Goal: Task Accomplishment & Management: Manage account settings

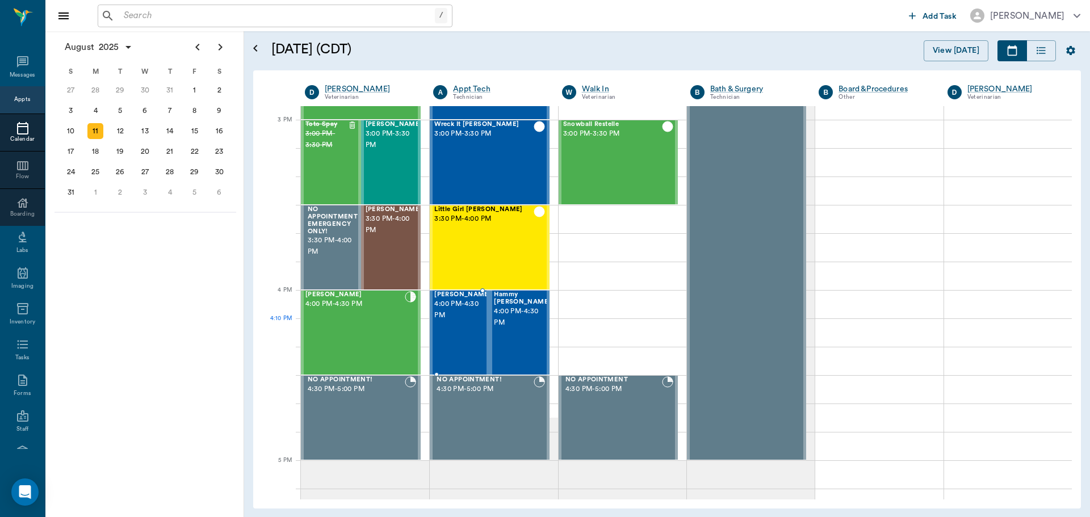
scroll to position [965, 0]
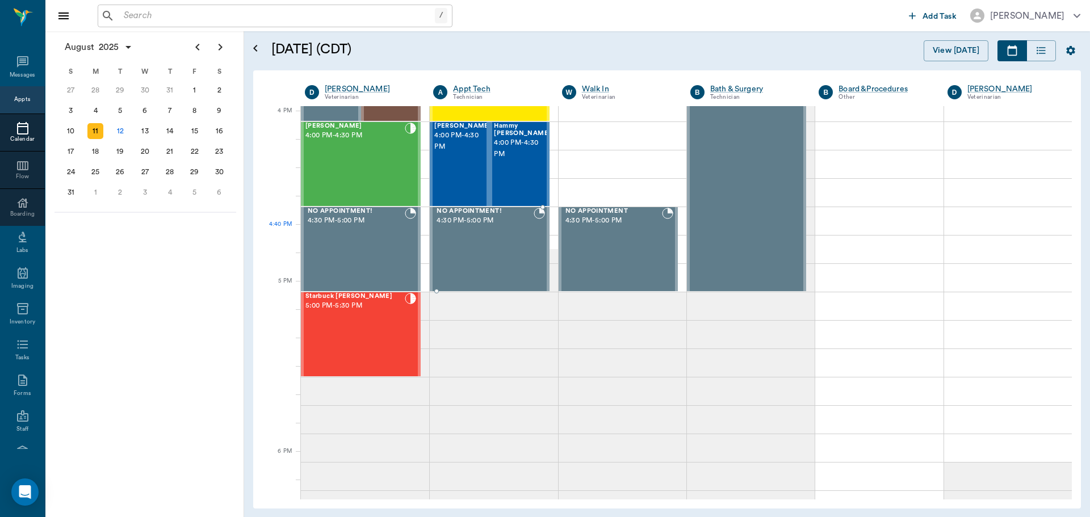
scroll to position [1363, 0]
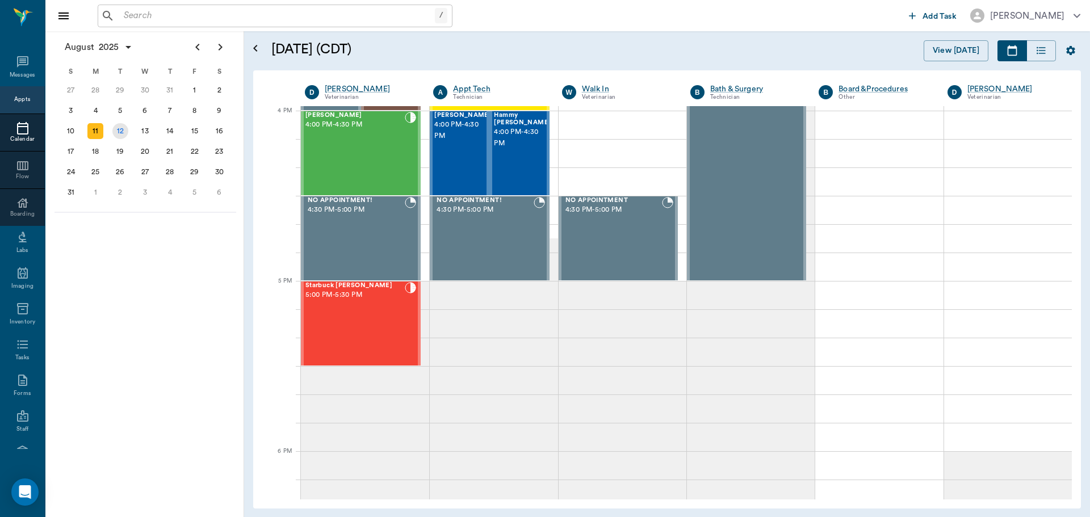
click at [115, 132] on div "12" at bounding box center [120, 131] width 16 height 16
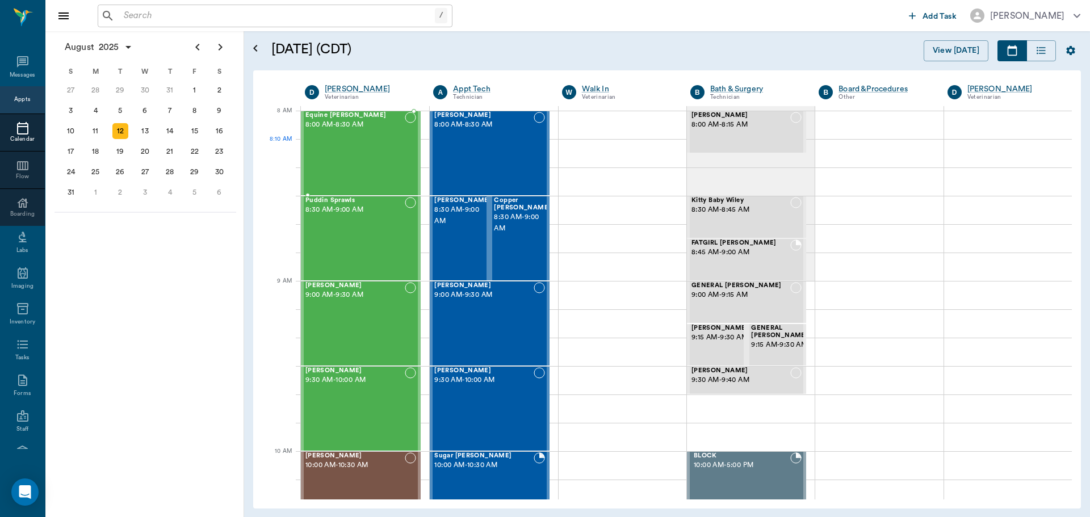
click at [357, 150] on div "Equine [PERSON_NAME] 8:00 AM - 8:30 AM" at bounding box center [355, 153] width 99 height 83
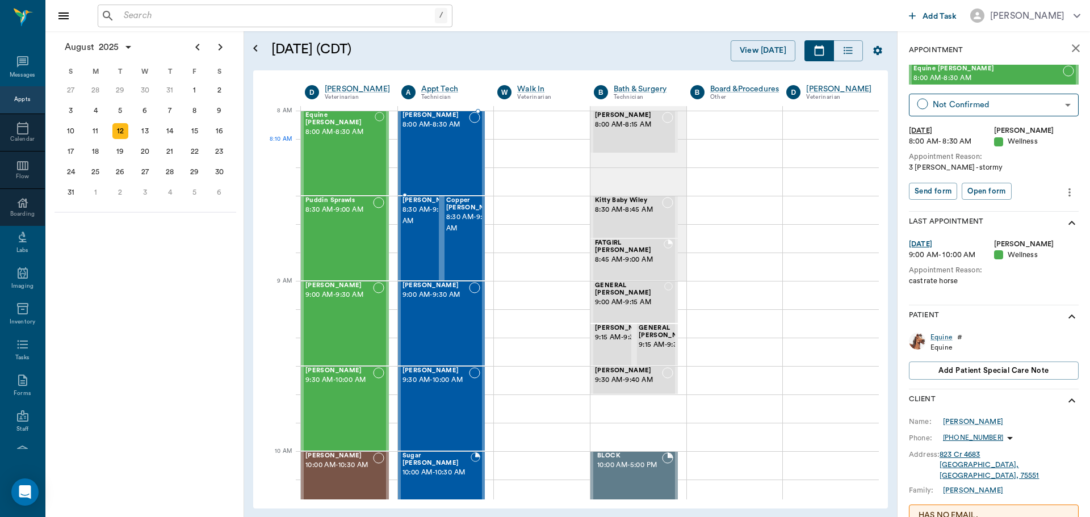
click at [441, 157] on div "[PERSON_NAME] 8:00 AM - 8:30 AM" at bounding box center [436, 153] width 67 height 83
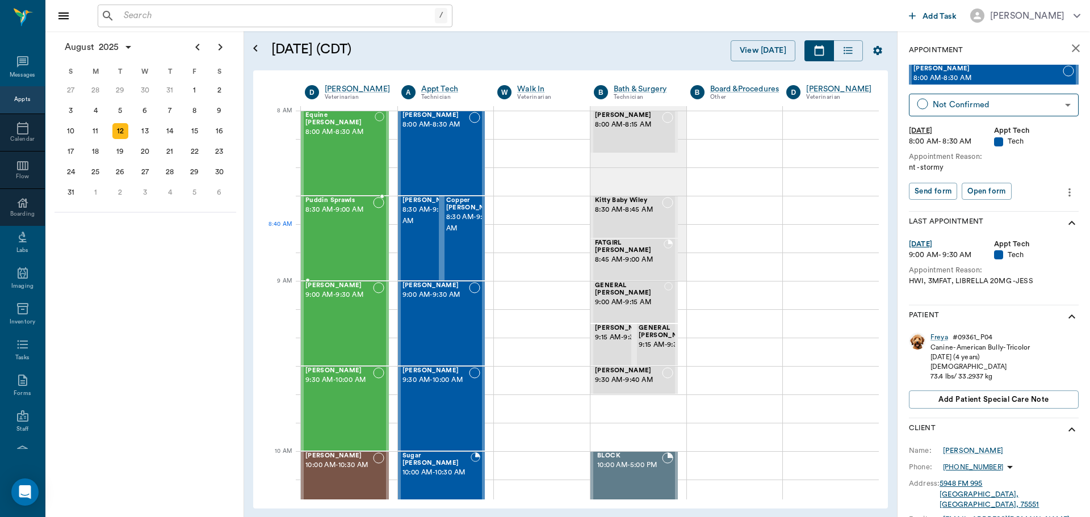
click at [351, 233] on div "Puddin Sprawls 8:30 AM - 9:00 AM" at bounding box center [340, 238] width 68 height 83
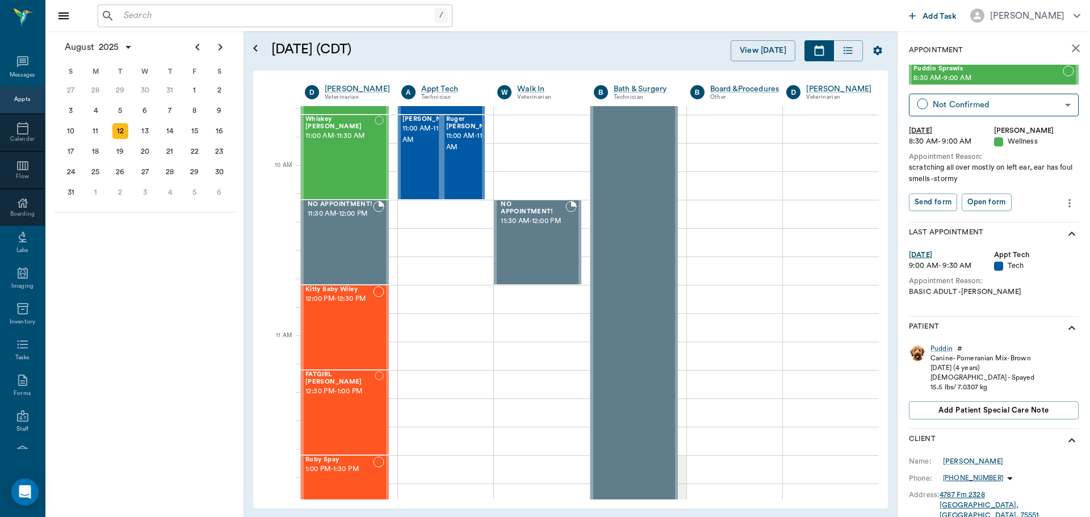
scroll to position [511, 0]
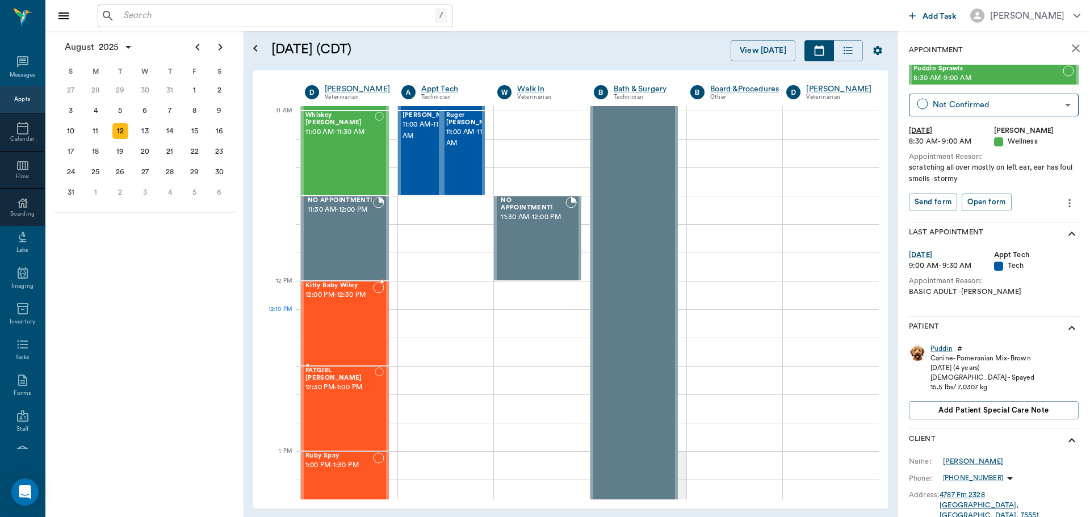
click at [350, 324] on div "Kitty Baby Wiley 12:00 PM - 12:30 PM" at bounding box center [340, 323] width 68 height 83
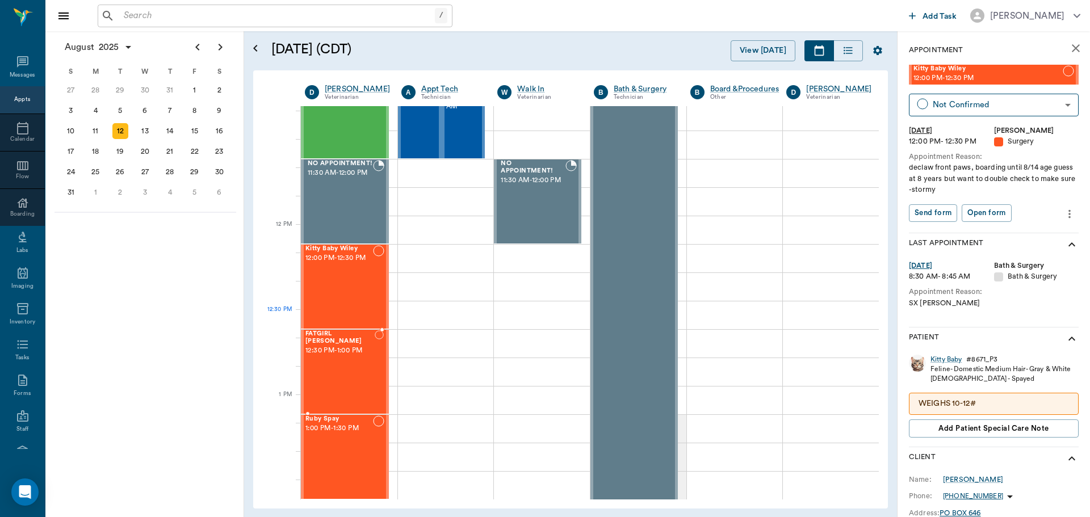
scroll to position [568, 0]
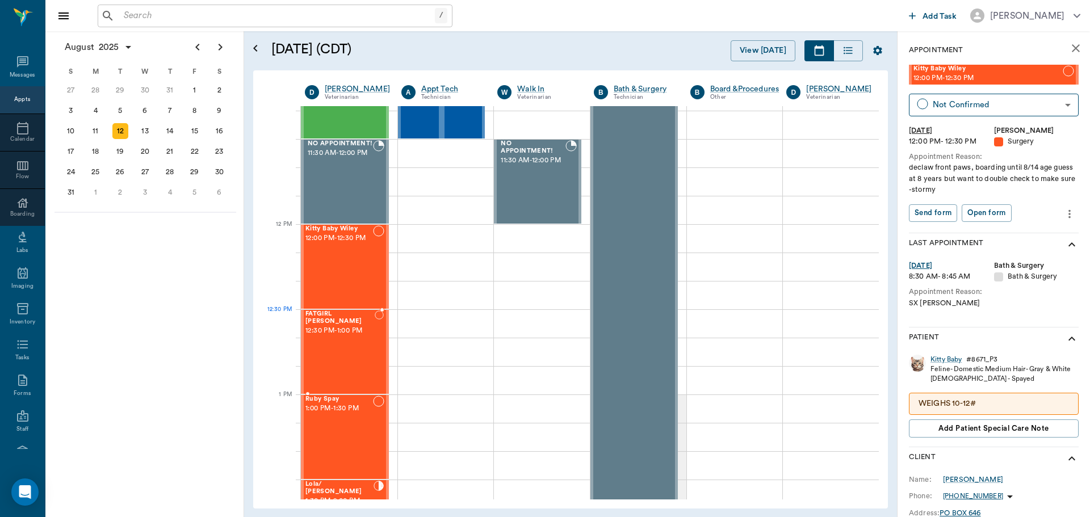
click at [335, 335] on div "FATGIRL WILLIAMS 12:30 PM - 1:00 PM" at bounding box center [340, 352] width 69 height 83
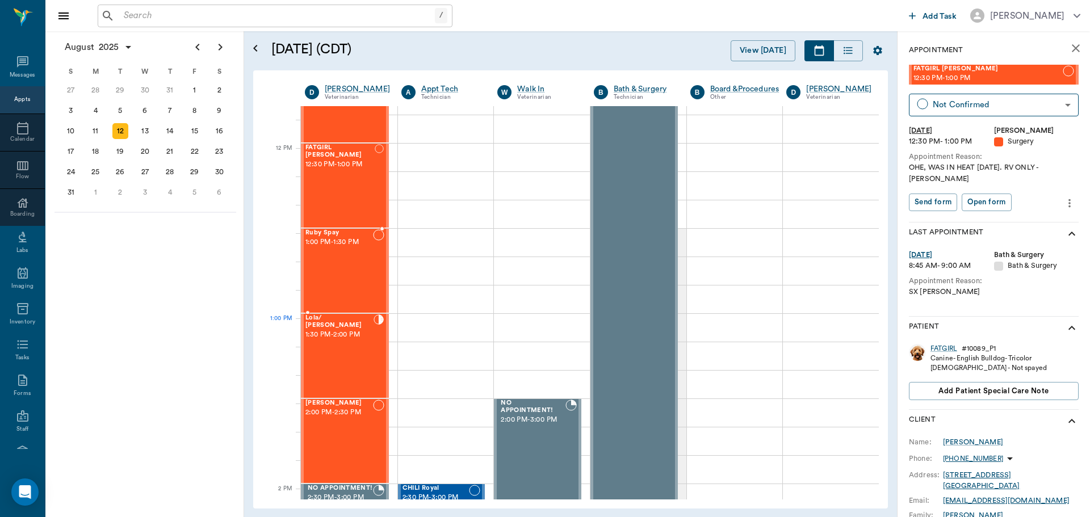
scroll to position [738, 0]
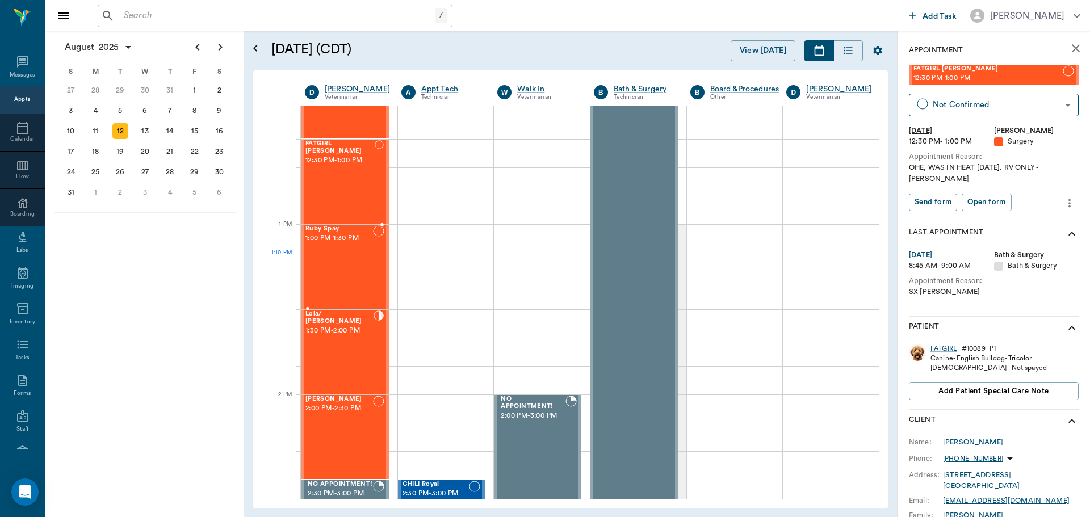
click at [357, 269] on div "Ruby Spay 1:00 PM - 1:30 PM" at bounding box center [340, 266] width 68 height 83
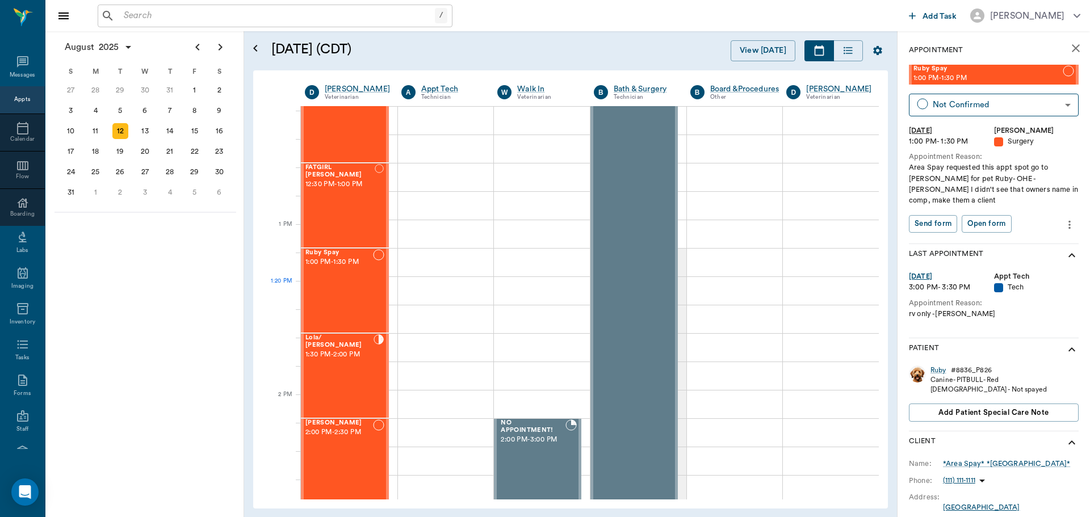
scroll to position [738, 0]
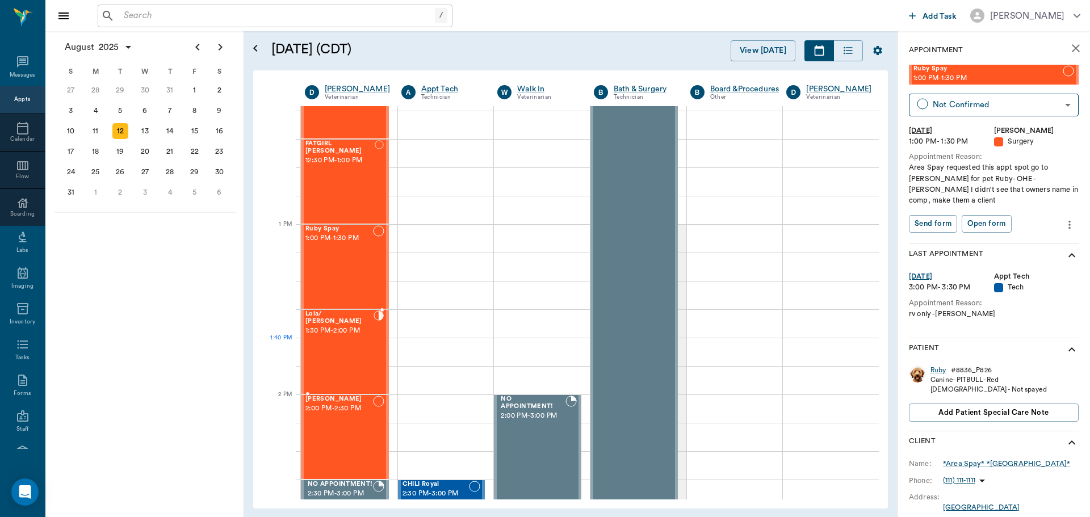
click at [335, 357] on div "Lola/ Susie Spay 1:30 PM - 2:00 PM" at bounding box center [340, 352] width 68 height 83
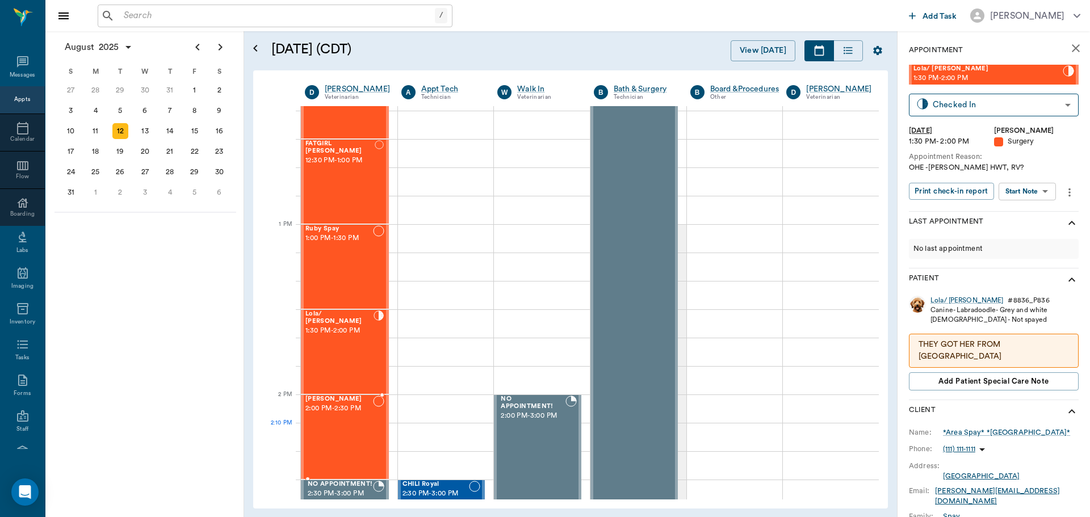
click at [324, 436] on div "J.D. Flanagan 2:00 PM - 2:30 PM" at bounding box center [340, 437] width 68 height 83
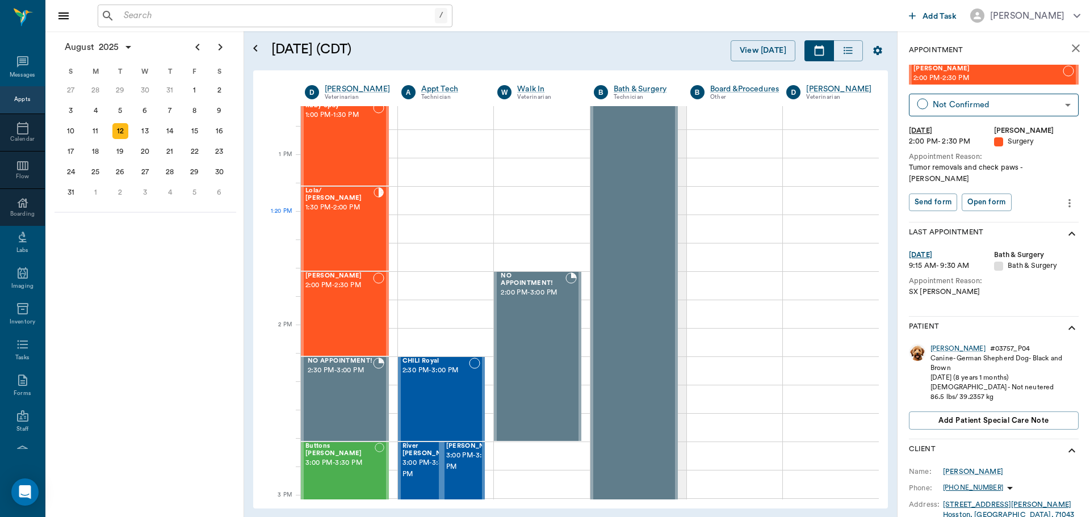
scroll to position [909, 0]
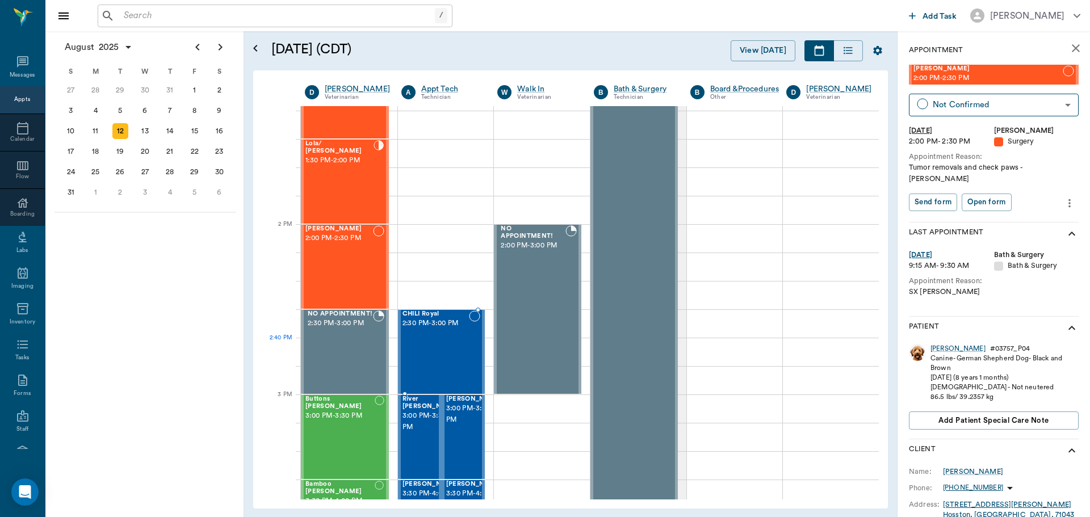
click at [425, 341] on div "CHILI Royal 2:30 PM - 3:00 PM" at bounding box center [436, 352] width 67 height 83
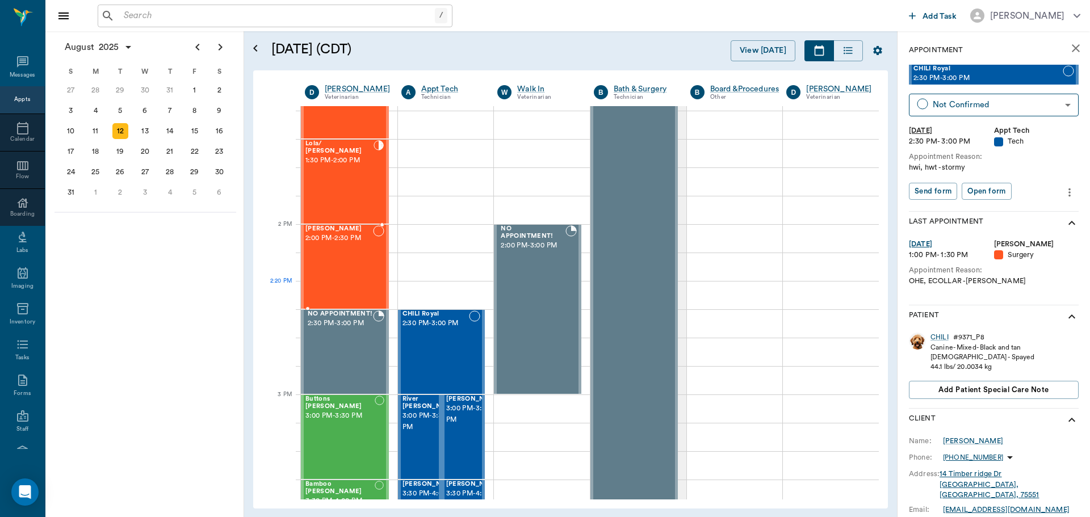
click at [327, 295] on div "J.D. Flanagan 2:00 PM - 2:30 PM" at bounding box center [340, 266] width 68 height 83
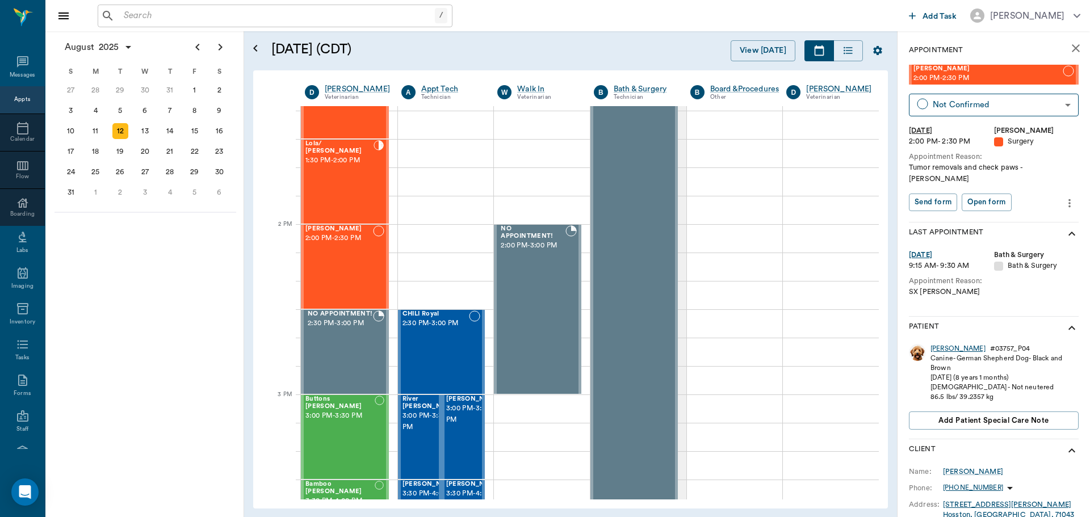
click at [939, 344] on div "J.D." at bounding box center [958, 349] width 55 height 10
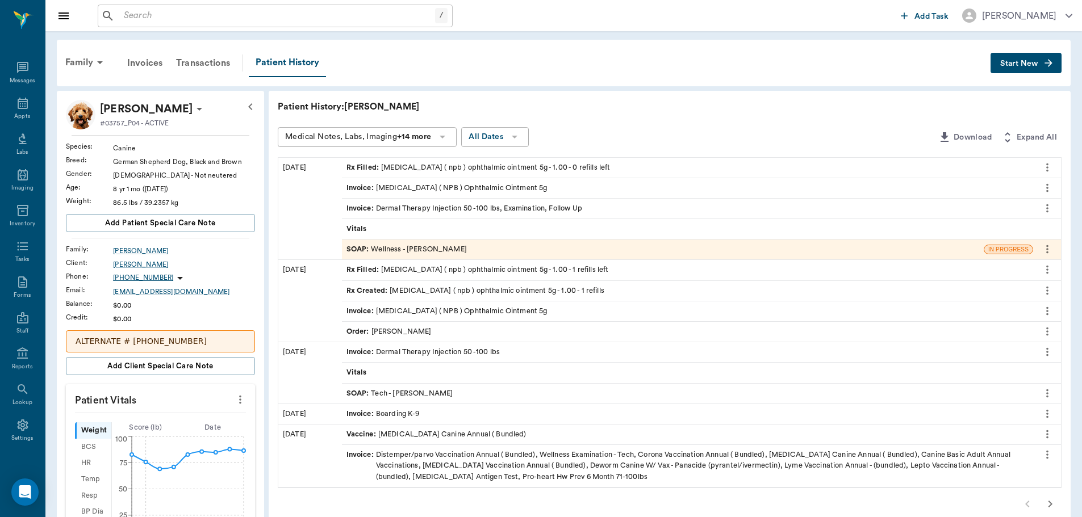
click at [502, 252] on div "SOAP : Wellness - Dr. Bert Ellsworth" at bounding box center [663, 250] width 642 height 20
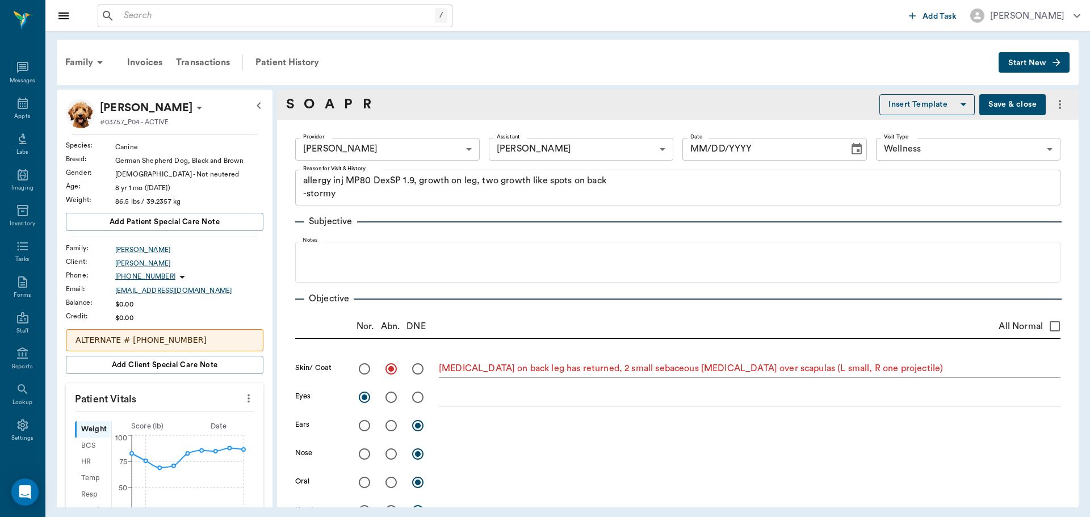
type input "63ec2f075fda476ae8351a4d"
type input "682b670d8bdc6f7f8feef3db"
type input "65d2be4f46e3a538d89b8c14"
type textarea "allergy inj MP80 DexSP 1.9, growth on leg, two growth like spots on back -stormy"
radio input "true"
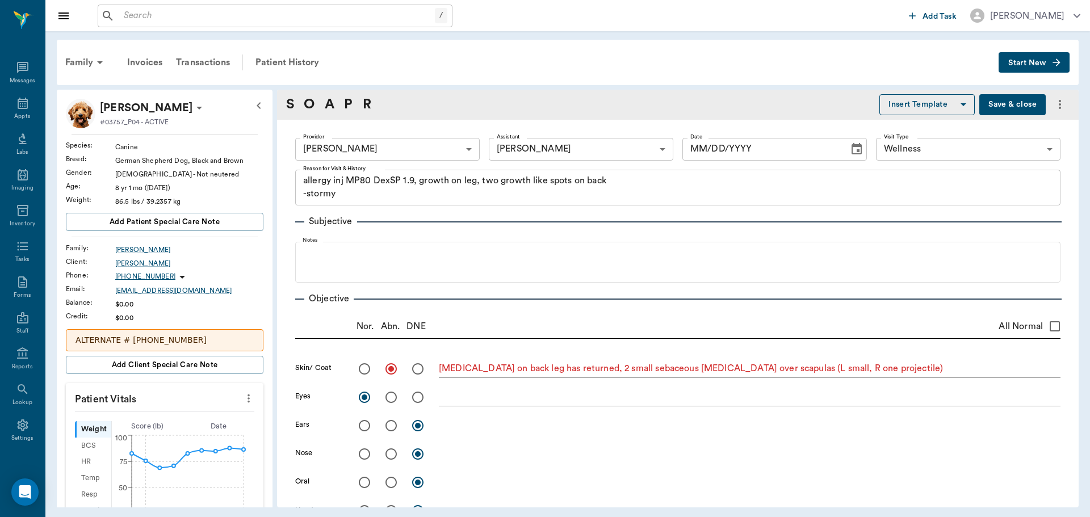
type textarea "cyst on back leg has returned, 2 small sebaceous tumors over scapulas (L small,…"
radio input "true"
type textarea "constantly licking paw, looks normal but growls when examine it."
type input "07/30/2025"
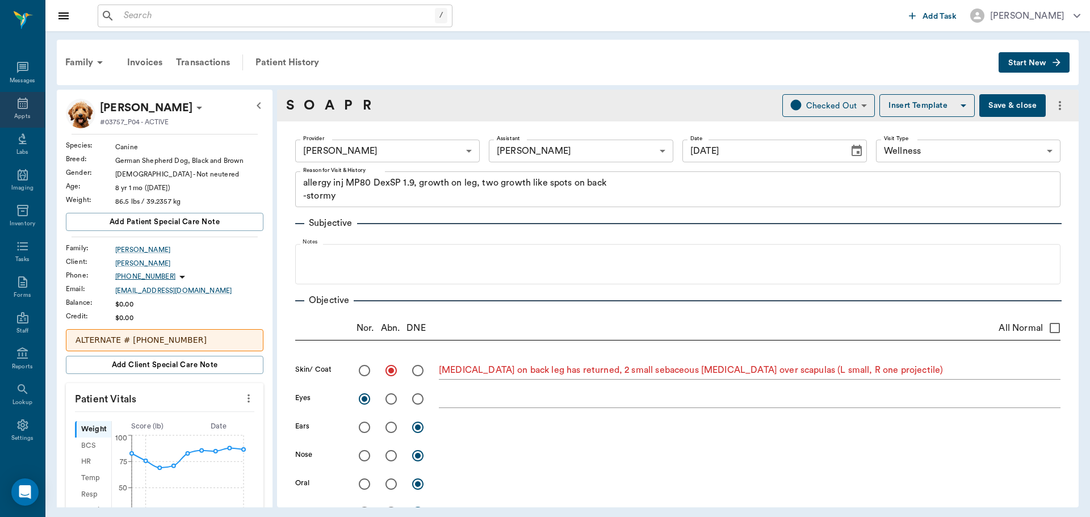
click at [23, 116] on div "Appts" at bounding box center [22, 116] width 16 height 9
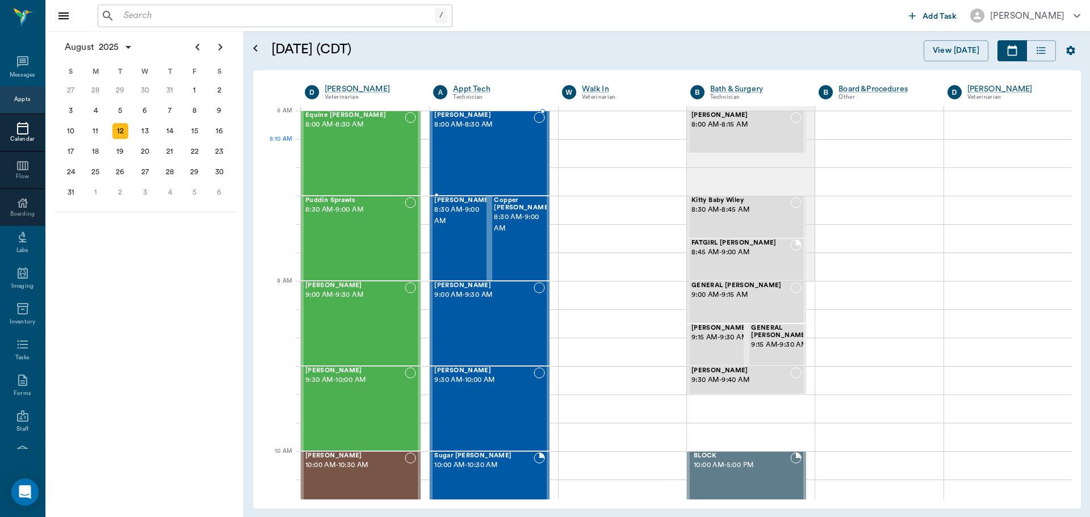
click at [466, 147] on div "Freya Hollinshead 8:00 AM - 8:30 AM" at bounding box center [483, 153] width 99 height 83
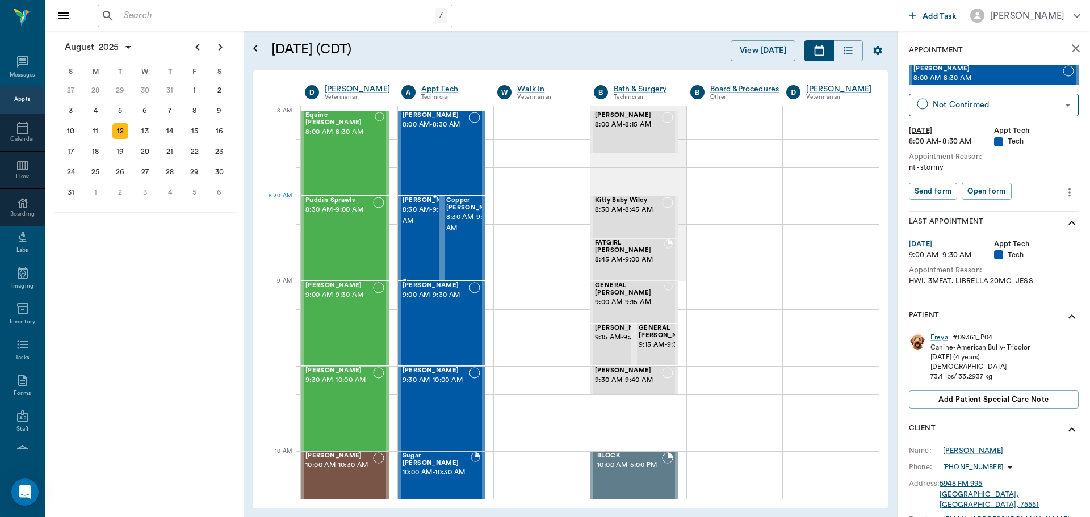
click at [417, 218] on span "8:30 AM - 9:00 AM" at bounding box center [431, 215] width 57 height 23
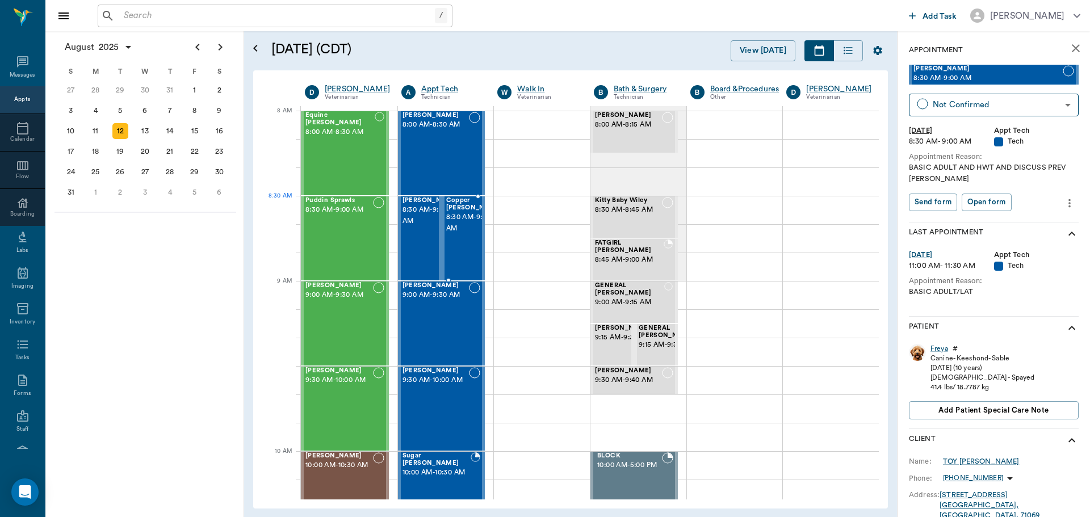
click at [453, 212] on span "8:30 AM - 9:00 AM" at bounding box center [474, 223] width 57 height 23
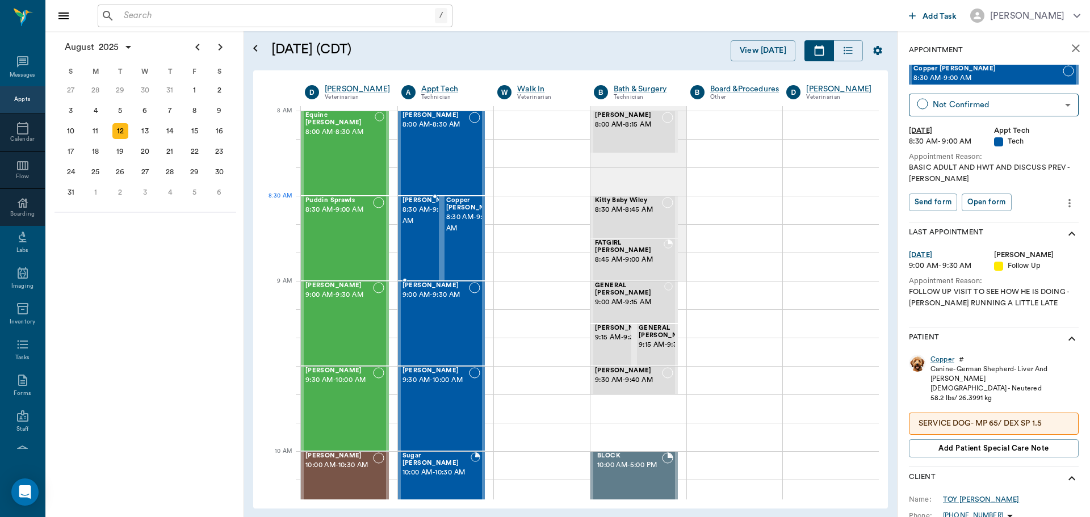
click at [419, 219] on span "8:30 AM - 9:00 AM" at bounding box center [431, 215] width 57 height 23
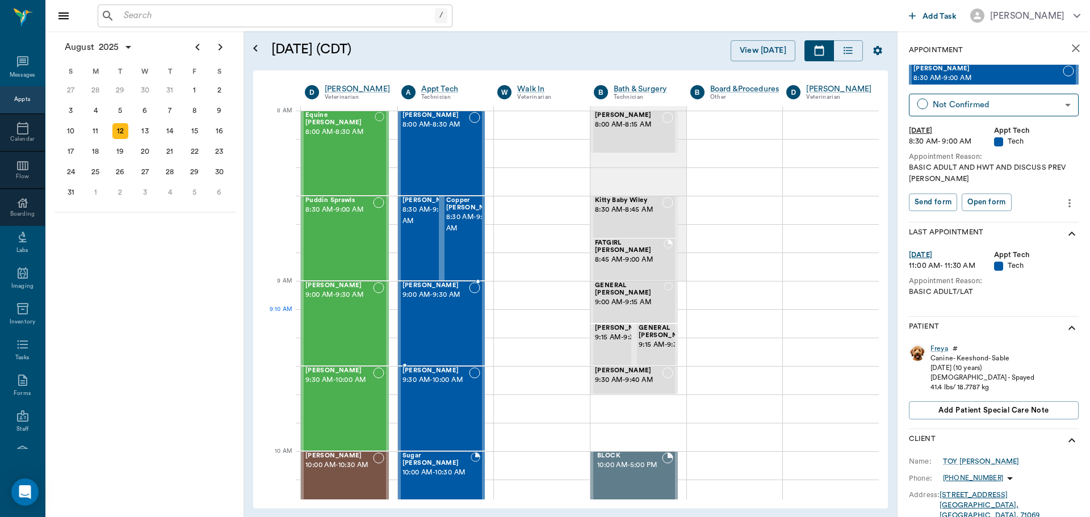
click at [428, 327] on div "Juanot Buford 9:00 AM - 9:30 AM" at bounding box center [436, 323] width 67 height 83
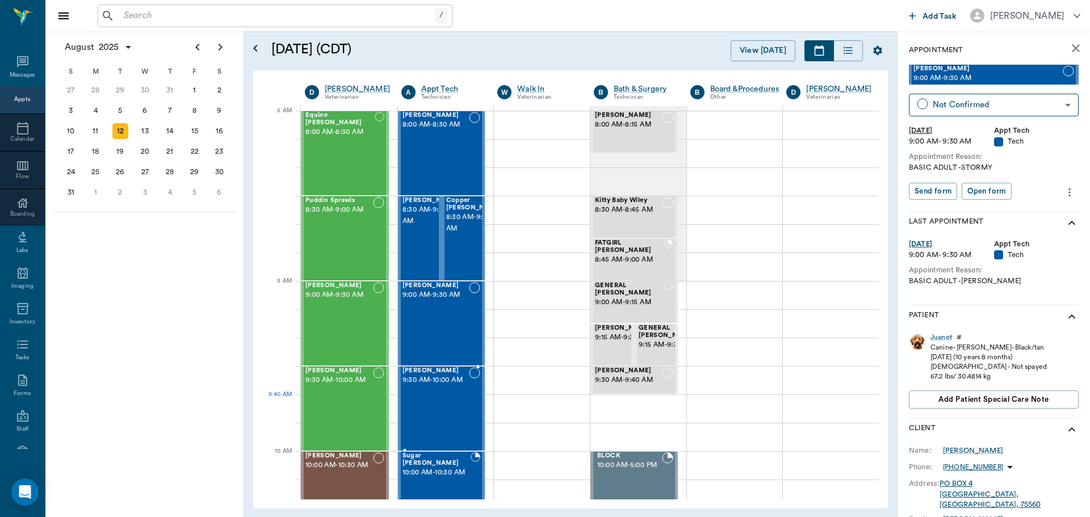
click at [443, 409] on div "Sasha Haddox 9:30 AM - 10:00 AM" at bounding box center [436, 408] width 67 height 83
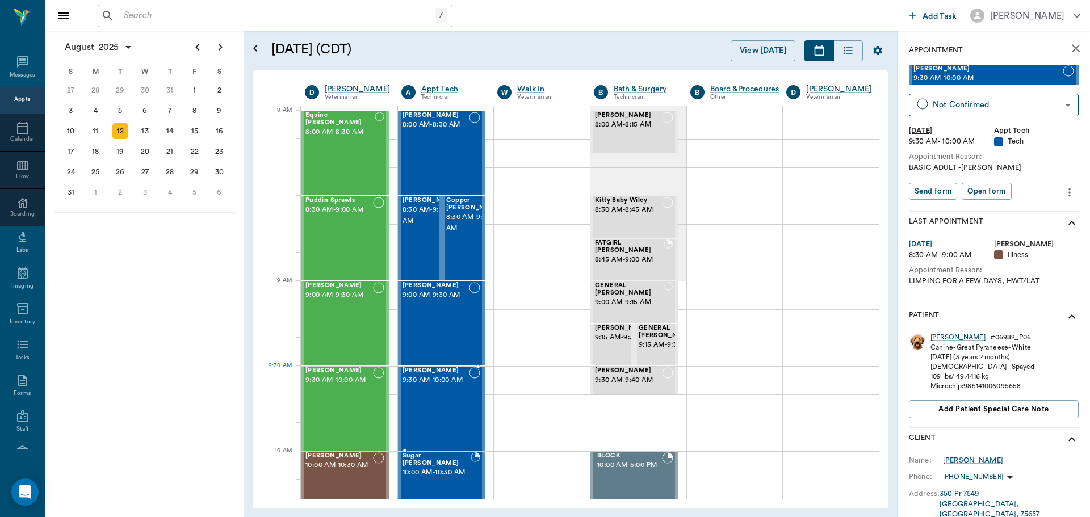
scroll to position [57, 0]
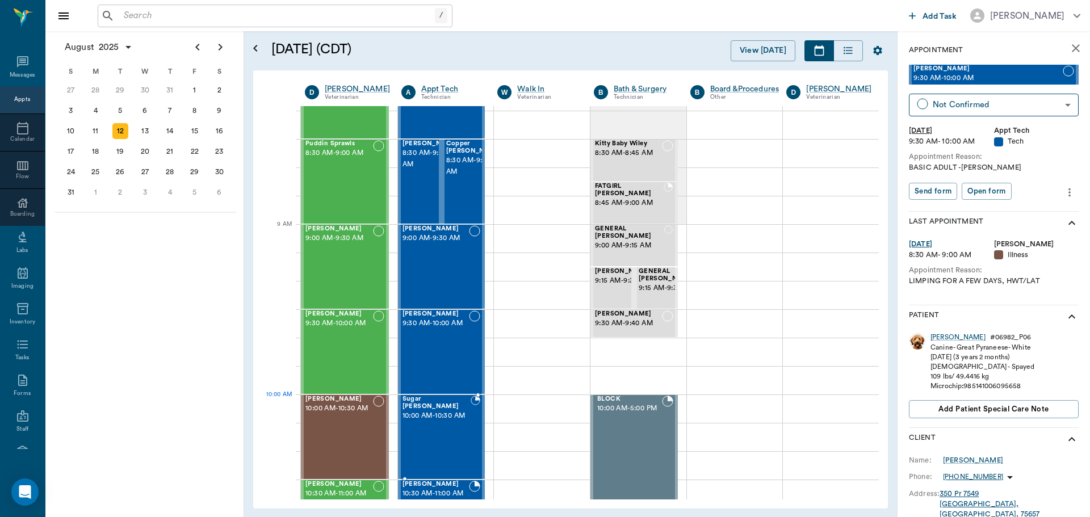
click at [453, 411] on span "10:00 AM - 10:30 AM" at bounding box center [437, 416] width 68 height 11
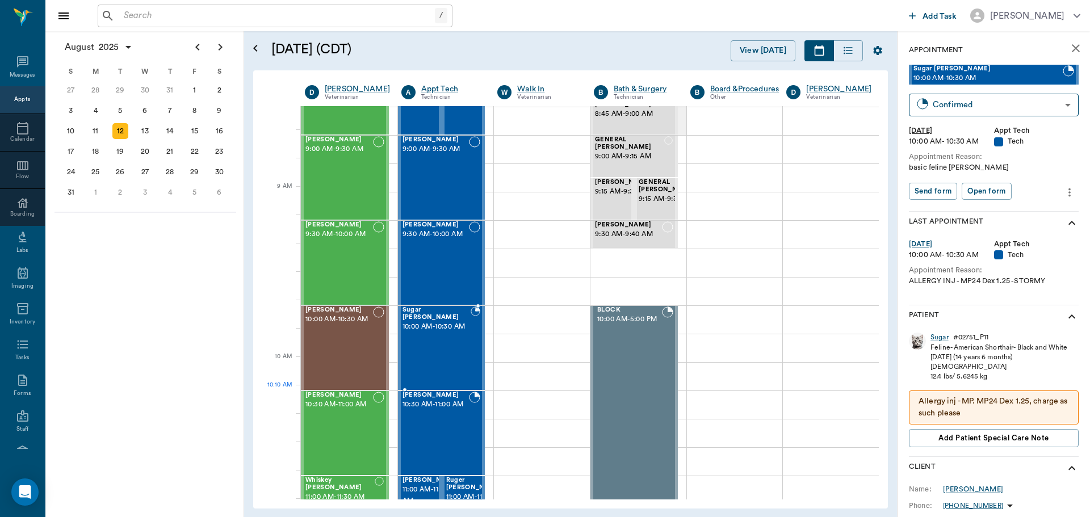
scroll to position [170, 0]
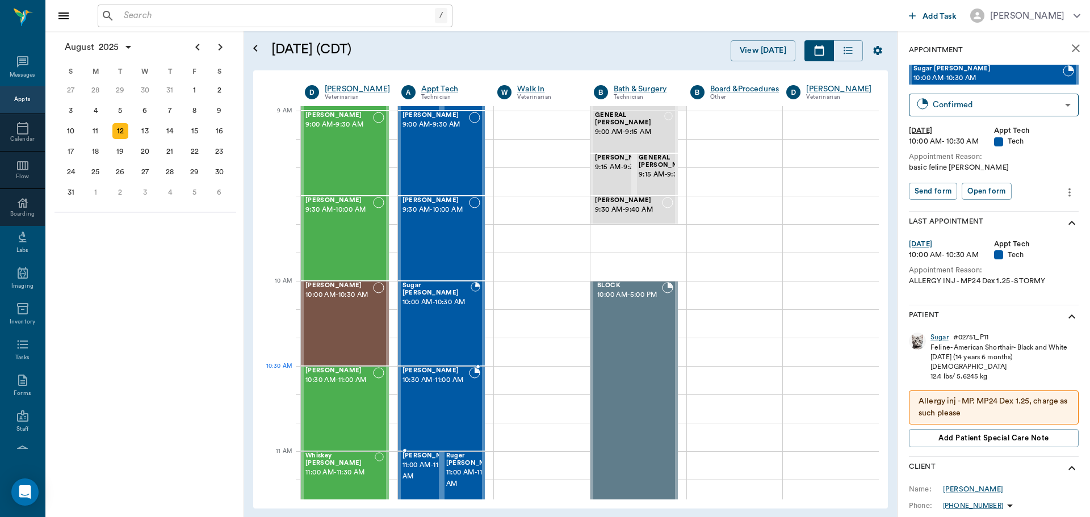
click at [446, 386] on span "10:30 AM - 11:00 AM" at bounding box center [436, 380] width 67 height 11
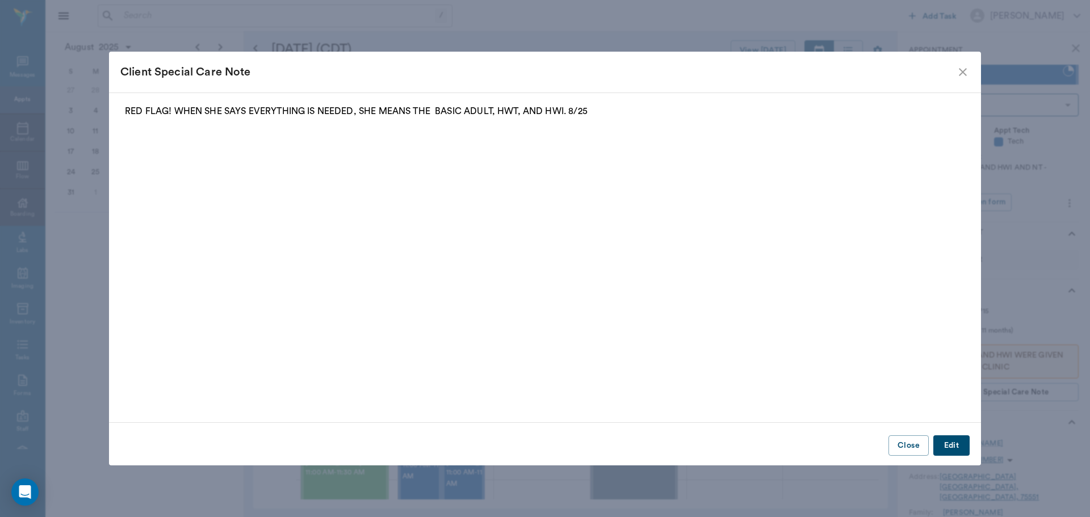
click at [962, 72] on icon "close" at bounding box center [963, 72] width 8 height 8
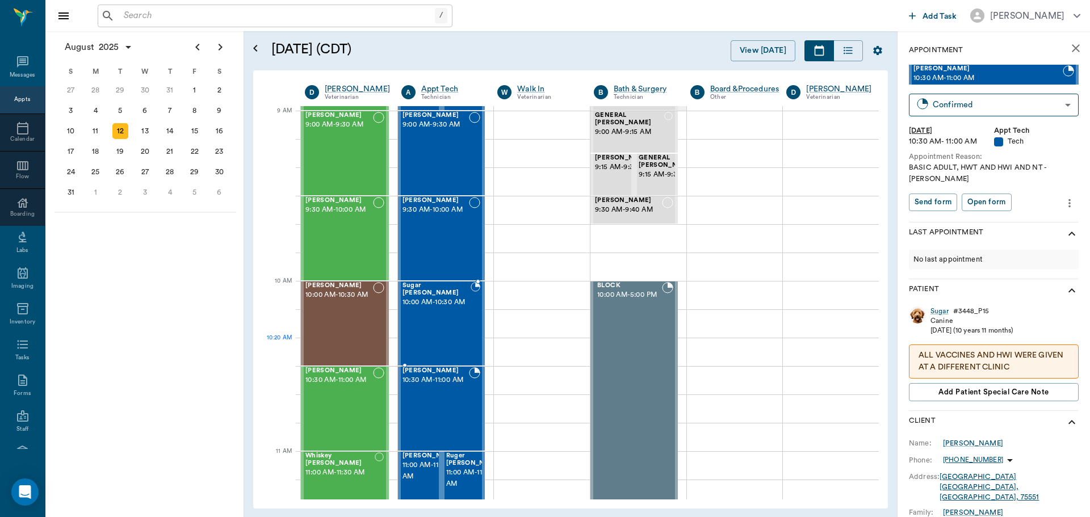
click at [440, 348] on div "Sugar Engle 10:00 AM - 10:30 AM" at bounding box center [437, 323] width 68 height 83
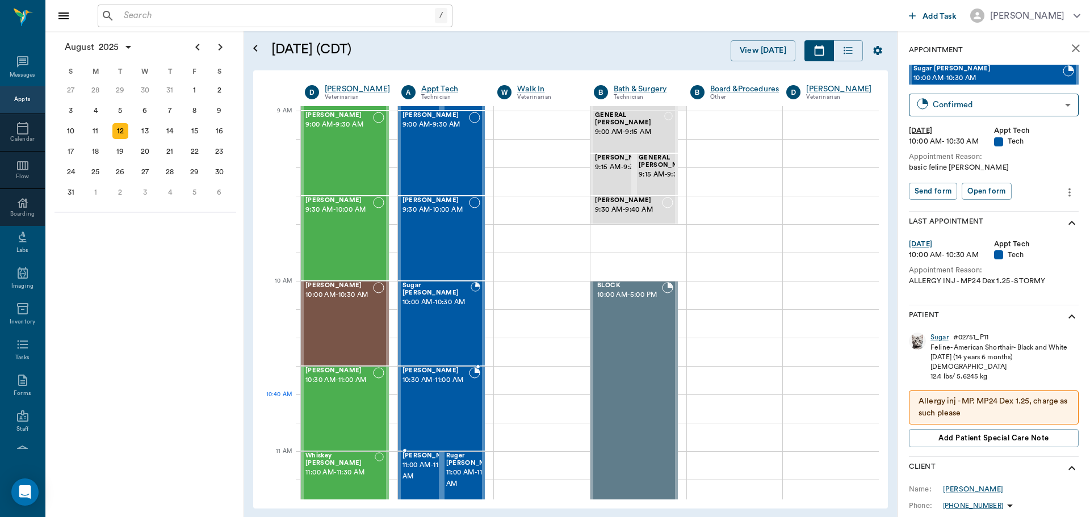
click at [454, 412] on div "Sugar Williams 10:30 AM - 11:00 AM" at bounding box center [436, 408] width 67 height 83
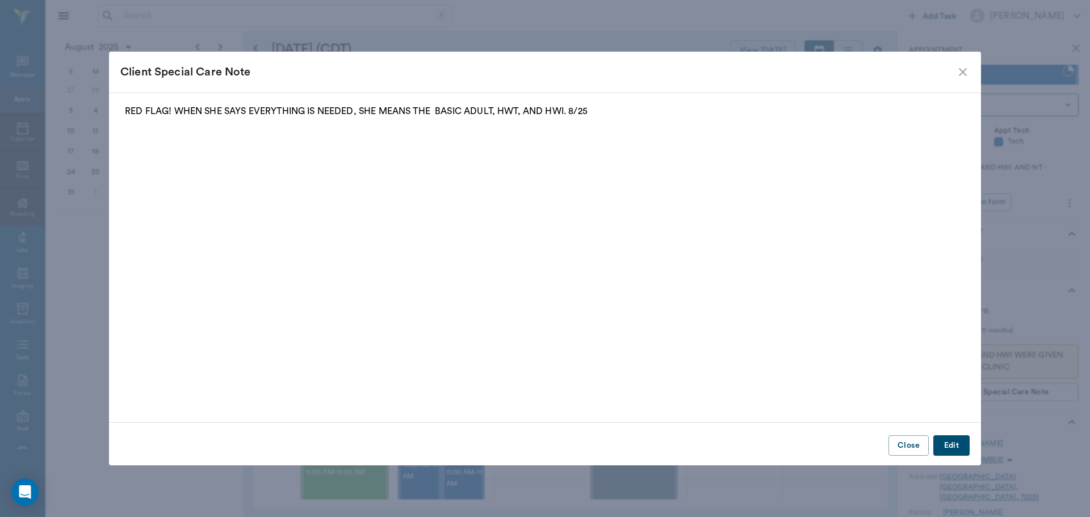
click at [965, 69] on icon "close" at bounding box center [963, 72] width 14 height 14
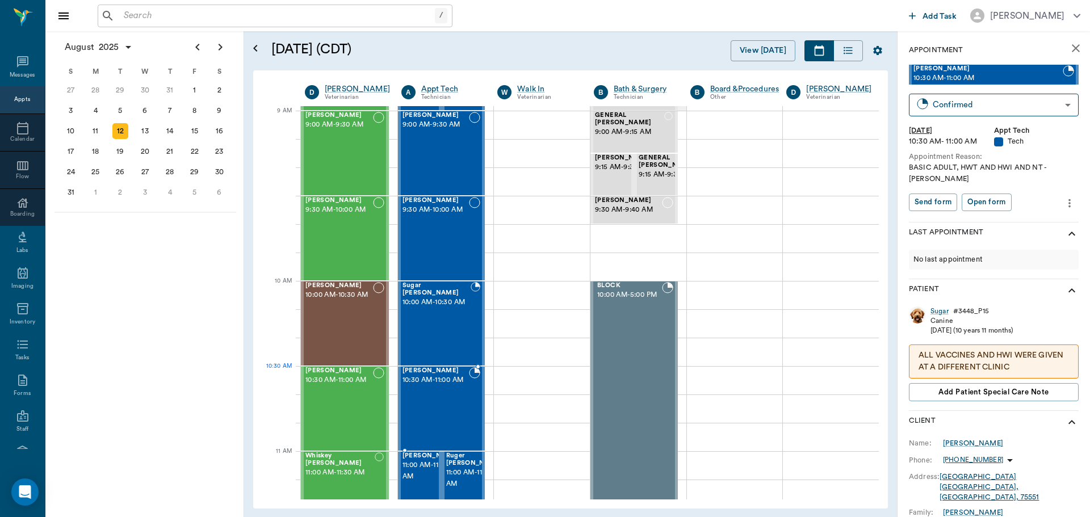
click at [435, 386] on span "10:30 AM - 11:00 AM" at bounding box center [436, 380] width 67 height 11
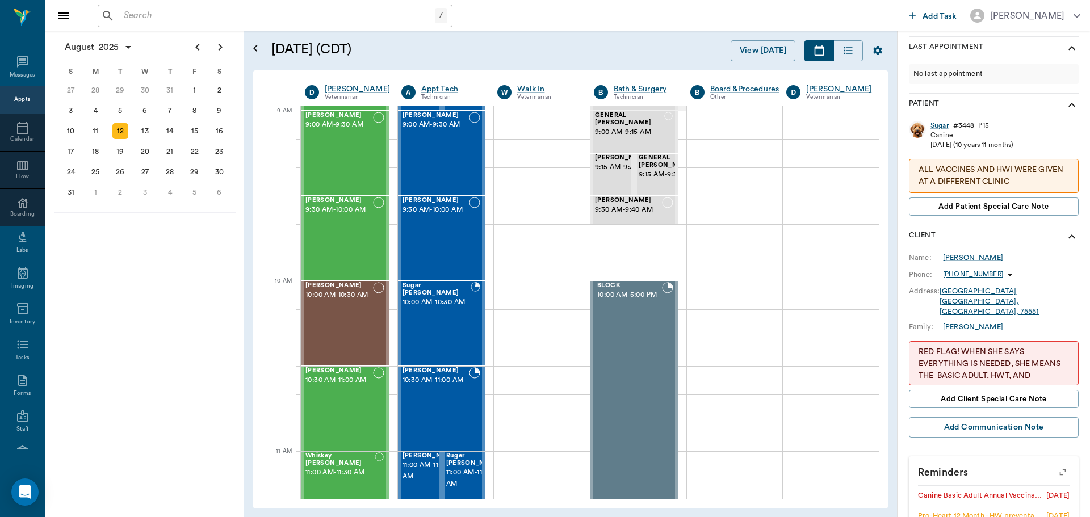
scroll to position [190, 0]
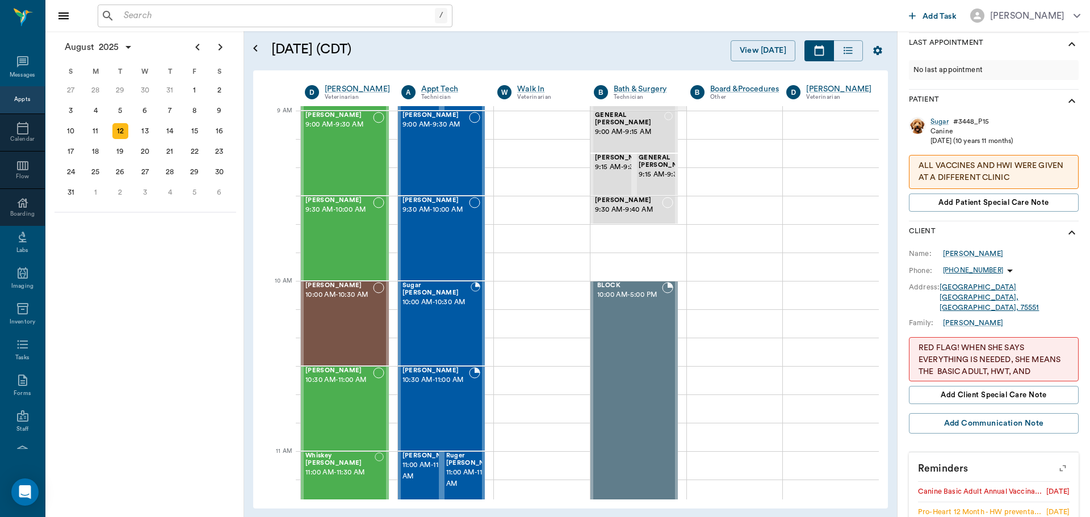
click at [1055, 461] on icon "button" at bounding box center [1063, 469] width 16 height 16
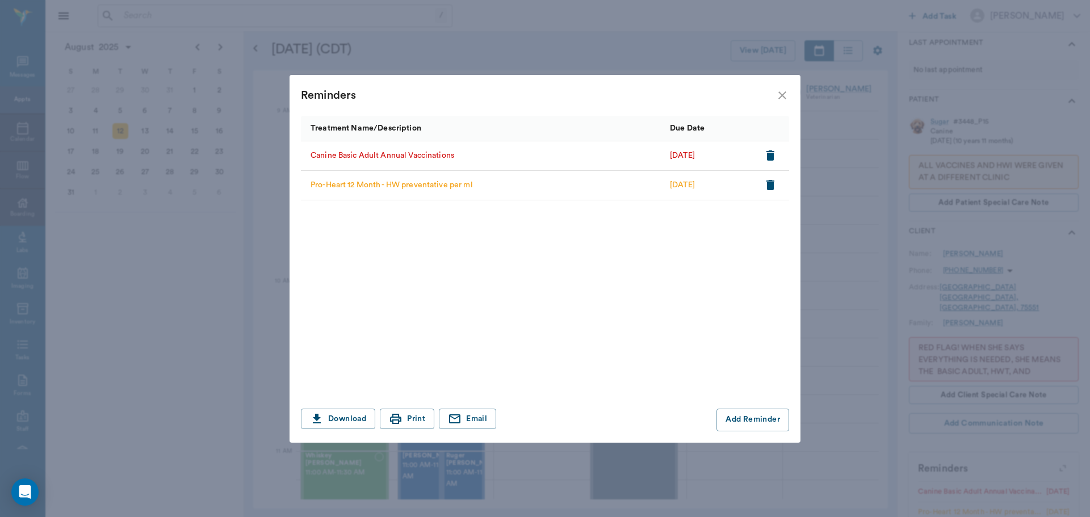
click at [787, 95] on icon "close" at bounding box center [783, 96] width 14 height 14
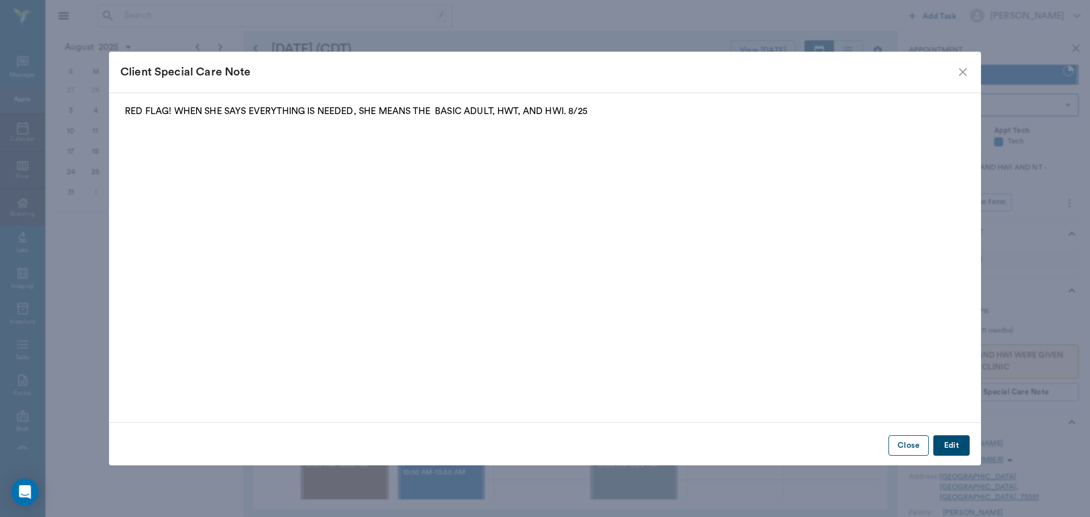
click at [904, 449] on button "Close" at bounding box center [909, 446] width 40 height 21
click at [898, 449] on button "Close" at bounding box center [909, 446] width 40 height 21
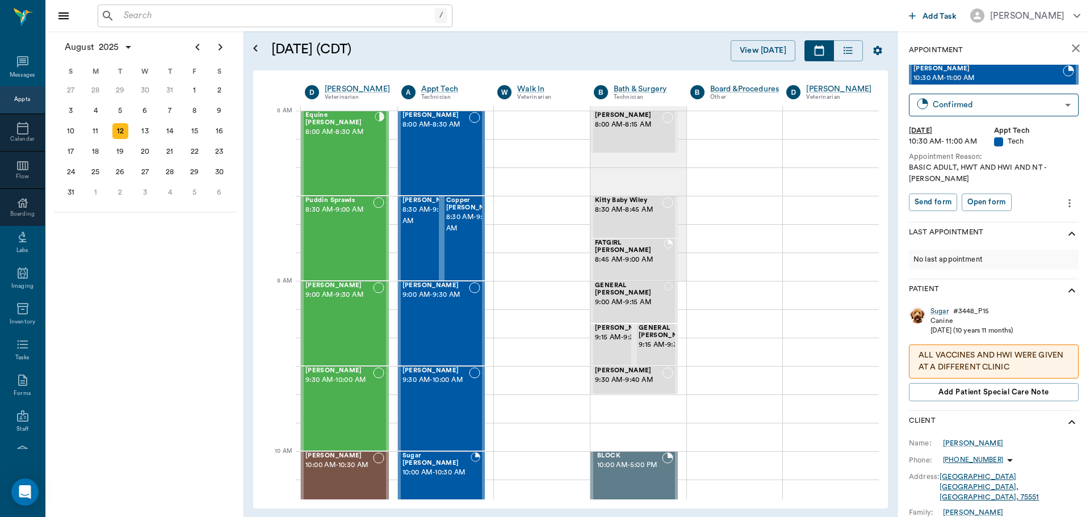
click at [1071, 48] on icon "close" at bounding box center [1076, 48] width 14 height 14
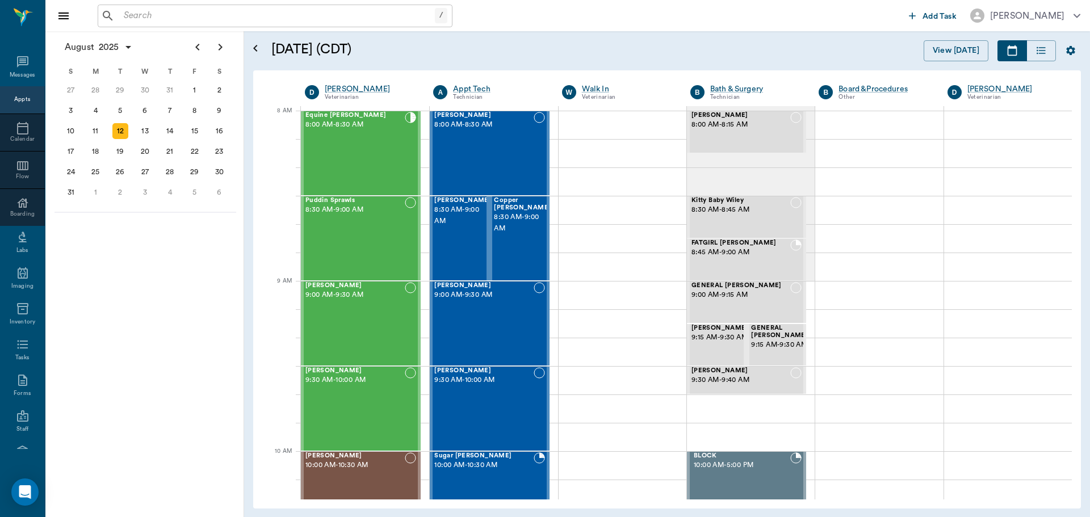
click at [466, 52] on h5 "[DATE] (CDT)" at bounding box center [420, 49] width 298 height 18
click at [479, 175] on div "[PERSON_NAME] 8:00 AM - 8:30 AM" at bounding box center [483, 153] width 99 height 83
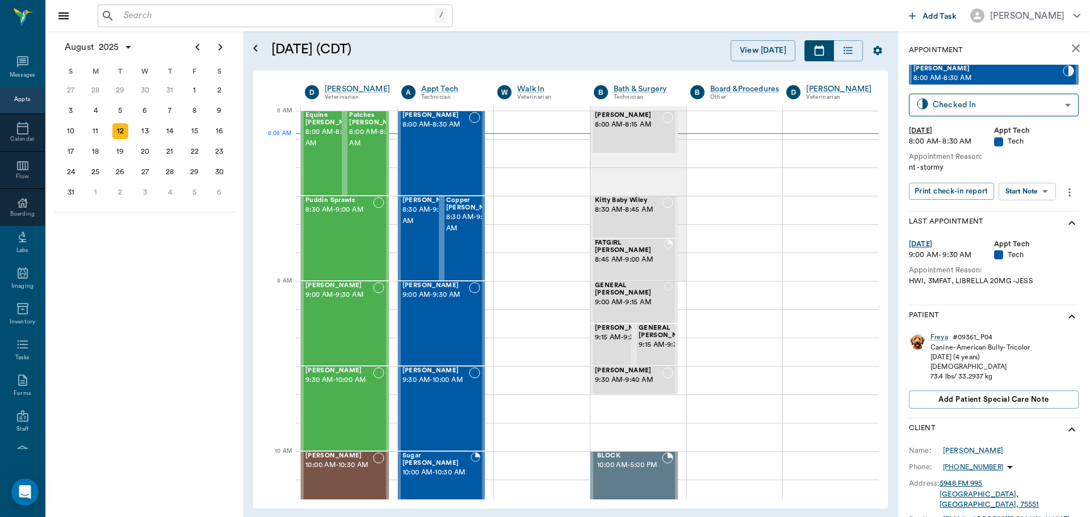
click at [1025, 195] on body "/ ​ Add Task Dr. Bert Ellsworth Nectar Messages Appts Calendar Flow Boarding La…" at bounding box center [545, 258] width 1090 height 517
click at [1025, 214] on button "Start SOAP" at bounding box center [1015, 214] width 39 height 13
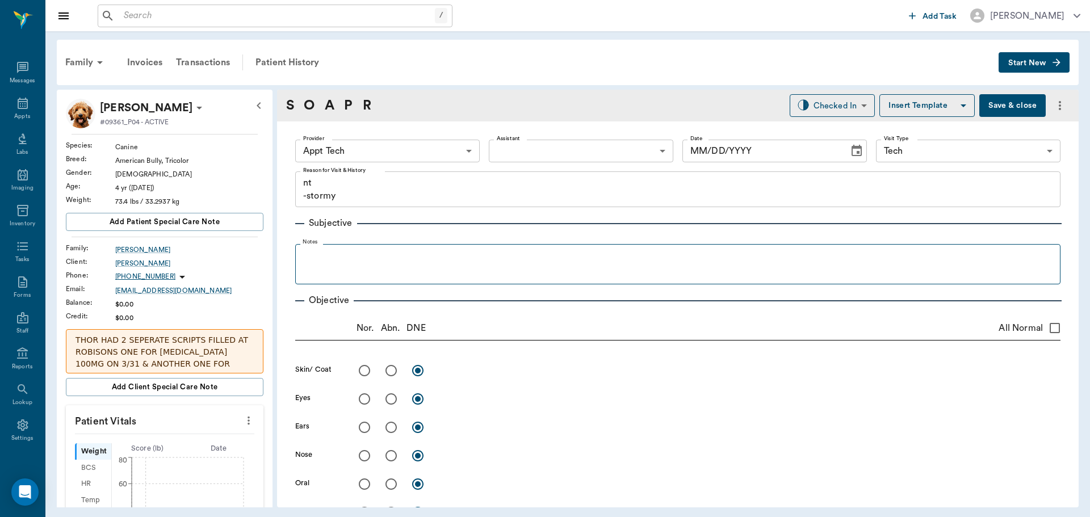
type input "63ec2f075fda476ae8351a4c"
type input "65d2be4f46e3a538d89b8c1a"
type textarea "nt -stormy"
type input "08/12/2025"
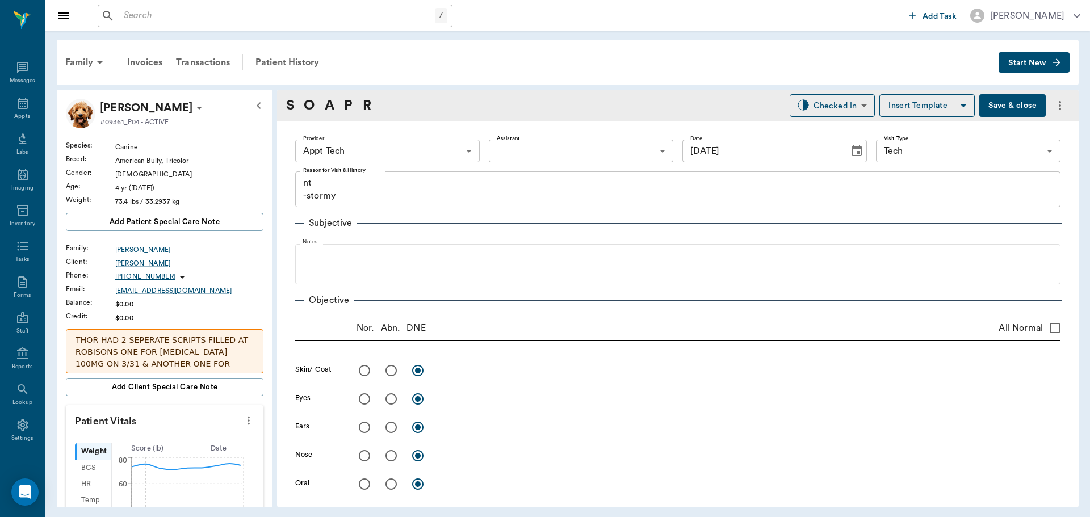
scroll to position [57, 0]
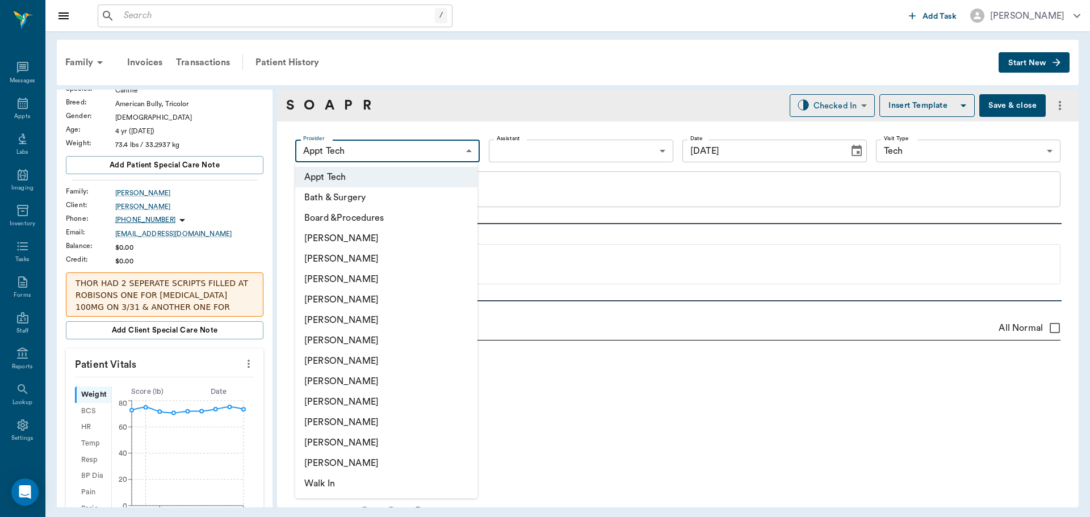
click at [409, 155] on body "/ ​ Add Task Dr. Bert Ellsworth Nectar Messages Appts Labs Imaging Inventory Ta…" at bounding box center [545, 258] width 1090 height 517
click at [341, 342] on li "[PERSON_NAME]" at bounding box center [386, 341] width 182 height 20
type input "682b670d8bdc6f7f8feef3db"
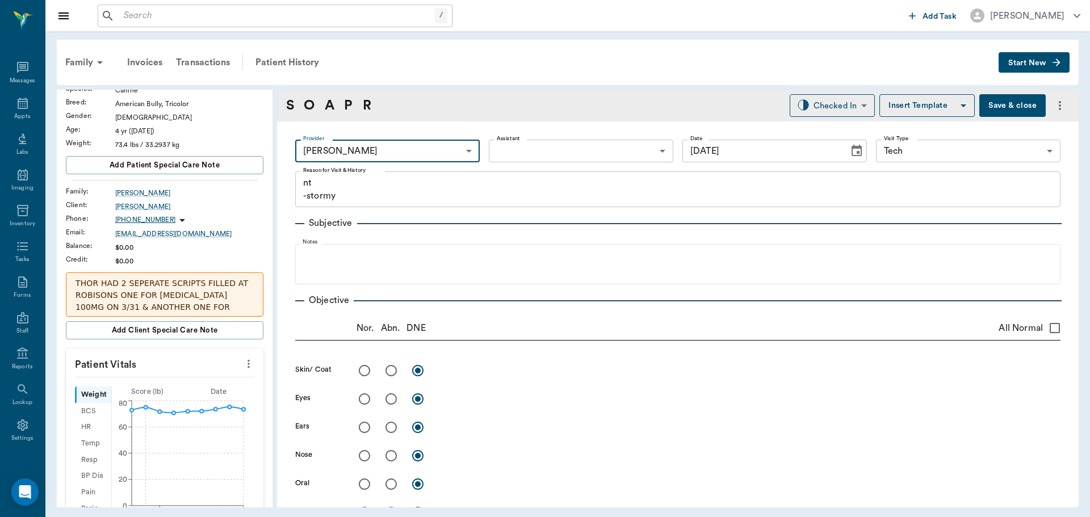
click at [243, 365] on icon "more" at bounding box center [249, 364] width 12 height 14
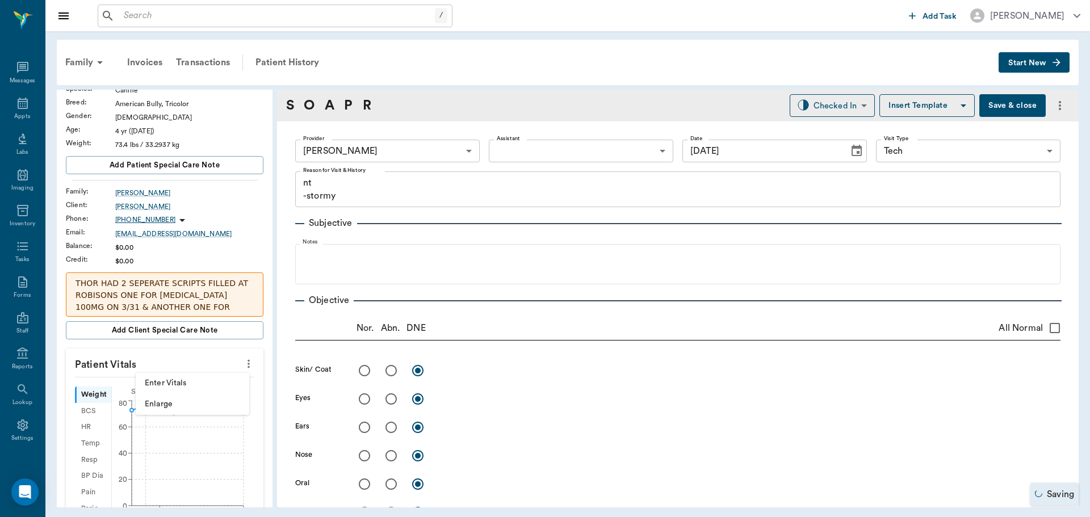
click at [191, 379] on span "Enter Vitals" at bounding box center [192, 384] width 95 height 12
click at [165, 398] on input "text" at bounding box center [164, 398] width 99 height 23
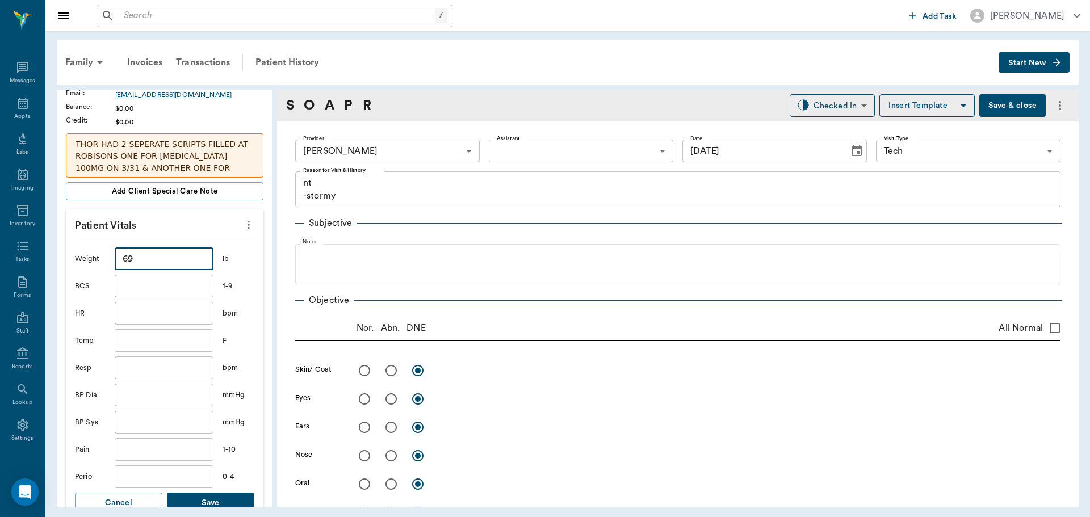
scroll to position [284, 0]
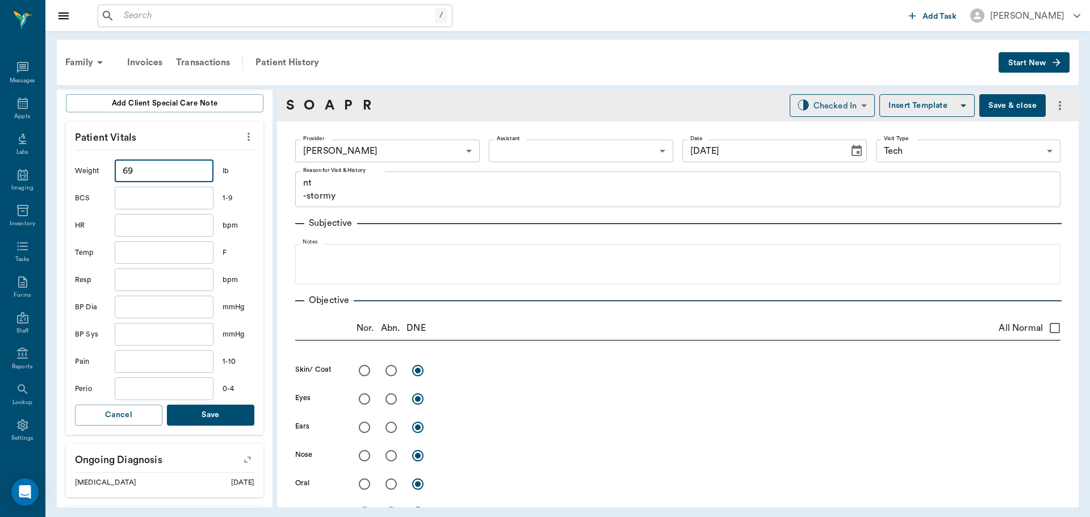
type input "69"
click at [227, 415] on button "Save" at bounding box center [210, 415] width 87 height 21
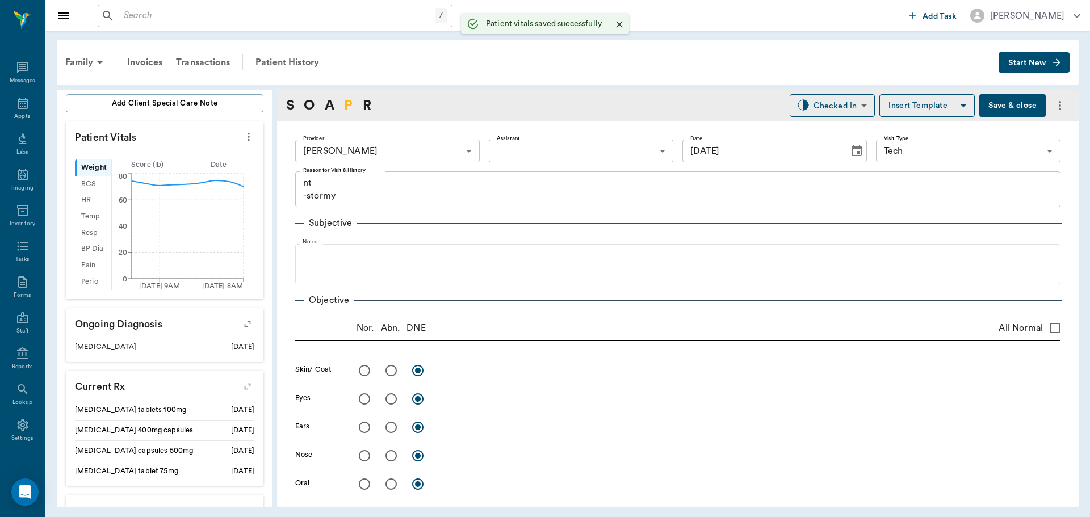
click at [351, 108] on link "P" at bounding box center [348, 105] width 9 height 20
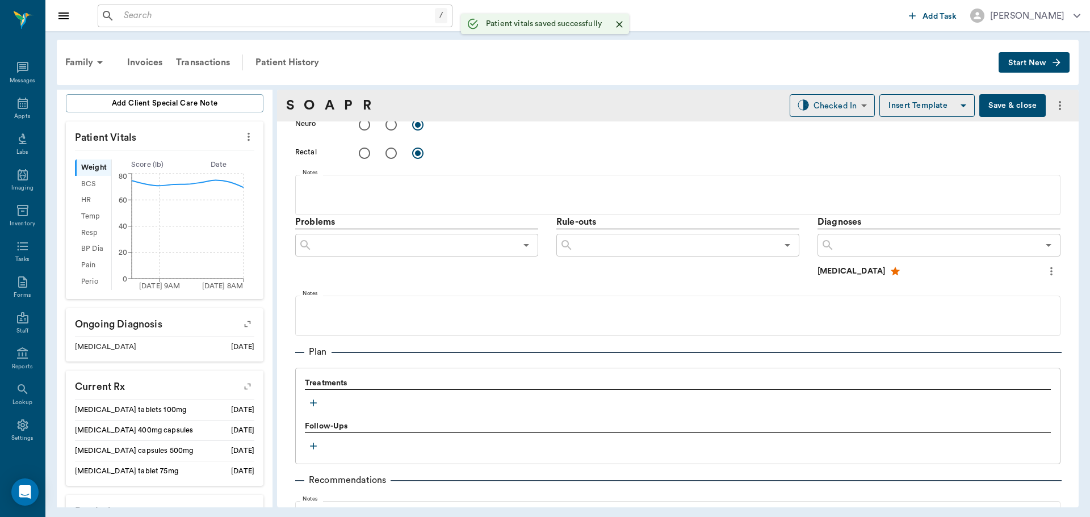
scroll to position [697, 0]
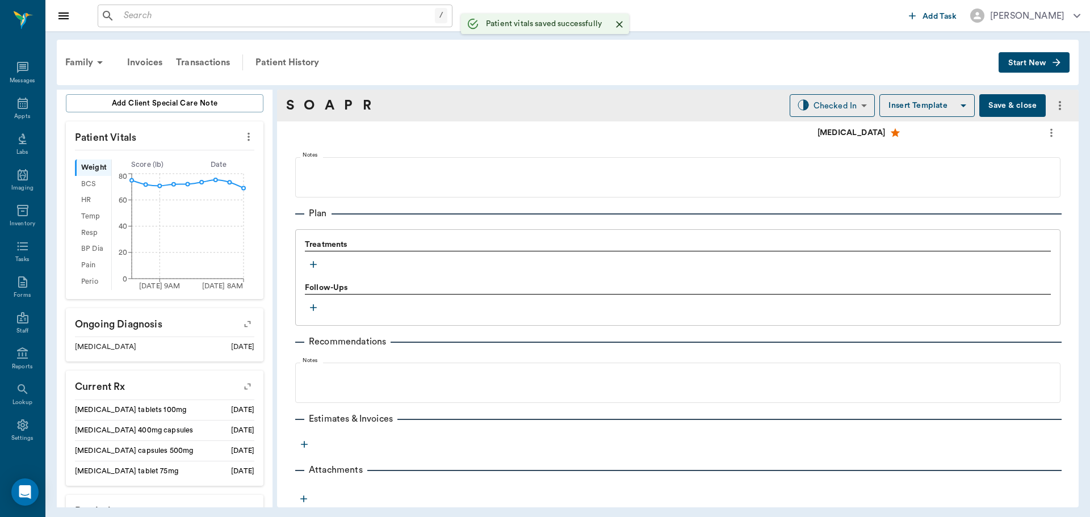
click at [312, 265] on icon "button" at bounding box center [313, 264] width 7 height 7
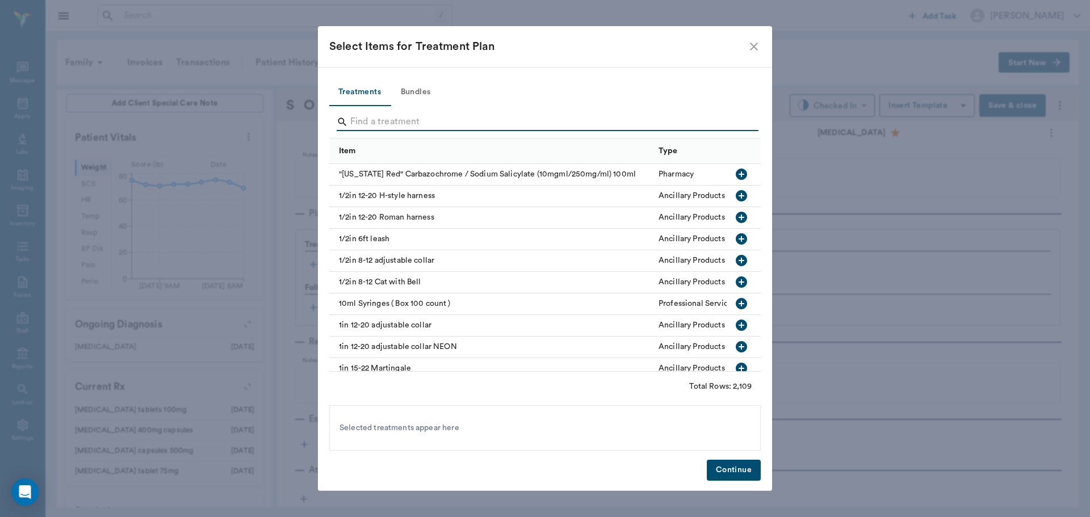
click at [365, 126] on input "Search" at bounding box center [545, 122] width 391 height 18
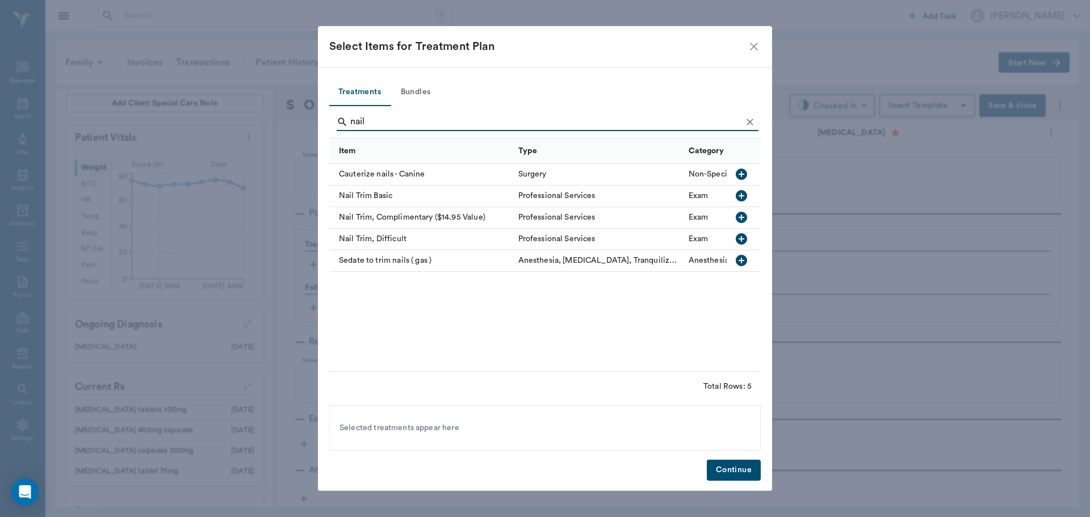
type input "nail"
click at [745, 193] on icon "button" at bounding box center [741, 195] width 11 height 11
click at [732, 477] on button "Continue" at bounding box center [734, 470] width 54 height 21
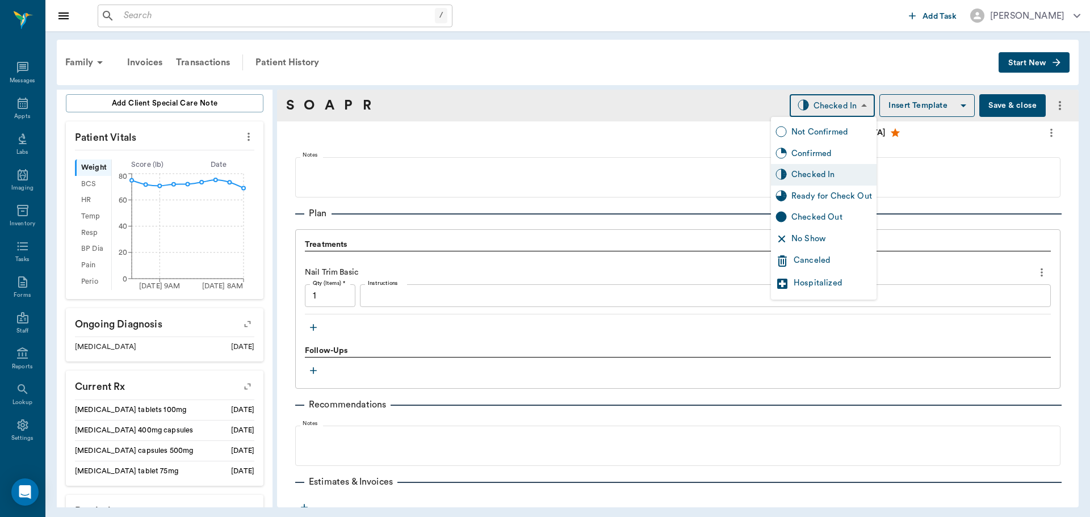
click at [821, 101] on body "/ ​ Add Task Dr. Bert Ellsworth Nectar Messages Appts Labs Imaging Inventory Ta…" at bounding box center [545, 258] width 1090 height 517
drag, startPoint x: 813, startPoint y: 194, endPoint x: 713, endPoint y: 229, distance: 105.8
click at [811, 197] on div "Ready for Check Out" at bounding box center [832, 196] width 81 height 12
type input "READY_TO_CHECKOUT"
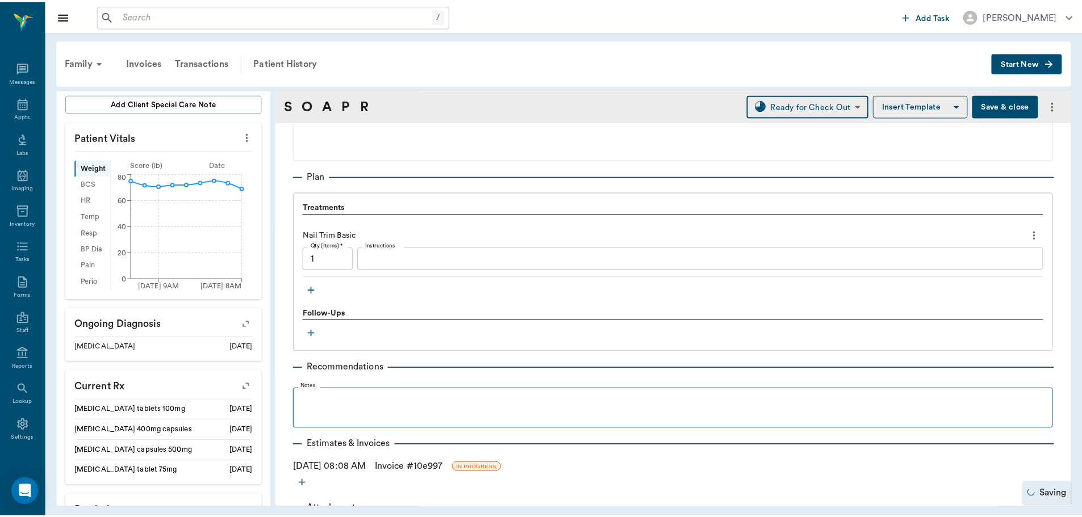
scroll to position [774, 0]
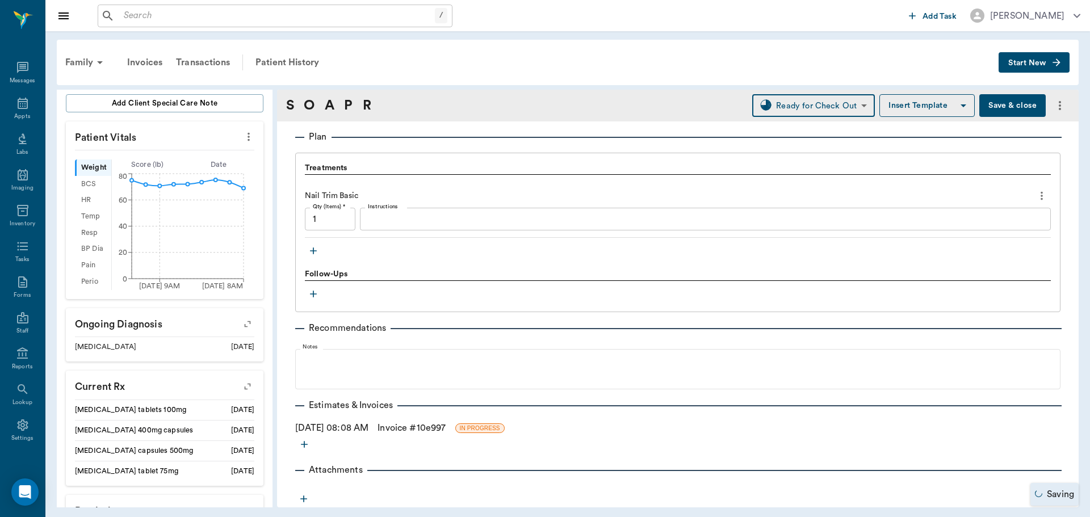
click at [446, 424] on link "Invoice # 10e997" at bounding box center [412, 428] width 68 height 14
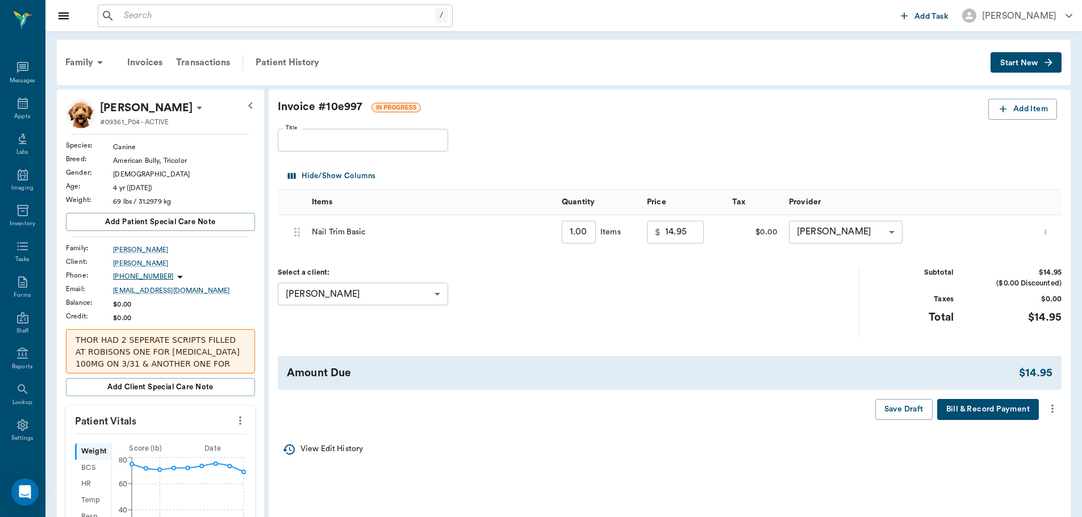
drag, startPoint x: 1053, startPoint y: 409, endPoint x: 1025, endPoint y: 416, distance: 29.1
click at [1051, 409] on icon "more" at bounding box center [1052, 409] width 12 height 14
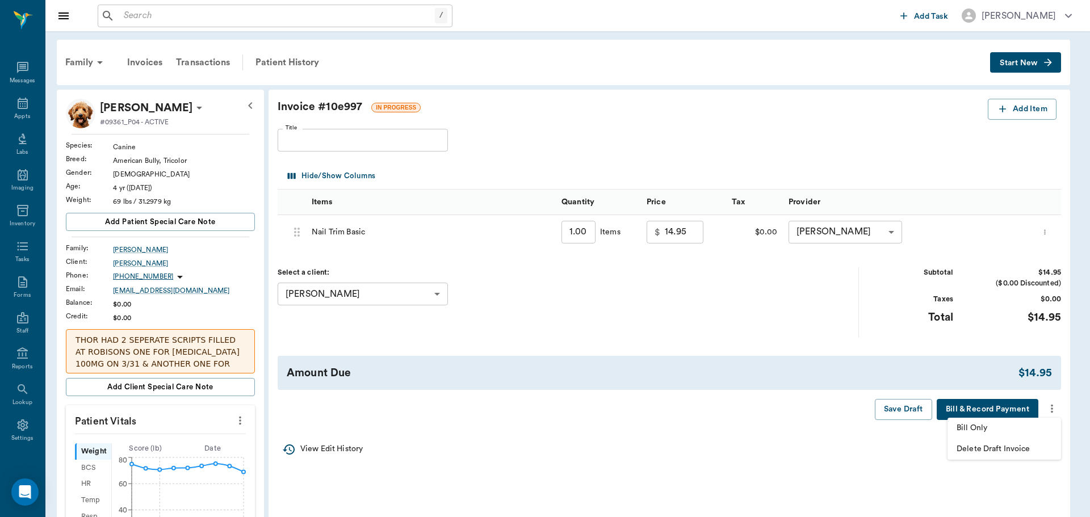
click at [980, 433] on span "Bill Only" at bounding box center [1004, 429] width 95 height 12
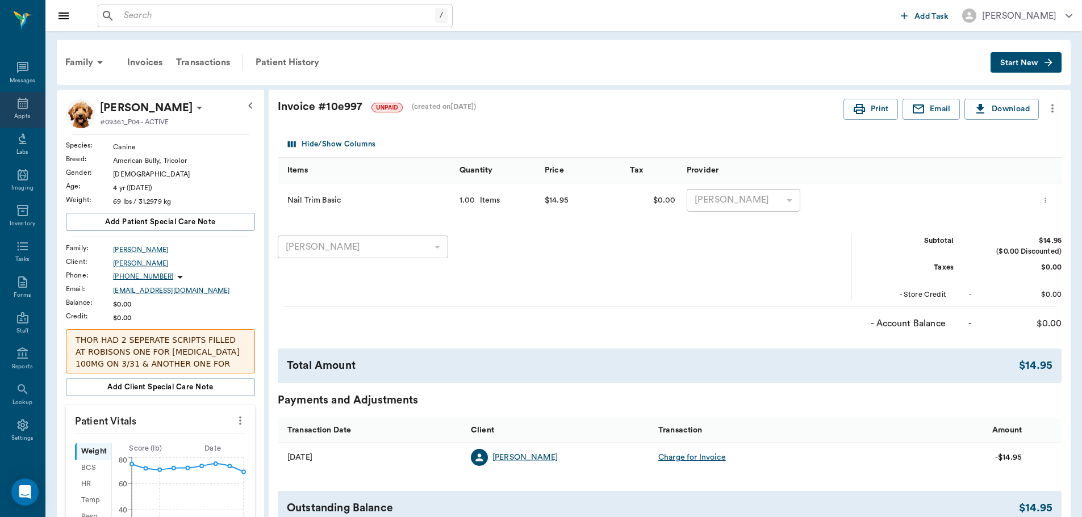
click at [16, 102] on icon at bounding box center [23, 104] width 14 height 14
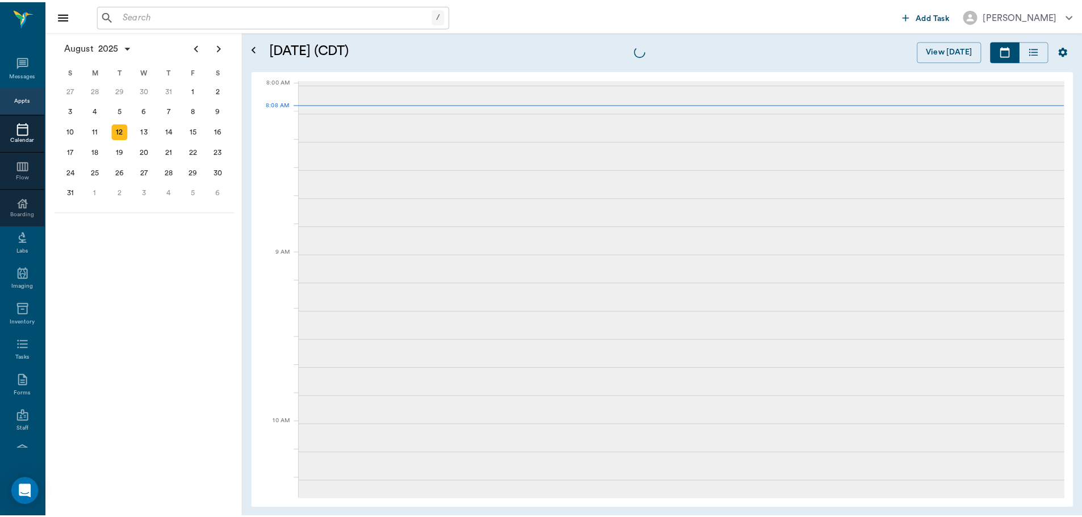
scroll to position [3, 0]
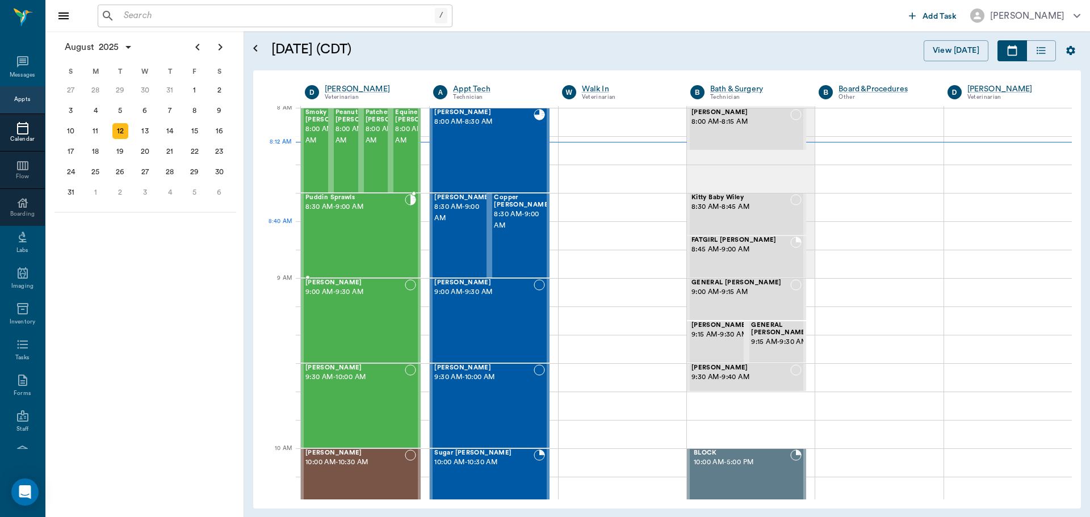
click at [363, 239] on div "Puddin Sprawls 8:30 AM - 9:00 AM" at bounding box center [355, 235] width 99 height 83
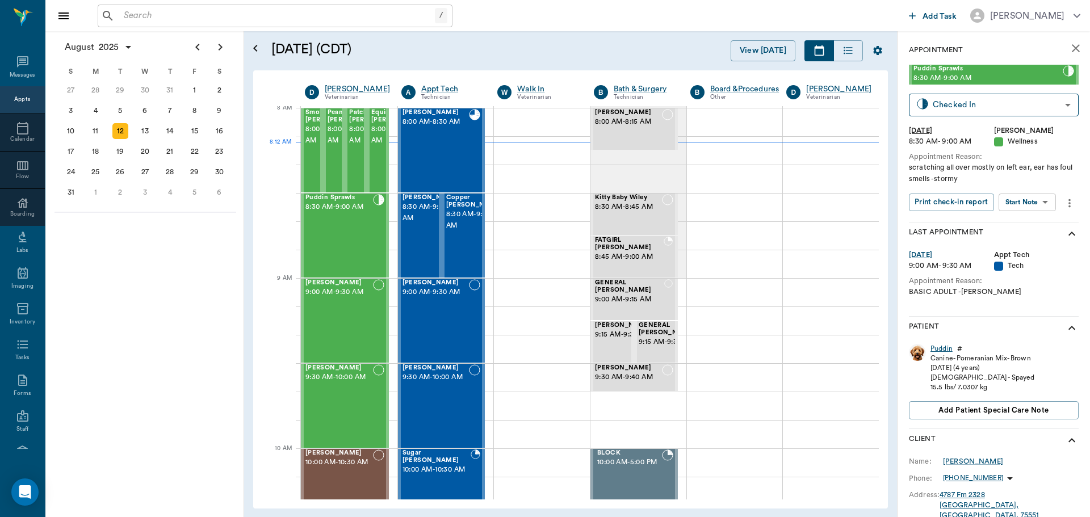
click at [935, 350] on div "Puddin" at bounding box center [942, 349] width 22 height 10
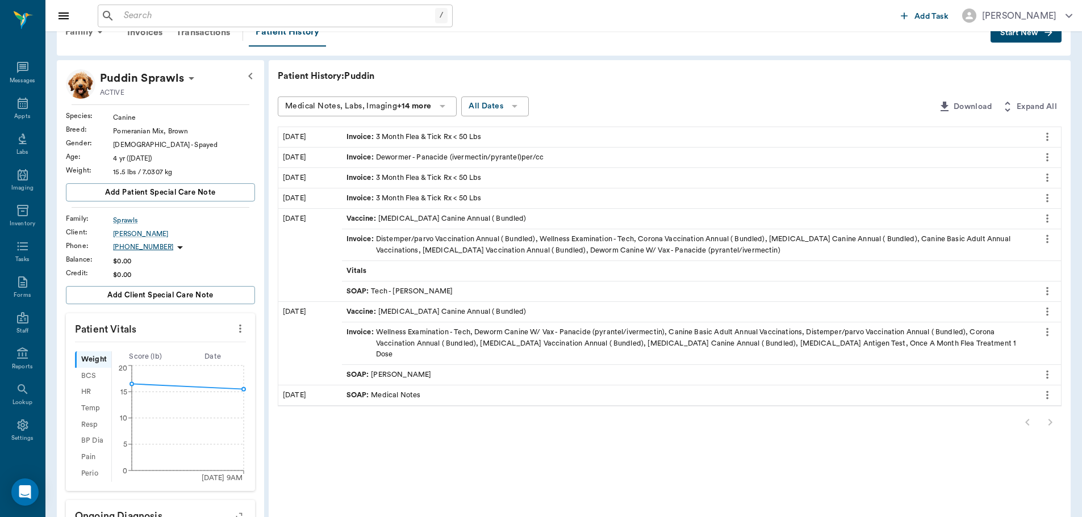
scroll to position [57, 0]
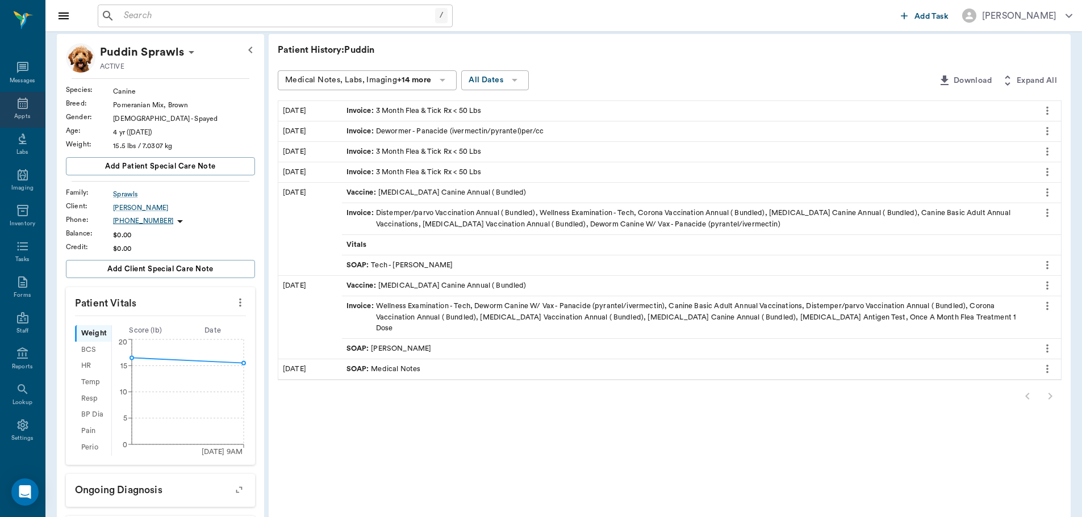
click at [18, 105] on icon at bounding box center [23, 103] width 10 height 11
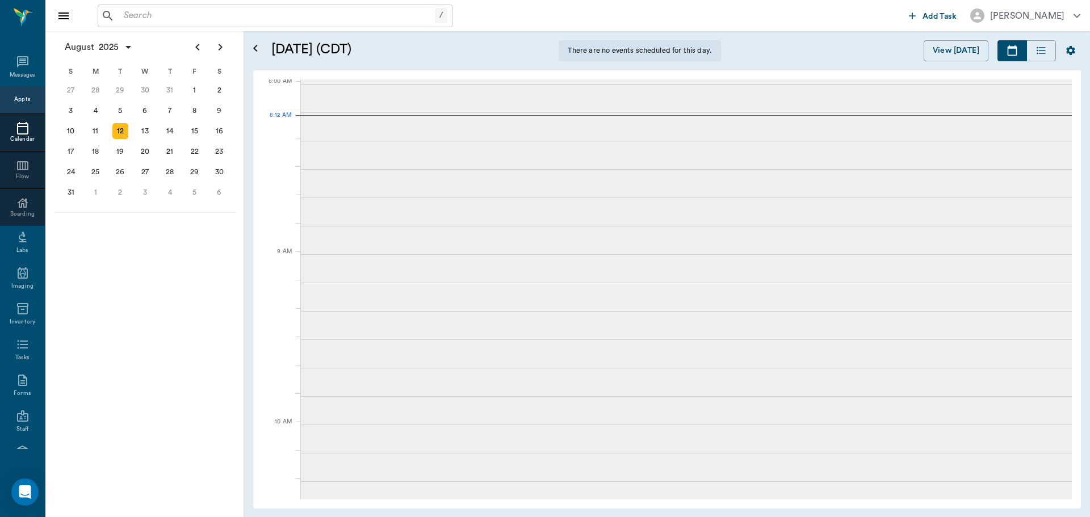
scroll to position [2, 0]
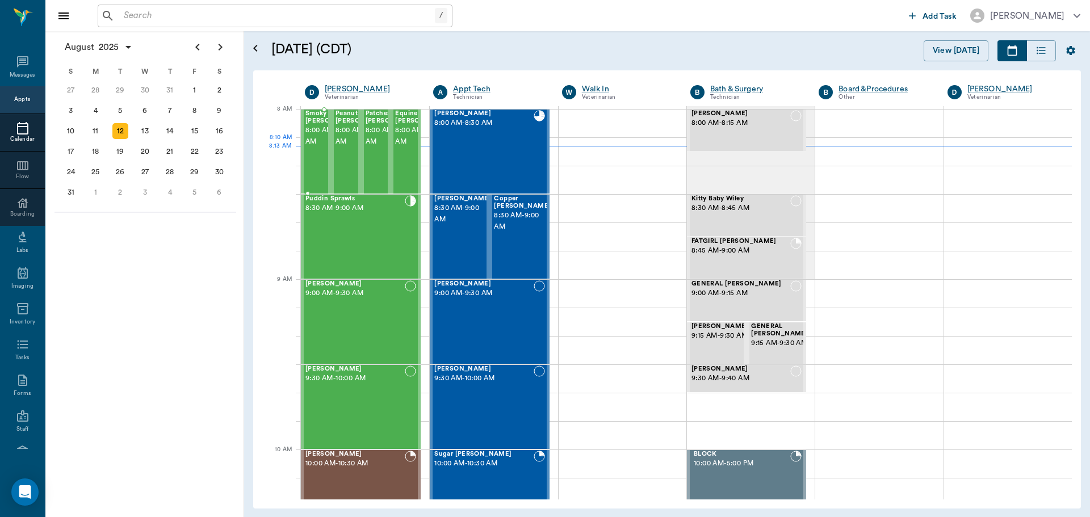
click at [315, 148] on span "8:00 AM - 8:30 AM" at bounding box center [334, 136] width 57 height 23
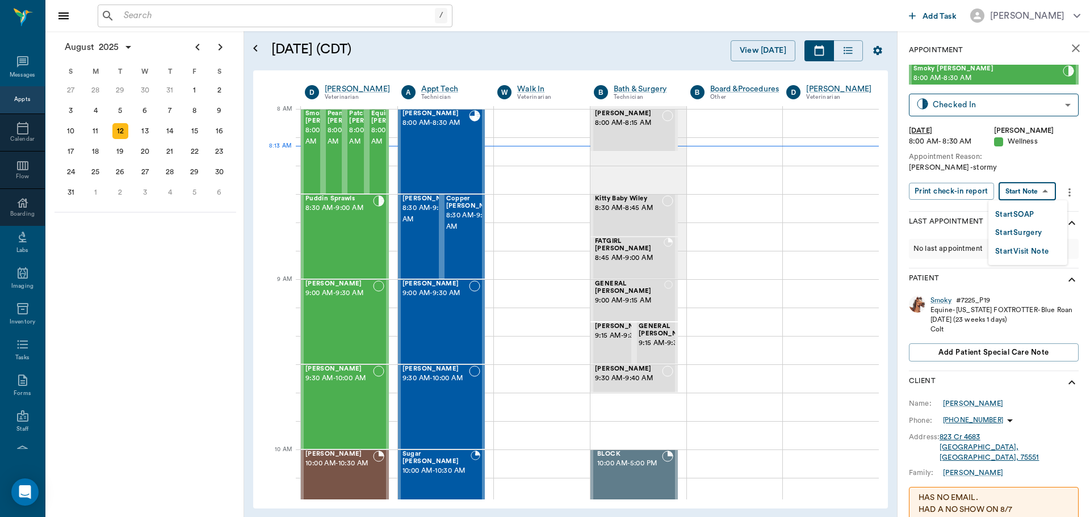
click at [1046, 192] on body "/ ​ Add Task Dr. Bert Ellsworth Nectar Messages Appts Calendar Flow Boarding La…" at bounding box center [545, 258] width 1090 height 517
click at [1025, 207] on div "Start SOAP" at bounding box center [1015, 214] width 39 height 14
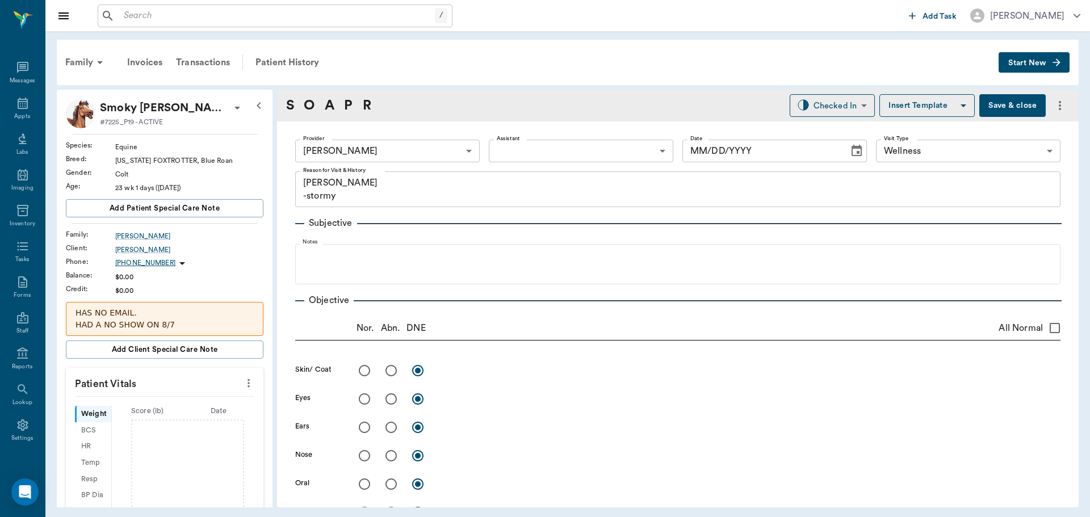
type input "63ec2f075fda476ae8351a4d"
type input "65d2be4f46e3a538d89b8c14"
type textarea "coggins -stormy"
type input "[DATE]"
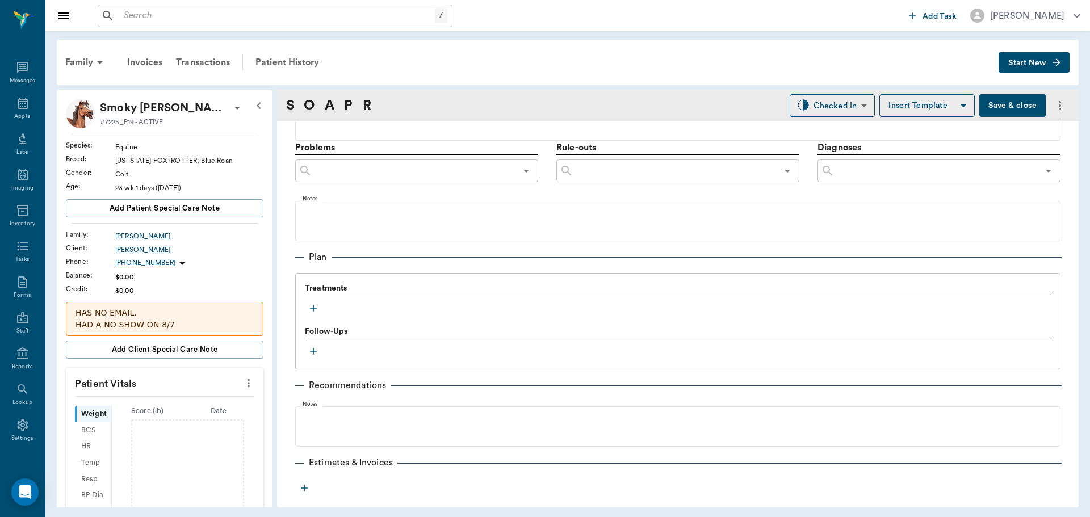
scroll to position [676, 0]
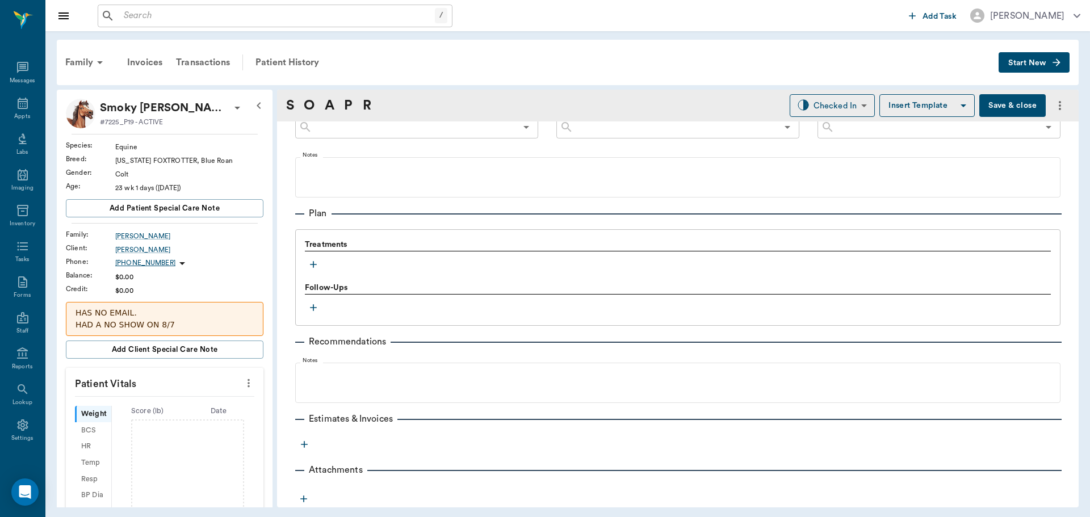
click at [316, 264] on icon "button" at bounding box center [313, 264] width 11 height 11
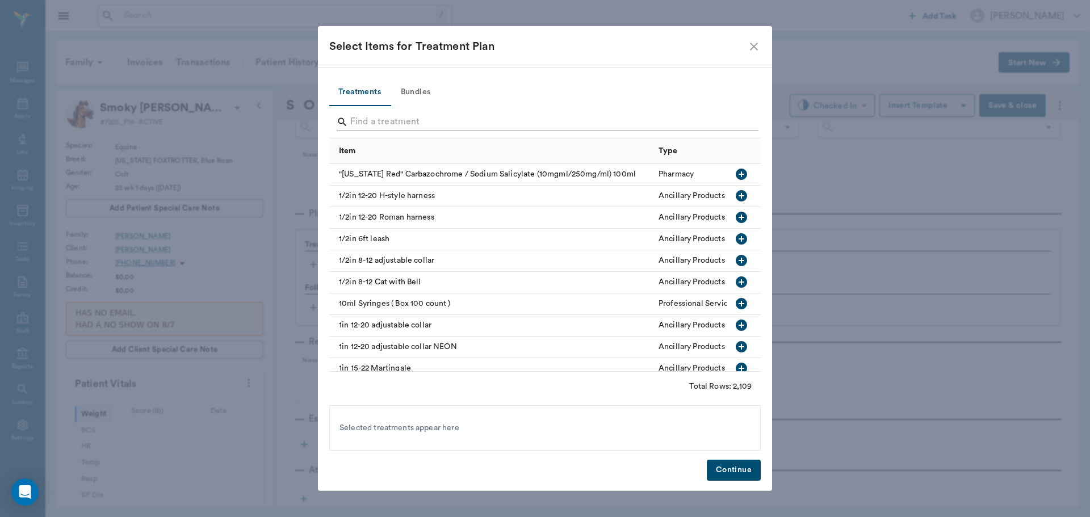
click at [412, 122] on input "Search" at bounding box center [545, 122] width 391 height 18
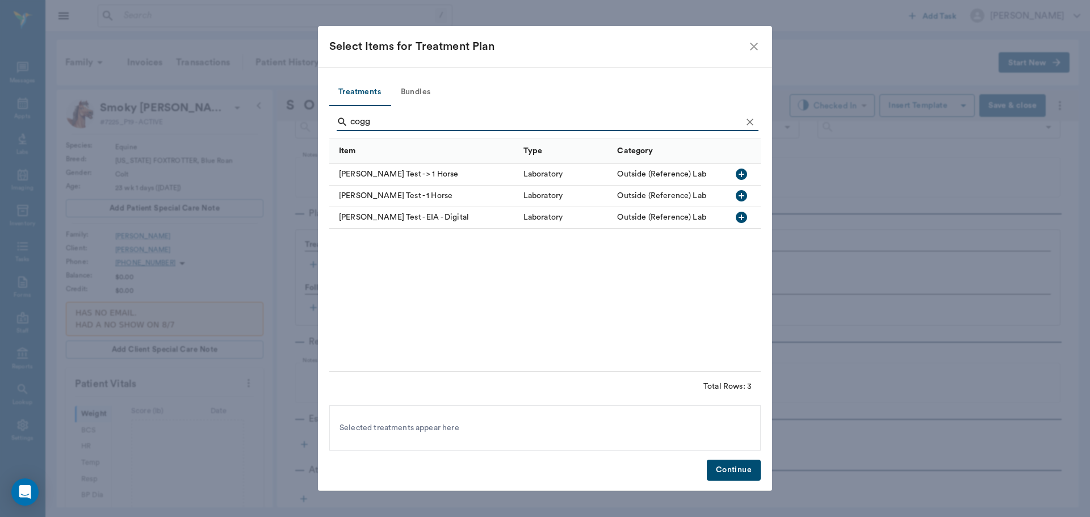
type input "cogg"
click at [742, 174] on icon "button" at bounding box center [742, 175] width 14 height 14
click at [733, 468] on button "Continue" at bounding box center [734, 470] width 54 height 21
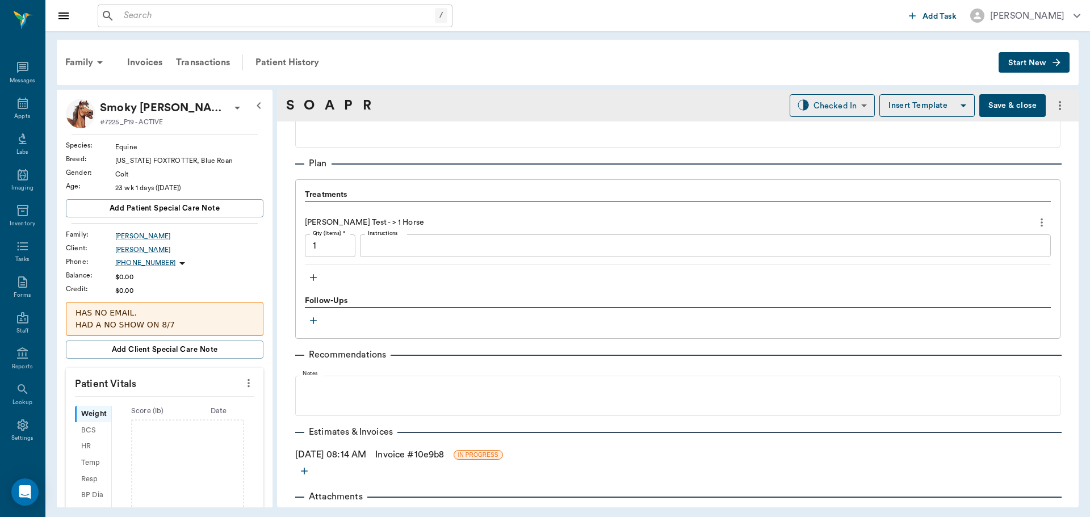
scroll to position [733, 0]
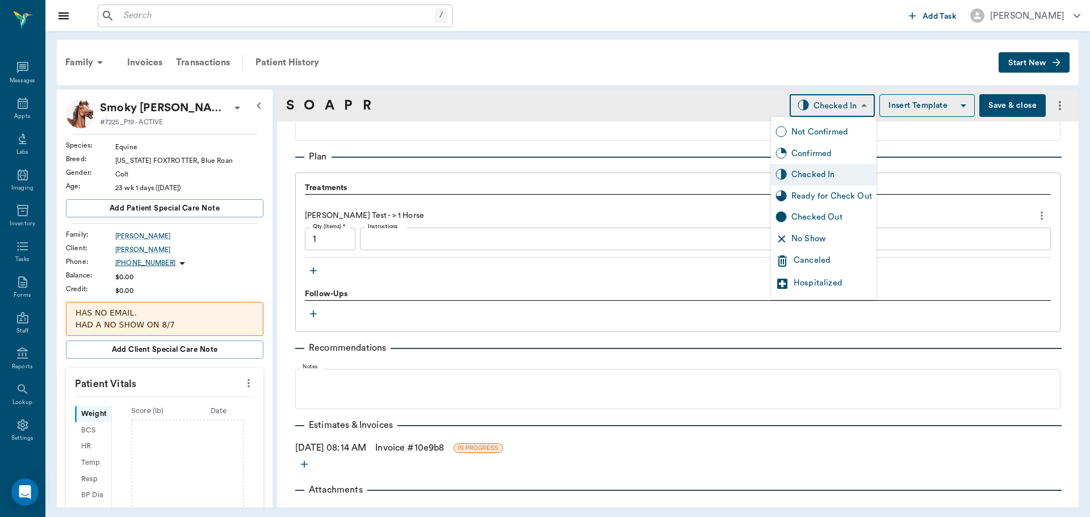
click at [842, 104] on body "/ ​ Add Task Dr. Bert Ellsworth Nectar Messages Appts Labs Imaging Inventory Ta…" at bounding box center [545, 258] width 1090 height 517
click at [826, 193] on div "Ready for Check Out" at bounding box center [832, 196] width 81 height 12
type input "READY_TO_CHECKOUT"
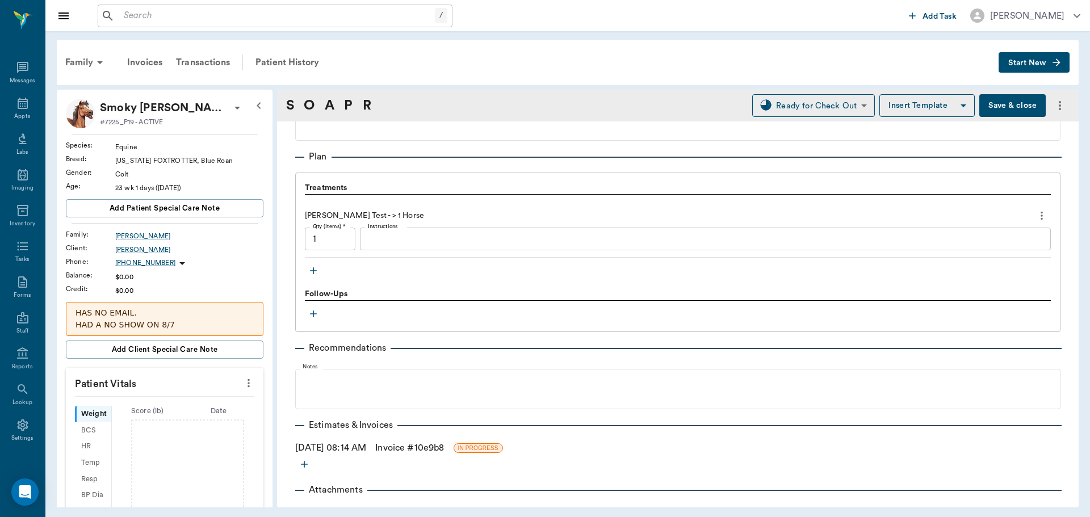
click at [415, 443] on link "Invoice # 10e9b8" at bounding box center [409, 448] width 69 height 14
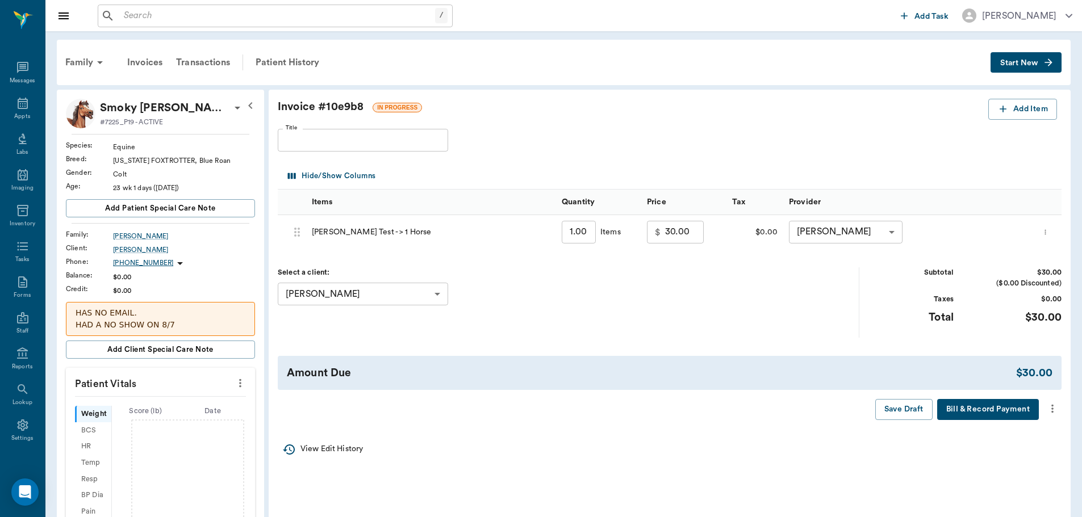
click at [1055, 408] on icon "more" at bounding box center [1052, 409] width 12 height 14
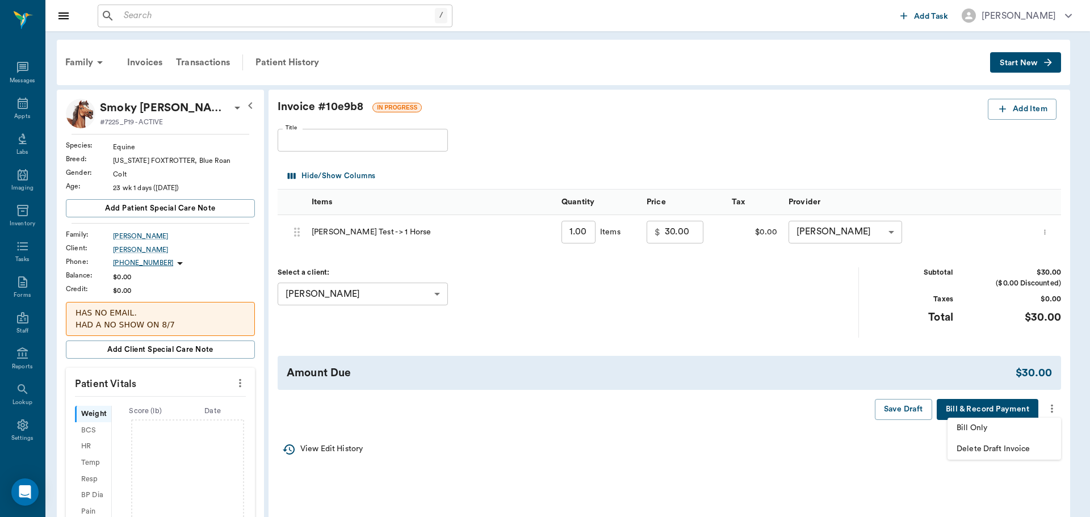
click at [995, 431] on span "Bill Only" at bounding box center [1004, 429] width 95 height 12
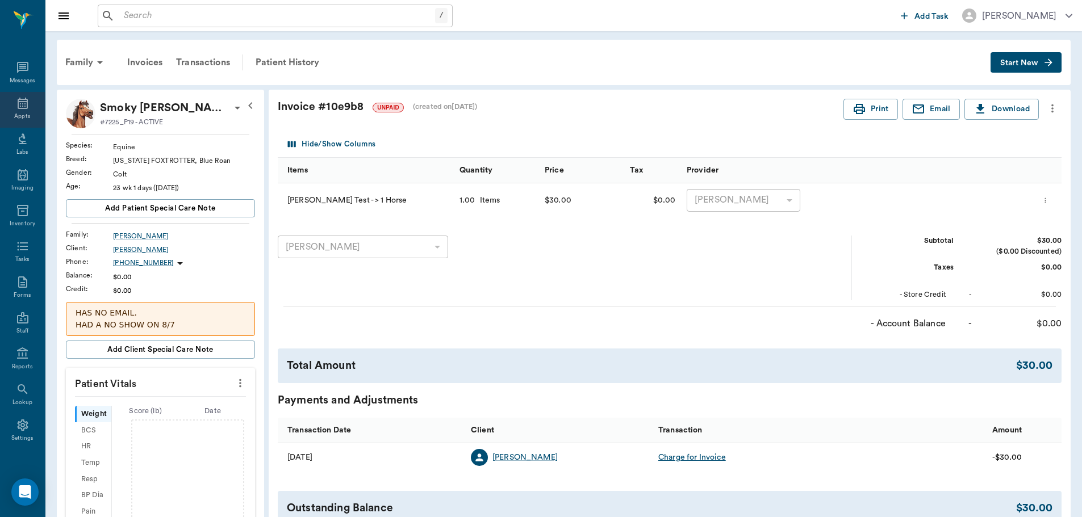
click at [25, 115] on div "Appts" at bounding box center [22, 116] width 16 height 9
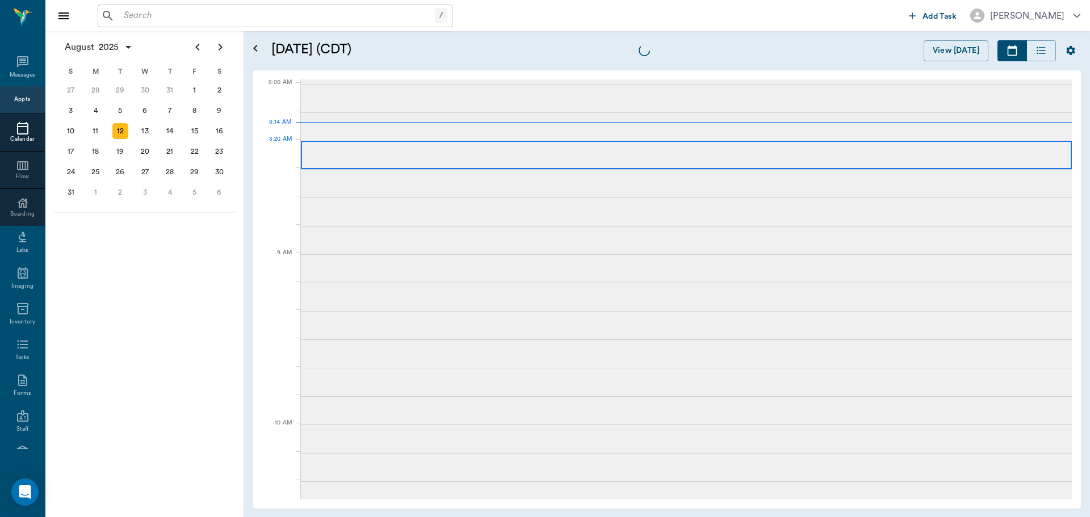
scroll to position [2, 0]
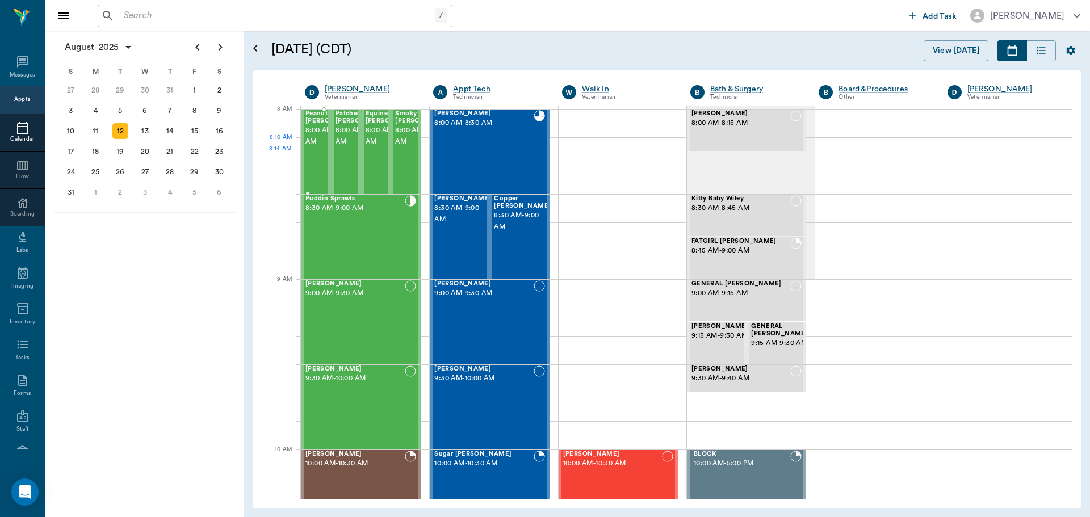
click at [311, 146] on span "8:00 AM - 8:30 AM" at bounding box center [334, 136] width 57 height 23
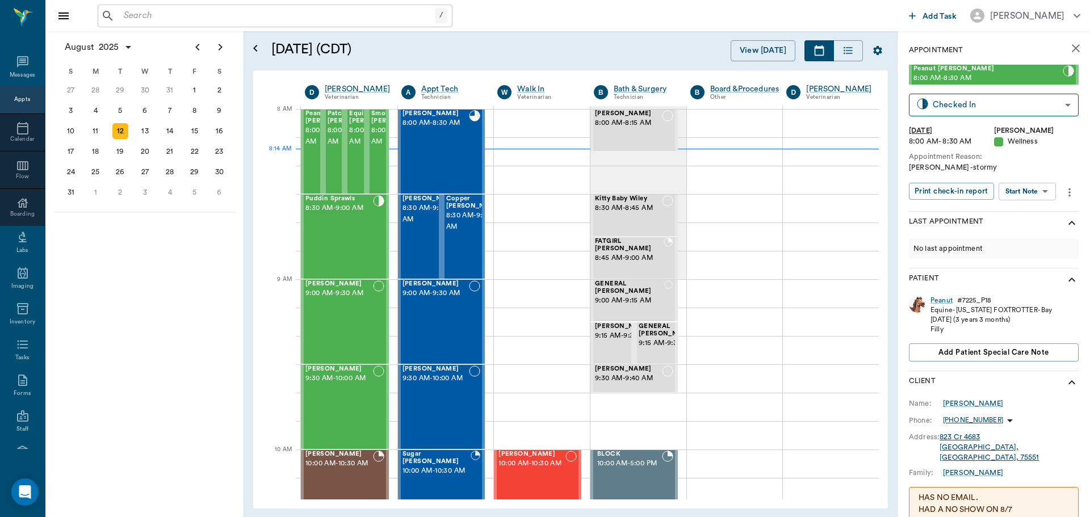
click at [1023, 189] on body "/ ​ Add Task Dr. Bert Ellsworth Nectar Messages Appts Calendar Flow Boarding La…" at bounding box center [545, 258] width 1090 height 517
click at [1019, 248] on button "Start Visit Note" at bounding box center [1023, 251] width 54 height 13
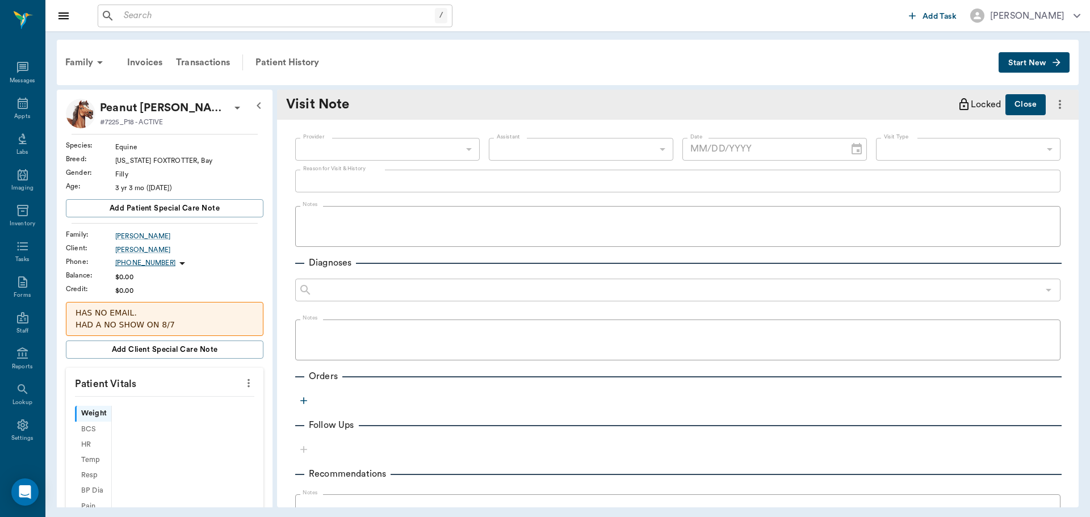
type input "63ec2f075fda476ae8351a4d"
type input "65d2be4f46e3a538d89b8c14"
type input "[DATE]"
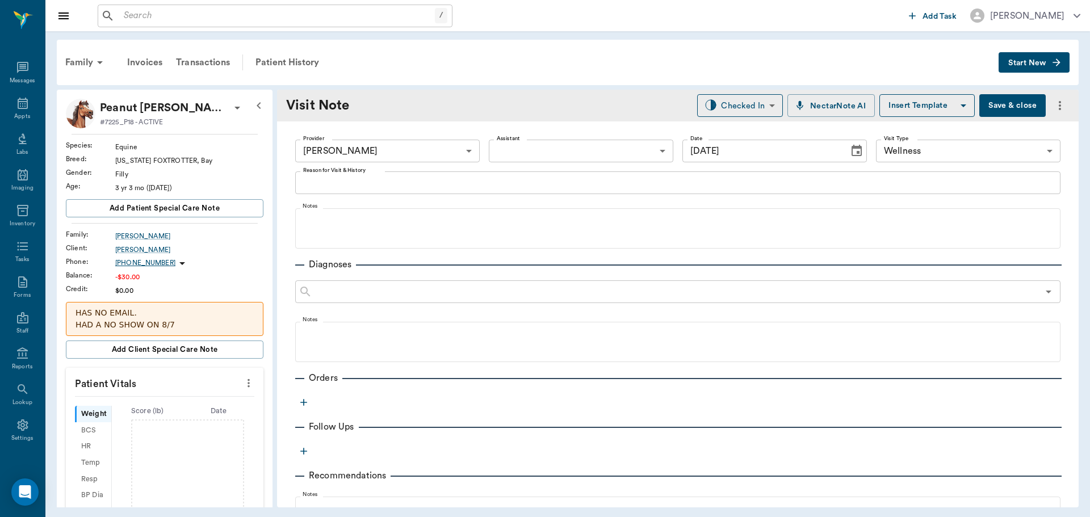
click at [304, 405] on icon "button" at bounding box center [303, 402] width 7 height 7
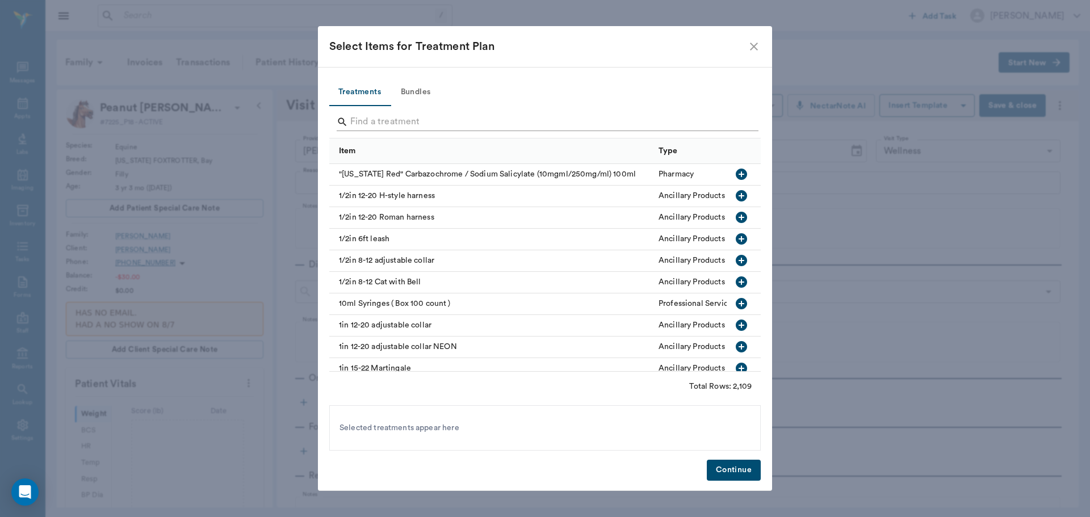
click at [398, 118] on input "Search" at bounding box center [545, 122] width 391 height 18
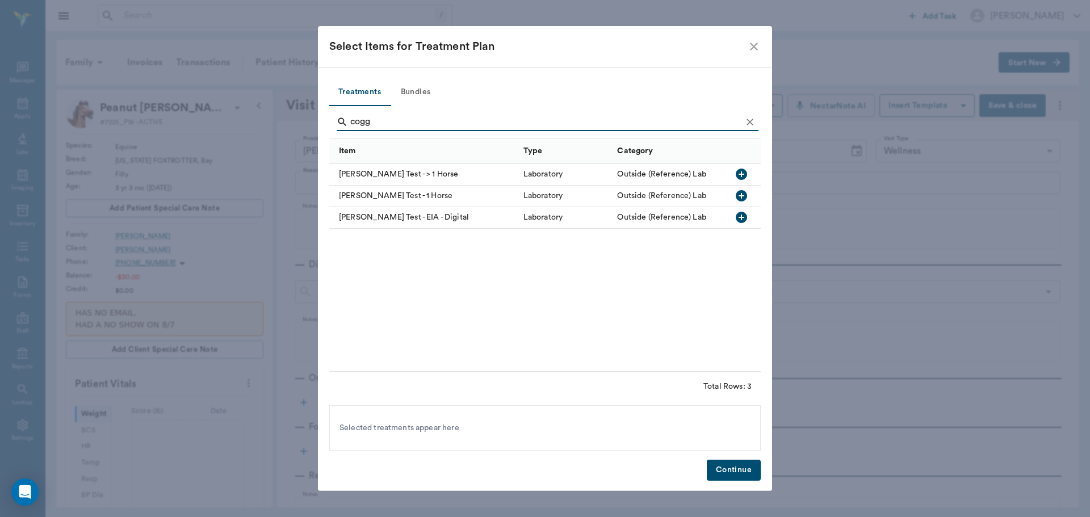
type input "cogg"
click at [738, 174] on icon "button" at bounding box center [741, 174] width 11 height 11
click at [732, 469] on button "Continue" at bounding box center [734, 470] width 54 height 21
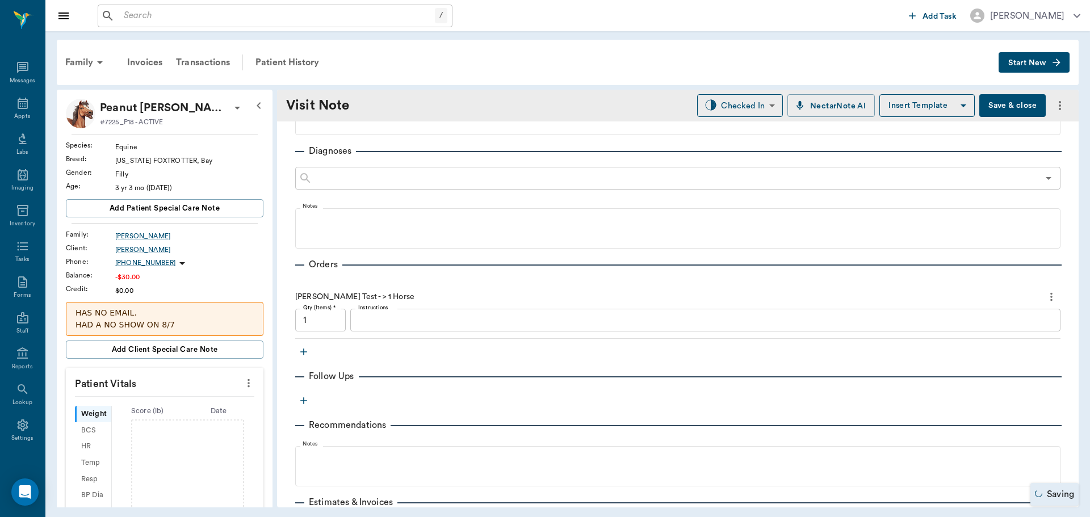
scroll to position [227, 0]
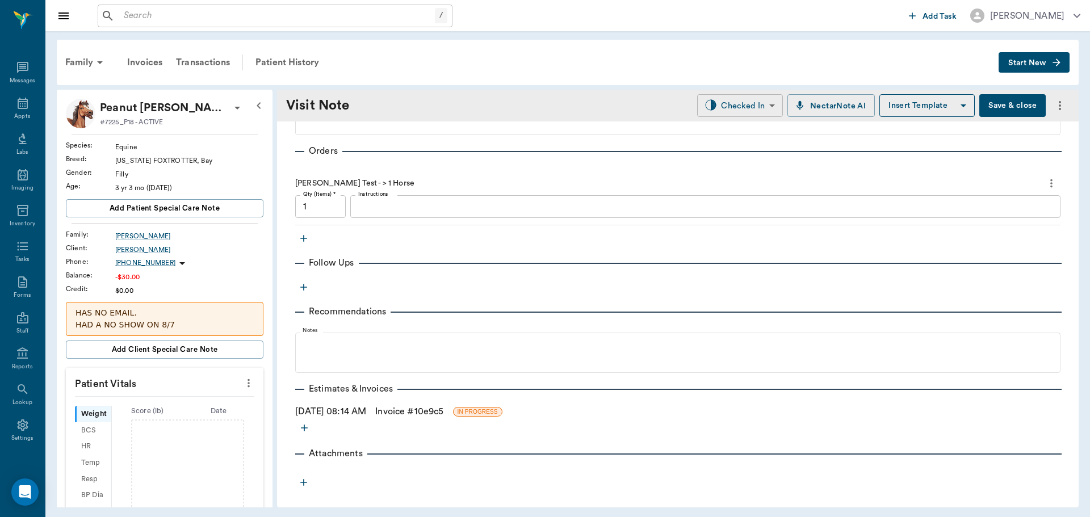
click at [743, 102] on body "/ ​ Add Task Dr. Bert Ellsworth Nectar Messages Appts Labs Imaging Inventory Ta…" at bounding box center [545, 258] width 1090 height 517
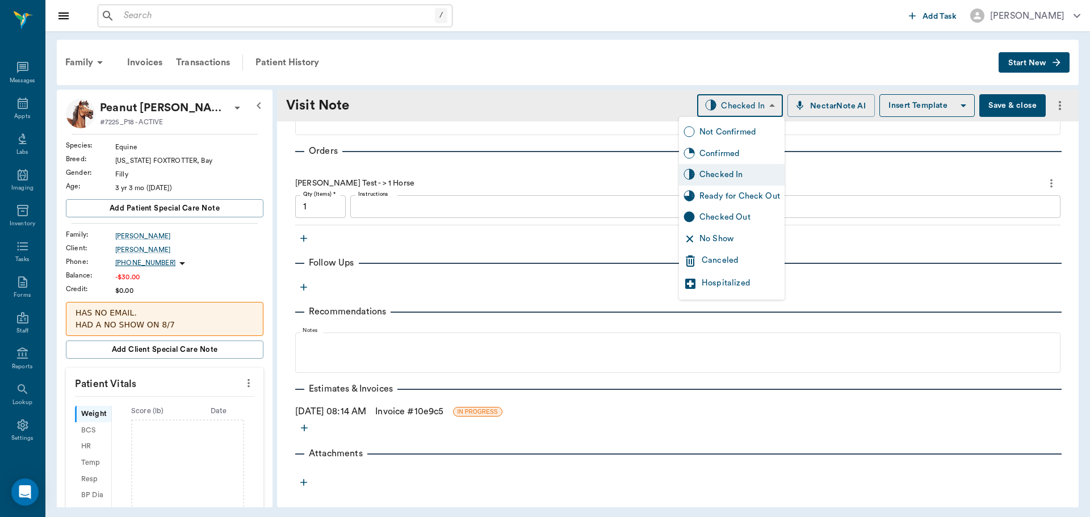
click at [734, 195] on div "Ready for Check Out" at bounding box center [740, 196] width 81 height 12
type input "READY_TO_CHECKOUT"
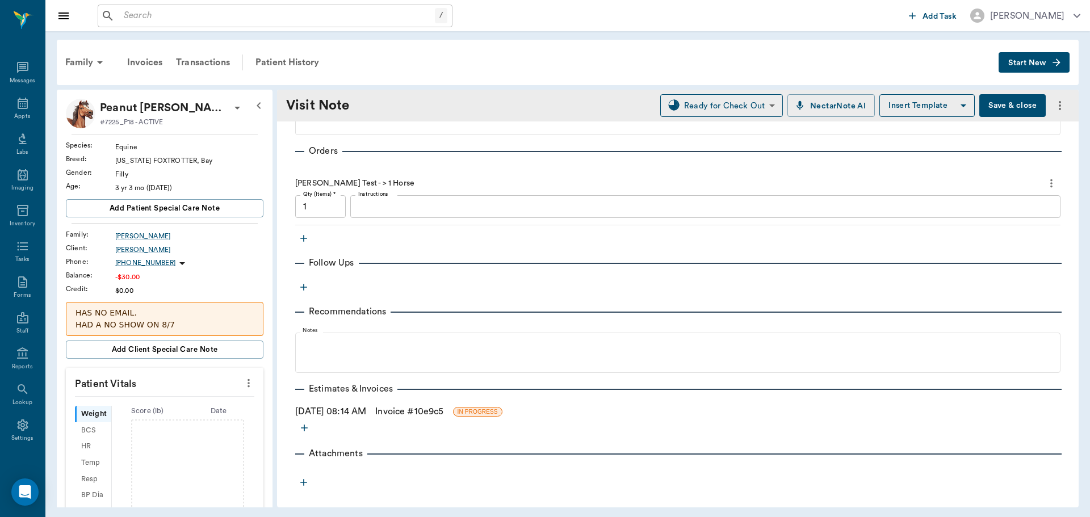
click at [417, 406] on link "Invoice # 10e9c5" at bounding box center [409, 412] width 68 height 14
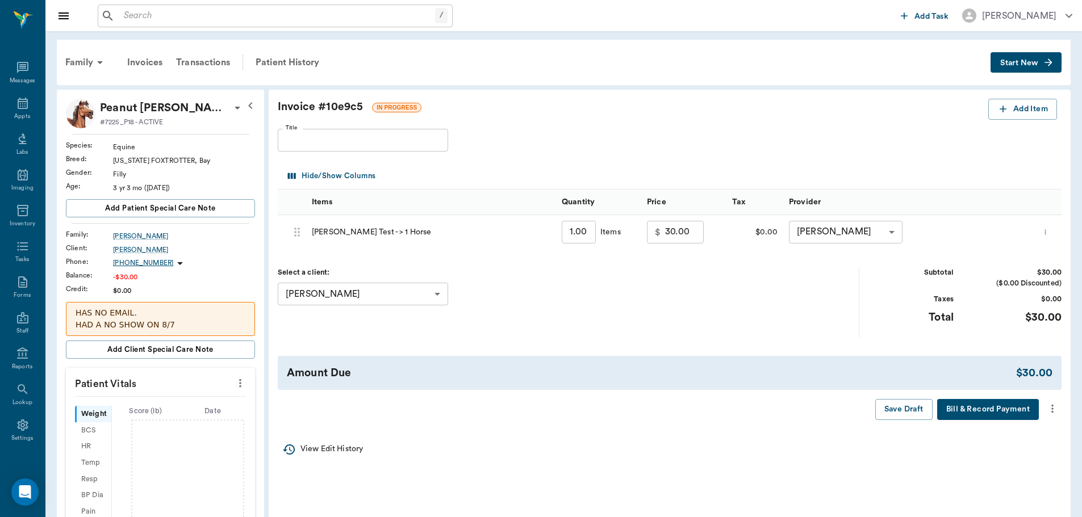
click at [1049, 407] on icon "more" at bounding box center [1052, 409] width 12 height 14
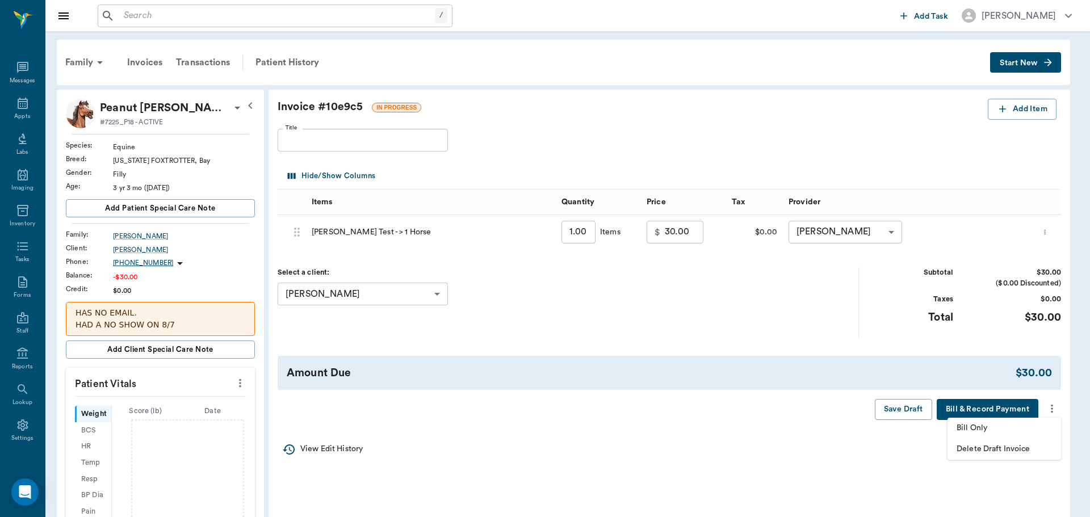
click at [995, 429] on span "Bill Only" at bounding box center [1004, 429] width 95 height 12
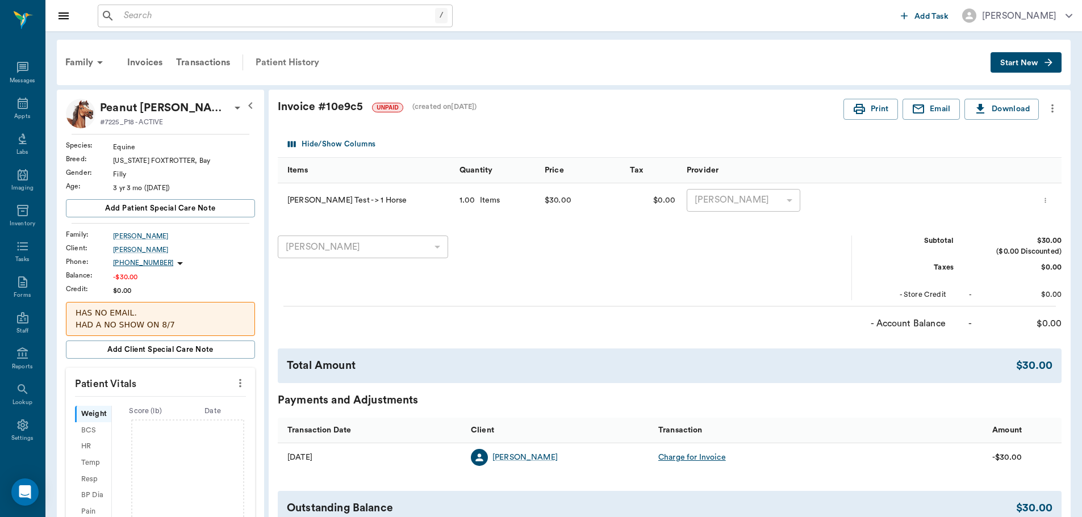
click at [292, 61] on div "Patient History" at bounding box center [287, 62] width 77 height 27
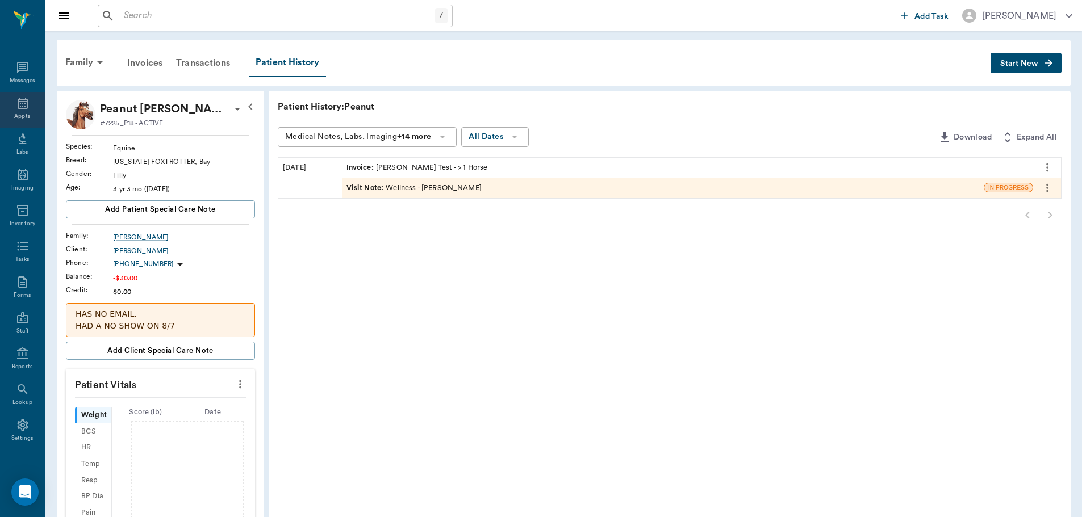
click at [15, 112] on div "Appts" at bounding box center [22, 116] width 16 height 9
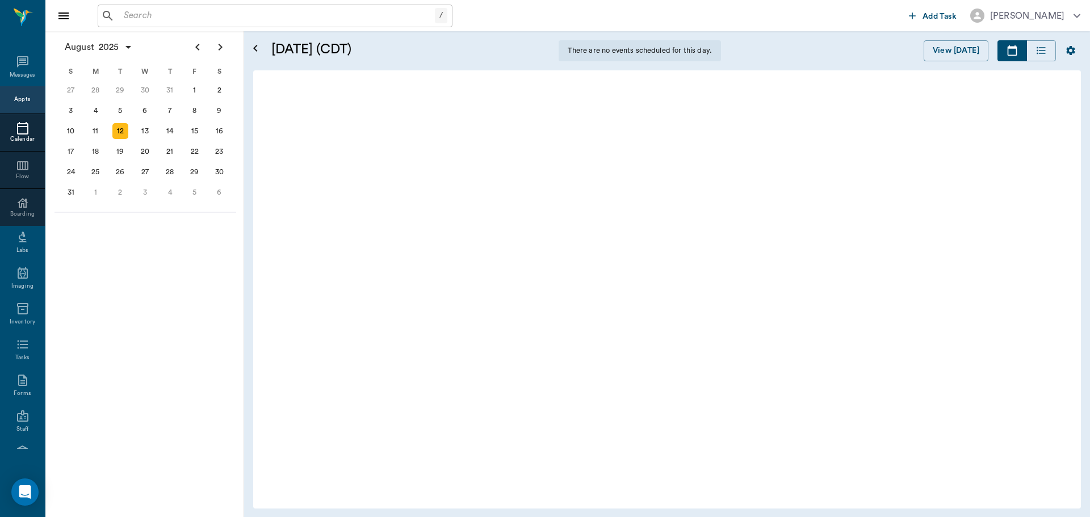
scroll to position [1, 0]
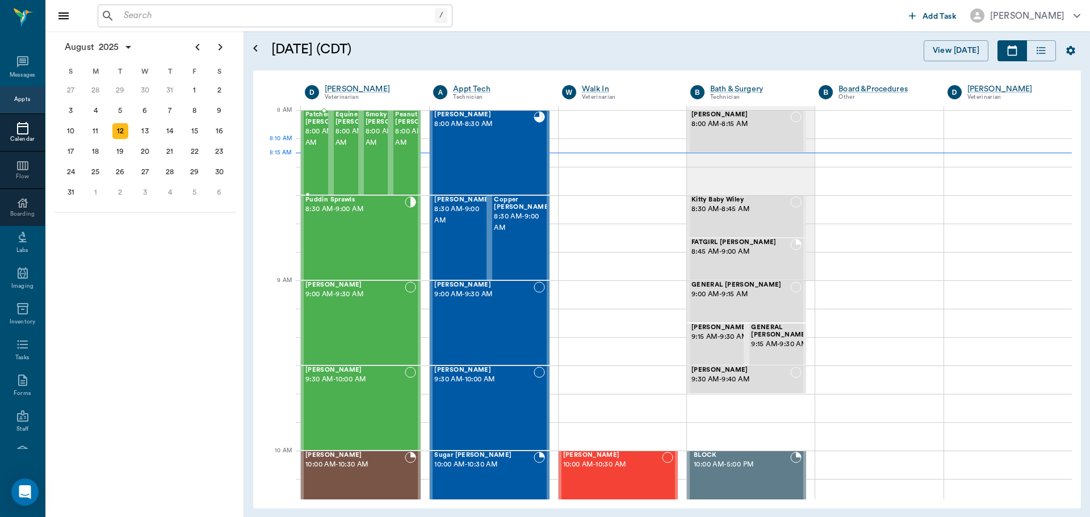
click at [310, 145] on span "8:00 AM - 8:30 AM" at bounding box center [334, 137] width 57 height 23
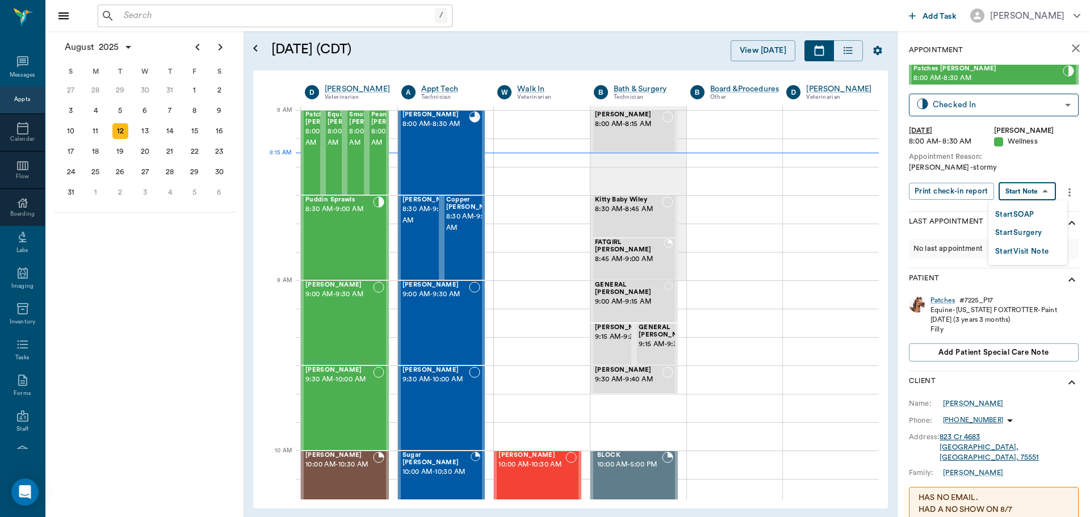
click at [1044, 190] on body "/ ​ Add Task Dr. Bert Ellsworth Nectar Messages Appts Calendar Flow Boarding La…" at bounding box center [545, 258] width 1090 height 517
click at [1031, 249] on button "Start Visit Note" at bounding box center [1023, 251] width 54 height 13
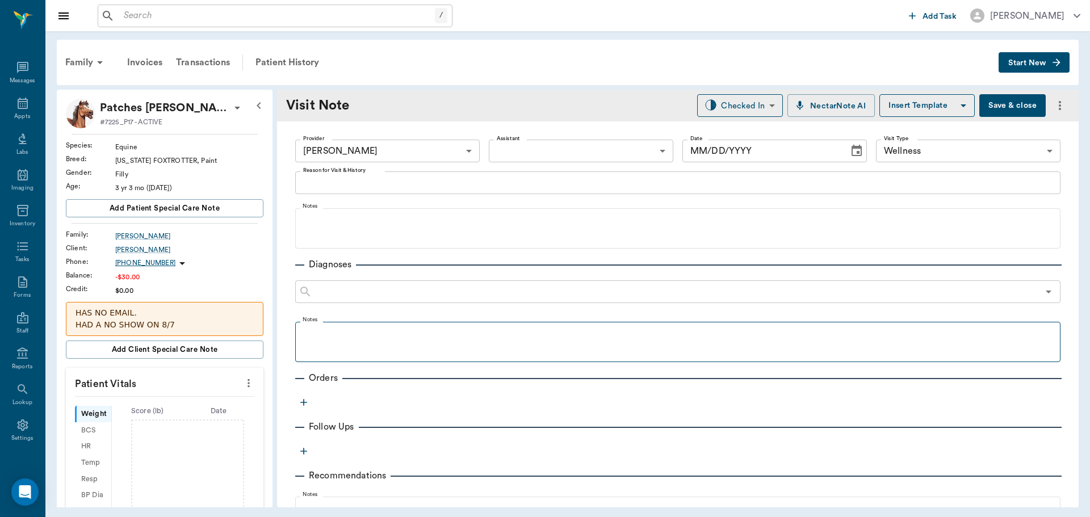
type input "63ec2f075fda476ae8351a4d"
type input "65d2be4f46e3a538d89b8c14"
type input "[DATE]"
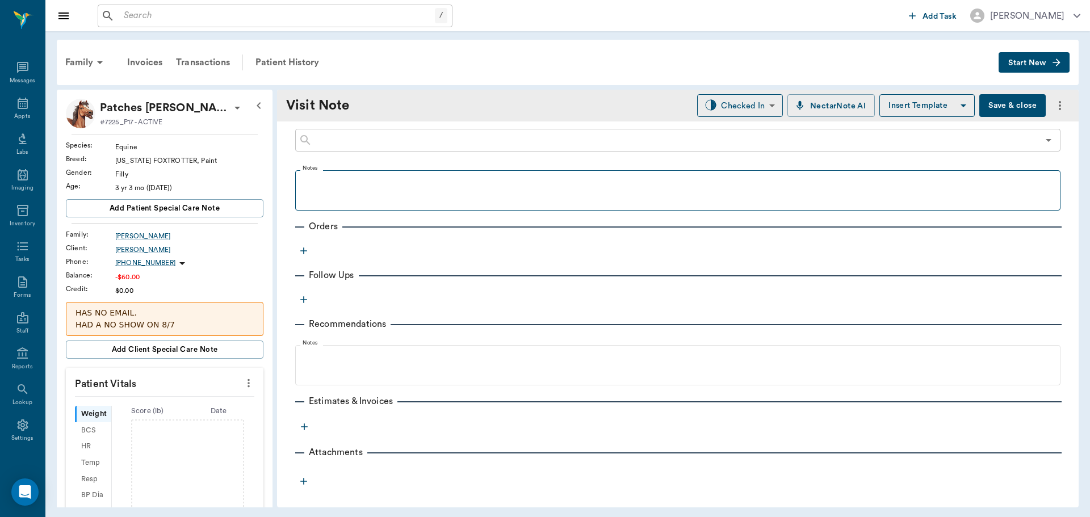
scroll to position [152, 0]
click at [302, 250] on icon "button" at bounding box center [303, 250] width 11 height 11
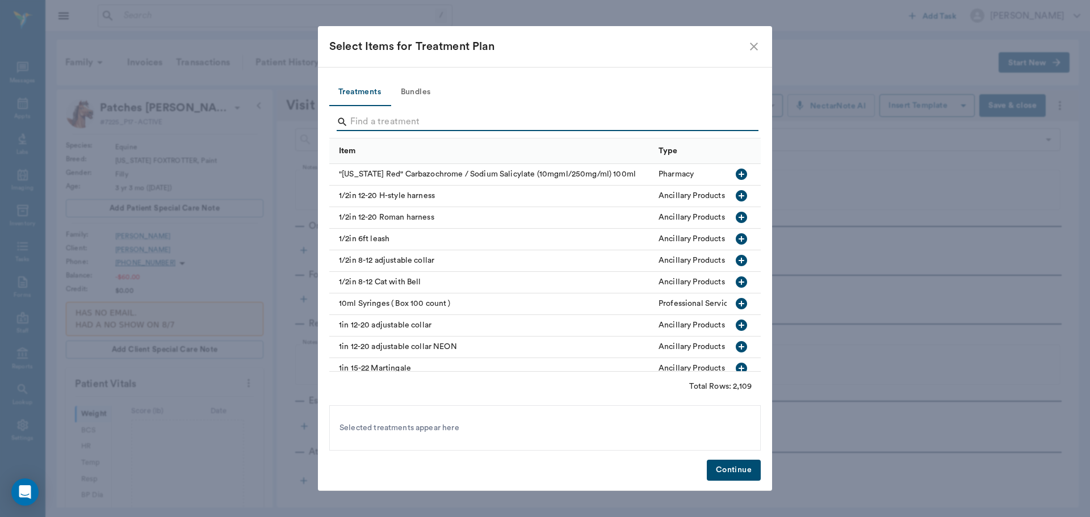
click at [365, 120] on input "Search" at bounding box center [545, 122] width 391 height 18
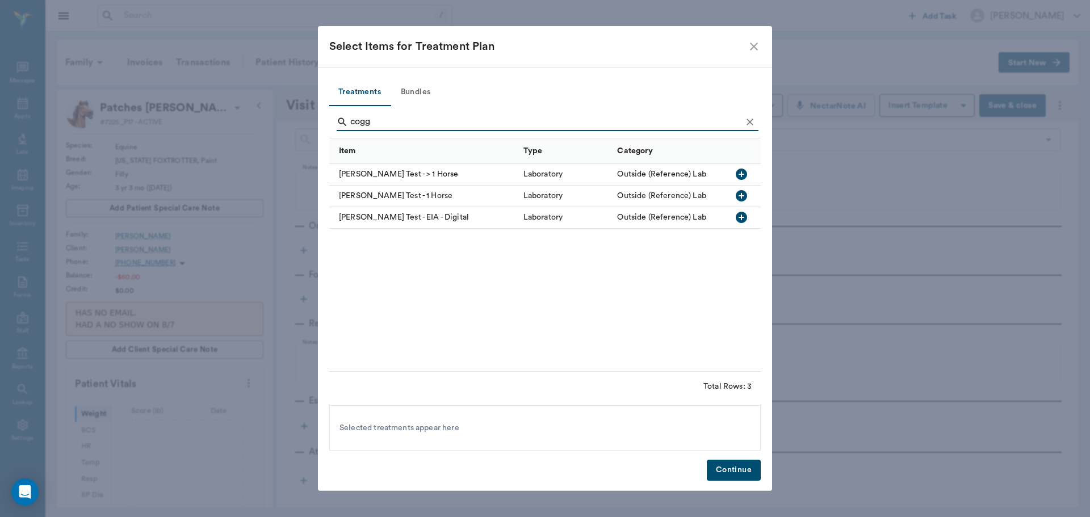
type input "cogg"
click at [747, 170] on icon "button" at bounding box center [742, 175] width 14 height 14
click at [734, 467] on button "Continue" at bounding box center [734, 470] width 54 height 21
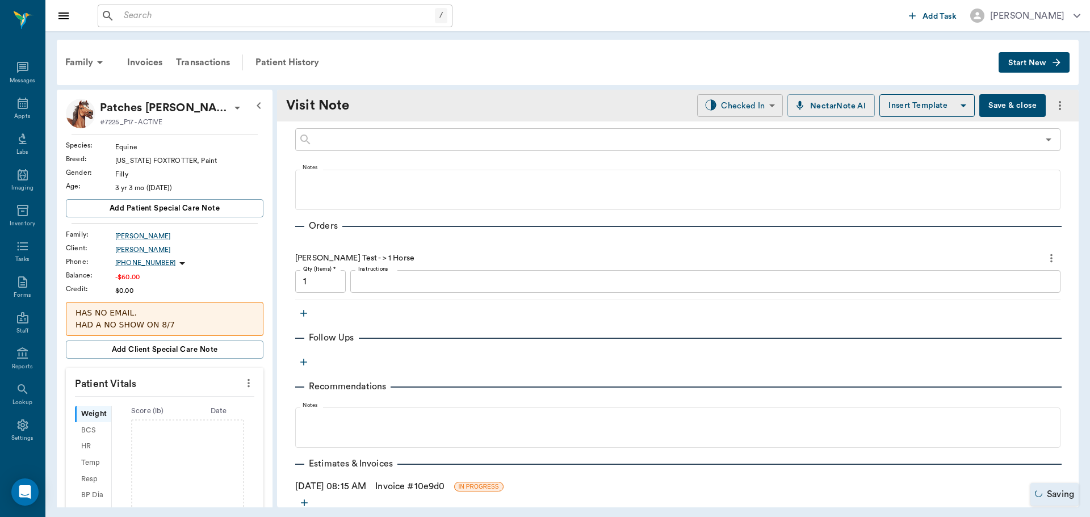
click at [746, 104] on body "/ ​ Add Task Dr. Bert Ellsworth Nectar Messages Appts Labs Imaging Inventory Ta…" at bounding box center [545, 258] width 1090 height 517
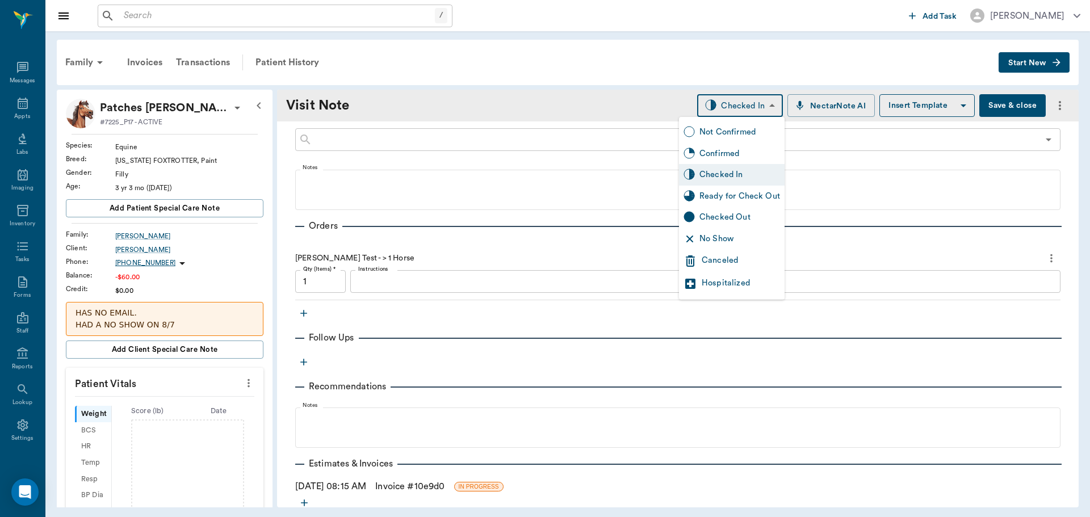
click at [722, 194] on div "Ready for Check Out" at bounding box center [740, 196] width 81 height 12
type input "READY_TO_CHECKOUT"
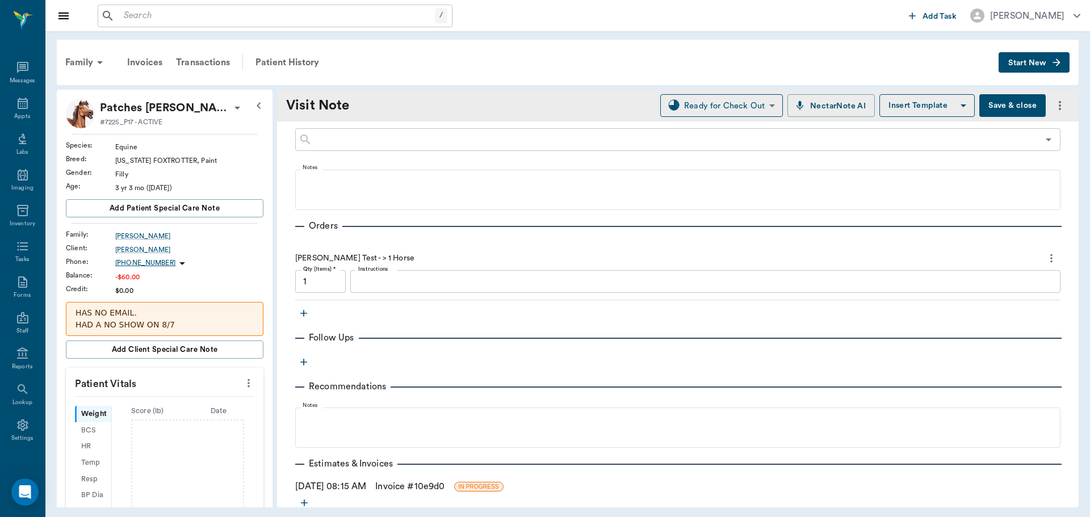
click at [404, 486] on link "Invoice # 10e9d0" at bounding box center [409, 487] width 69 height 14
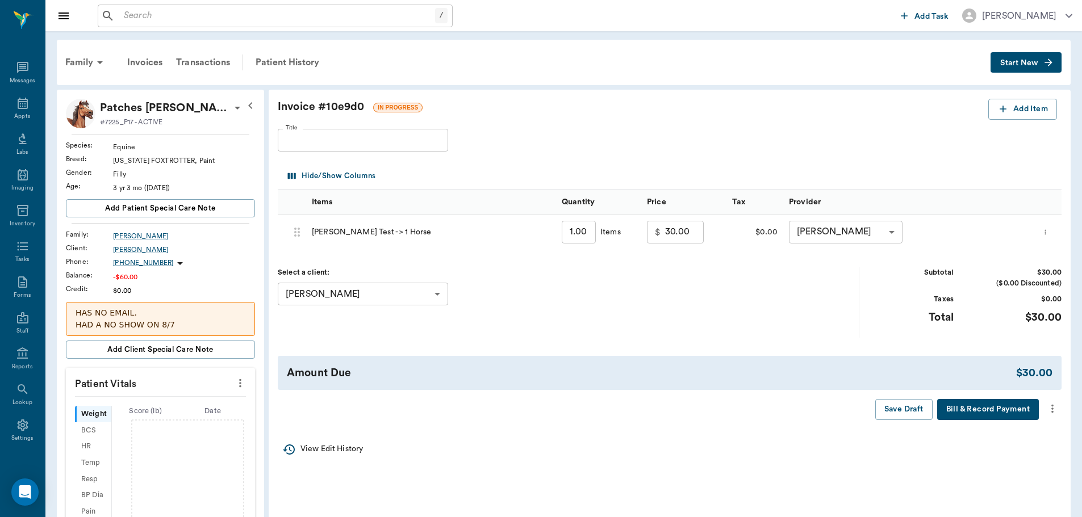
click at [1052, 411] on icon "more" at bounding box center [1052, 409] width 12 height 14
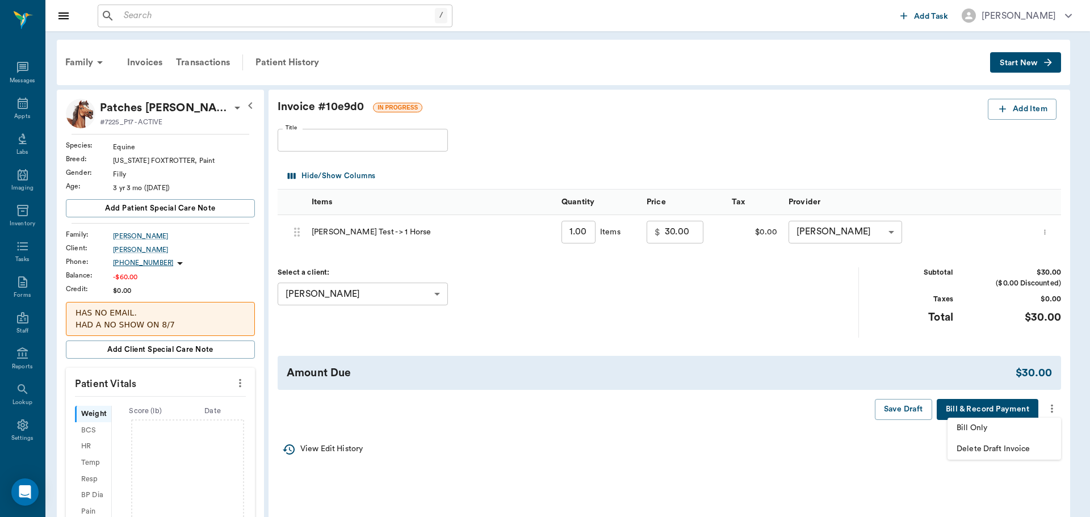
click at [1002, 424] on span "Bill Only" at bounding box center [1004, 429] width 95 height 12
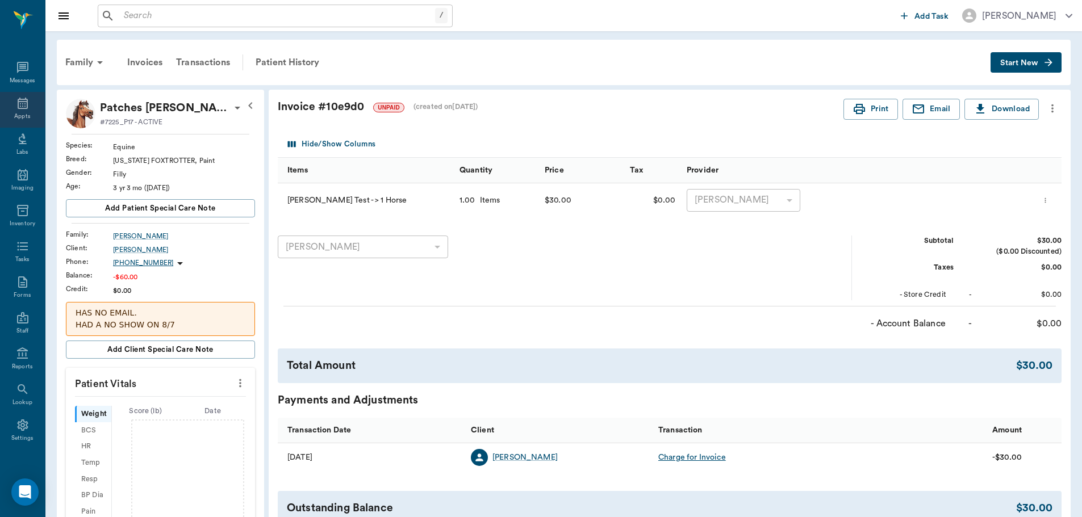
click at [31, 112] on div "Appts" at bounding box center [22, 110] width 45 height 36
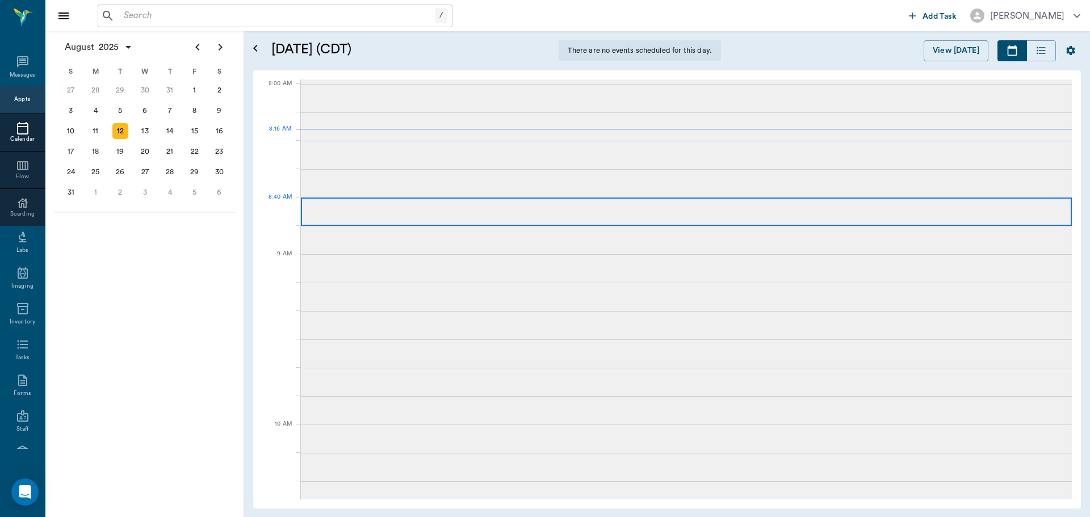
scroll to position [1, 0]
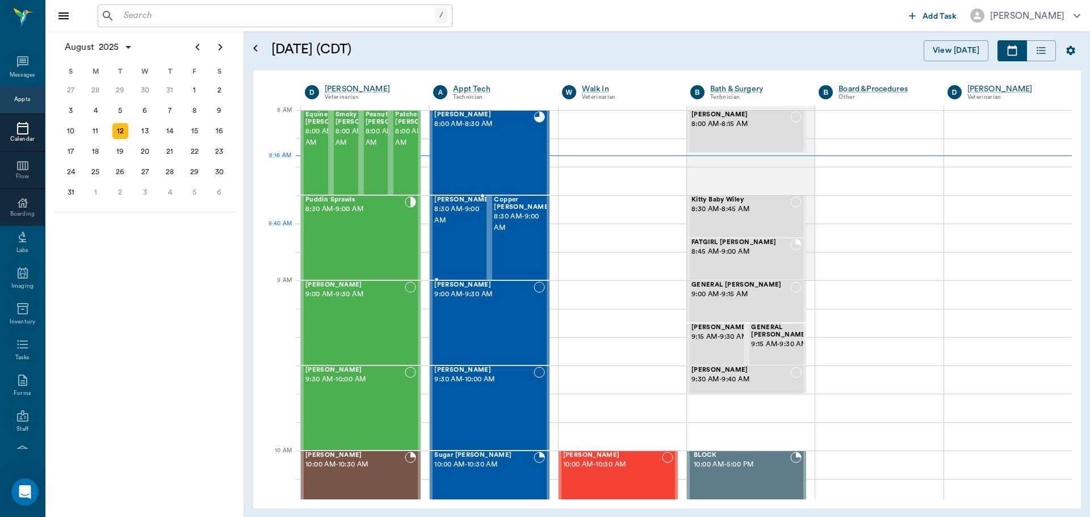
click at [457, 243] on div "Freya Rougeau 8:30 AM - 9:00 AM" at bounding box center [462, 238] width 57 height 83
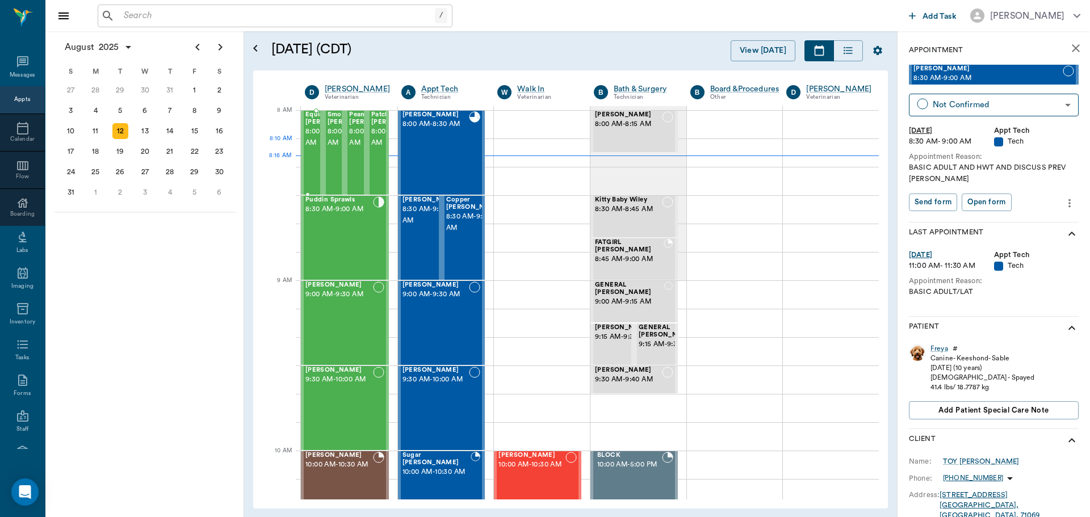
click at [322, 165] on div "Equine Sims 8:00 AM - 8:30 AM" at bounding box center [312, 153] width 22 height 84
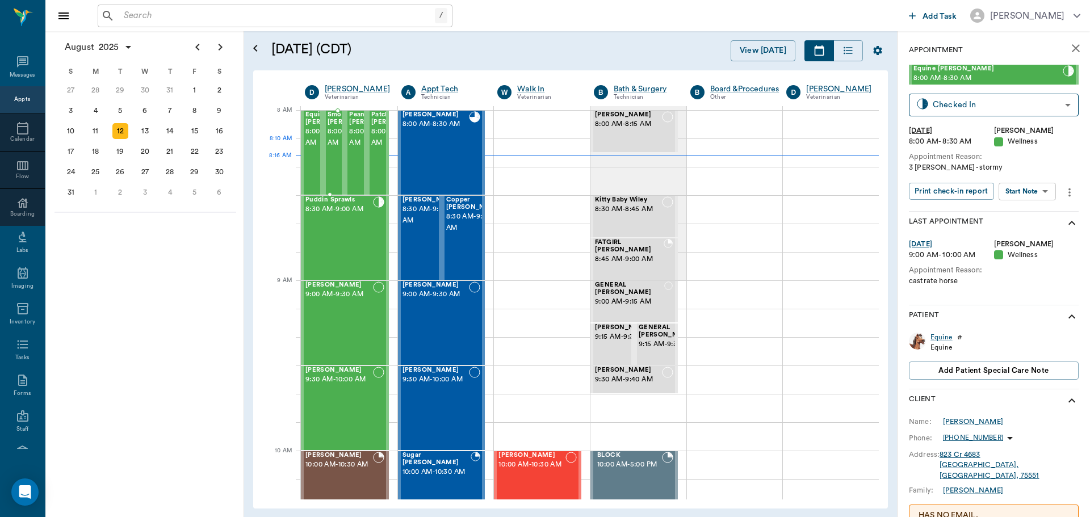
click at [332, 149] on span "8:00 AM - 8:30 AM" at bounding box center [356, 137] width 57 height 23
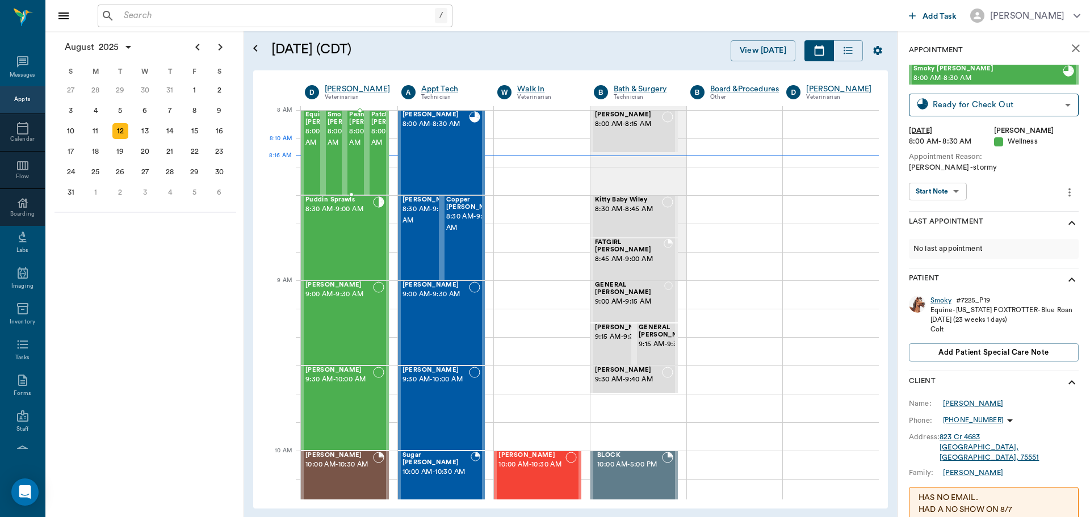
click at [356, 149] on span "8:00 AM - 8:30 AM" at bounding box center [377, 137] width 57 height 23
click at [373, 149] on span "8:00 AM - 8:30 AM" at bounding box center [399, 137] width 57 height 23
click at [336, 232] on div "Puddin Sprawls 8:30 AM - 9:00 AM" at bounding box center [340, 238] width 68 height 83
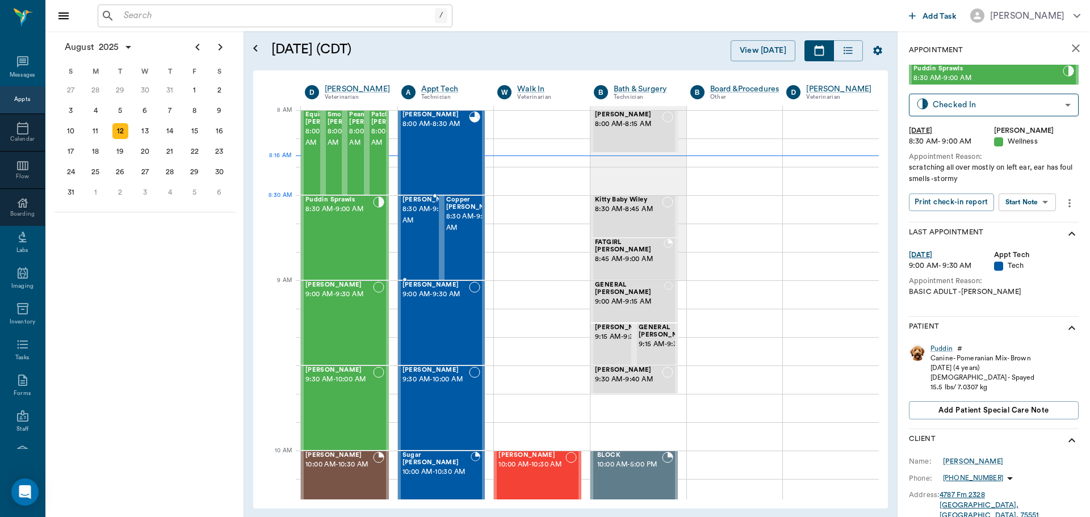
click at [427, 215] on span "8:30 AM - 9:00 AM" at bounding box center [431, 215] width 57 height 23
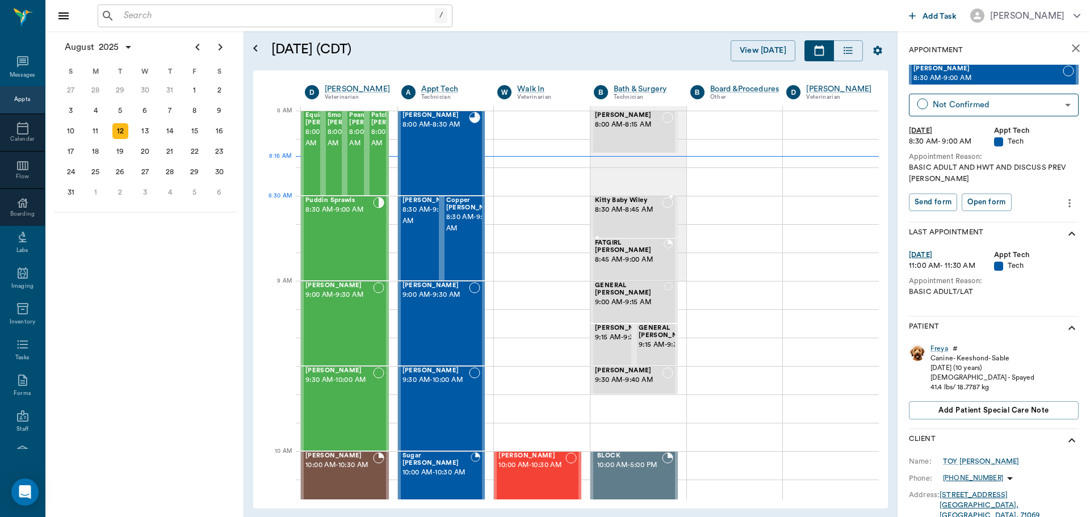
click at [647, 224] on div "Kitty Baby Wiley 8:30 AM - 8:45 AM" at bounding box center [628, 217] width 67 height 40
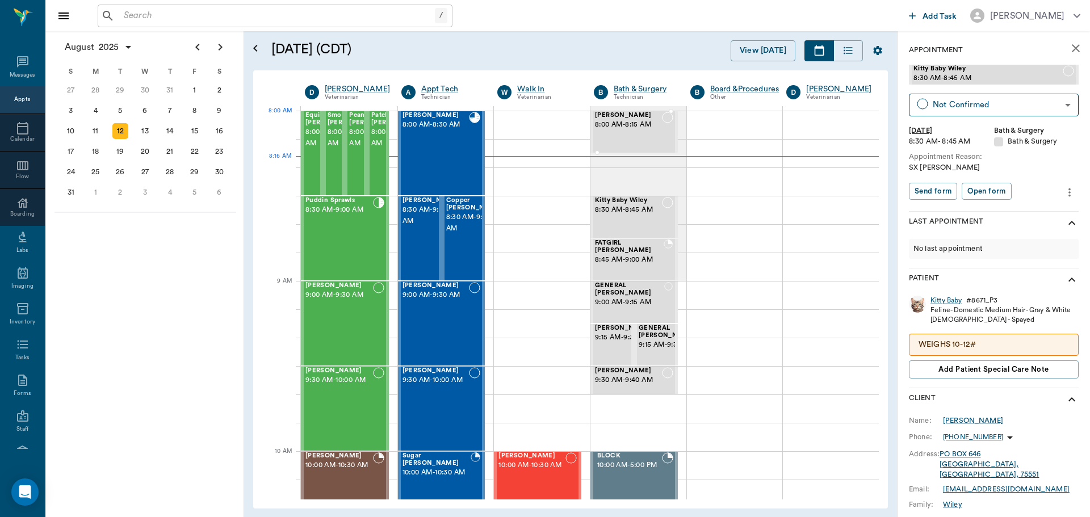
click at [624, 128] on span "8:00 AM - 8:15 AM" at bounding box center [628, 124] width 67 height 11
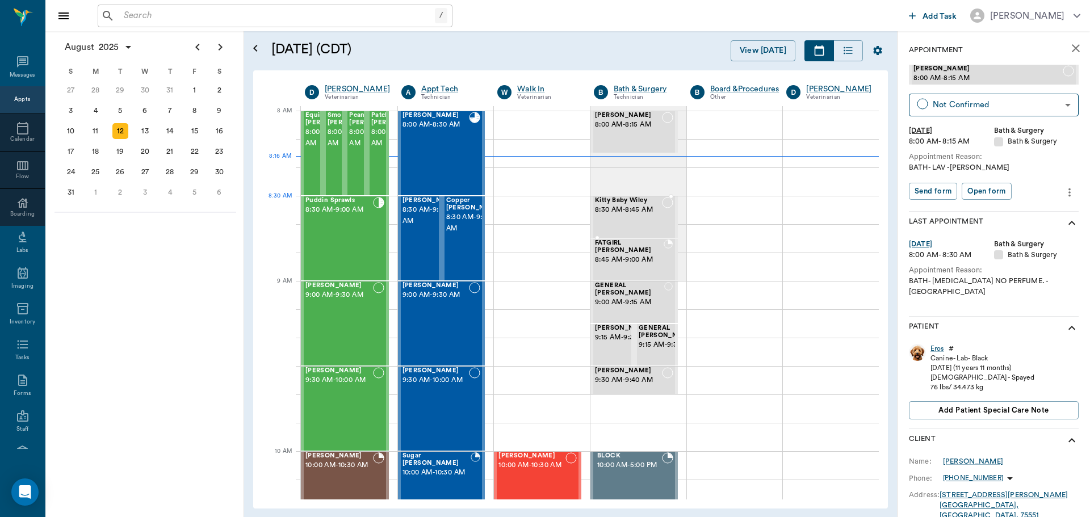
click at [615, 224] on div "Kitty Baby Wiley 8:30 AM - 8:45 AM" at bounding box center [628, 217] width 67 height 40
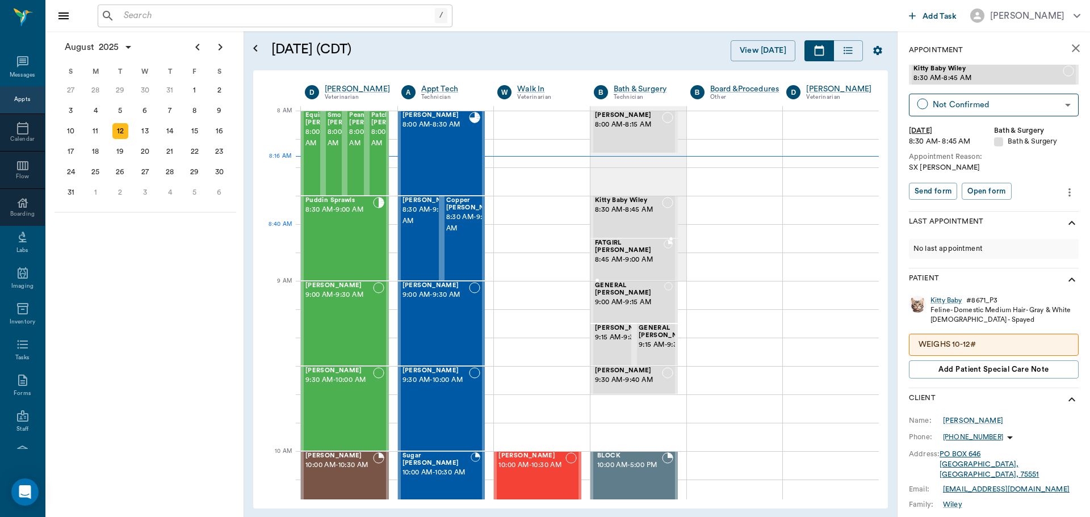
click at [615, 254] on span "8:45 AM - 9:00 AM" at bounding box center [629, 259] width 69 height 11
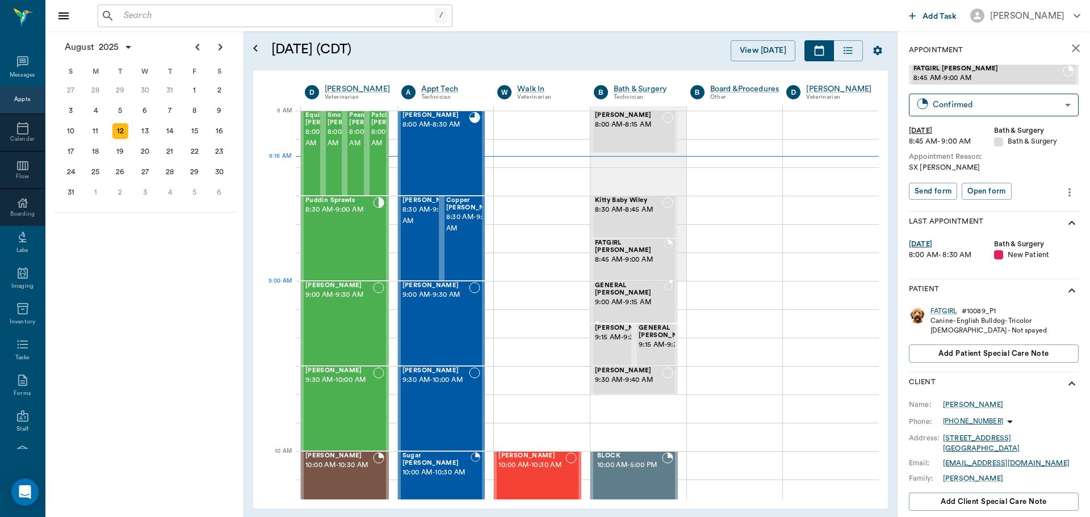
click at [607, 288] on span "GENERAL [PERSON_NAME]" at bounding box center [629, 289] width 69 height 15
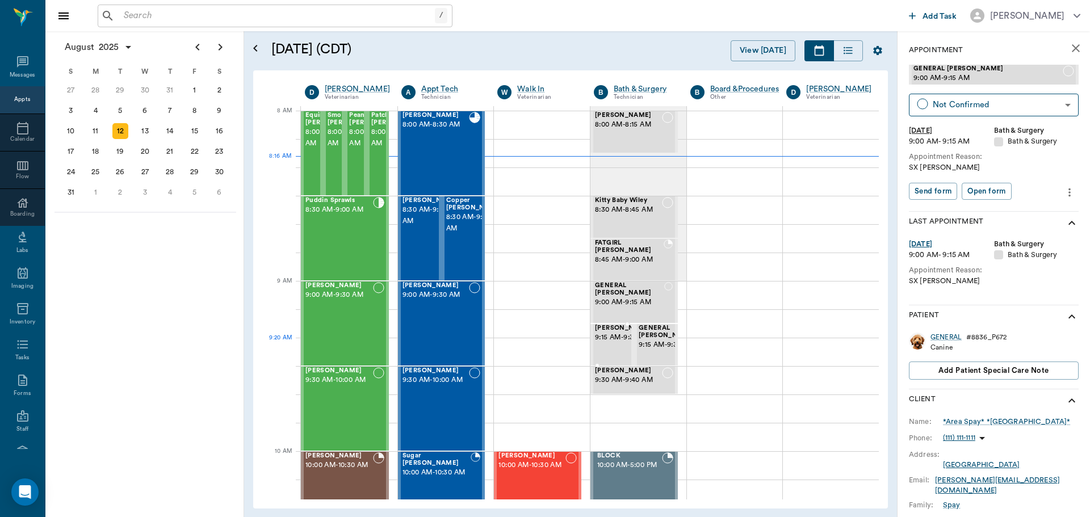
click at [601, 339] on span "9:15 AM - 9:30 AM" at bounding box center [623, 337] width 57 height 11
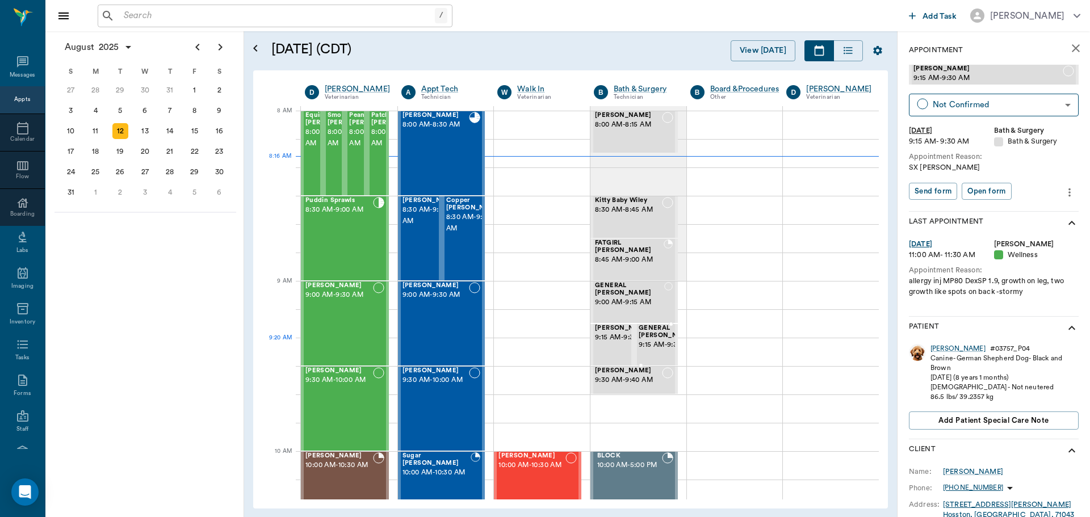
click at [647, 341] on span "9:15 AM - 9:30 AM" at bounding box center [667, 345] width 57 height 11
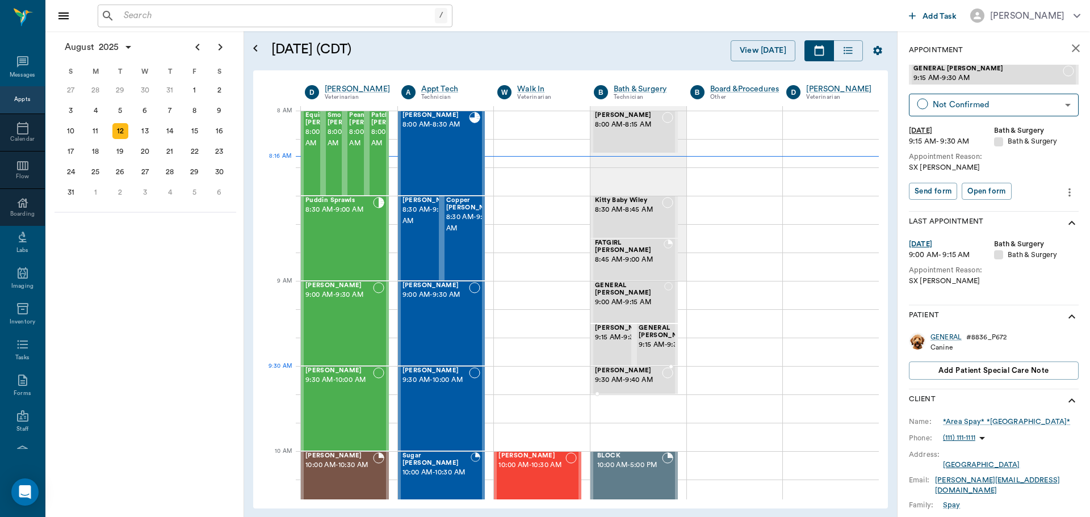
click at [618, 381] on span "9:30 AM - 9:40 AM" at bounding box center [628, 380] width 67 height 11
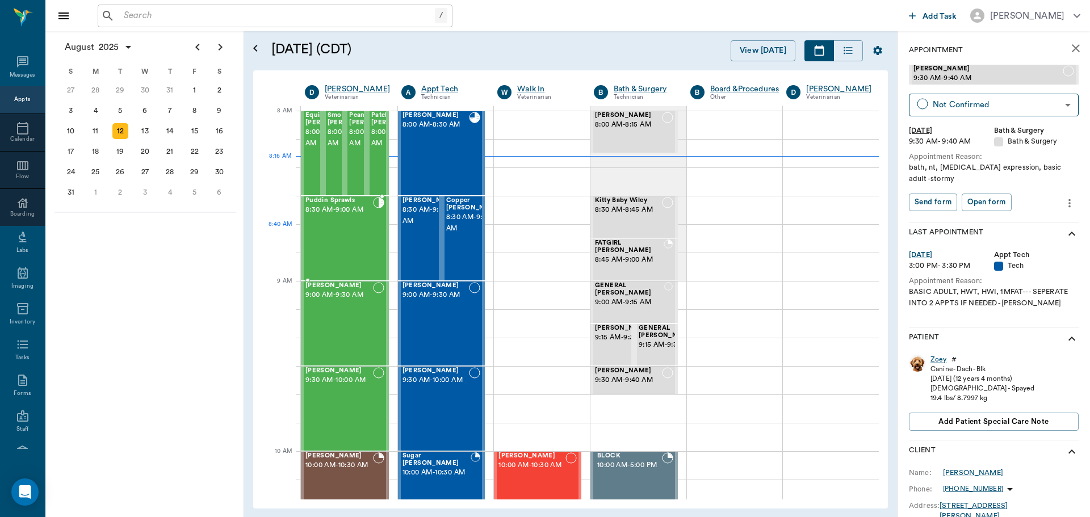
click at [317, 227] on div "Puddin Sprawls 8:30 AM - 9:00 AM" at bounding box center [340, 238] width 68 height 83
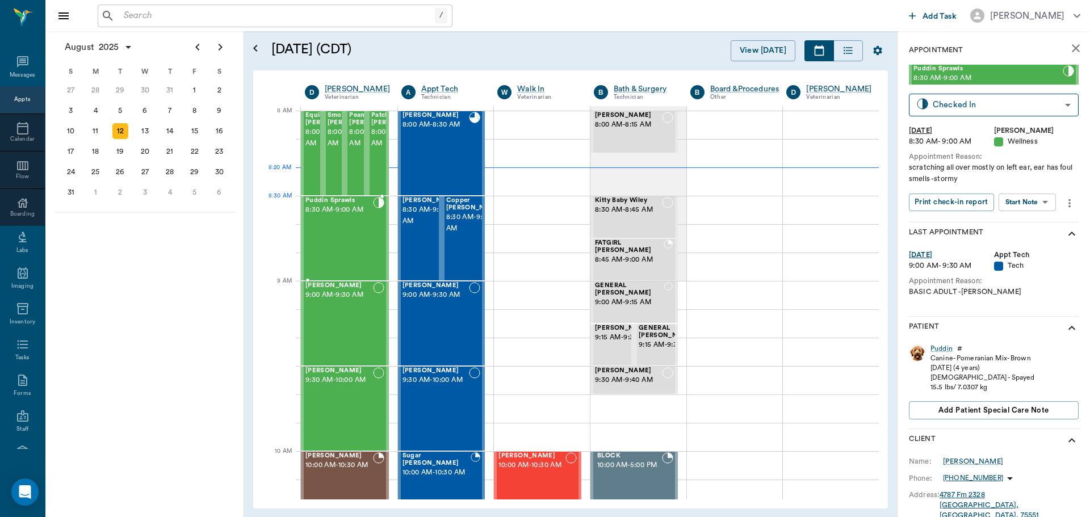
click at [337, 223] on div "Puddin Sprawls 8:30 AM - 9:00 AM" at bounding box center [340, 238] width 68 height 83
click at [944, 348] on div "Puddin" at bounding box center [942, 349] width 22 height 10
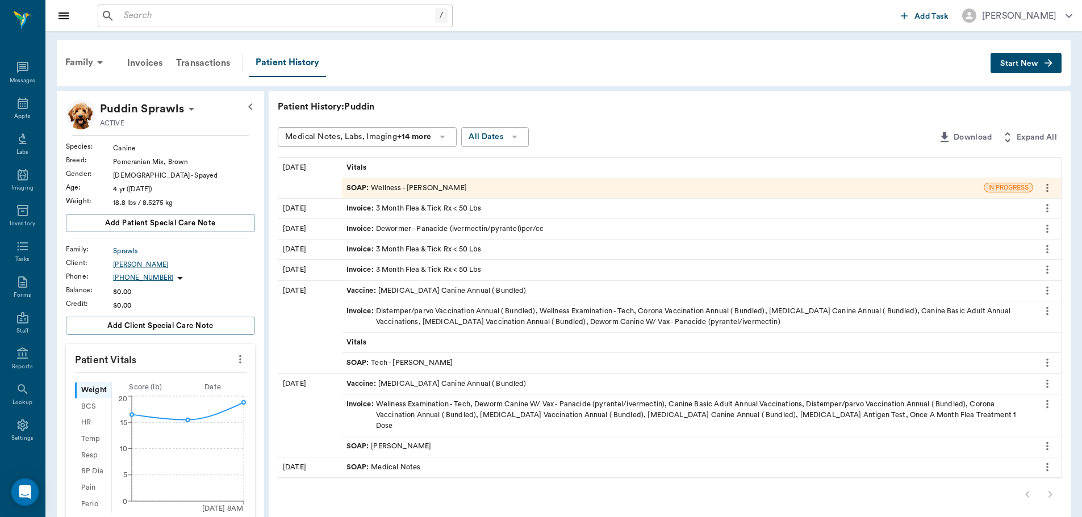
click at [437, 189] on div "SOAP : Wellness - [PERSON_NAME]" at bounding box center [406, 188] width 120 height 11
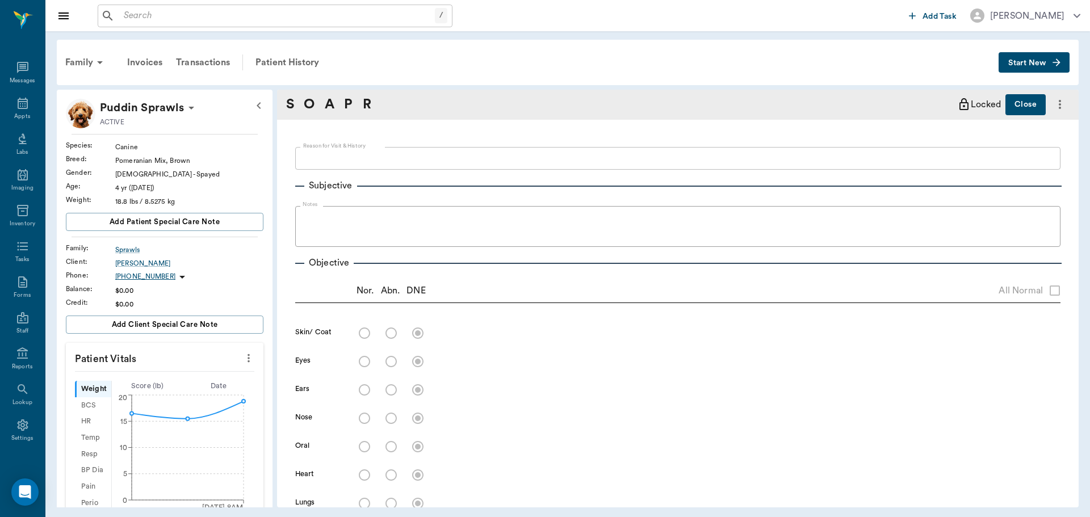
type textarea "scratching all over mostly on left ear, ear has foul smells -stormy"
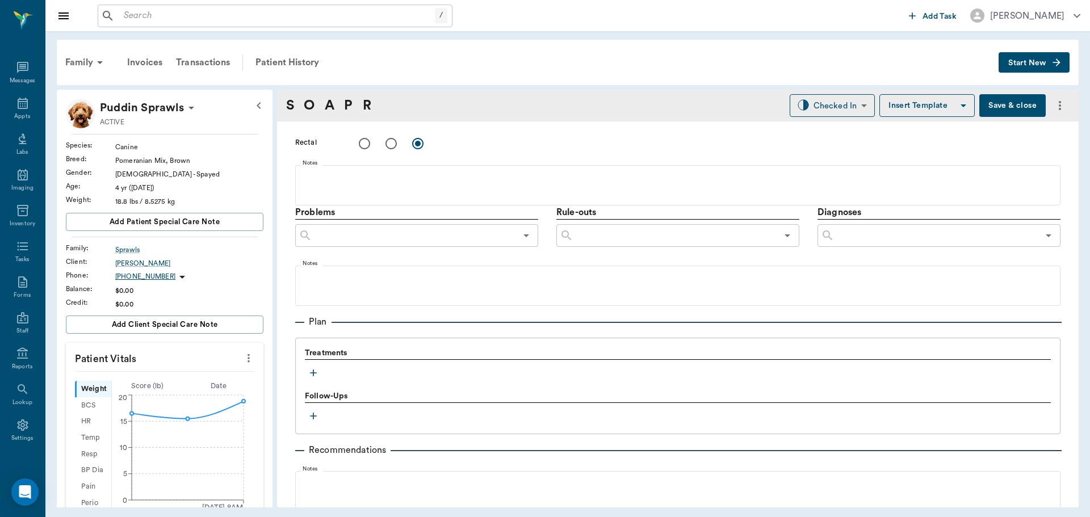
scroll to position [676, 0]
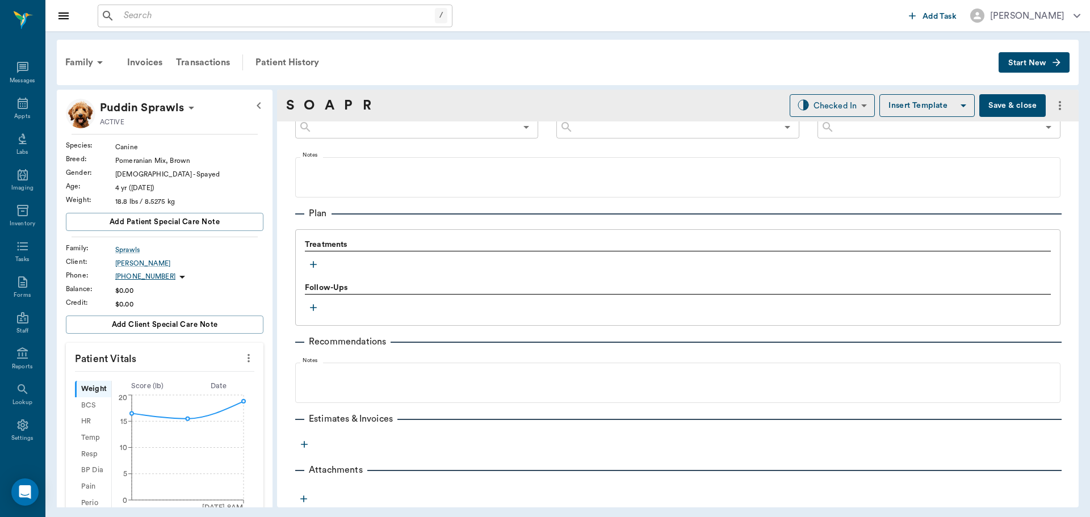
click at [312, 264] on icon "button" at bounding box center [313, 264] width 11 height 11
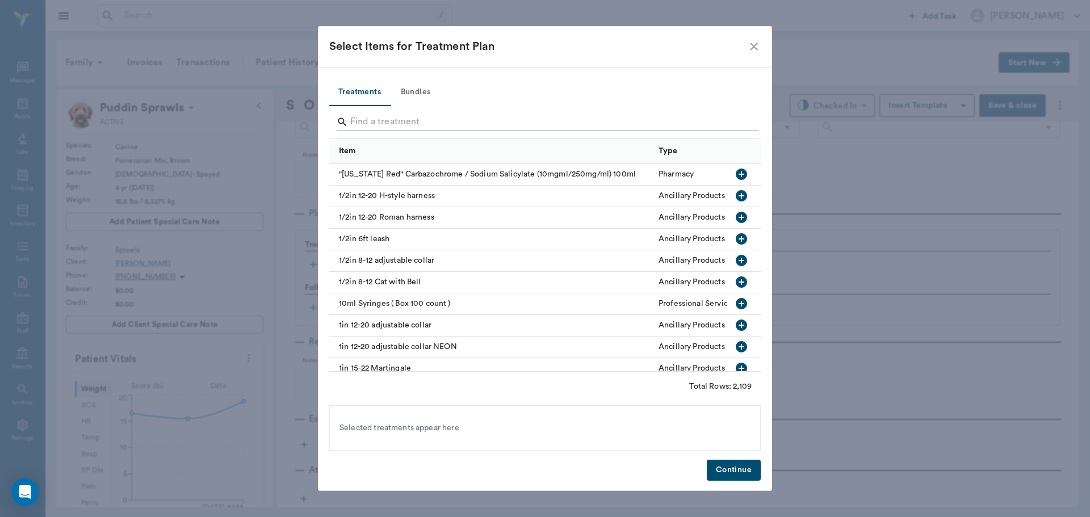
click at [384, 123] on input "Search" at bounding box center [545, 122] width 391 height 18
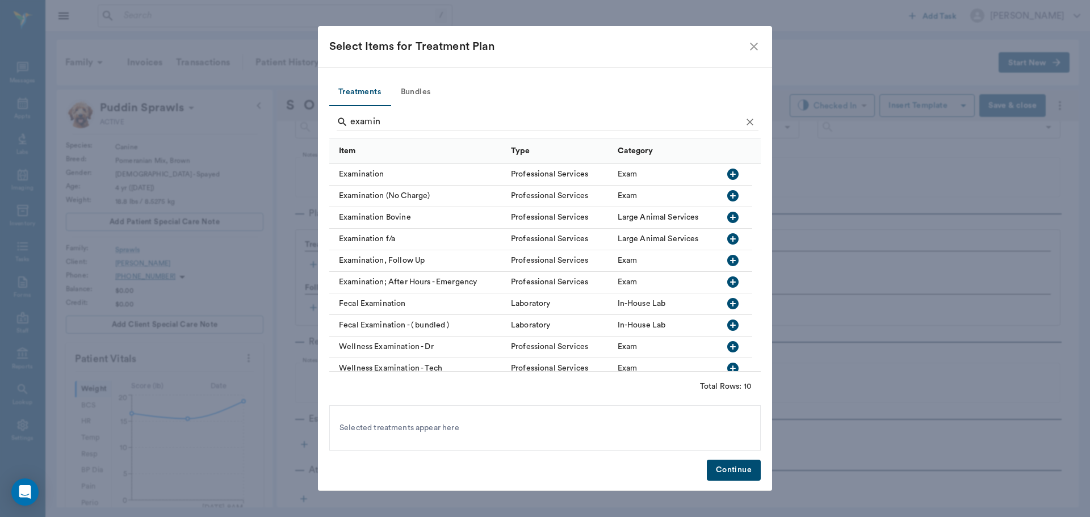
click at [730, 175] on icon "button" at bounding box center [733, 174] width 11 height 11
type input "e"
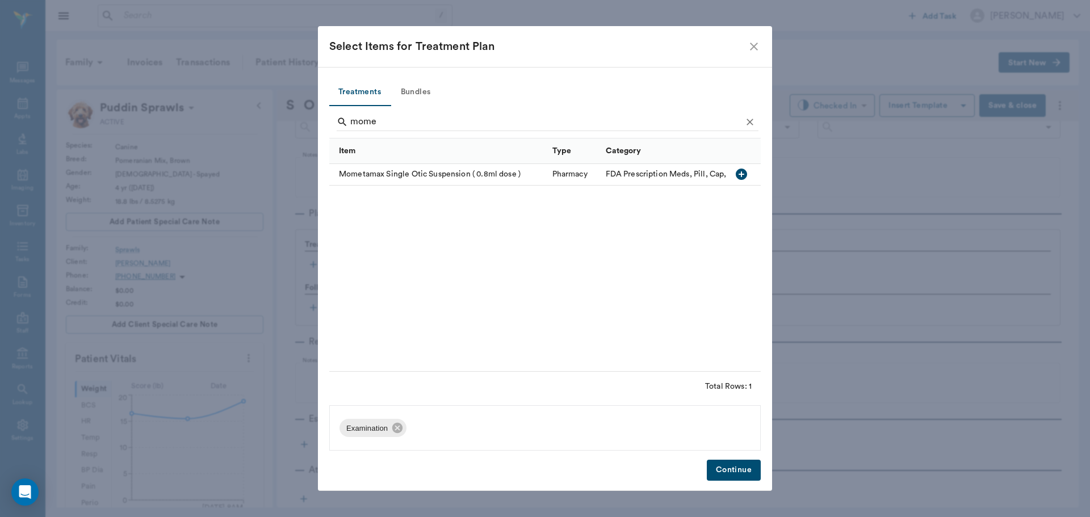
click at [743, 177] on icon "button" at bounding box center [741, 174] width 11 height 11
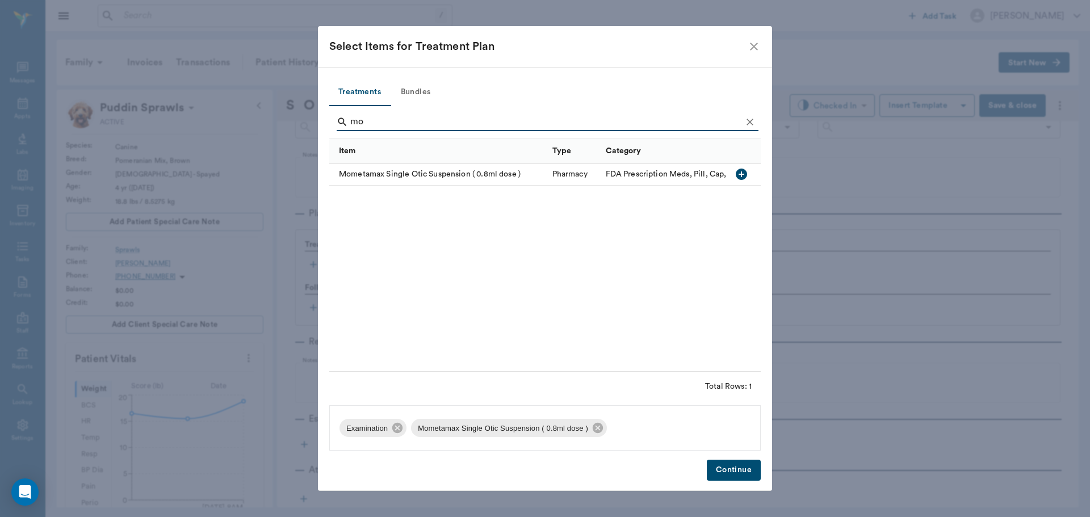
type input "m"
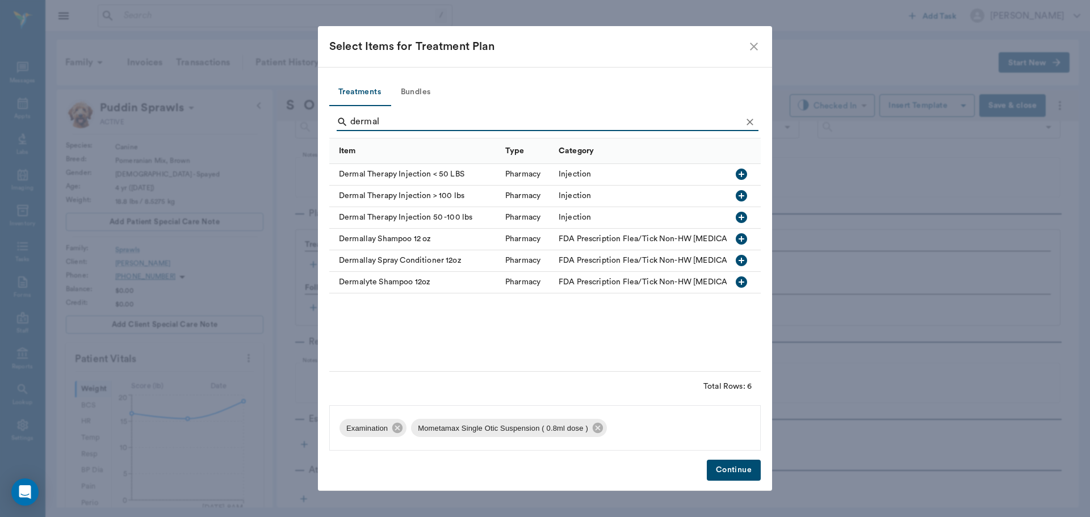
type input "dermal"
click at [738, 176] on icon "button" at bounding box center [741, 174] width 11 height 11
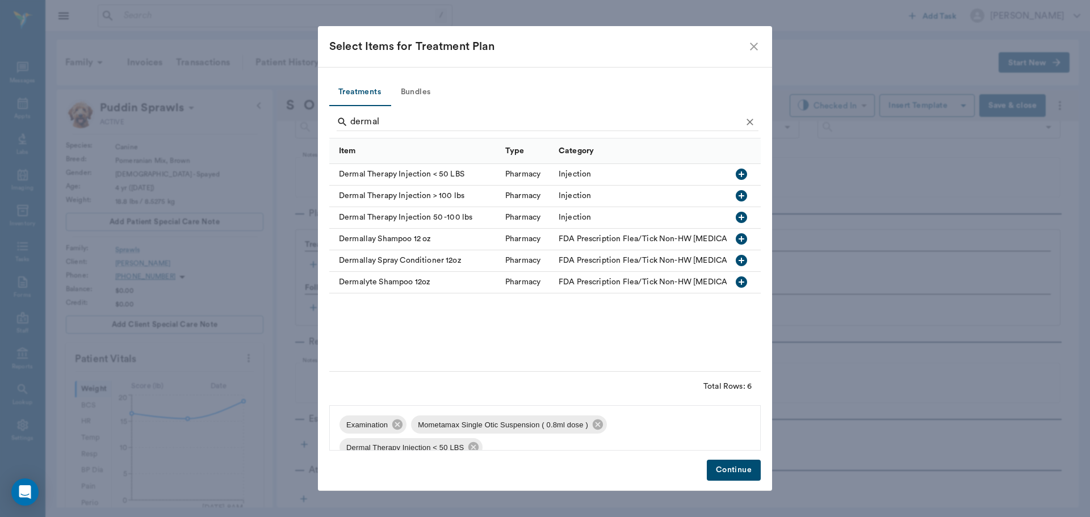
click at [727, 469] on button "Continue" at bounding box center [734, 470] width 54 height 21
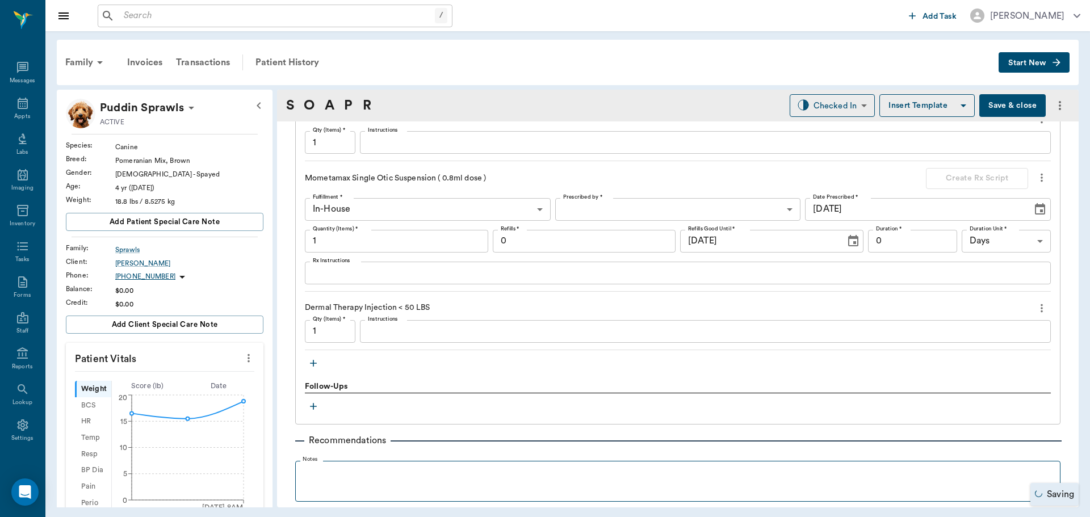
scroll to position [847, 0]
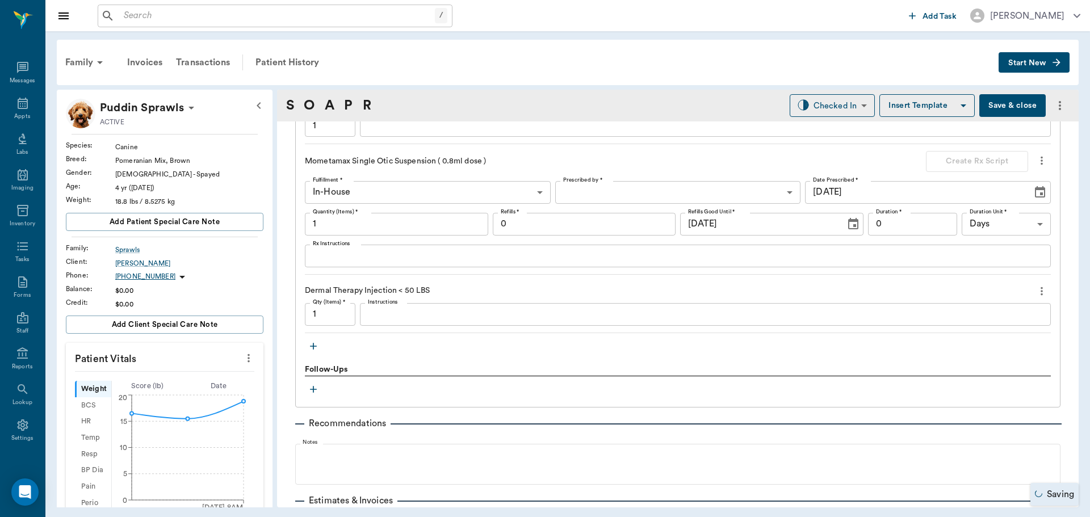
click at [314, 348] on icon "button" at bounding box center [313, 346] width 11 height 11
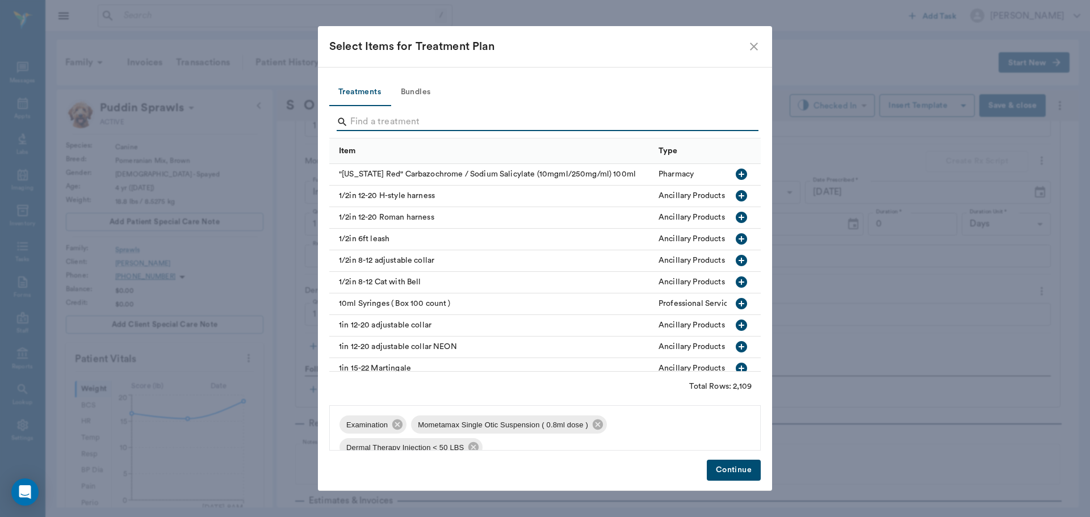
click at [392, 122] on input "Search" at bounding box center [545, 122] width 391 height 18
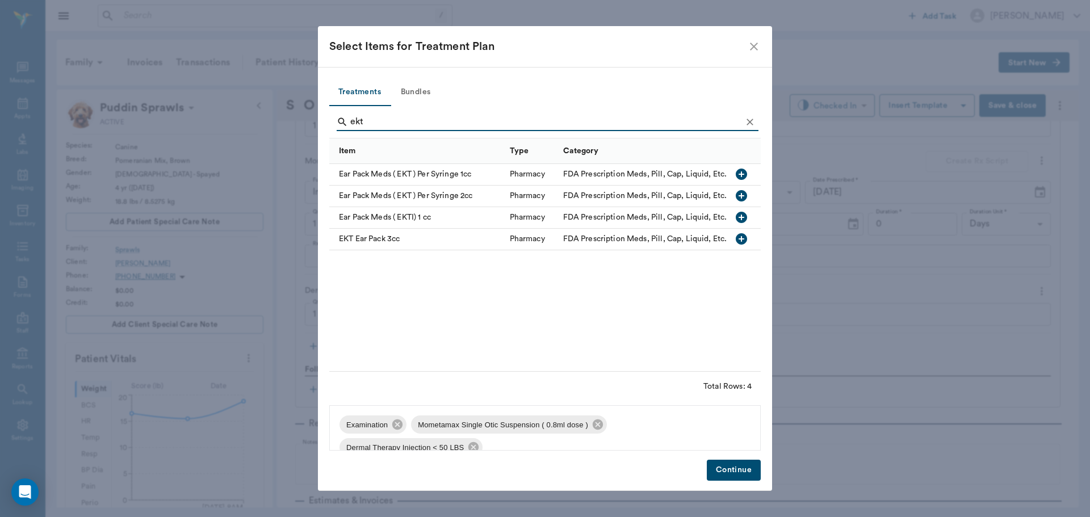
type input "ekt"
click at [749, 215] on button "button" at bounding box center [741, 217] width 19 height 19
click at [729, 461] on button "Continue" at bounding box center [734, 470] width 54 height 21
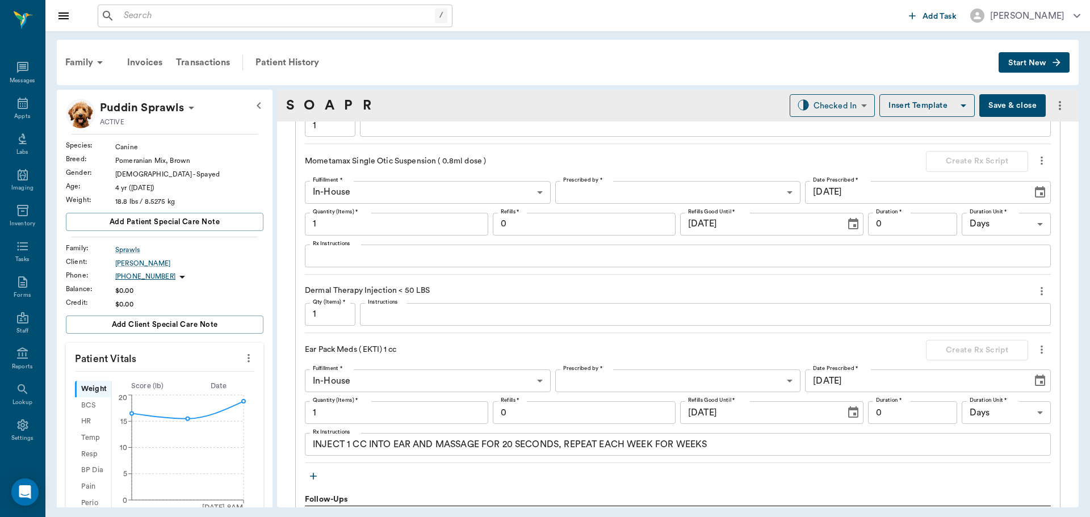
scroll to position [904, 0]
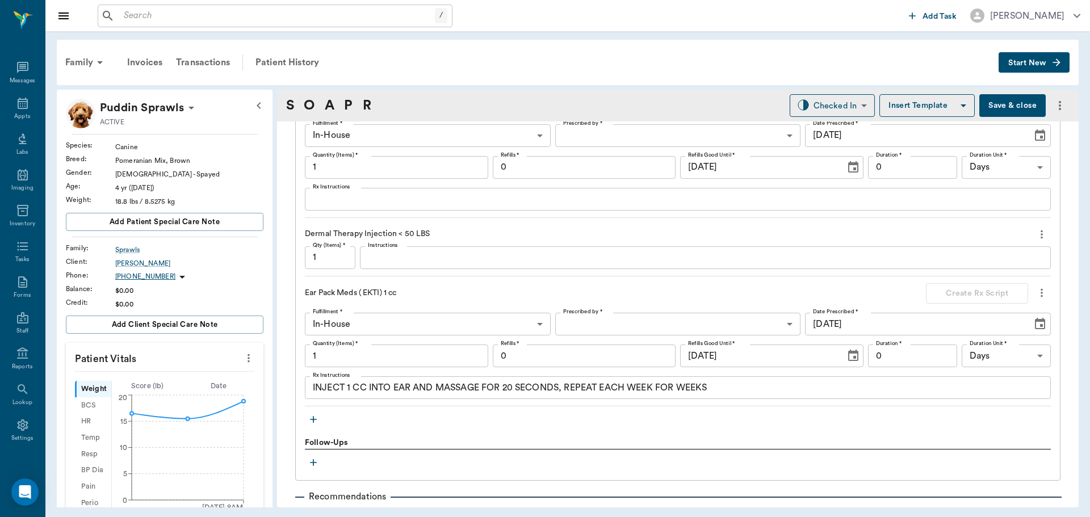
click at [423, 258] on textarea "Instructions" at bounding box center [705, 257] width 675 height 13
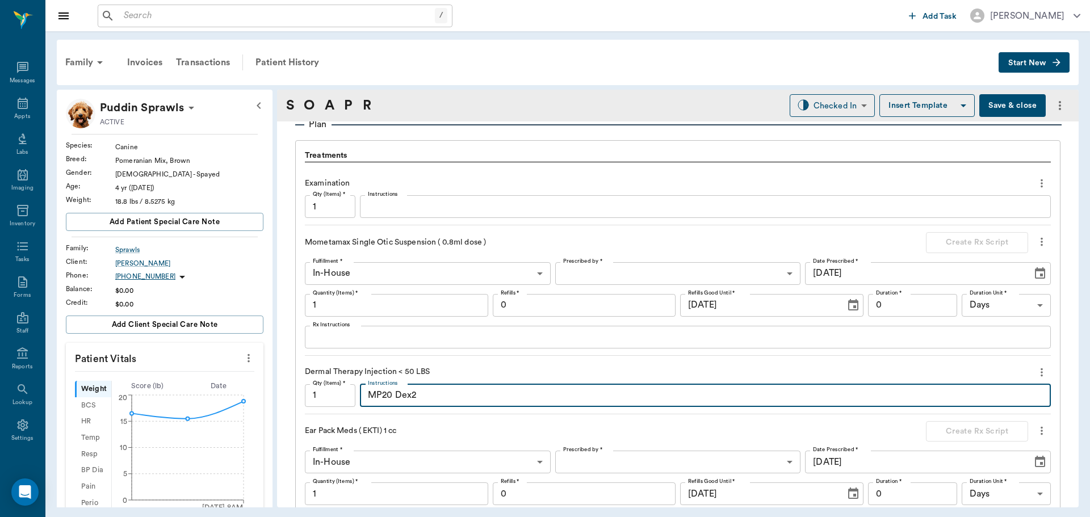
scroll to position [790, 0]
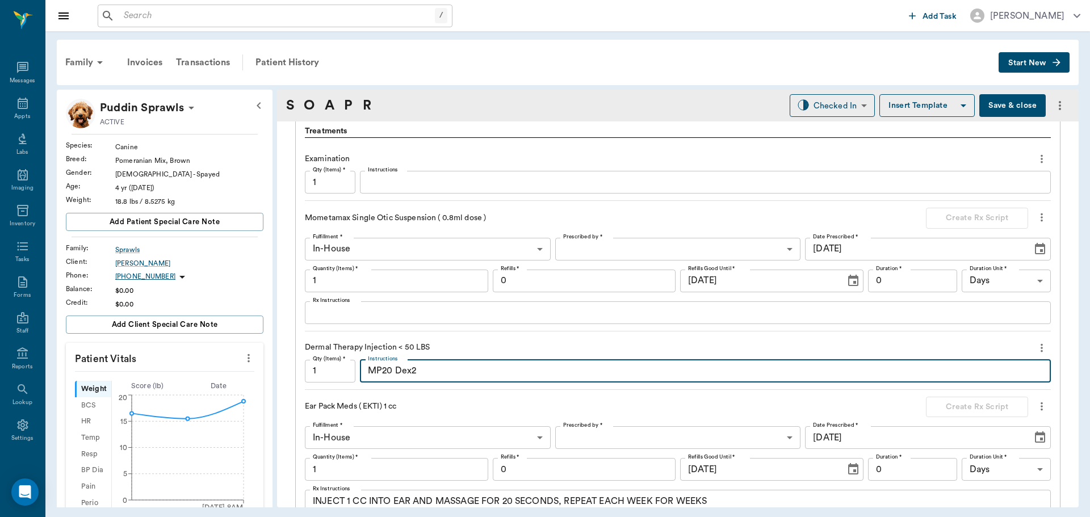
type textarea "MP20 Dex2"
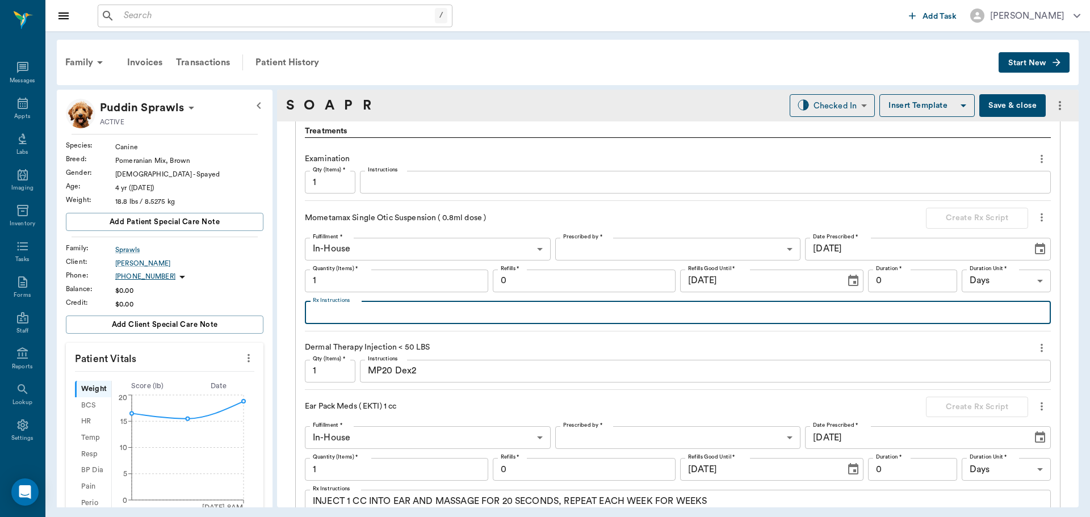
click at [370, 307] on textarea "Rx Instructions" at bounding box center [678, 312] width 730 height 13
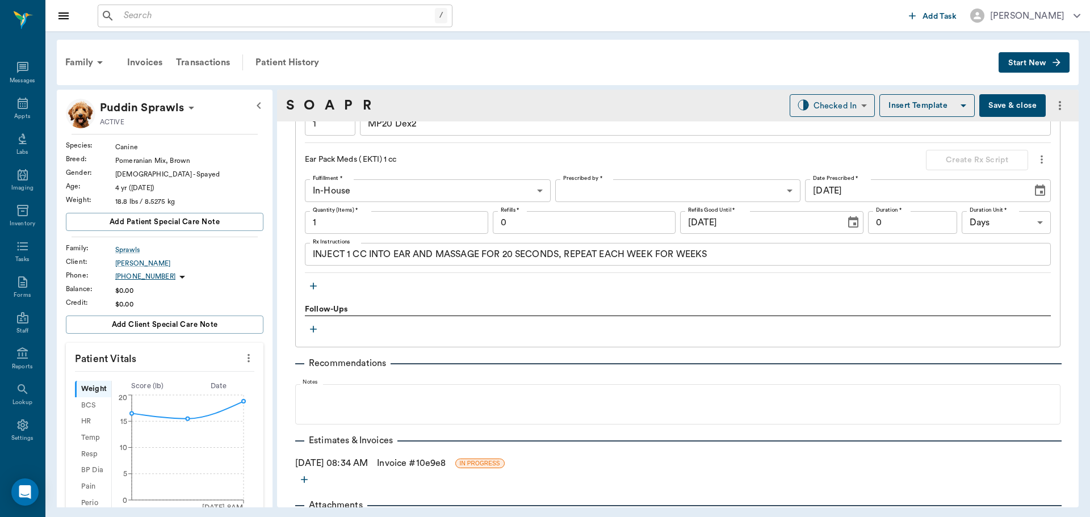
scroll to position [1072, 0]
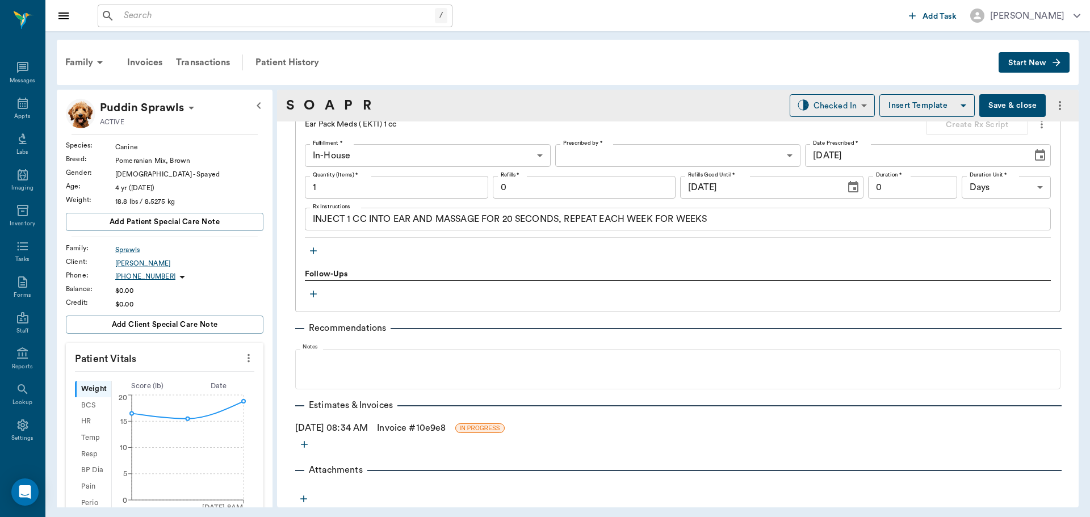
type textarea "L ear"
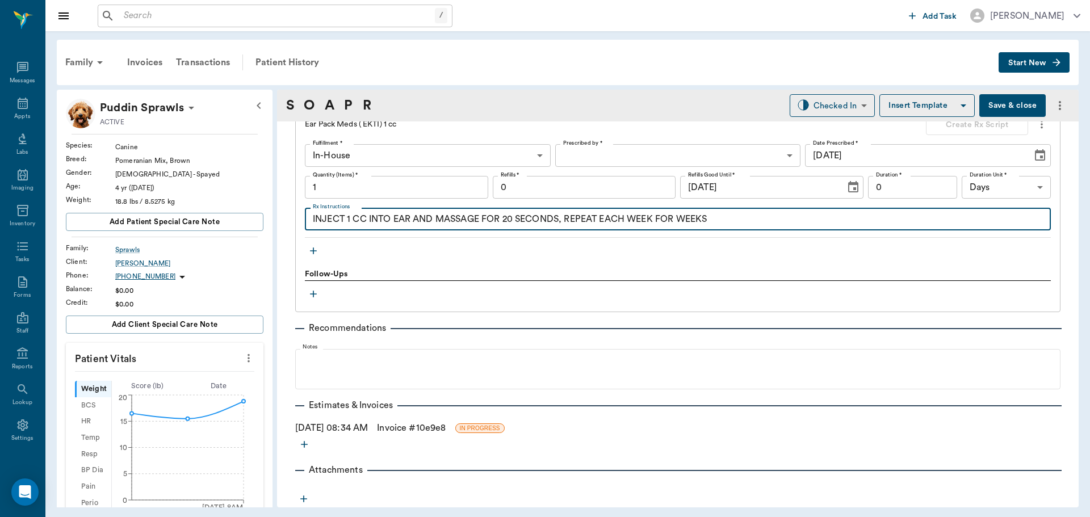
click at [721, 220] on textarea "INJECT 1 CC INTO EAR AND MASSAGE FOR 20 SECONDS, REPEAT EACH WEEK FOR WEEKS" at bounding box center [678, 219] width 730 height 13
type textarea "I"
type textarea "R ear"
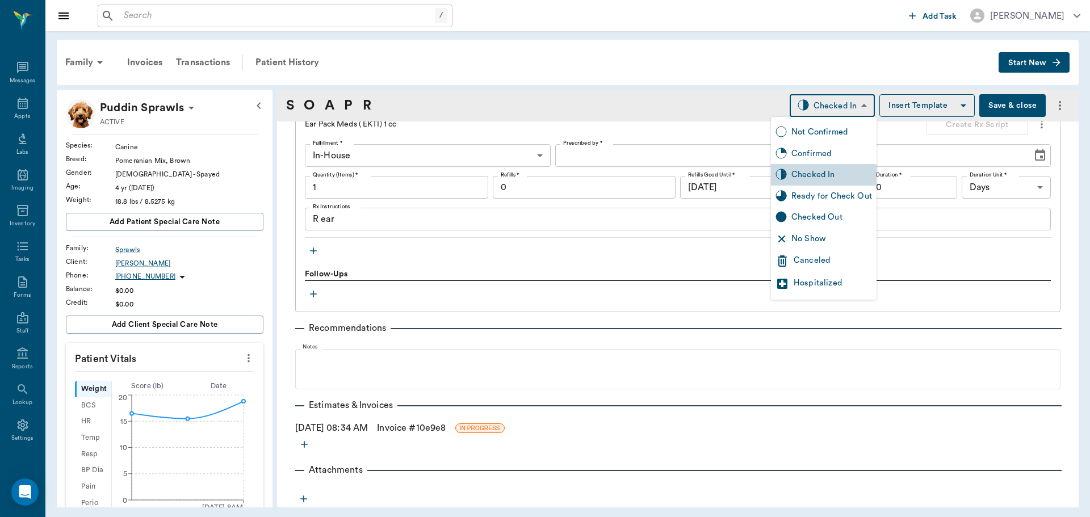
click at [847, 108] on body "/ ​ Add Task Dr. Bert Ellsworth Nectar Messages Appts Labs Imaging Inventory Ta…" at bounding box center [545, 258] width 1090 height 517
click at [825, 194] on div "Ready for Check Out" at bounding box center [832, 196] width 81 height 12
type input "READY_TO_CHECKOUT"
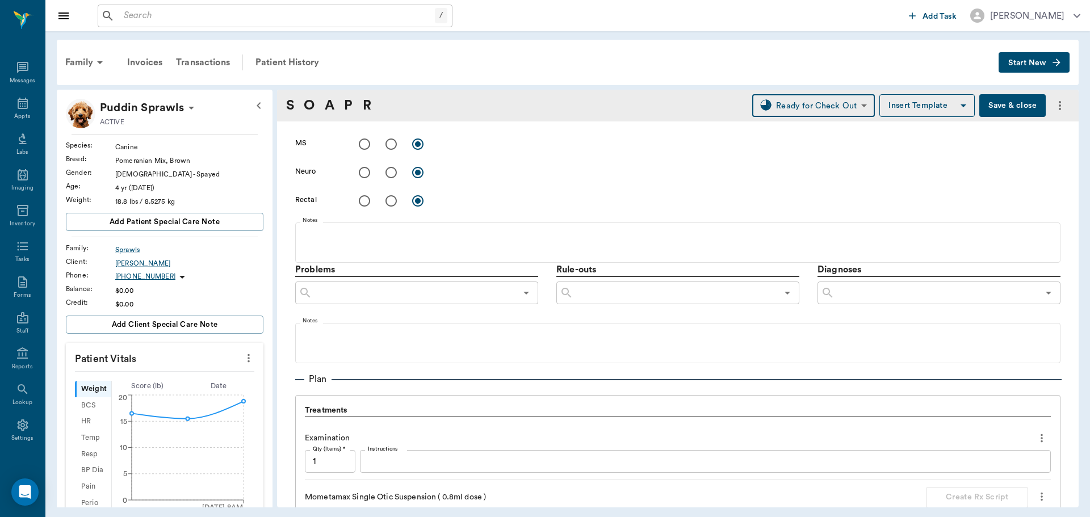
scroll to position [618, 0]
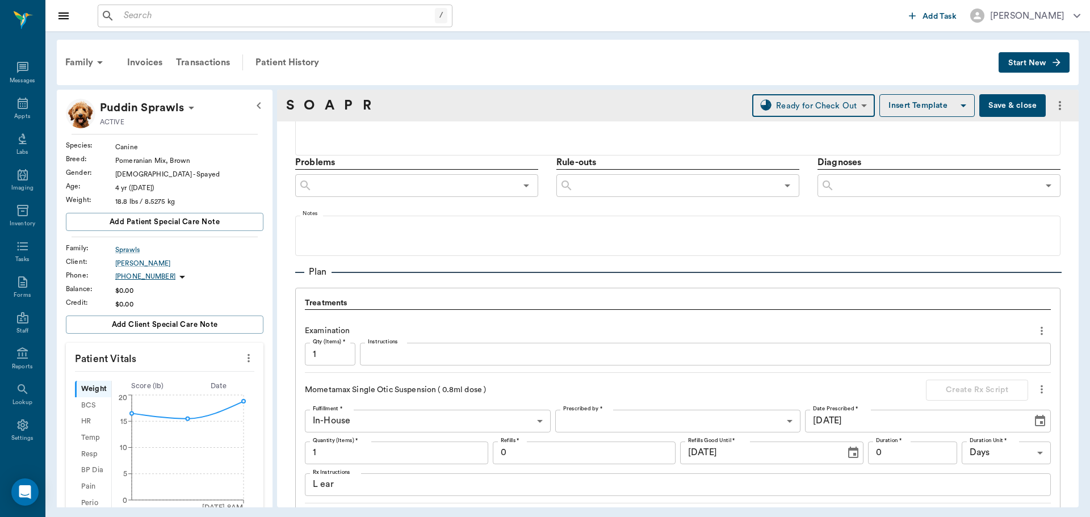
click at [894, 188] on input "text" at bounding box center [937, 186] width 204 height 16
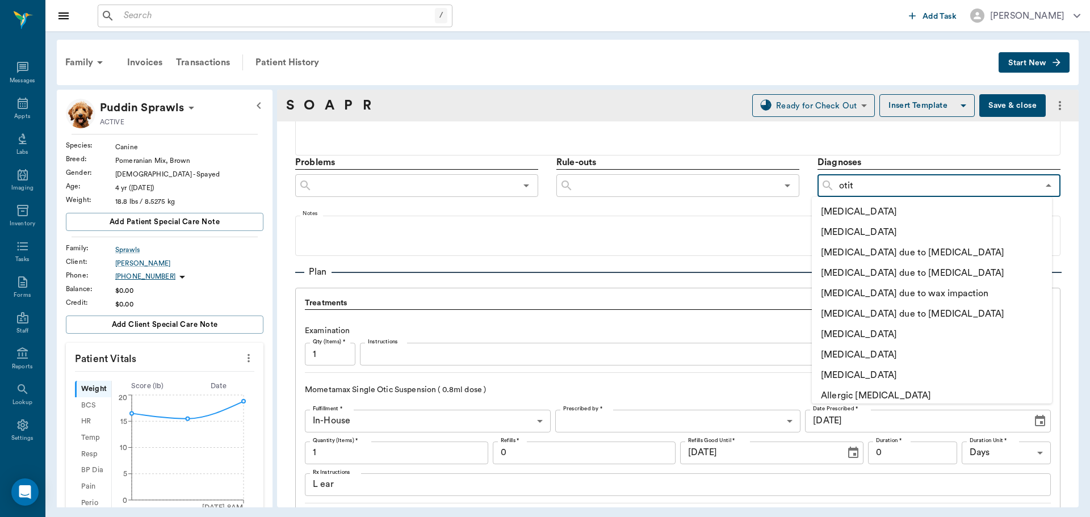
type input "otiti"
click at [882, 235] on li "Otitis externa" at bounding box center [932, 232] width 240 height 20
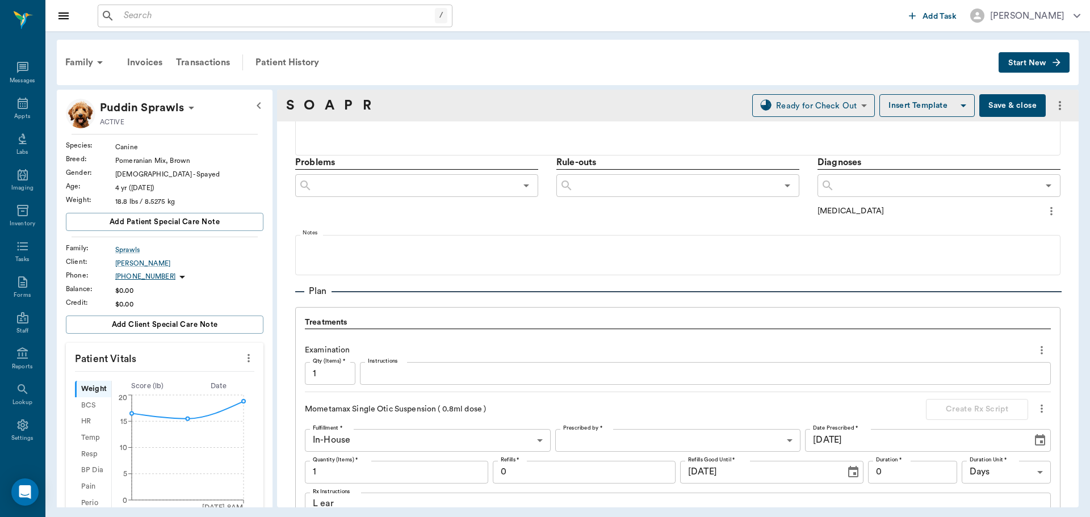
click at [868, 192] on input "text" at bounding box center [937, 186] width 204 height 16
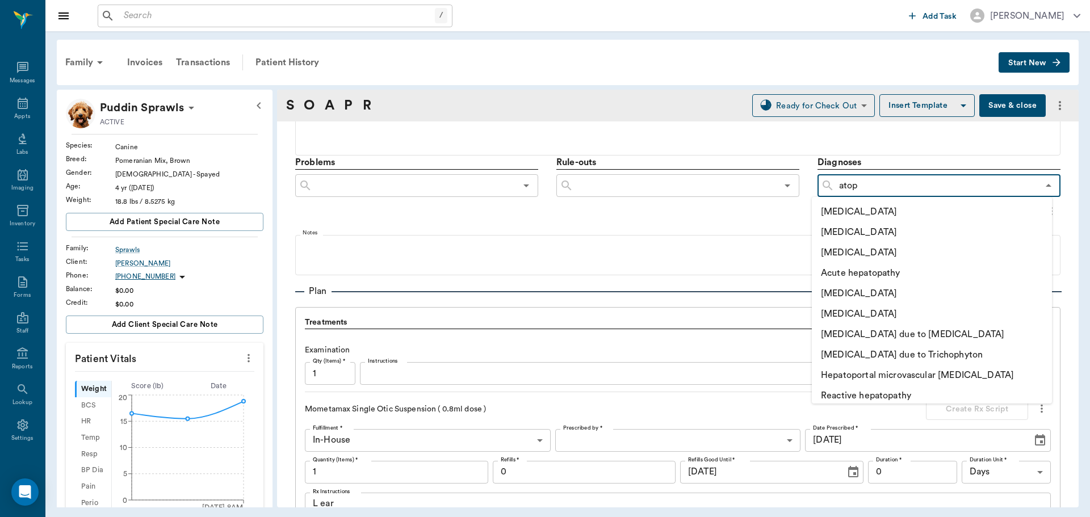
type input "atopy"
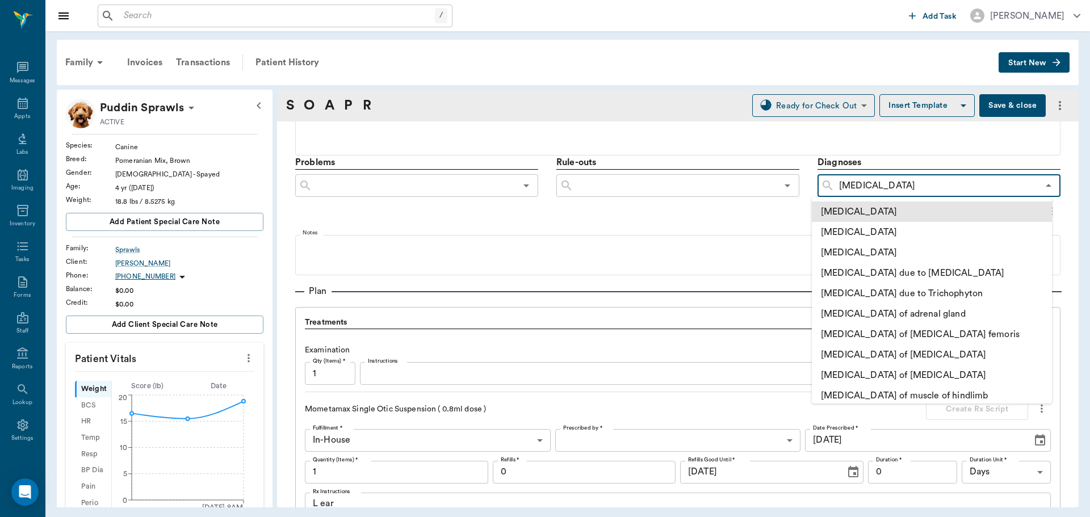
click at [843, 216] on li "Atopy" at bounding box center [932, 212] width 240 height 20
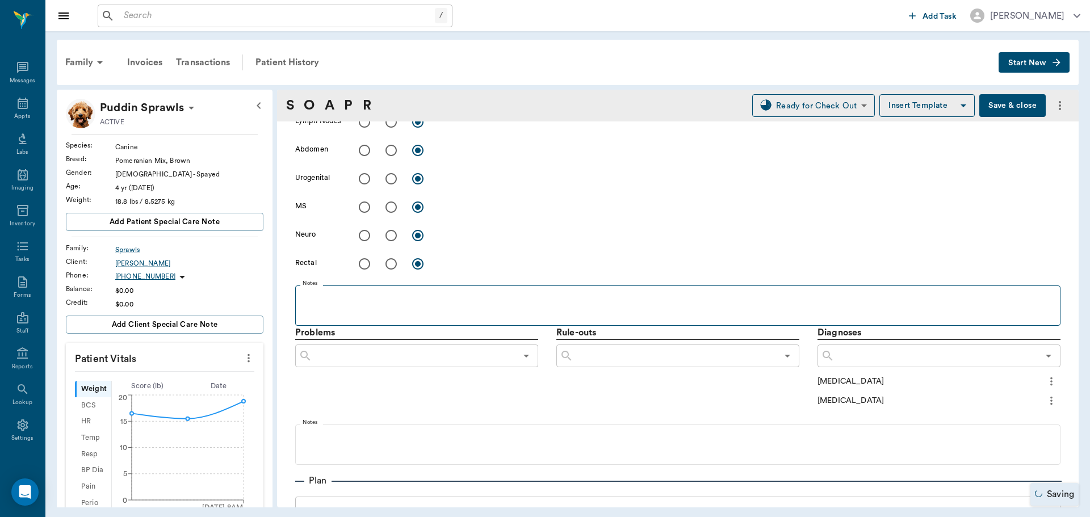
scroll to position [220, 0]
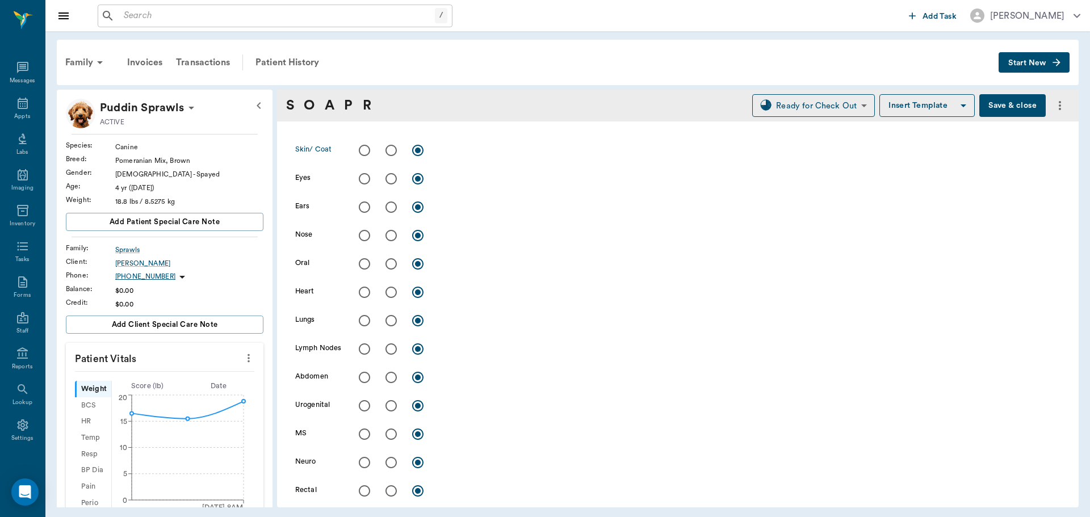
click at [394, 148] on input "radio" at bounding box center [391, 151] width 24 height 24
radio input "true"
click at [476, 156] on textarea at bounding box center [750, 150] width 622 height 13
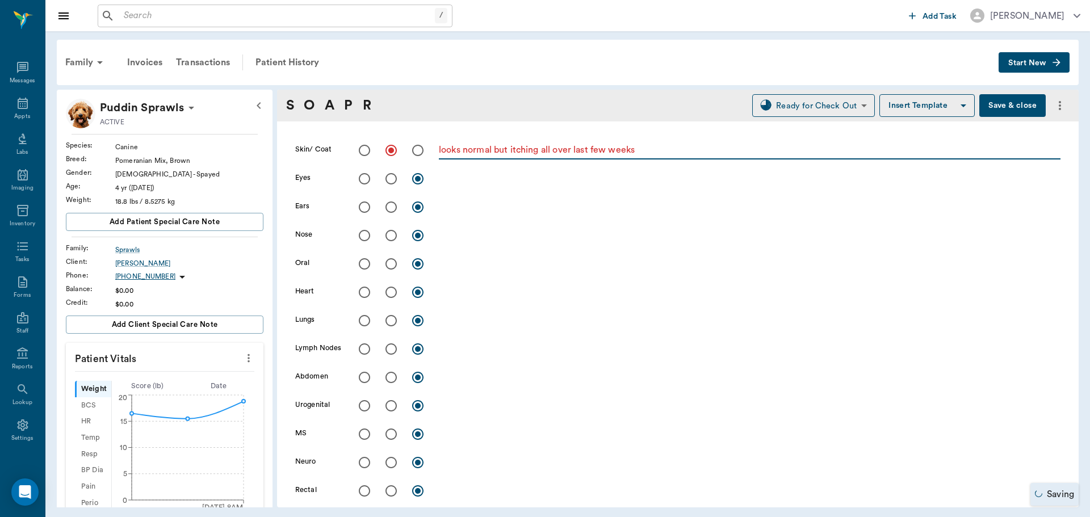
type textarea "looks normal but itching all over last few weeks"
click at [392, 210] on input "radio" at bounding box center [391, 207] width 24 height 24
radio input "true"
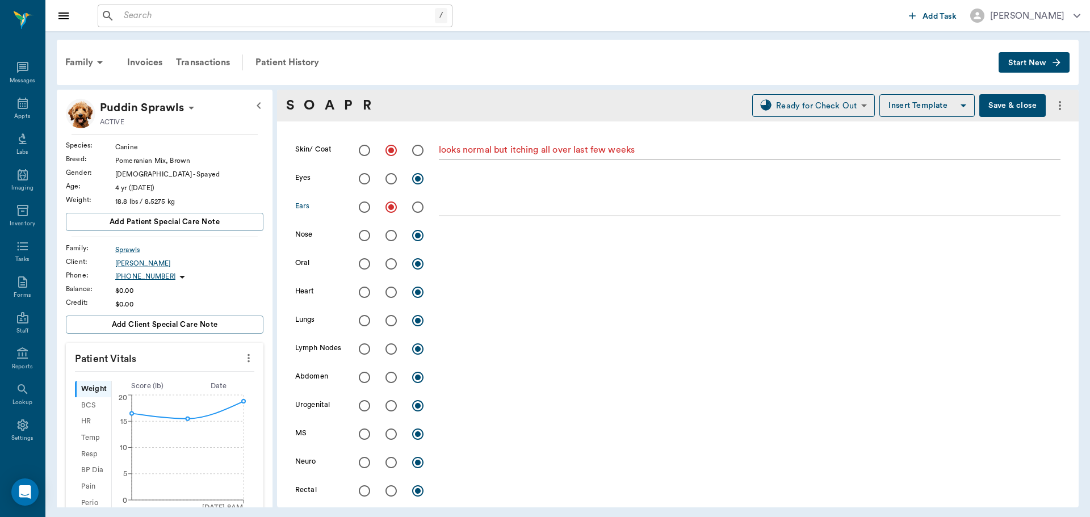
click at [455, 208] on textarea at bounding box center [750, 206] width 622 height 13
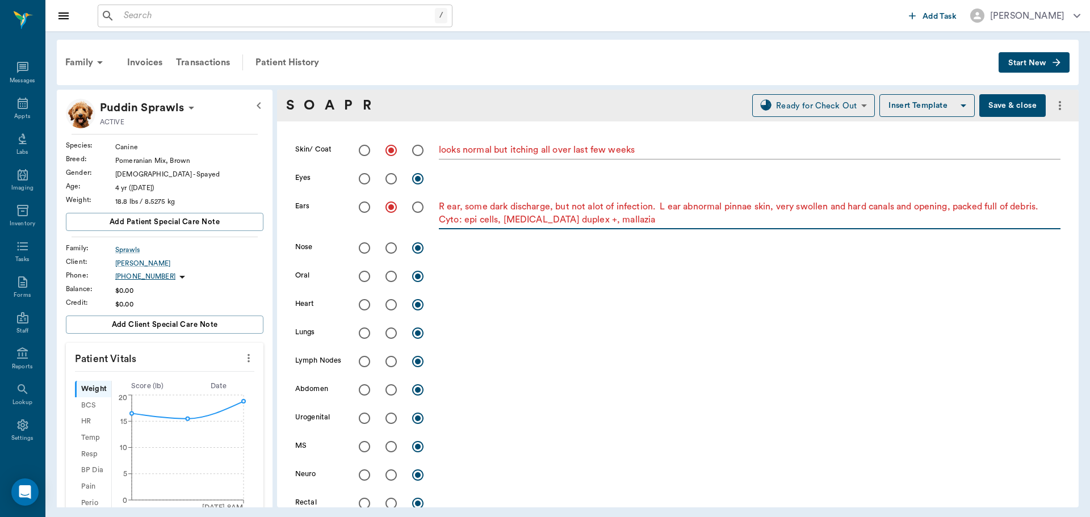
drag, startPoint x: 586, startPoint y: 219, endPoint x: 612, endPoint y: 224, distance: 26.6
click at [612, 224] on textarea "R ear, some dark discharge, but not alot of infection. L ear abnormal pinnae sk…" at bounding box center [750, 213] width 622 height 26
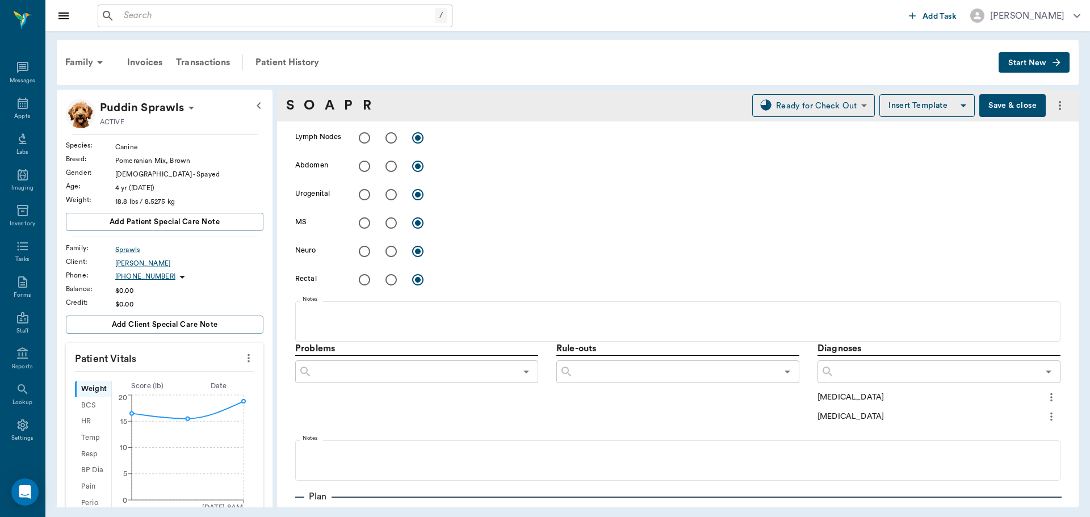
scroll to position [448, 0]
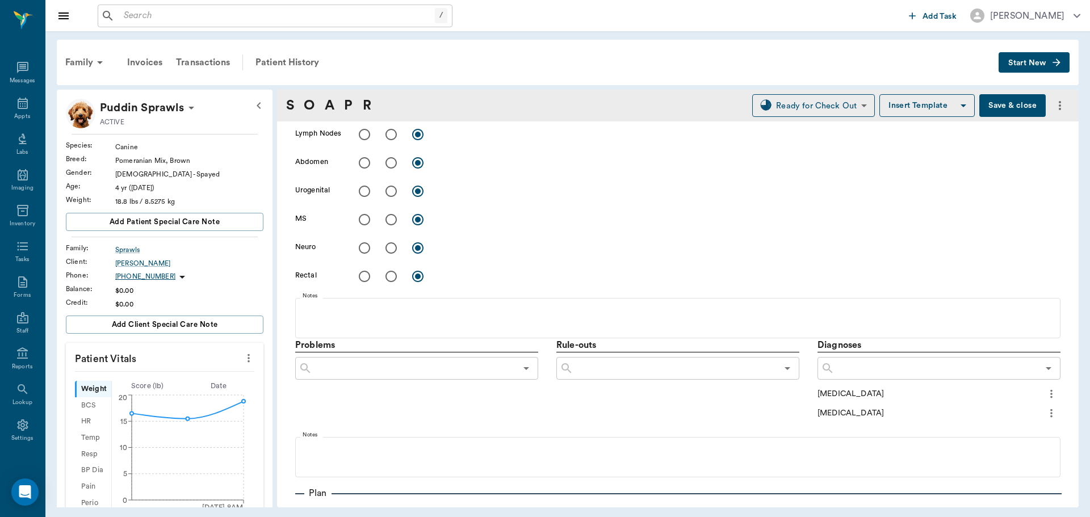
type textarea "R ear, some dark discharge, but not alot of infection. L ear abnormal pinnae sk…"
click at [1051, 394] on icon "more" at bounding box center [1052, 394] width 2 height 9
click at [1018, 413] on span "Add to ongoing diagnosis" at bounding box center [995, 414] width 95 height 12
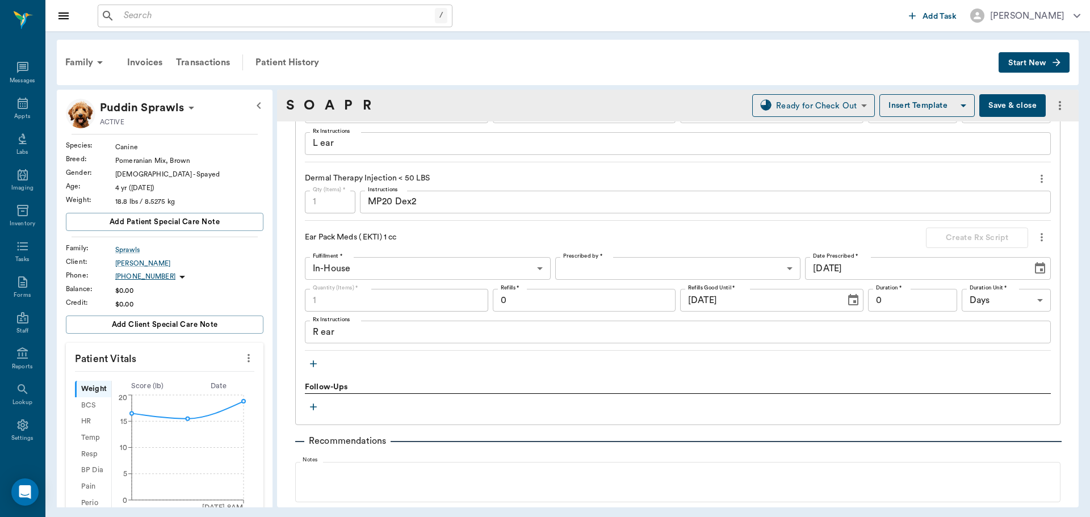
scroll to position [1125, 0]
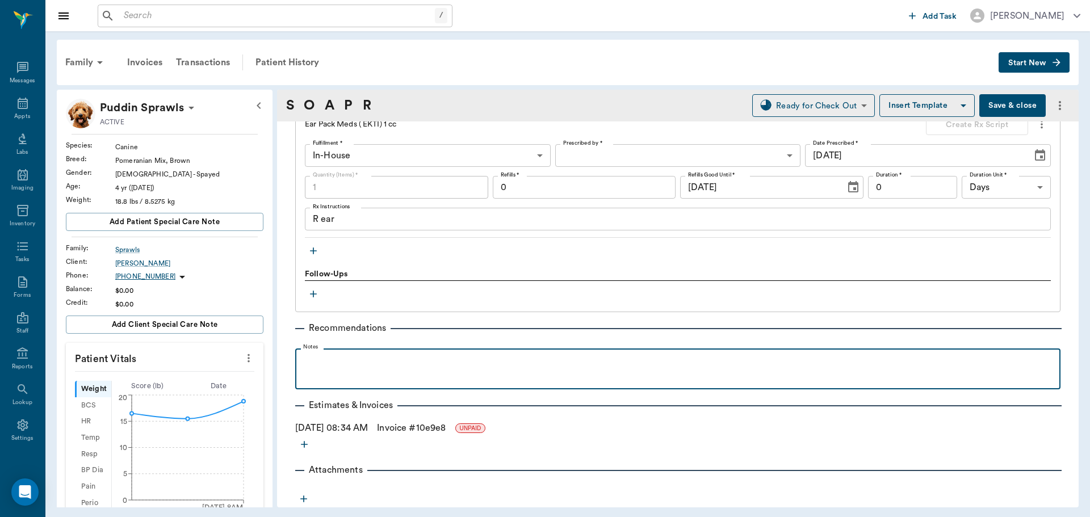
click at [357, 369] on div at bounding box center [678, 368] width 754 height 28
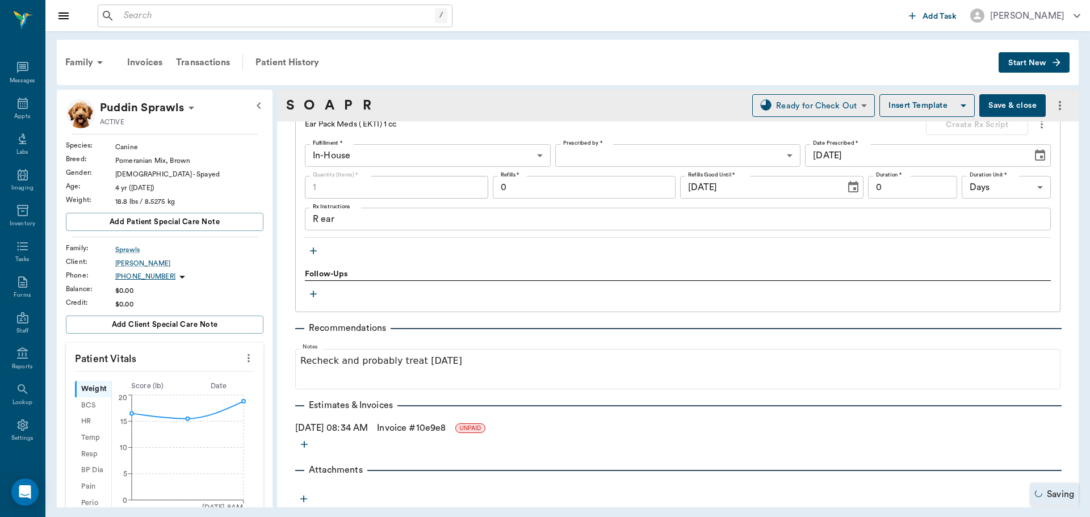
click at [1016, 107] on button "Save & close" at bounding box center [1013, 105] width 66 height 23
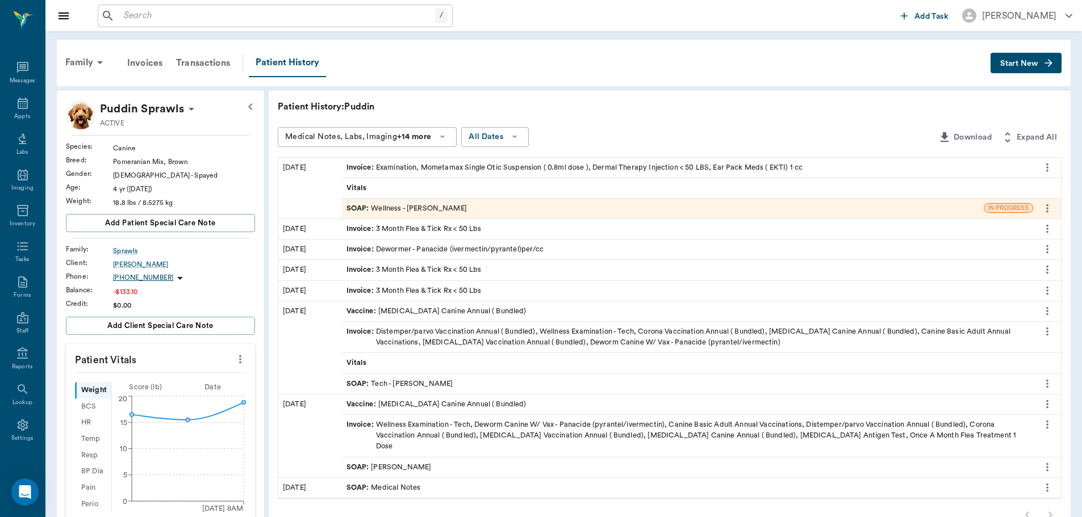
click at [419, 207] on div "SOAP : Wellness - Dr. Bert Ellsworth" at bounding box center [406, 208] width 120 height 11
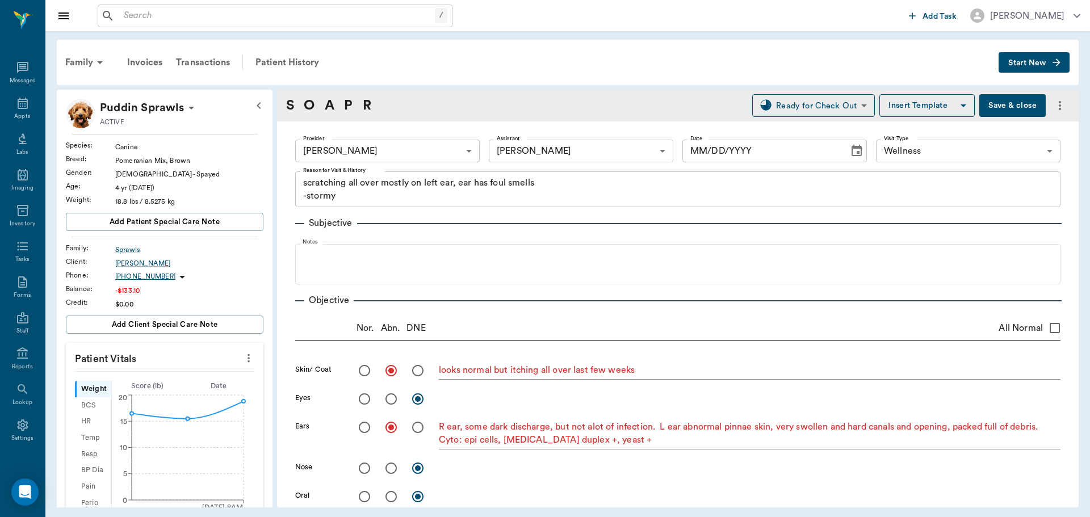
type input "63ec2f075fda476ae8351a4d"
type input "63ec2e7e52e12b0ba117b124"
type input "65d2be4f46e3a538d89b8c14"
type textarea "scratching all over mostly on left ear, ear has foul smells -stormy"
radio input "true"
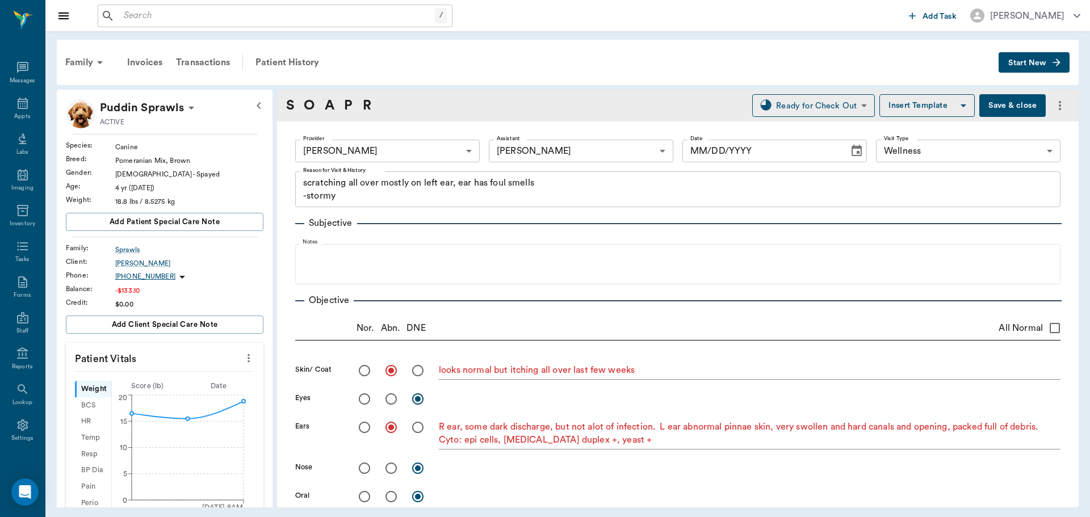
type textarea "looks normal but itching all over last few weeks"
radio input "true"
type textarea "R ear, some dark discharge, but not alot of infection. L ear abnormal pinnae sk…"
type input "08/12/2025"
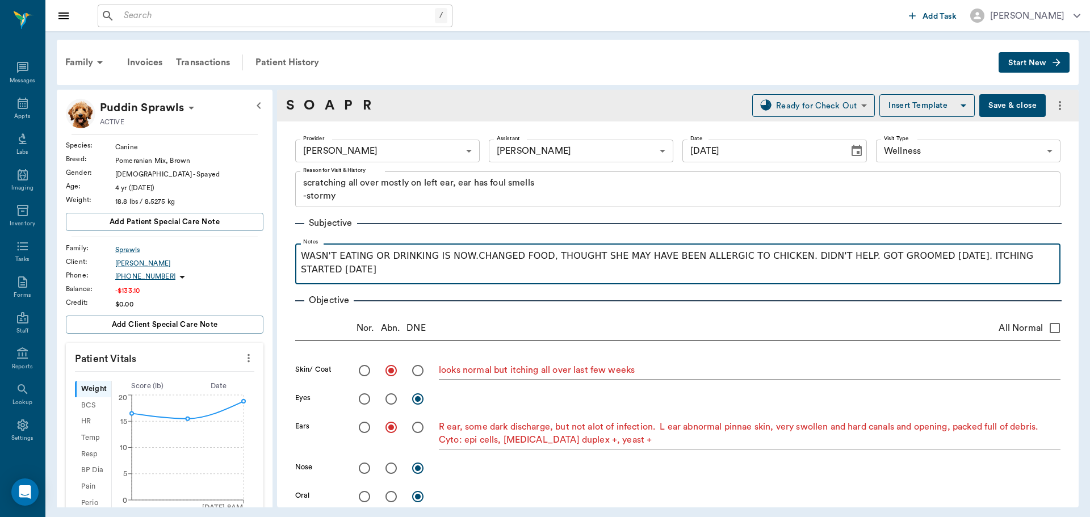
click at [820, 262] on p "WASN'T EATING OR DRINKING IS NOW.CHANGED FOOD, THOUGHT SHE MAY HAVE BEEN ALLERG…" at bounding box center [678, 262] width 754 height 27
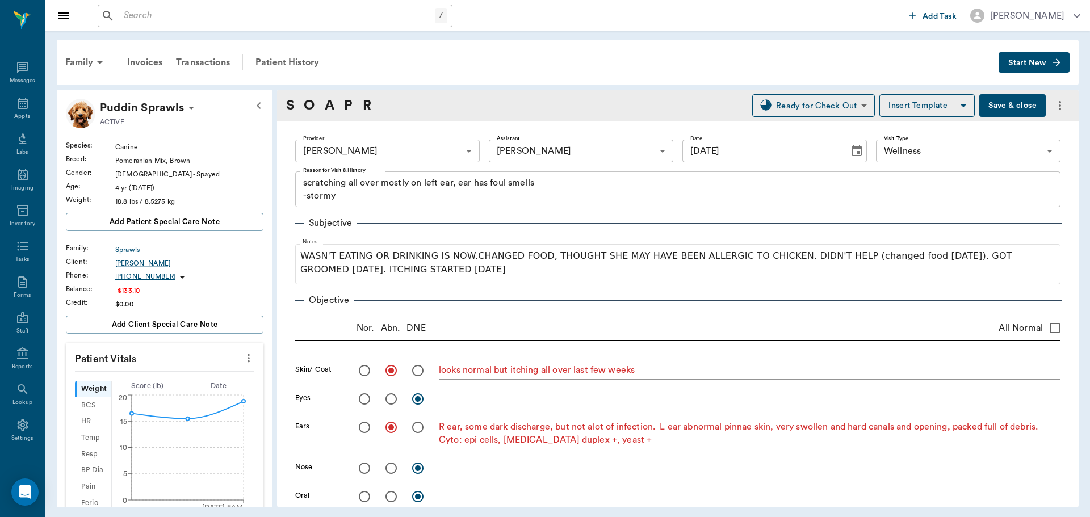
click at [1001, 103] on button "Save & close" at bounding box center [1013, 105] width 66 height 23
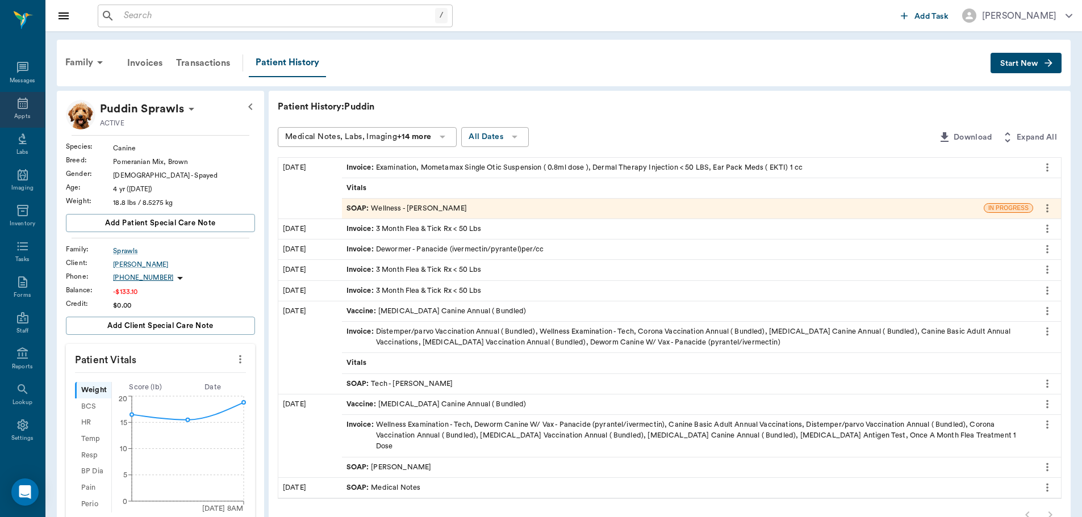
click at [30, 120] on div "Appts" at bounding box center [22, 110] width 45 height 36
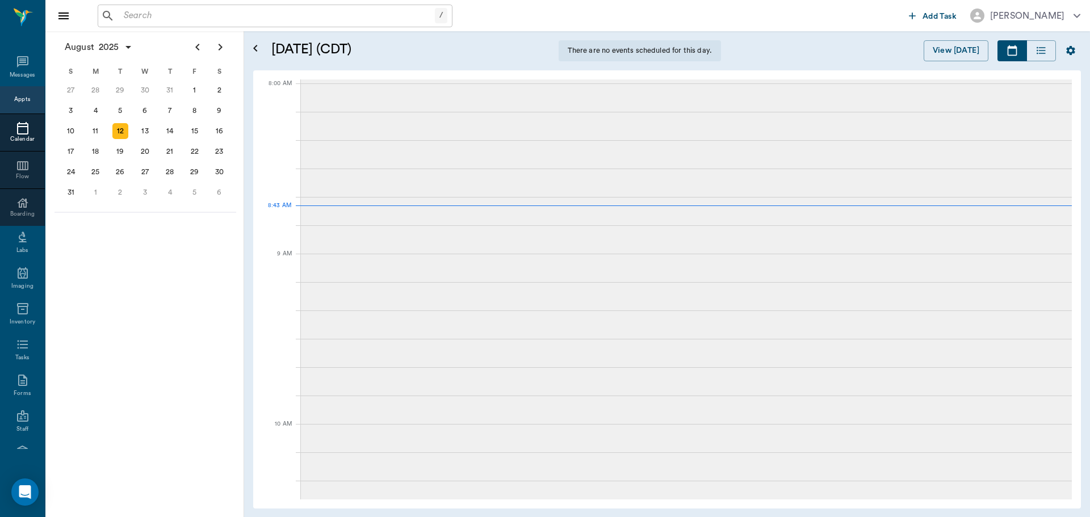
scroll to position [1, 0]
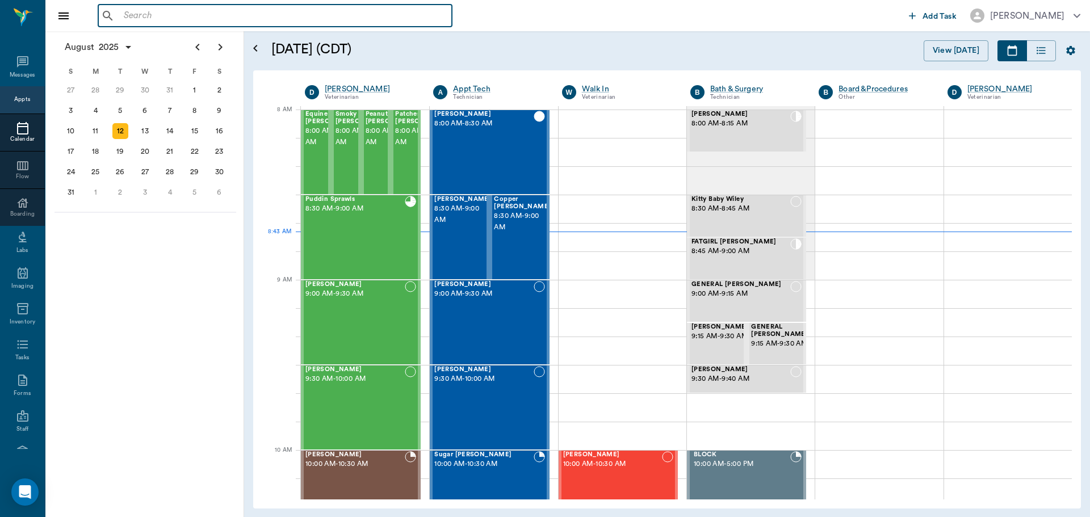
click at [150, 21] on input "text" at bounding box center [283, 16] width 328 height 16
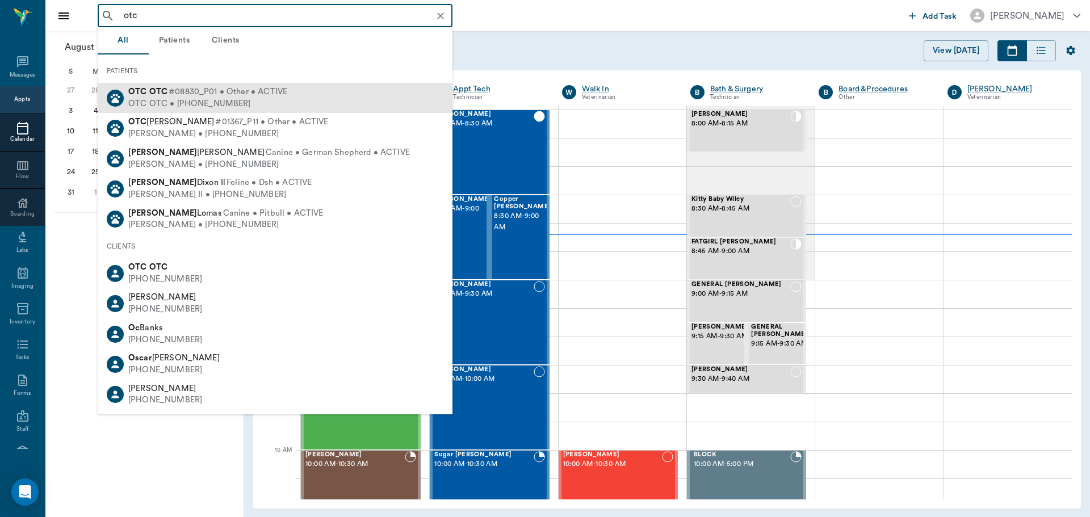
click at [183, 103] on div "OTC OTC • (555) 555-5555" at bounding box center [207, 104] width 159 height 12
type input "otc"
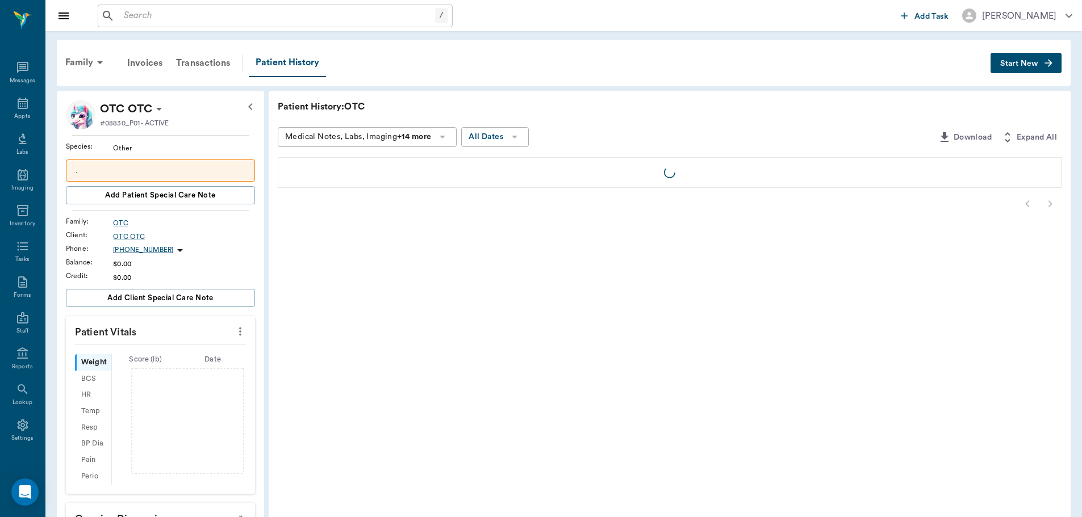
click at [1036, 64] on span "Start New" at bounding box center [1019, 64] width 38 height 0
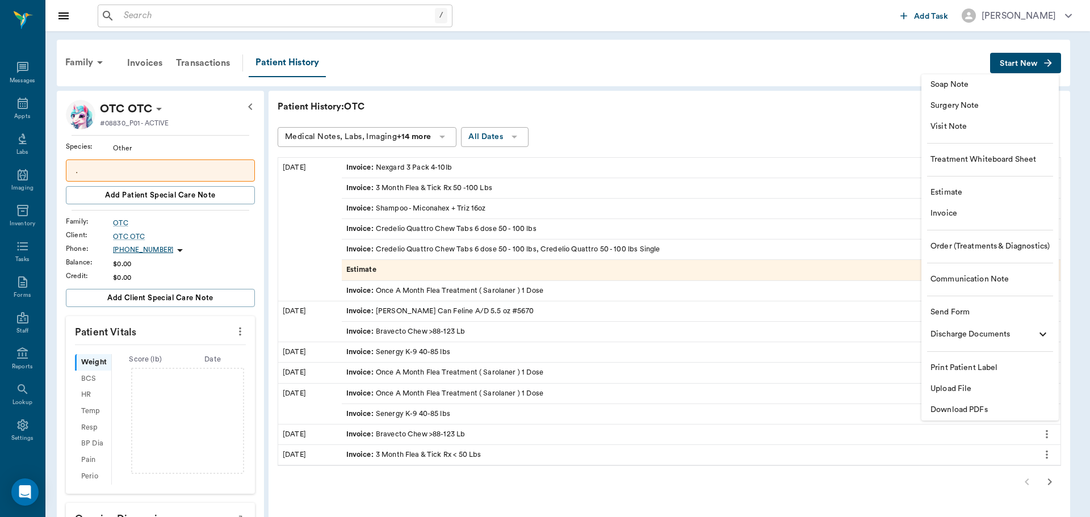
click at [960, 195] on span "Estimate" at bounding box center [990, 193] width 119 height 12
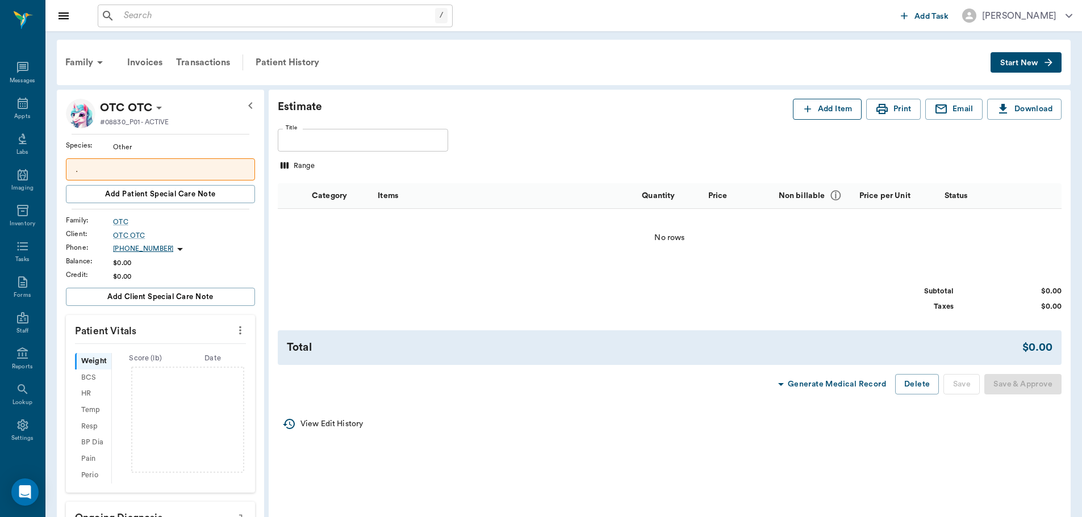
click at [818, 108] on button "Add Item" at bounding box center [827, 109] width 69 height 21
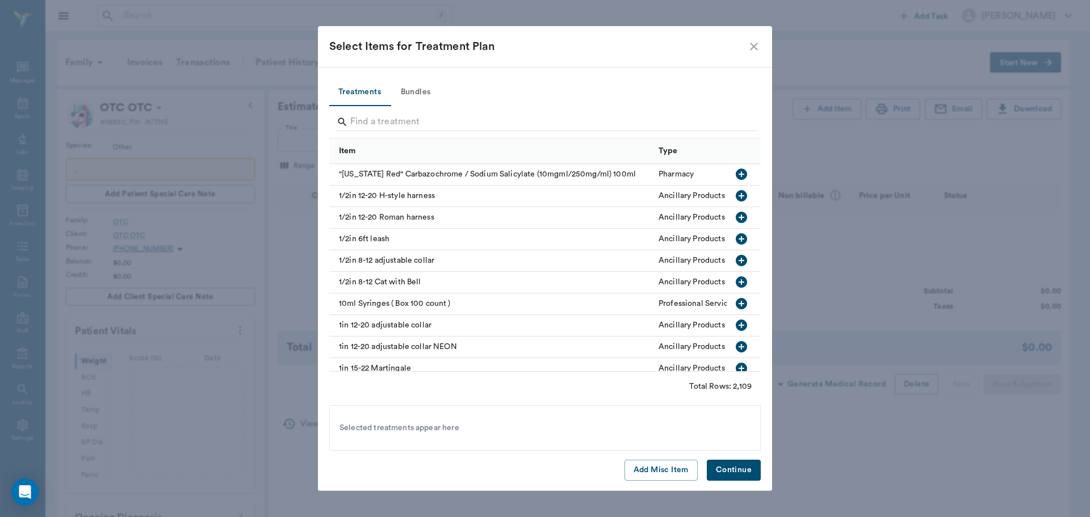
drag, startPoint x: 424, startPoint y: 88, endPoint x: 407, endPoint y: 98, distance: 19.9
click at [421, 89] on button "Bundles" at bounding box center [415, 92] width 51 height 27
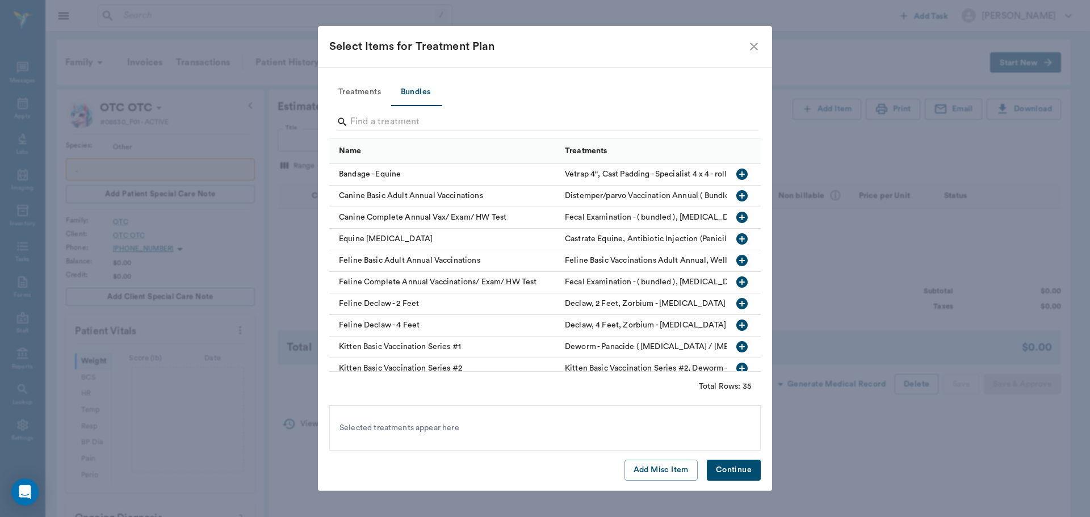
click at [361, 119] on input "Search" at bounding box center [545, 122] width 391 height 18
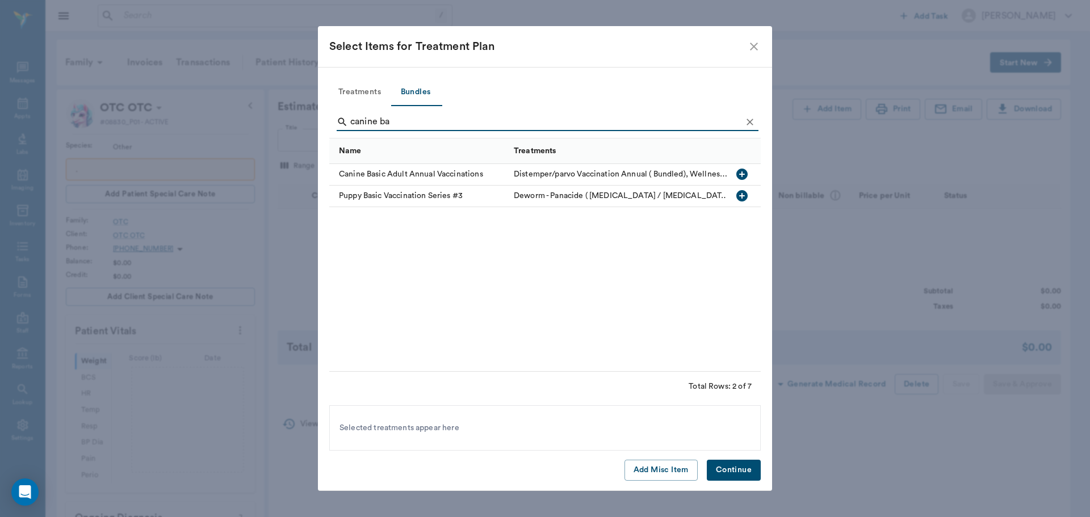
type input "canine ba"
click at [740, 174] on icon "button" at bounding box center [742, 174] width 11 height 11
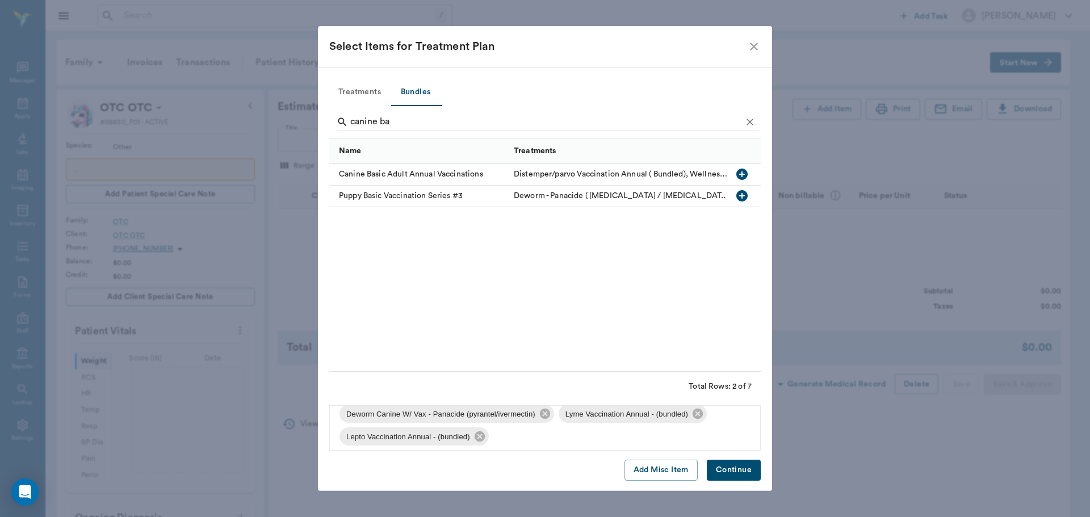
scroll to position [84, 0]
click at [479, 429] on icon at bounding box center [479, 432] width 10 height 10
click at [702, 429] on icon at bounding box center [698, 431] width 12 height 12
click at [544, 432] on icon at bounding box center [545, 431] width 12 height 12
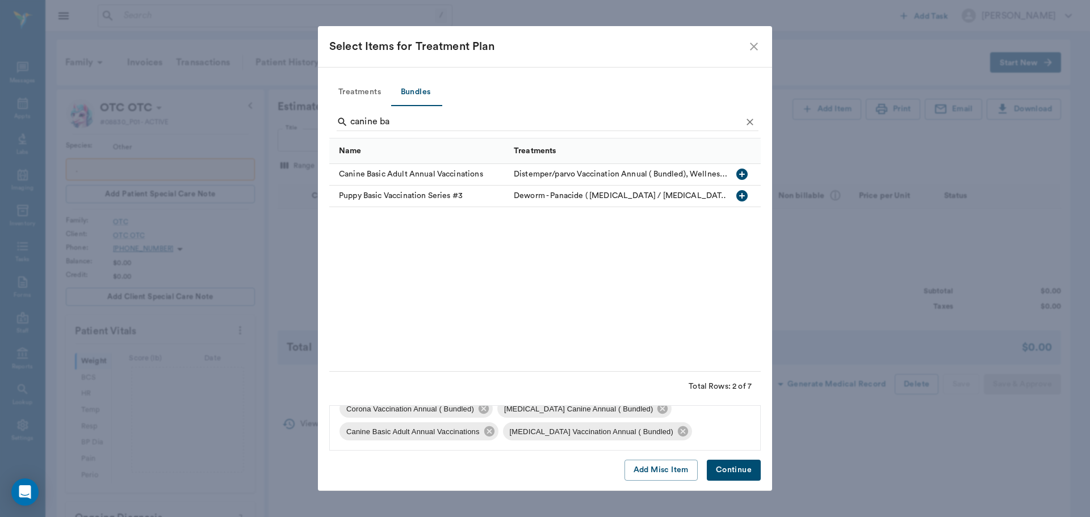
scroll to position [39, 0]
click at [730, 466] on button "Continue" at bounding box center [734, 470] width 54 height 21
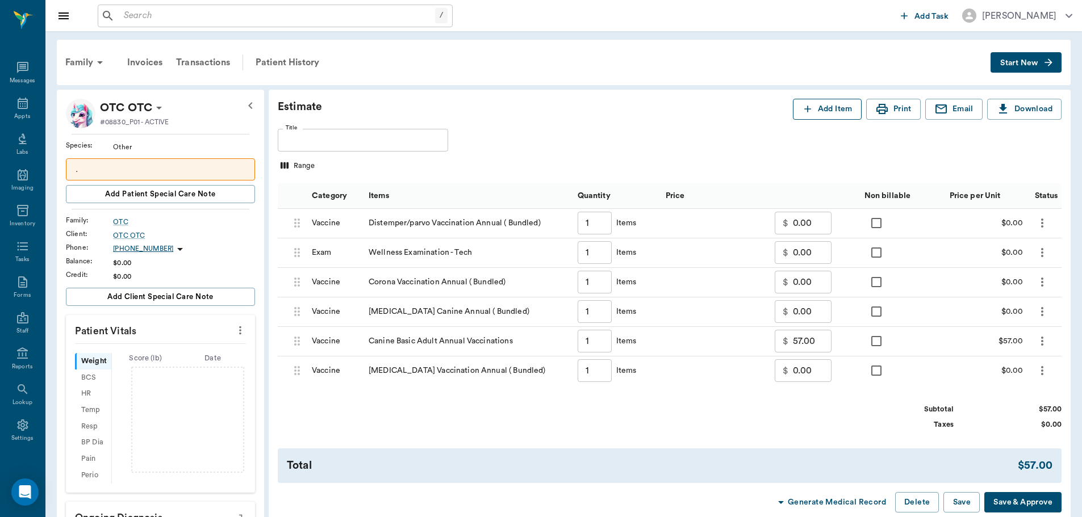
click at [811, 112] on icon "button" at bounding box center [807, 108] width 11 height 11
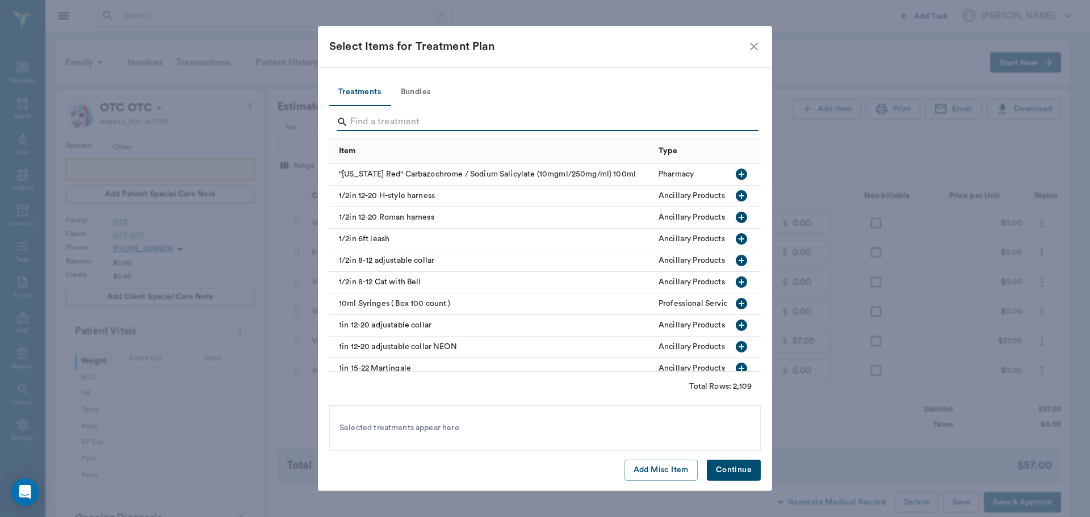
click at [423, 114] on input "Search" at bounding box center [545, 122] width 391 height 18
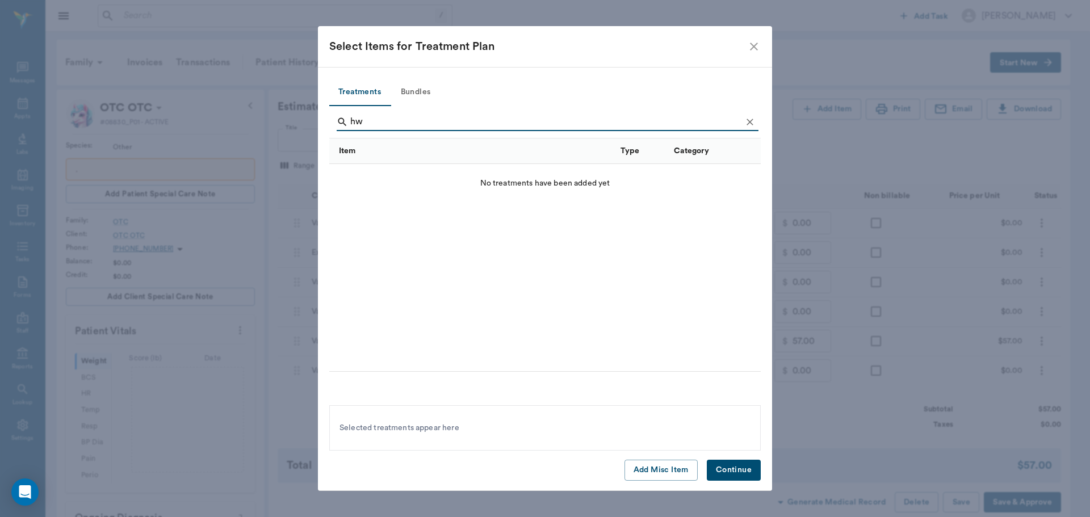
type input "h"
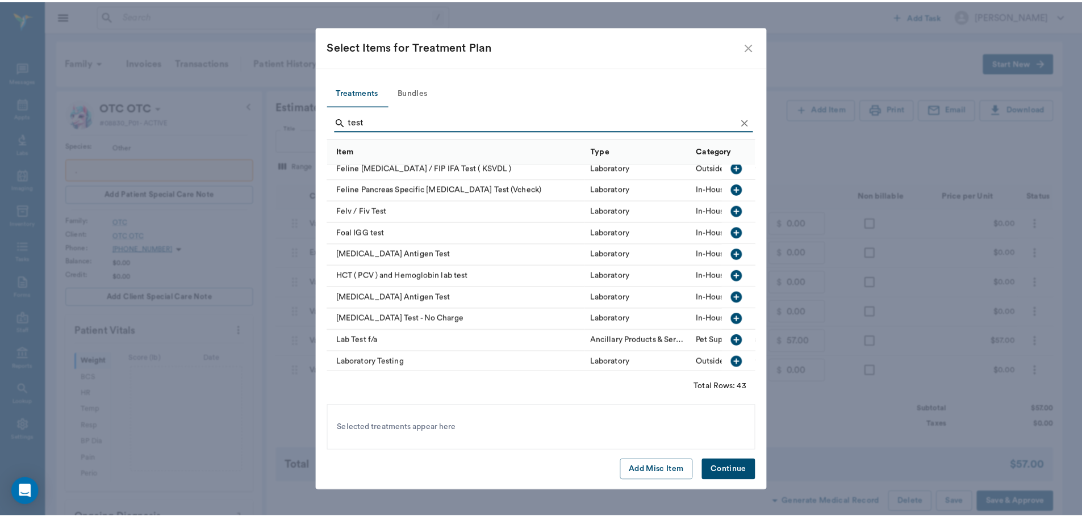
scroll to position [341, 0]
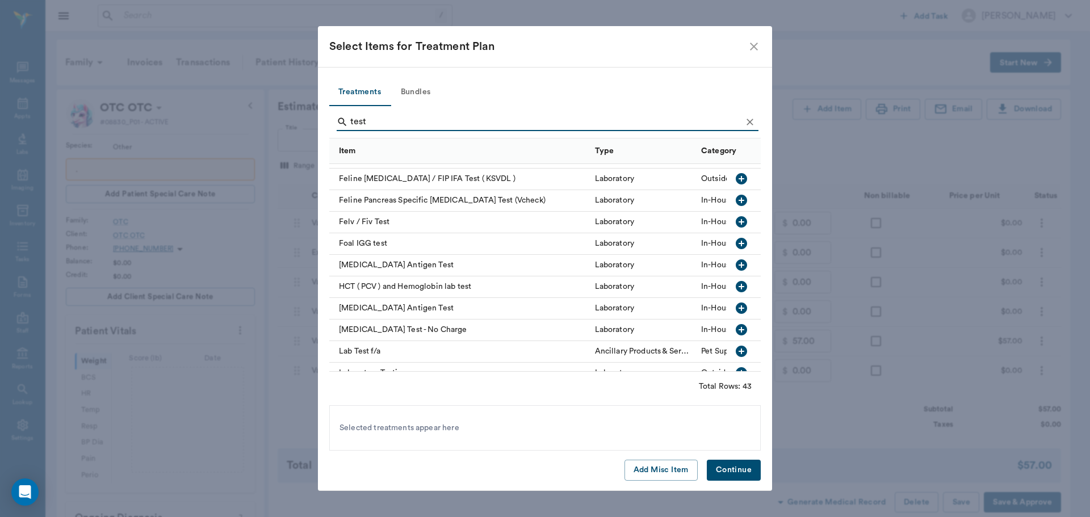
type input "test"
click at [736, 307] on icon "button" at bounding box center [741, 308] width 11 height 11
click at [731, 474] on button "Continue" at bounding box center [734, 470] width 54 height 21
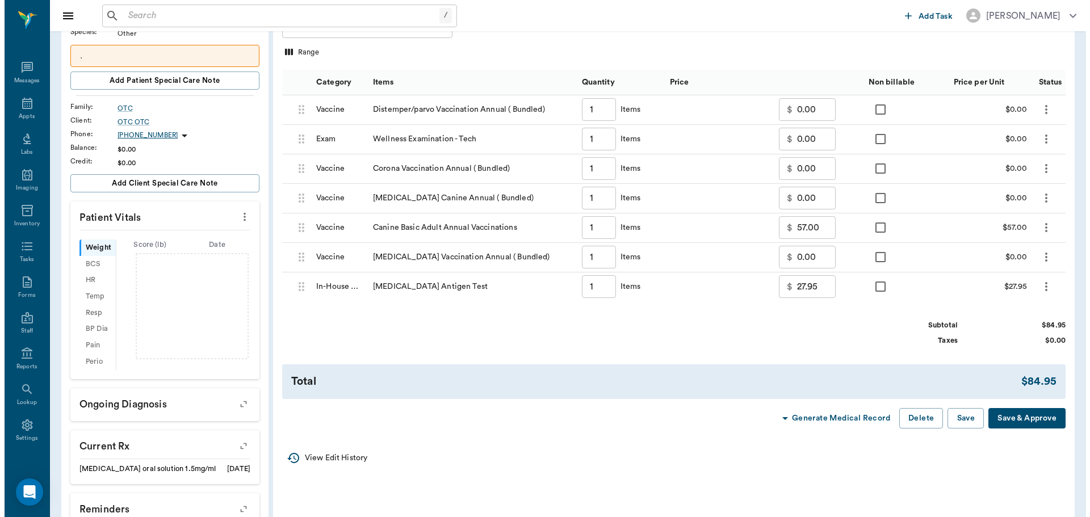
scroll to position [0, 0]
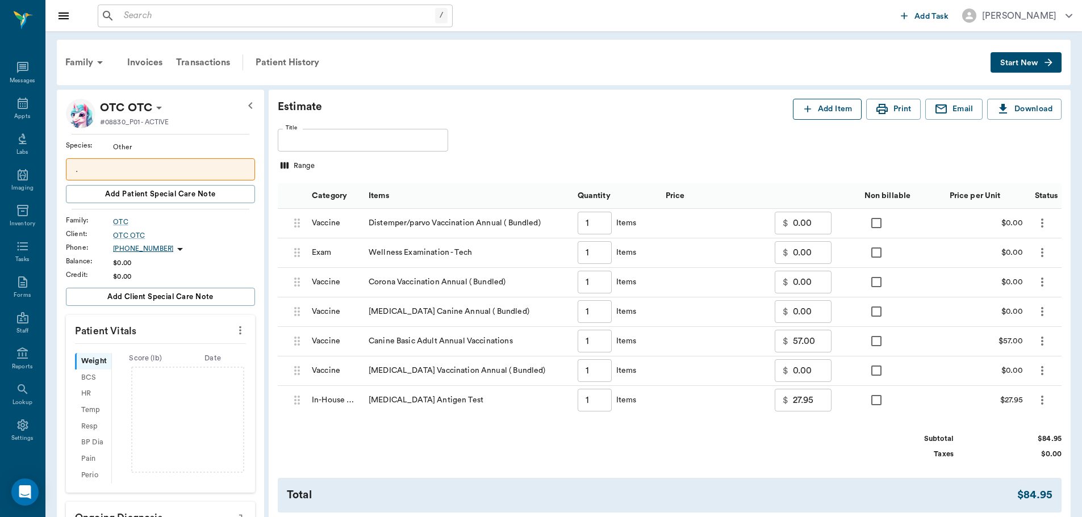
click at [833, 102] on button "Add Item" at bounding box center [827, 109] width 69 height 21
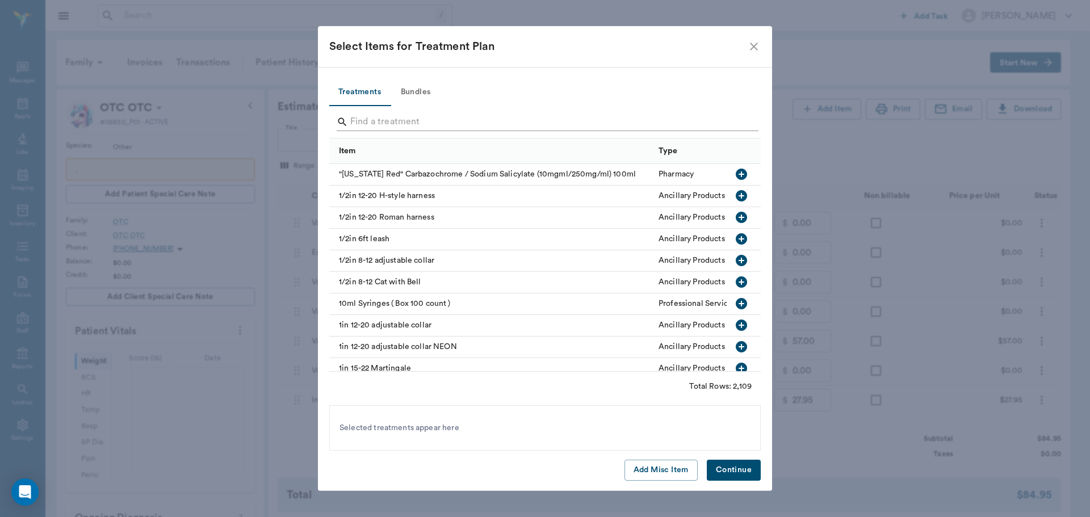
click at [377, 126] on input "Search" at bounding box center [545, 122] width 391 height 18
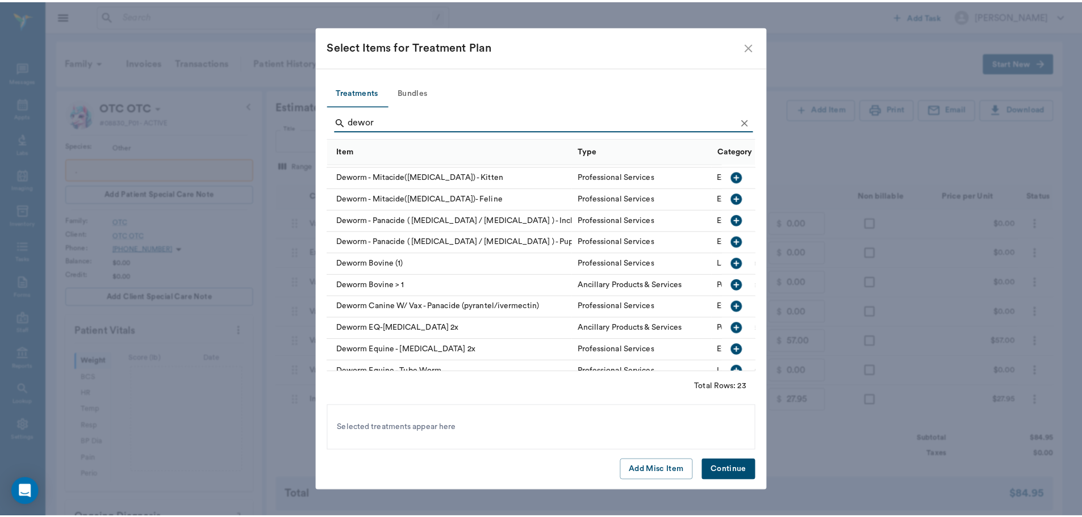
scroll to position [57, 0]
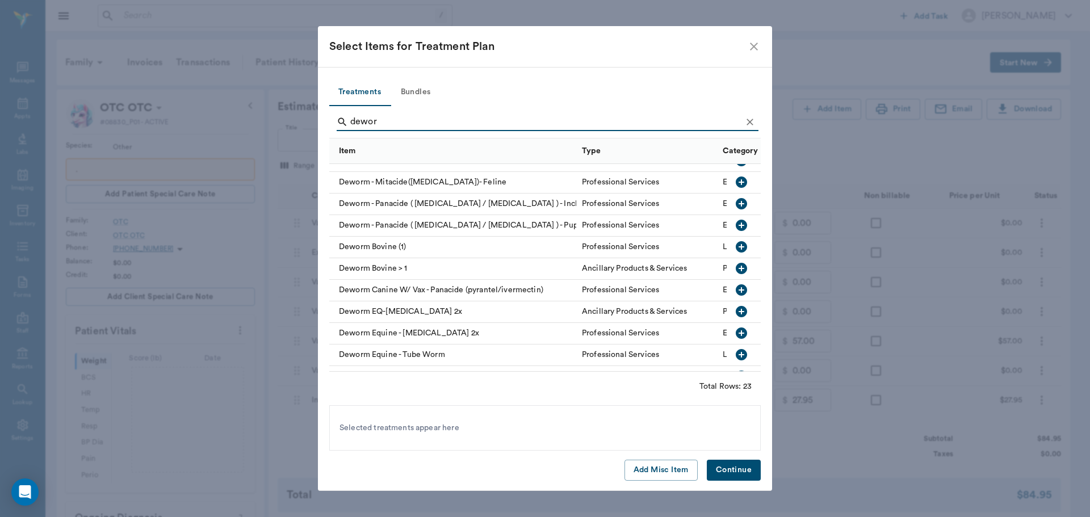
type input "dewor"
drag, startPoint x: 735, startPoint y: 289, endPoint x: 727, endPoint y: 416, distance: 127.5
click at [736, 292] on icon "button" at bounding box center [741, 290] width 11 height 11
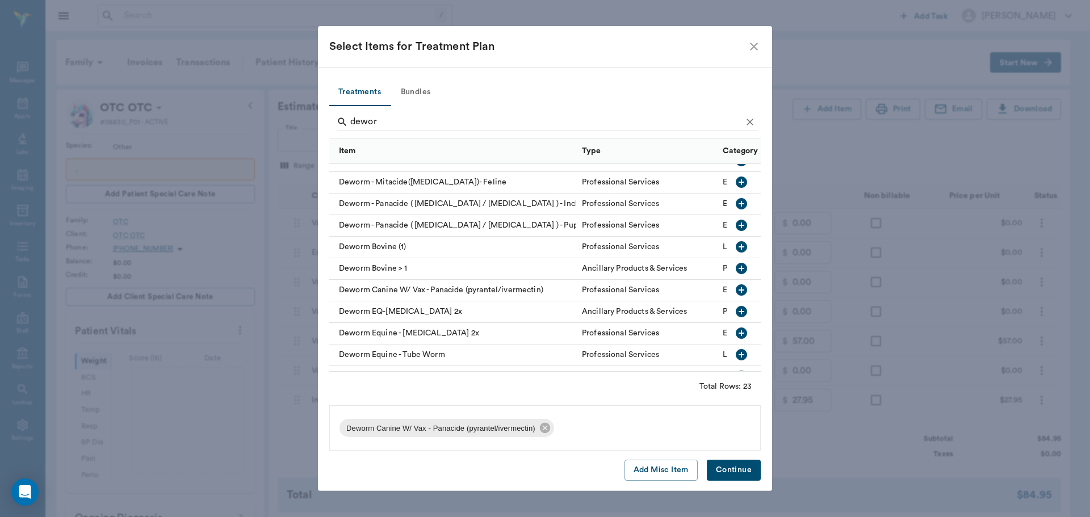
click at [710, 474] on button "Continue" at bounding box center [734, 470] width 54 height 21
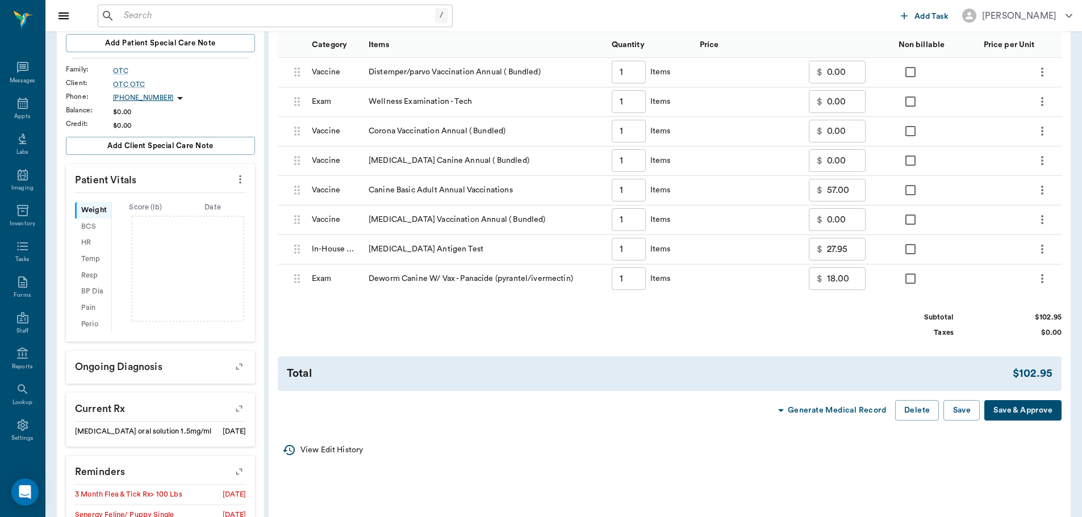
scroll to position [170, 0]
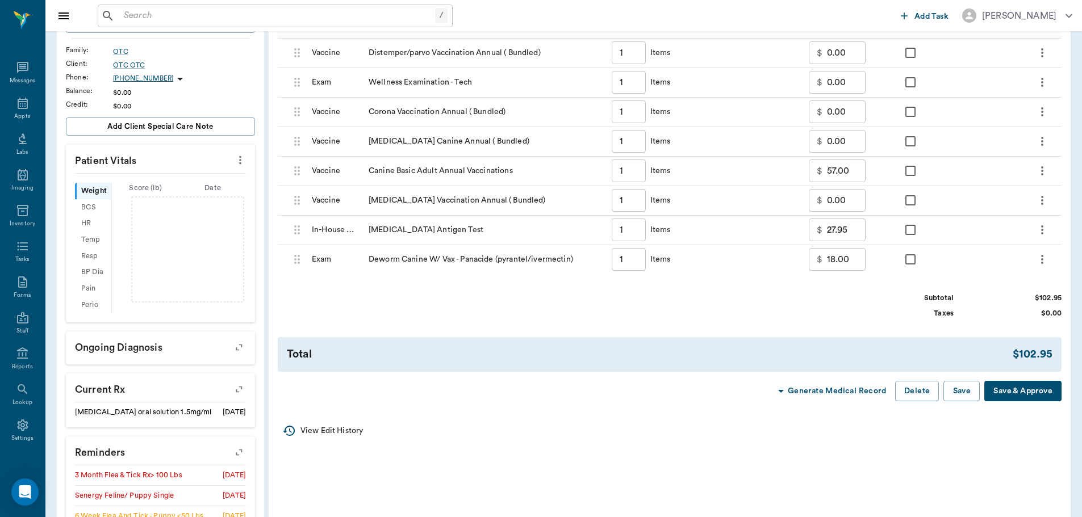
click at [1040, 261] on icon "more" at bounding box center [1042, 260] width 14 height 14
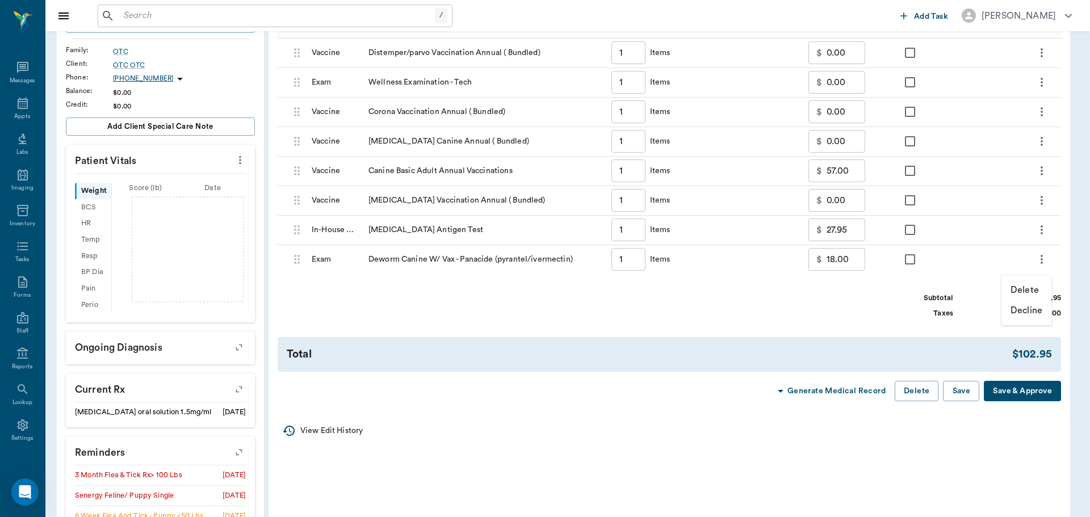
click at [1010, 284] on li "Delete" at bounding box center [1027, 290] width 50 height 20
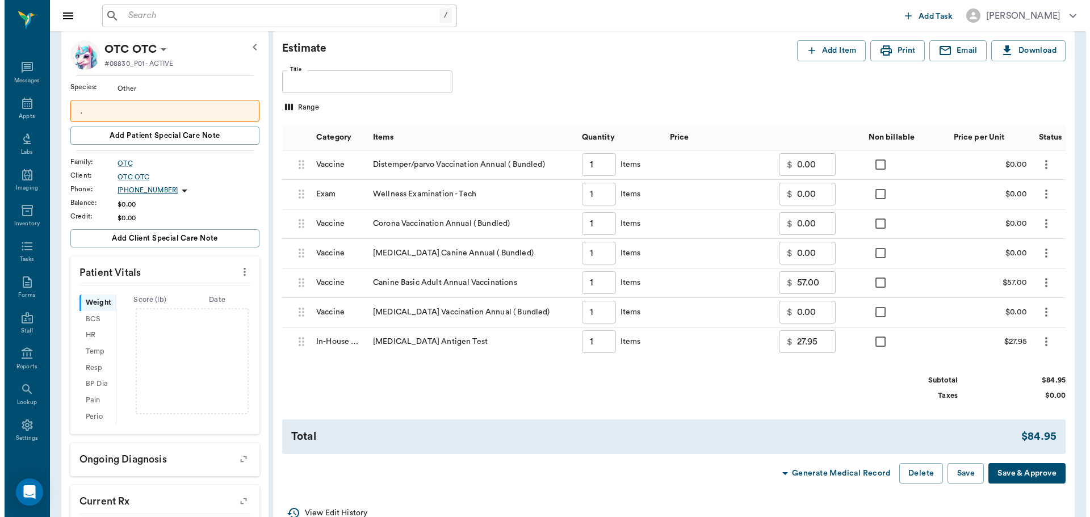
scroll to position [0, 0]
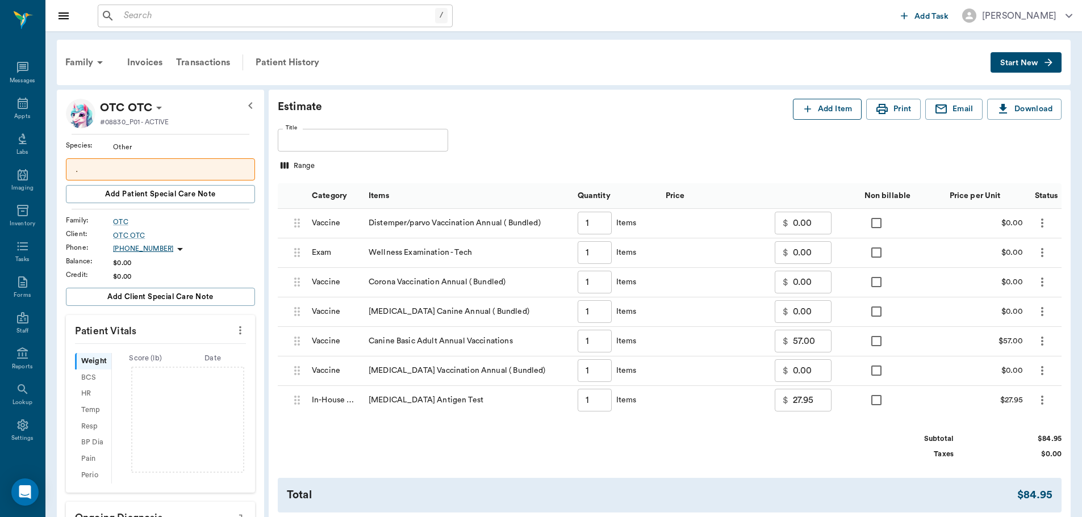
click at [840, 111] on button "Add Item" at bounding box center [827, 109] width 69 height 21
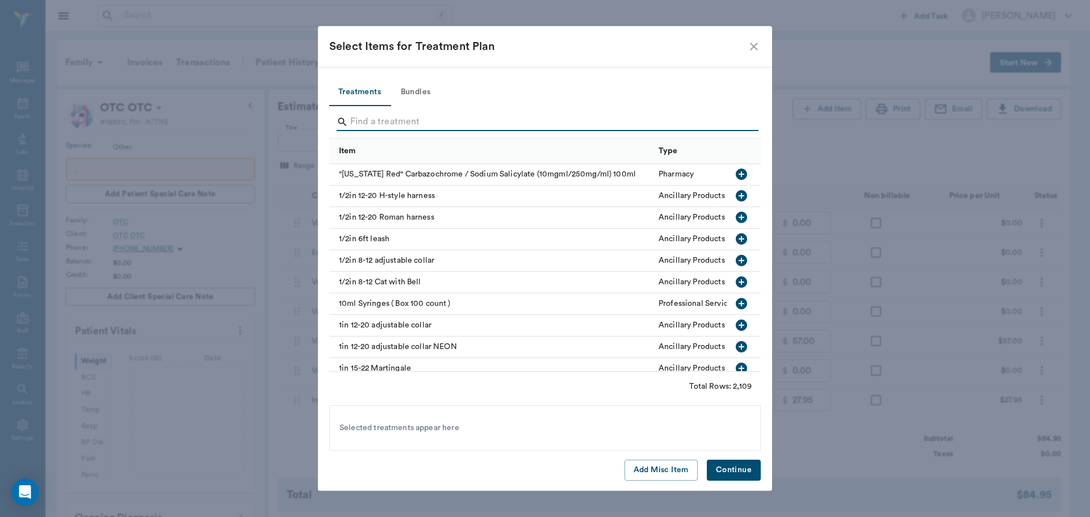
click at [398, 120] on input "Search" at bounding box center [545, 122] width 391 height 18
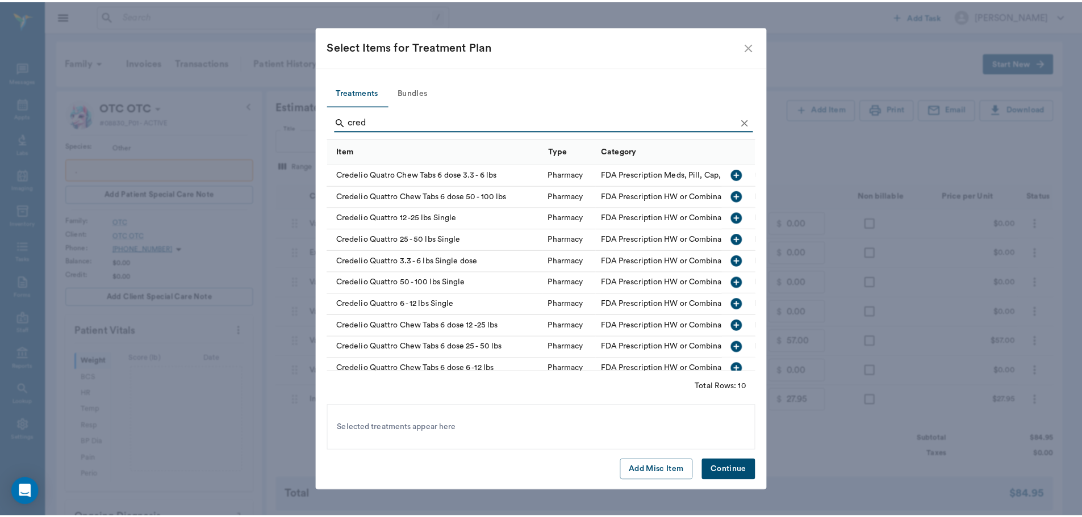
scroll to position [16, 0]
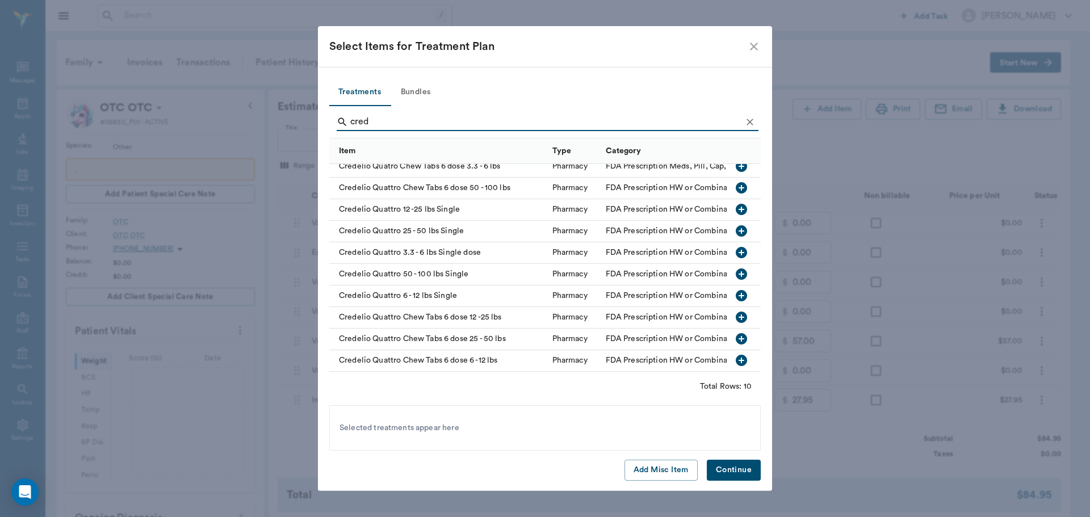
type input "cred"
drag, startPoint x: 731, startPoint y: 328, endPoint x: 733, endPoint y: 379, distance: 51.7
click at [736, 333] on icon "button" at bounding box center [741, 338] width 11 height 11
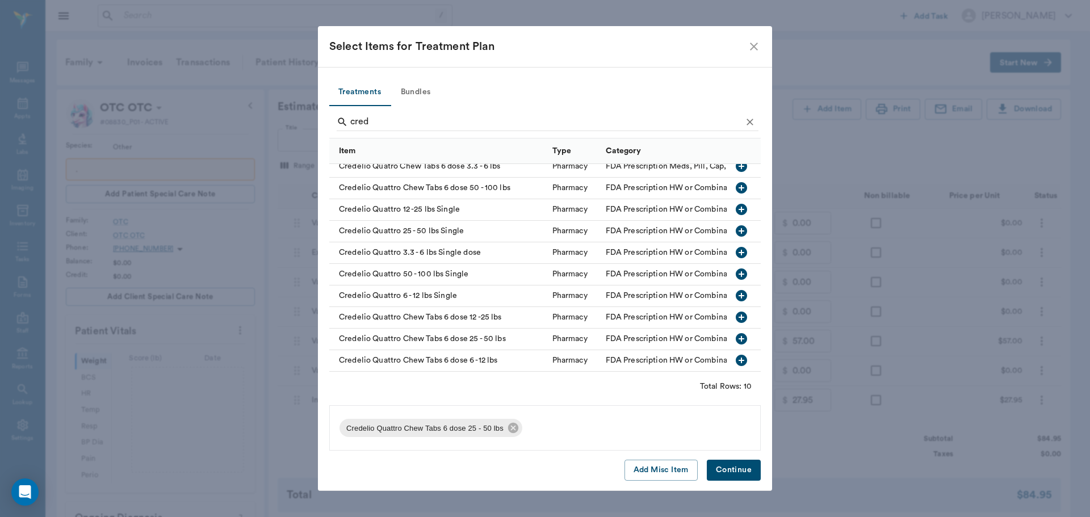
click at [738, 469] on button "Continue" at bounding box center [734, 470] width 54 height 21
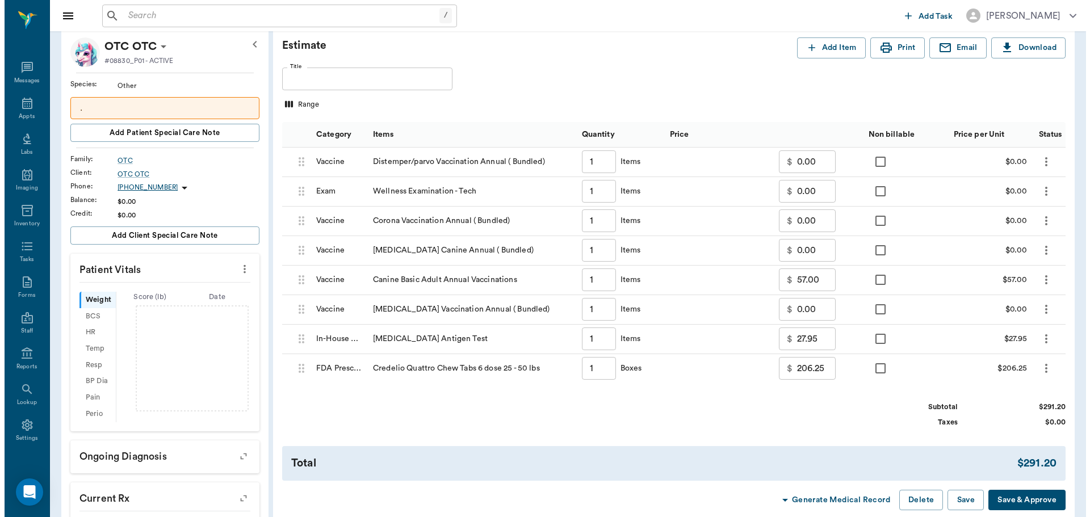
scroll to position [57, 0]
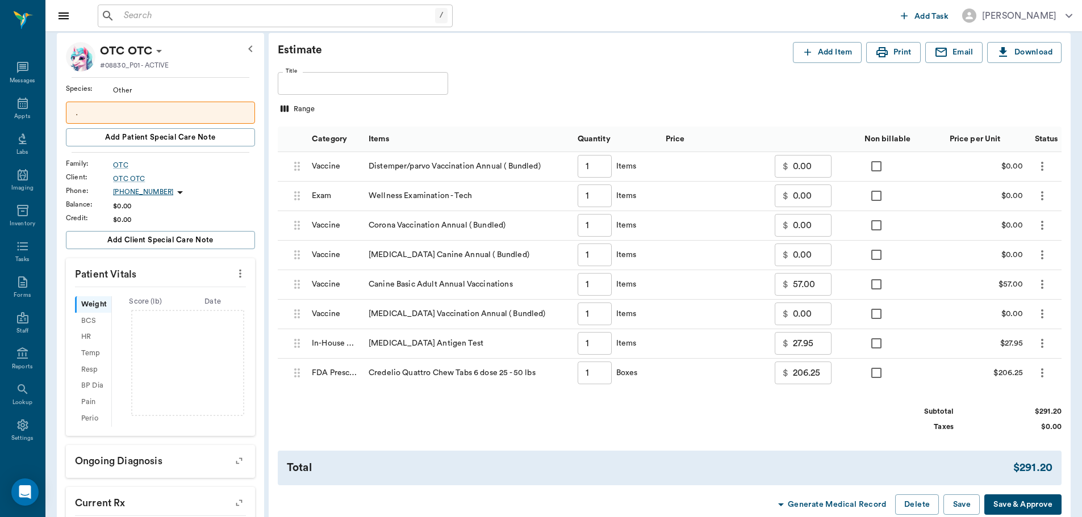
click at [1044, 375] on icon "more" at bounding box center [1042, 373] width 14 height 14
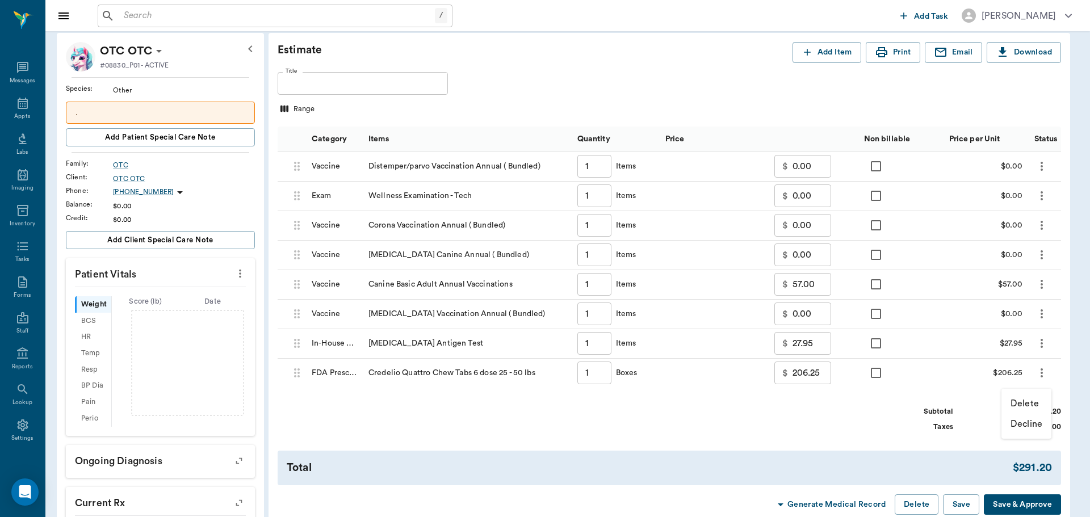
click at [1027, 405] on p "Delete" at bounding box center [1025, 404] width 28 height 14
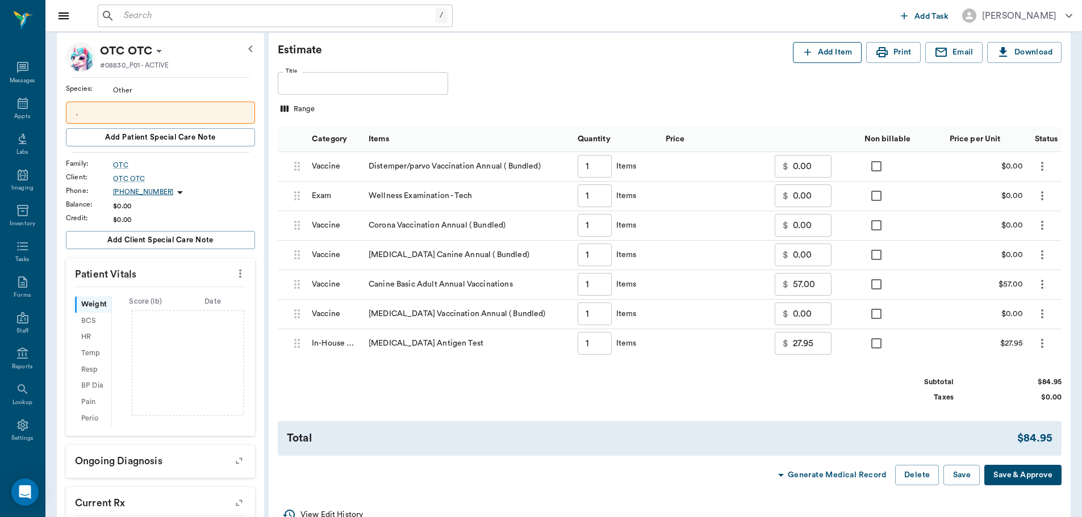
click at [836, 52] on button "Add Item" at bounding box center [827, 52] width 69 height 21
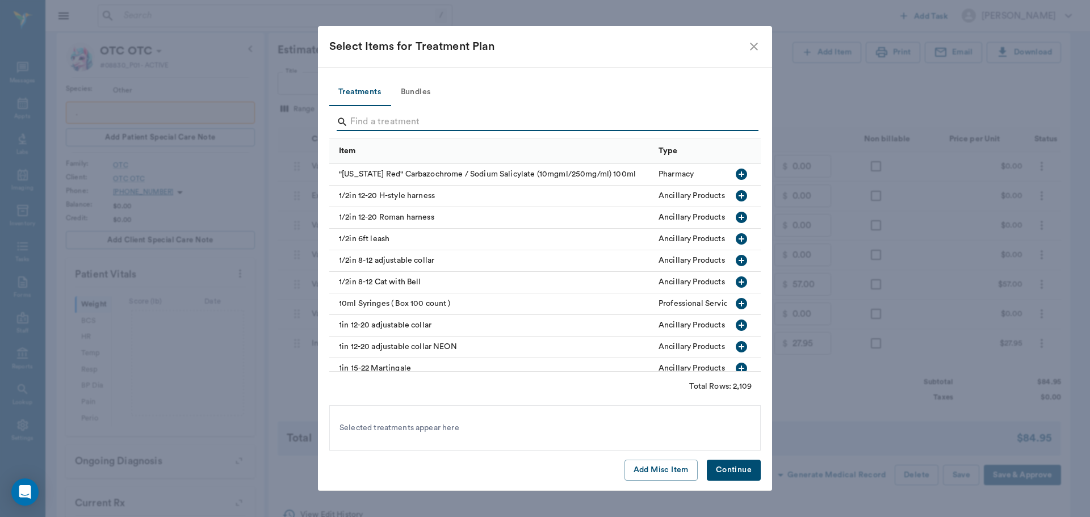
click at [416, 122] on input "Search" at bounding box center [545, 122] width 391 height 18
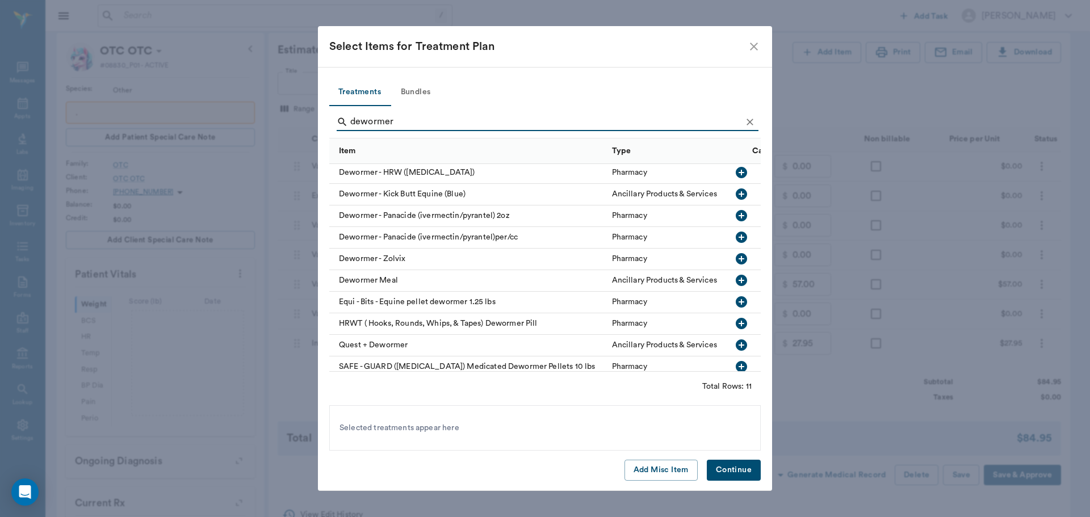
scroll to position [0, 0]
type input "dewormer"
click at [751, 117] on icon "Clear" at bounding box center [750, 121] width 11 height 11
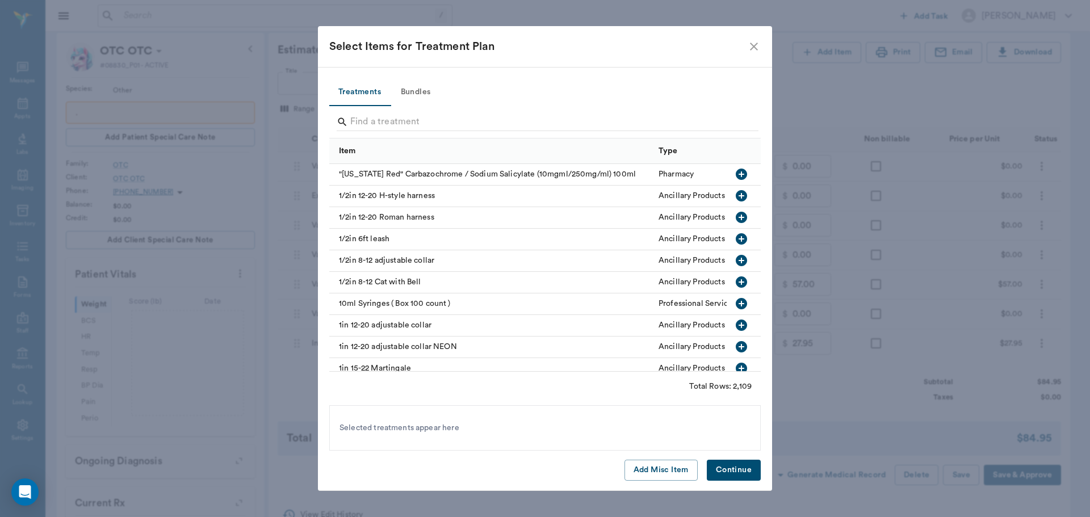
click at [754, 43] on icon "close" at bounding box center [754, 47] width 14 height 14
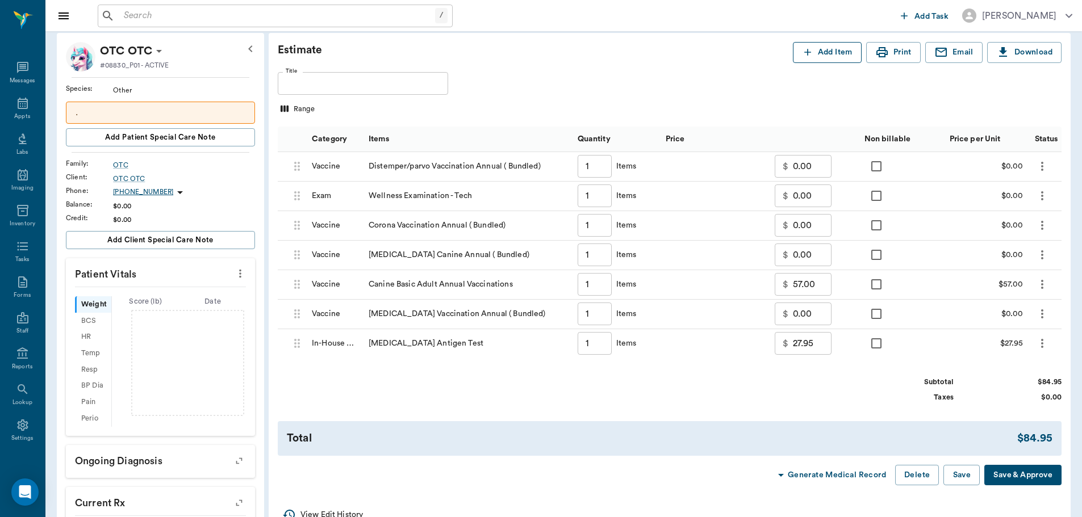
click at [844, 57] on button "Add Item" at bounding box center [827, 52] width 69 height 21
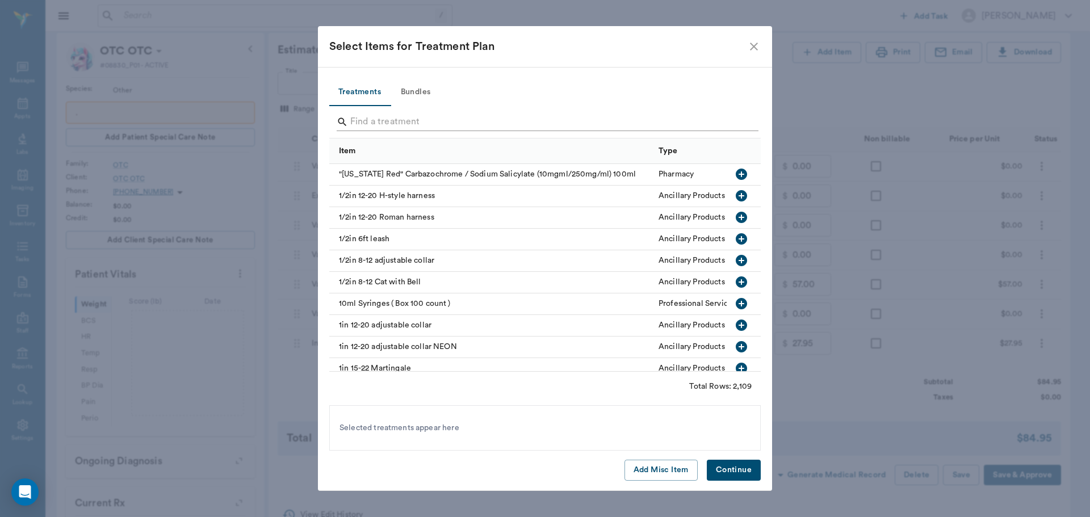
click at [430, 124] on input "Search" at bounding box center [545, 122] width 391 height 18
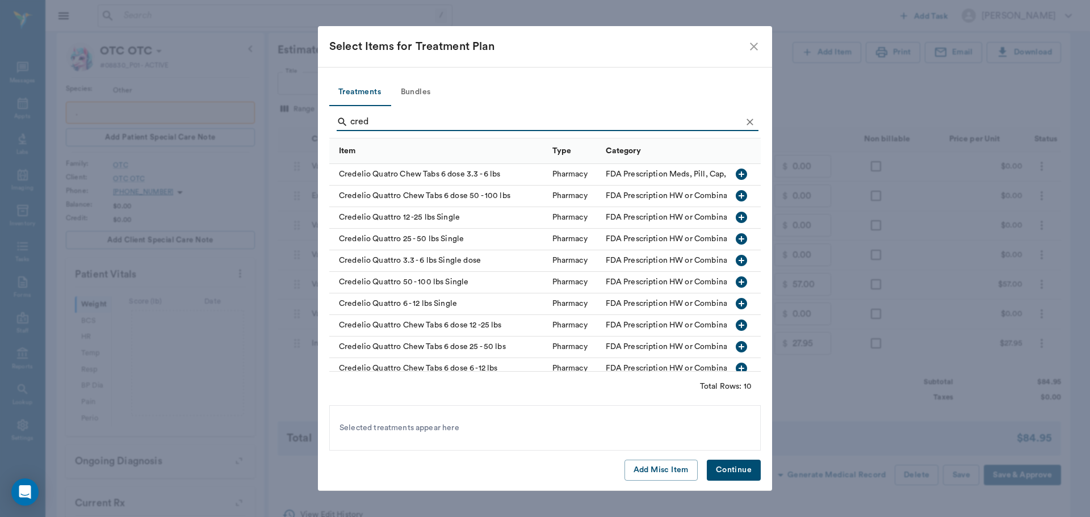
type input "cred"
click at [736, 195] on icon "button" at bounding box center [741, 195] width 11 height 11
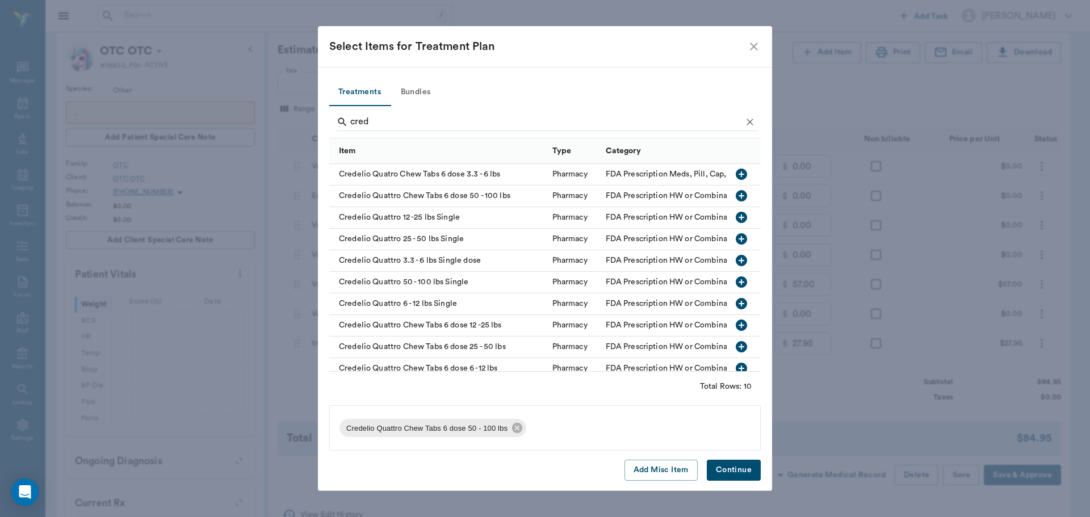
click at [738, 469] on button "Continue" at bounding box center [734, 470] width 54 height 21
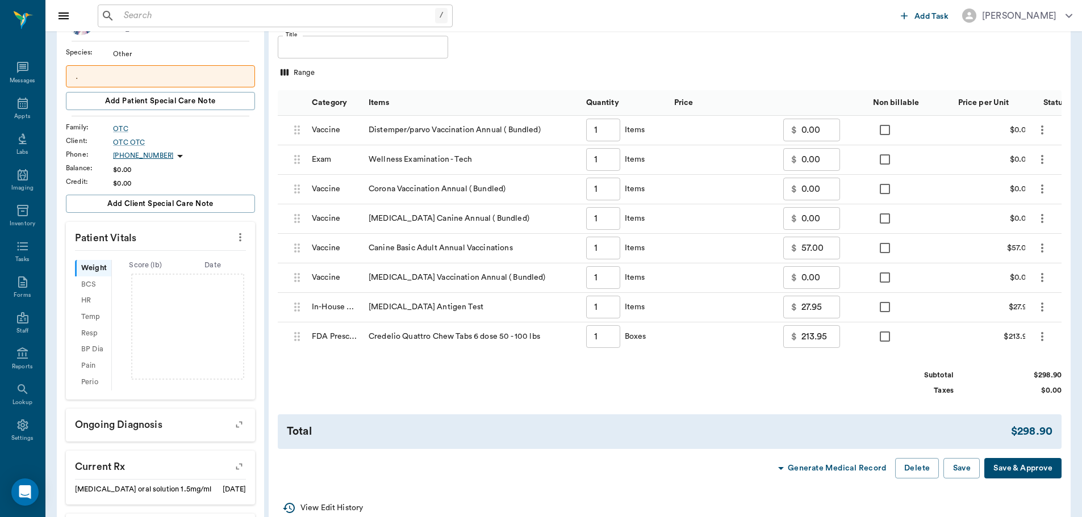
scroll to position [114, 0]
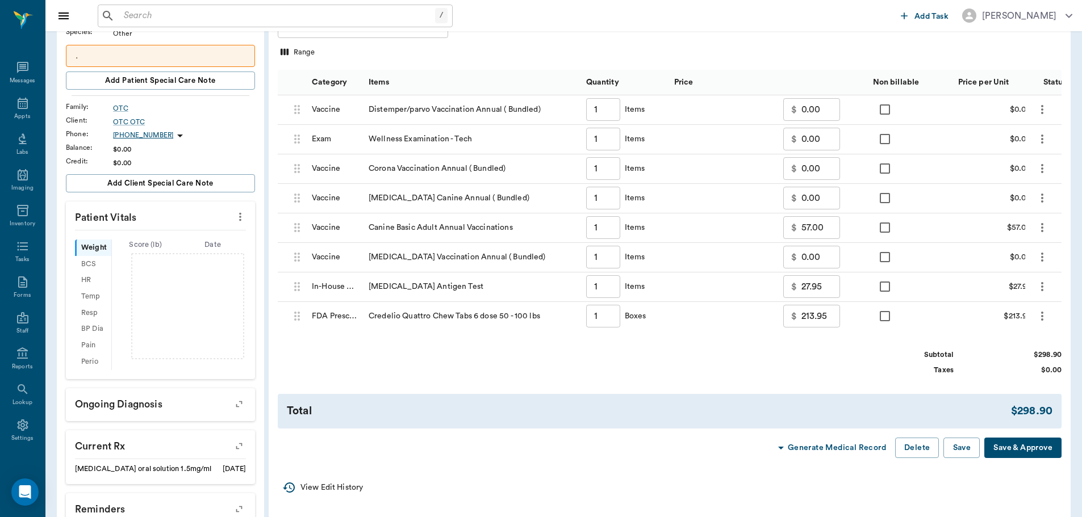
click at [1043, 317] on icon "more" at bounding box center [1042, 317] width 14 height 14
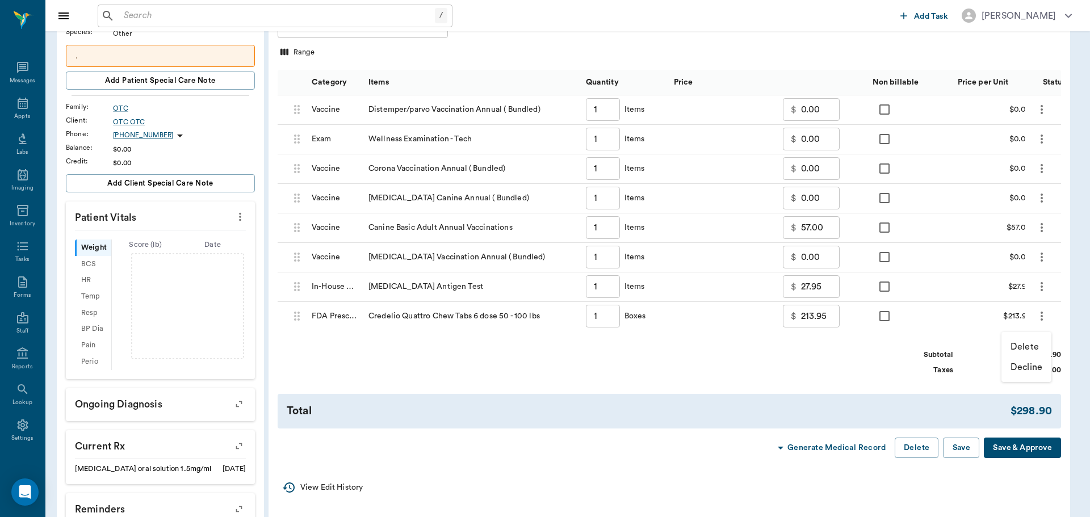
click at [1024, 346] on p "Delete" at bounding box center [1025, 347] width 28 height 14
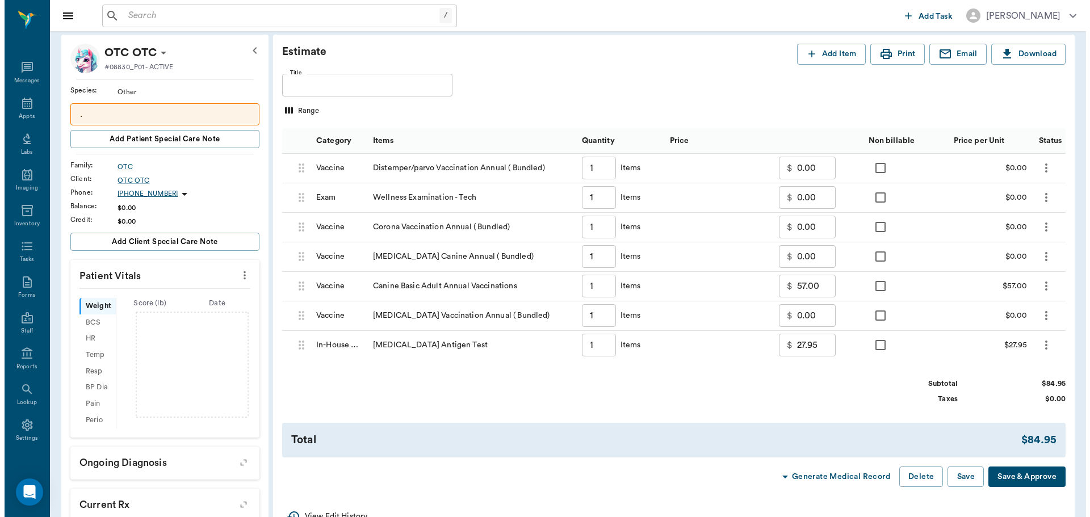
scroll to position [0, 0]
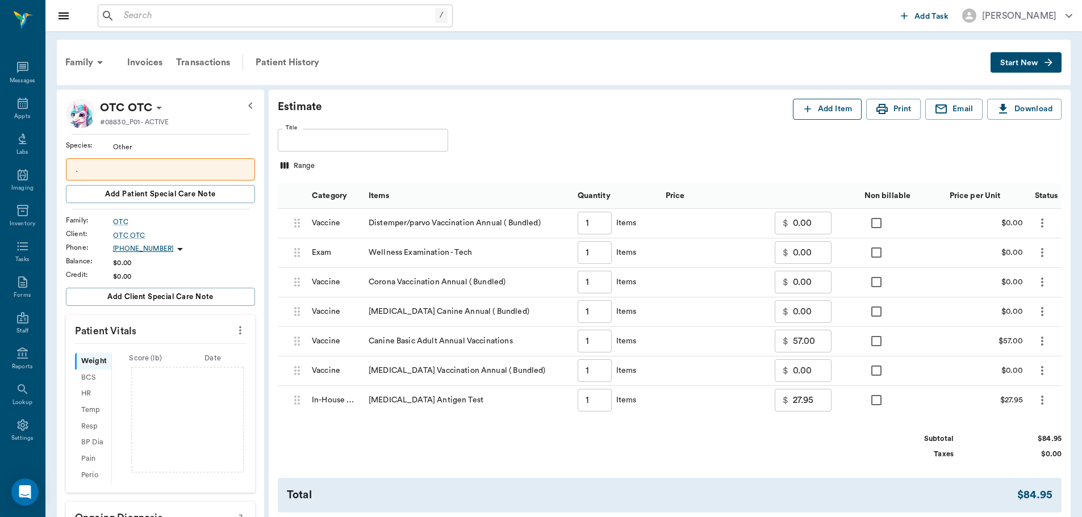
click at [839, 107] on button "Add Item" at bounding box center [827, 109] width 69 height 21
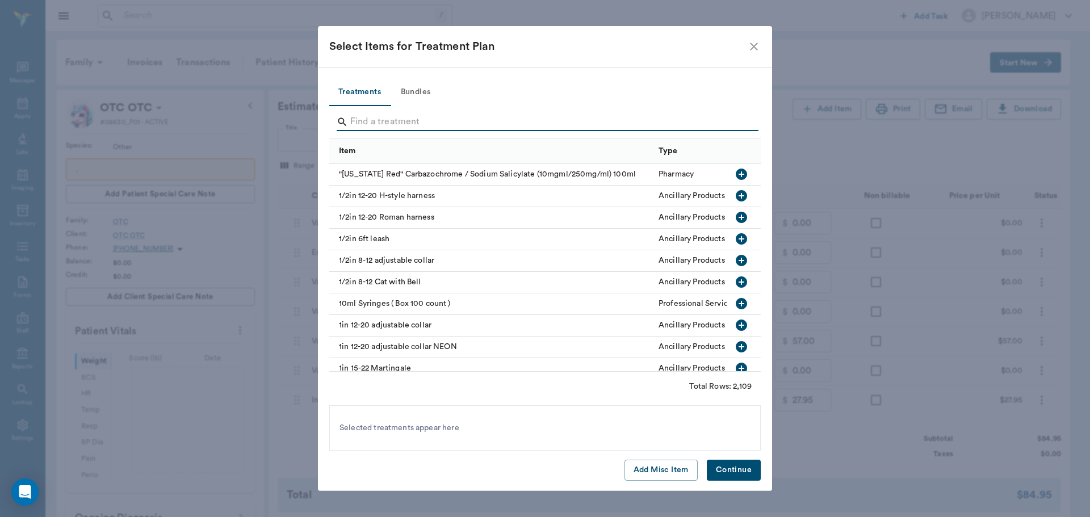
click at [417, 115] on input "Search" at bounding box center [545, 122] width 391 height 18
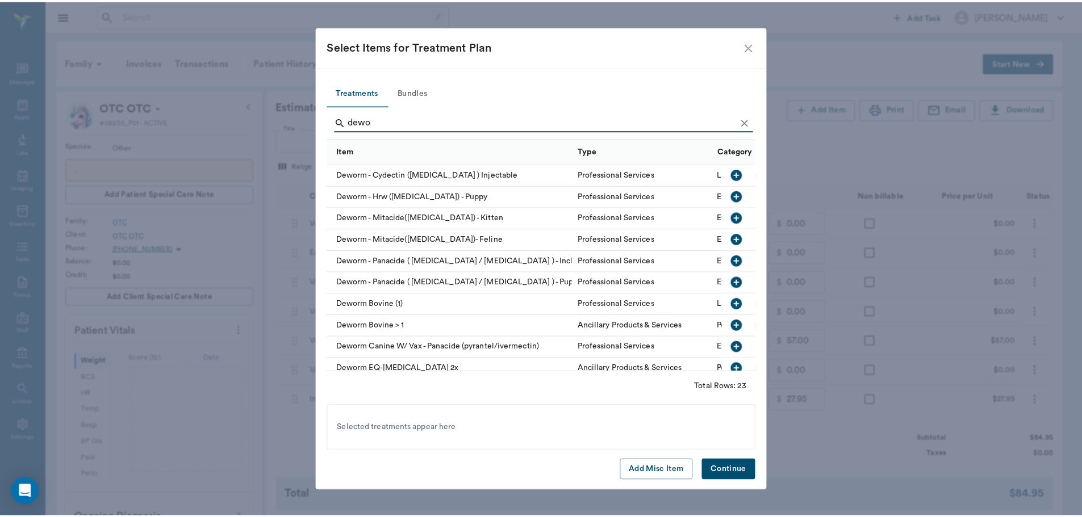
scroll to position [57, 0]
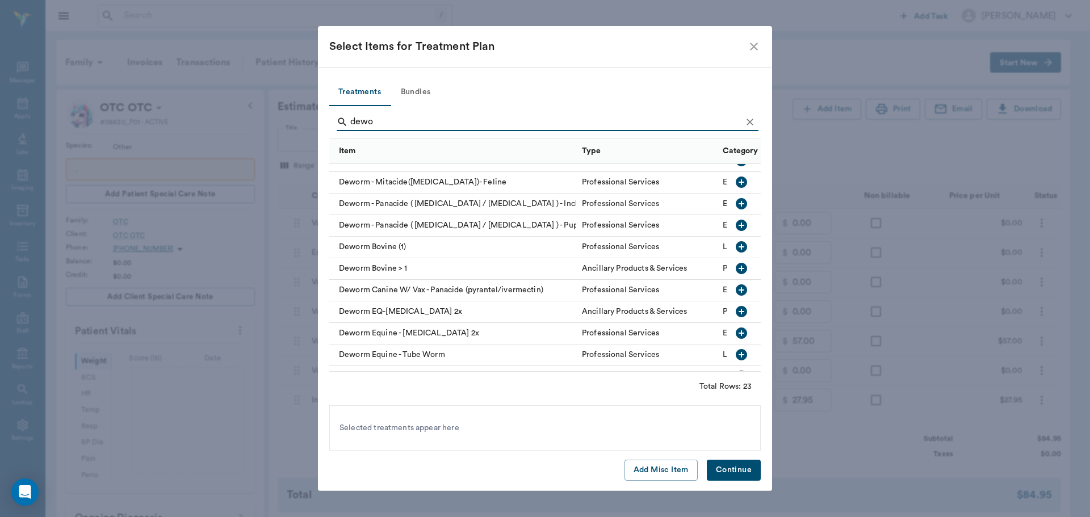
type input "dewo"
drag, startPoint x: 733, startPoint y: 283, endPoint x: 742, endPoint y: 328, distance: 45.2
click at [735, 292] on icon "button" at bounding box center [742, 290] width 14 height 14
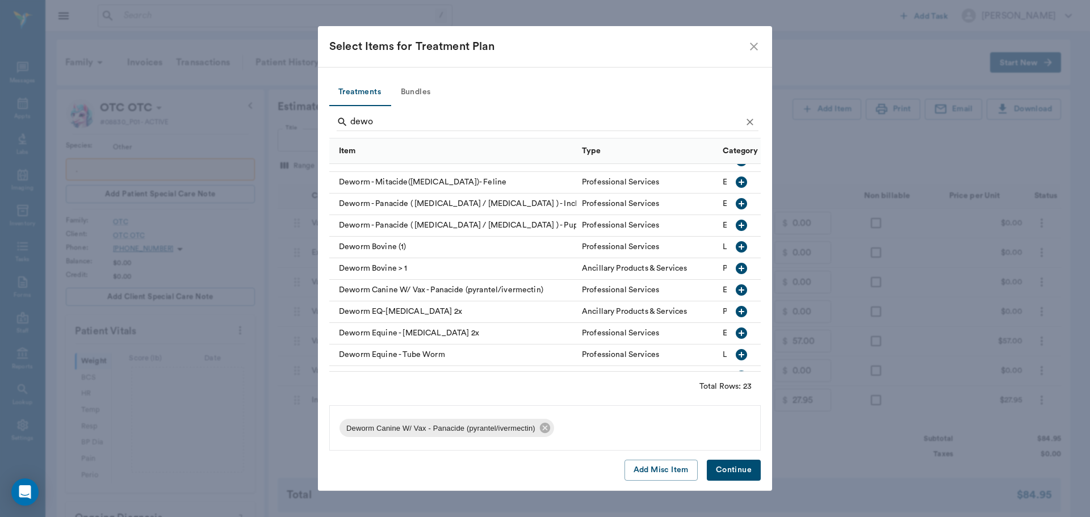
click at [725, 465] on button "Continue" at bounding box center [734, 470] width 54 height 21
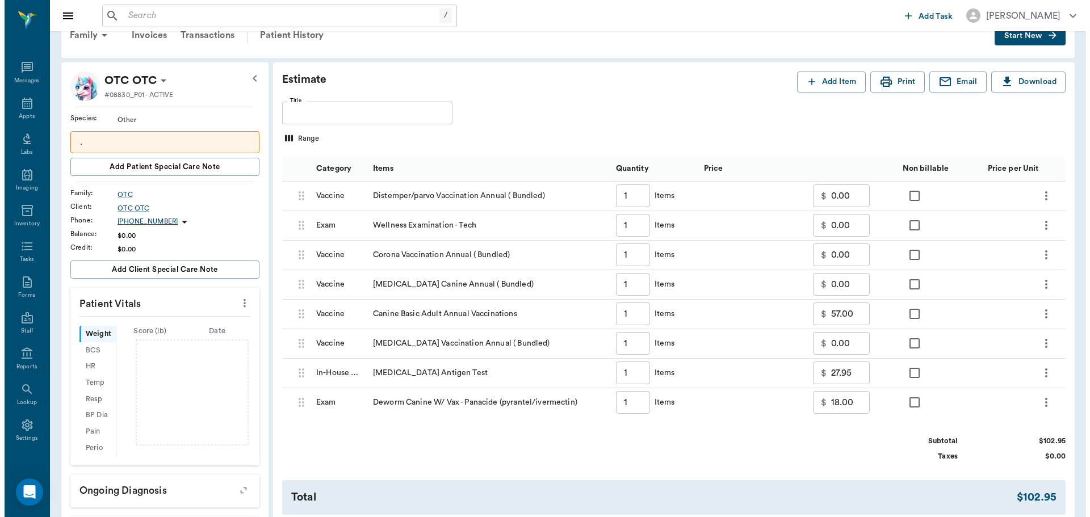
scroll to position [0, 0]
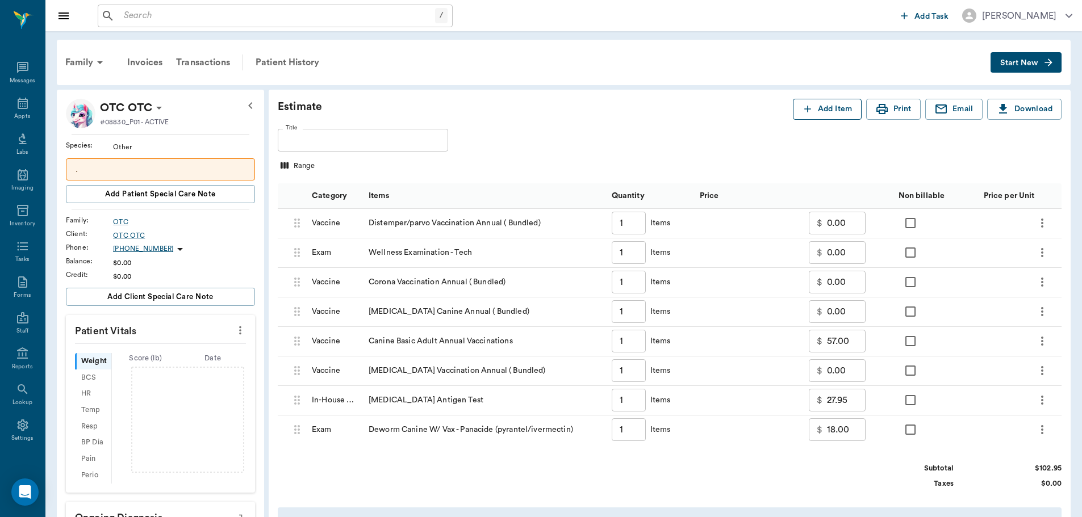
click at [804, 112] on icon "button" at bounding box center [807, 108] width 11 height 11
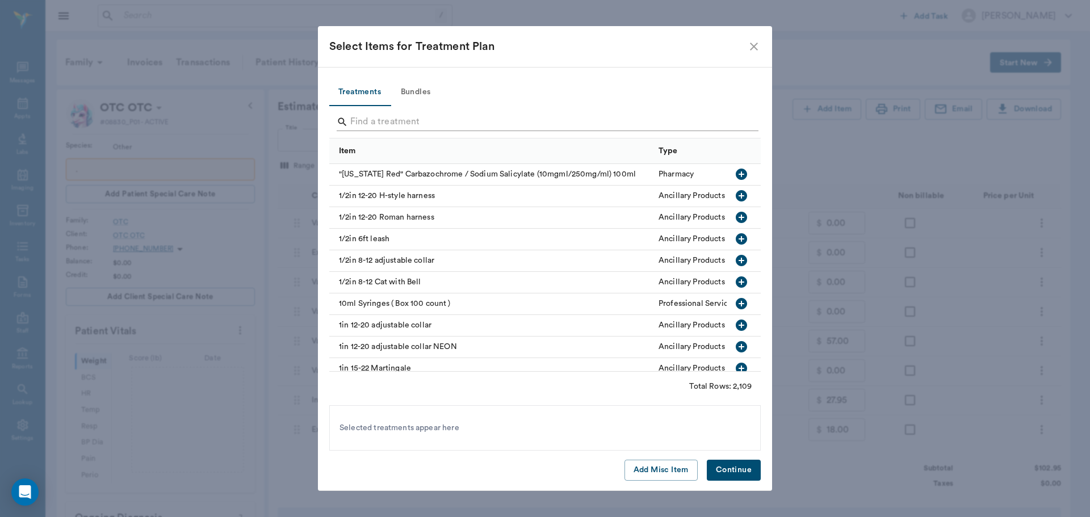
click at [382, 120] on input "Search" at bounding box center [545, 122] width 391 height 18
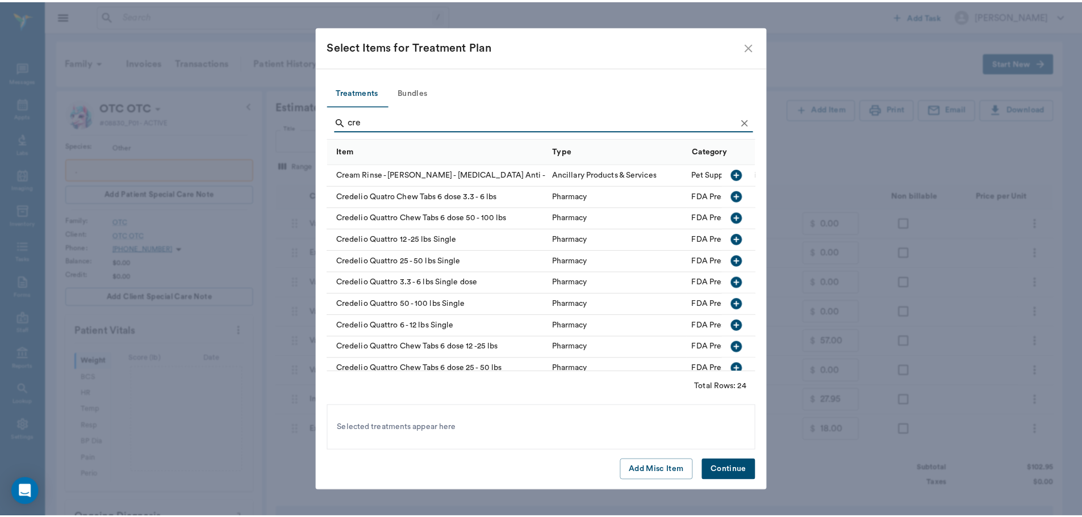
scroll to position [57, 0]
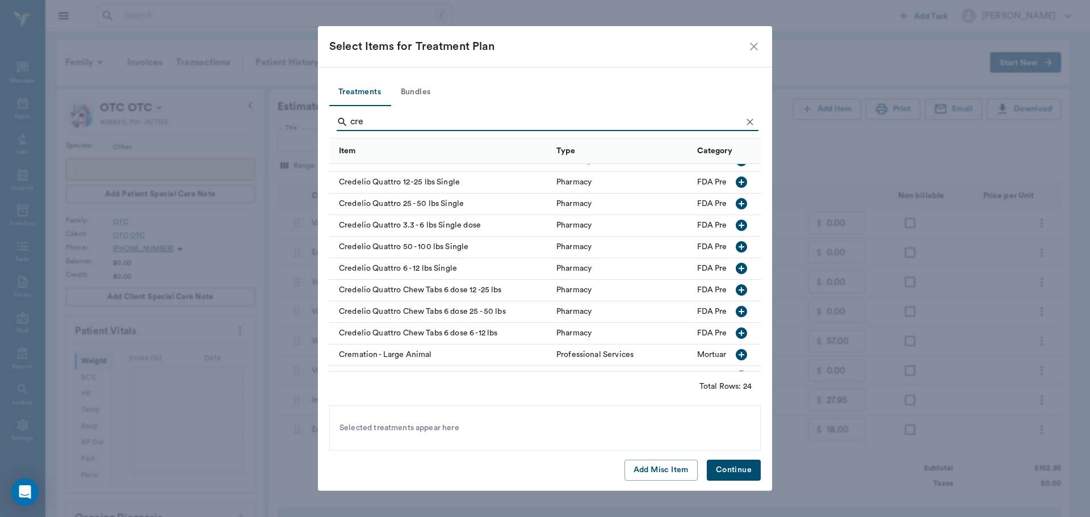
type input "cre"
drag, startPoint x: 731, startPoint y: 246, endPoint x: 755, endPoint y: 386, distance: 141.7
click at [736, 246] on icon "button" at bounding box center [741, 246] width 11 height 11
click at [741, 467] on button "Continue" at bounding box center [734, 470] width 54 height 21
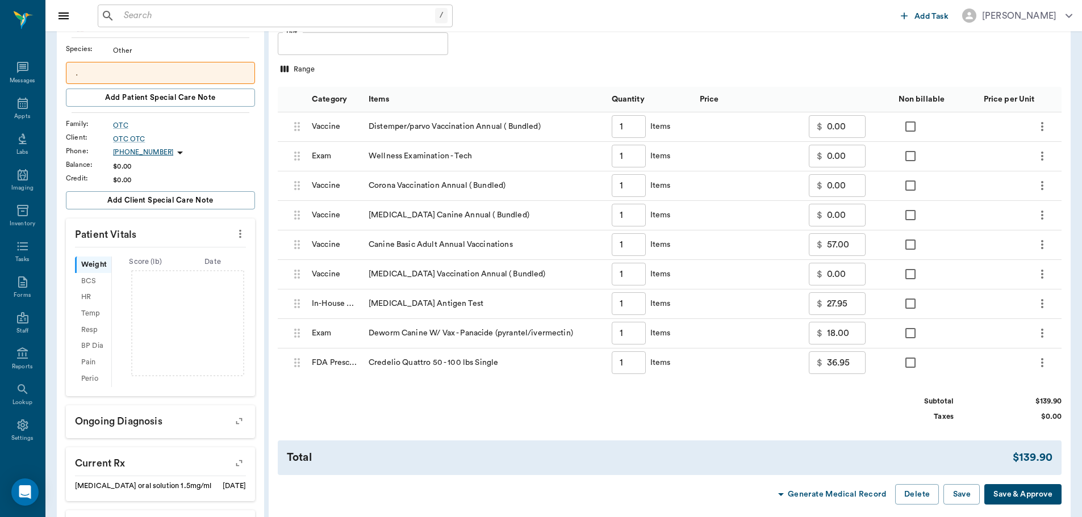
scroll to position [114, 0]
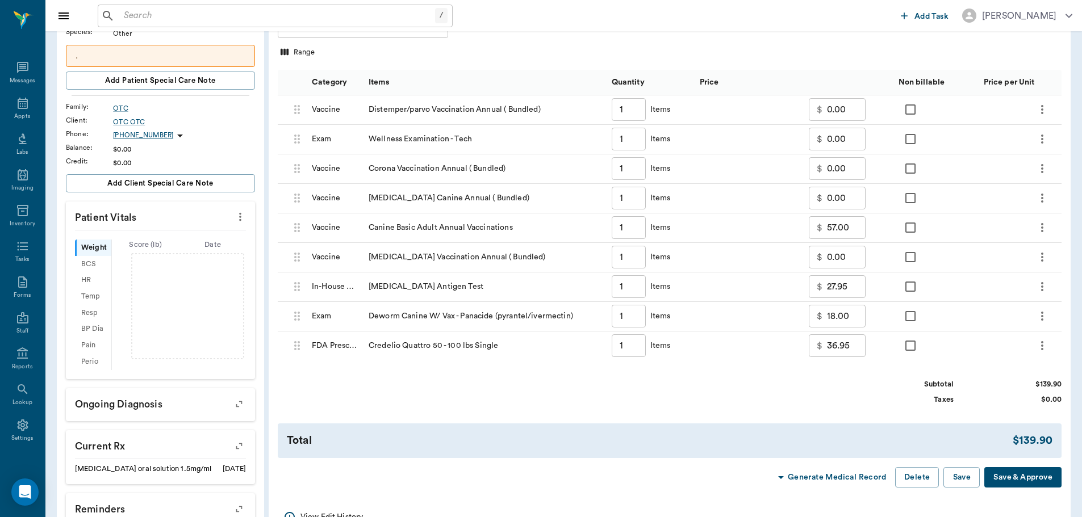
click at [1039, 346] on icon "more" at bounding box center [1042, 346] width 14 height 14
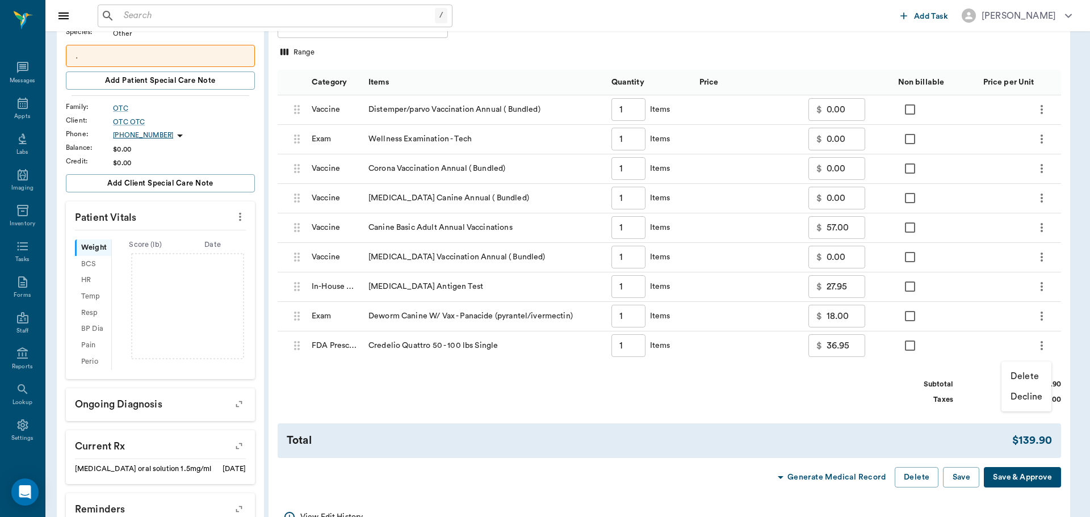
click at [1019, 378] on p "Delete" at bounding box center [1025, 377] width 28 height 14
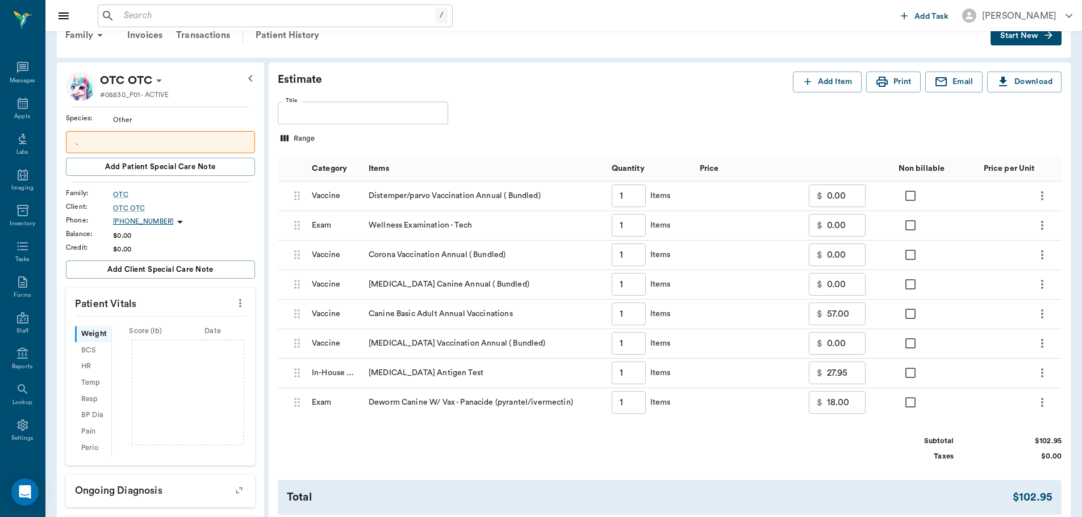
scroll to position [0, 0]
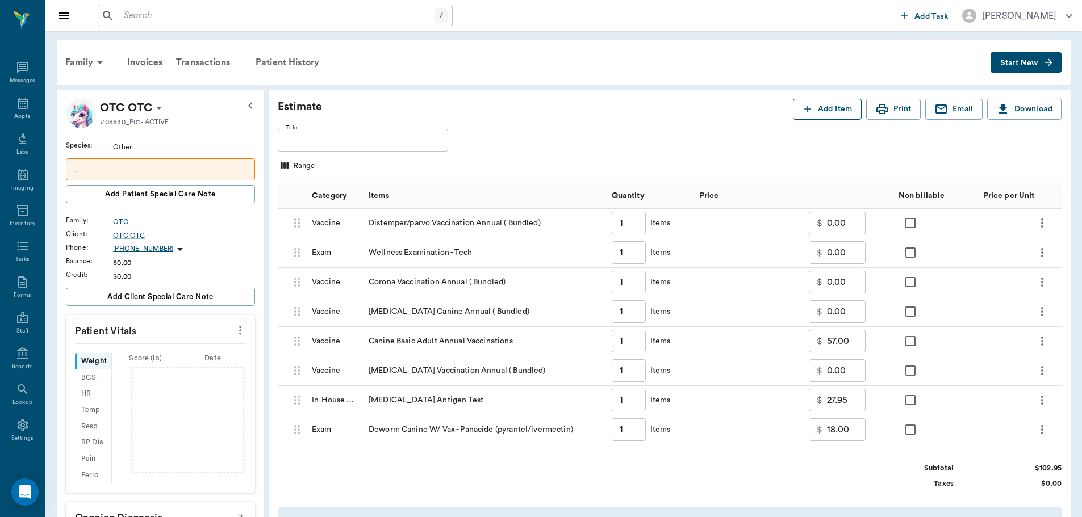
click at [813, 113] on button "Add Item" at bounding box center [827, 109] width 69 height 21
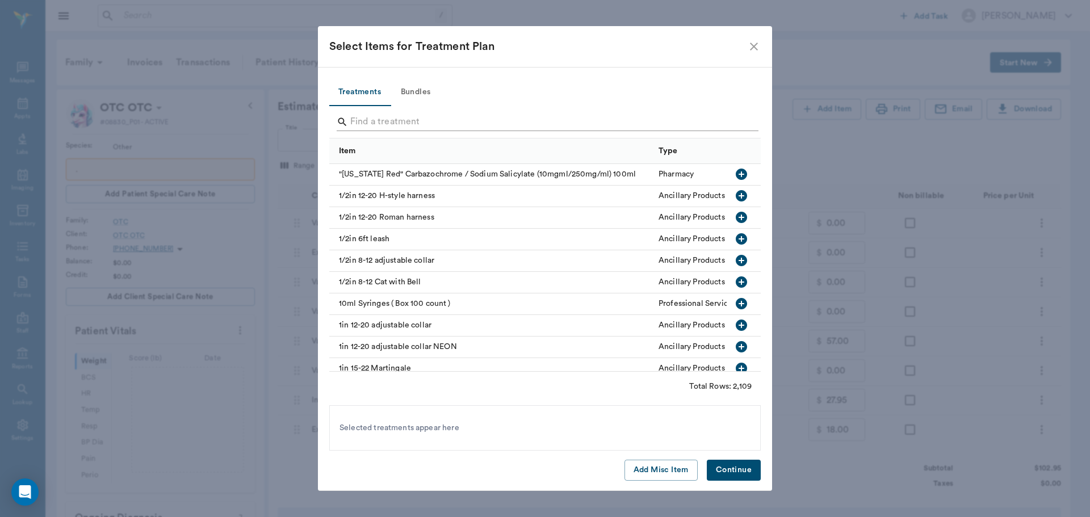
click at [434, 123] on input "Search" at bounding box center [545, 122] width 391 height 18
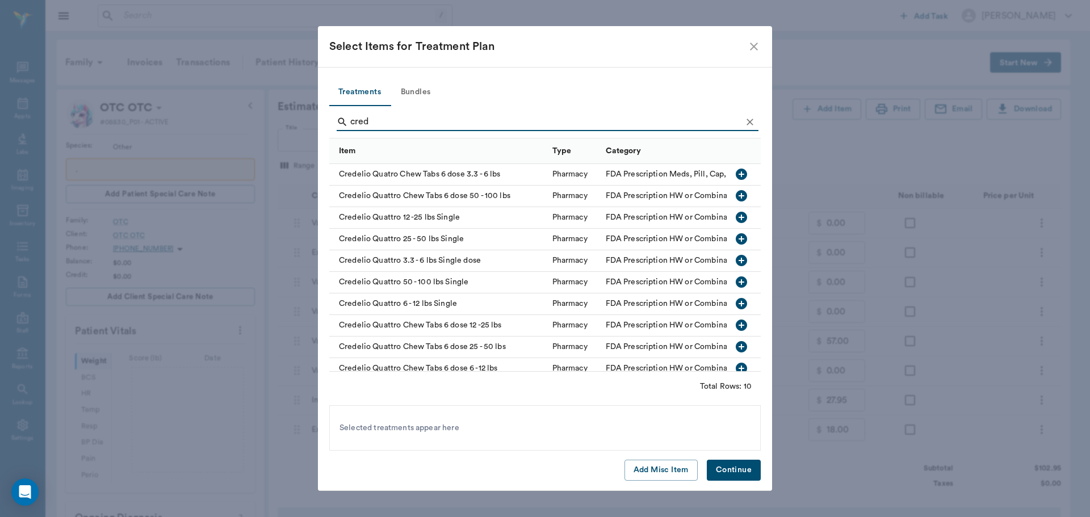
type input "cred"
click at [736, 241] on icon "button" at bounding box center [741, 238] width 11 height 11
click at [735, 478] on button "Continue" at bounding box center [734, 470] width 54 height 21
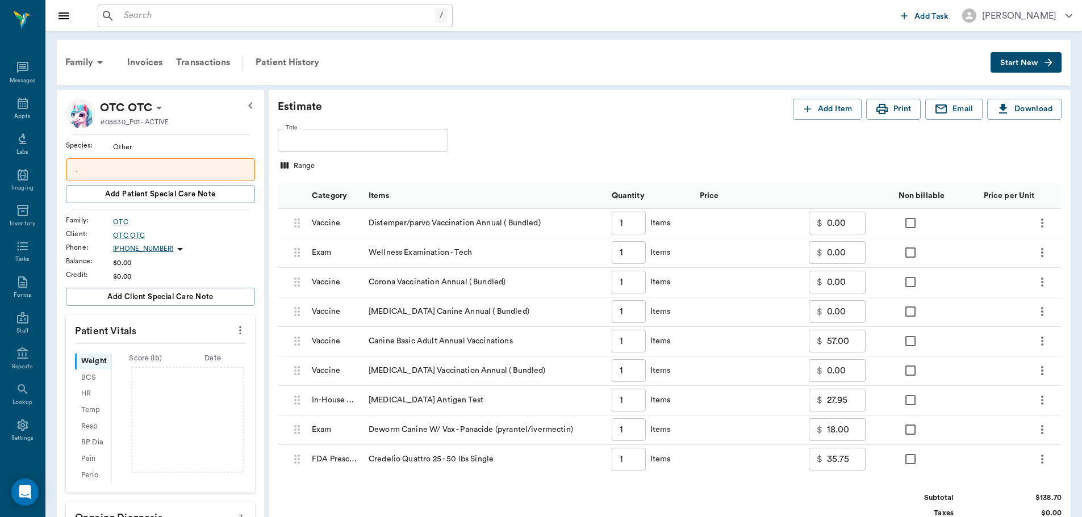
drag, startPoint x: 12, startPoint y: 106, endPoint x: 591, endPoint y: 49, distance: 582.1
click at [16, 106] on icon at bounding box center [23, 104] width 14 height 14
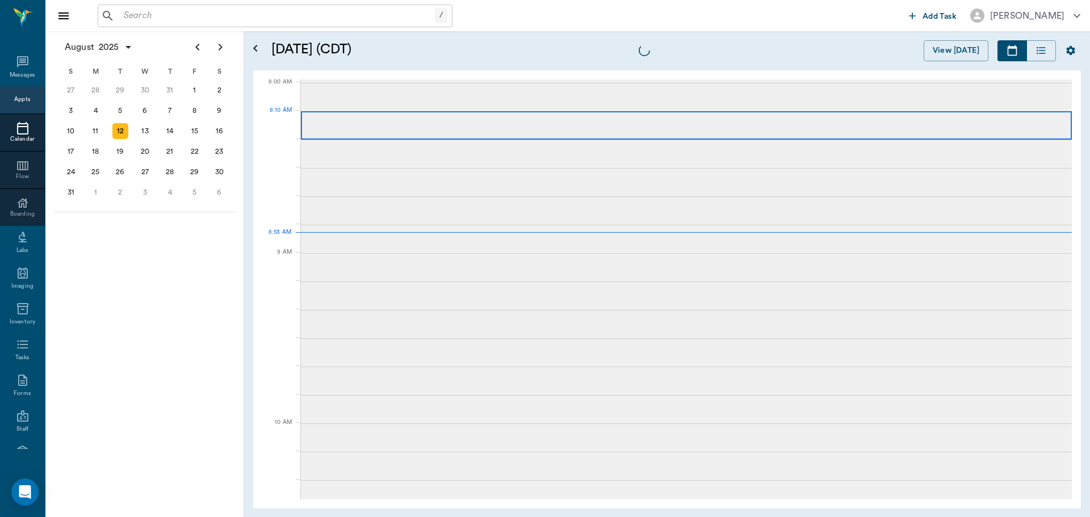
scroll to position [2, 0]
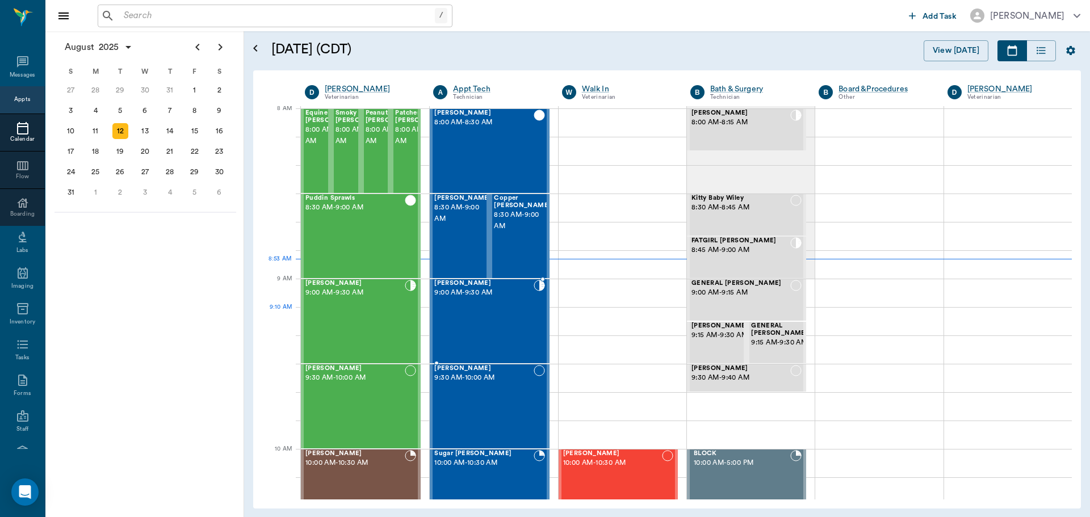
click at [497, 313] on div "Juanot Buford 9:00 AM - 9:30 AM" at bounding box center [483, 321] width 99 height 83
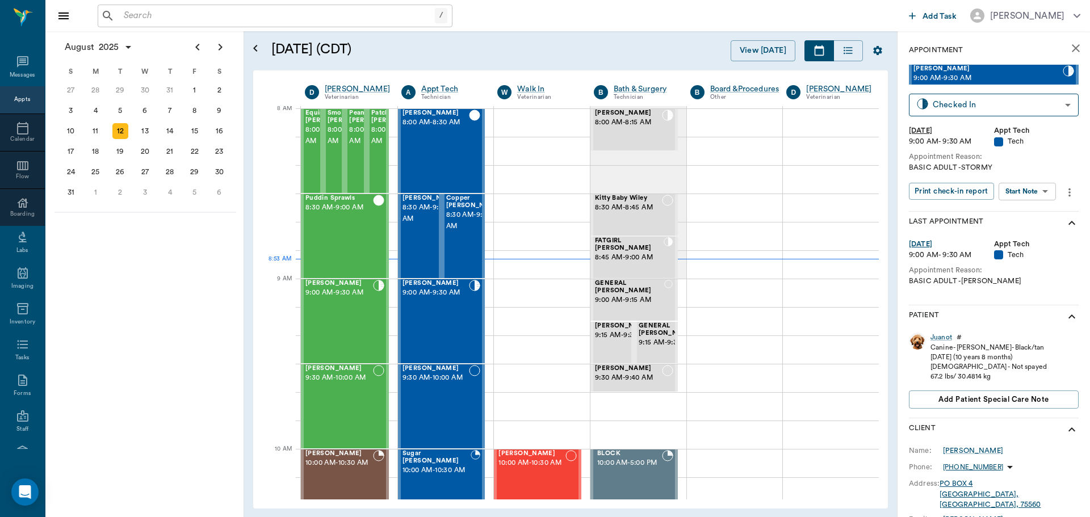
click at [1048, 189] on body "/ ​ Add Task Dr. Bert Ellsworth Nectar Messages Appts Calendar Flow Boarding La…" at bounding box center [545, 258] width 1090 height 517
click at [1030, 212] on button "Start SOAP" at bounding box center [1015, 214] width 39 height 13
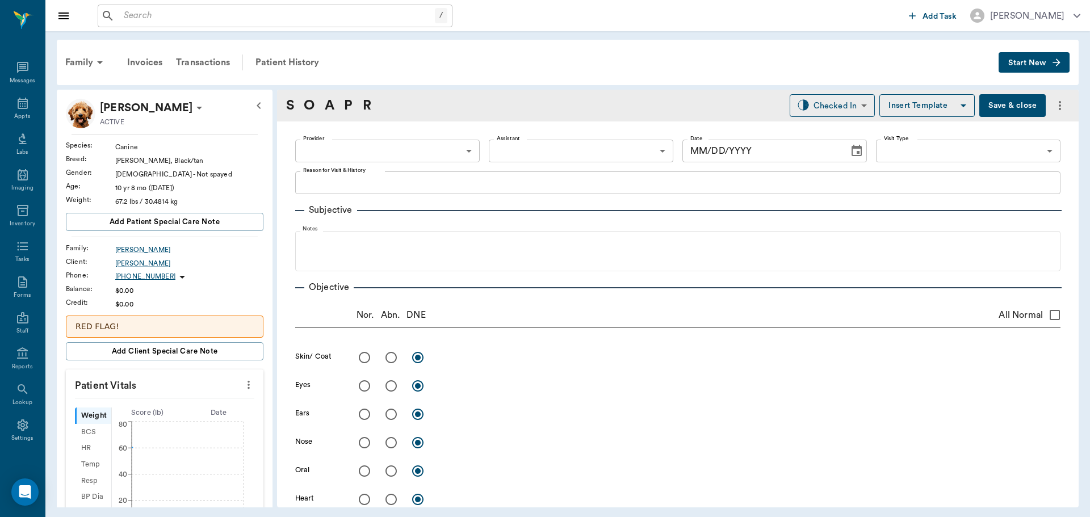
type input "63ec2f075fda476ae8351a4c"
type input "65d2be4f46e3a538d89b8c1a"
type textarea "BASIC ADULT -STORMY"
type input "[DATE]"
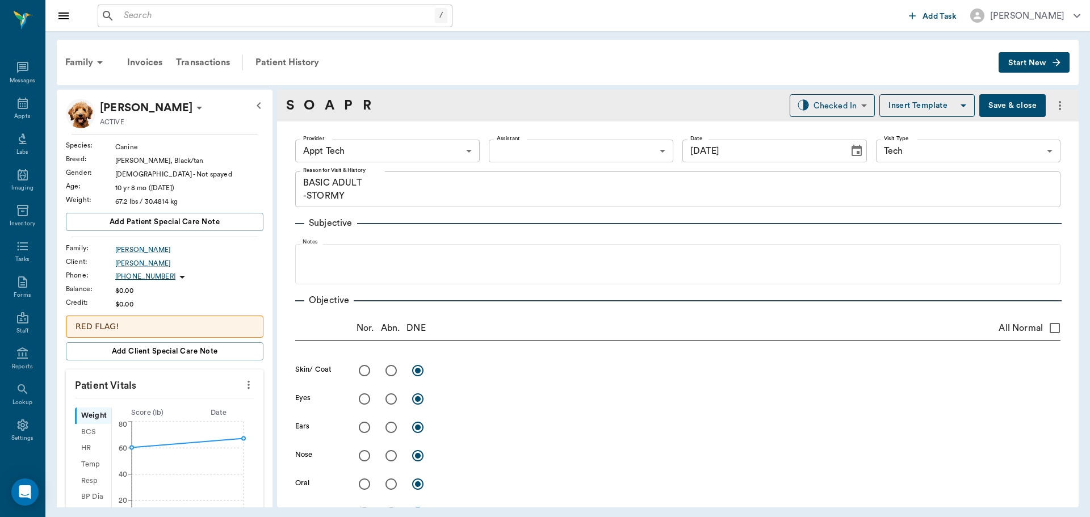
click at [457, 157] on body "/ ​ Add Task Dr. Bert Ellsworth Nectar Messages Appts Labs Imaging Inventory Ta…" at bounding box center [545, 258] width 1090 height 517
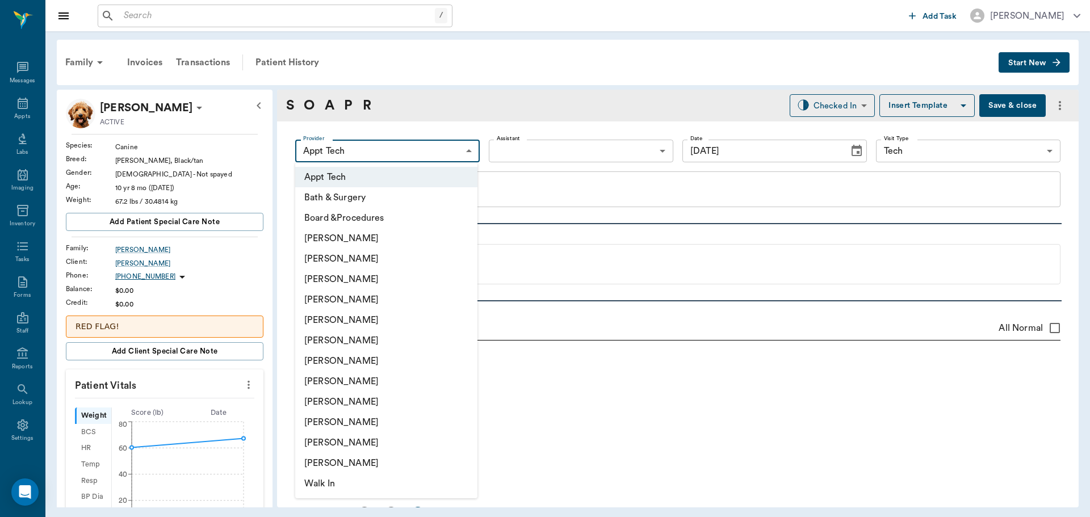
click at [356, 266] on li "[PERSON_NAME]" at bounding box center [386, 259] width 182 height 20
type input "642ef10e332a41444de2bad1"
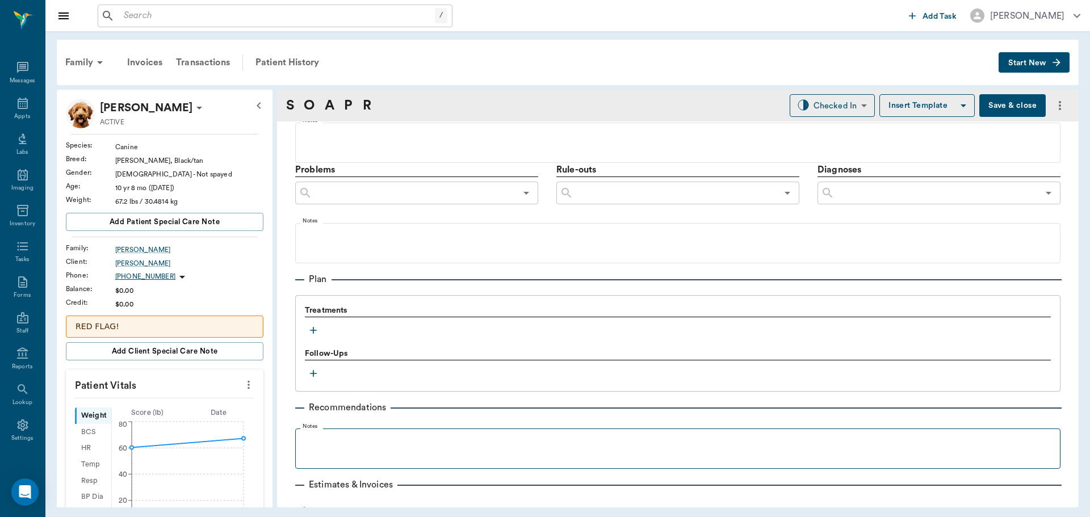
scroll to position [676, 0]
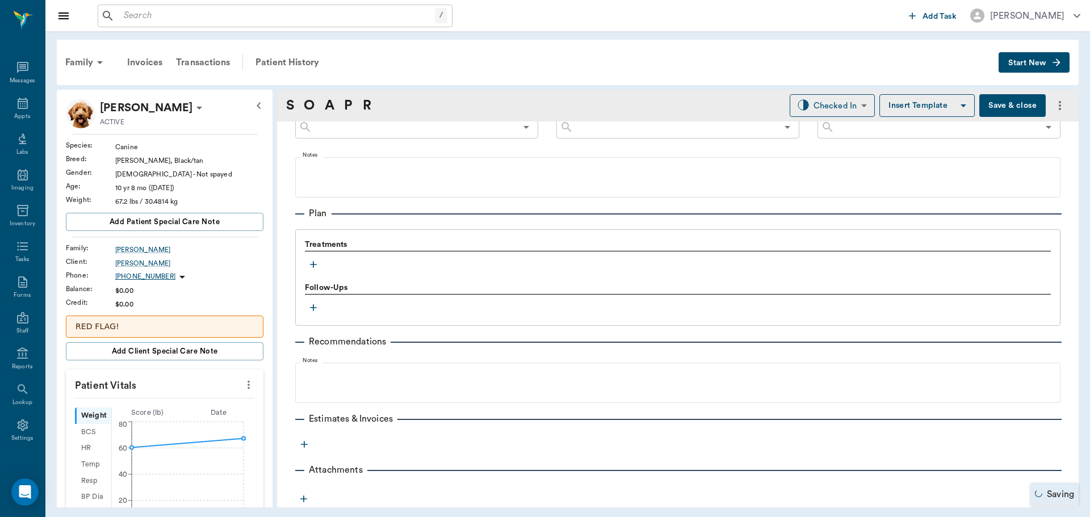
click at [316, 261] on icon "button" at bounding box center [313, 264] width 11 height 11
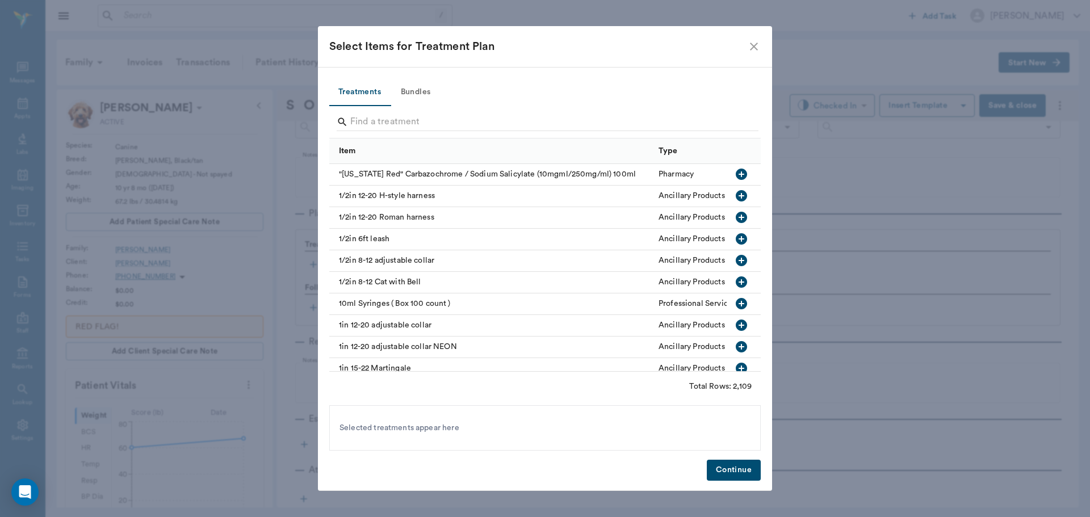
click at [428, 87] on button "Bundles" at bounding box center [415, 92] width 51 height 27
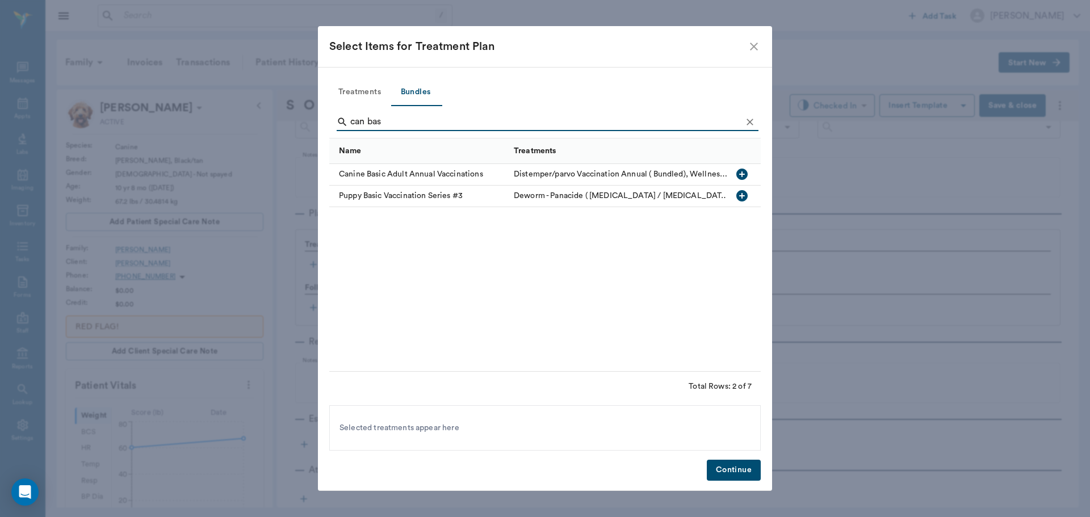
type input "can bas"
click at [745, 174] on icon "button" at bounding box center [742, 175] width 14 height 14
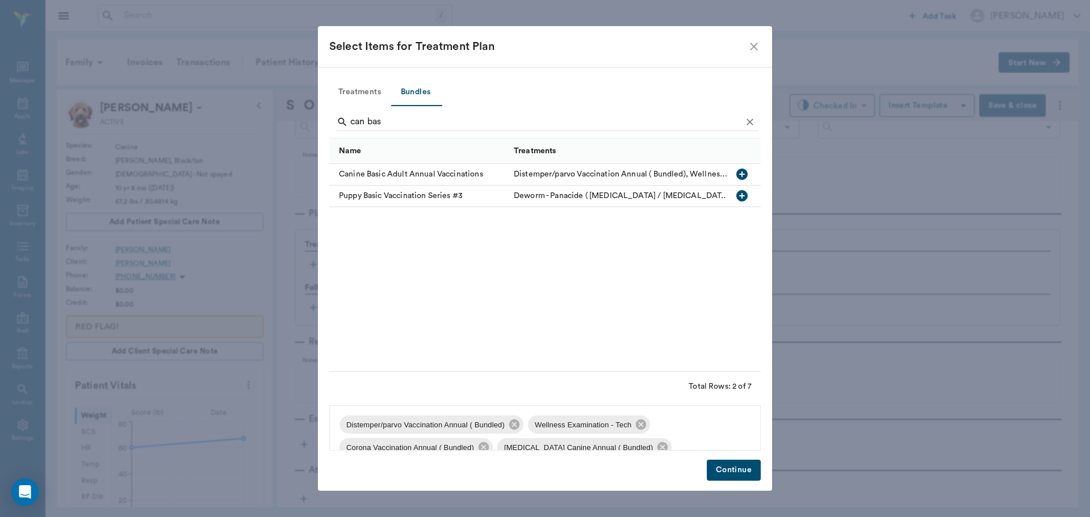
click at [737, 470] on button "Continue" at bounding box center [734, 470] width 54 height 21
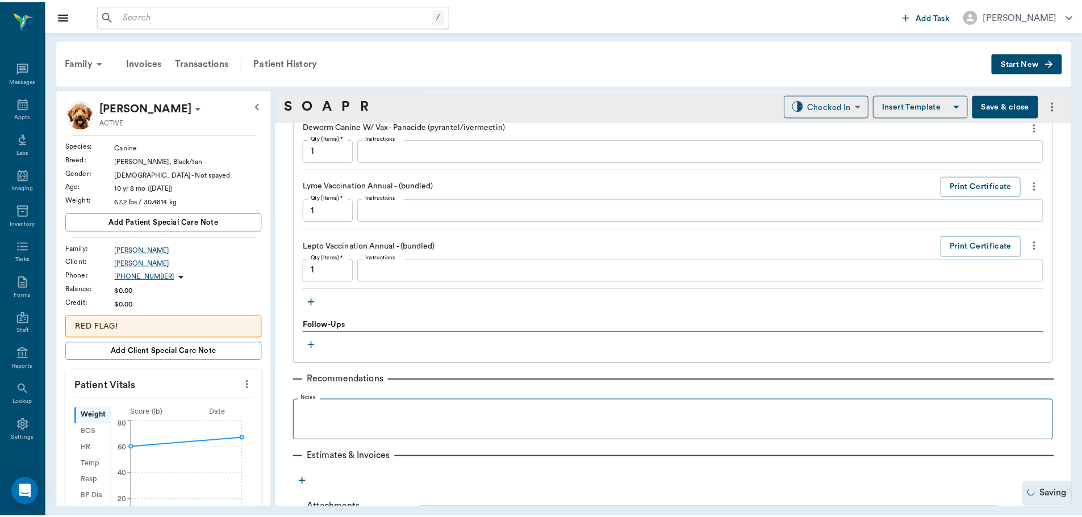
scroll to position [1218, 0]
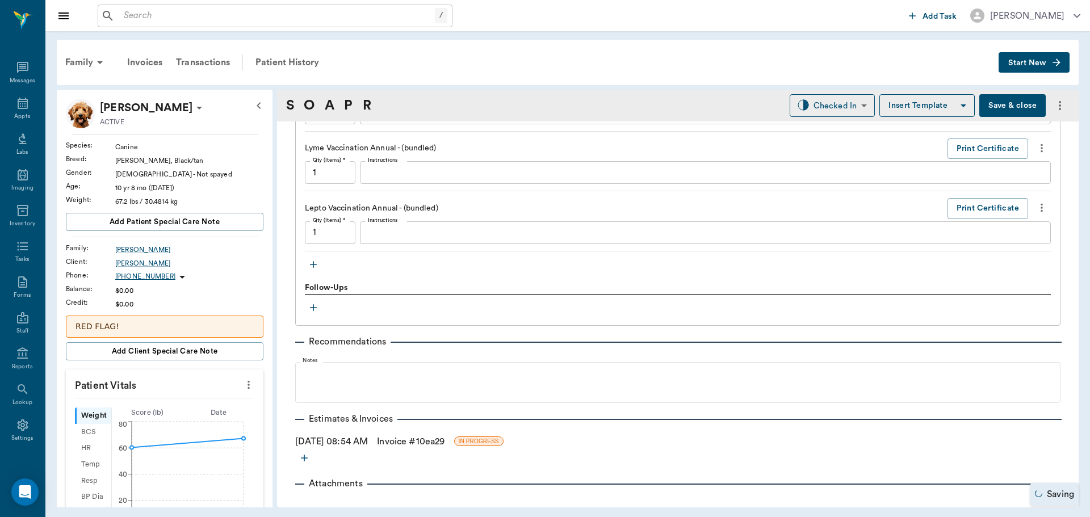
click at [408, 441] on link "Invoice # 10ea29" at bounding box center [411, 442] width 68 height 14
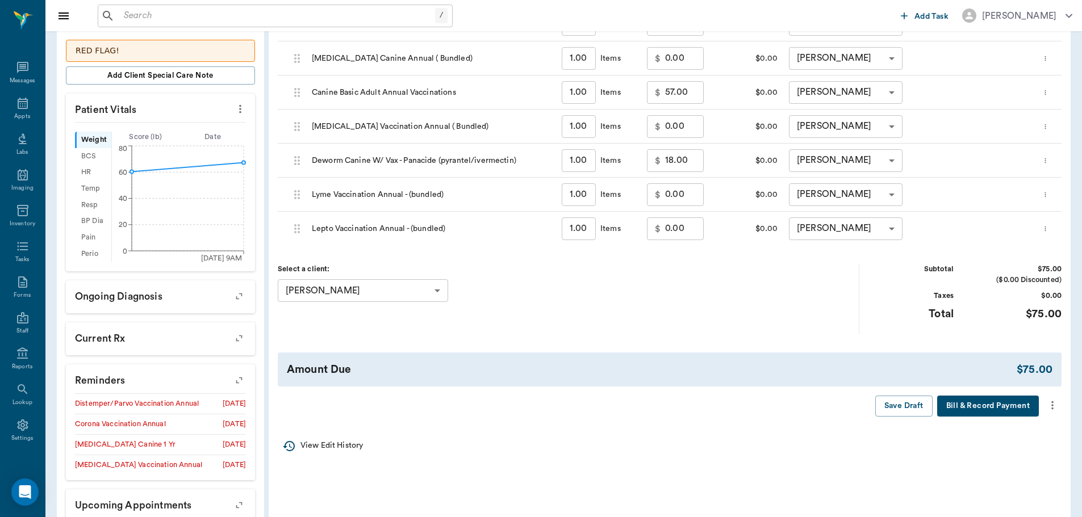
scroll to position [284, 0]
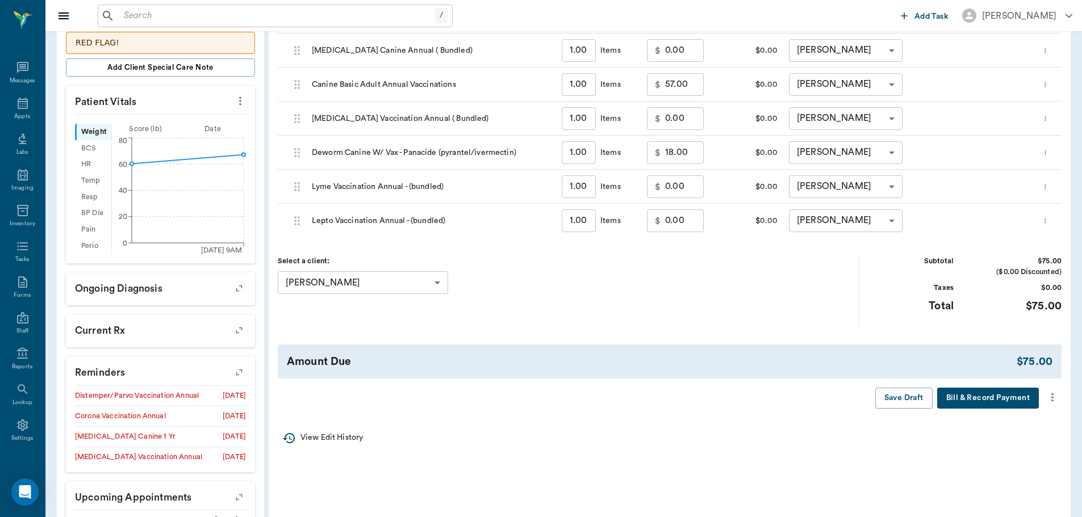
click at [1055, 407] on button "more" at bounding box center [1052, 397] width 18 height 19
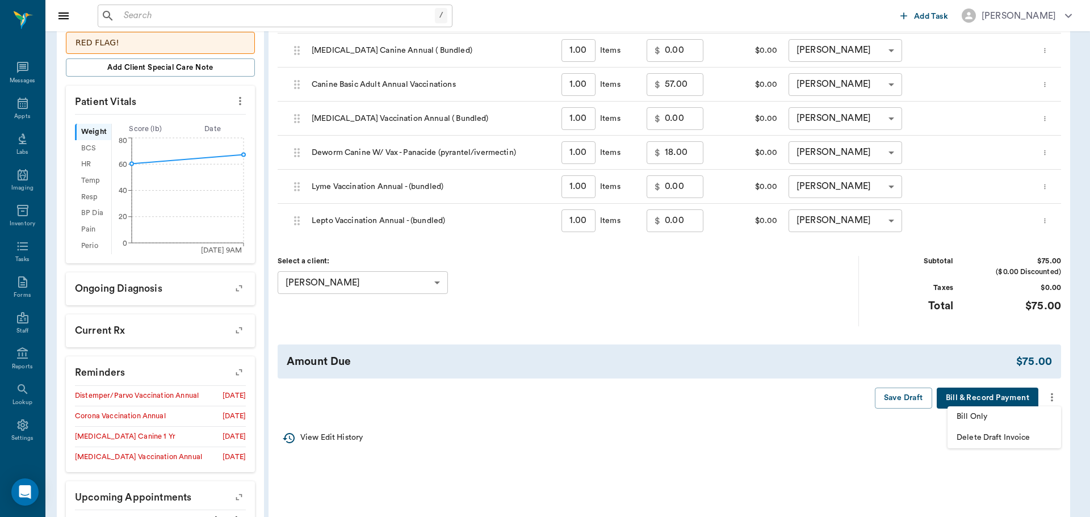
click at [1032, 420] on span "Bill Only" at bounding box center [1004, 417] width 95 height 12
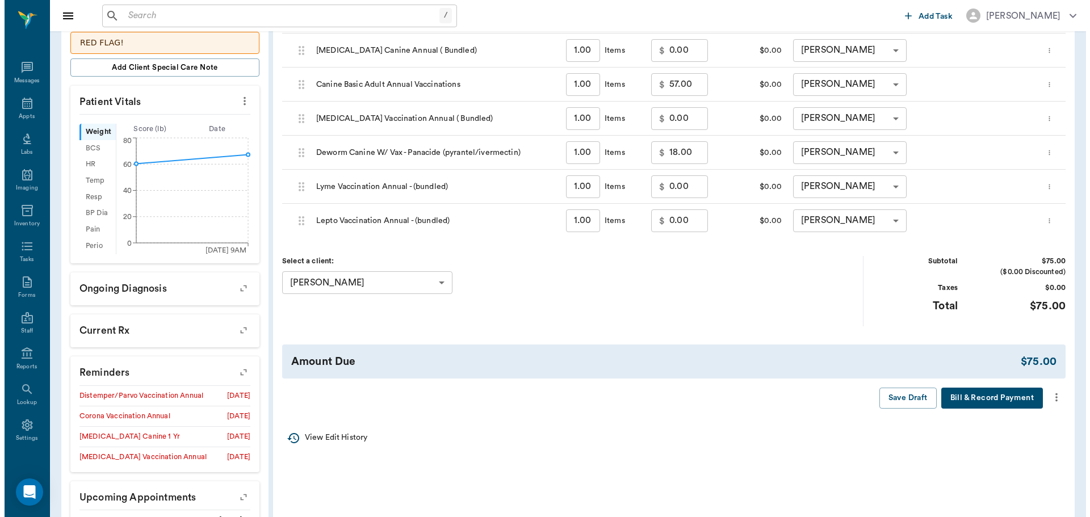
scroll to position [0, 0]
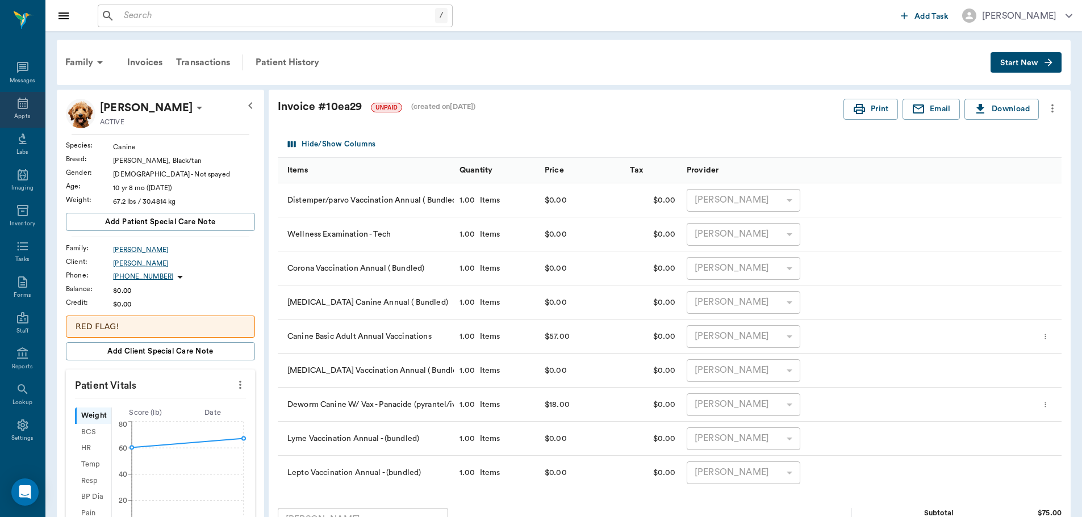
click at [24, 109] on icon at bounding box center [23, 104] width 14 height 14
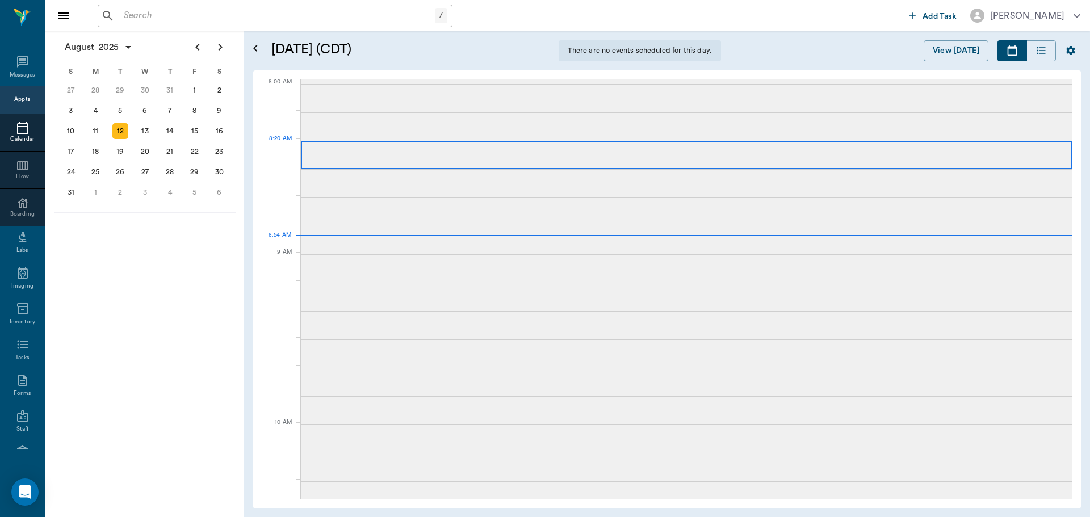
scroll to position [1, 0]
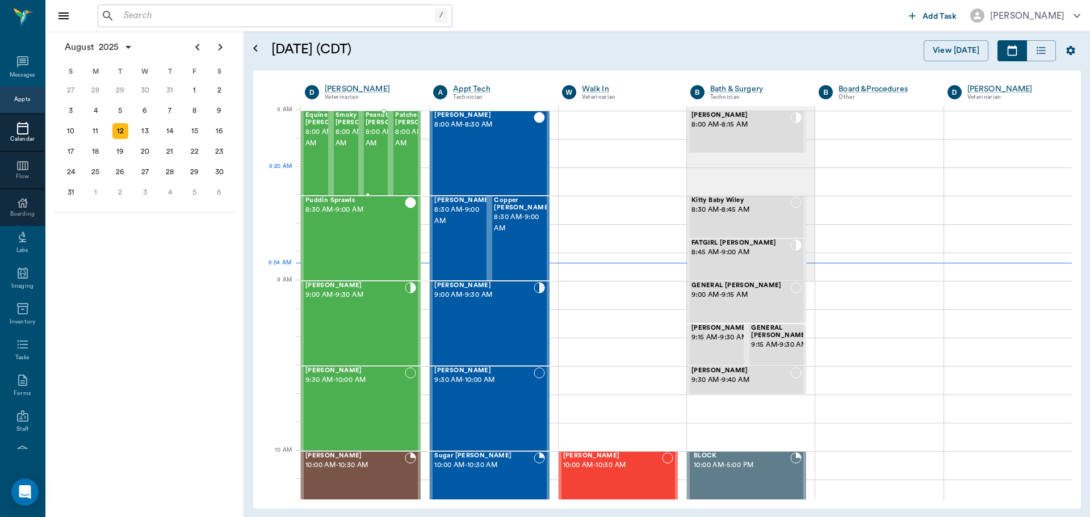
scroll to position [1, 0]
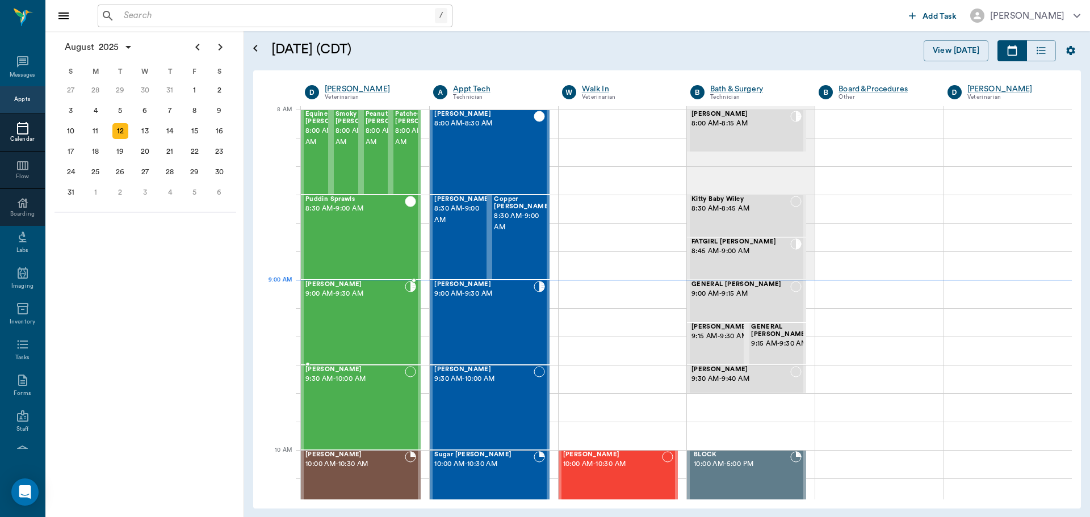
click at [360, 308] on div "[PERSON_NAME] 9:00 AM - 9:30 AM" at bounding box center [355, 322] width 99 height 83
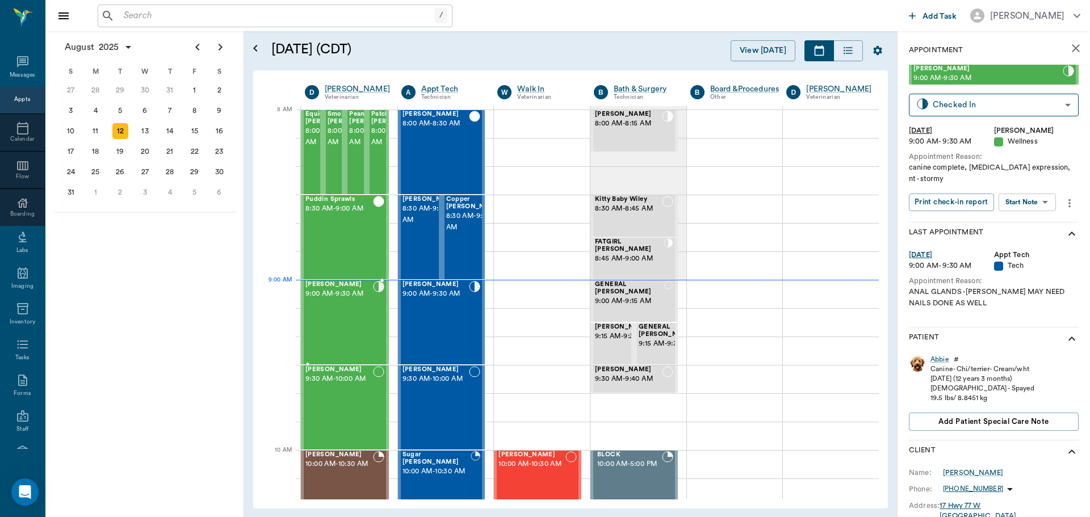
click at [335, 308] on div "[PERSON_NAME] 9:00 AM - 9:30 AM" at bounding box center [340, 322] width 68 height 83
click at [248, 18] on input "text" at bounding box center [277, 16] width 316 height 16
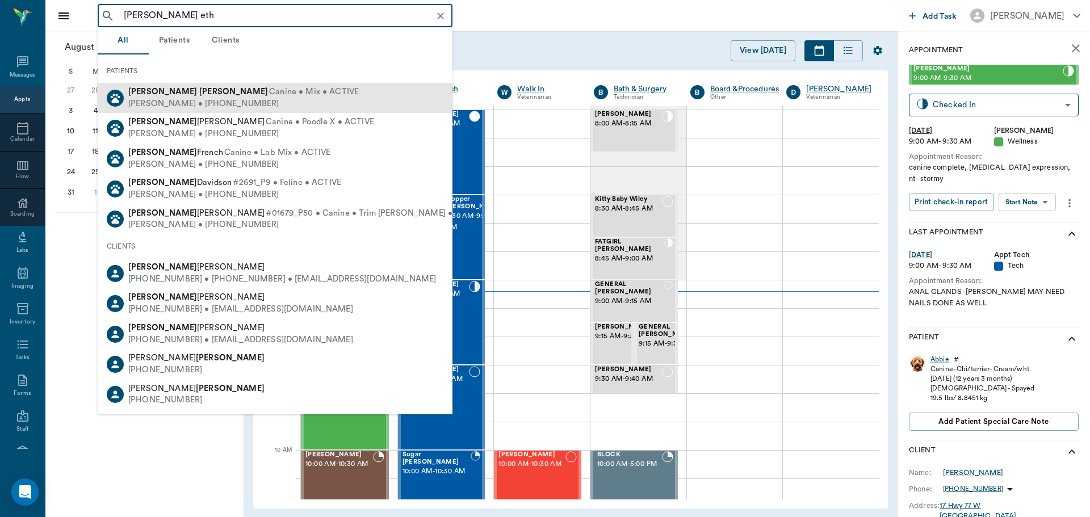
click at [336, 98] on div "[PERSON_NAME] [PERSON_NAME] Canine • Mix • ACTIVE [PERSON_NAME] • [PHONE_NUMBER]" at bounding box center [275, 98] width 355 height 30
type input "[PERSON_NAME] eth"
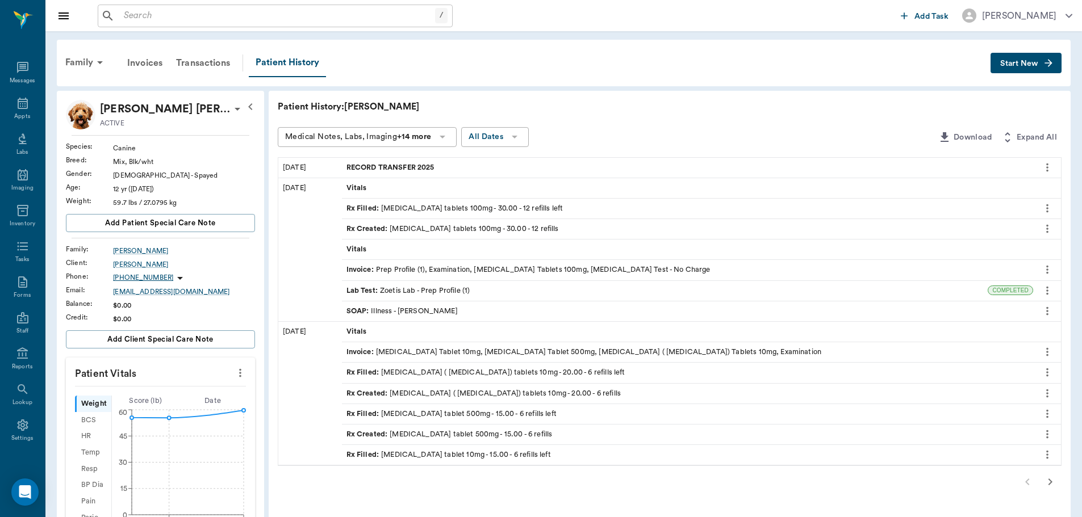
click at [480, 212] on div "Rx Filled : [MEDICAL_DATA] tablets 100mg - 30.00 - 12 refills left" at bounding box center [454, 208] width 217 height 11
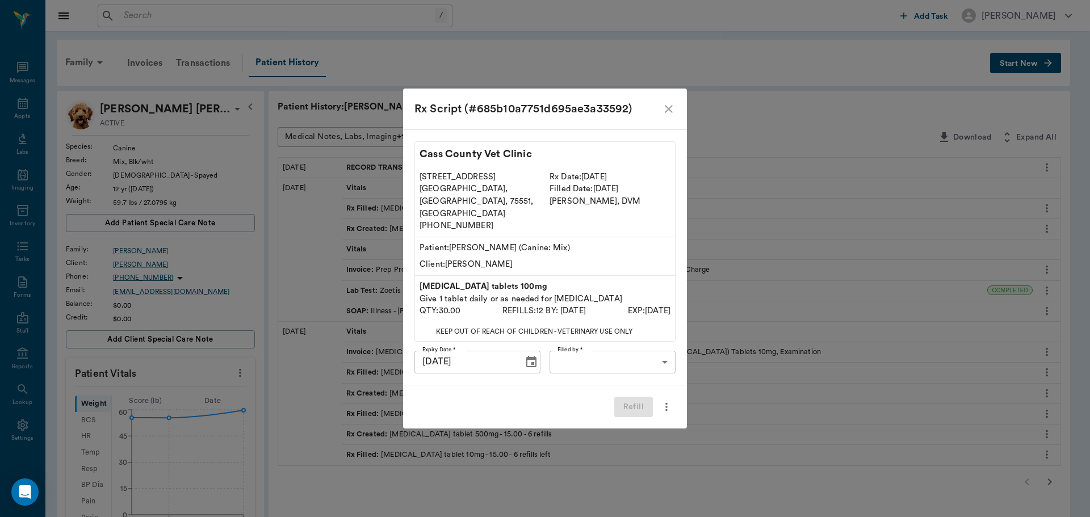
click at [662, 346] on body "/ ​ Add Task [PERSON_NAME] Nectar Messages Appts Labs Imaging Inventory Tasks F…" at bounding box center [545, 486] width 1090 height 972
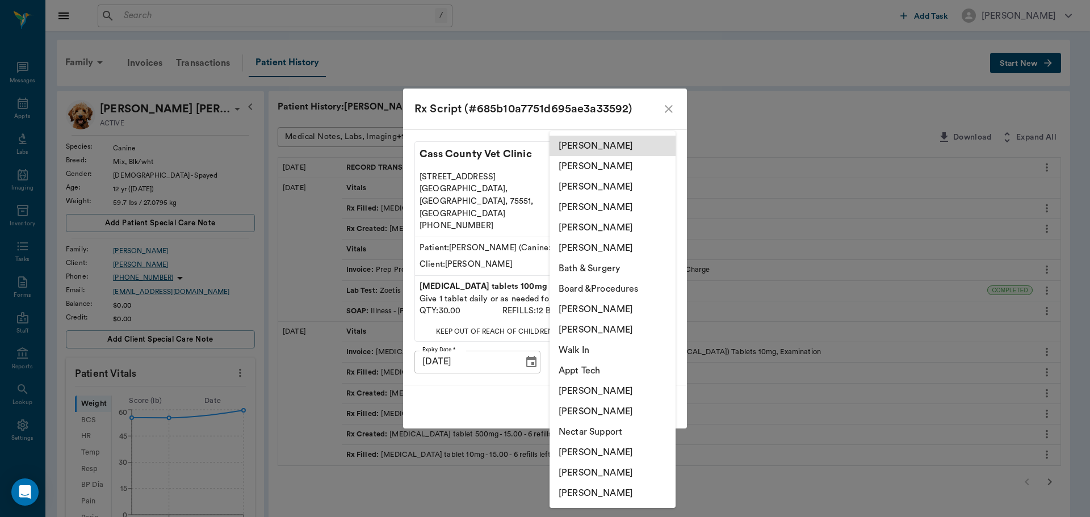
click at [613, 333] on li "[PERSON_NAME]" at bounding box center [613, 330] width 126 height 20
type input "642ef10e332a41444de2bad1"
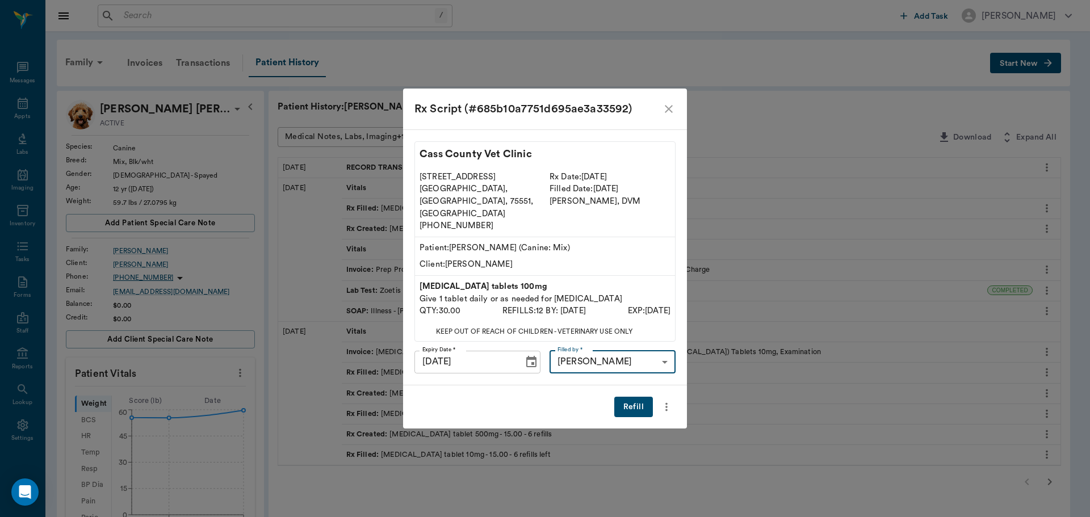
click at [517, 387] on div "Refill" at bounding box center [545, 408] width 284 height 44
click at [635, 400] on button "Refill" at bounding box center [634, 407] width 39 height 21
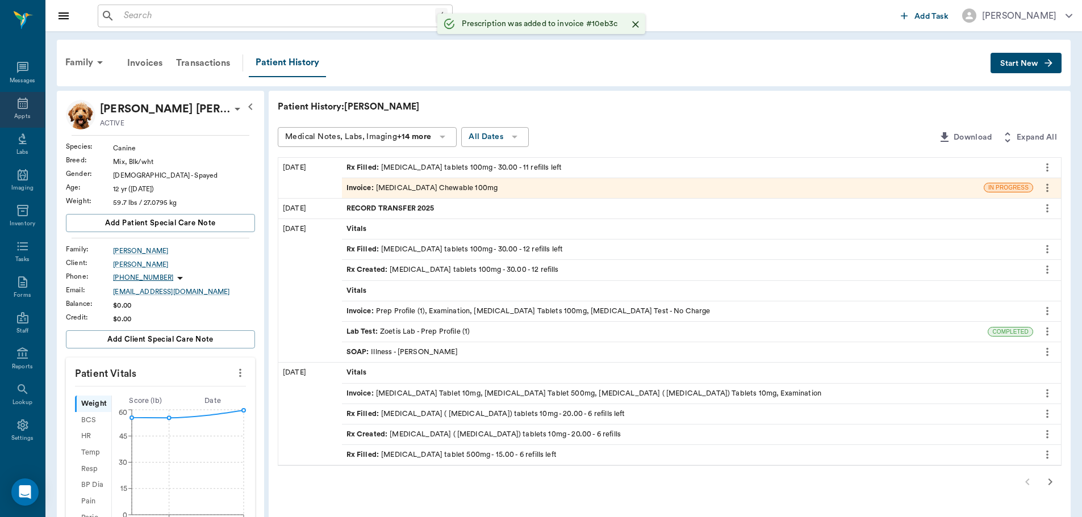
click at [18, 108] on icon at bounding box center [23, 103] width 10 height 11
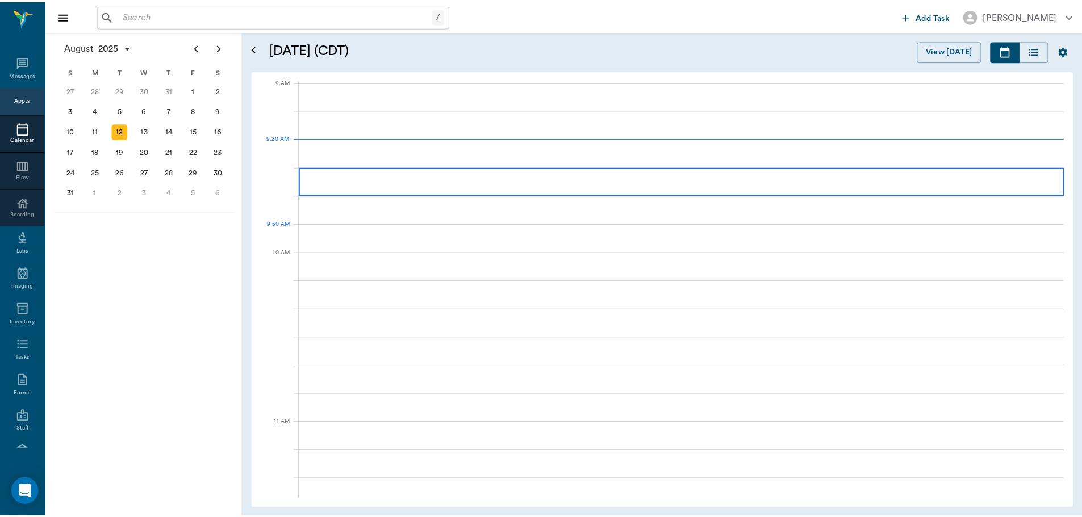
scroll to position [173, 0]
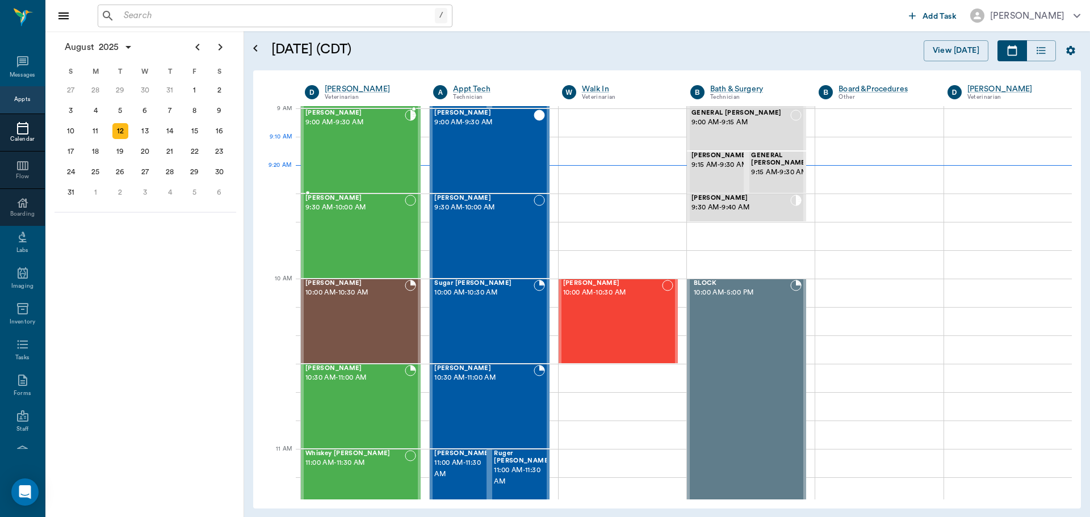
click at [365, 148] on div "[PERSON_NAME] 9:00 AM - 9:30 AM" at bounding box center [355, 151] width 99 height 83
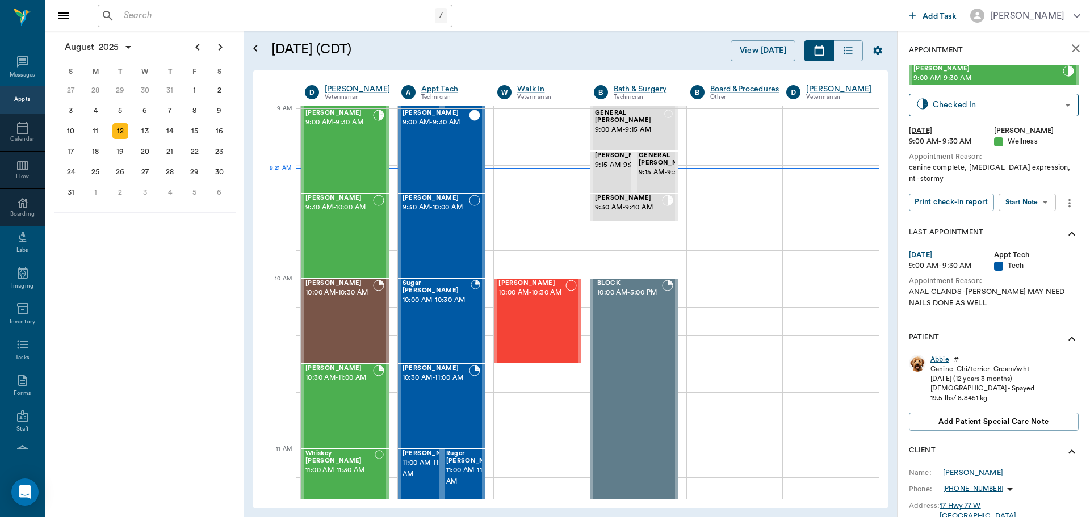
click at [938, 357] on div "Abbie" at bounding box center [940, 360] width 19 height 10
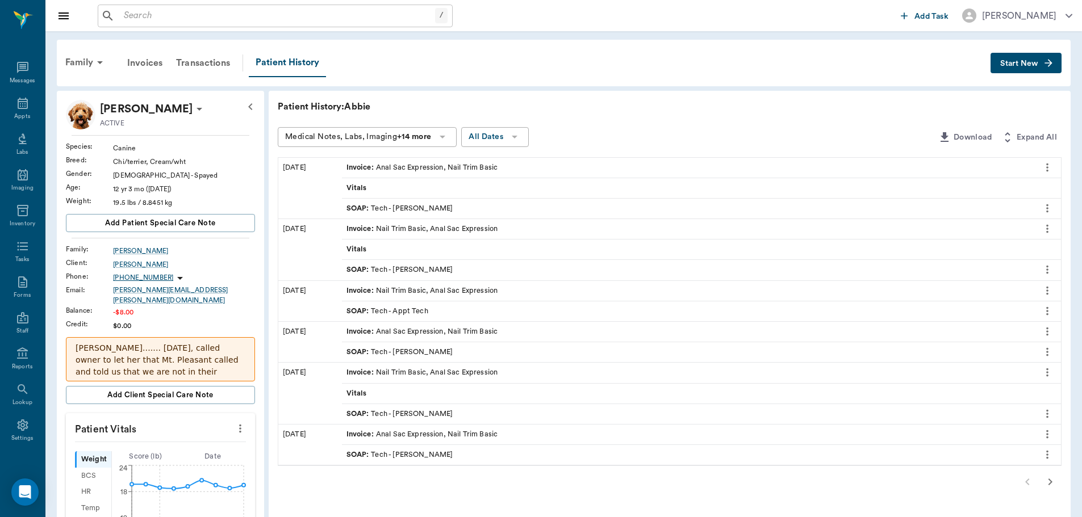
click at [1026, 64] on span "Start New" at bounding box center [1019, 64] width 38 height 0
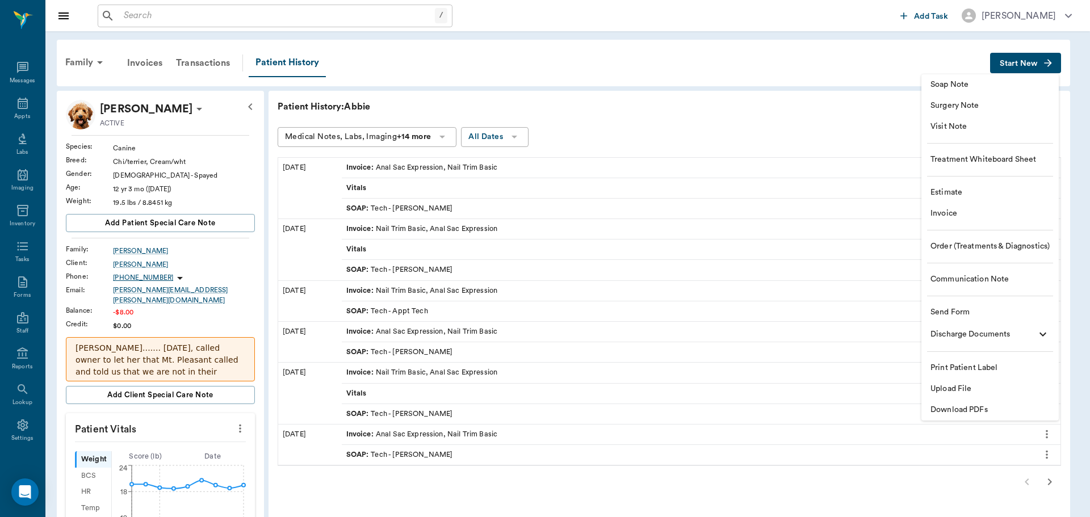
click at [982, 193] on span "Estimate" at bounding box center [990, 193] width 119 height 12
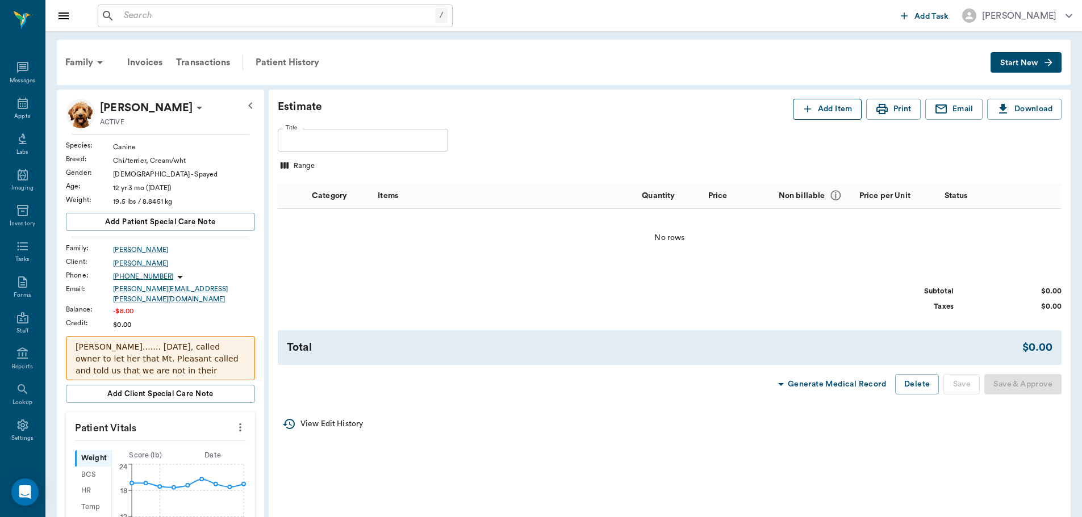
click at [831, 112] on button "Add Item" at bounding box center [827, 109] width 69 height 21
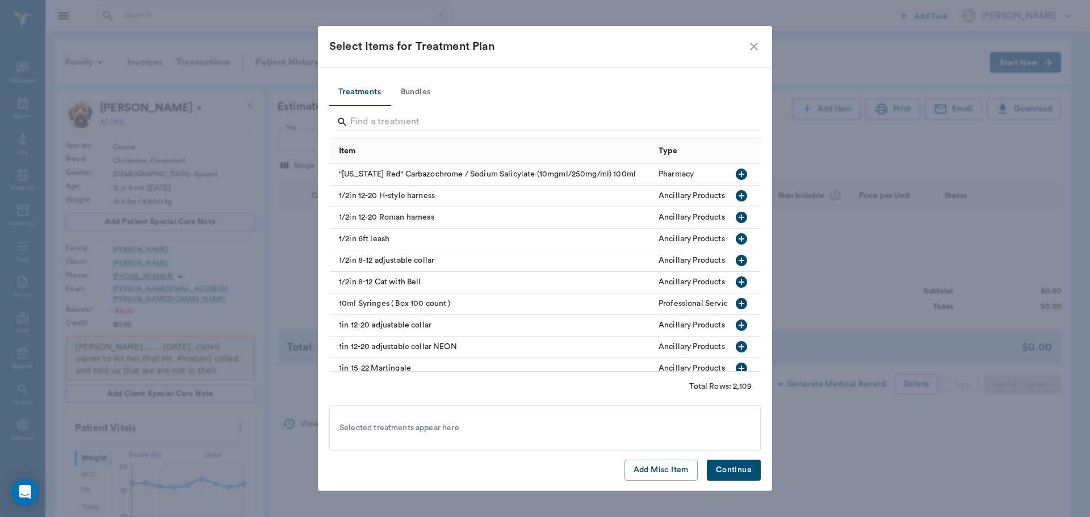
click at [412, 86] on button "Bundles" at bounding box center [415, 92] width 51 height 27
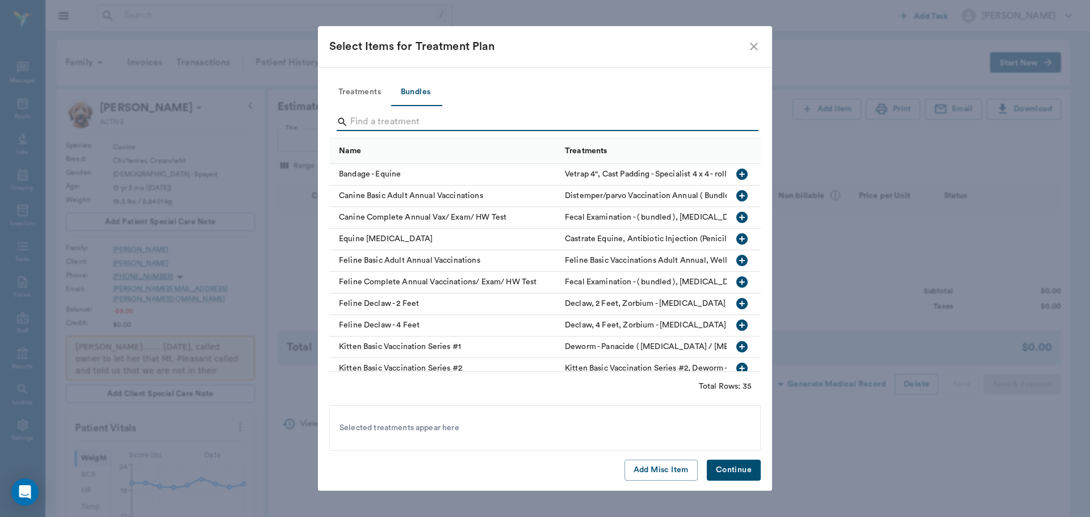
click at [396, 125] on input "Search" at bounding box center [545, 122] width 391 height 18
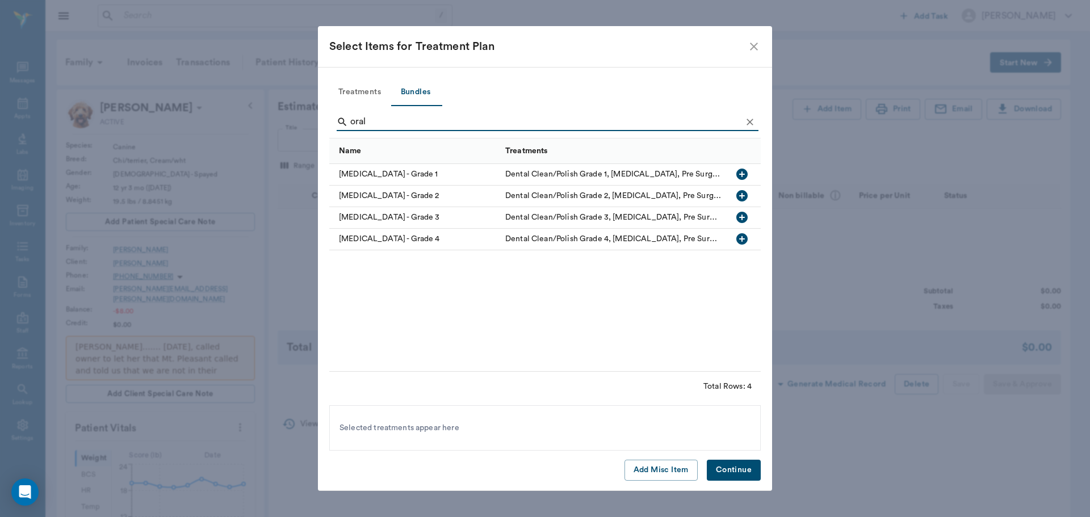
type input "oral"
click at [741, 215] on icon "button" at bounding box center [742, 217] width 11 height 11
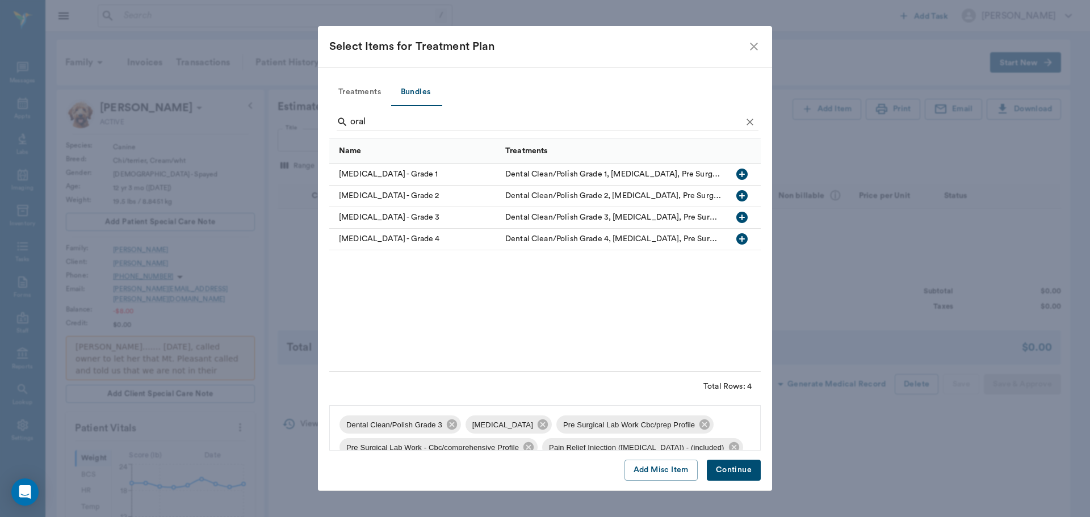
click at [740, 194] on icon "button" at bounding box center [742, 195] width 11 height 11
click at [731, 473] on button "Continue" at bounding box center [734, 470] width 54 height 21
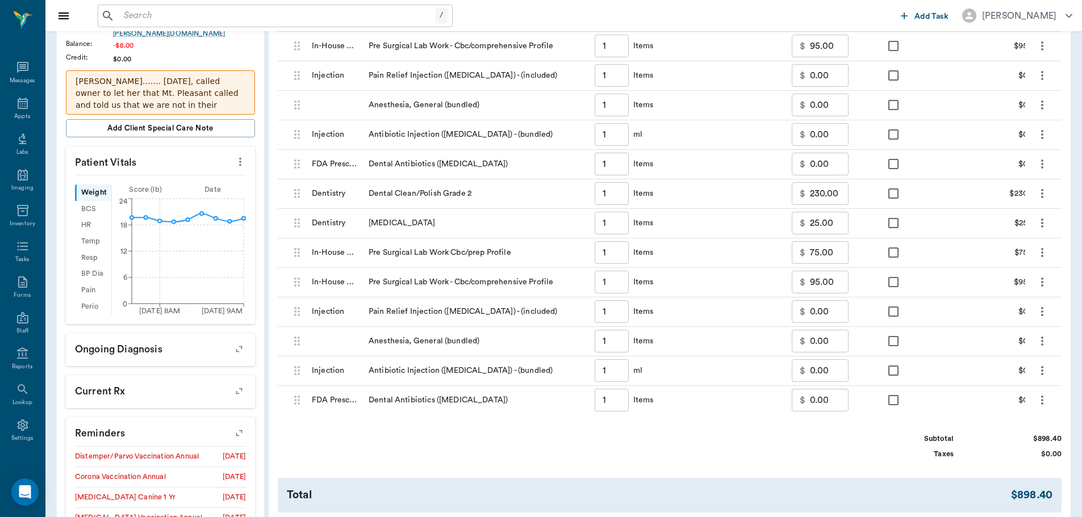
scroll to position [265, 0]
click at [1038, 279] on icon "more" at bounding box center [1042, 284] width 14 height 14
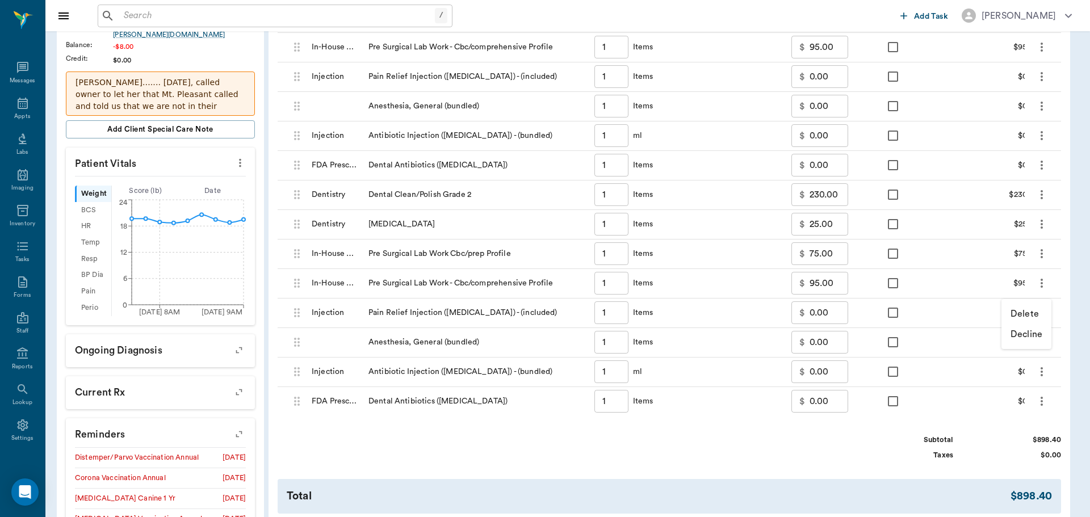
click at [1023, 313] on p "Delete" at bounding box center [1025, 314] width 28 height 14
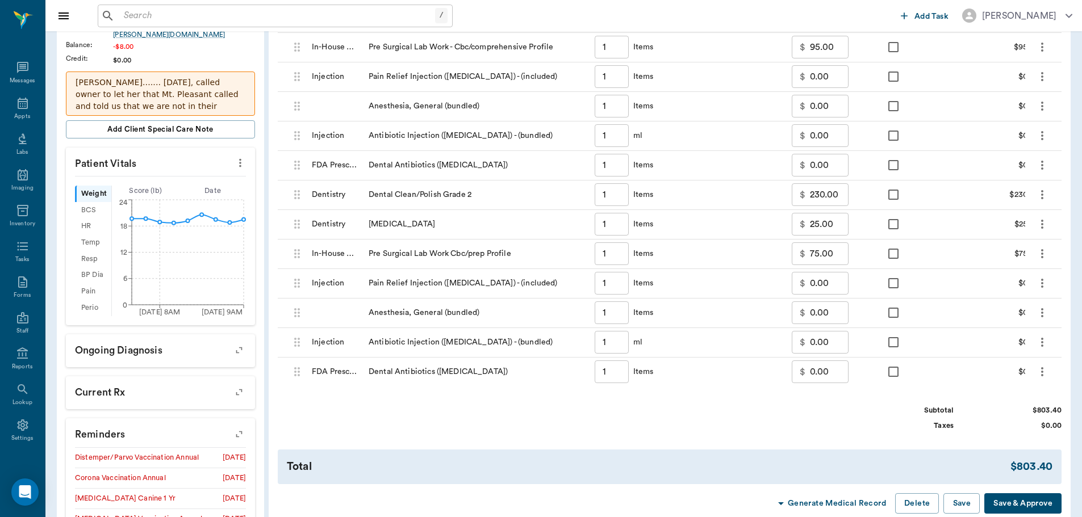
click at [1042, 255] on icon "more" at bounding box center [1042, 254] width 14 height 14
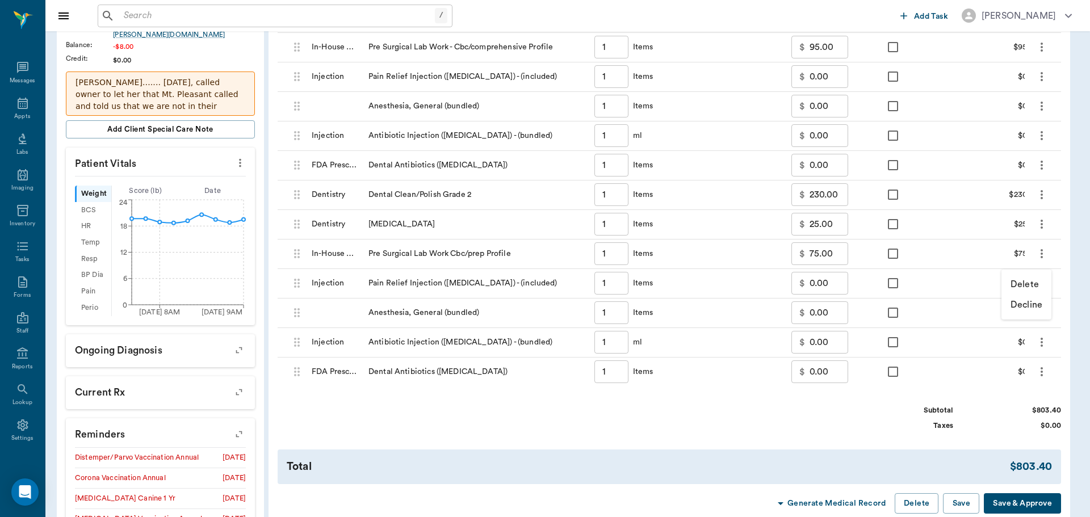
click at [1030, 283] on p "Delete" at bounding box center [1025, 285] width 28 height 14
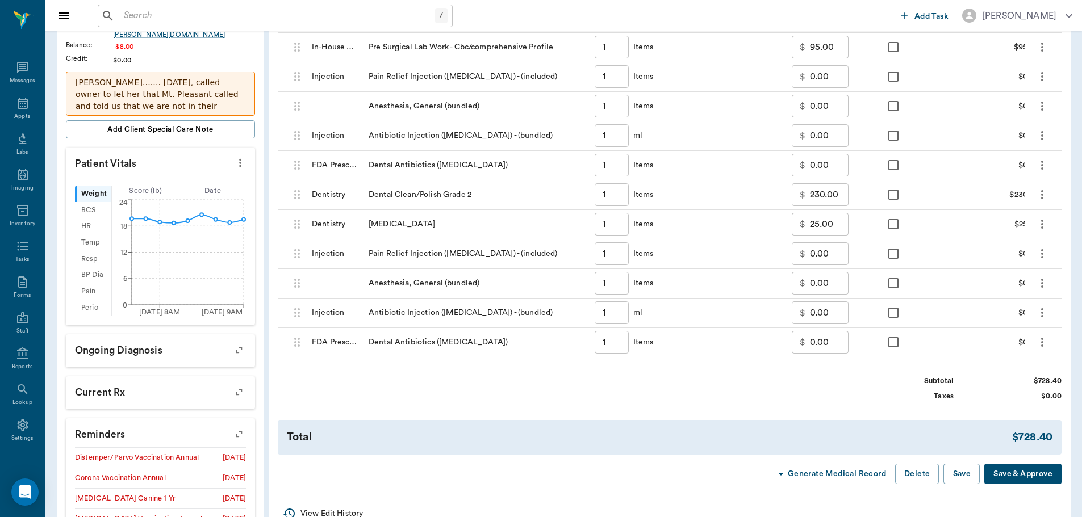
click at [1042, 221] on icon "more" at bounding box center [1042, 224] width 2 height 9
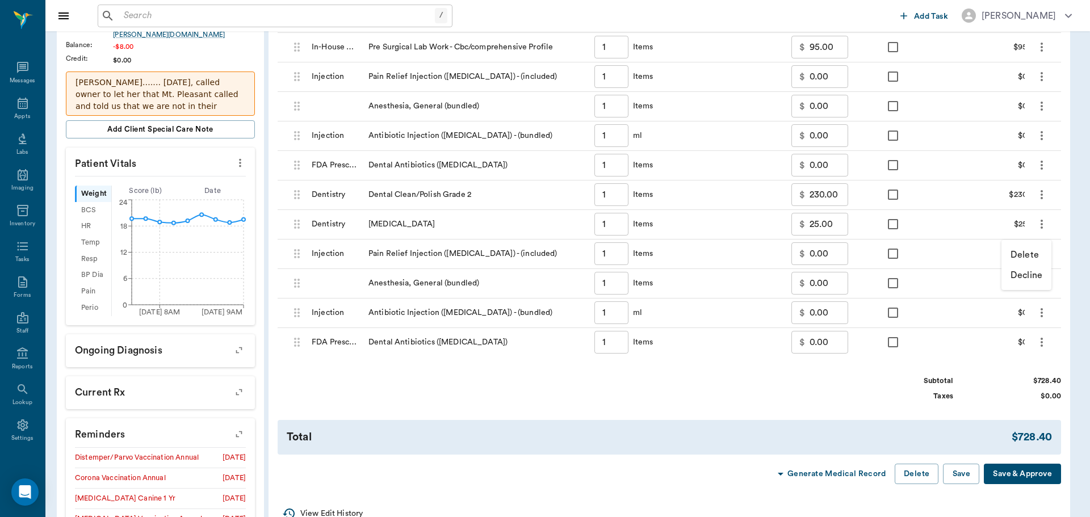
click at [1038, 252] on p "Delete" at bounding box center [1025, 255] width 28 height 14
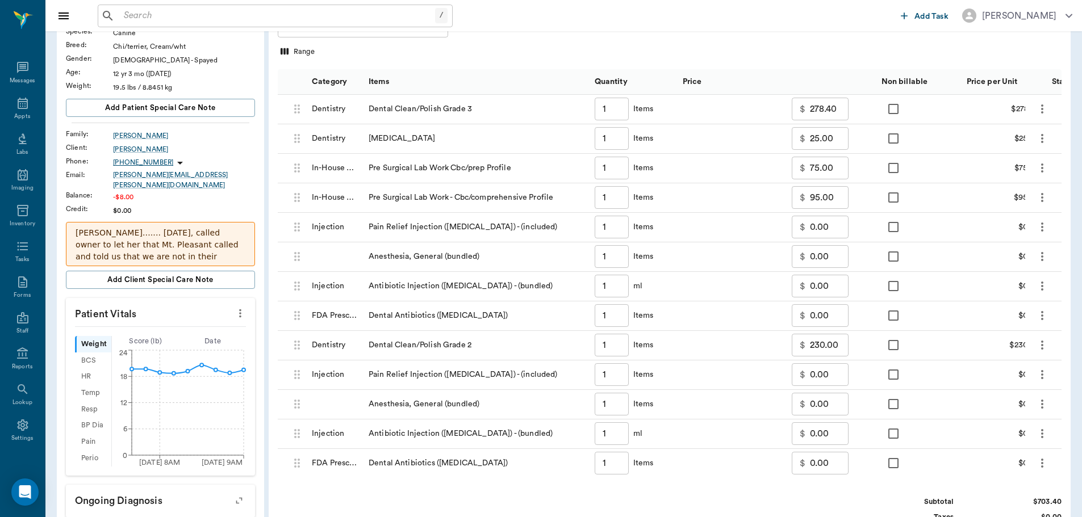
scroll to position [94, 0]
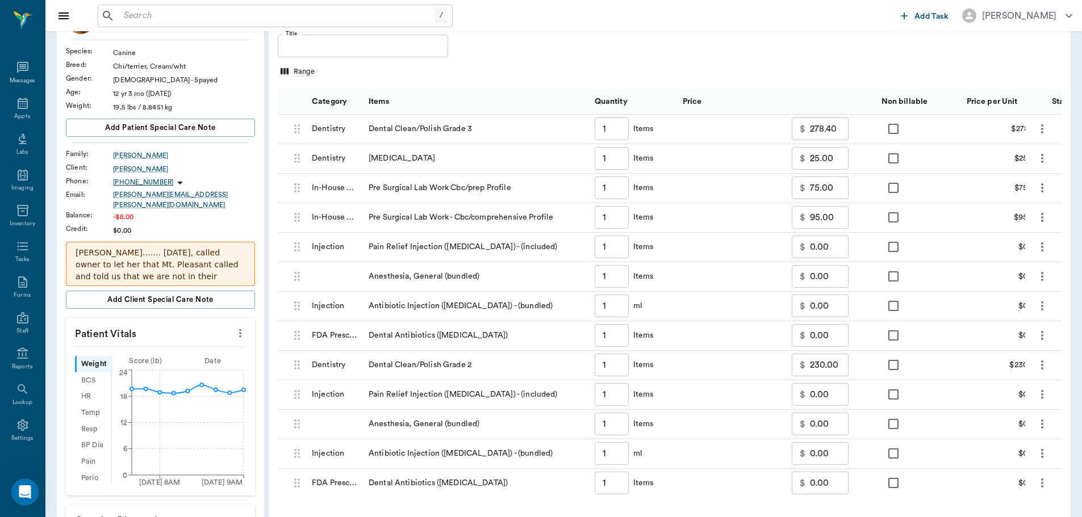
click at [1040, 218] on icon "more" at bounding box center [1042, 218] width 14 height 14
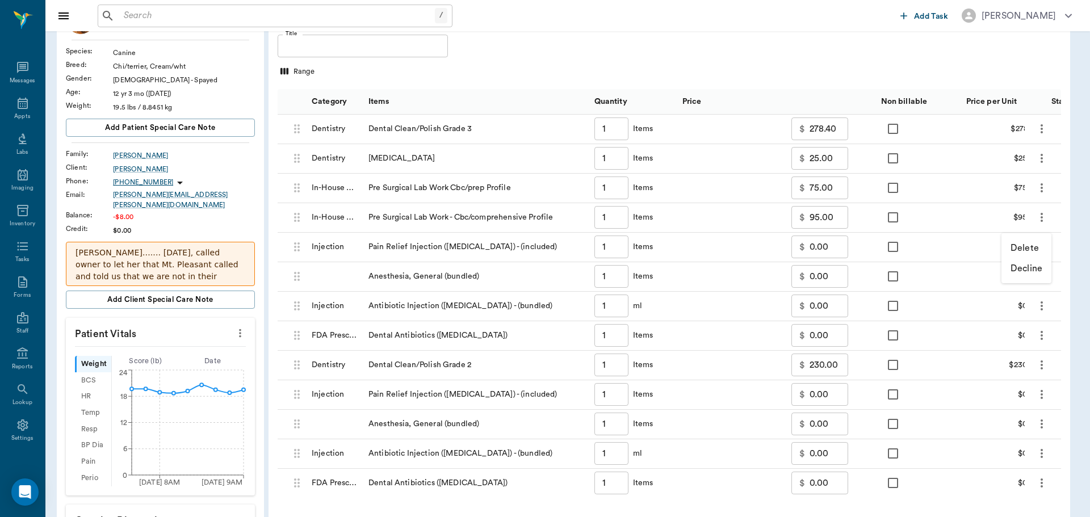
click at [1027, 245] on p "Delete" at bounding box center [1025, 248] width 28 height 14
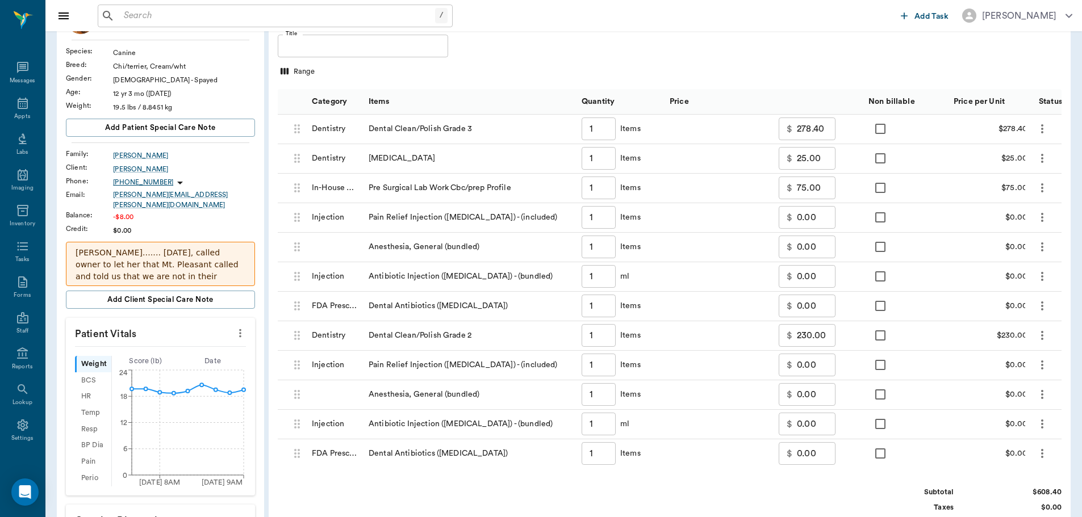
click at [1043, 189] on icon "more" at bounding box center [1042, 188] width 14 height 14
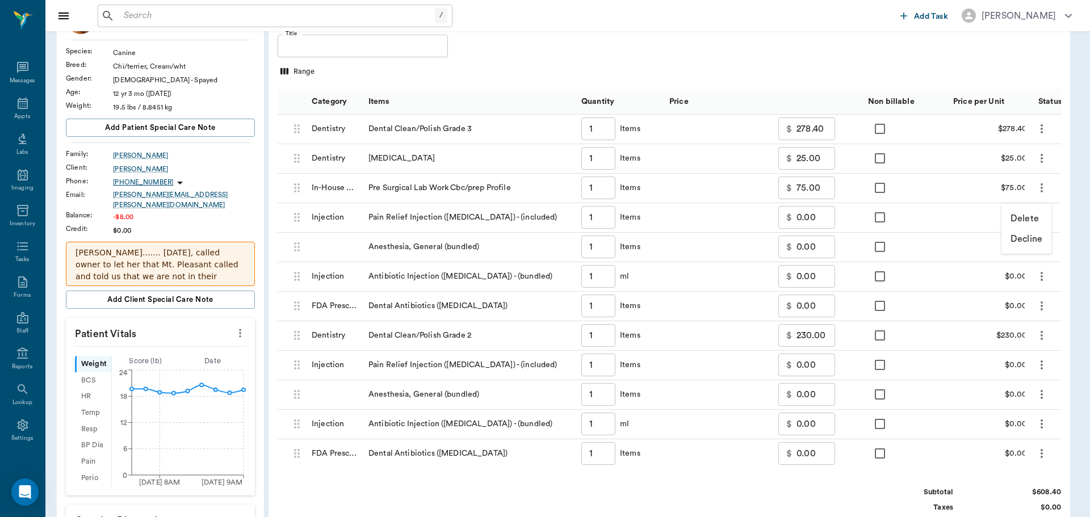
click at [1032, 216] on p "Delete" at bounding box center [1025, 219] width 28 height 14
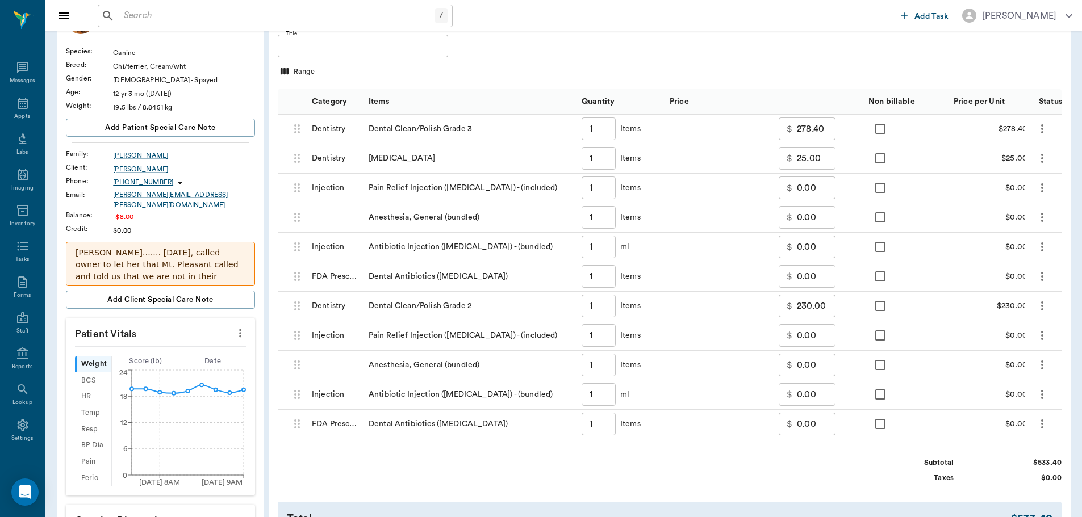
click at [1041, 155] on icon "more" at bounding box center [1042, 158] width 2 height 9
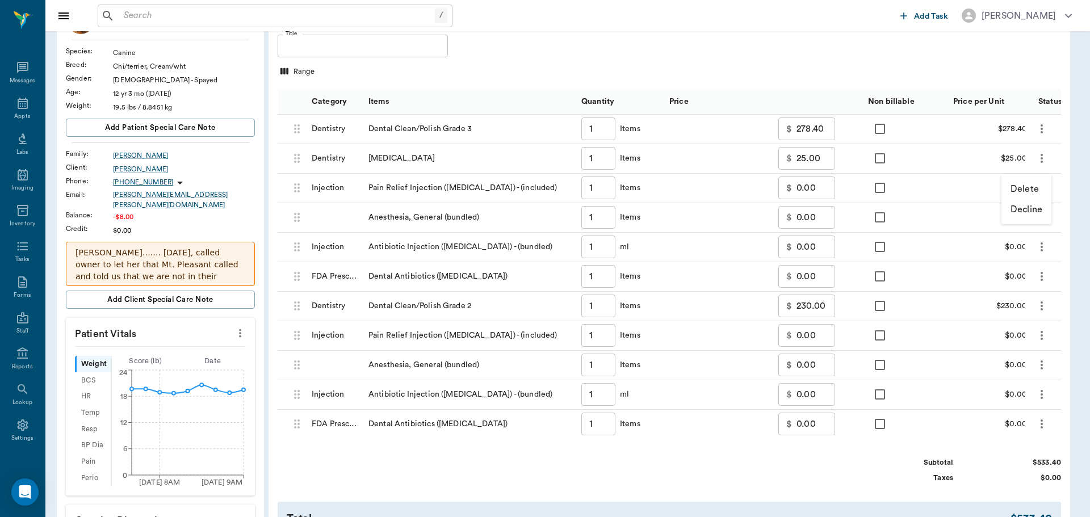
click at [1026, 187] on p "Delete" at bounding box center [1025, 189] width 28 height 14
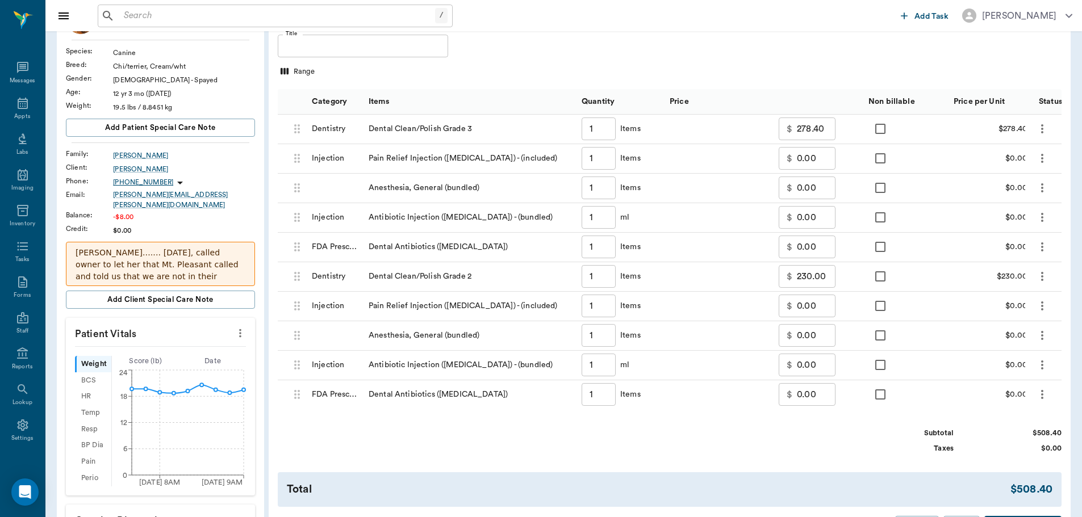
drag, startPoint x: 952, startPoint y: 224, endPoint x: 743, endPoint y: 62, distance: 264.0
click at [743, 62] on div "Estimate Add Item Print Email Download Title Title Range Category Items Quantit…" at bounding box center [670, 270] width 802 height 550
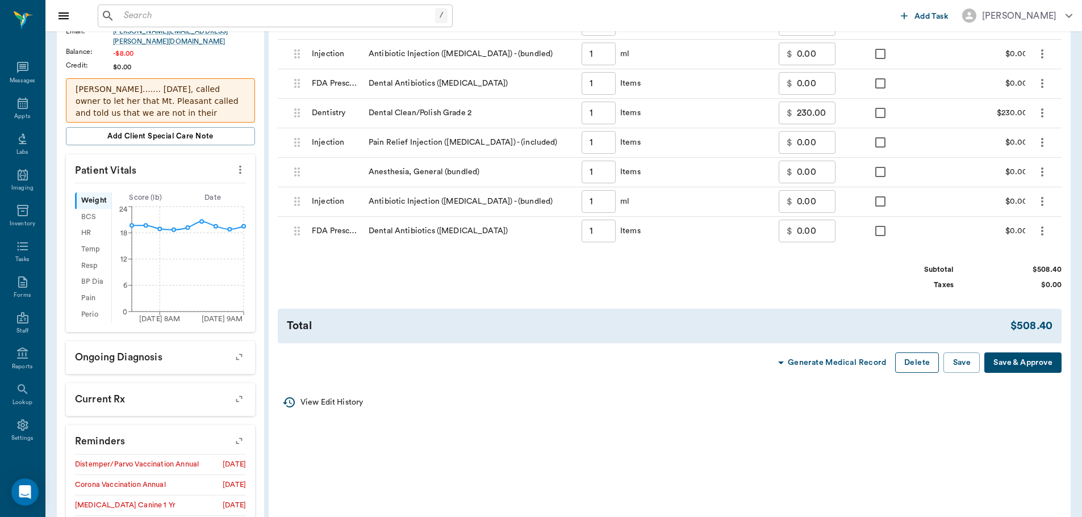
scroll to position [265, 0]
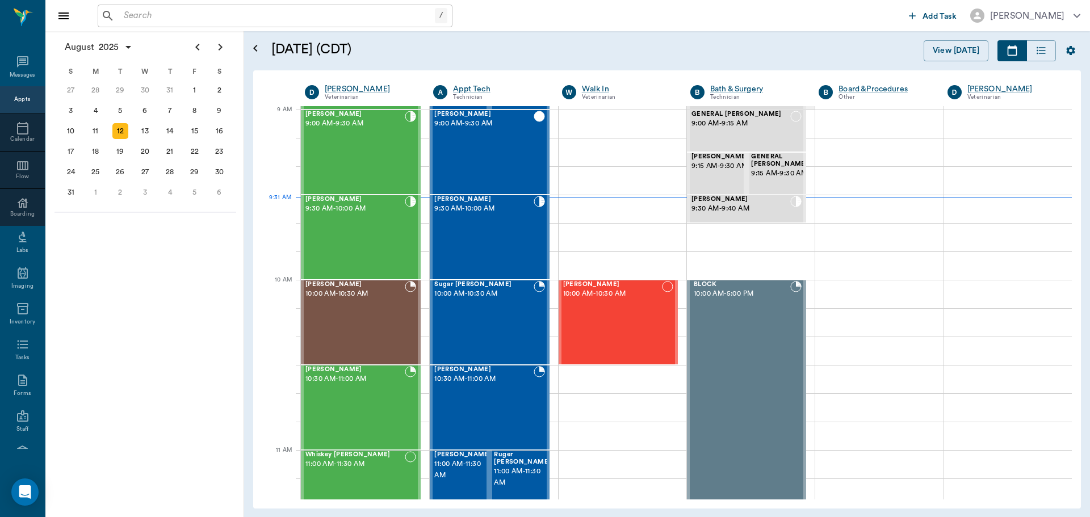
scroll to position [171, 0]
click at [516, 254] on div "[PERSON_NAME] 9:30 AM - 10:00 AM" at bounding box center [483, 238] width 99 height 83
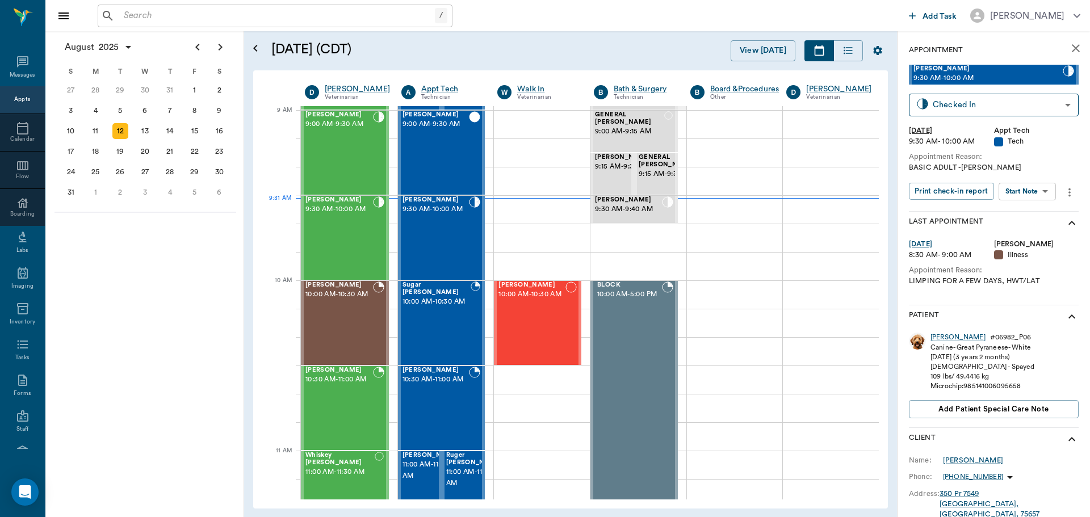
click at [1035, 188] on body "/ ​ Add Task [PERSON_NAME] Nectar Messages Appts Calendar Flow Boarding Labs Im…" at bounding box center [545, 258] width 1090 height 517
click at [1034, 208] on button "Start SOAP" at bounding box center [1015, 214] width 39 height 13
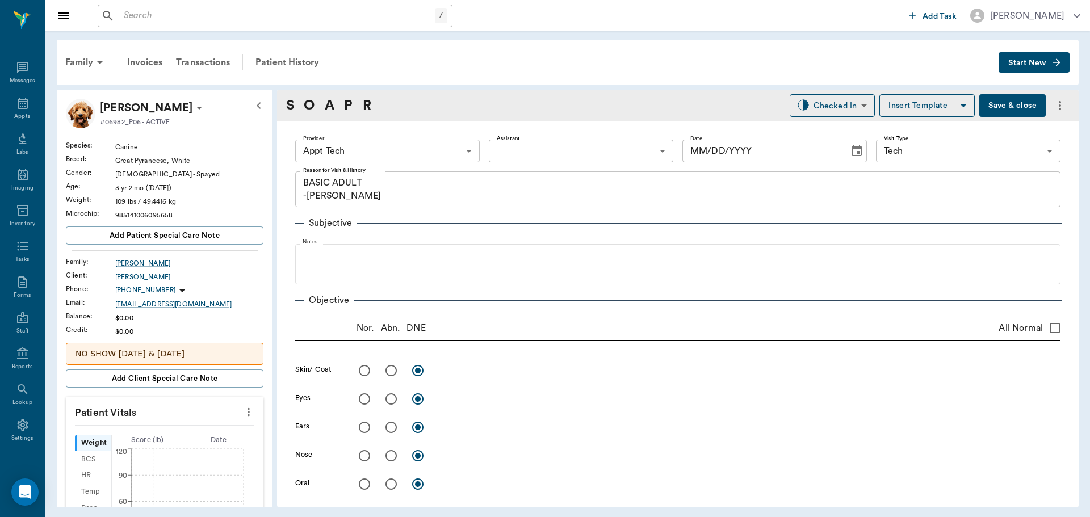
type input "63ec2f075fda476ae8351a4c"
type input "65d2be4f46e3a538d89b8c1a"
type textarea "BASIC ADULT -[PERSON_NAME]"
type input "[DATE]"
click at [244, 410] on icon "more" at bounding box center [249, 413] width 12 height 14
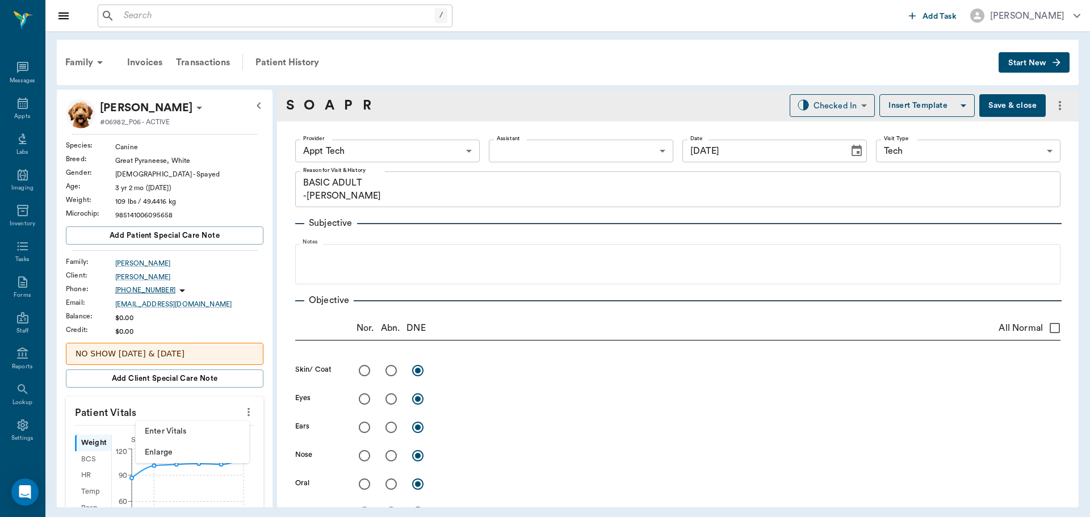
click at [212, 430] on span "Enter Vitals" at bounding box center [192, 432] width 95 height 12
click at [189, 452] on input "text" at bounding box center [164, 446] width 99 height 23
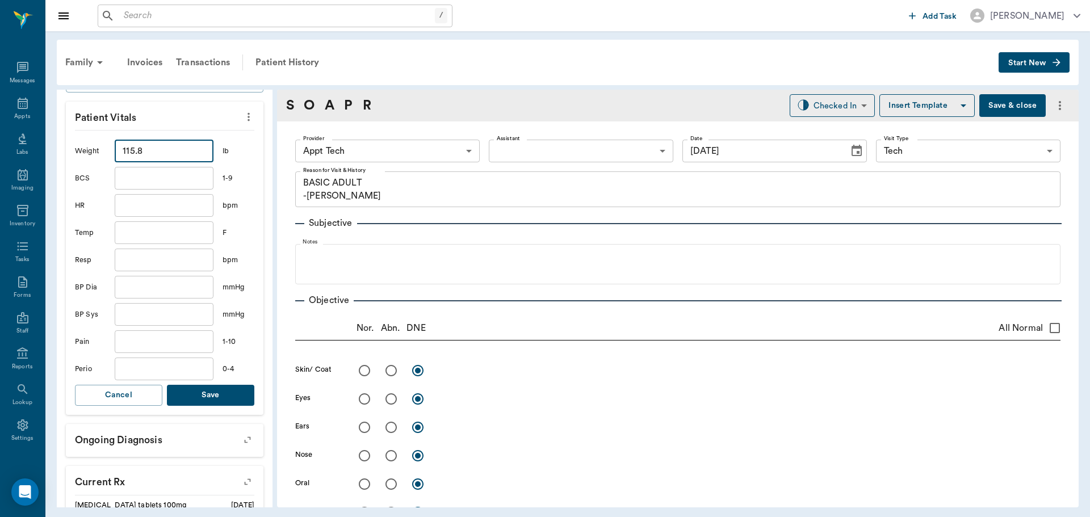
scroll to position [341, 0]
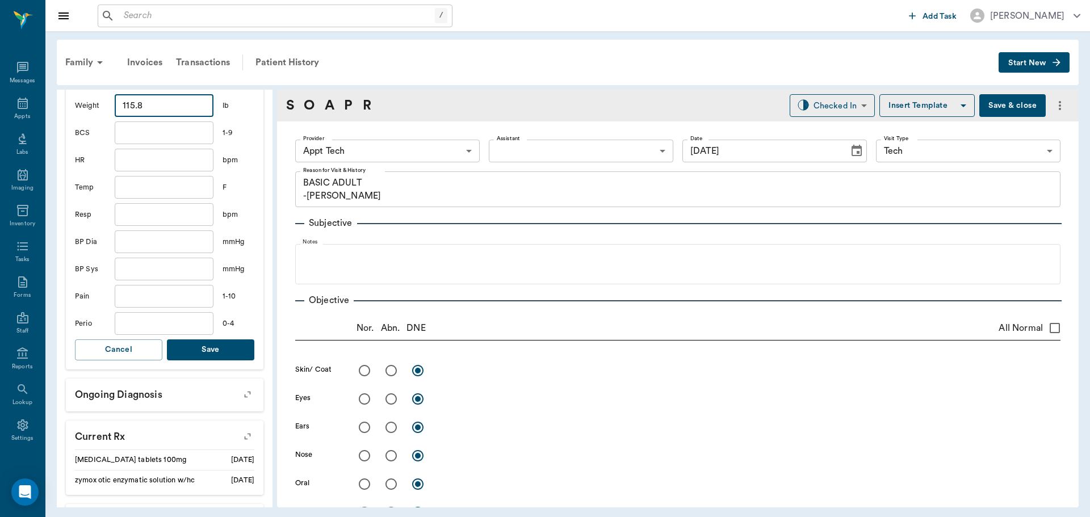
type input "115.8"
click at [231, 354] on button "Save" at bounding box center [210, 350] width 87 height 21
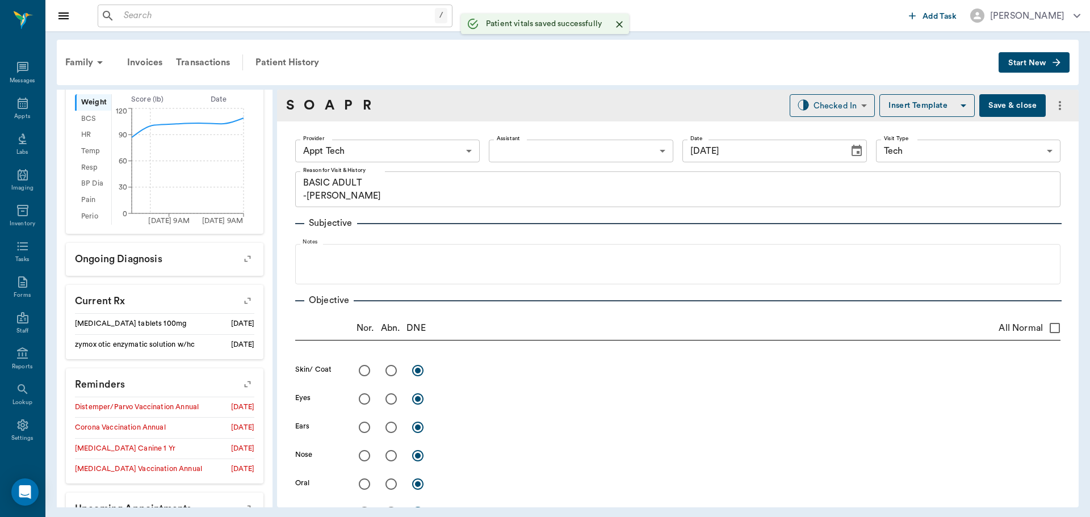
click at [406, 150] on body "/ ​ Add Task [PERSON_NAME] Nectar Messages Appts Labs Imaging Inventory Tasks F…" at bounding box center [545, 258] width 1090 height 517
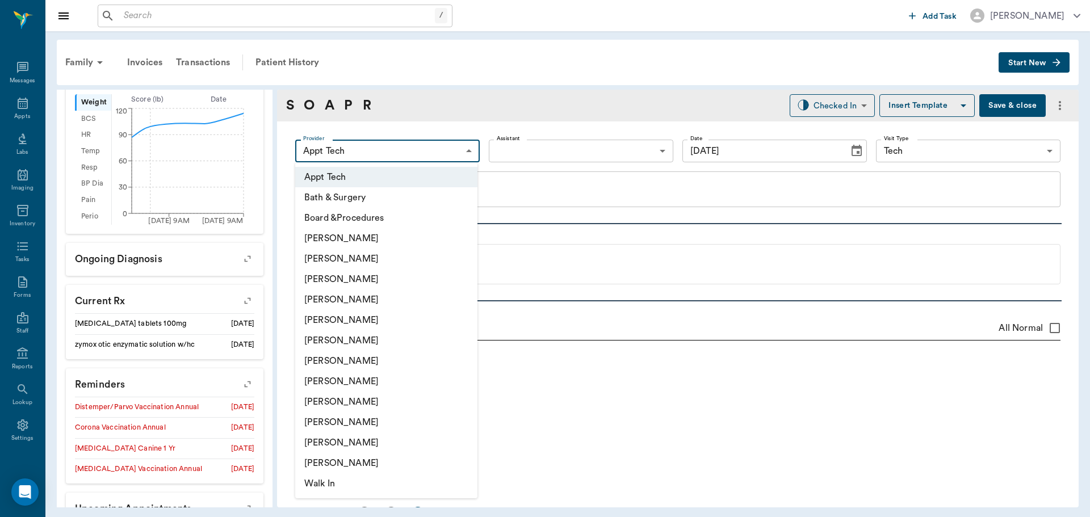
click at [395, 340] on li "[PERSON_NAME]" at bounding box center [386, 341] width 182 height 20
type input "682b670d8bdc6f7f8feef3db"
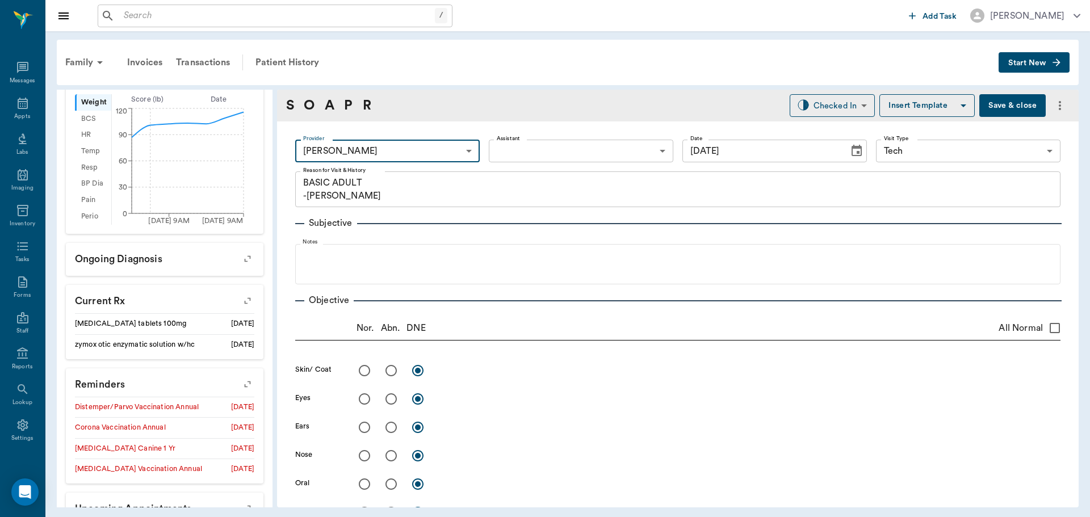
click at [530, 139] on div "Provider [PERSON_NAME] 682b670d8bdc6f7f8feef3db Provider Assistant ​ Assistant …" at bounding box center [678, 151] width 766 height 41
click at [529, 149] on body "/ ​ Add Task [PERSON_NAME] Nectar Messages Appts Labs Imaging Inventory Tasks F…" at bounding box center [545, 258] width 1090 height 517
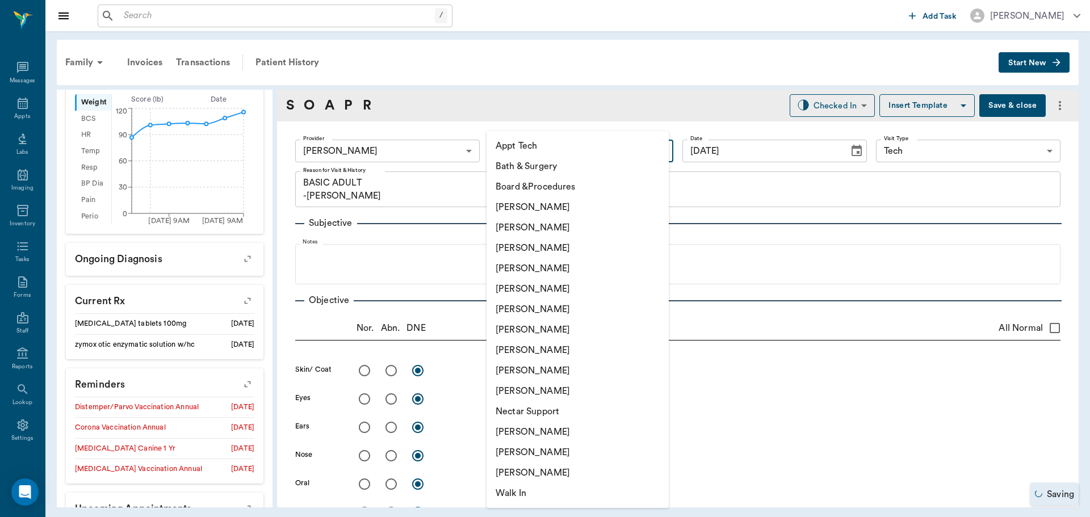
click at [544, 356] on li "[PERSON_NAME]" at bounding box center [578, 350] width 182 height 20
type input "63ec2e7e52e12b0ba117b124"
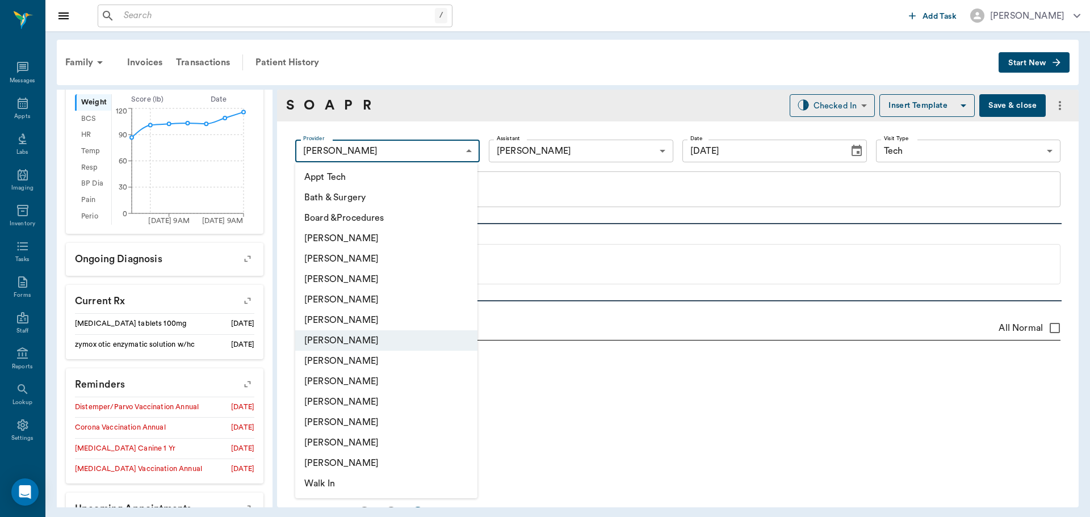
drag, startPoint x: 394, startPoint y: 148, endPoint x: 394, endPoint y: 160, distance: 11.9
click at [394, 147] on body "/ ​ Add Task [PERSON_NAME] Nectar Messages Appts Labs Imaging Inventory Tasks F…" at bounding box center [545, 258] width 1090 height 517
click at [391, 377] on li "[PERSON_NAME]" at bounding box center [386, 381] width 182 height 20
type input "63ec2e7e52e12b0ba117b124"
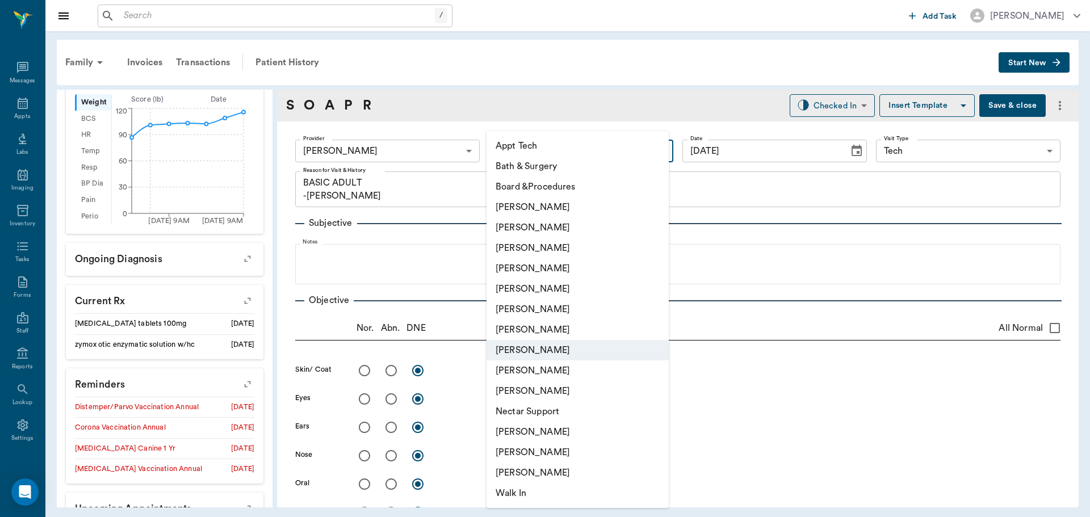
click at [554, 156] on body "/ ​ Add Task [PERSON_NAME] Nectar Messages Appts Labs Imaging Inventory Tasks F…" at bounding box center [545, 258] width 1090 height 517
click at [530, 304] on li "[PERSON_NAME]" at bounding box center [578, 309] width 182 height 20
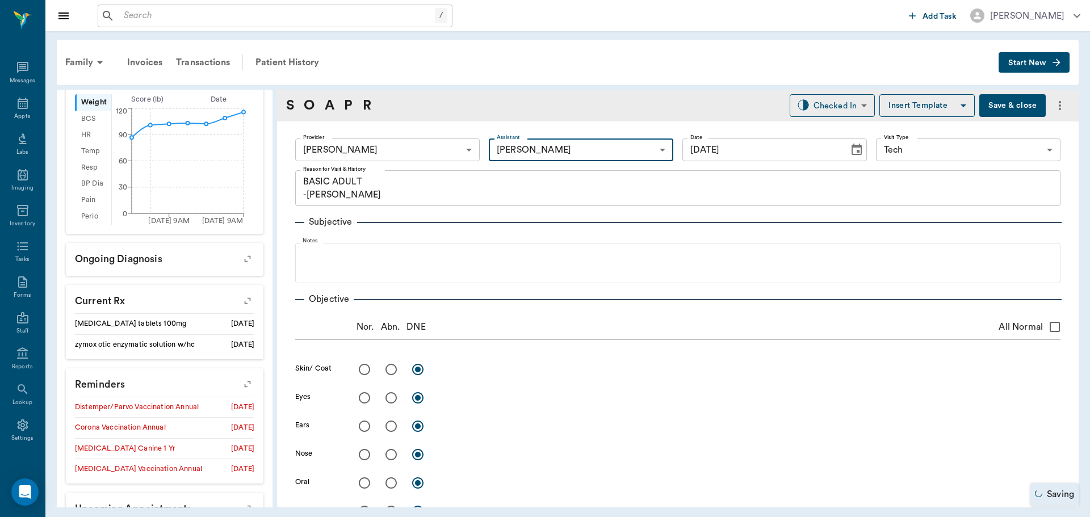
scroll to position [0, 0]
click at [565, 146] on body "/ ​ Add Task [PERSON_NAME] Nectar Messages Appts Labs Imaging Inventory Tasks F…" at bounding box center [545, 258] width 1090 height 517
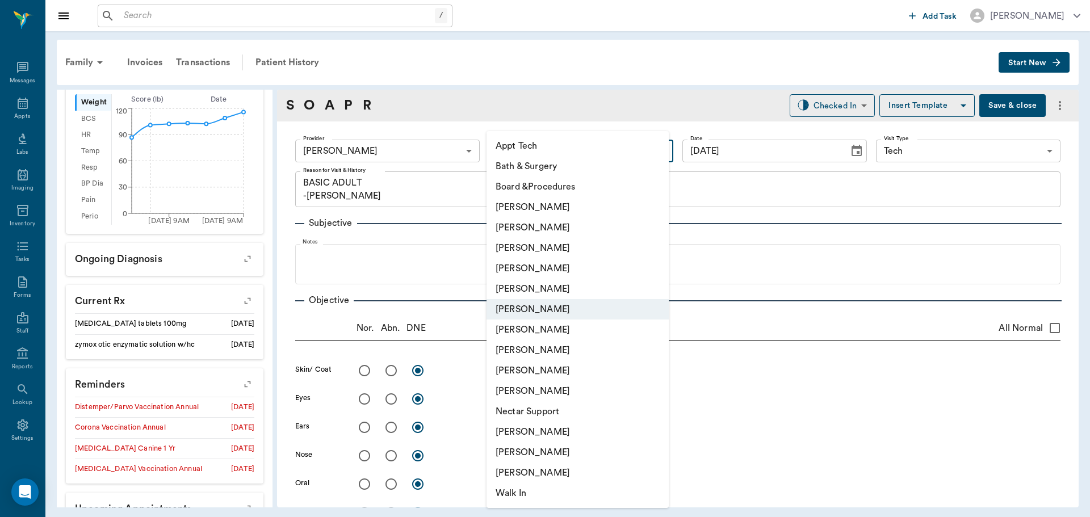
click at [567, 228] on li "[PERSON_NAME]" at bounding box center [578, 228] width 182 height 20
type input "642ef10e332a41444de2bad1"
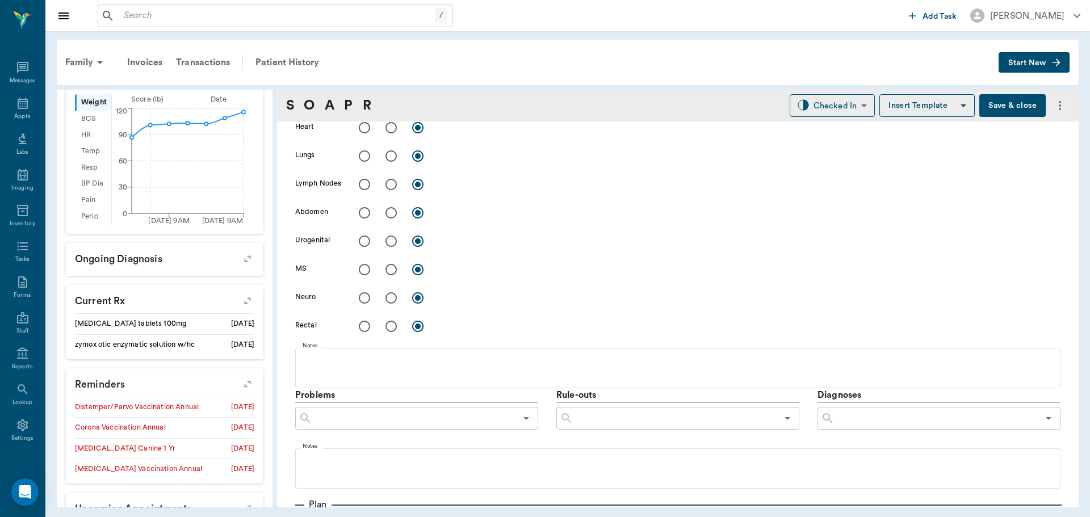
scroll to position [568, 0]
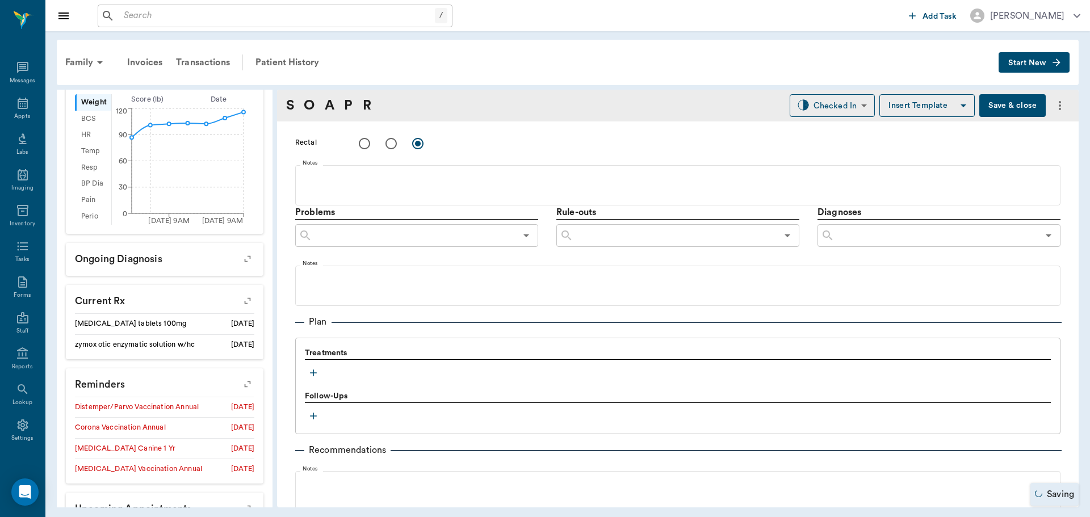
click at [320, 375] on button "button" at bounding box center [313, 373] width 17 height 17
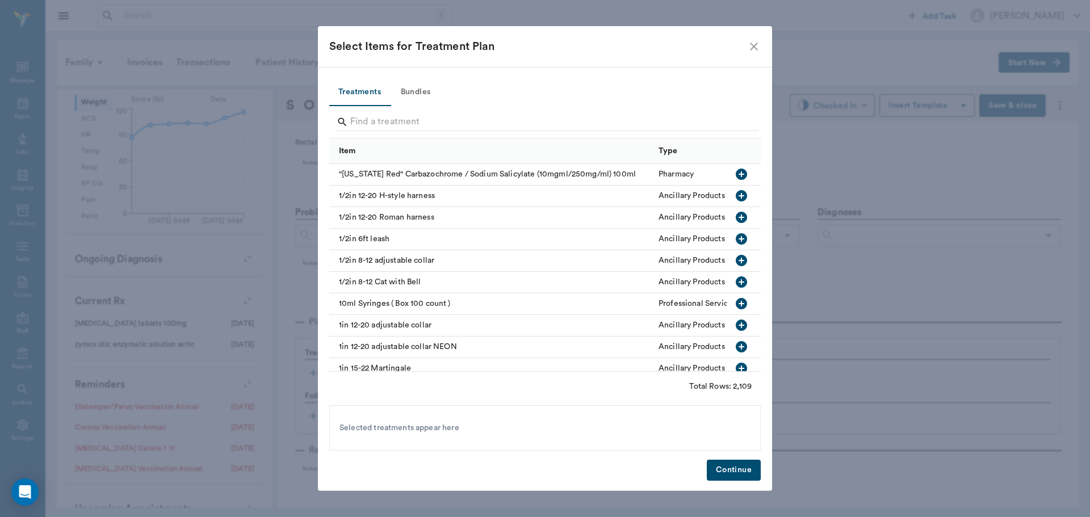
click at [416, 88] on button "Bundles" at bounding box center [415, 92] width 51 height 27
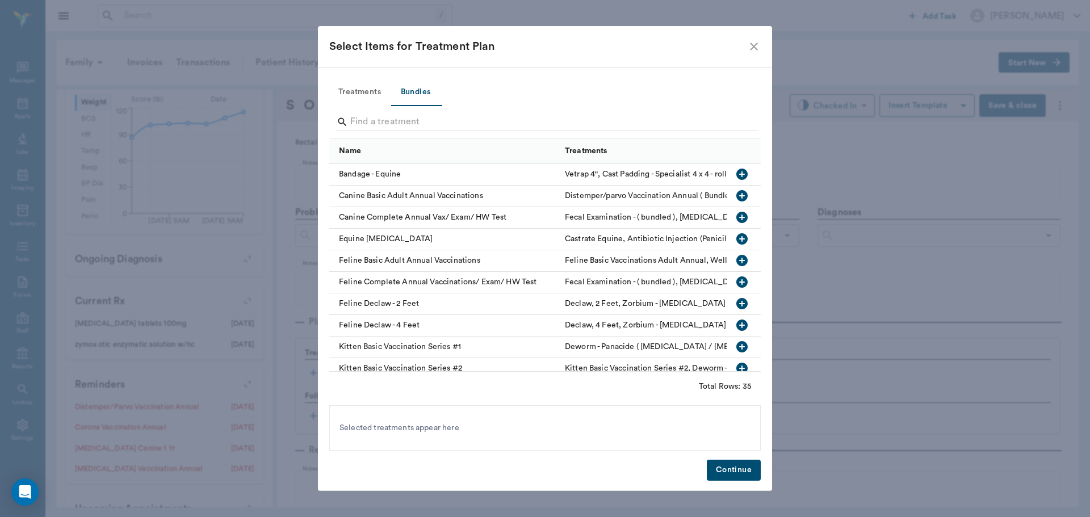
click at [421, 122] on input "Search" at bounding box center [545, 122] width 391 height 18
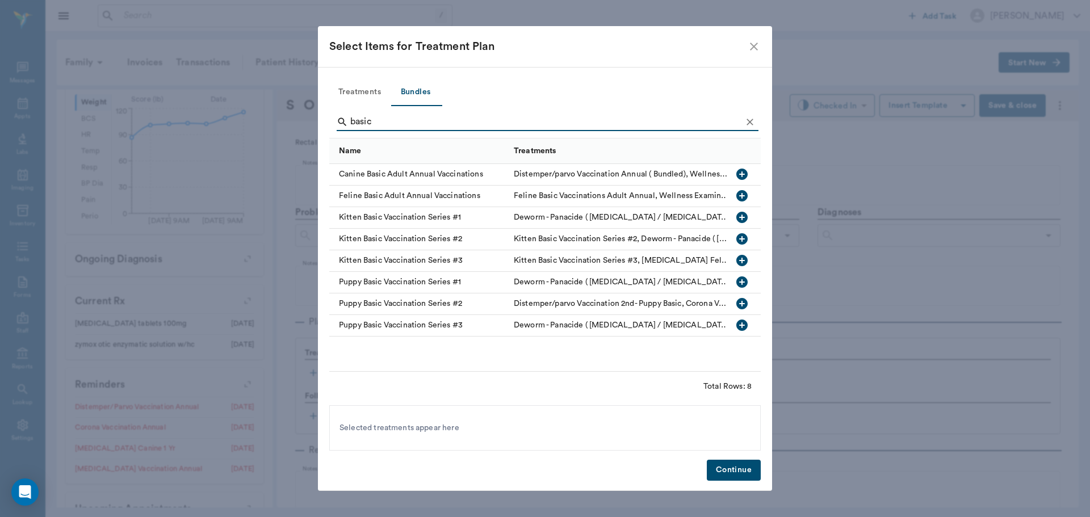
type input "basic"
click at [744, 173] on icon "button" at bounding box center [742, 174] width 11 height 11
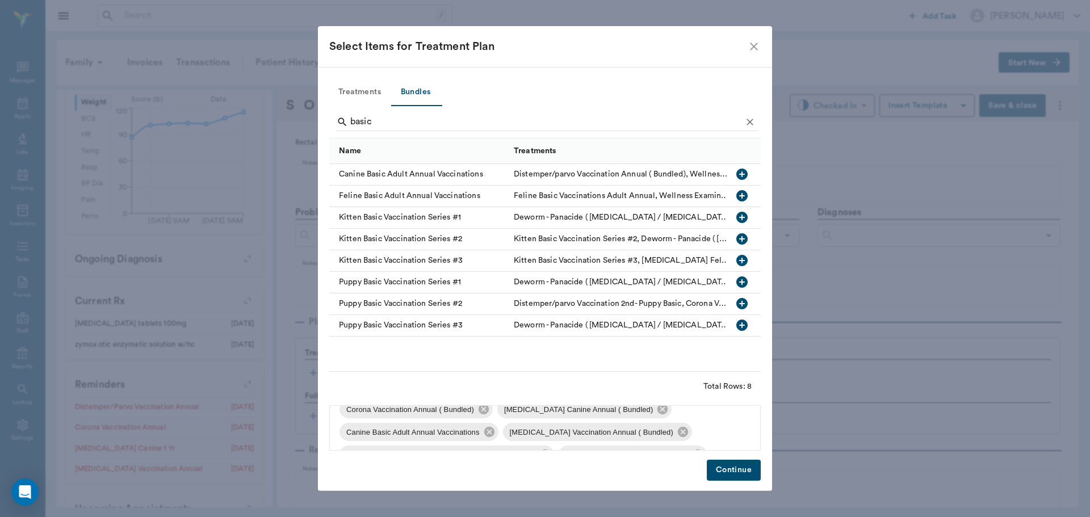
scroll to position [84, 0]
click at [482, 436] on icon at bounding box center [479, 432] width 10 height 10
click at [698, 430] on icon at bounding box center [698, 432] width 10 height 10
click at [494, 412] on icon at bounding box center [489, 409] width 12 height 12
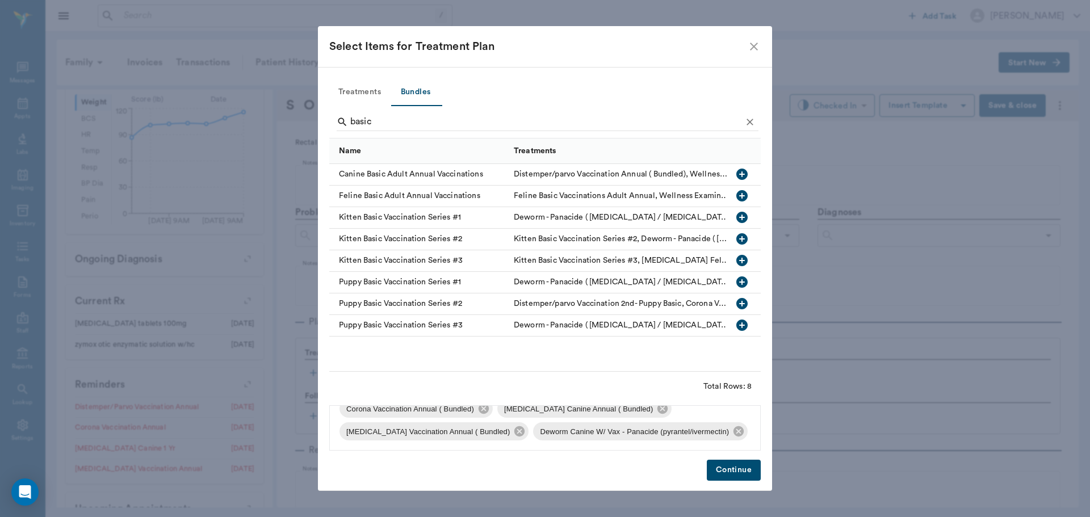
scroll to position [39, 0]
click at [479, 412] on icon at bounding box center [484, 409] width 12 height 12
click at [500, 407] on icon at bounding box center [505, 409] width 12 height 12
click at [519, 413] on icon at bounding box center [514, 409] width 12 height 12
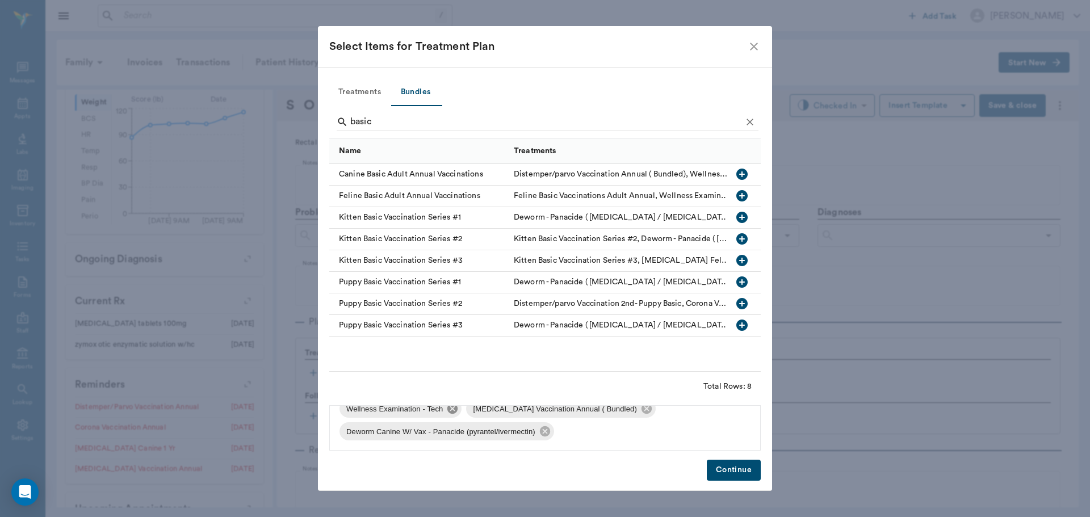
click at [453, 408] on icon at bounding box center [452, 409] width 12 height 12
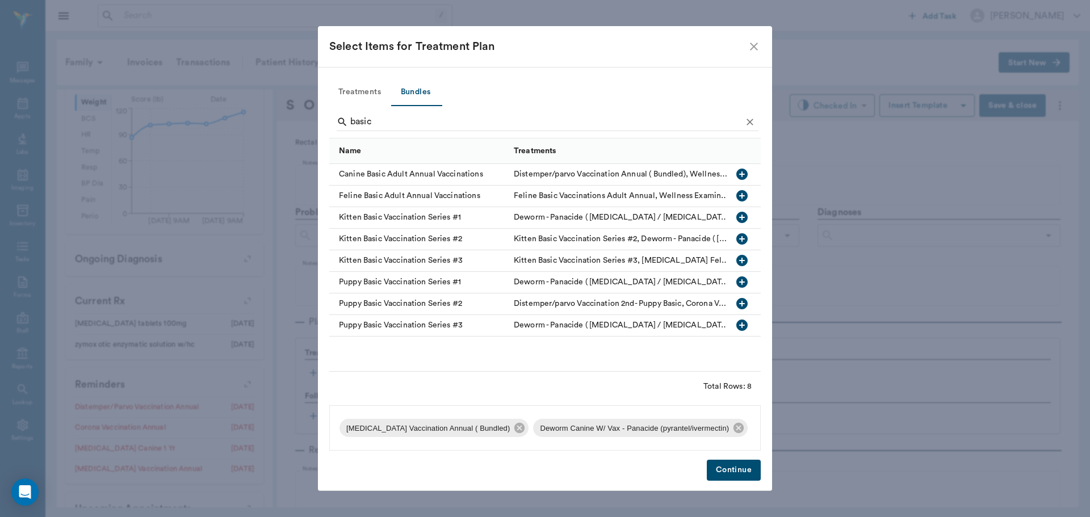
scroll to position [0, 0]
click at [515, 429] on icon at bounding box center [520, 428] width 10 height 10
click at [544, 429] on icon at bounding box center [545, 428] width 12 height 12
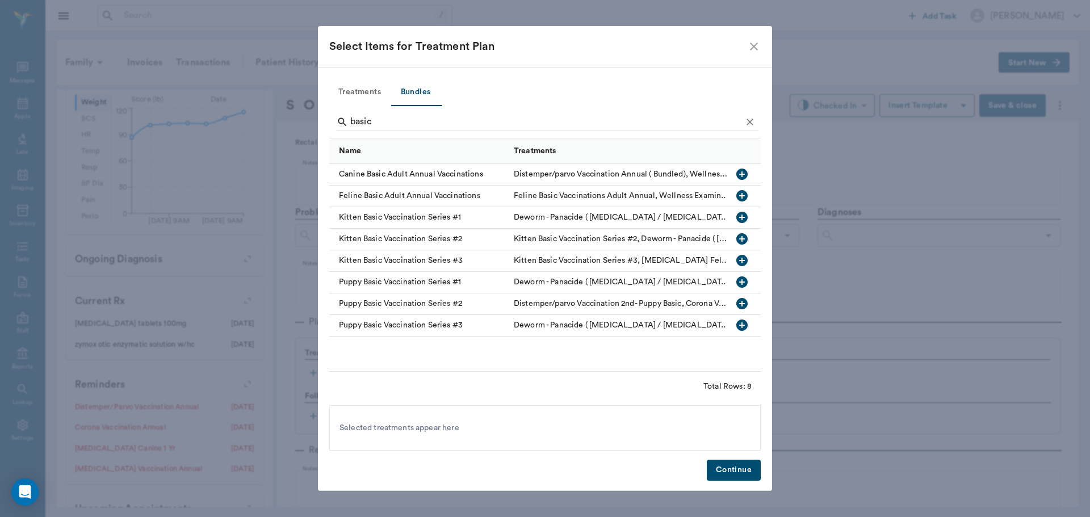
click at [516, 175] on div "Distemper/parvo Vaccination Annual ( Bundled), Wellness Examination - Tech, Cor…" at bounding box center [622, 174] width 216 height 11
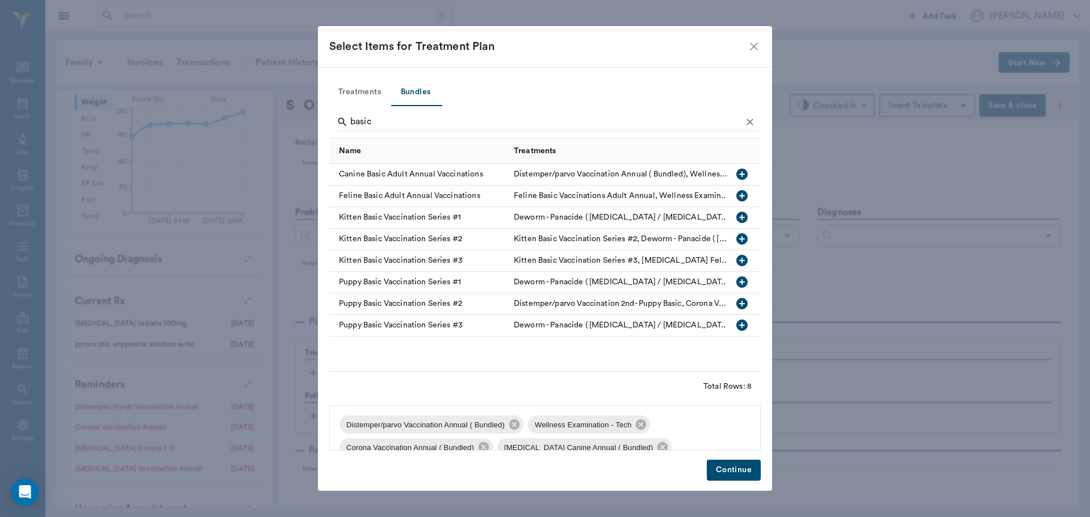
scroll to position [84, 0]
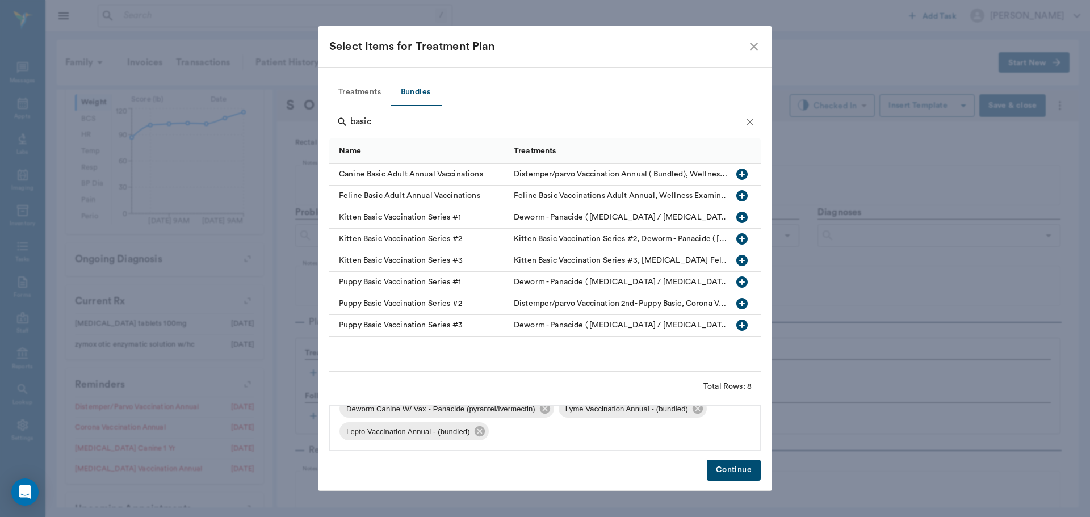
click at [722, 465] on button "Continue" at bounding box center [734, 470] width 54 height 21
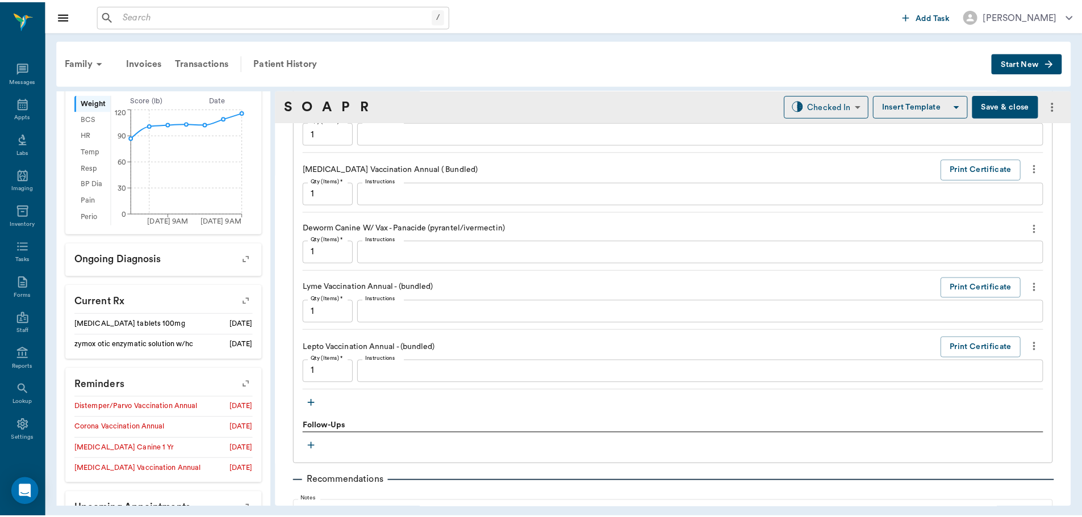
scroll to position [1231, 0]
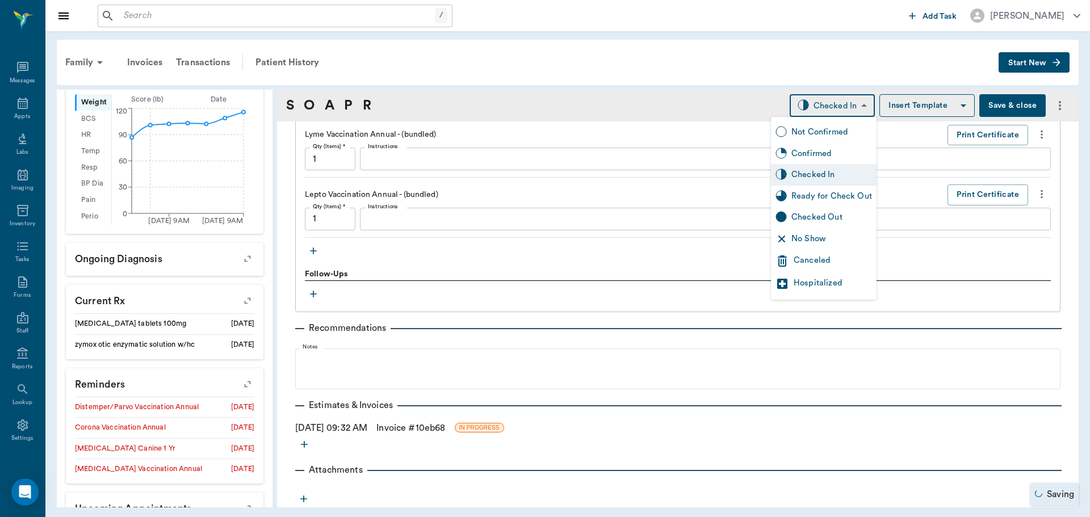
click at [827, 99] on body "/ ​ Add Task [PERSON_NAME] Nectar Messages Appts Labs Imaging Inventory Tasks F…" at bounding box center [545, 258] width 1090 height 517
click at [831, 197] on div "Ready for Check Out" at bounding box center [832, 196] width 81 height 12
type input "READY_TO_CHECKOUT"
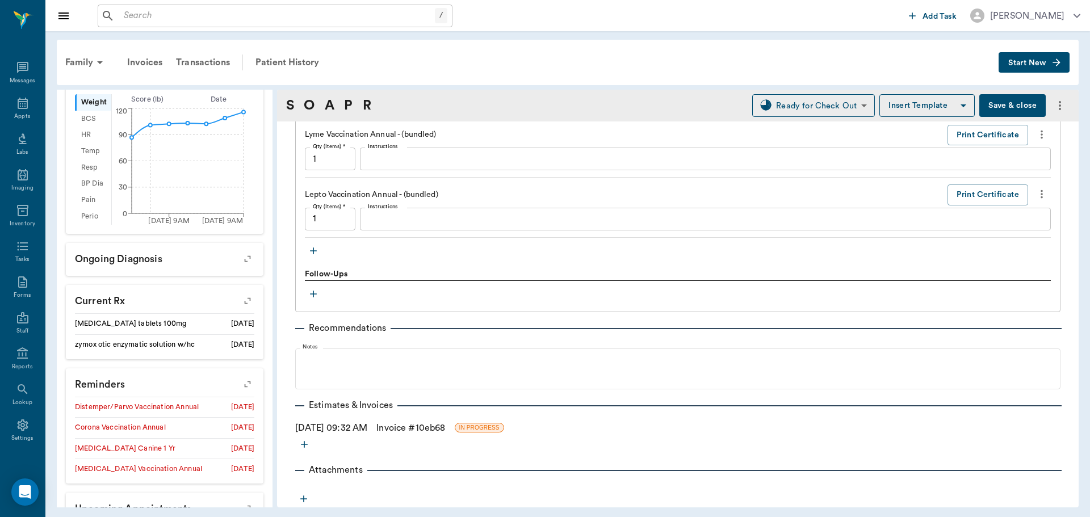
drag, startPoint x: 417, startPoint y: 431, endPoint x: 443, endPoint y: 430, distance: 25.6
click at [417, 431] on link "Invoice # 10eb68" at bounding box center [411, 428] width 69 height 14
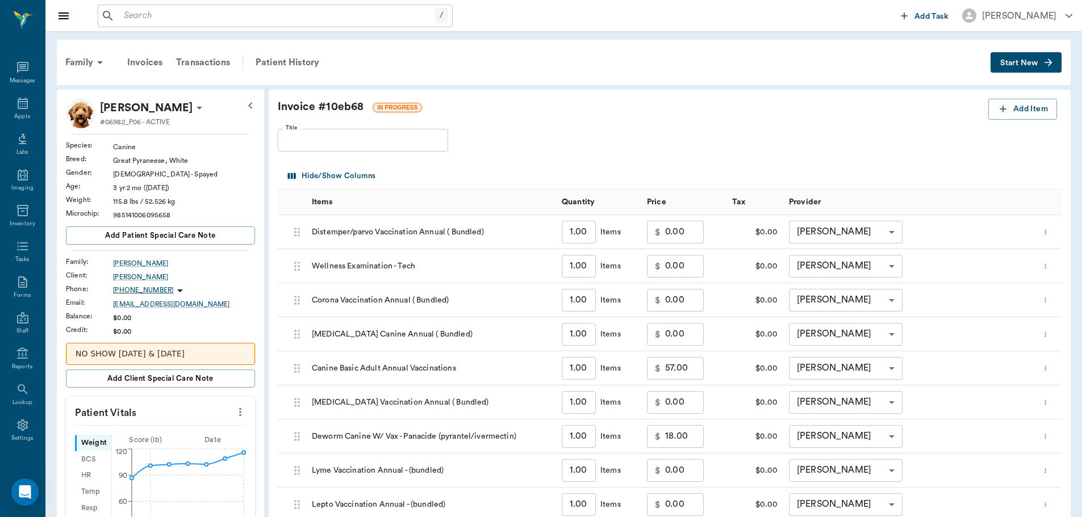
scroll to position [284, 0]
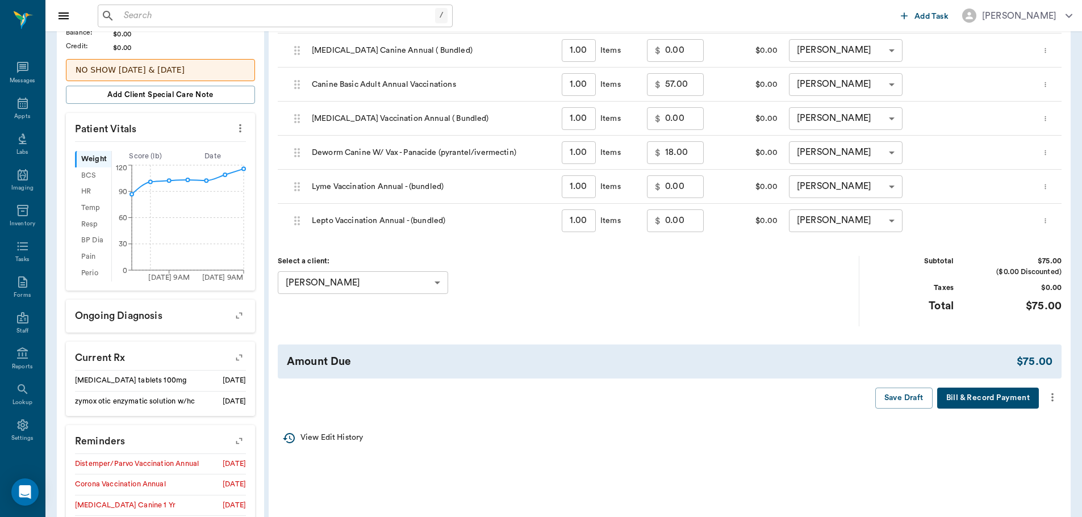
click at [1055, 400] on icon "more" at bounding box center [1052, 398] width 12 height 14
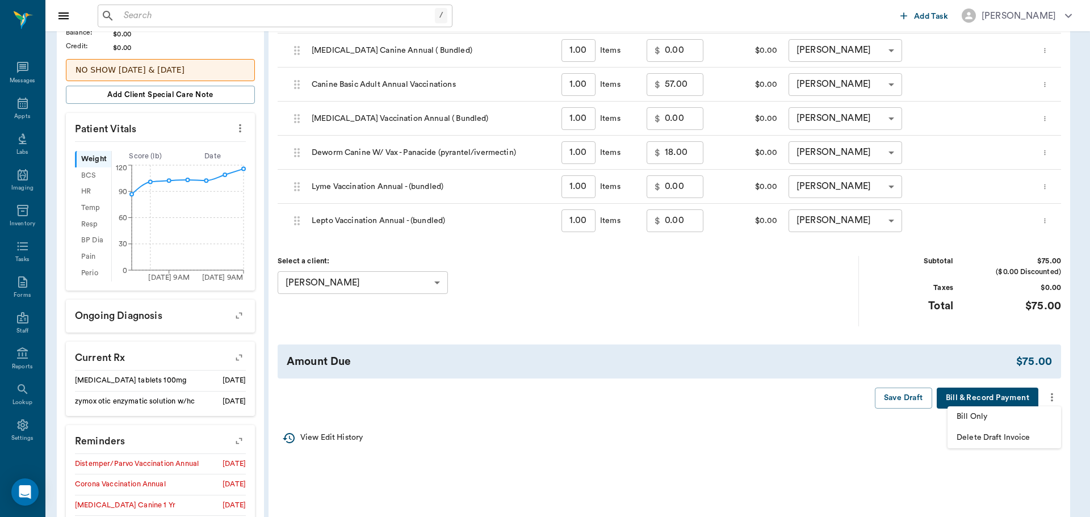
click at [1025, 418] on span "Bill Only" at bounding box center [1004, 417] width 95 height 12
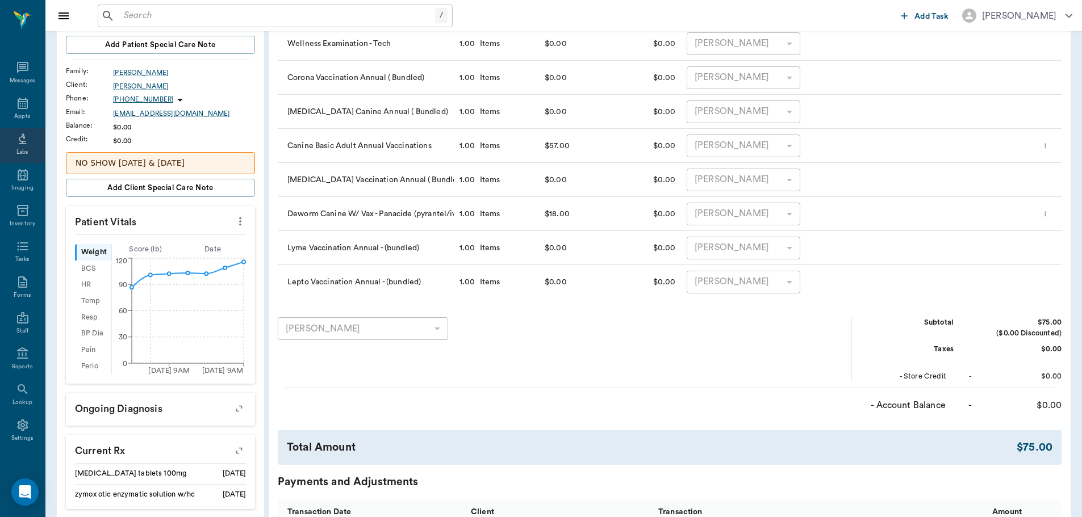
scroll to position [114, 0]
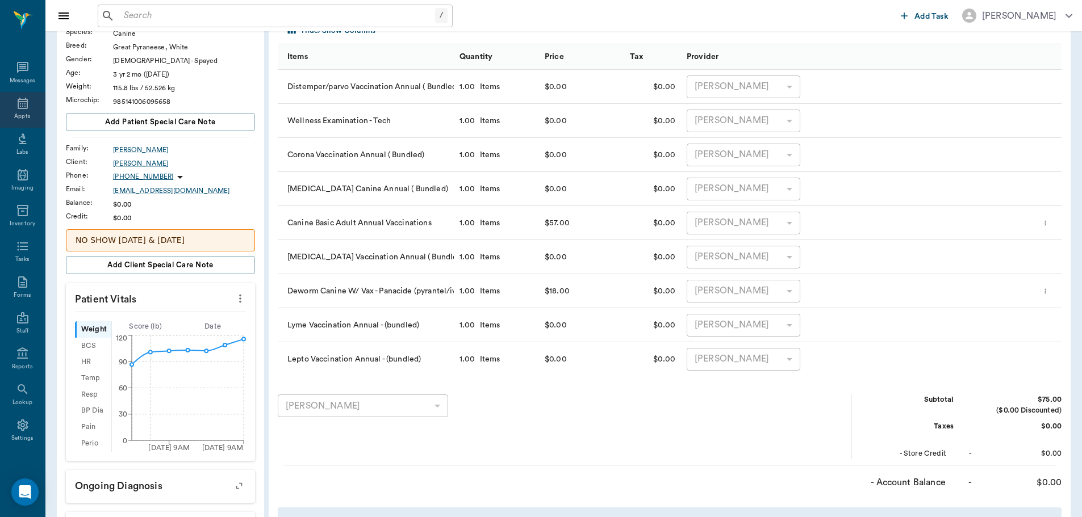
click at [22, 104] on icon at bounding box center [23, 103] width 10 height 11
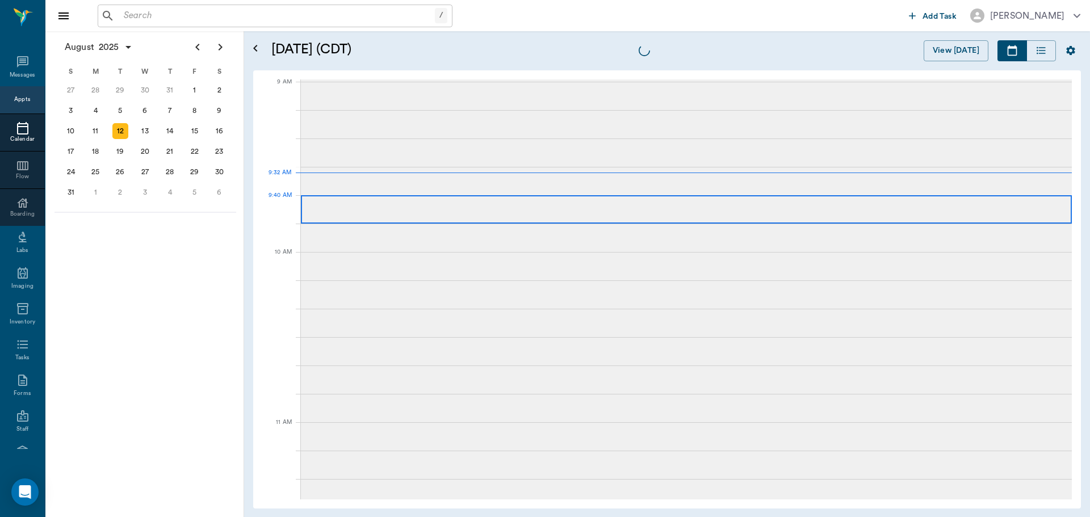
scroll to position [172, 0]
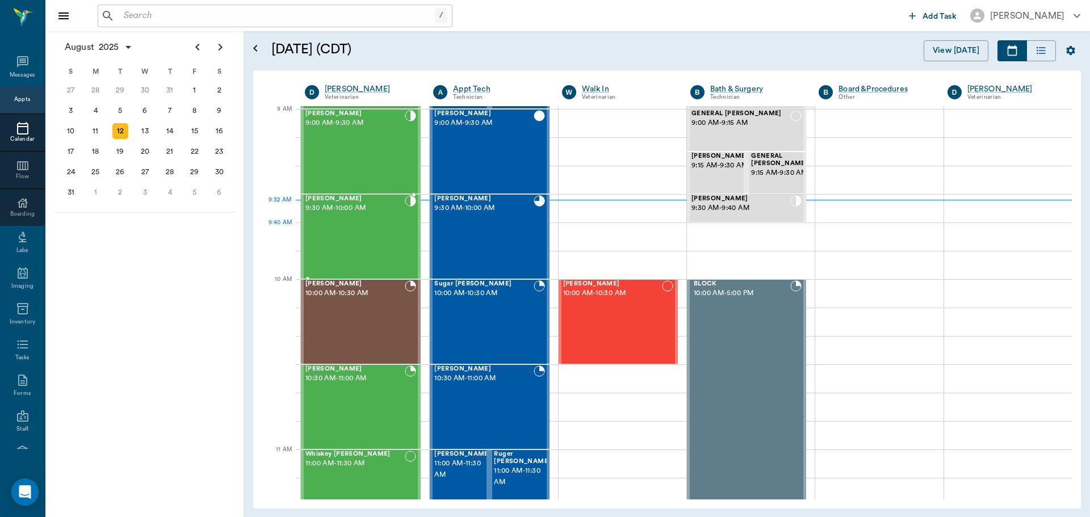
click at [384, 234] on div "Jax [PERSON_NAME] 9:30 AM - 10:00 AM" at bounding box center [355, 236] width 99 height 83
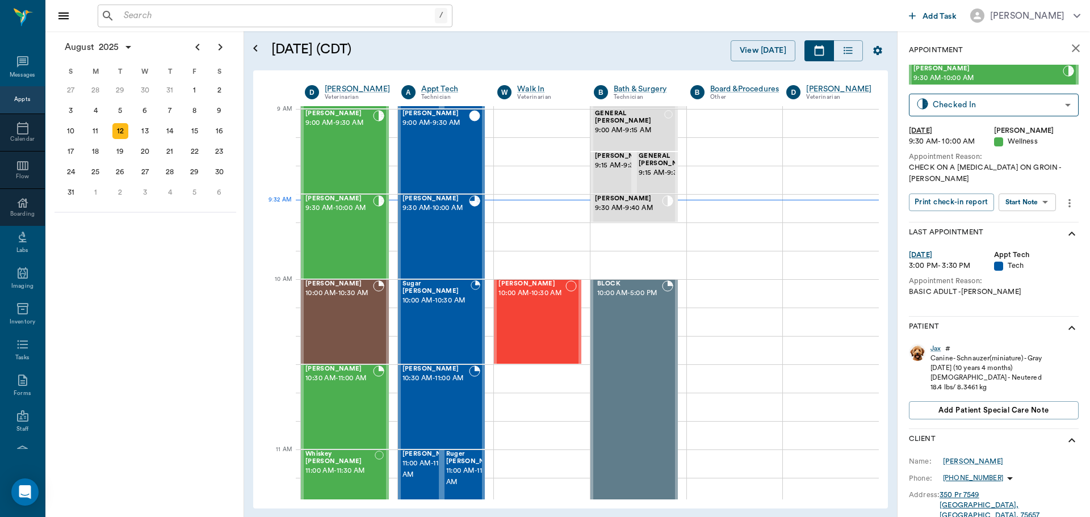
click at [1039, 188] on body "/ ​ Add Task [PERSON_NAME] Nectar Messages Appts Calendar Flow Boarding Labs Im…" at bounding box center [545, 258] width 1090 height 517
click at [1041, 210] on li "Start SOAP" at bounding box center [1028, 214] width 79 height 19
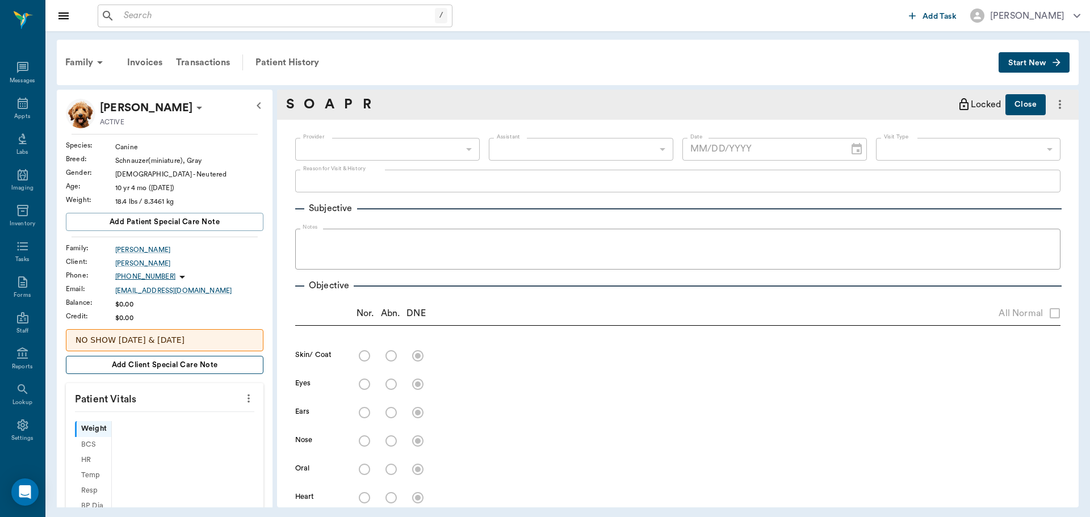
type input "63ec2f075fda476ae8351a4d"
type input "65d2be4f46e3a538d89b8c14"
type textarea "CHECK ON A [MEDICAL_DATA] ON GROIN -[PERSON_NAME]"
type input "[DATE]"
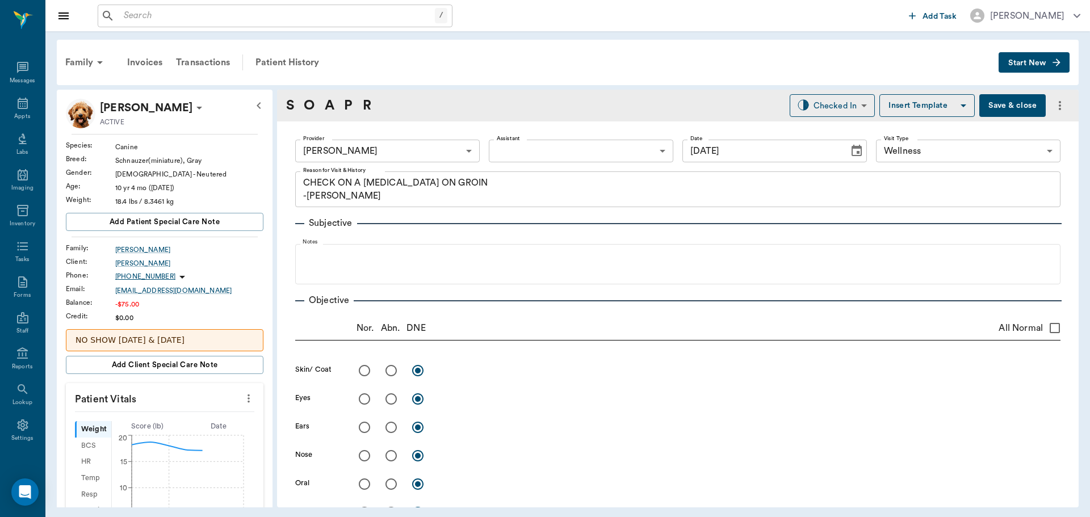
click at [243, 401] on icon "more" at bounding box center [249, 399] width 12 height 14
click at [211, 413] on span "Enter Vitals" at bounding box center [192, 418] width 95 height 12
click at [138, 430] on input "text" at bounding box center [164, 432] width 99 height 23
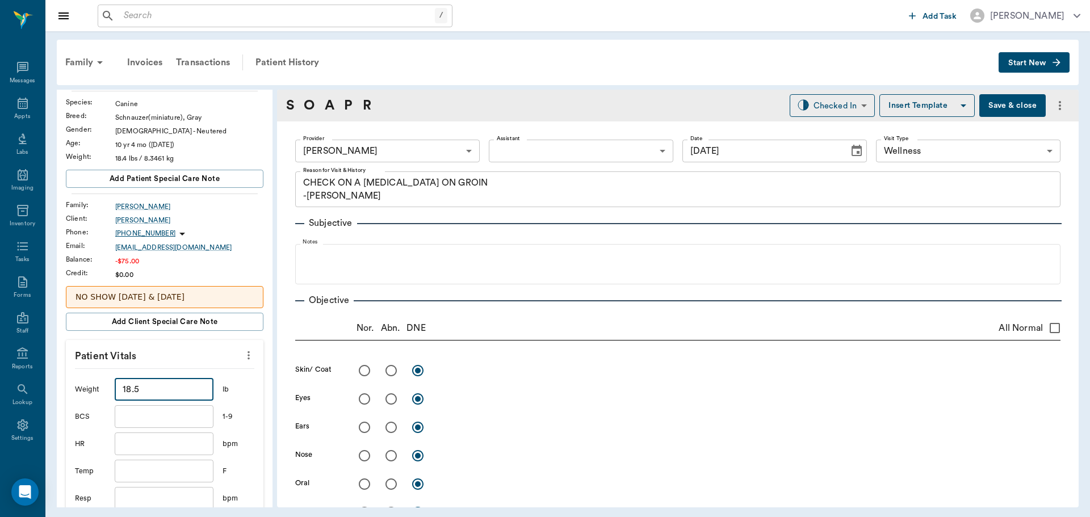
scroll to position [227, 0]
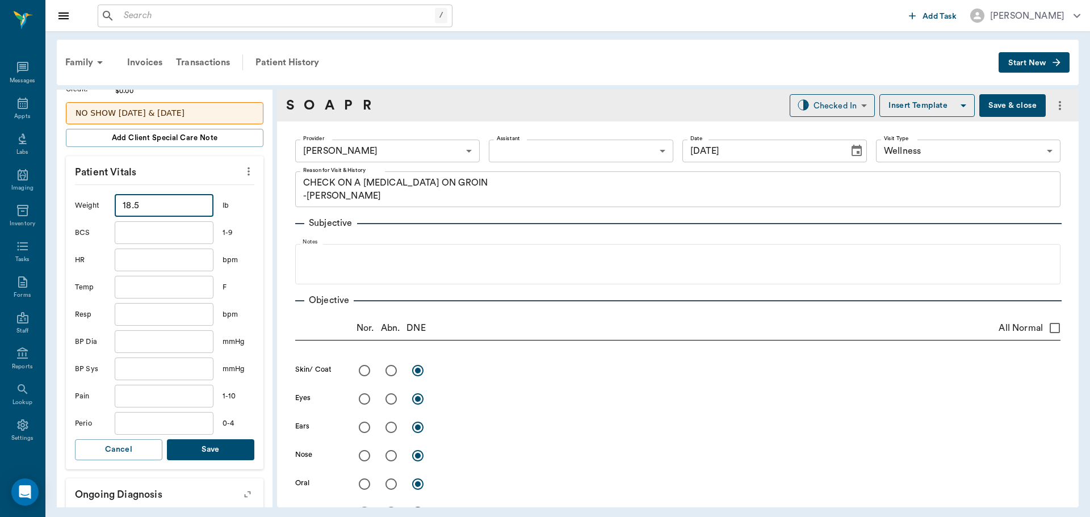
type input "18.5"
click at [225, 447] on button "Save" at bounding box center [210, 450] width 87 height 21
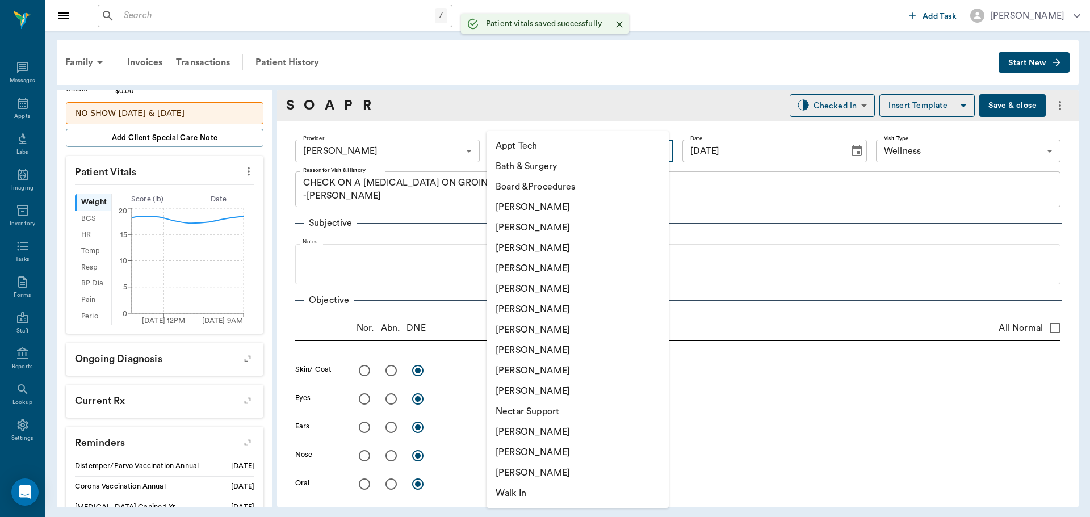
click at [546, 140] on body "/ ​ Add Task [PERSON_NAME] Nectar Messages Appts Labs Imaging Inventory Tasks F…" at bounding box center [545, 258] width 1090 height 517
click at [542, 350] on li "[PERSON_NAME]" at bounding box center [578, 350] width 182 height 20
type input "63ec2e7e52e12b0ba117b124"
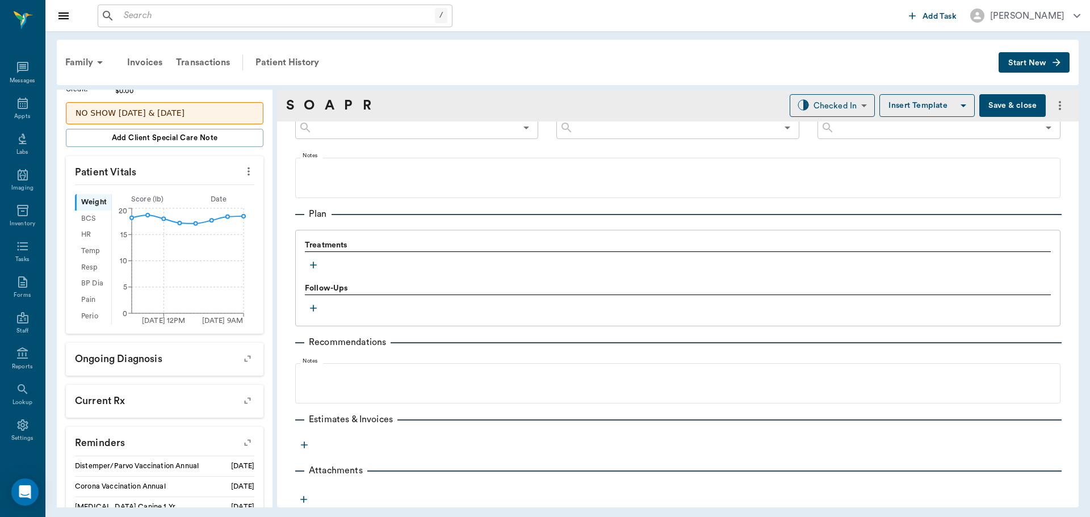
scroll to position [676, 0]
click at [316, 266] on icon "button" at bounding box center [313, 264] width 11 height 11
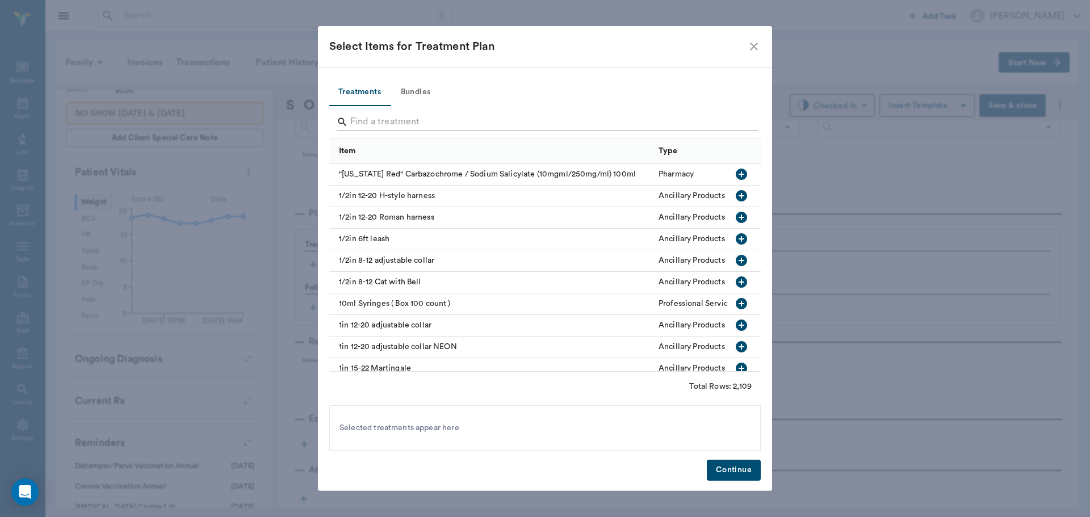
click at [426, 121] on input "Search" at bounding box center [545, 122] width 391 height 18
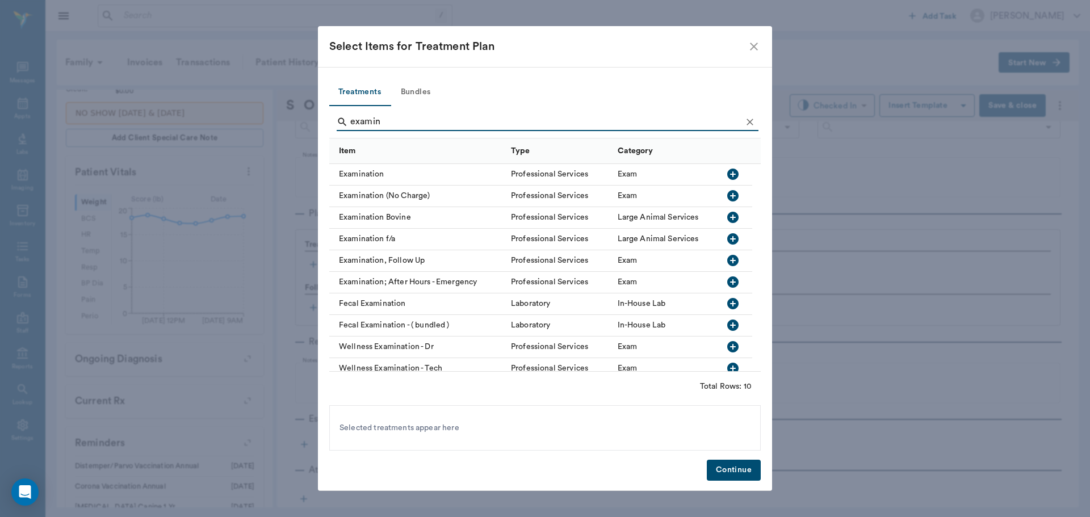
type input "examin"
click at [749, 119] on icon "Clear" at bounding box center [750, 121] width 11 height 11
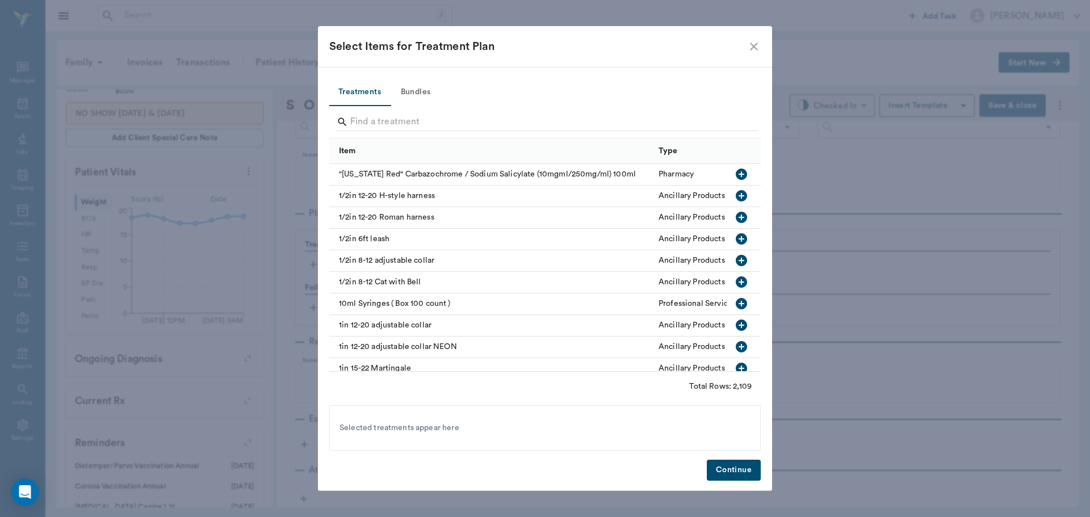
click at [757, 48] on icon "close" at bounding box center [754, 47] width 14 height 14
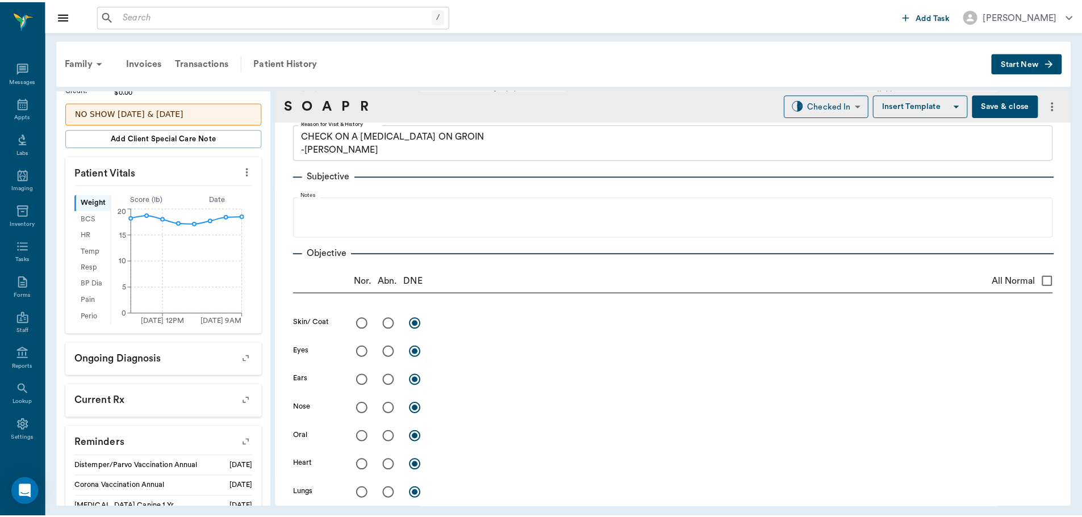
scroll to position [0, 0]
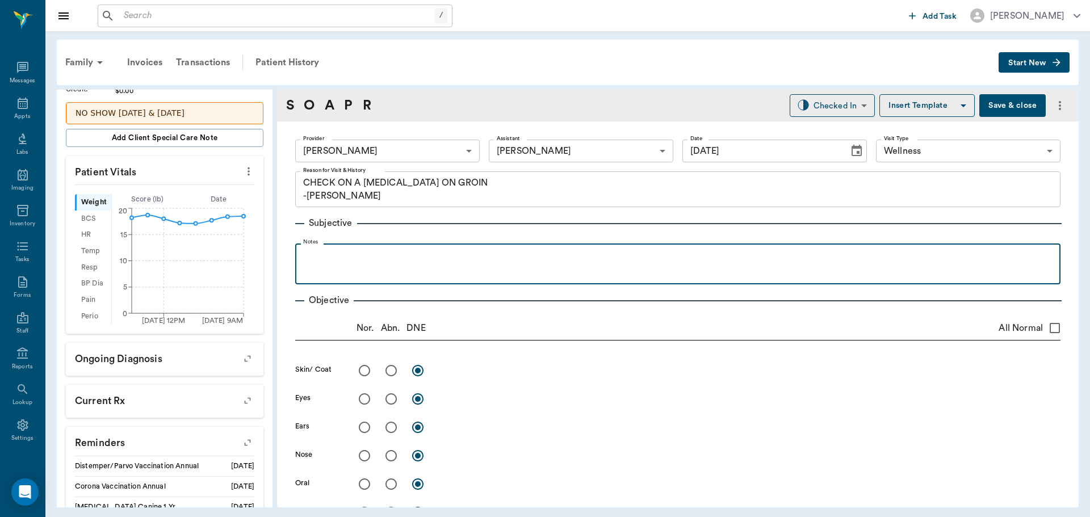
click at [317, 258] on p at bounding box center [678, 256] width 754 height 14
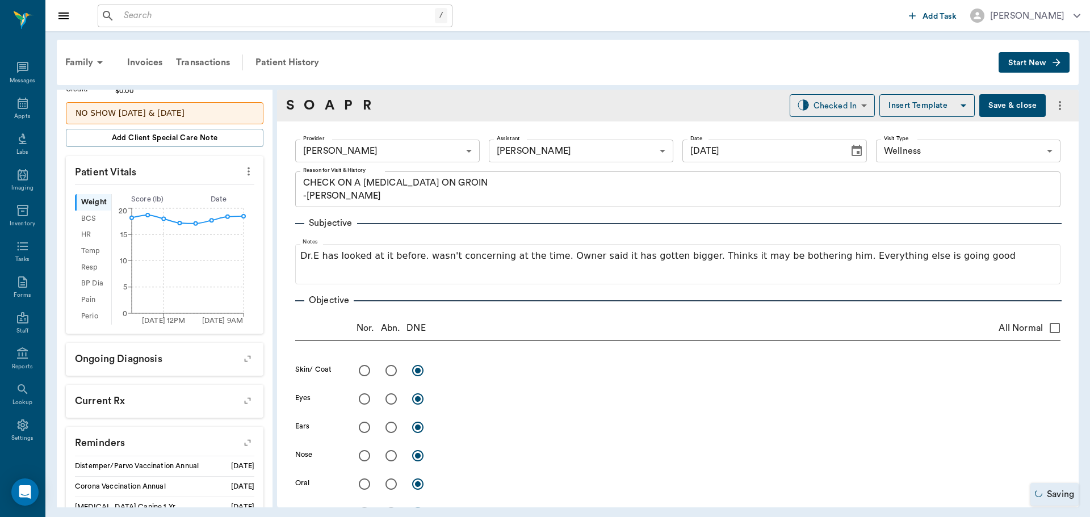
click at [986, 100] on button "Save & close" at bounding box center [1013, 105] width 66 height 23
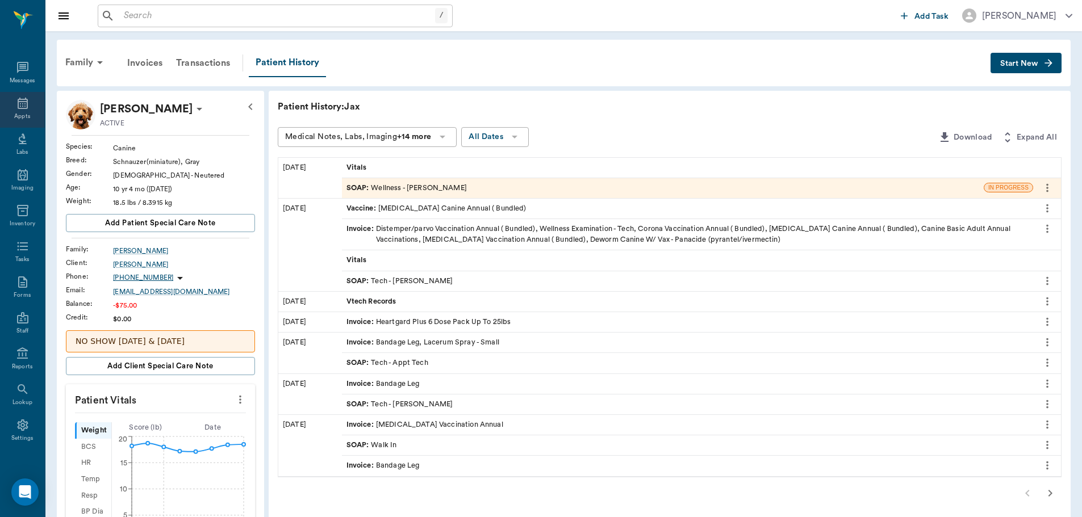
click at [23, 109] on icon at bounding box center [23, 104] width 14 height 14
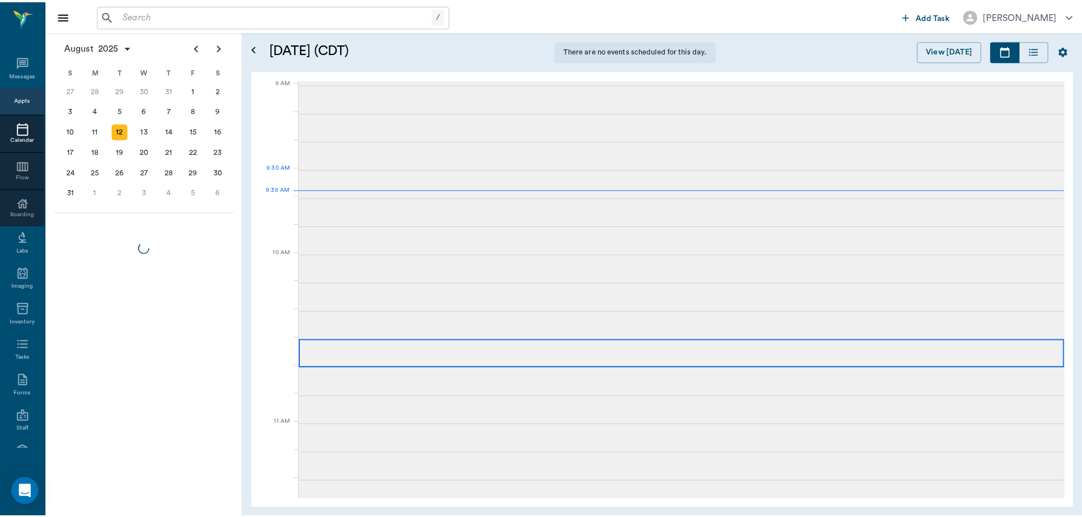
scroll to position [171, 0]
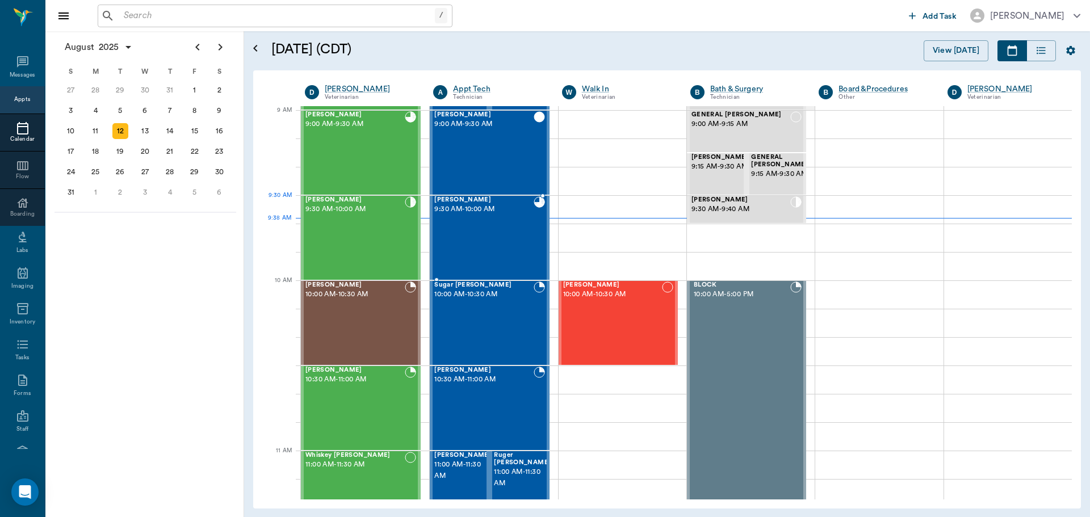
click at [504, 208] on span "9:30 AM - 10:00 AM" at bounding box center [483, 209] width 99 height 11
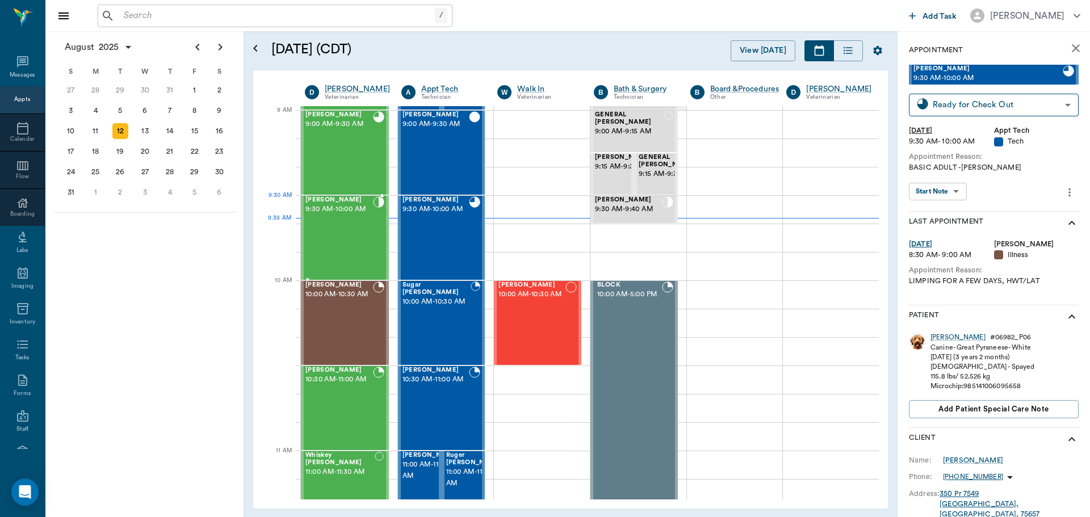
click at [362, 214] on span "9:30 AM - 10:00 AM" at bounding box center [340, 209] width 68 height 11
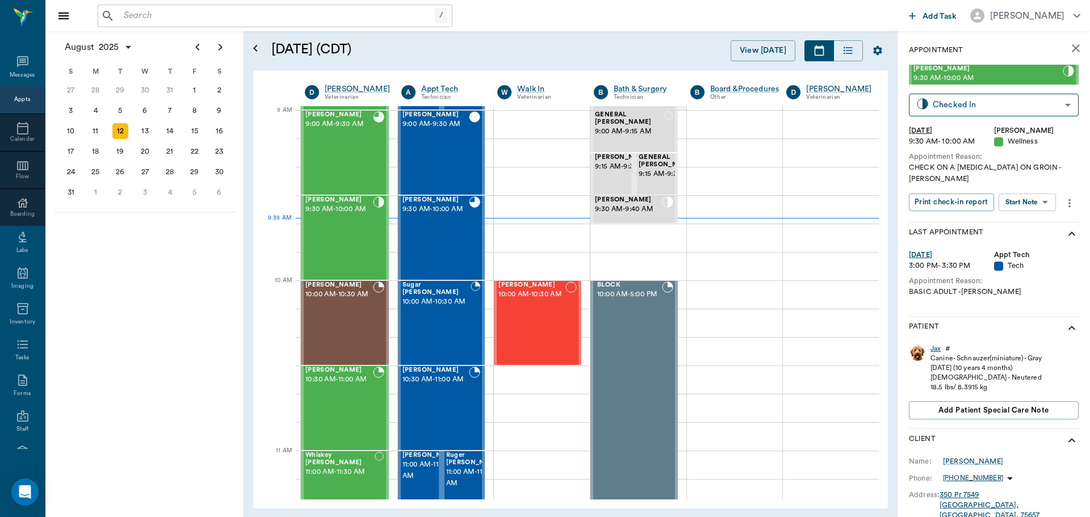
click at [933, 344] on div "Jax" at bounding box center [936, 349] width 10 height 10
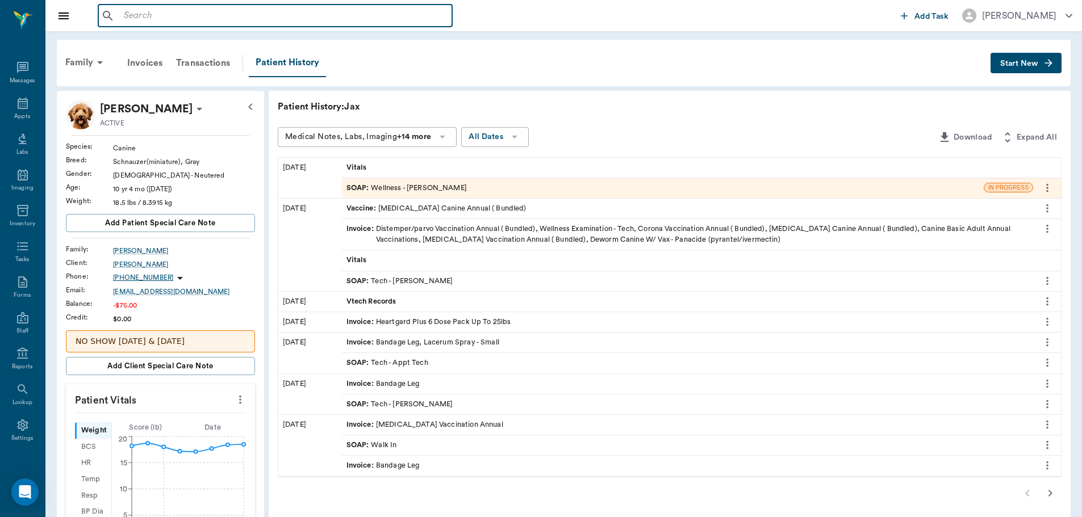
click at [250, 16] on input "text" at bounding box center [283, 16] width 328 height 16
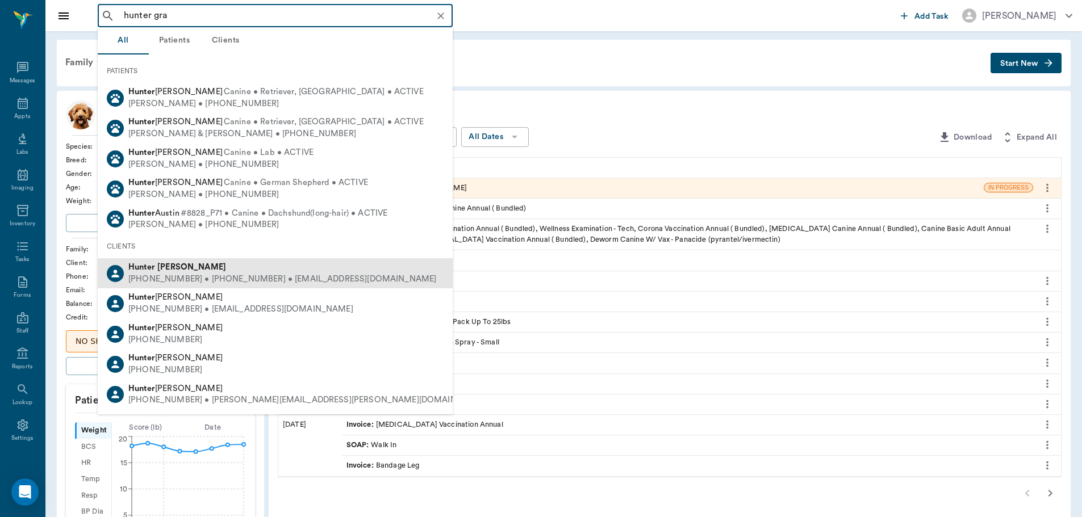
click at [266, 273] on div "Hunter Graves" at bounding box center [282, 268] width 308 height 12
type input "hunter gra"
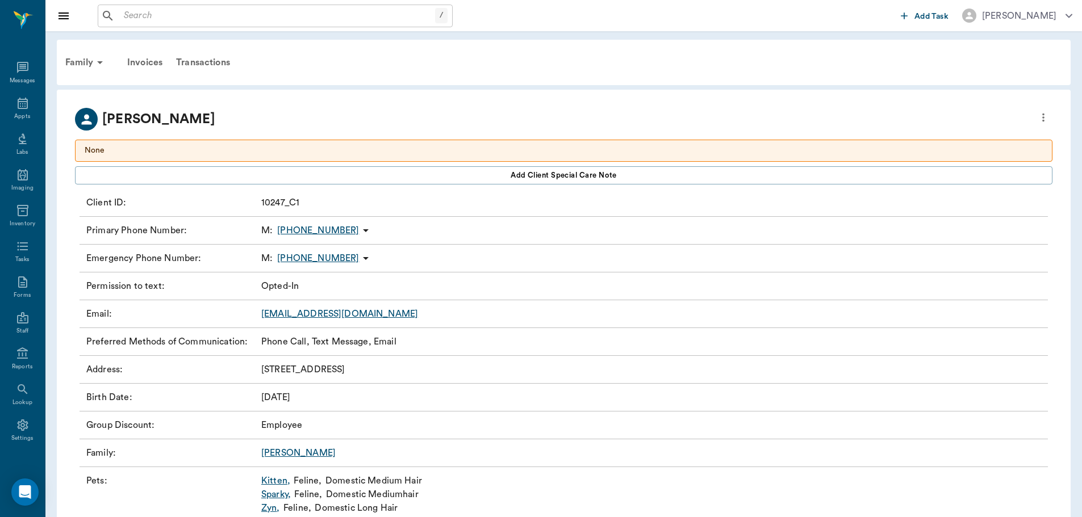
drag, startPoint x: 210, startPoint y: 60, endPoint x: 256, endPoint y: 72, distance: 46.8
click at [210, 60] on div "Transactions" at bounding box center [203, 62] width 68 height 27
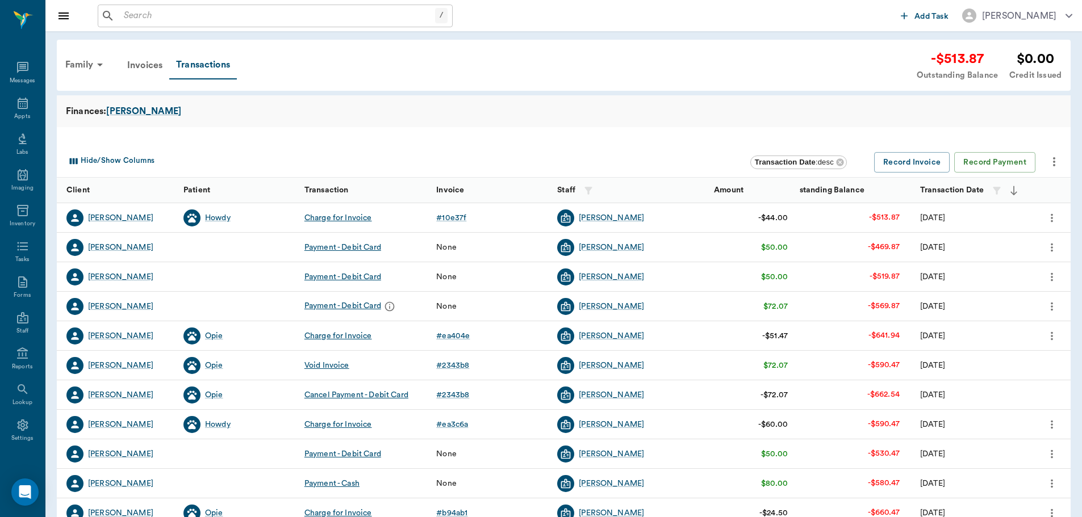
click at [26, 112] on div "Appts" at bounding box center [22, 116] width 16 height 9
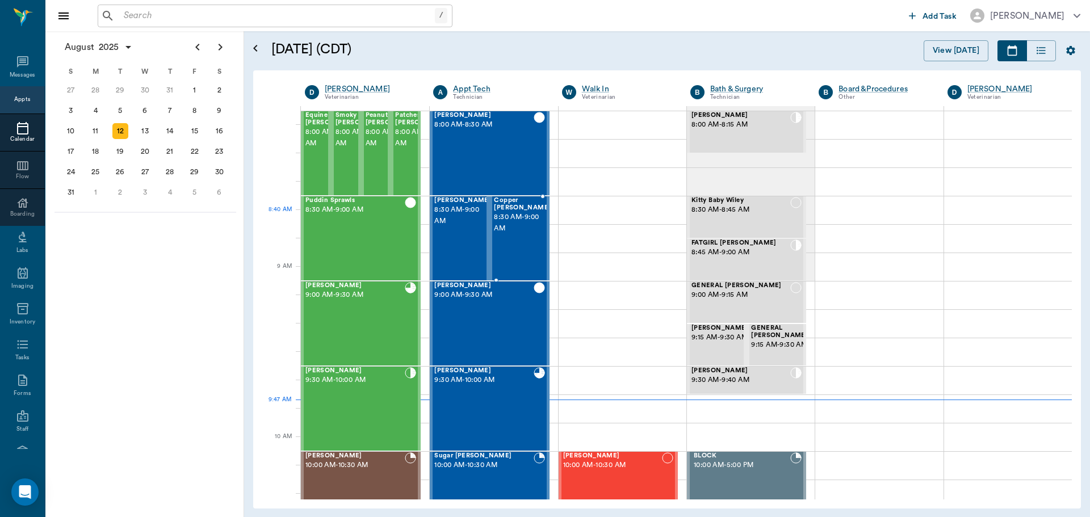
scroll to position [57, 0]
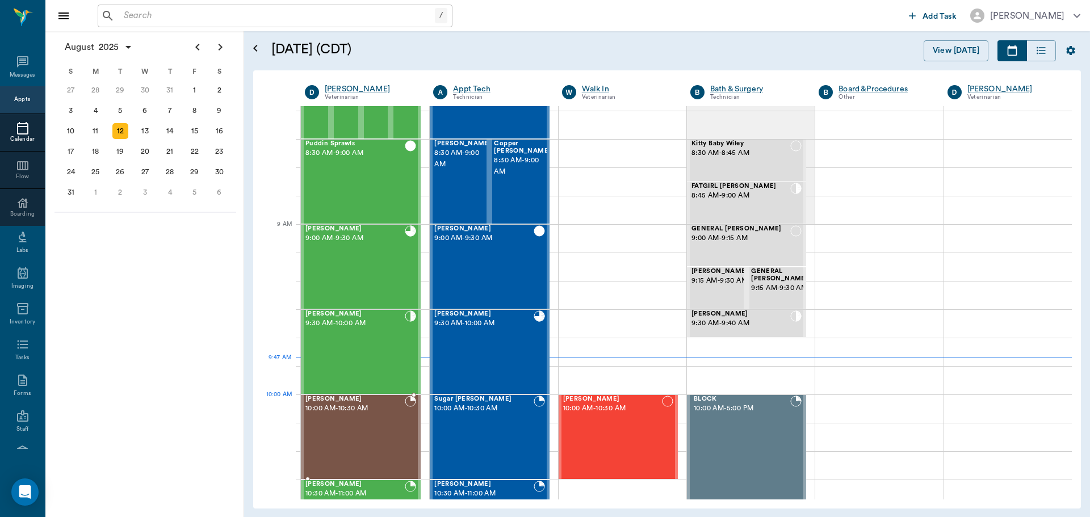
click at [392, 431] on div "[PERSON_NAME] 10:00 AM - 10:30 AM" at bounding box center [355, 437] width 99 height 83
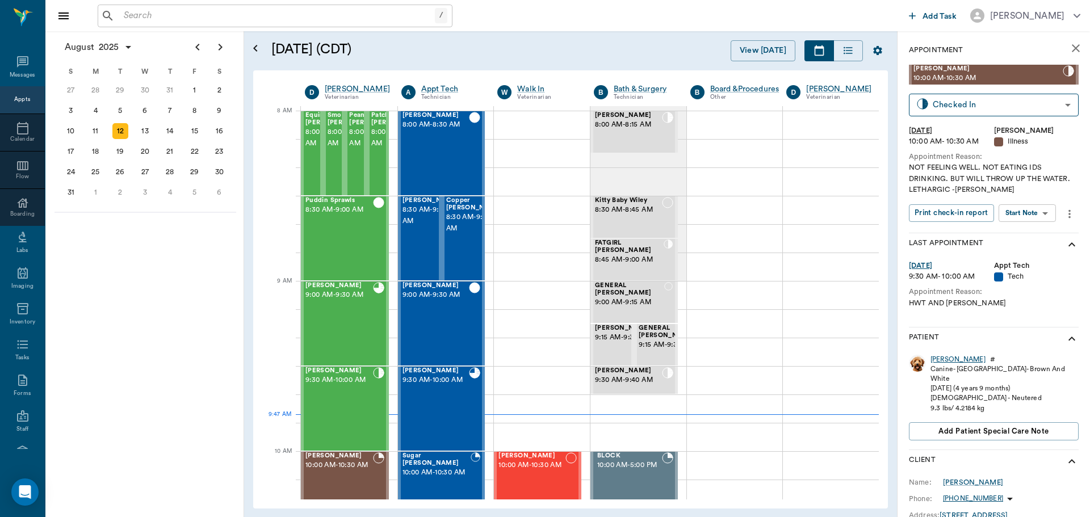
click at [942, 361] on div "[PERSON_NAME]" at bounding box center [958, 360] width 55 height 10
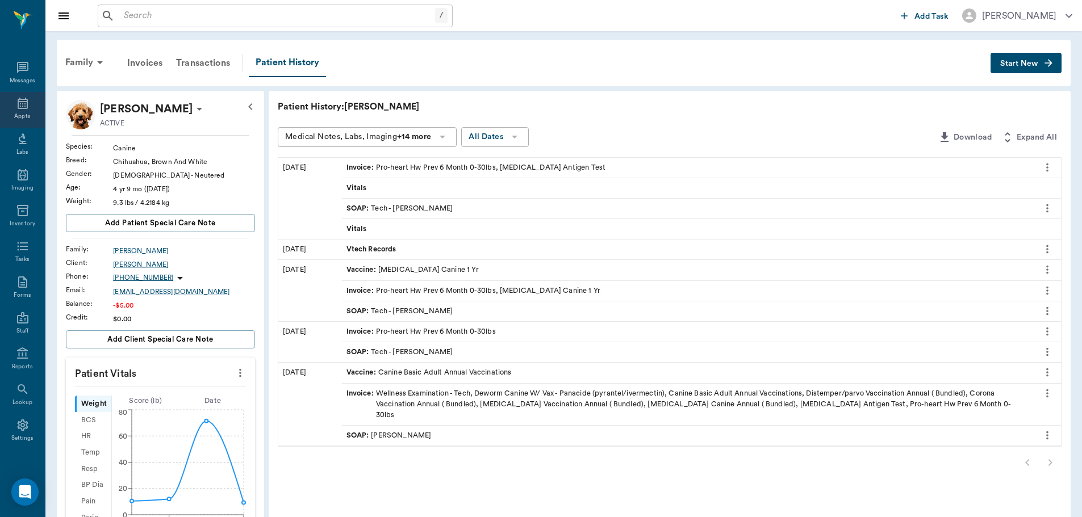
click at [20, 104] on icon at bounding box center [23, 104] width 14 height 14
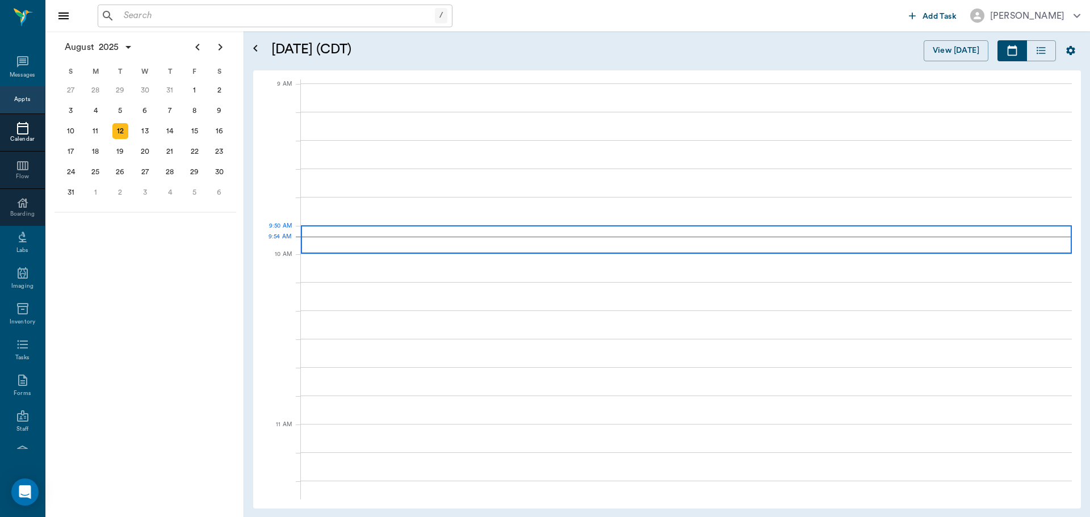
scroll to position [170, 0]
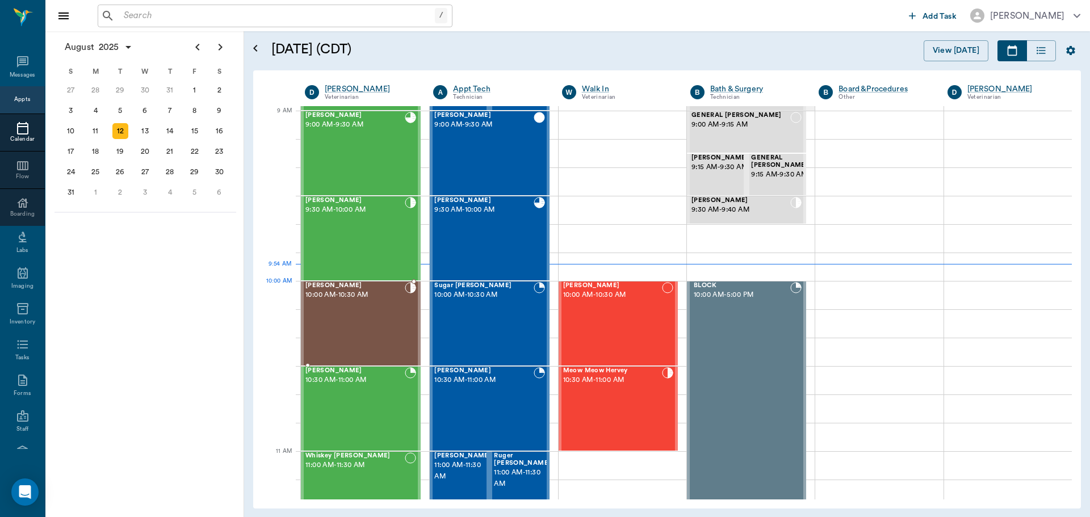
click at [366, 291] on span "10:00 AM - 10:30 AM" at bounding box center [355, 295] width 99 height 11
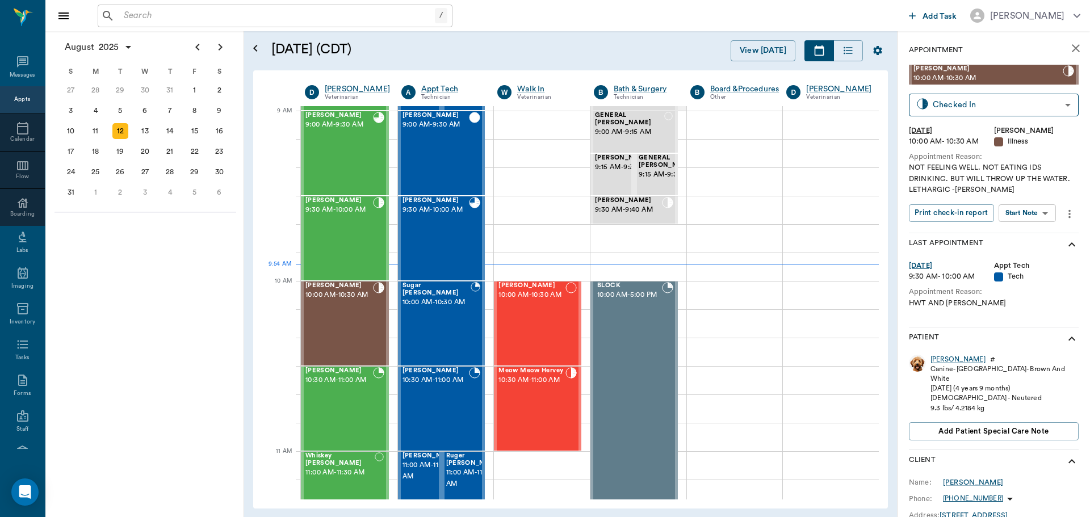
click at [1047, 201] on div "Lance Carter 10:00 AM - 10:30 AM Checked In CHECKED_IN ​ Tue, Aug 12, 2025 10:0…" at bounding box center [994, 149] width 170 height 168
click at [1047, 207] on body "/ ​ Add Task Dr. Bert Ellsworth Nectar Messages Appts Calendar Flow Boarding La…" at bounding box center [545, 258] width 1090 height 517
click at [1025, 240] on button "Start SOAP" at bounding box center [1015, 236] width 39 height 13
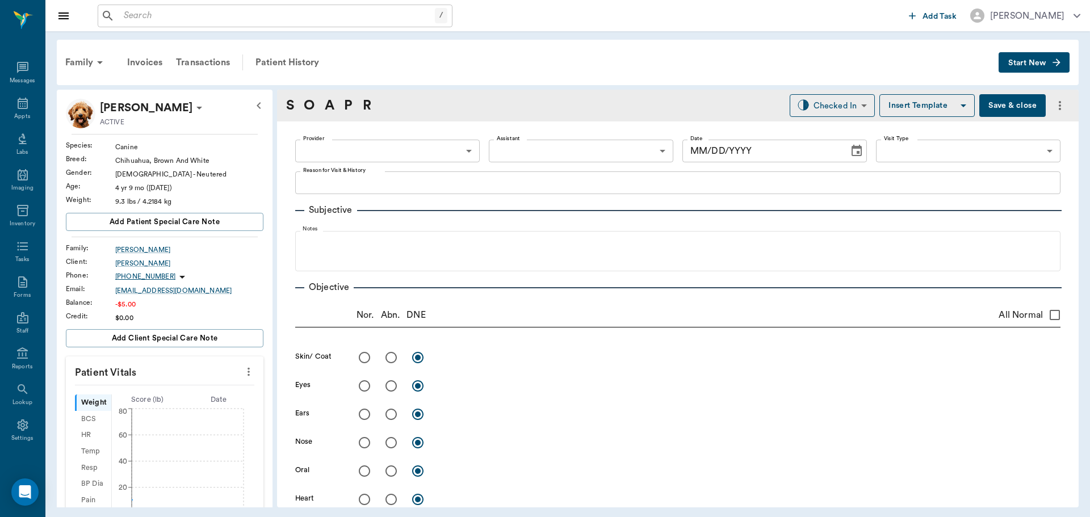
type input "63ec2f075fda476ae8351a4d"
type input "65d2be4f46e3a538d89b8c15"
type textarea "NOT FEELING WELL. NOT EATING IDS DRINKING. BUT WILL THROW UP THE WATER. LETHARG…"
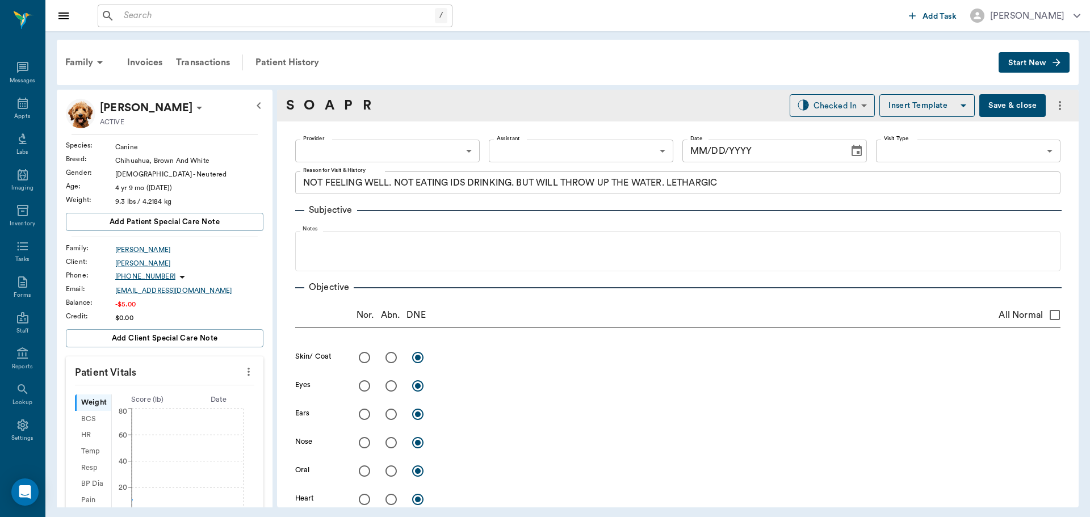
type input "08/12/2025"
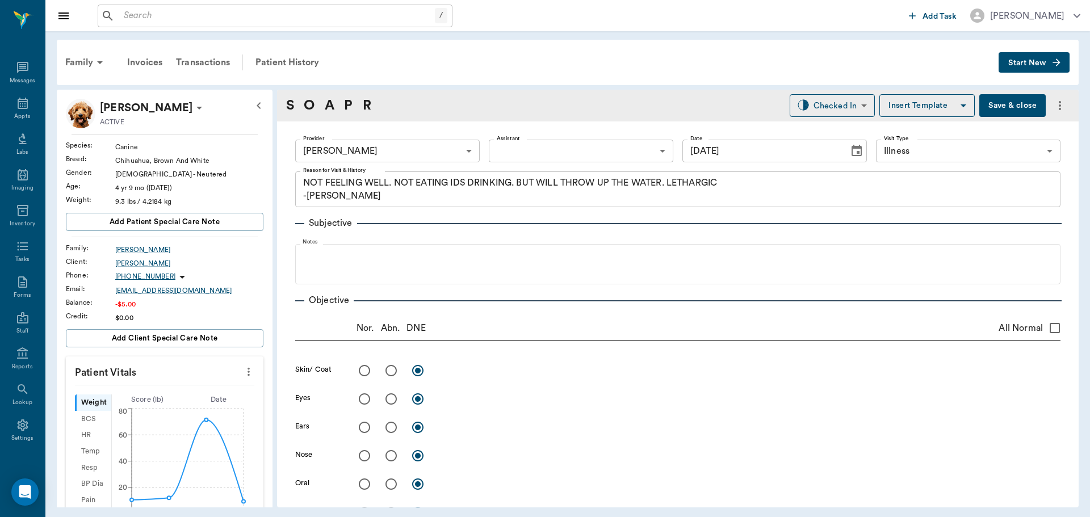
click at [243, 373] on icon "more" at bounding box center [249, 372] width 12 height 14
click at [206, 388] on span "Enter Vitals" at bounding box center [192, 392] width 95 height 12
click at [182, 403] on input "text" at bounding box center [164, 406] width 99 height 23
type input "10.1"
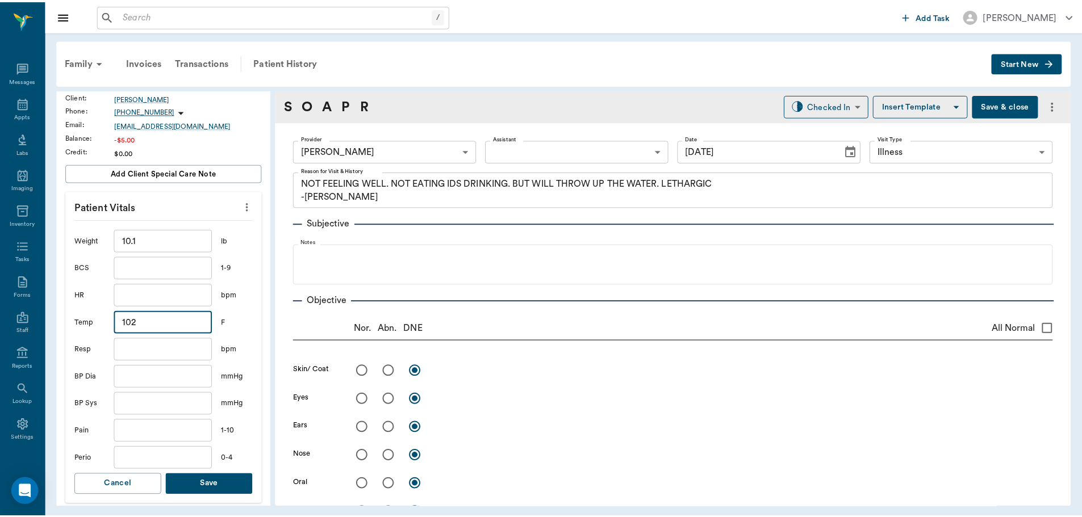
scroll to position [227, 0]
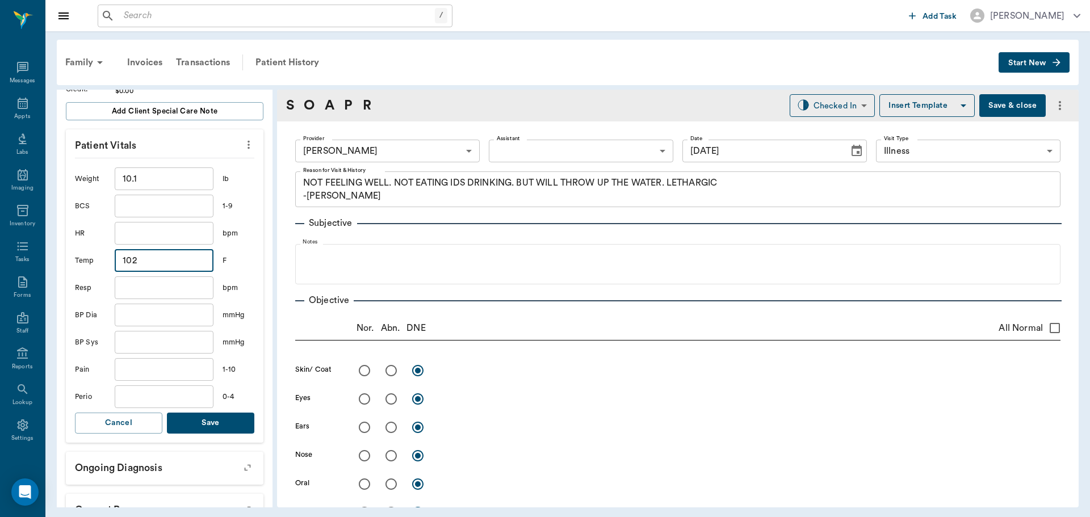
type input "102"
click at [216, 432] on button "Save" at bounding box center [210, 423] width 87 height 21
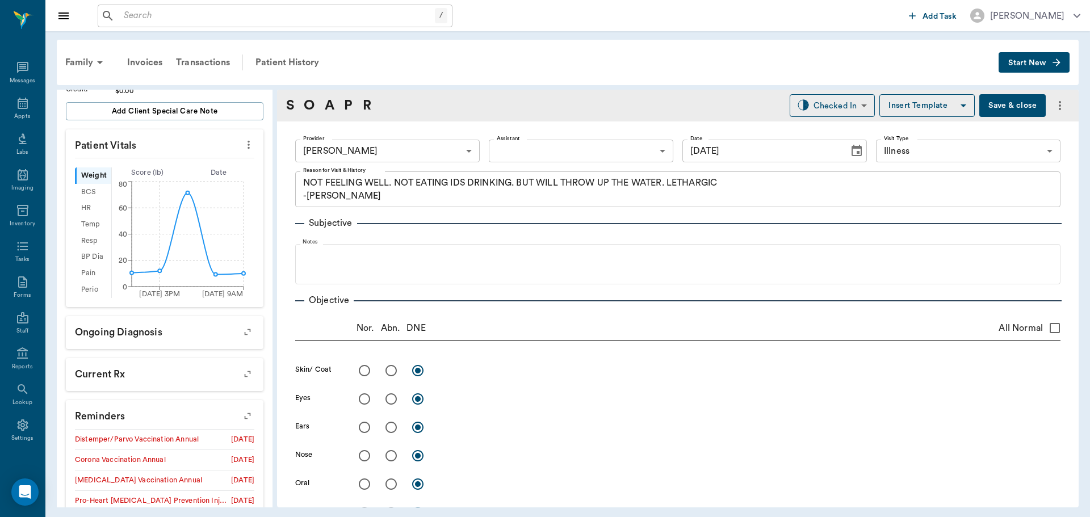
click at [1014, 107] on button "Save & close" at bounding box center [1013, 105] width 66 height 23
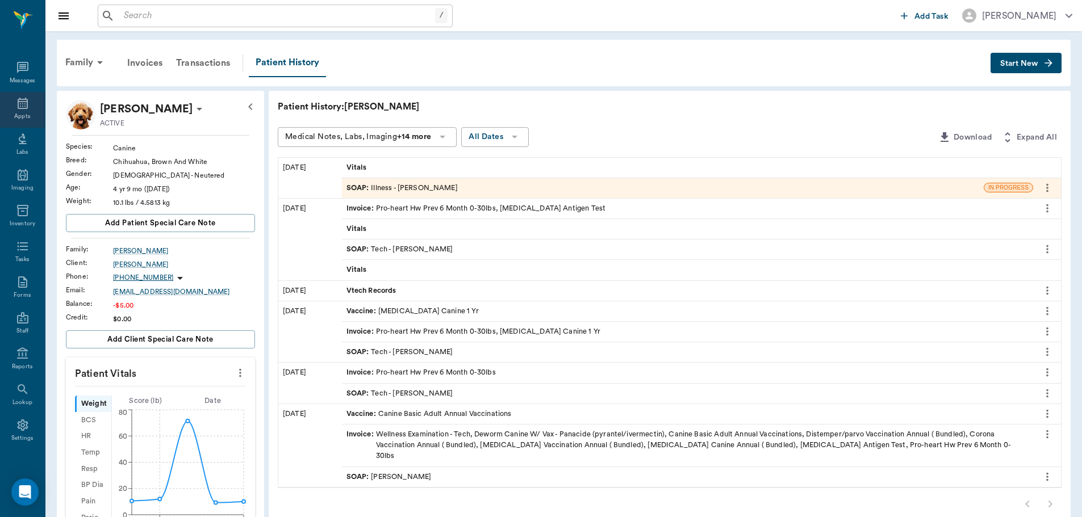
click at [22, 106] on icon at bounding box center [23, 103] width 10 height 11
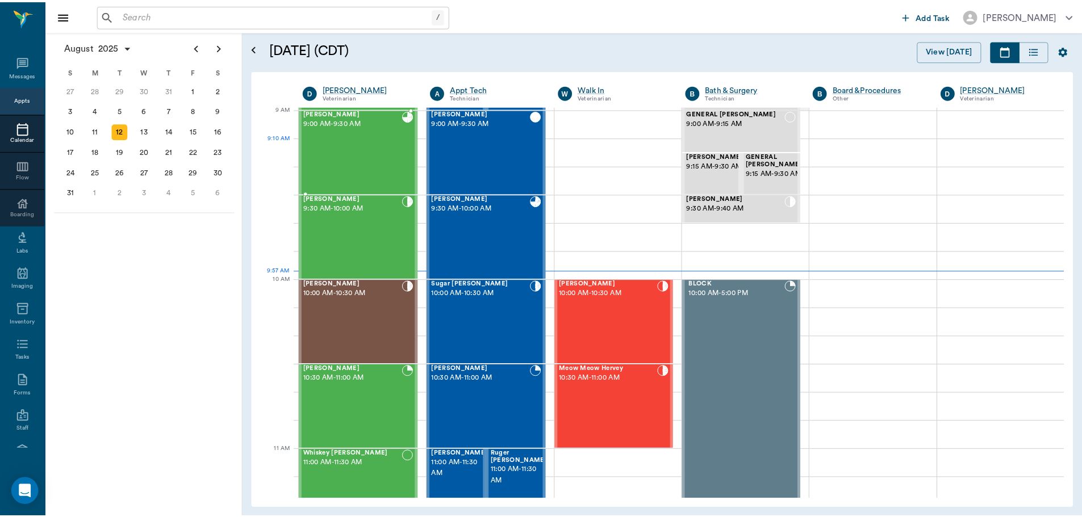
scroll to position [172, 0]
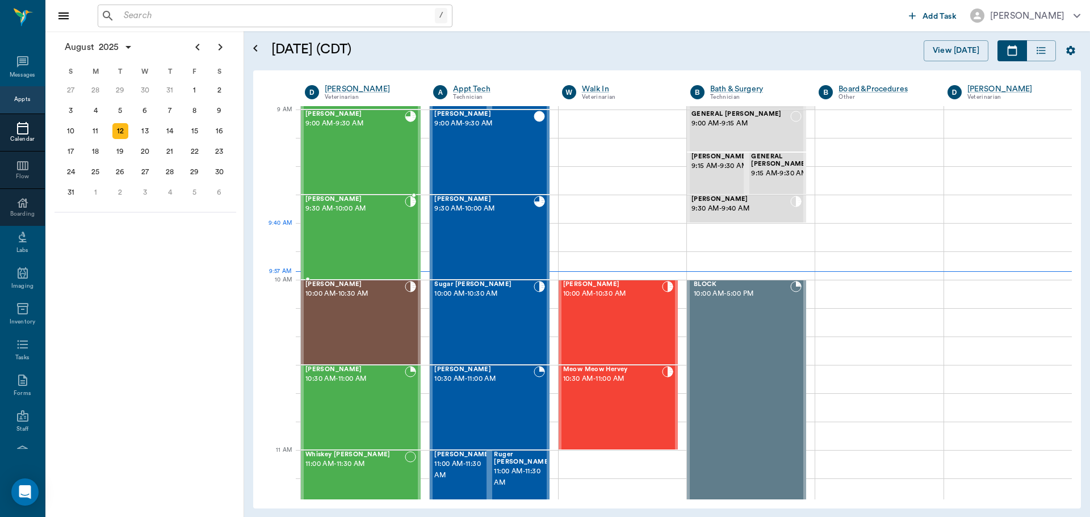
click at [366, 229] on div "Jax Haddox 9:30 AM - 10:00 AM" at bounding box center [355, 237] width 99 height 83
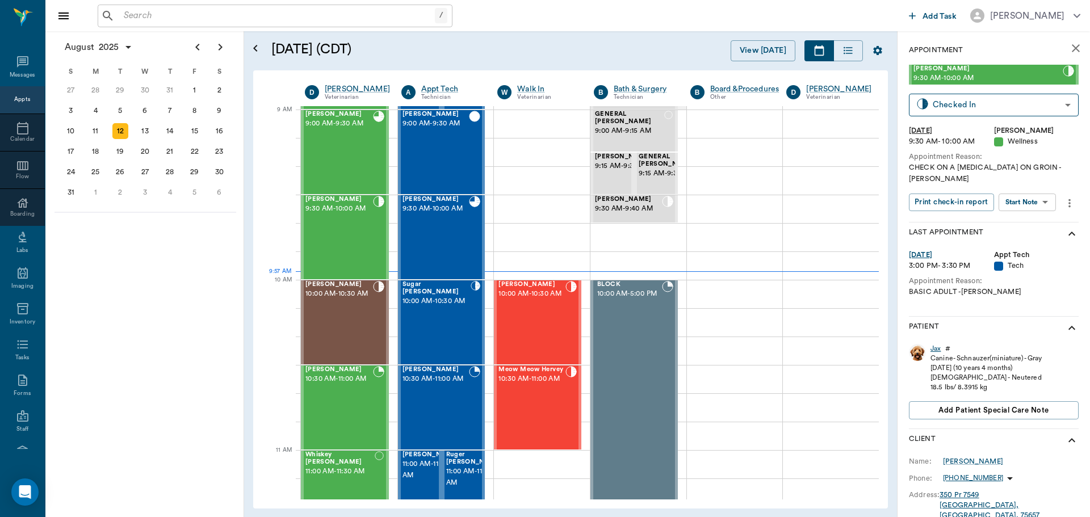
click at [938, 344] on div "Jax" at bounding box center [936, 349] width 10 height 10
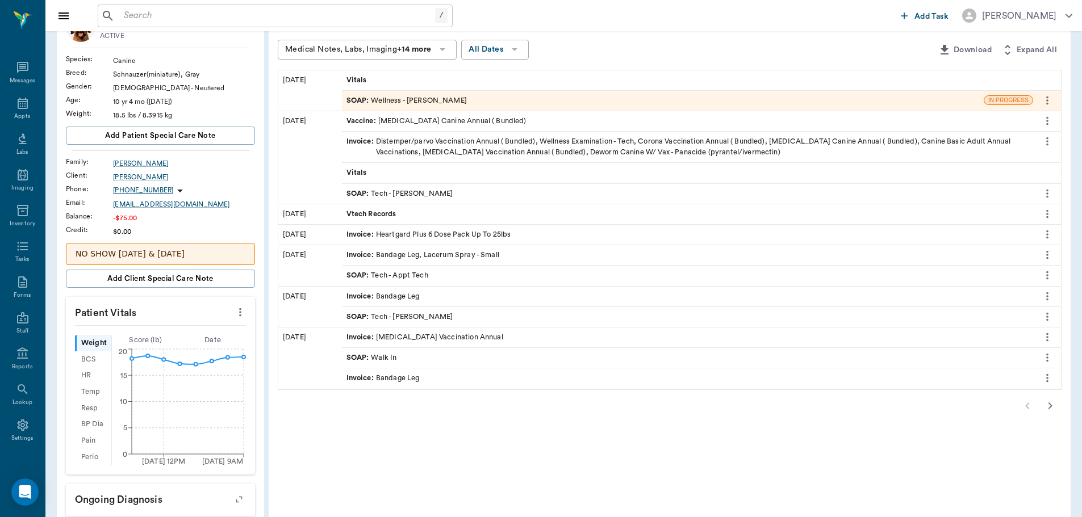
scroll to position [114, 0]
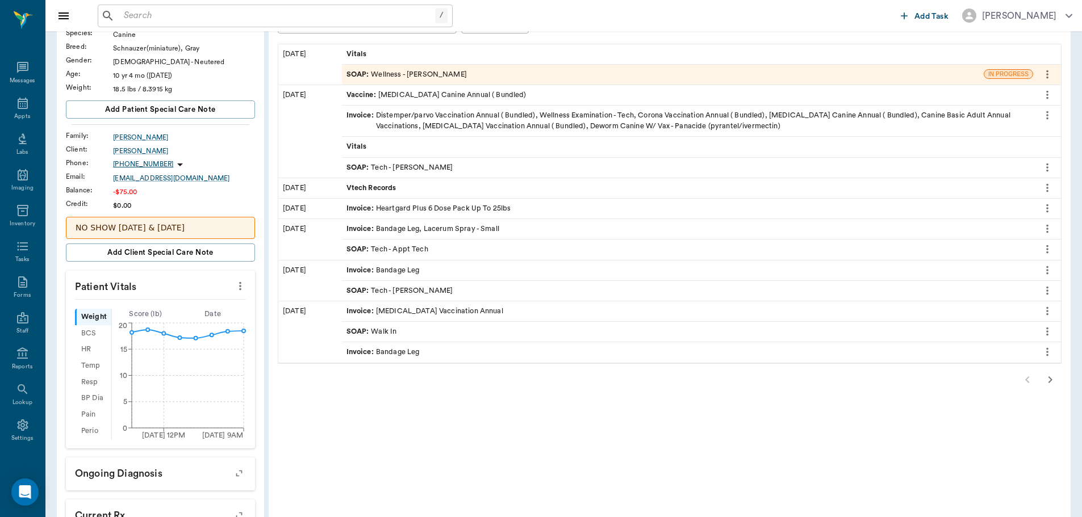
click at [426, 292] on div "SOAP : Tech - Dr. Bert Ellsworth" at bounding box center [399, 291] width 107 height 11
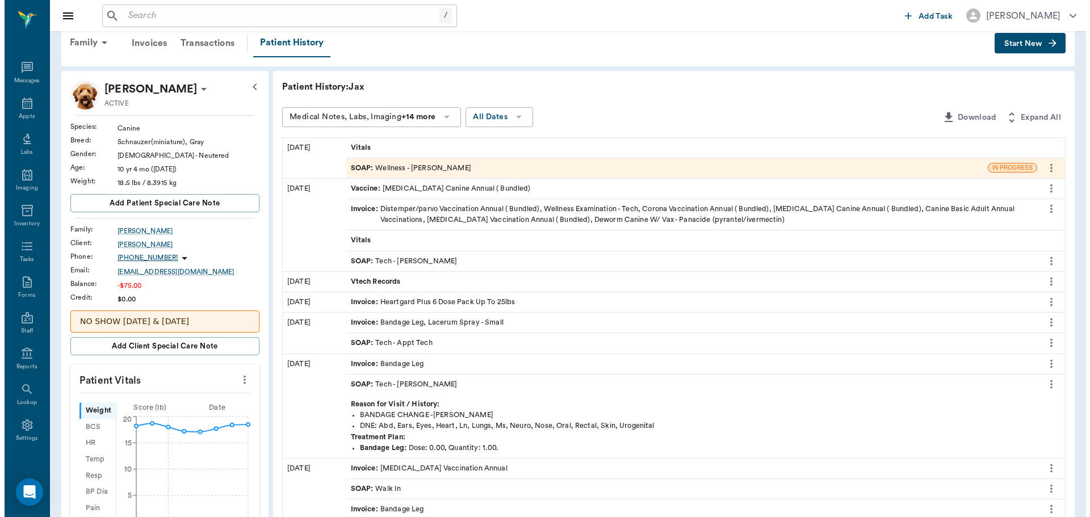
scroll to position [0, 0]
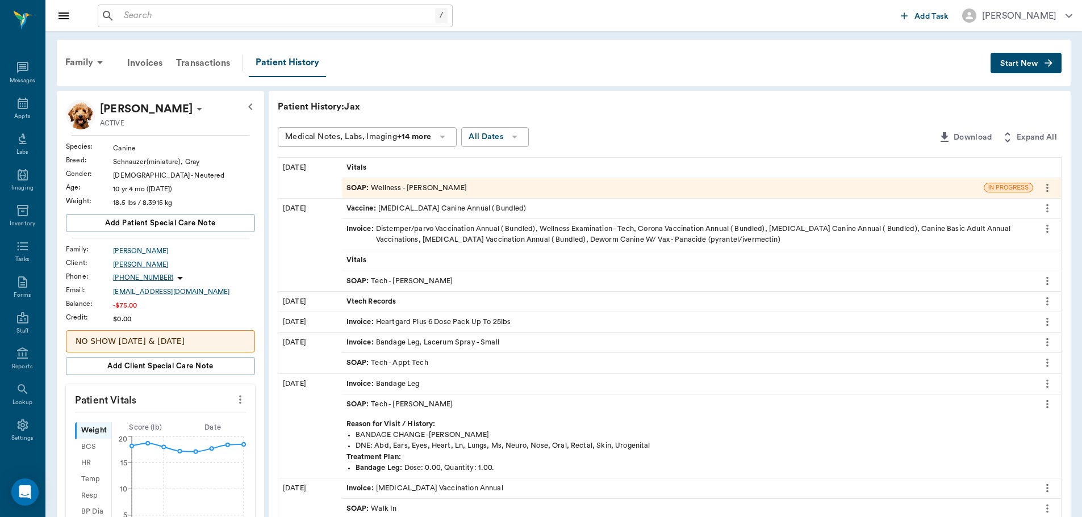
click at [443, 187] on div "SOAP : Wellness - Dr. Bert Ellsworth" at bounding box center [406, 188] width 120 height 11
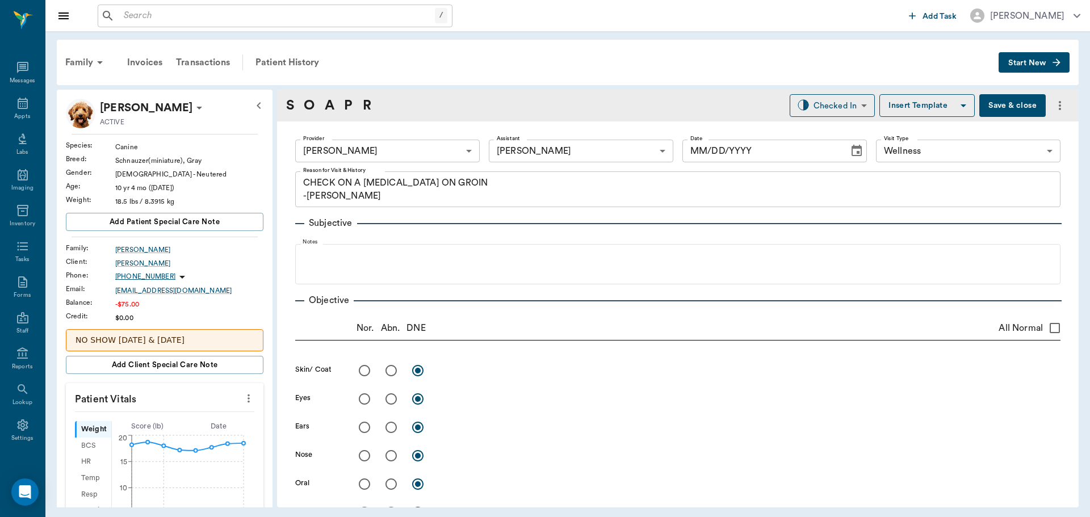
type input "63ec2f075fda476ae8351a4d"
type input "63ec2e7e52e12b0ba117b124"
type input "65d2be4f46e3a538d89b8c14"
type textarea "CHECK ON A FATTY TUMOR ON GROIN -LORY"
type input "[DATE]"
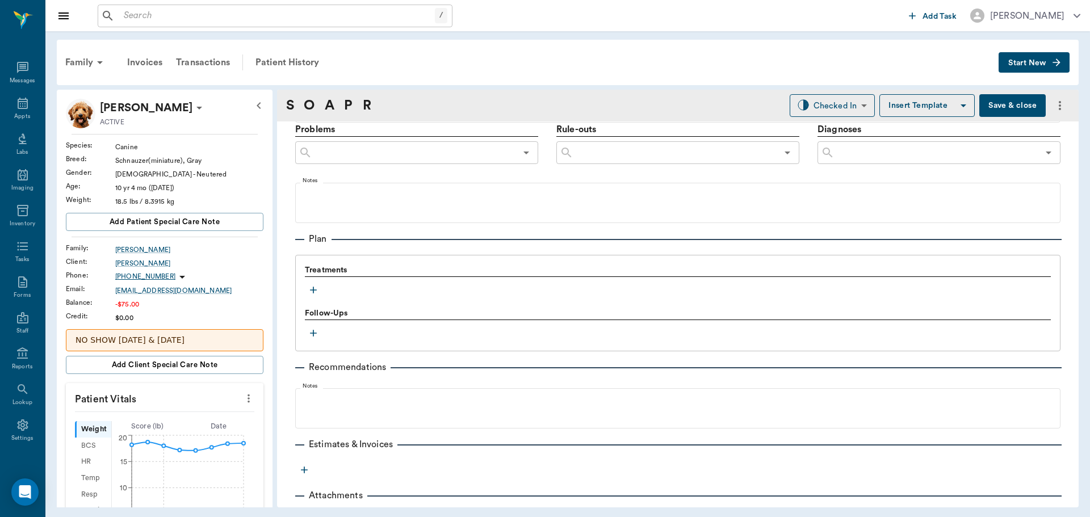
scroll to position [676, 0]
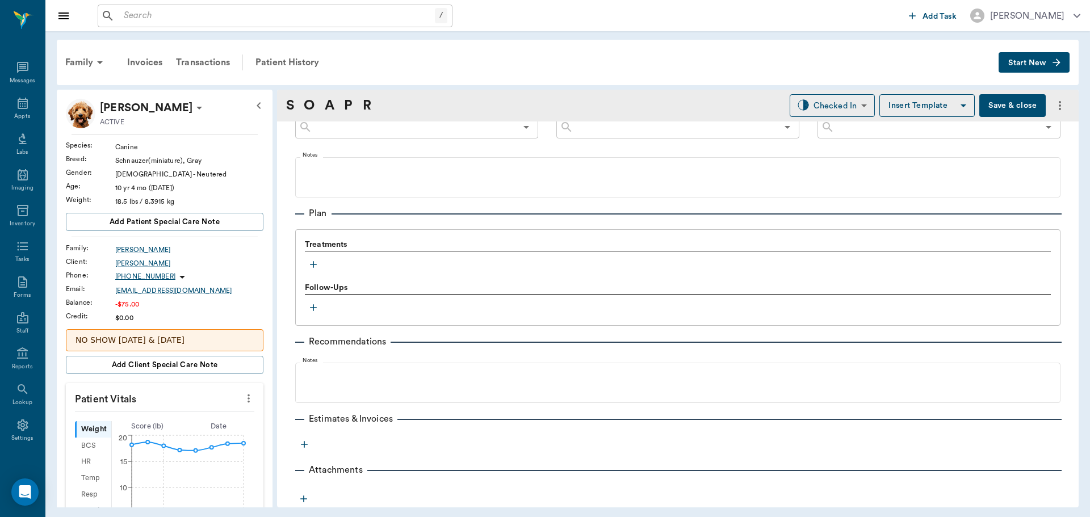
click at [311, 269] on icon "button" at bounding box center [313, 264] width 11 height 11
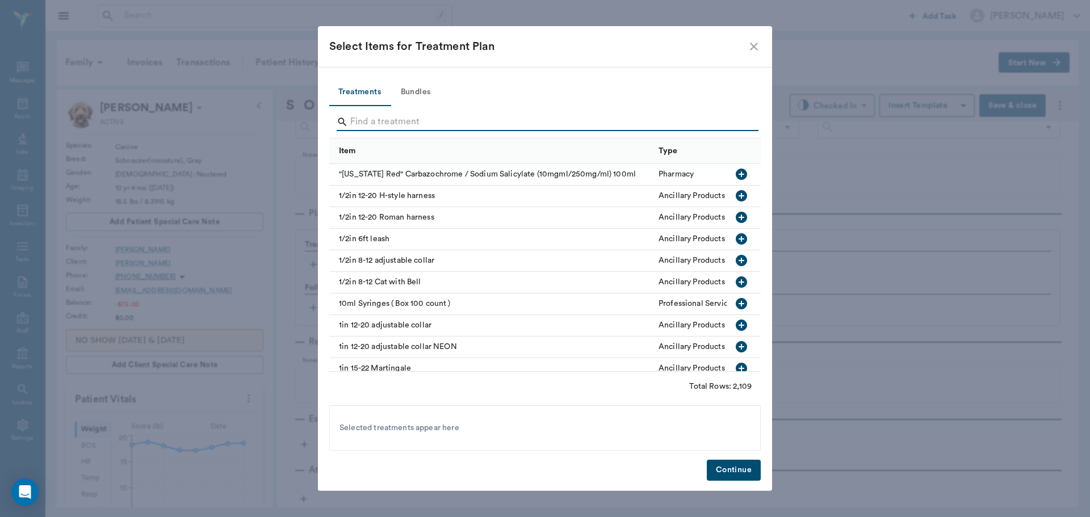
click at [383, 118] on input "Search" at bounding box center [545, 122] width 391 height 18
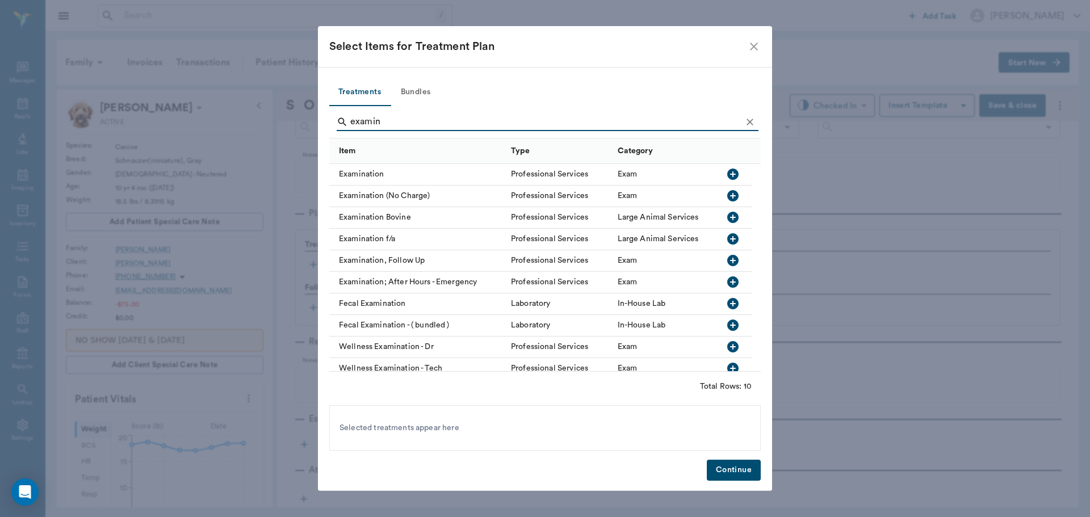
type input "examin"
click at [733, 172] on icon "button" at bounding box center [733, 174] width 11 height 11
click at [735, 476] on button "Continue" at bounding box center [734, 470] width 54 height 21
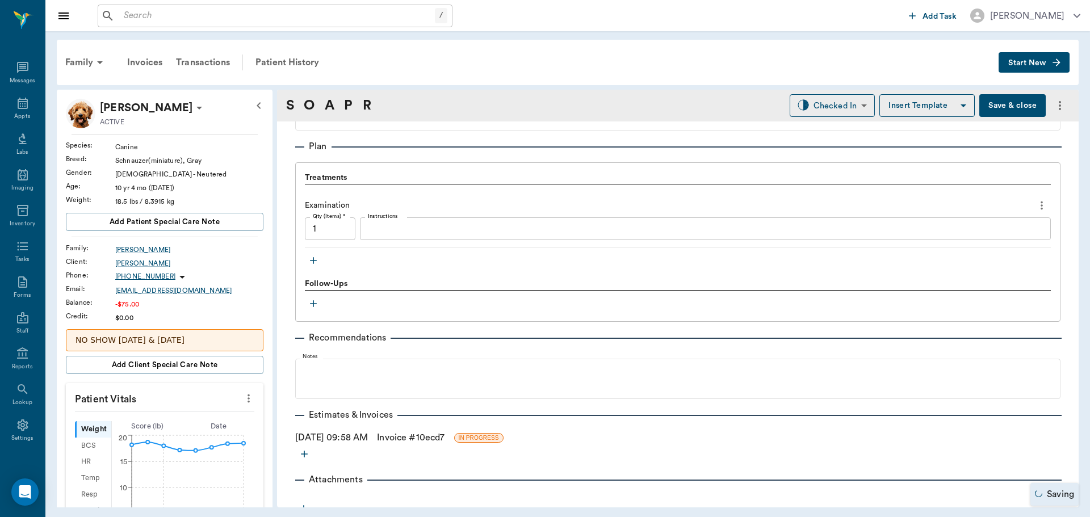
scroll to position [753, 0]
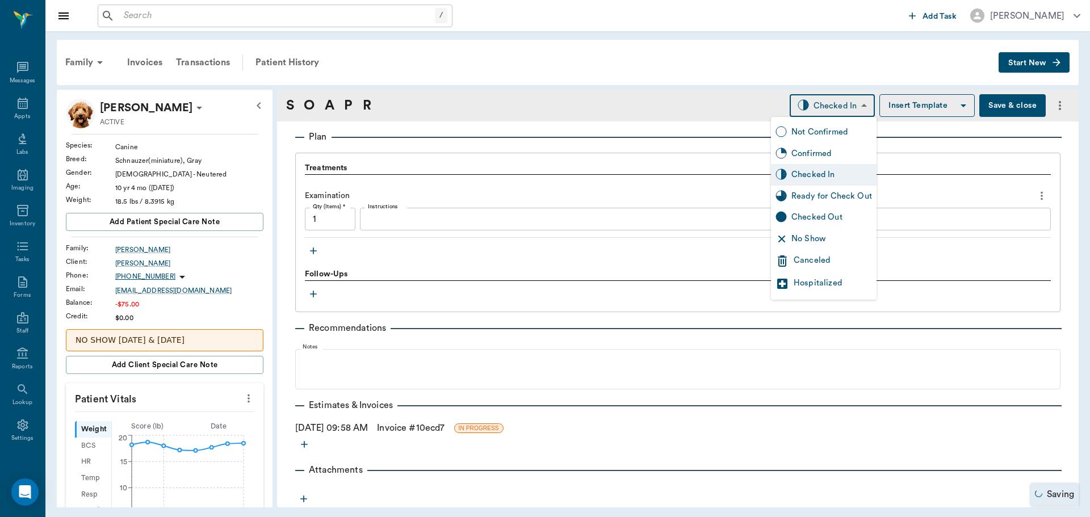
click at [841, 104] on body "/ ​ Add Task Dr. Bert Ellsworth Nectar Messages Appts Labs Imaging Inventory Ta…" at bounding box center [545, 258] width 1090 height 517
click at [828, 197] on div "Ready for Check Out" at bounding box center [832, 196] width 81 height 12
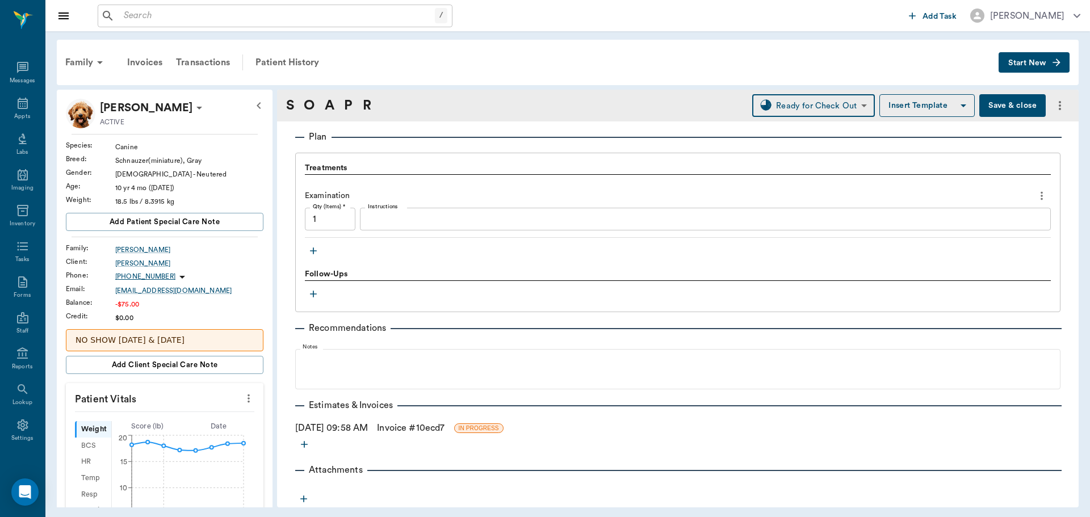
type input "READY_TO_CHECKOUT"
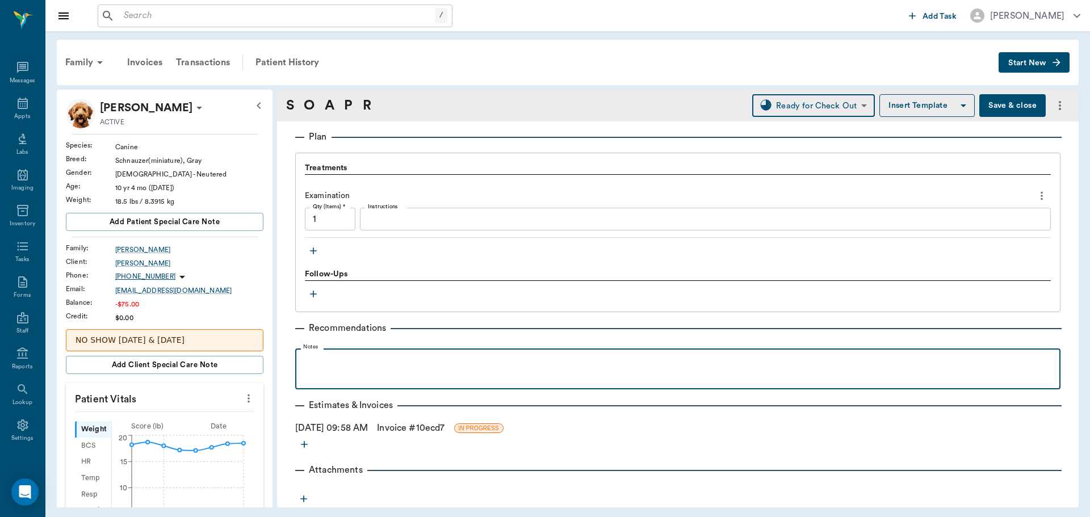
click at [319, 360] on p at bounding box center [678, 361] width 754 height 14
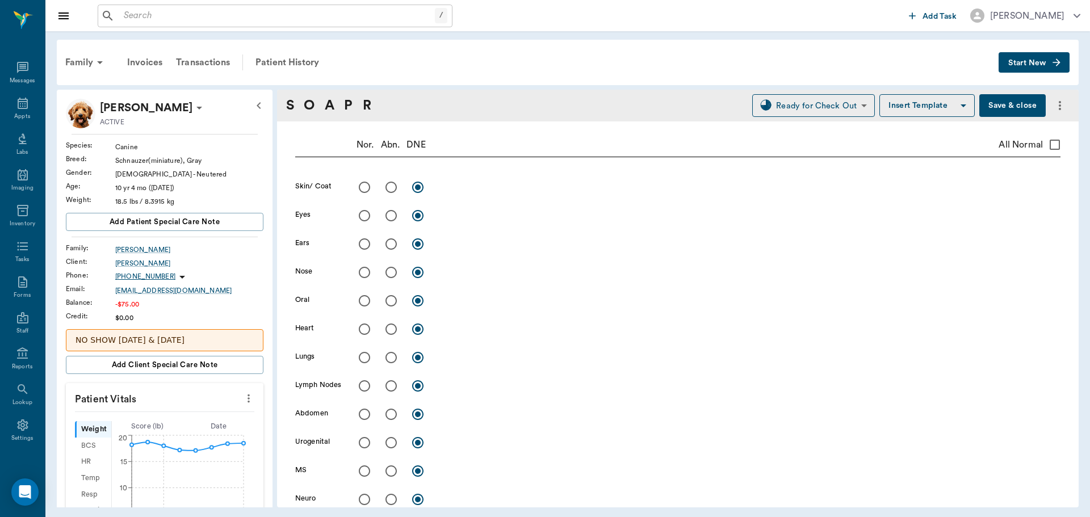
scroll to position [128, 0]
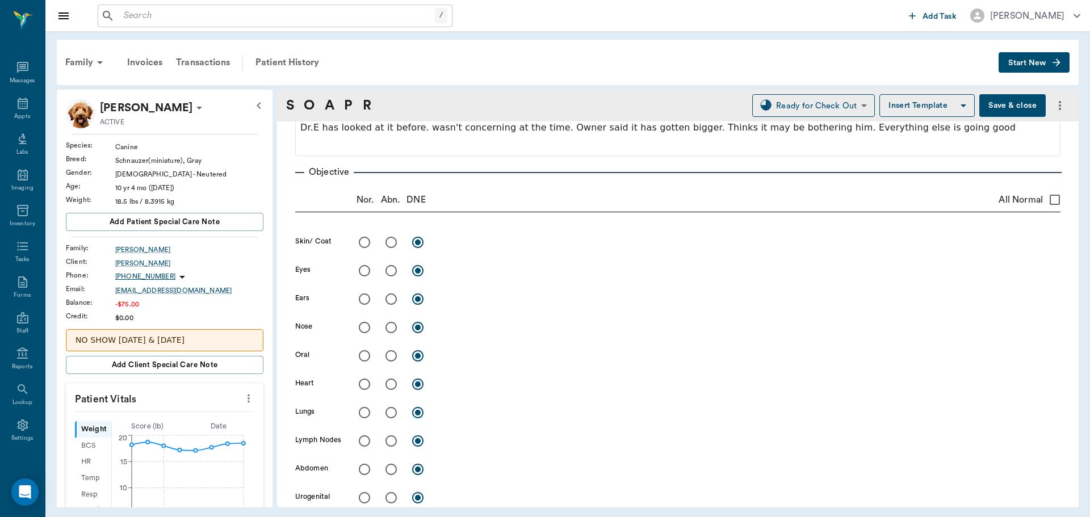
click at [390, 245] on input "radio" at bounding box center [391, 243] width 24 height 24
radio input "true"
click at [456, 246] on textarea at bounding box center [750, 242] width 622 height 13
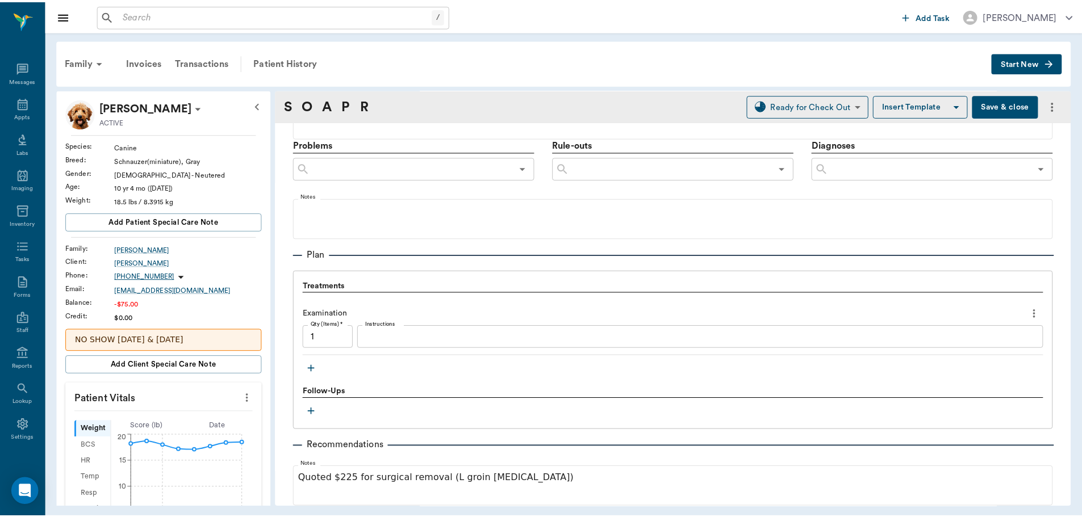
scroll to position [753, 0]
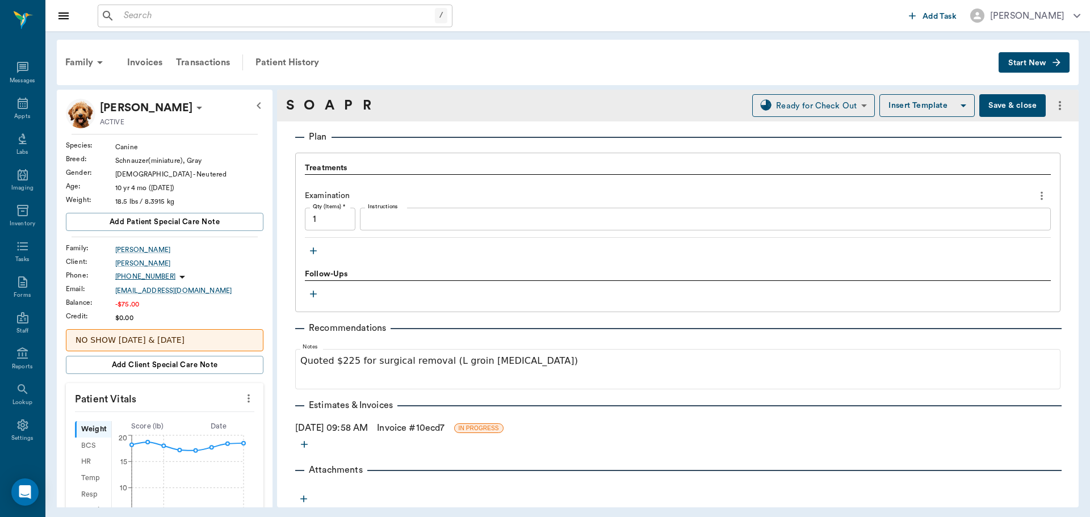
type textarea "Fatty tumor in L inguinal area, enlarging, now"
click at [413, 423] on link "Invoice # 10ecd7" at bounding box center [411, 428] width 68 height 14
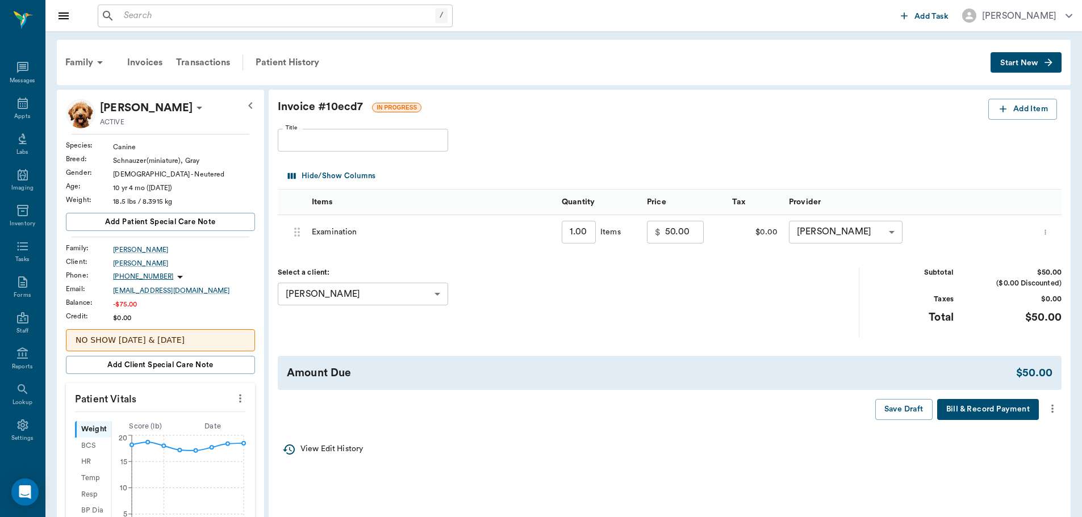
click at [1052, 408] on icon "more" at bounding box center [1052, 409] width 12 height 14
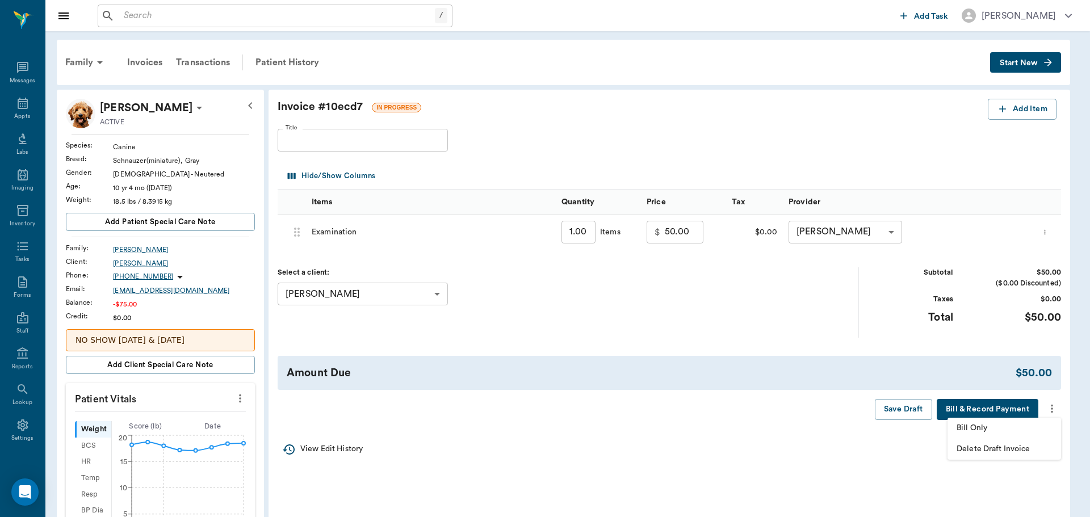
click at [1007, 429] on span "Bill Only" at bounding box center [1004, 429] width 95 height 12
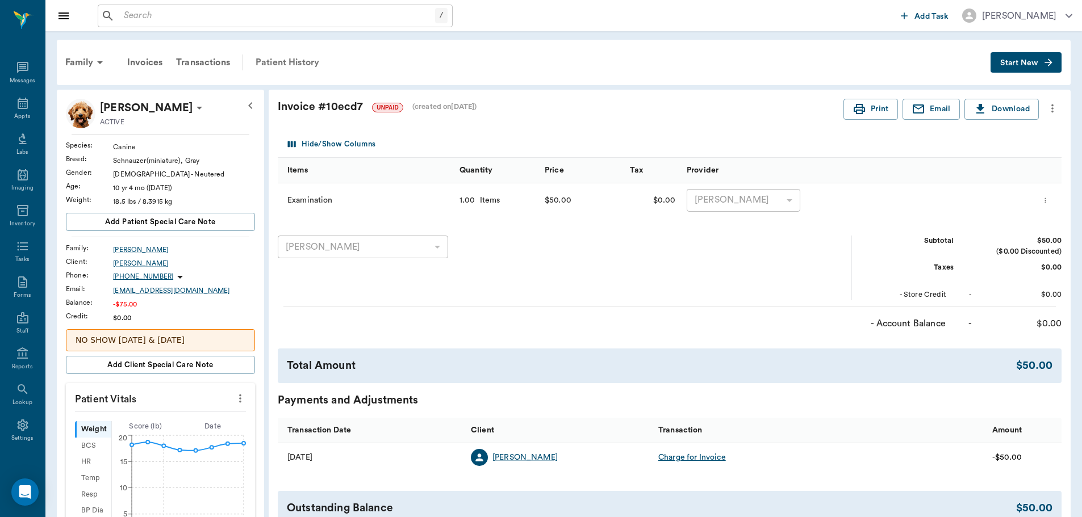
click at [290, 63] on div "Patient History" at bounding box center [287, 62] width 77 height 27
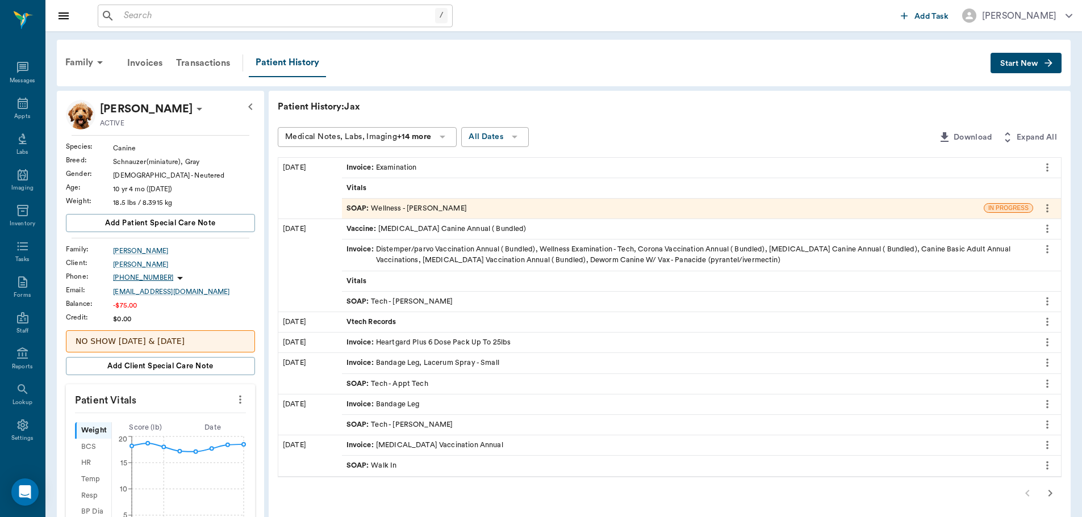
click at [418, 210] on div "SOAP : Wellness - Dr. Bert Ellsworth" at bounding box center [406, 208] width 120 height 11
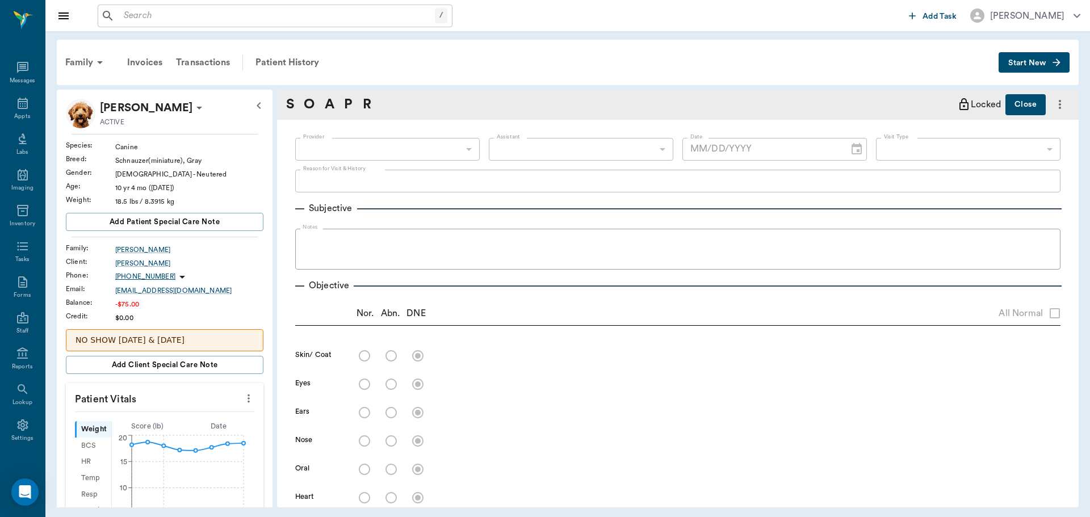
type input "63ec2f075fda476ae8351a4d"
type input "63ec2e7e52e12b0ba117b124"
type input "65d2be4f46e3a538d89b8c14"
type textarea "CHECK ON A FATTY TUMOR ON GROIN -LORY"
radio input "true"
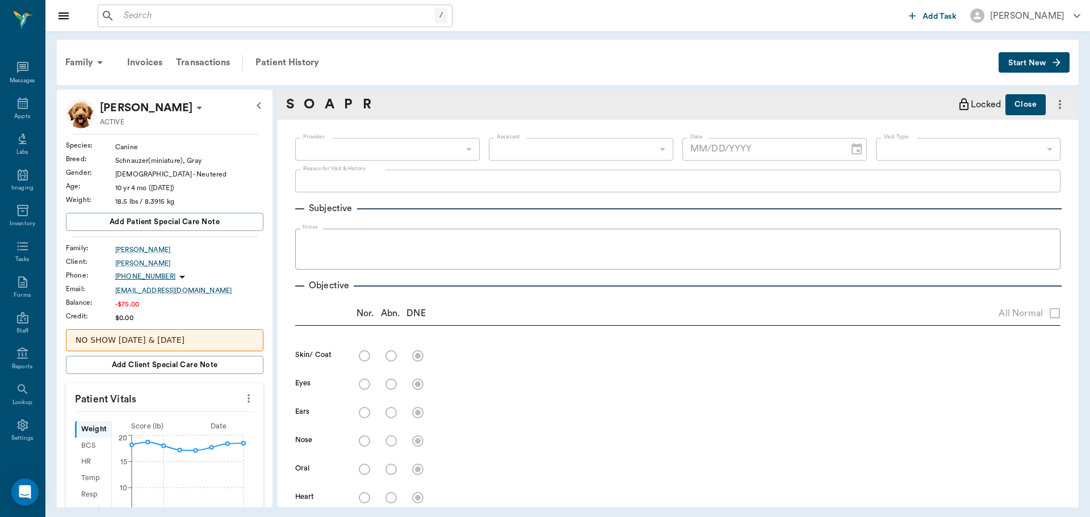
type textarea "Fatty tumor in L inguinal area, enlarging, now"
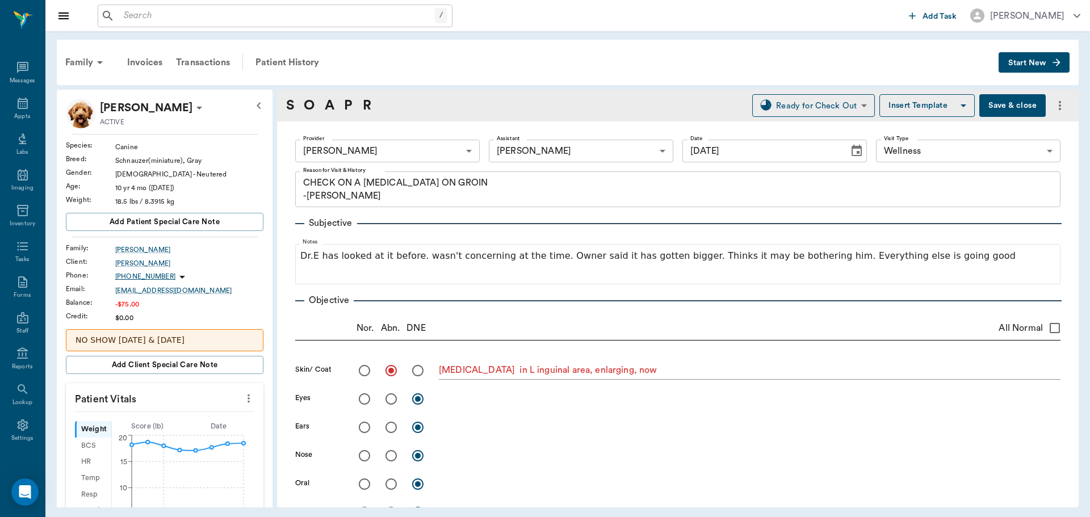
type input "[DATE]"
click at [644, 368] on textarea "Fatty tumor in L inguinal area, enlarging, now" at bounding box center [750, 370] width 622 height 13
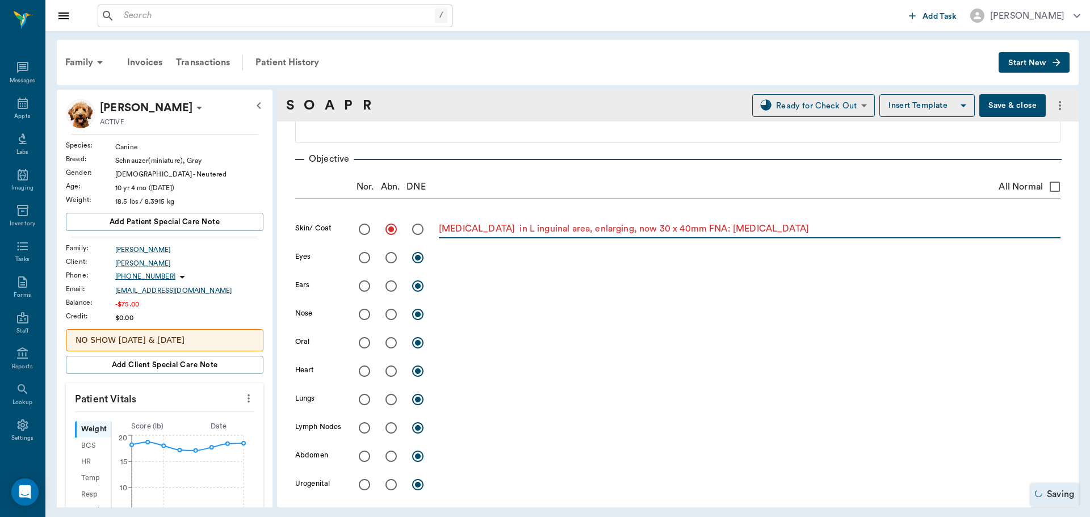
scroll to position [170, 0]
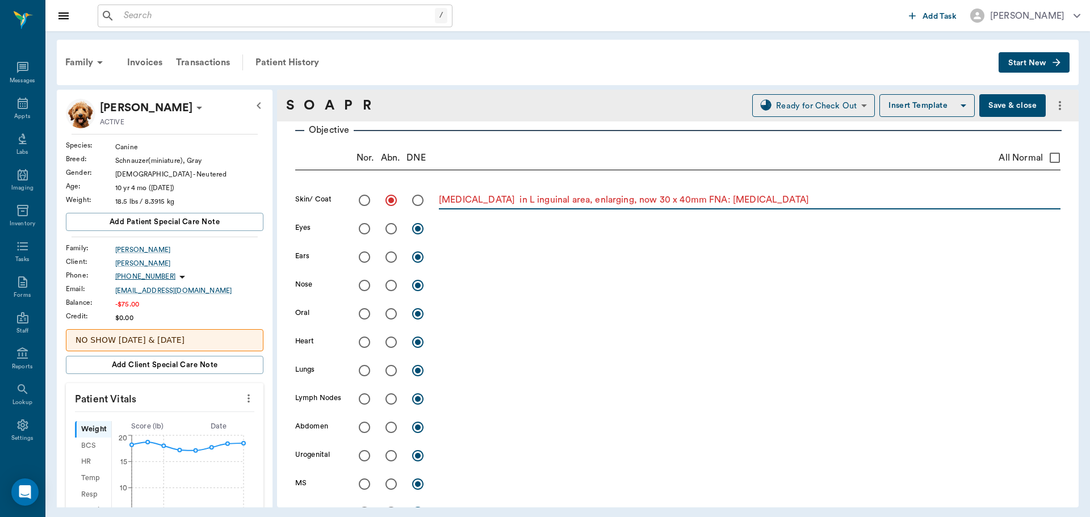
type textarea "Fatty tumor in L inguinal area, enlarging, now 30 x 40mm FNA: lipoma"
click at [1043, 153] on input "All Normal" at bounding box center [1055, 158] width 24 height 24
checkbox input "true"
radio input "true"
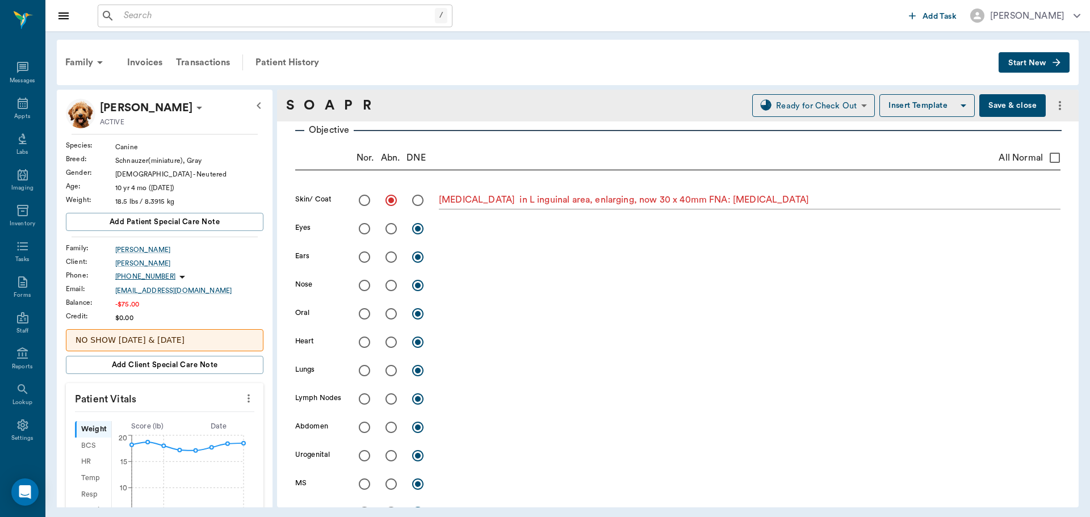
radio input "true"
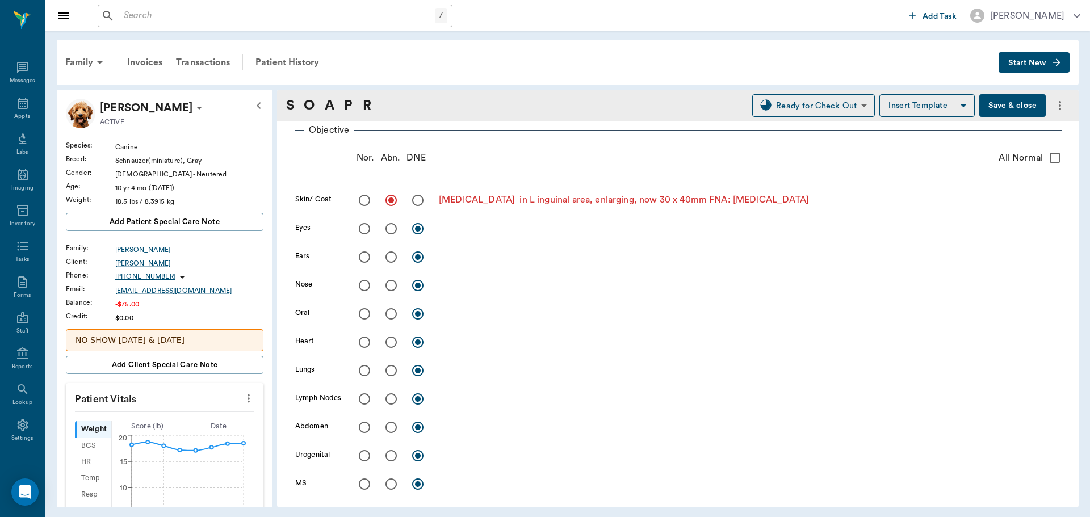
radio input "true"
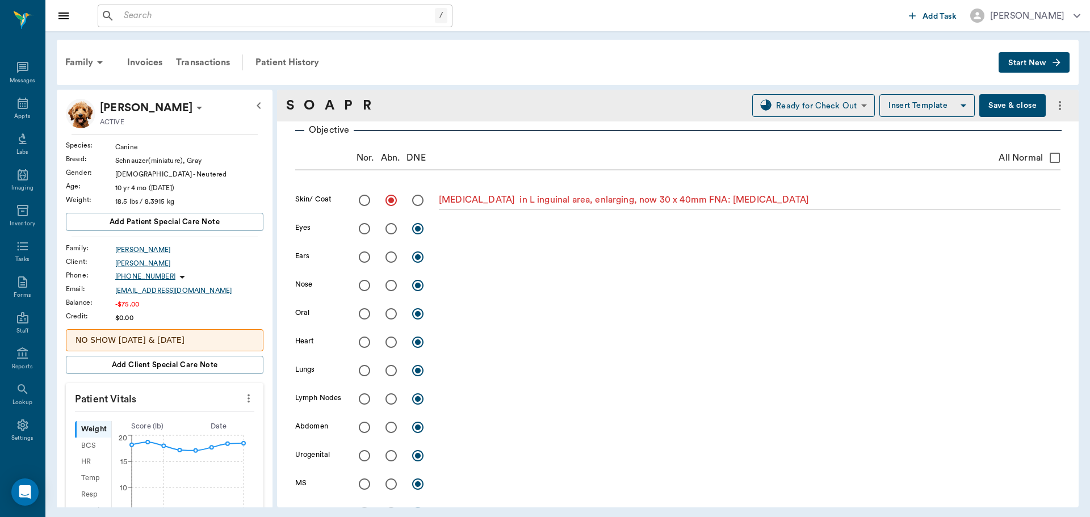
radio input "true"
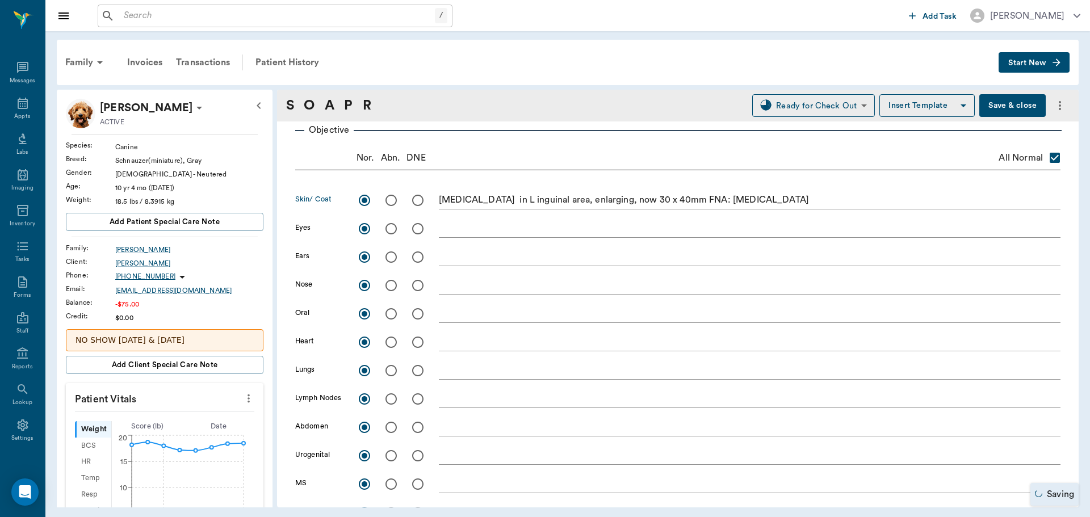
click at [395, 200] on input "radio" at bounding box center [391, 201] width 24 height 24
radio input "true"
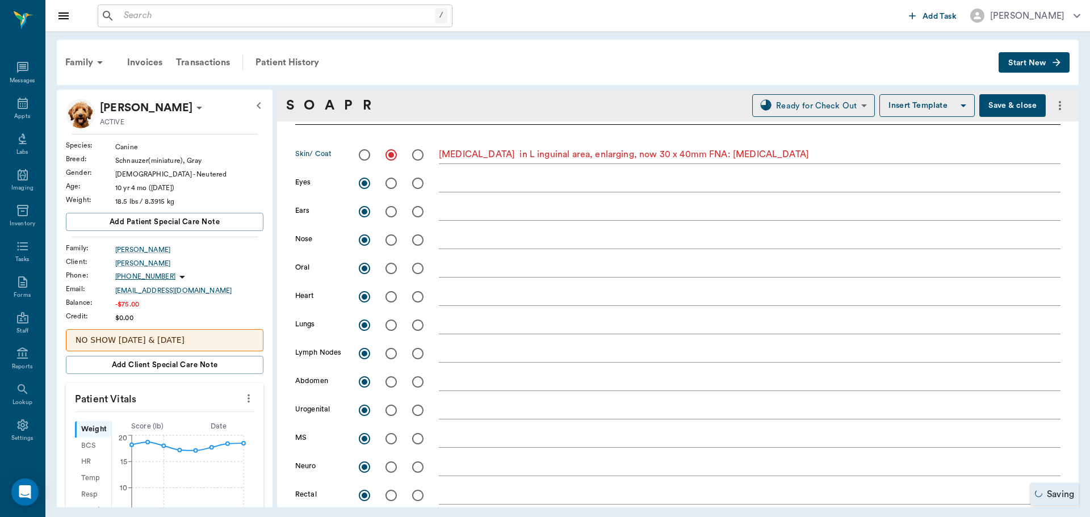
checkbox input "false"
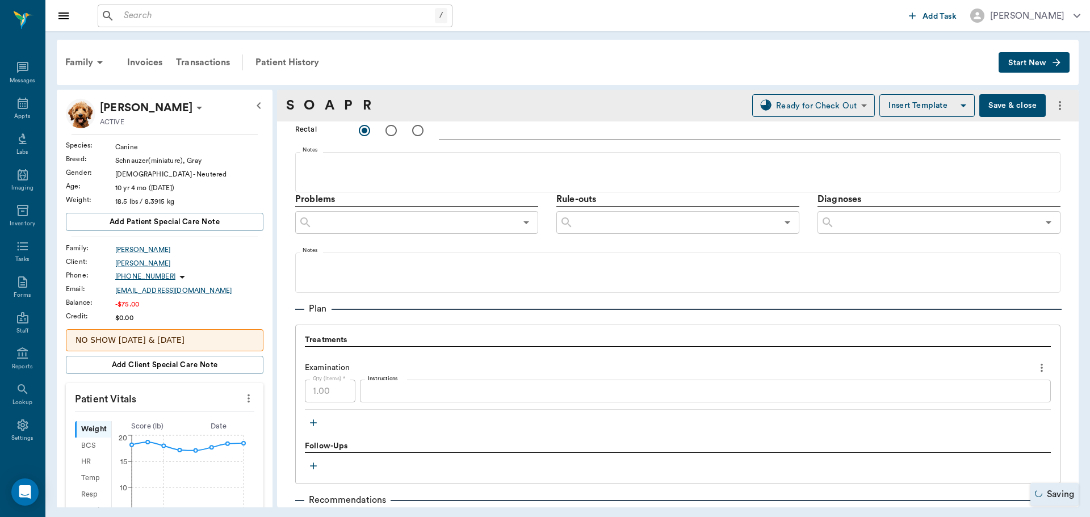
scroll to position [568, 0]
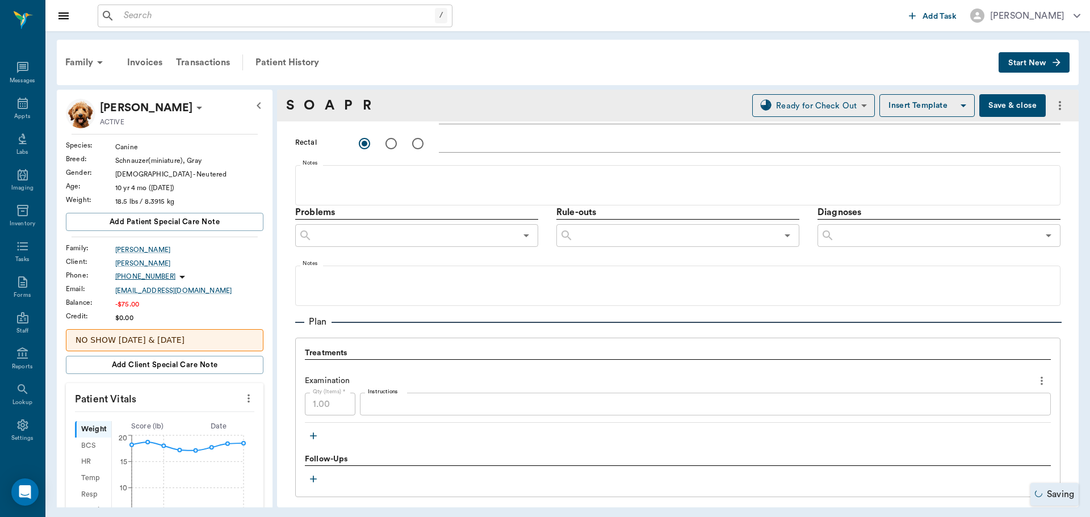
click at [933, 240] on input "text" at bounding box center [937, 236] width 204 height 16
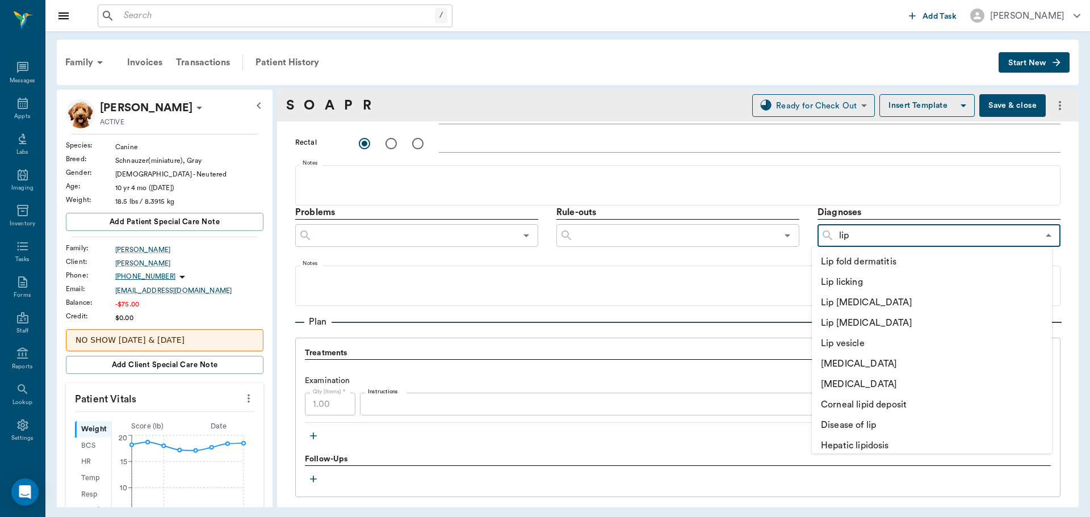
type input "lipo"
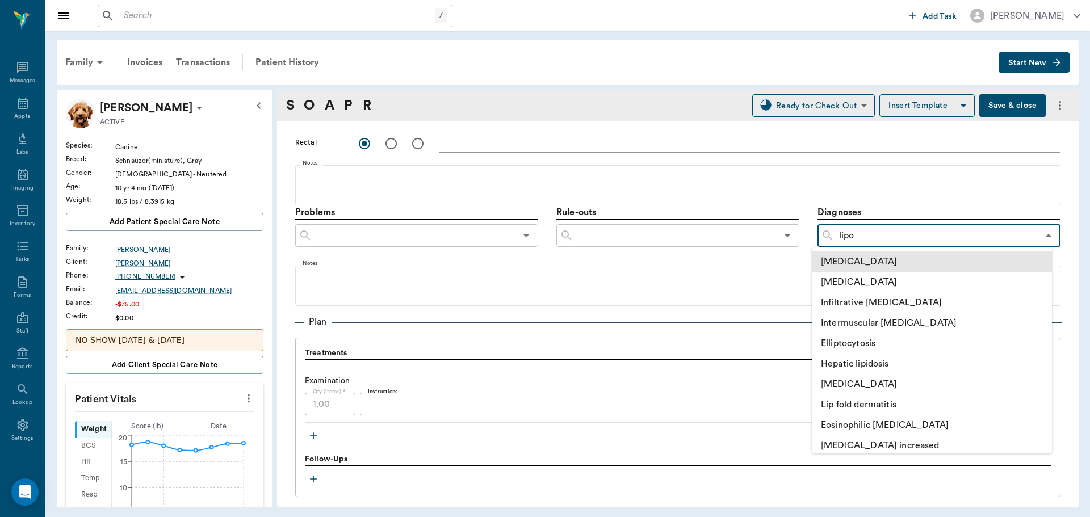
click at [873, 269] on li "Lipoma" at bounding box center [932, 262] width 240 height 20
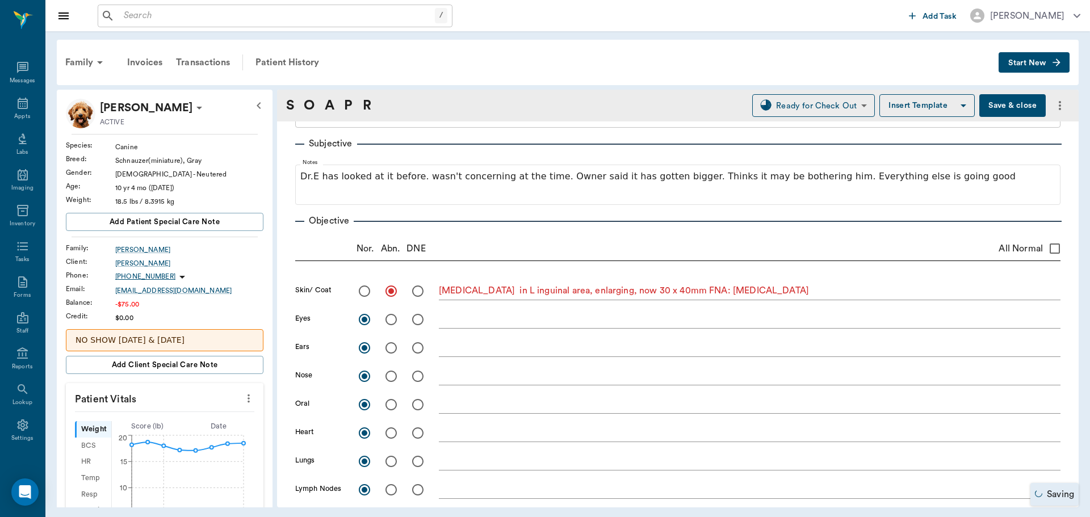
scroll to position [0, 0]
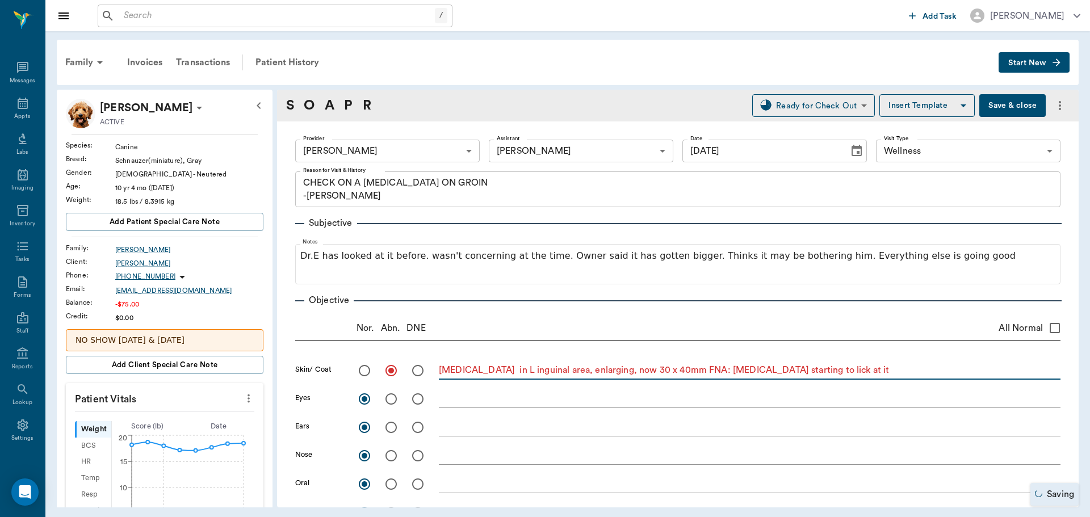
type textarea "[MEDICAL_DATA] in L inguinal area, enlarging, now 30 x 40mm FNA: [MEDICAL_DATA]…"
click at [1006, 107] on button "Save & close" at bounding box center [1013, 105] width 66 height 23
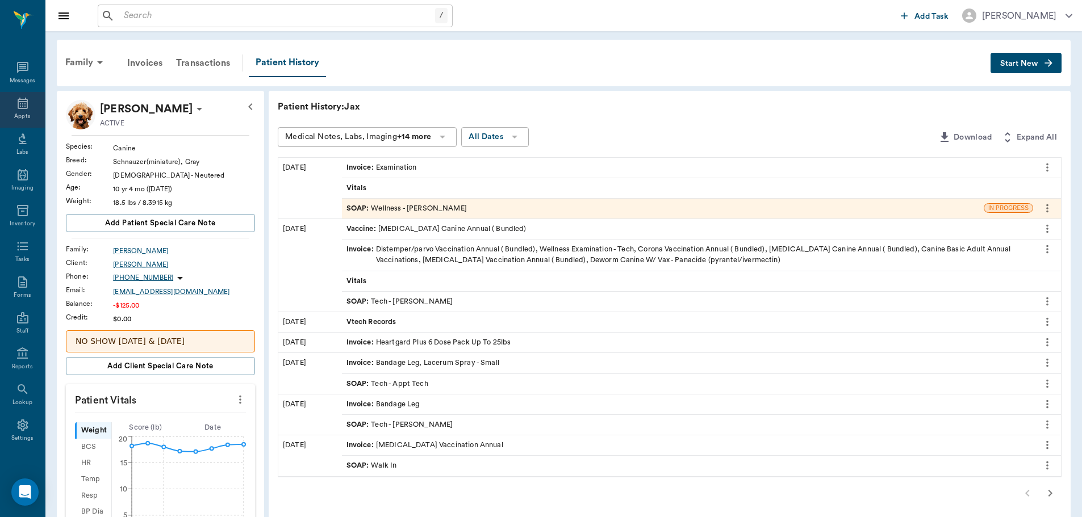
click at [16, 109] on icon at bounding box center [23, 104] width 14 height 14
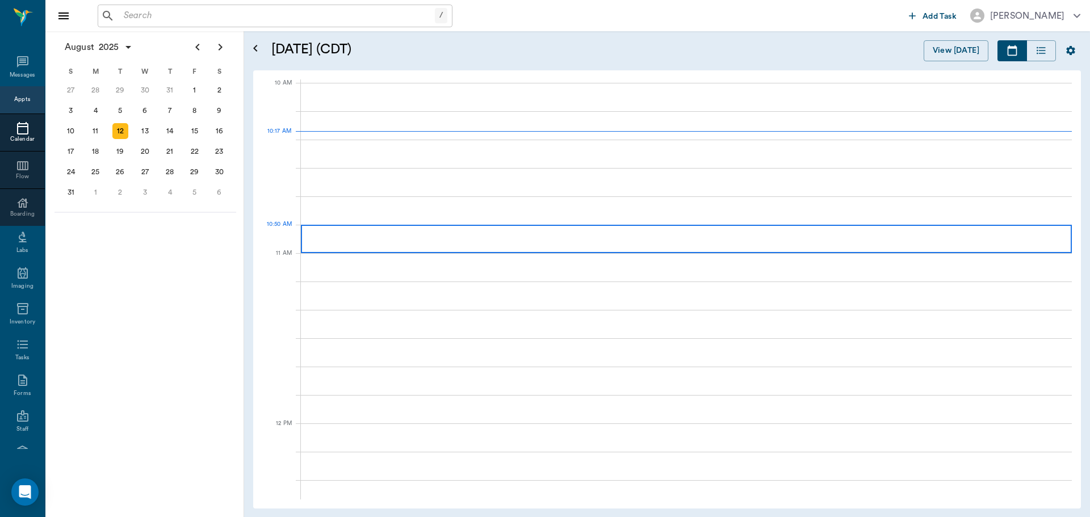
scroll to position [342, 0]
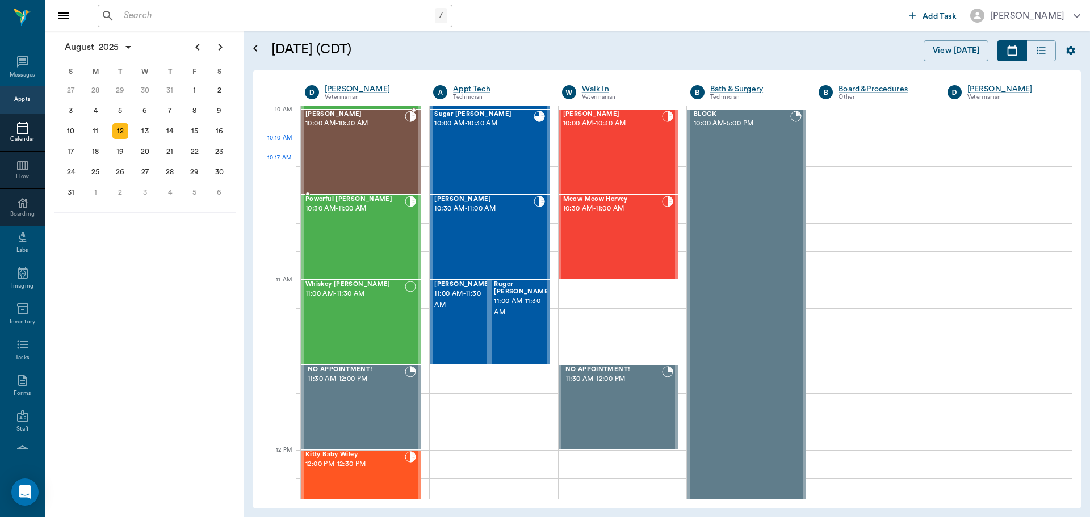
click at [366, 149] on div "[PERSON_NAME] 10:00 AM - 10:30 AM" at bounding box center [355, 152] width 99 height 83
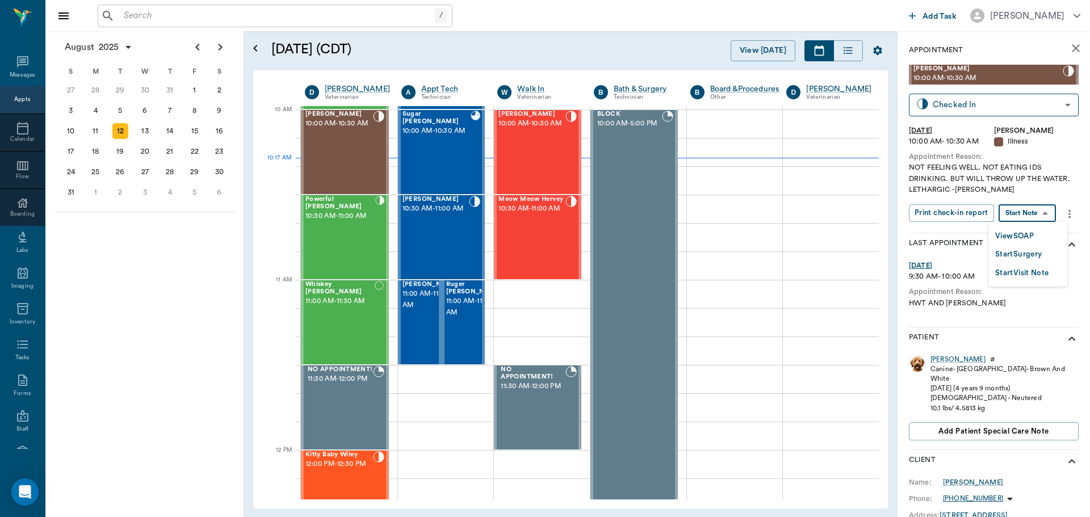
click at [1044, 210] on body "/ ​ Add Task [PERSON_NAME] Nectar Messages Appts Calendar Flow Boarding Labs Im…" at bounding box center [545, 258] width 1090 height 517
click at [1025, 232] on button "View SOAP" at bounding box center [1015, 236] width 39 height 13
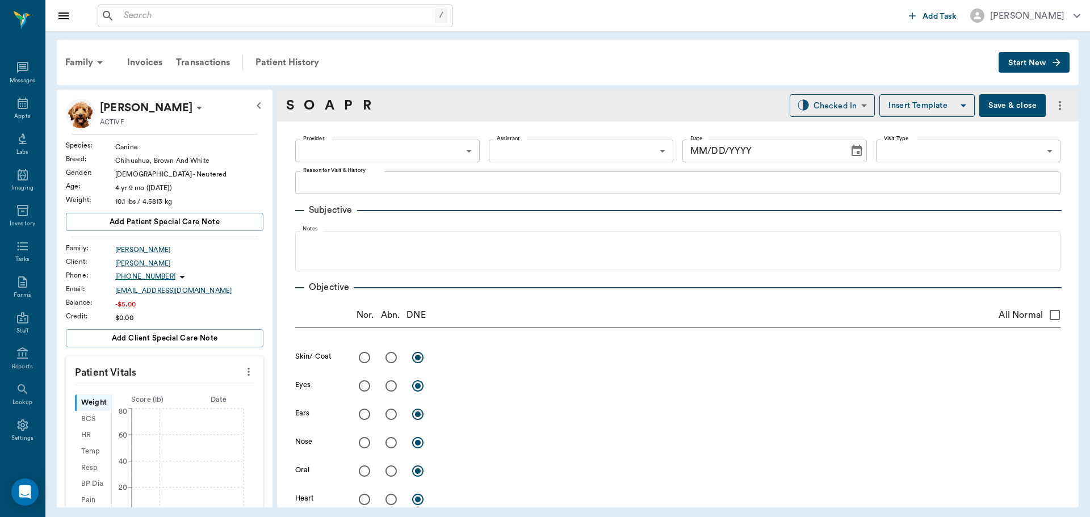
type input "63ec2f075fda476ae8351a4d"
type input "65d2be4f46e3a538d89b8c15"
type textarea "NOT FEELING WELL. NOT EATING IDS DRINKING. BUT WILL THROW UP THE WATER. LETHARG…"
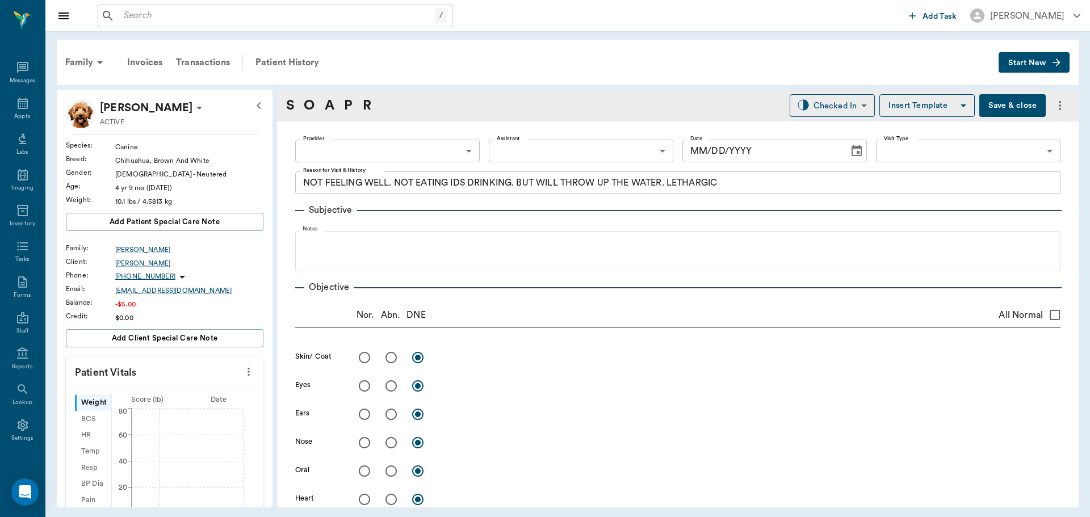
type input "[DATE]"
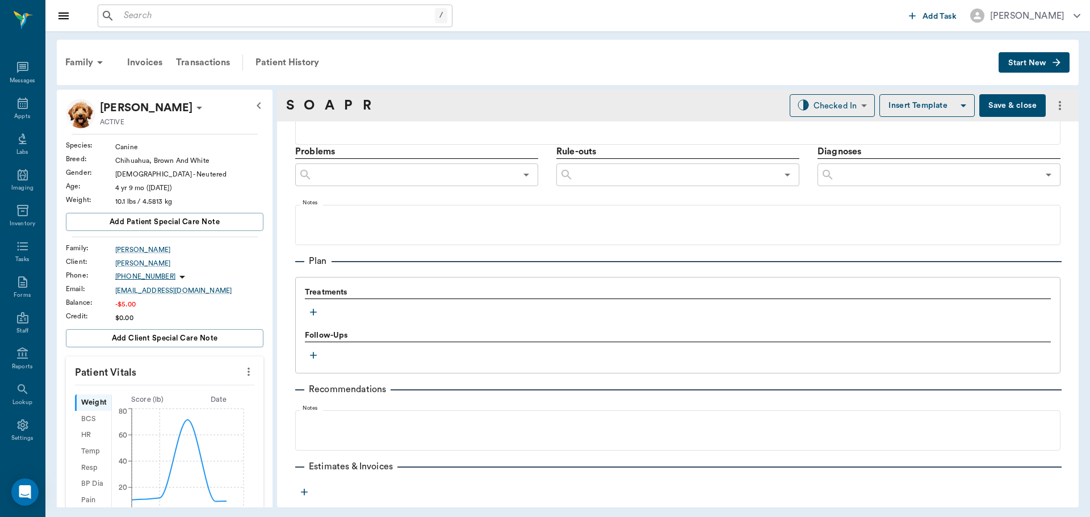
scroll to position [676, 0]
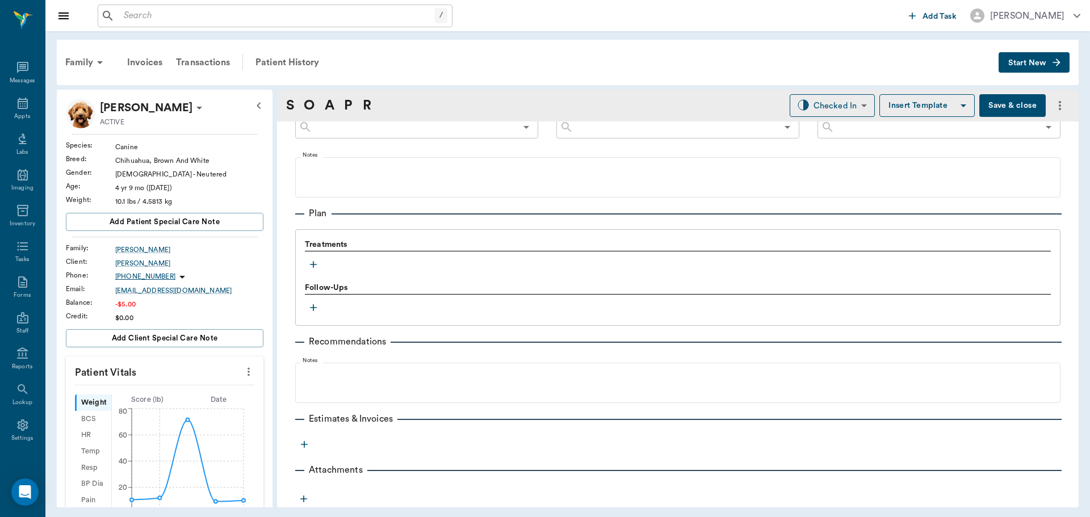
click at [315, 265] on icon "button" at bounding box center [313, 264] width 11 height 11
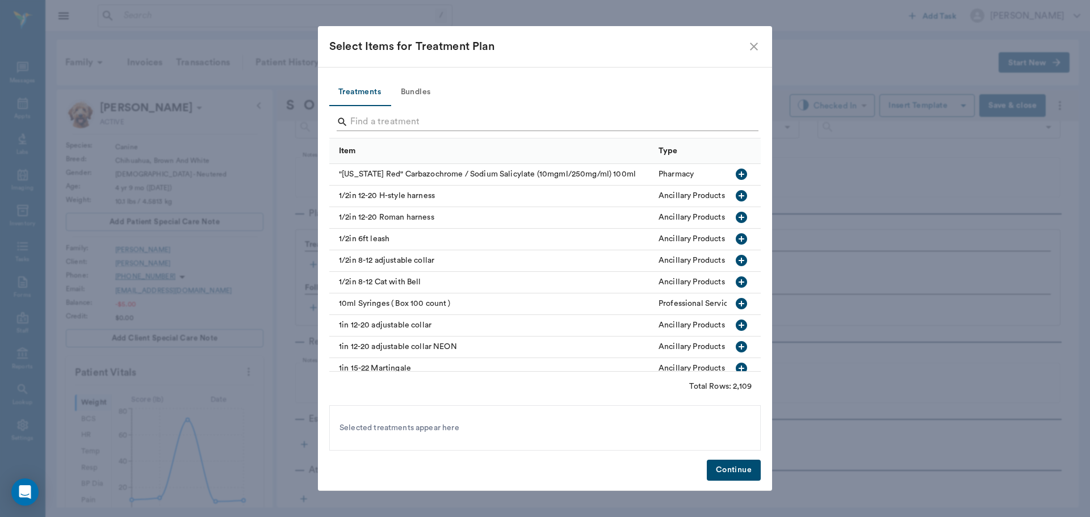
click at [377, 127] on input "Search" at bounding box center [545, 122] width 391 height 18
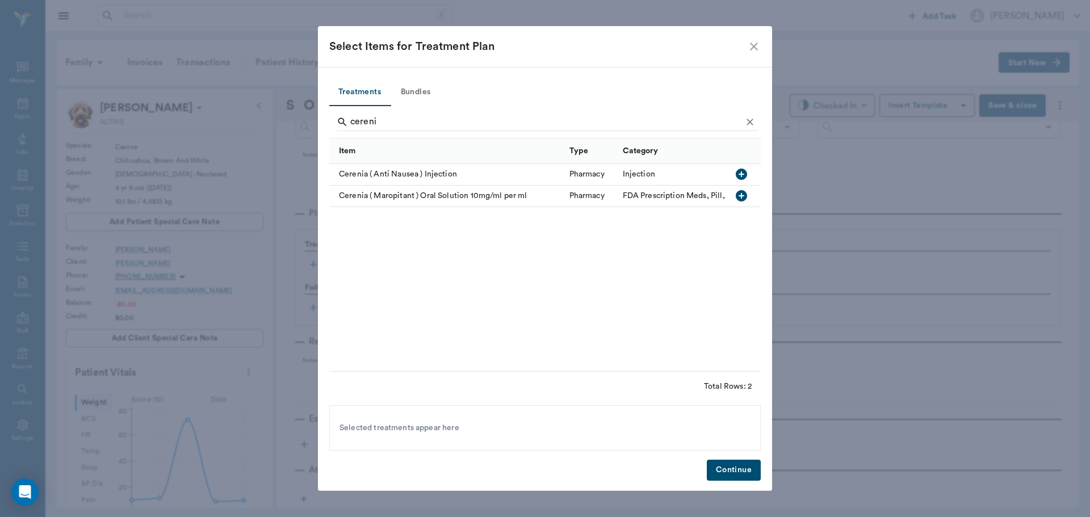
click at [740, 197] on icon "button" at bounding box center [741, 195] width 11 height 11
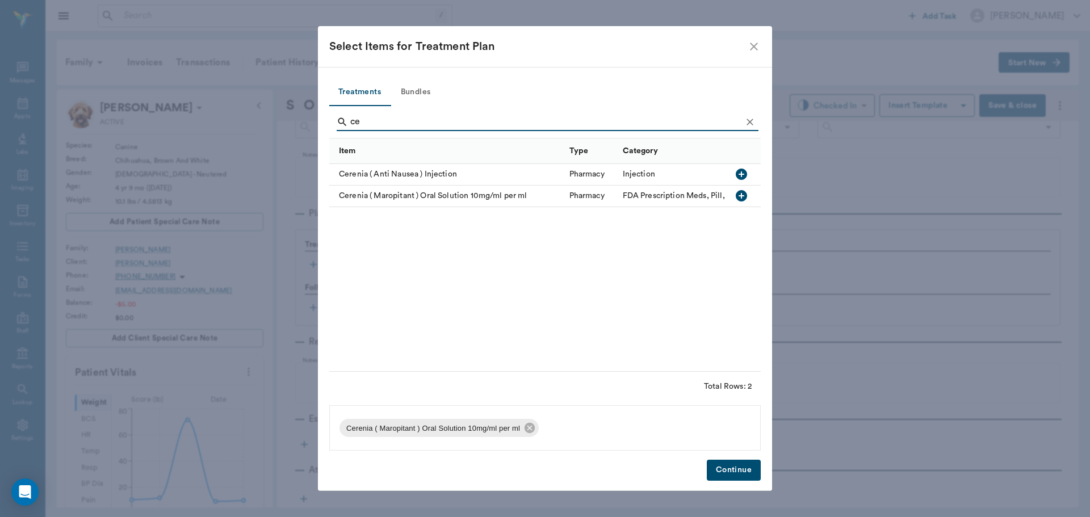
type input "c"
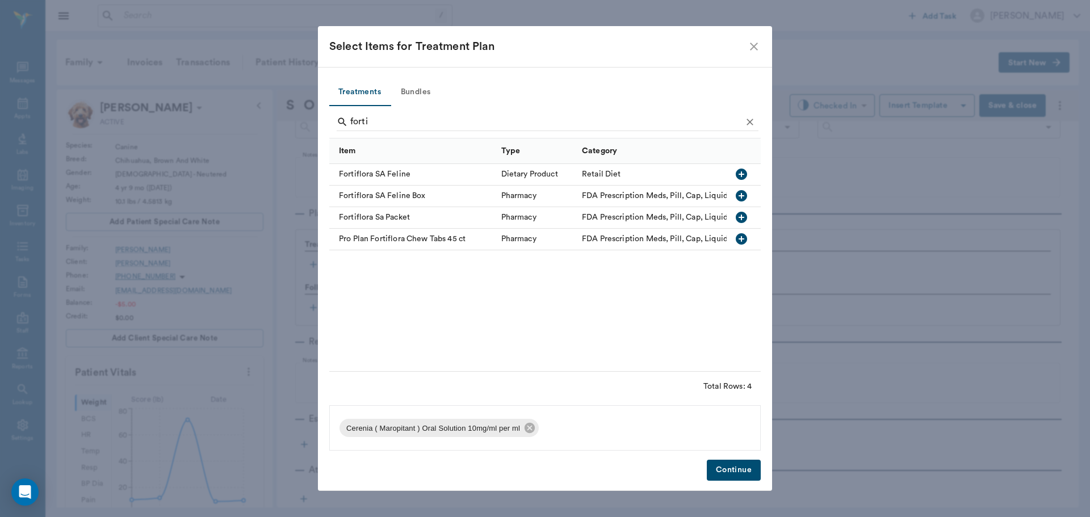
click at [740, 216] on icon "button" at bounding box center [741, 217] width 11 height 11
type input "f"
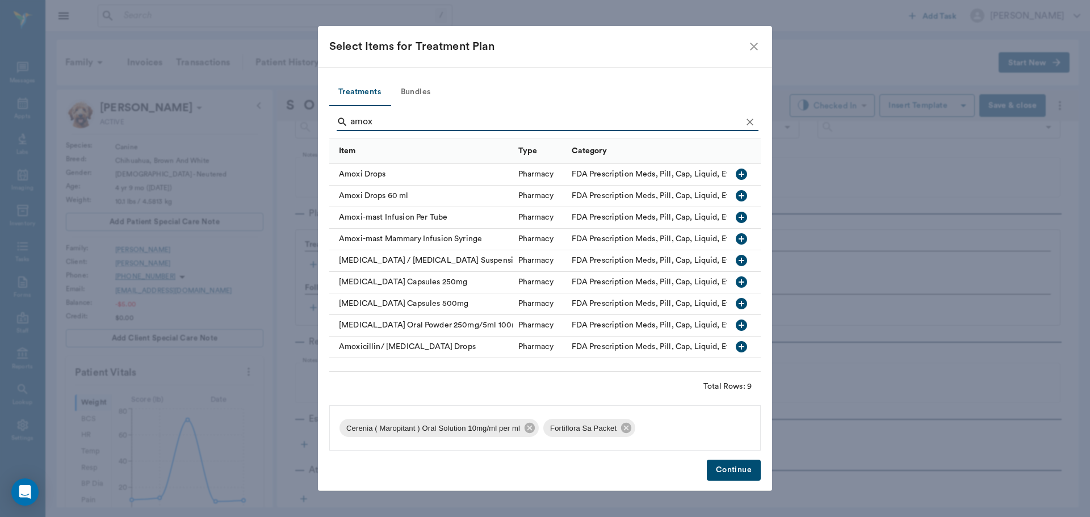
type input "amox"
click at [742, 346] on icon "button" at bounding box center [741, 346] width 11 height 11
click at [737, 474] on button "Continue" at bounding box center [734, 470] width 54 height 21
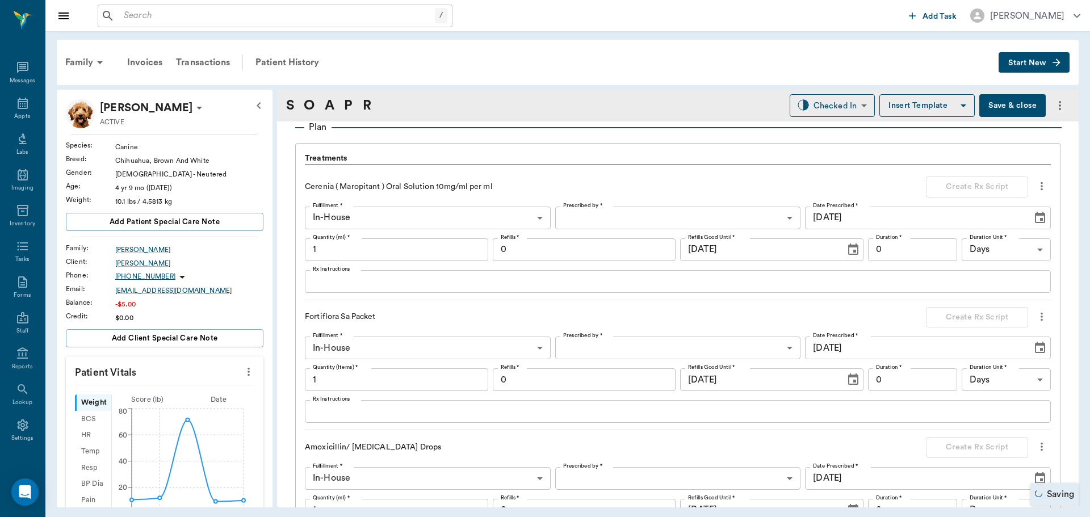
scroll to position [847, 0]
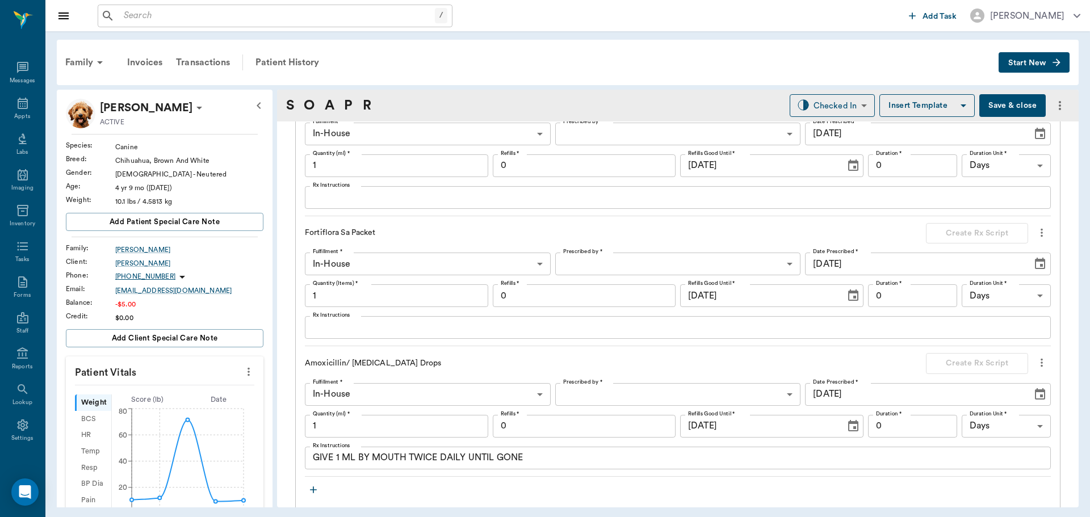
click at [392, 434] on input "1" at bounding box center [396, 426] width 183 height 23
type input "20"
click at [342, 461] on textarea "GIVE 1 ML BY MOUTH TWICE DAILY UNTIL GONE" at bounding box center [678, 458] width 730 height 13
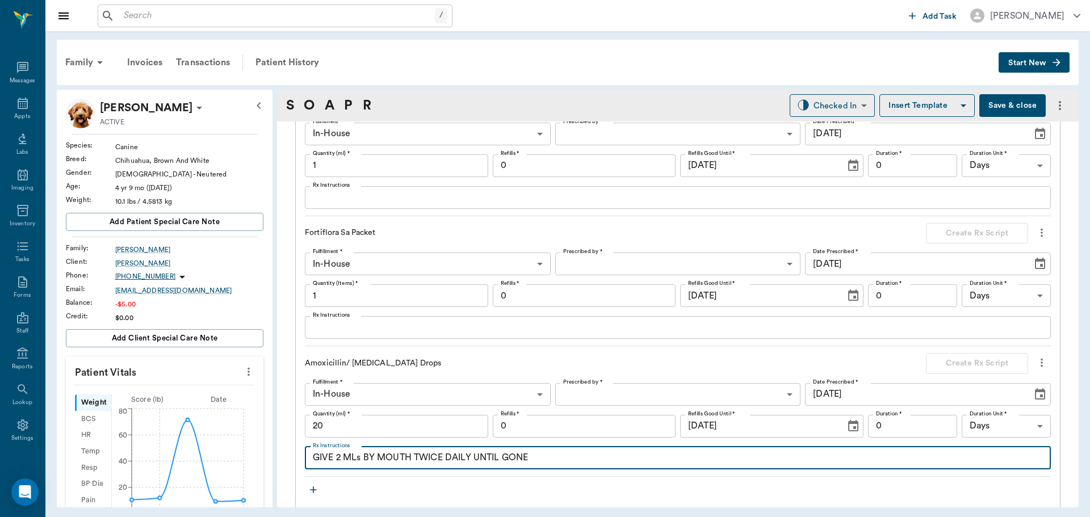
type textarea "GIVE 2 MLs BY MOUTH TWICE DAILY UNTIL GONE"
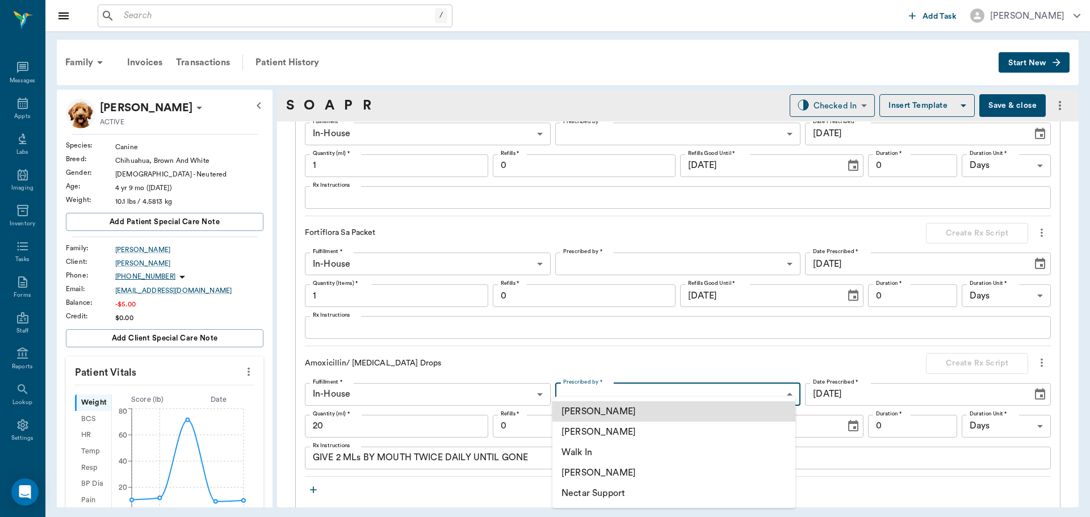
click at [605, 389] on body "/ ​ Add Task [PERSON_NAME] Nectar Messages Appts Labs Imaging Inventory Tasks F…" at bounding box center [545, 258] width 1090 height 517
click at [611, 429] on li "[PERSON_NAME]" at bounding box center [674, 432] width 243 height 20
type input "63ec2f075fda476ae8351a4d"
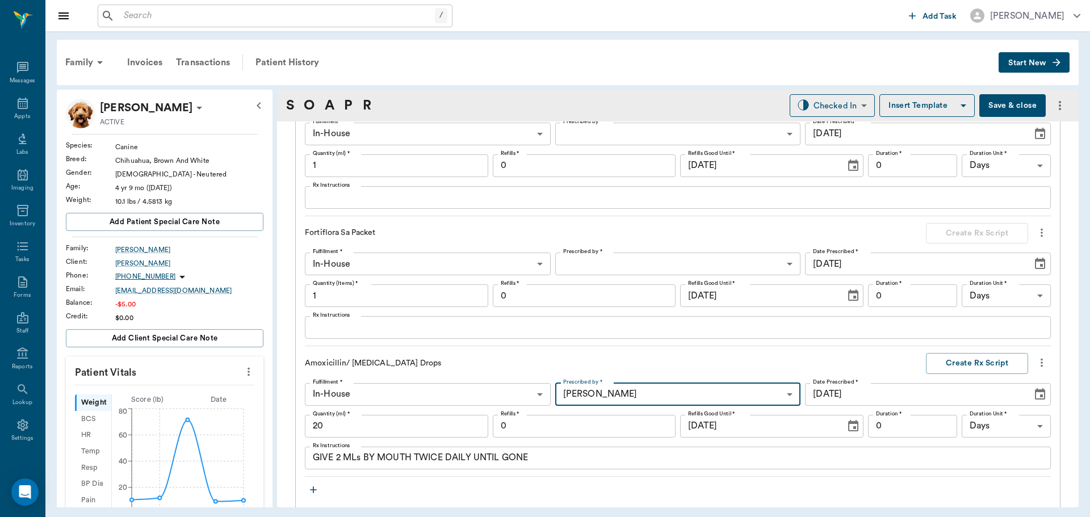
click at [887, 430] on input "0" at bounding box center [912, 426] width 89 height 23
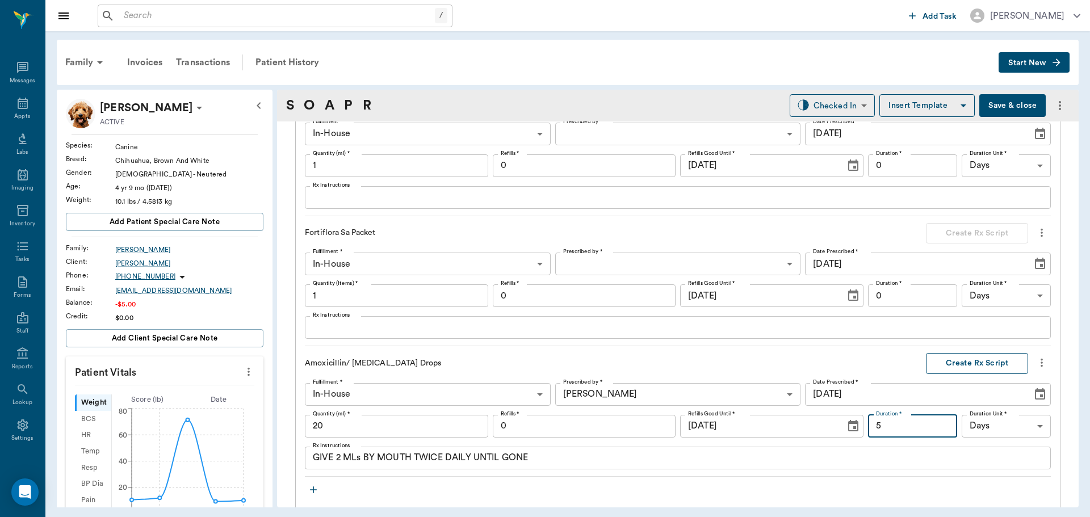
type input "5"
click at [980, 360] on button "Create Rx Script" at bounding box center [977, 363] width 102 height 21
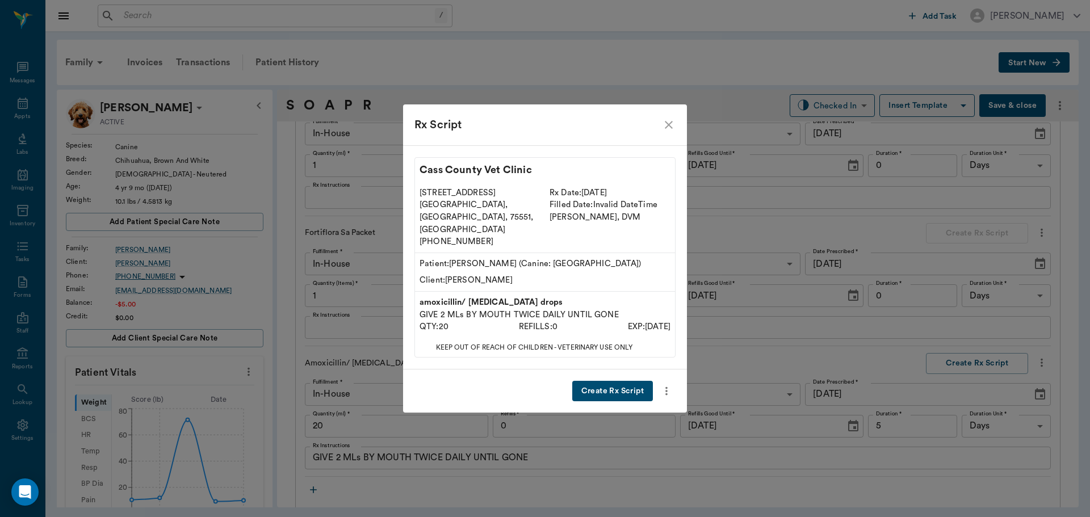
click at [620, 381] on button "Create Rx Script" at bounding box center [612, 391] width 81 height 21
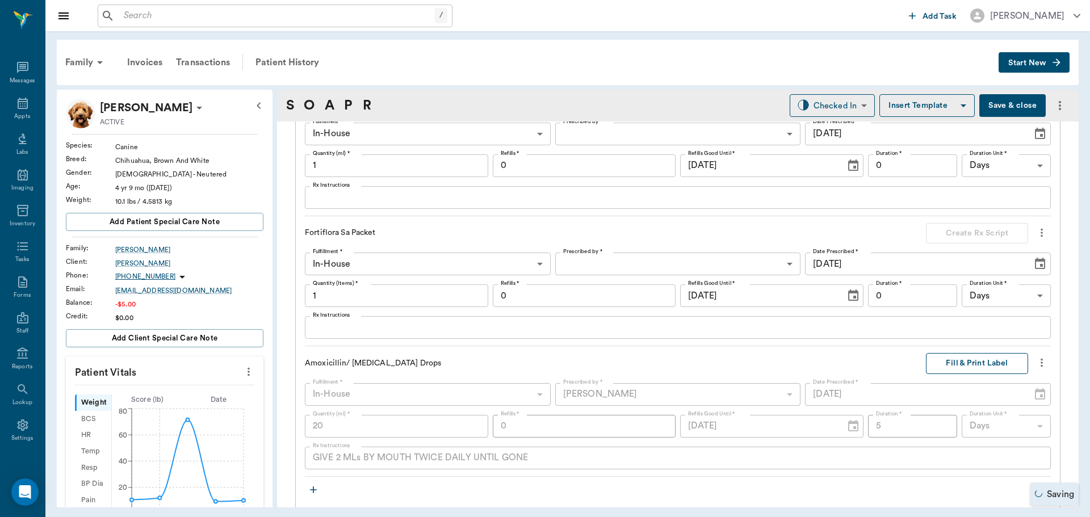
click at [960, 365] on button "Fill & Print Label" at bounding box center [977, 363] width 102 height 21
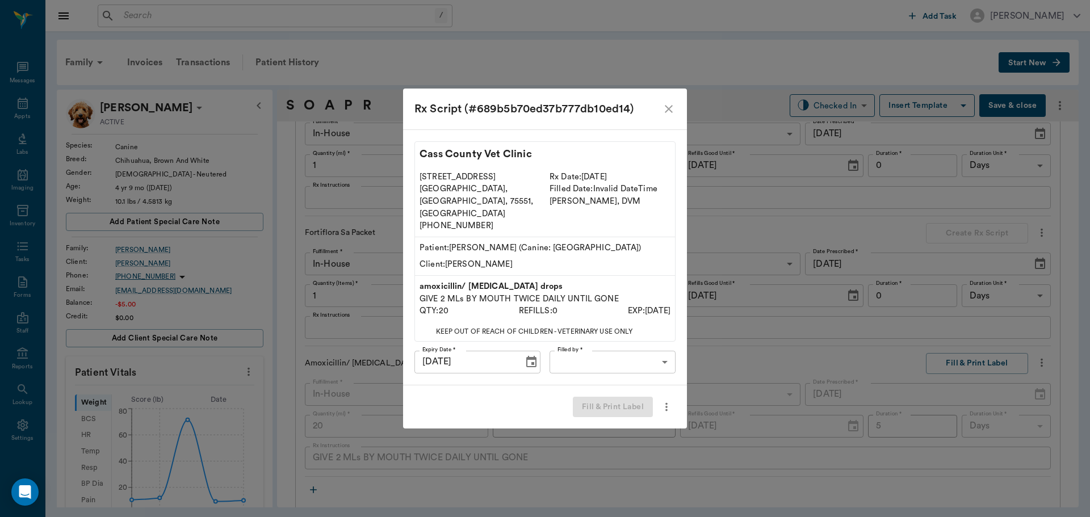
click at [634, 349] on body "/ ​ Add Task Dr. Bert Ellsworth Nectar Messages Appts Labs Imaging Inventory Ta…" at bounding box center [545, 258] width 1090 height 517
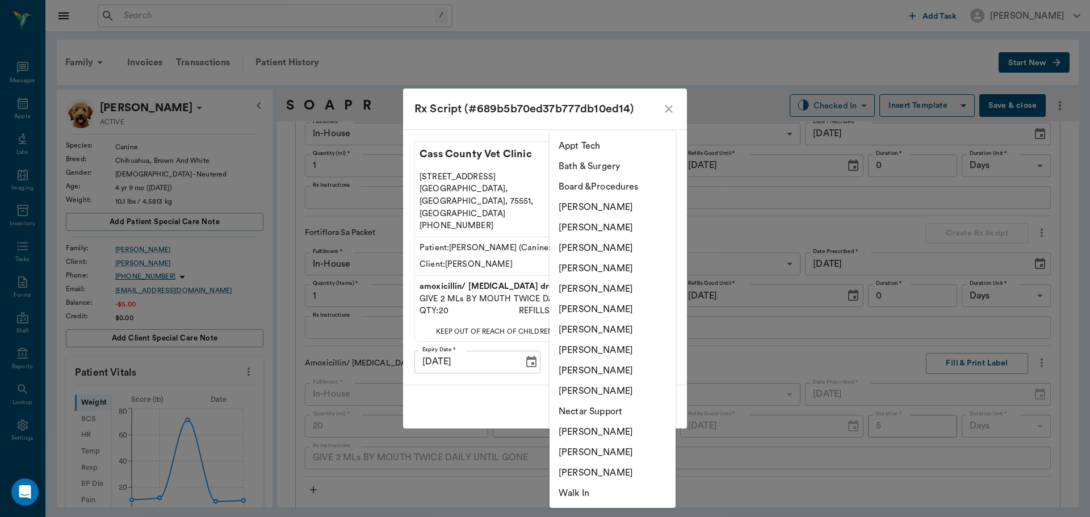
click at [630, 244] on li "[PERSON_NAME]" at bounding box center [613, 248] width 126 height 20
type input "63ec2f075fda476ae8351a4d"
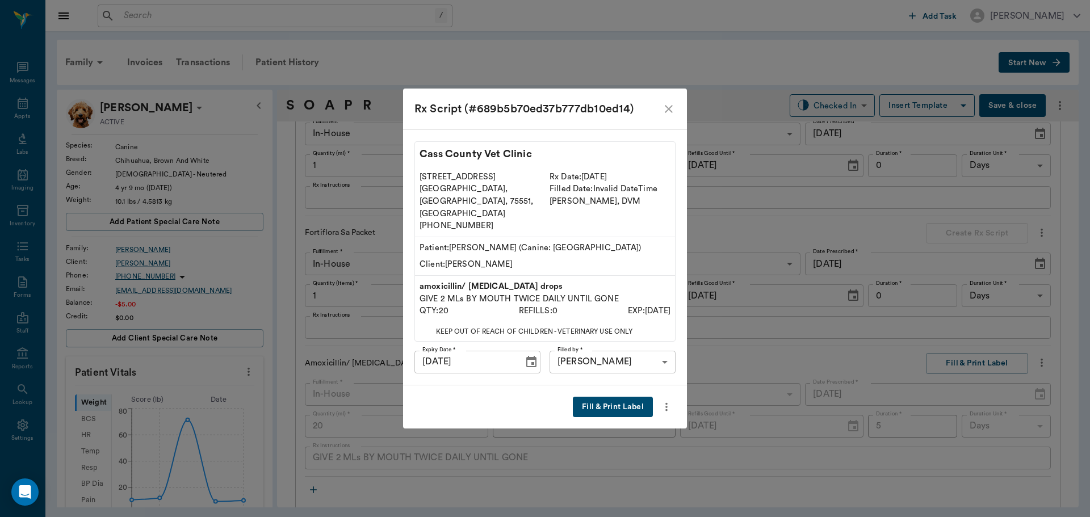
click at [633, 397] on button "Fill & Print Label" at bounding box center [613, 407] width 80 height 21
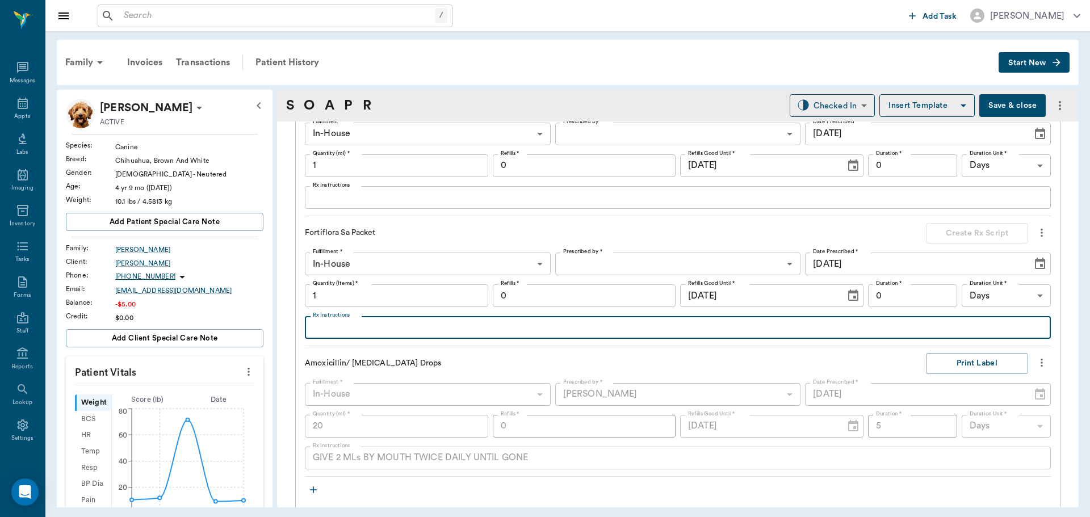
click at [363, 332] on textarea "Rx Instructions" at bounding box center [678, 327] width 730 height 13
type textarea "Add 1 packet to food each day till gone"
click at [650, 258] on body "/ ​ Add Task Dr. Bert Ellsworth Nectar Messages Appts Labs Imaging Inventory Ta…" at bounding box center [545, 258] width 1090 height 517
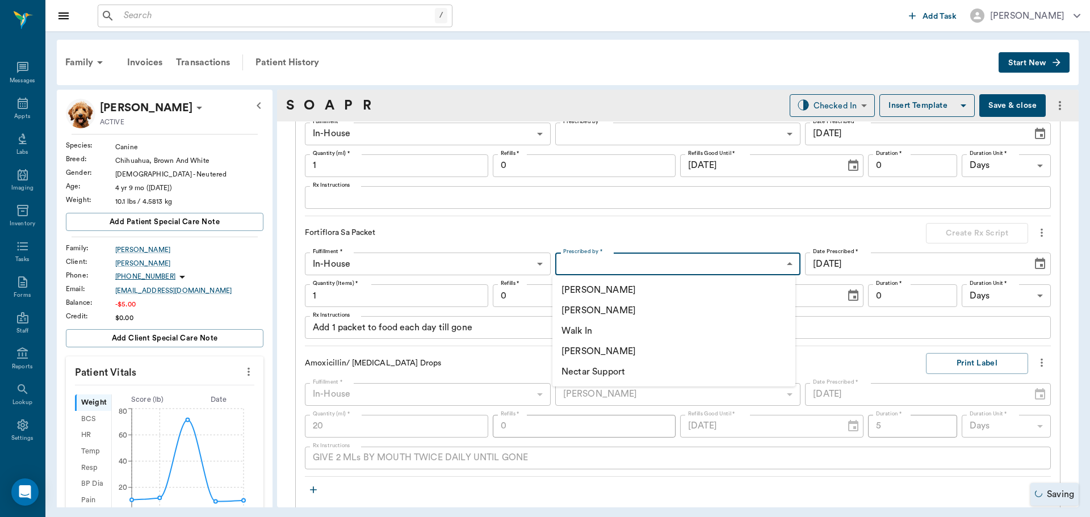
click at [632, 306] on li "[PERSON_NAME]" at bounding box center [674, 310] width 243 height 20
type input "63ec2f075fda476ae8351a4d"
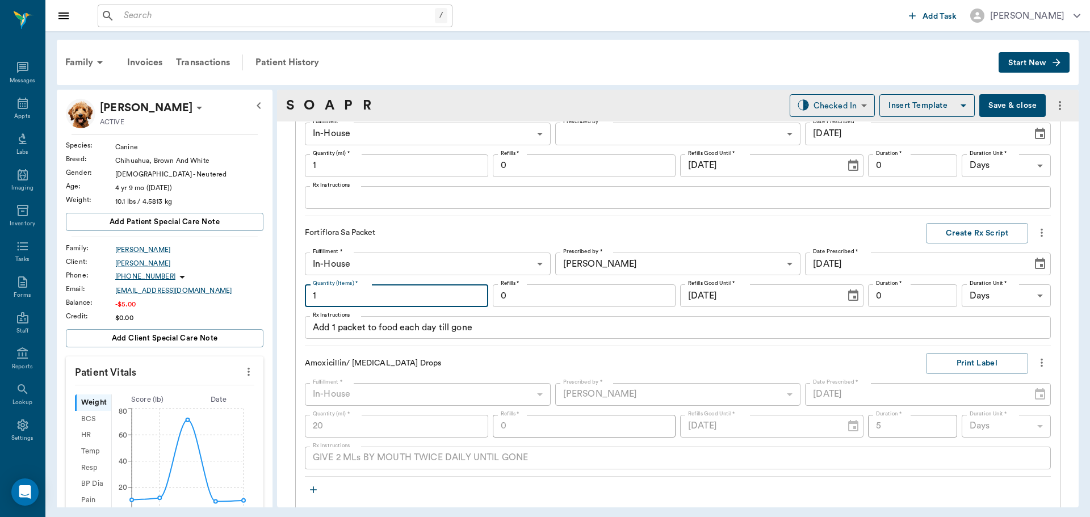
click at [408, 298] on input "1" at bounding box center [396, 296] width 183 height 23
type input "7"
click at [877, 295] on input "0" at bounding box center [912, 296] width 89 height 23
type input "7"
click at [954, 232] on button "Create Rx Script" at bounding box center [977, 233] width 102 height 21
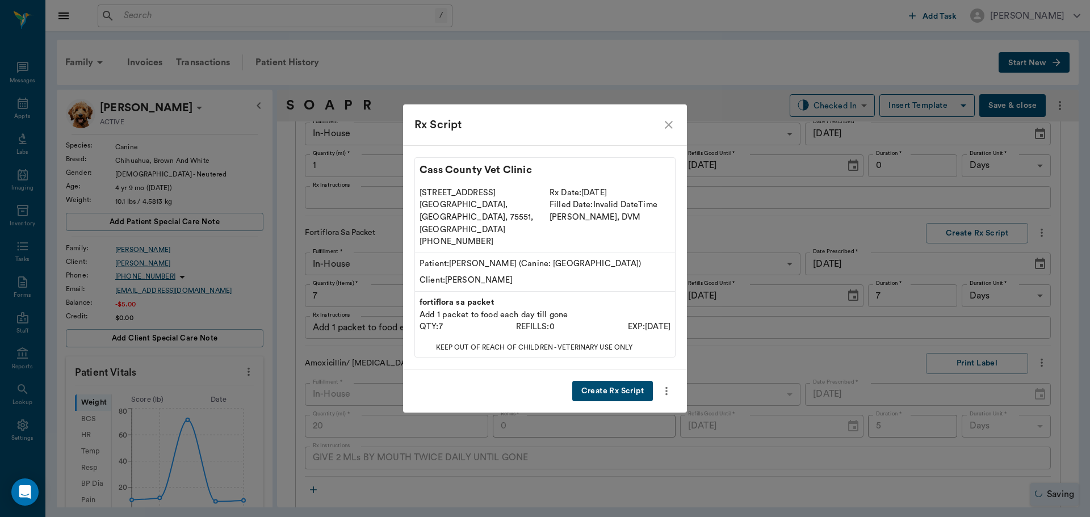
click at [602, 381] on button "Create Rx Script" at bounding box center [612, 391] width 81 height 21
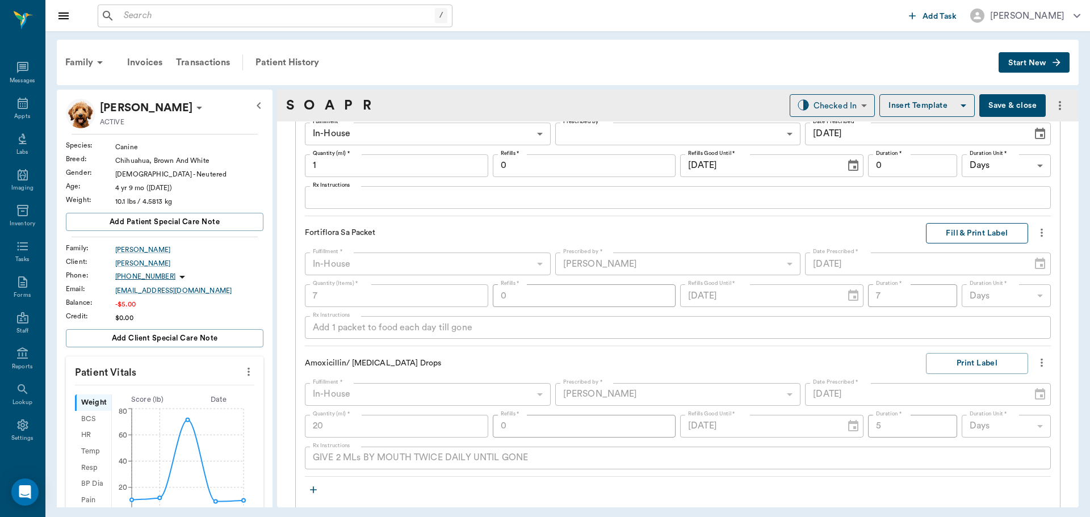
click at [965, 235] on button "Fill & Print Label" at bounding box center [977, 233] width 102 height 21
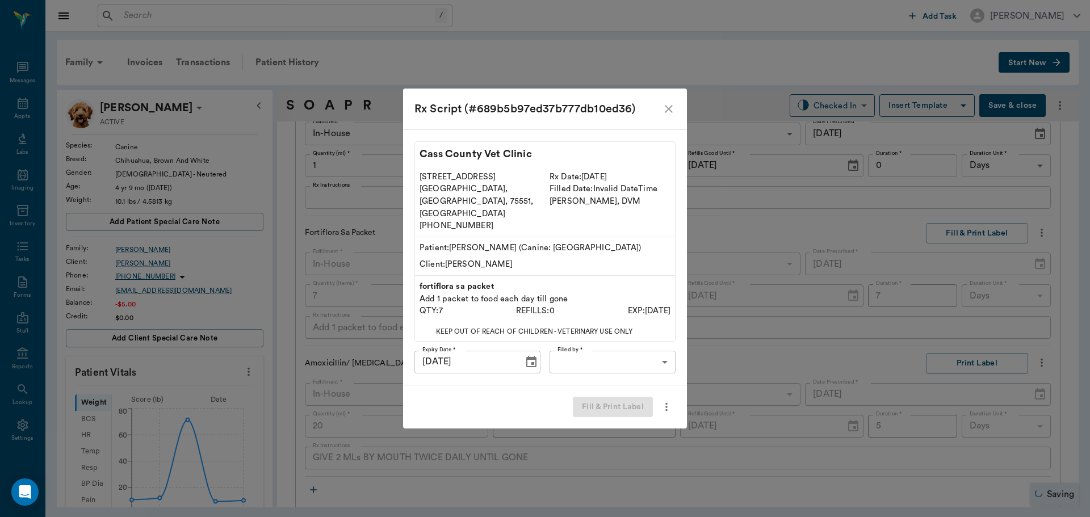
click at [642, 336] on div "Cass County Vet Clinic 102 E. Pinecrest Dr. Atlanta, TX, 75551, USA (903) 796-4…" at bounding box center [545, 257] width 284 height 256
click at [641, 346] on body "/ ​ Add Task Dr. Bert Ellsworth Nectar Messages Appts Labs Imaging Inventory Ta…" at bounding box center [545, 258] width 1090 height 517
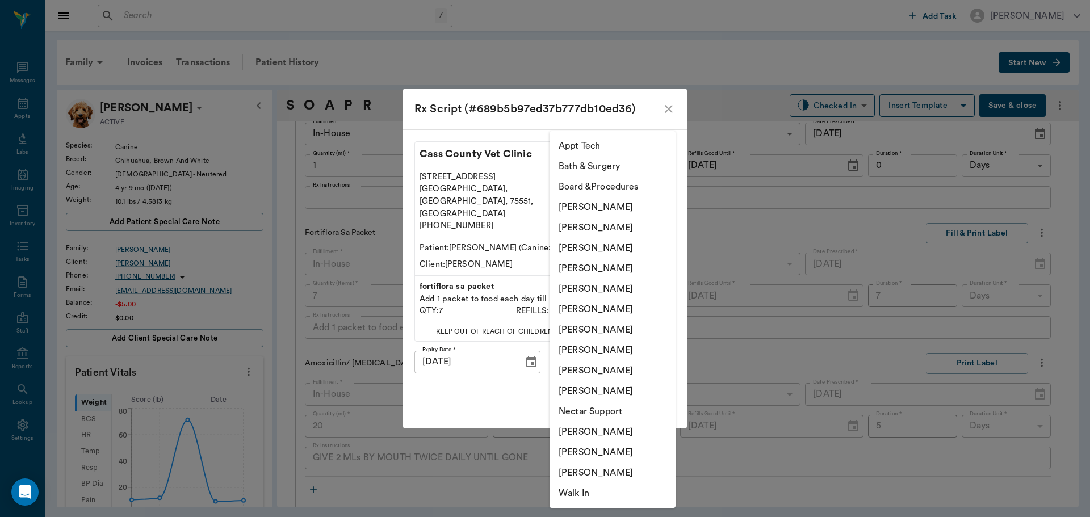
click at [613, 244] on li "[PERSON_NAME]" at bounding box center [613, 248] width 126 height 20
type input "63ec2f075fda476ae8351a4d"
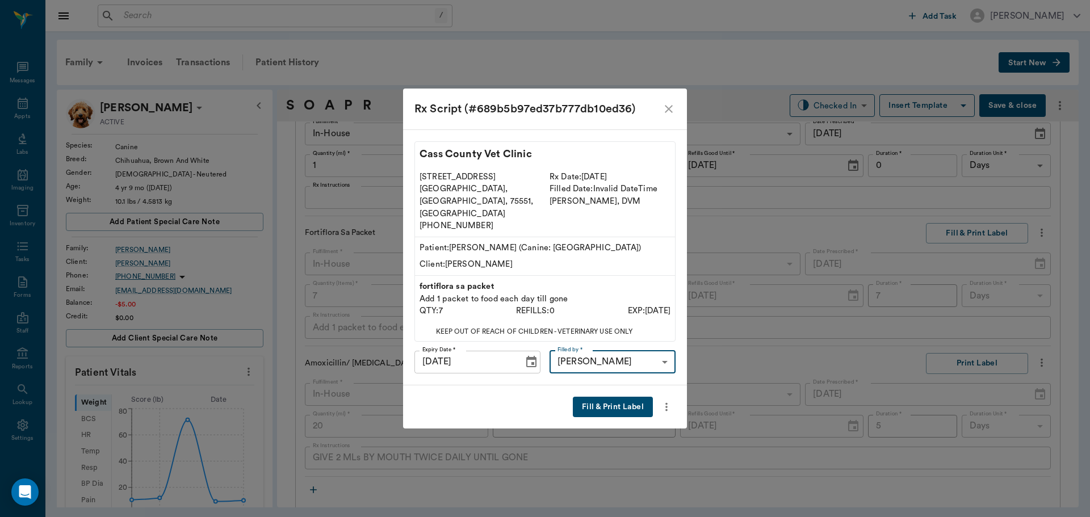
click at [629, 397] on button "Fill & Print Label" at bounding box center [613, 407] width 80 height 21
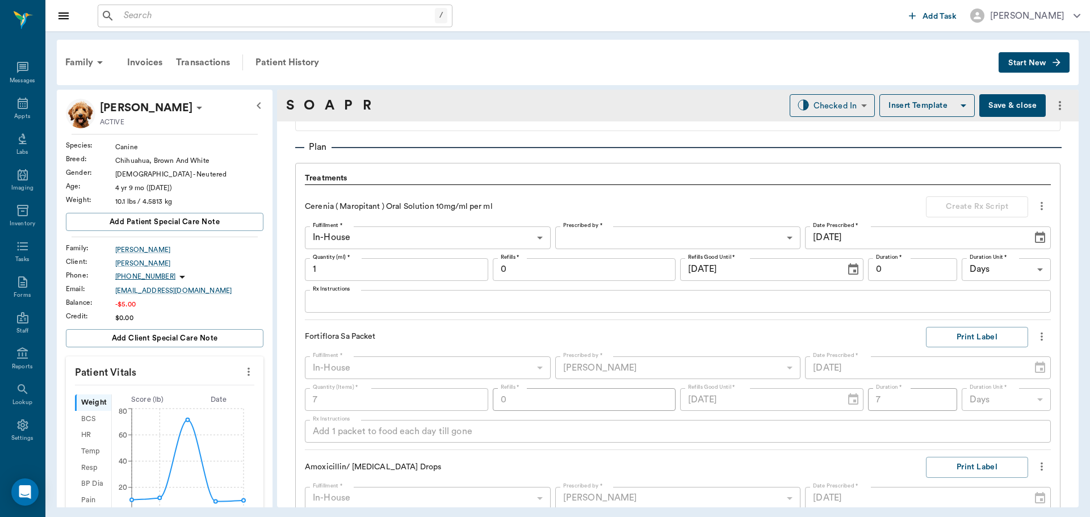
scroll to position [733, 0]
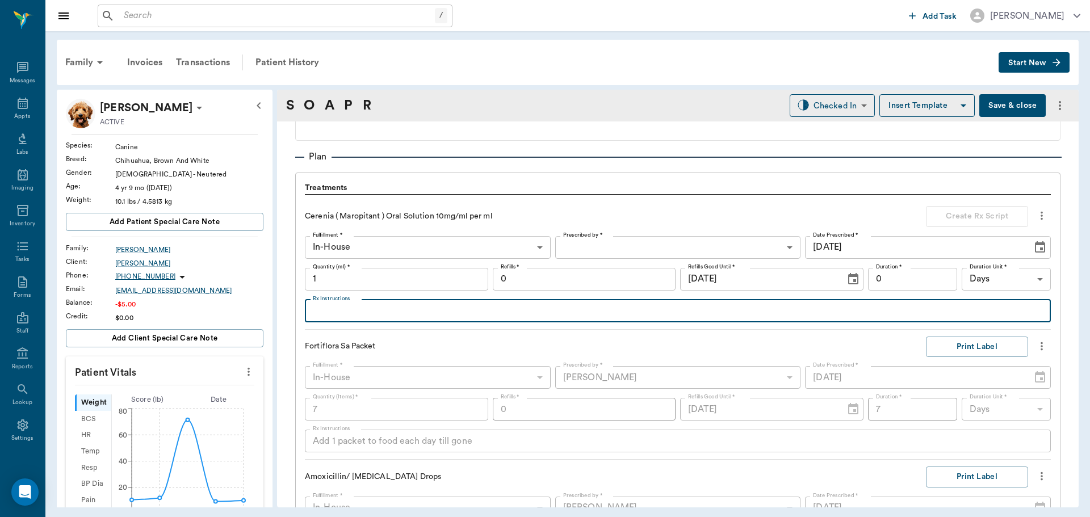
click at [358, 315] on textarea "Rx Instructions" at bounding box center [678, 310] width 730 height 13
type textarea "Give 1 syringe by mouth each morning Wed - Fri"
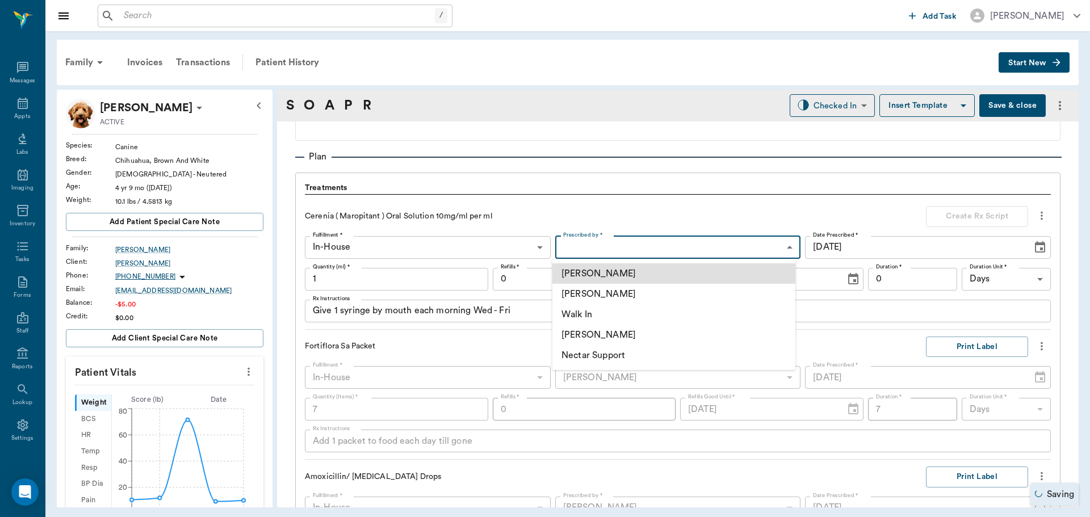
click at [647, 246] on body "/ ​ Add Task Dr. Bert Ellsworth Nectar Messages Appts Labs Imaging Inventory Ta…" at bounding box center [545, 258] width 1090 height 517
click at [614, 292] on li "[PERSON_NAME]" at bounding box center [674, 294] width 243 height 20
type input "63ec2f075fda476ae8351a4d"
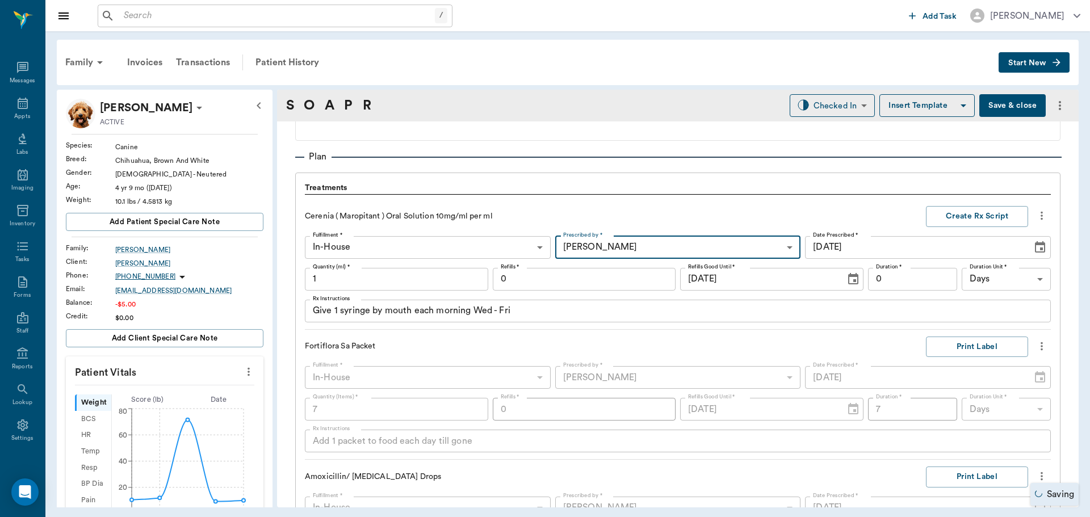
click at [408, 275] on input "1" at bounding box center [396, 279] width 183 height 23
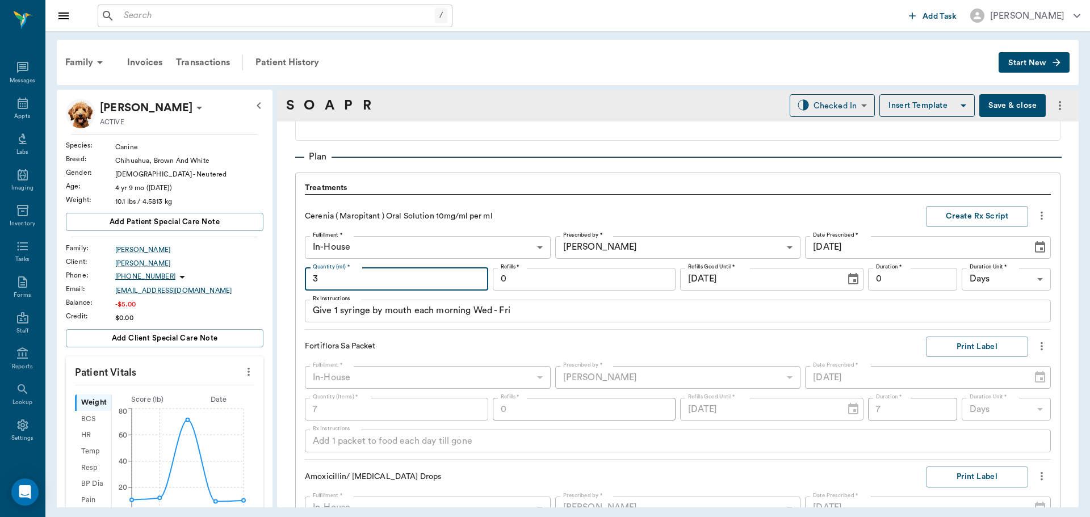
type input "3"
click at [914, 273] on input "0" at bounding box center [912, 279] width 89 height 23
type input "3"
click at [988, 211] on button "Create Rx Script" at bounding box center [977, 216] width 102 height 21
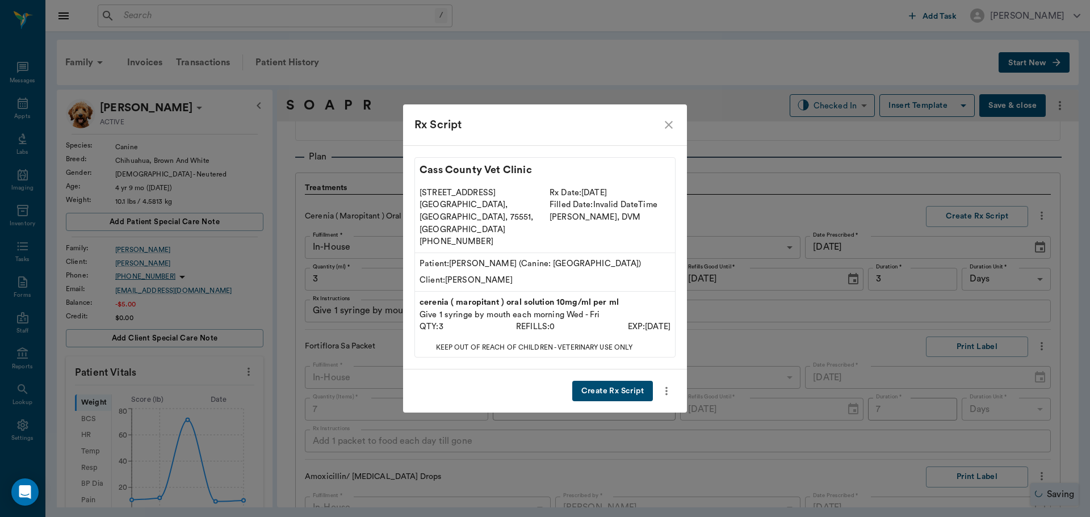
click at [626, 382] on button "Create Rx Script" at bounding box center [612, 391] width 81 height 21
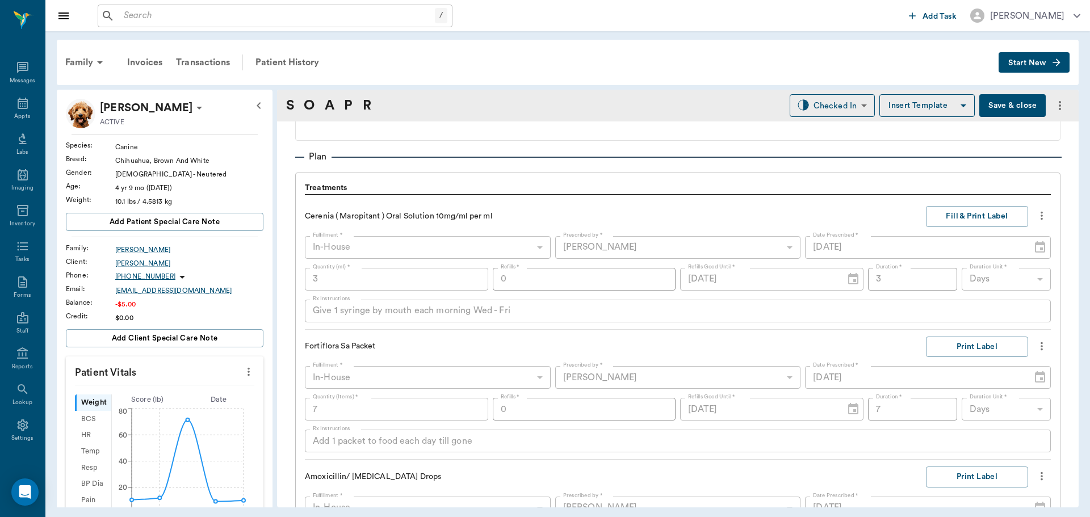
scroll to position [1074, 0]
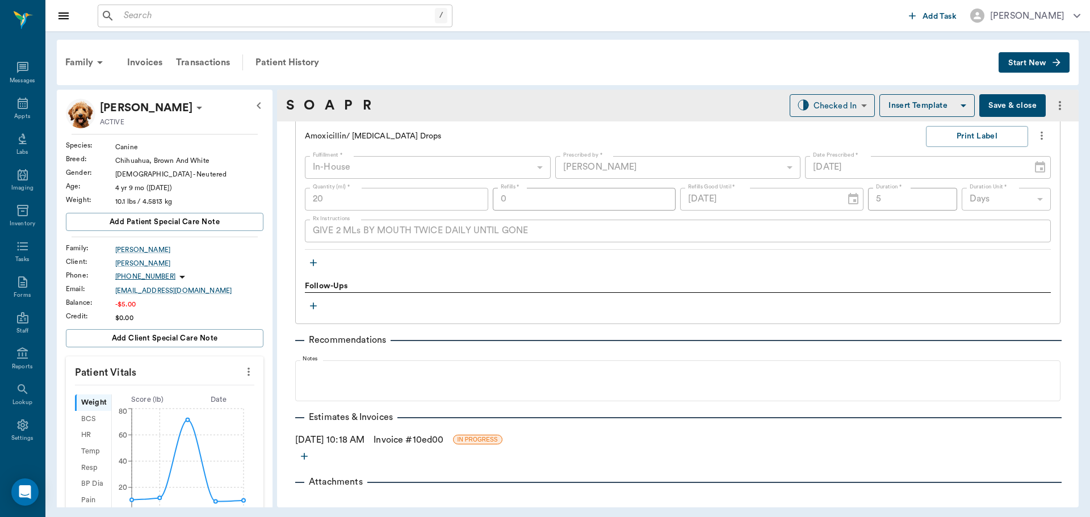
click at [313, 263] on icon "button" at bounding box center [313, 262] width 11 height 11
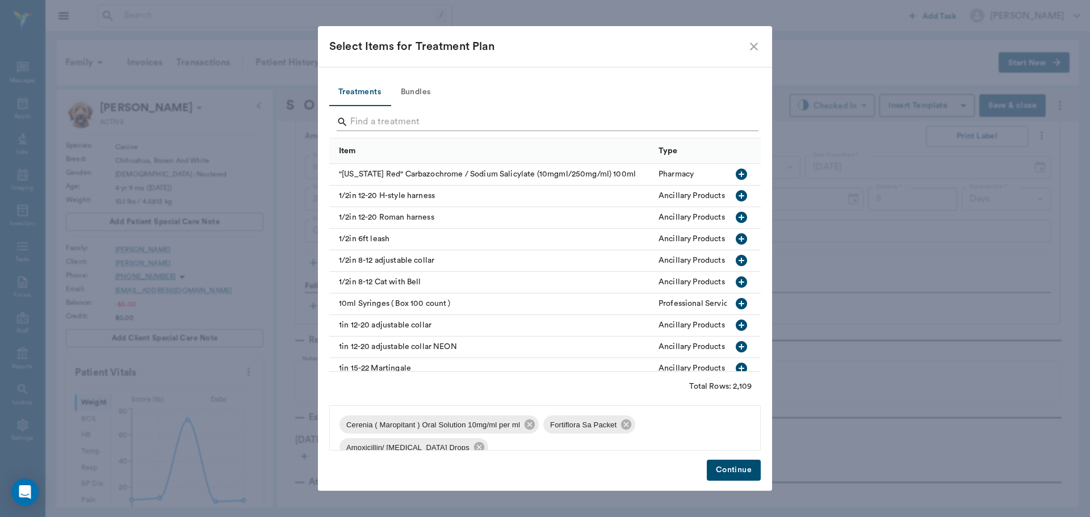
click at [395, 123] on input "Search" at bounding box center [545, 122] width 391 height 18
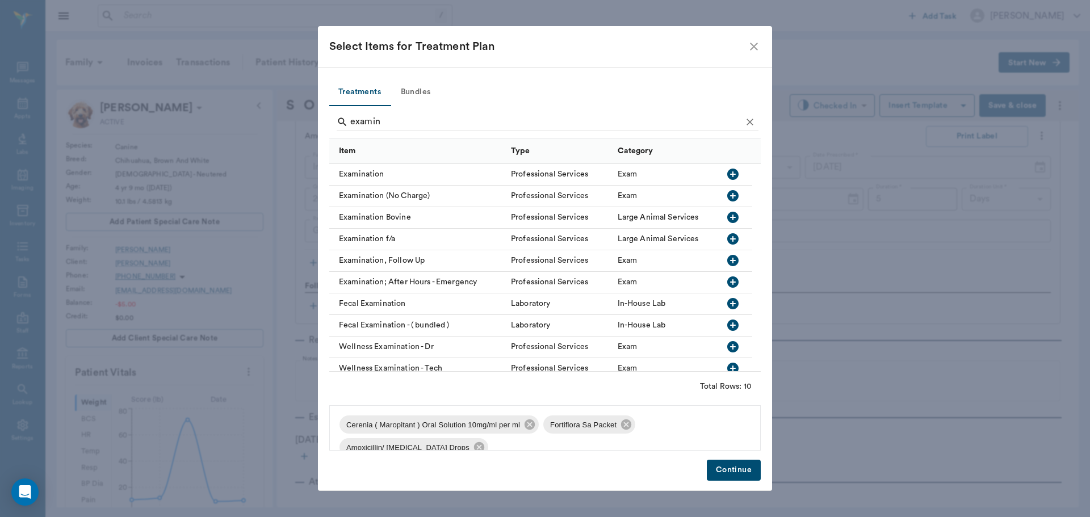
click at [727, 167] on button "button" at bounding box center [733, 174] width 19 height 19
type input "e"
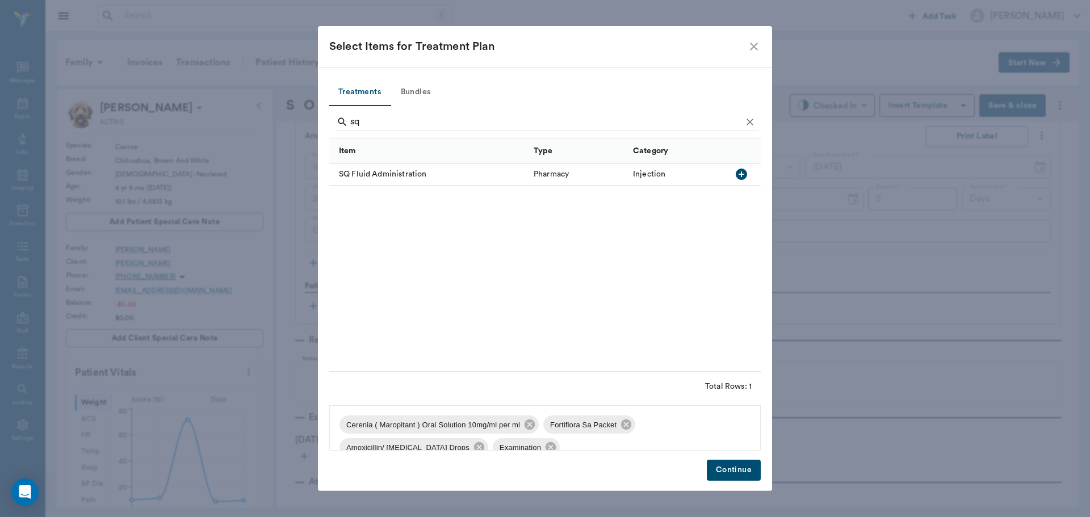
click at [739, 173] on icon "button" at bounding box center [741, 174] width 11 height 11
click at [737, 176] on icon "button" at bounding box center [741, 174] width 11 height 11
type input "s"
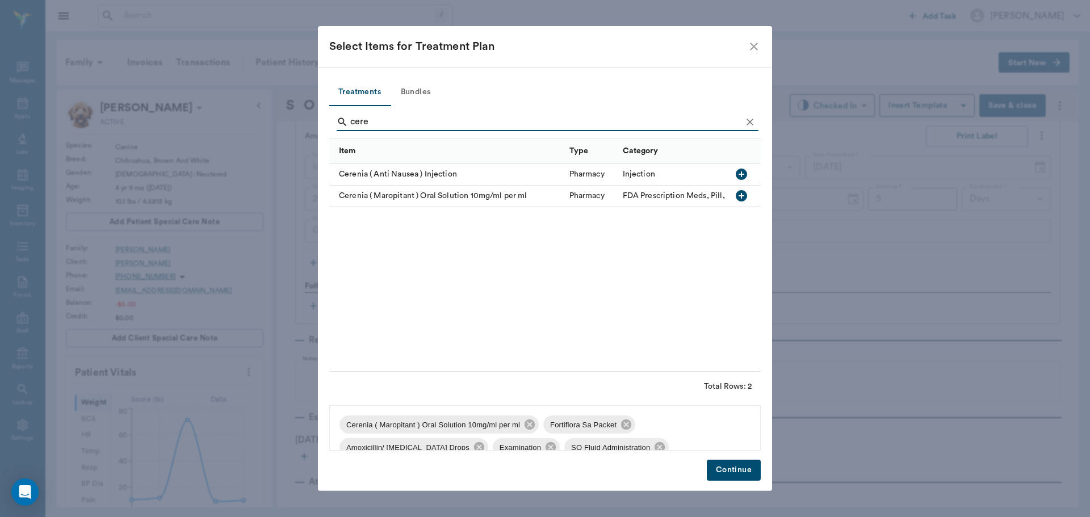
type input "cere"
click at [742, 175] on icon "button" at bounding box center [742, 175] width 14 height 14
click at [723, 466] on button "Continue" at bounding box center [734, 470] width 54 height 21
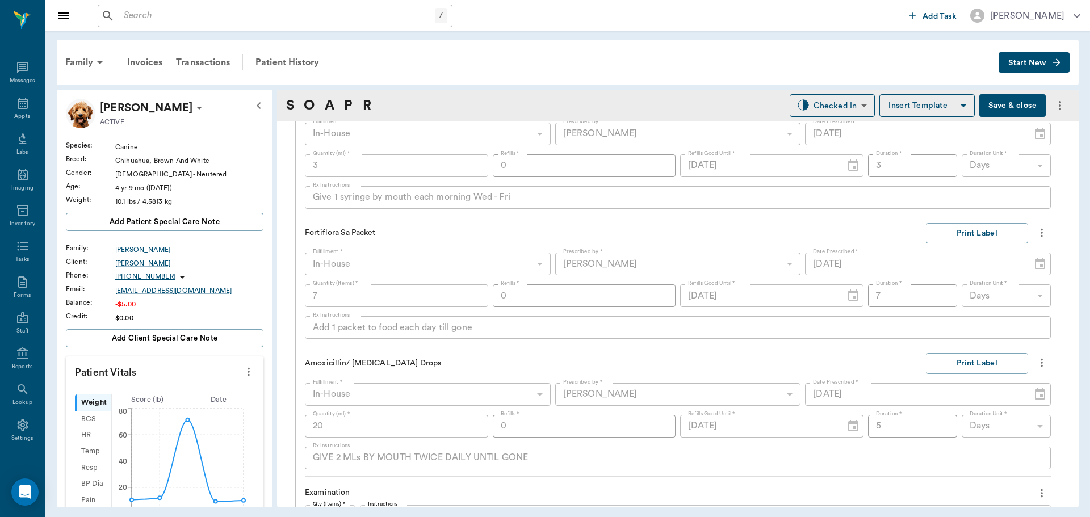
scroll to position [676, 0]
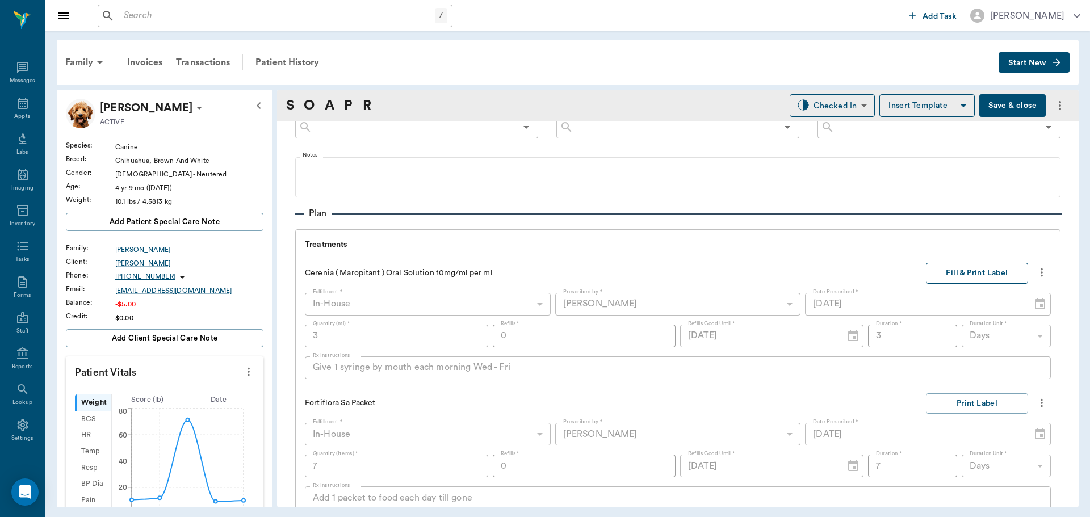
click at [960, 267] on button "Fill & Print Label" at bounding box center [977, 273] width 102 height 21
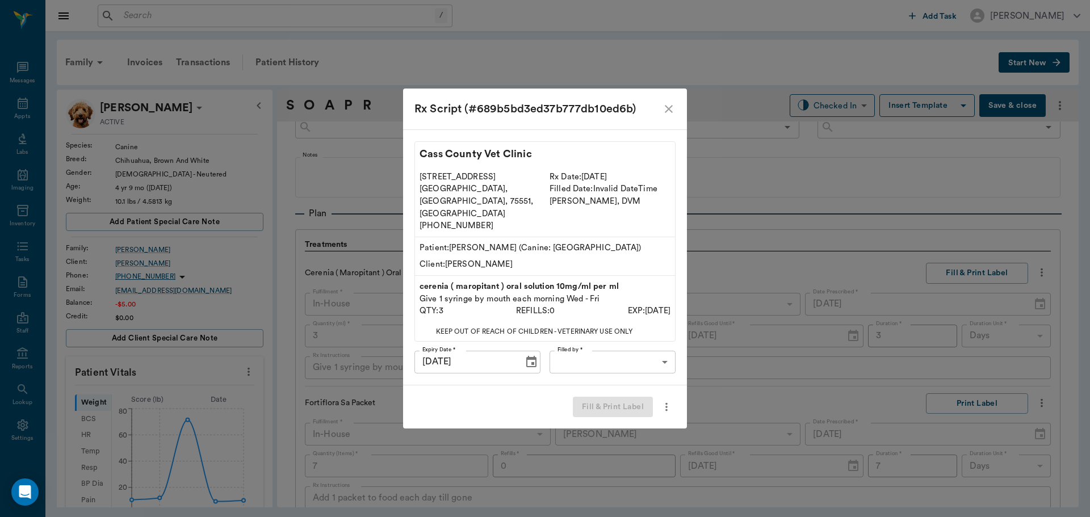
click at [645, 345] on body "/ ​ Add Task Dr. Bert Ellsworth Nectar Messages Appts Labs Imaging Inventory Ta…" at bounding box center [545, 258] width 1090 height 517
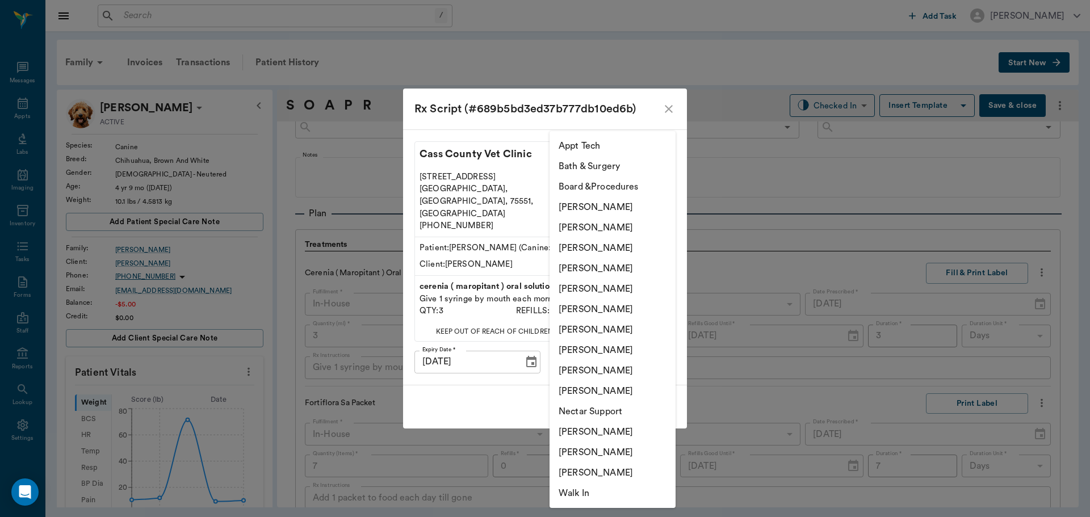
click at [615, 242] on li "[PERSON_NAME]" at bounding box center [613, 248] width 126 height 20
type input "63ec2f075fda476ae8351a4d"
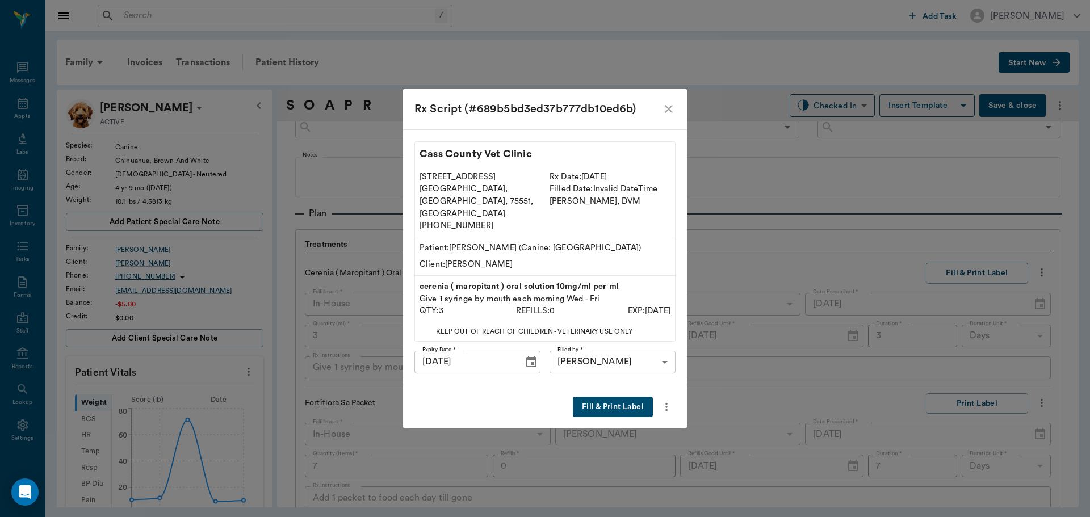
click at [623, 400] on button "Fill & Print Label" at bounding box center [613, 407] width 80 height 21
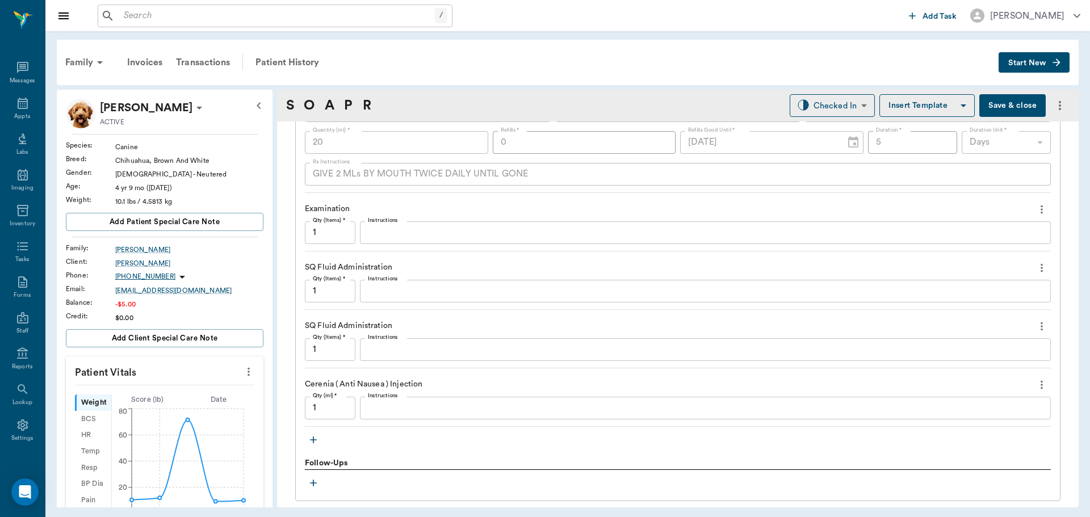
scroll to position [1244, 0]
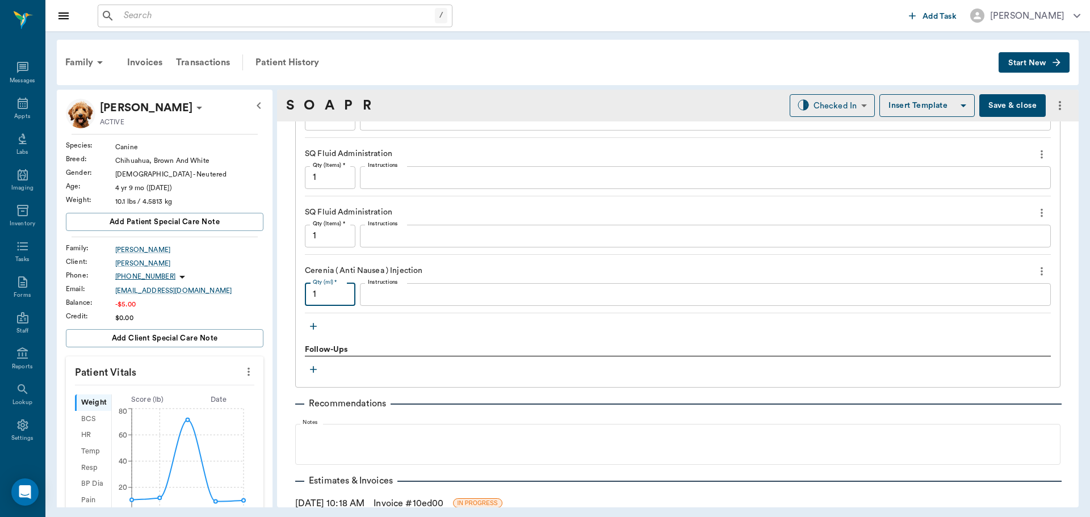
click at [340, 299] on input "1" at bounding box center [330, 294] width 51 height 23
type input ".5"
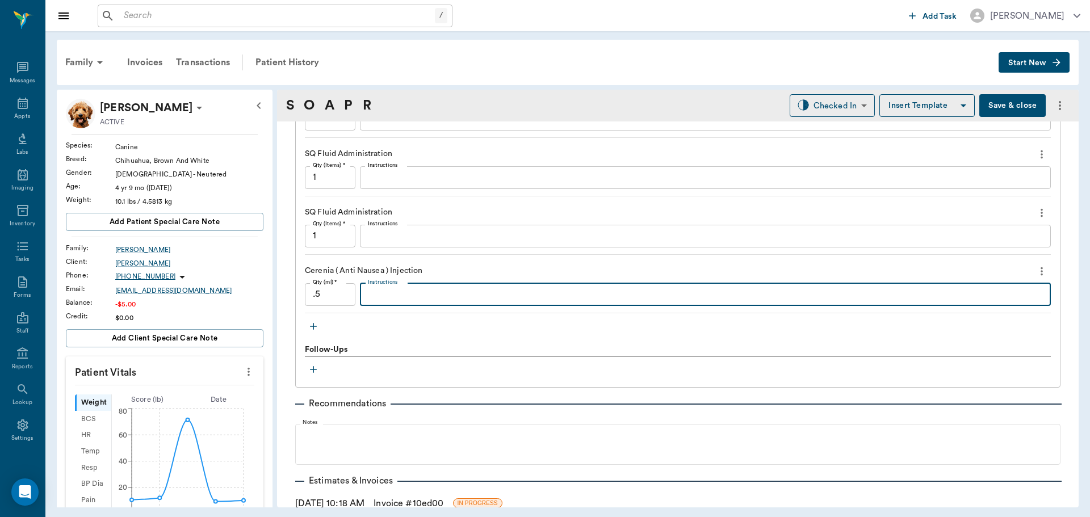
click at [384, 291] on textarea "Instructions" at bounding box center [705, 294] width 675 height 13
type textarea "+ Dex 1 + B12 .1"
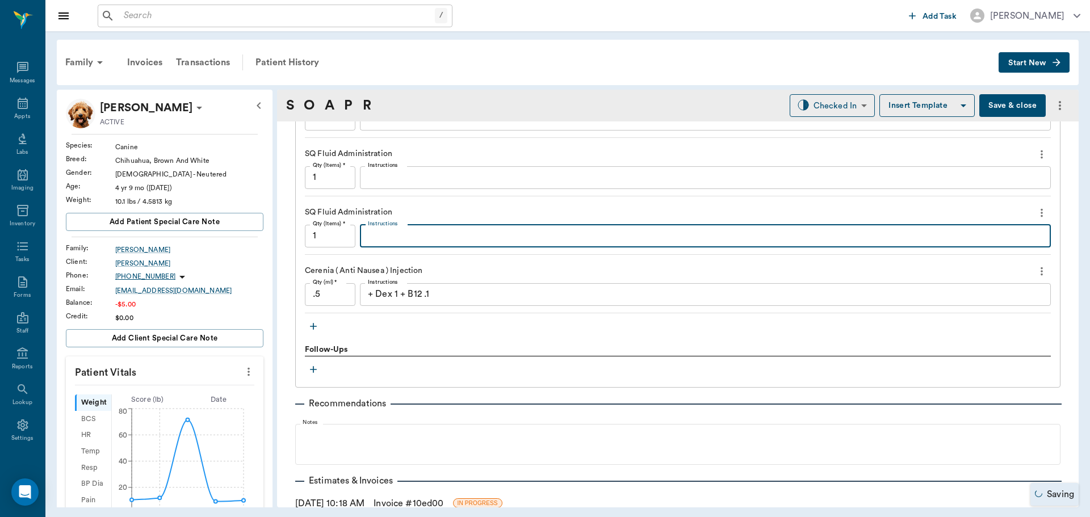
click at [387, 240] on textarea "Instructions" at bounding box center [705, 235] width 675 height 13
type textarea "100 LRS"
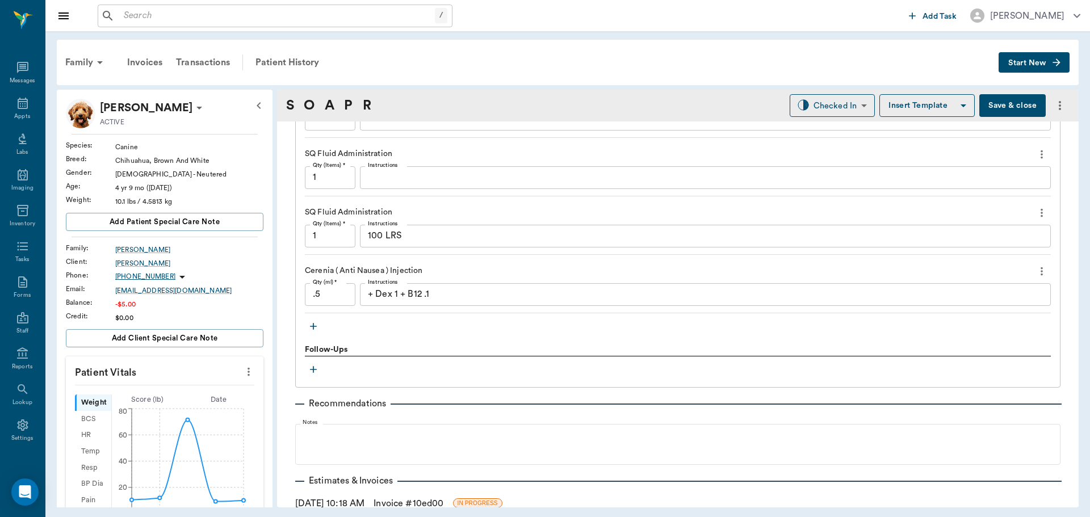
click at [1036, 151] on icon "more" at bounding box center [1042, 155] width 12 height 14
click at [968, 191] on span "Delete" at bounding box center [985, 195] width 95 height 12
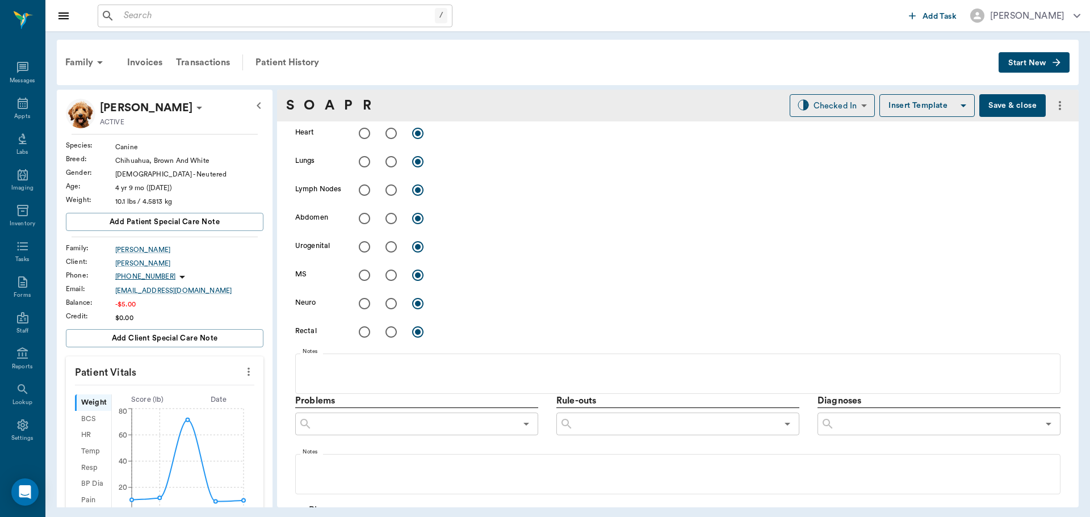
scroll to position [449, 0]
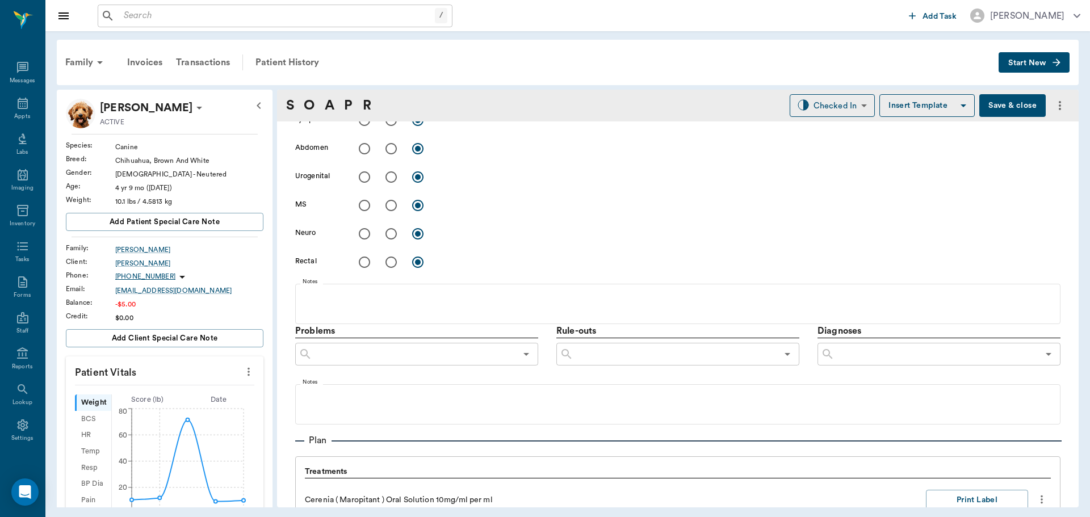
click at [891, 353] on input "text" at bounding box center [937, 354] width 204 height 16
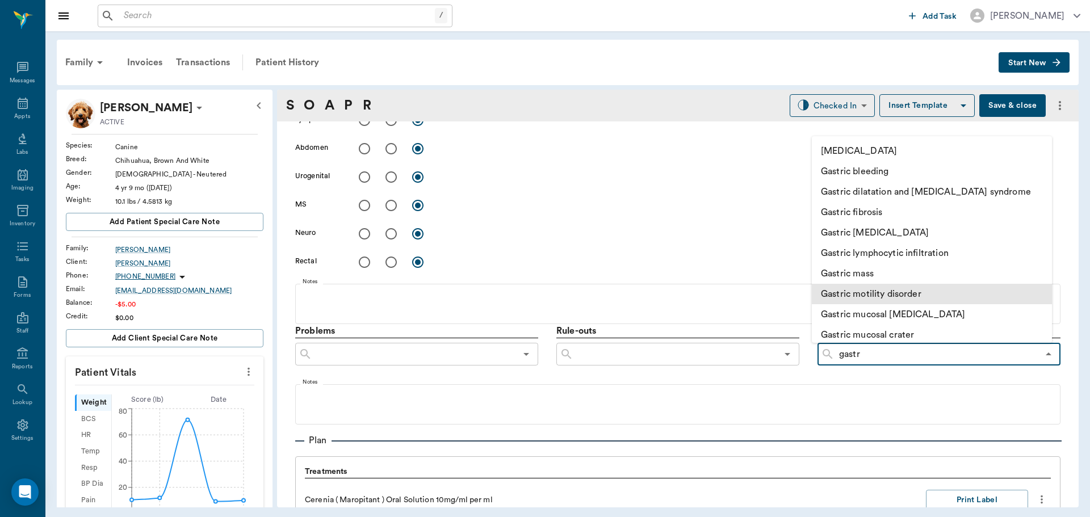
type input "gastro"
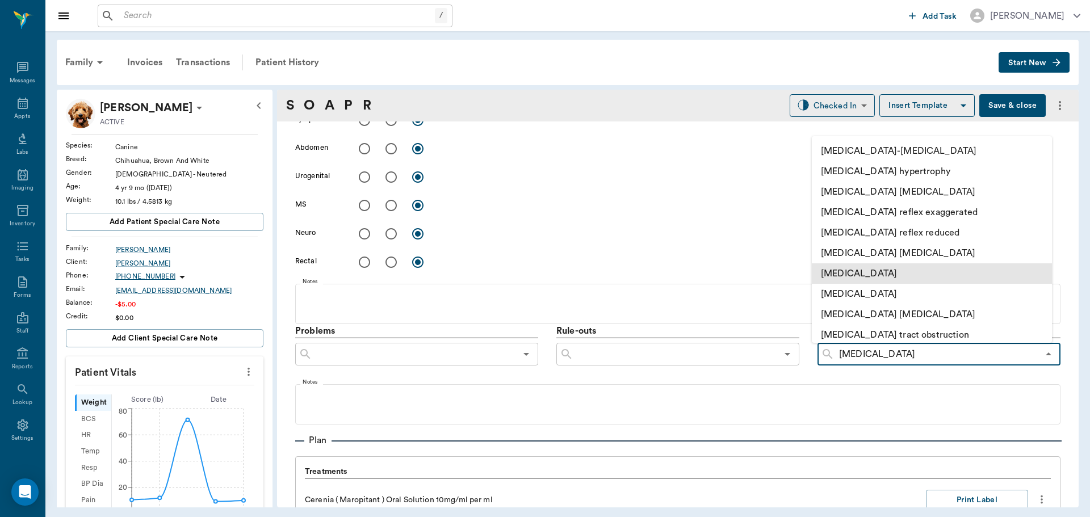
click at [921, 279] on li "Gastroenteritis" at bounding box center [932, 274] width 240 height 20
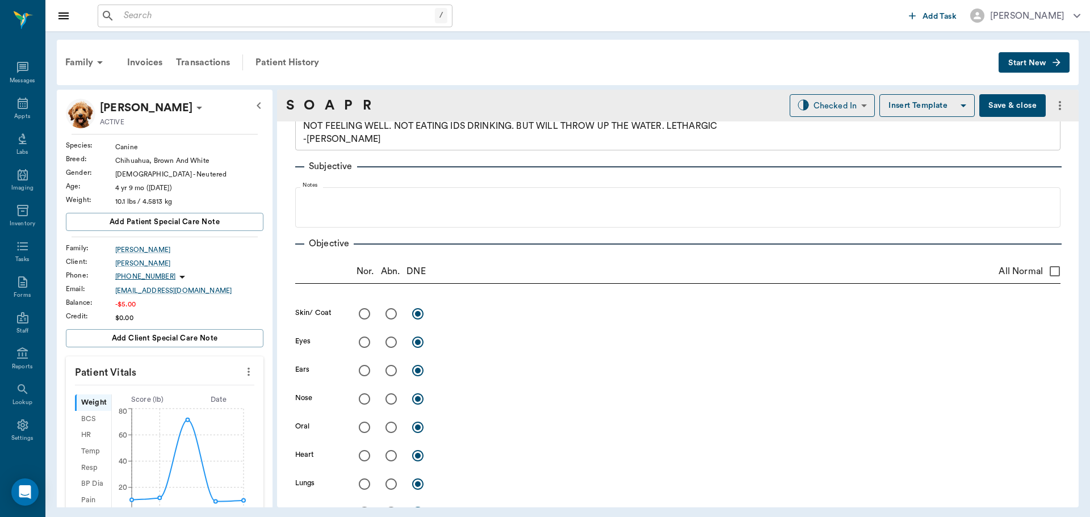
scroll to position [0, 0]
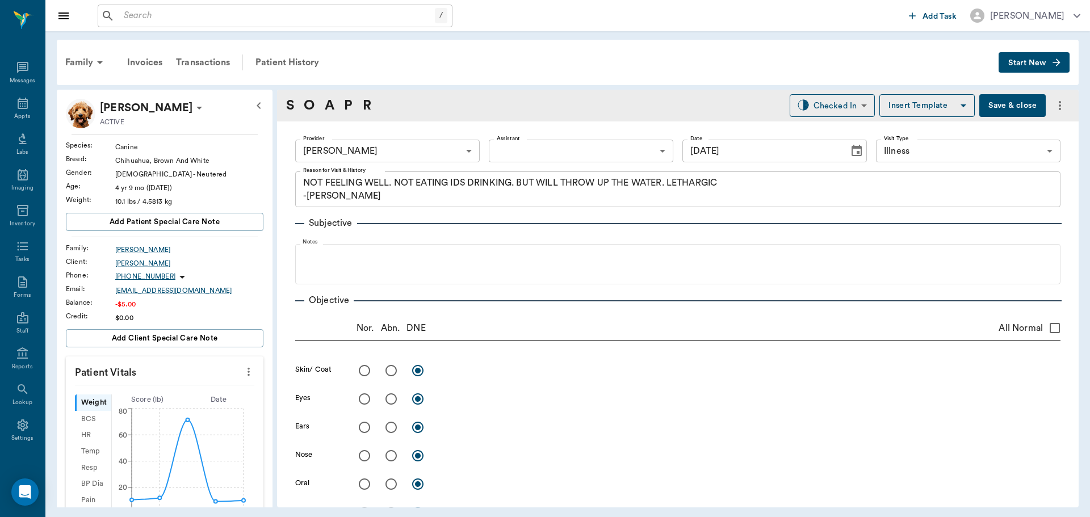
click at [1043, 329] on input "All Normal" at bounding box center [1055, 328] width 24 height 24
checkbox input "true"
radio input "true"
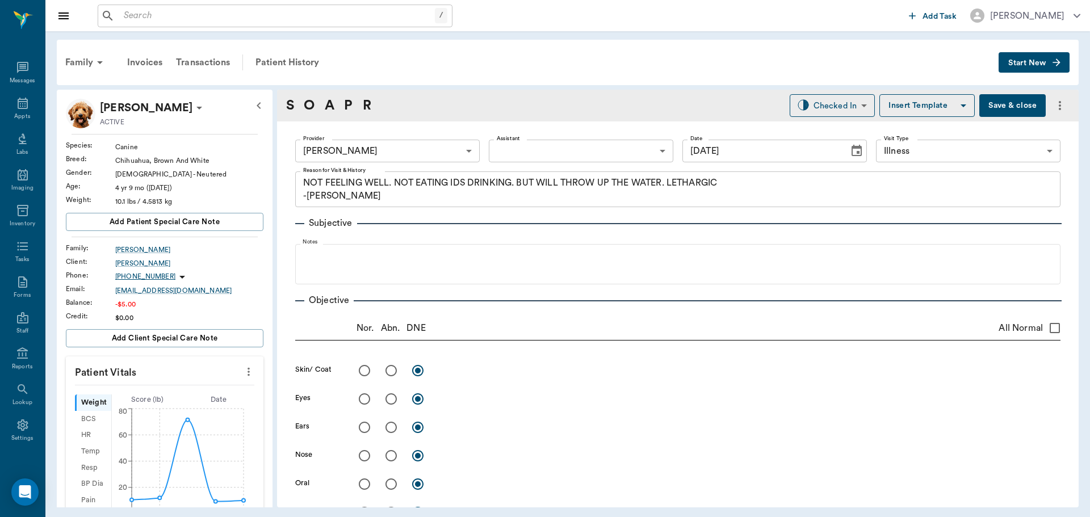
radio input "true"
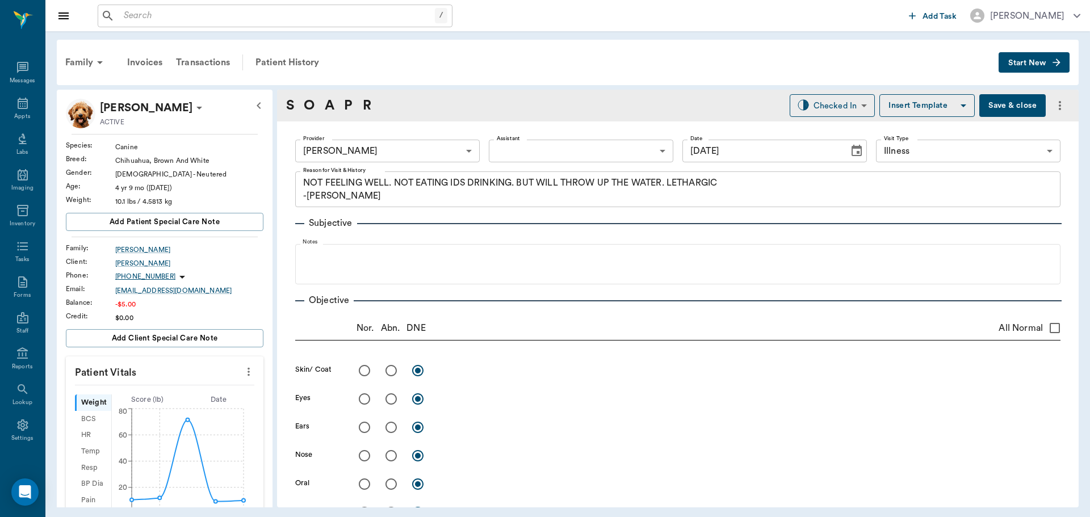
radio input "true"
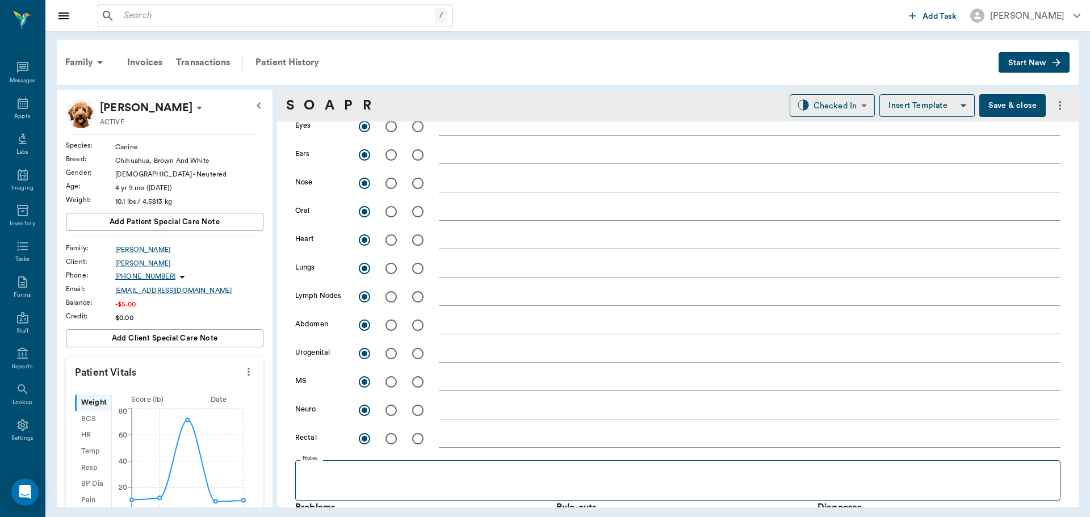
scroll to position [284, 0]
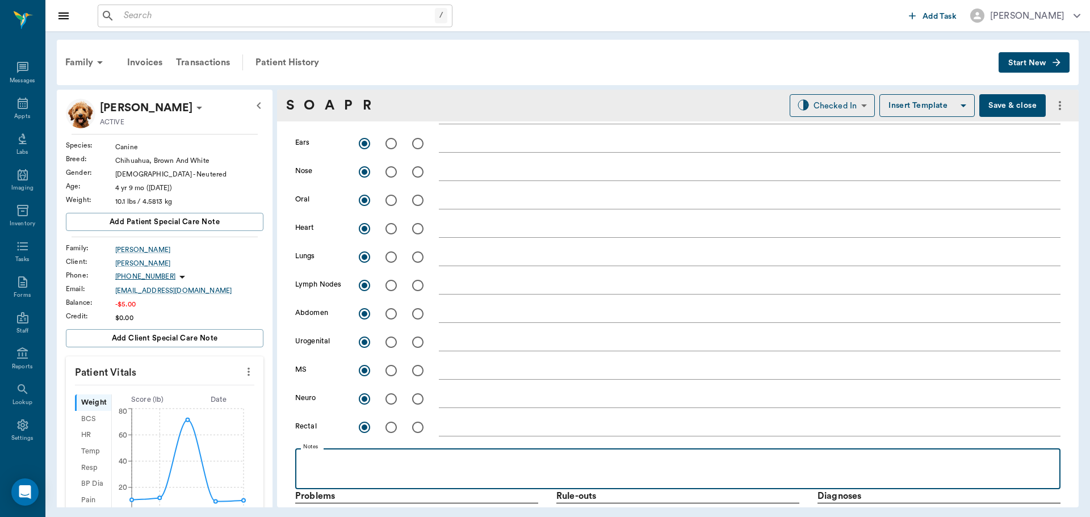
click at [361, 455] on p at bounding box center [678, 461] width 754 height 14
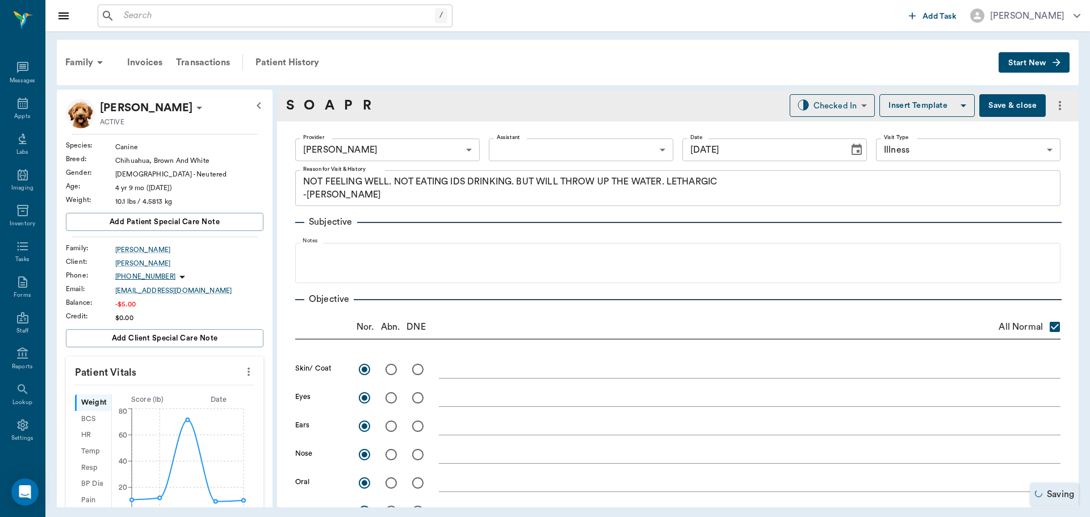
scroll to position [0, 0]
click at [480, 372] on textarea at bounding box center [750, 370] width 622 height 13
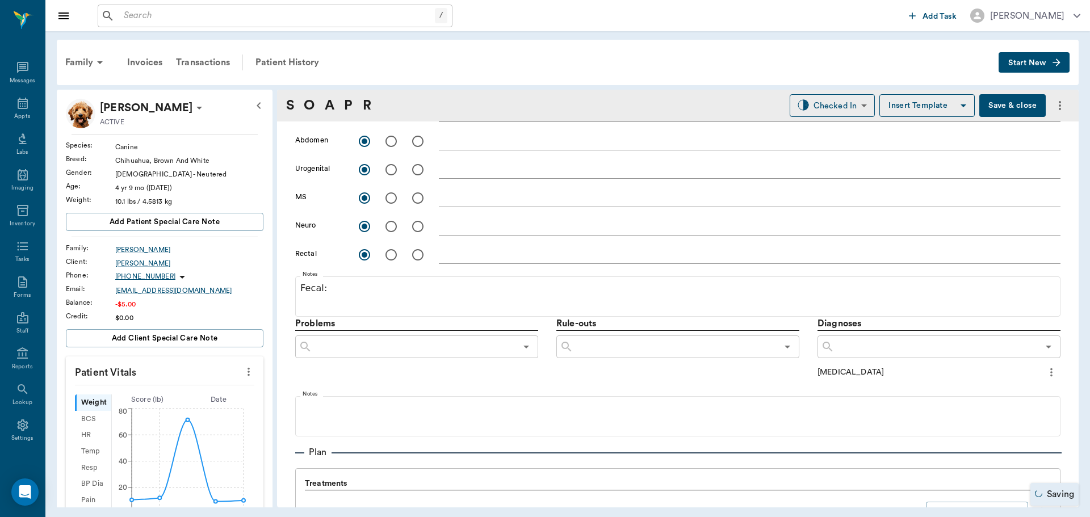
scroll to position [511, 0]
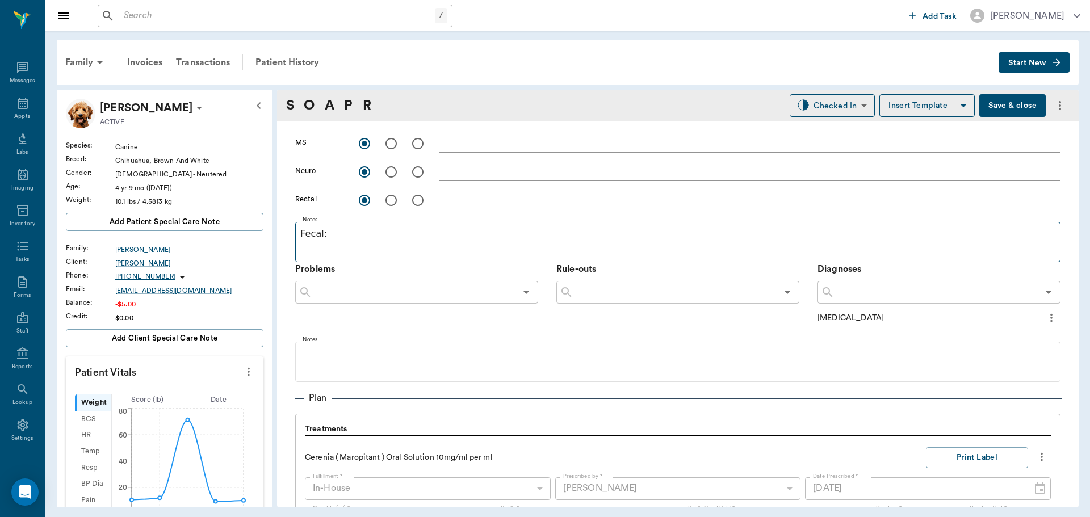
type textarea "little dehydrated"
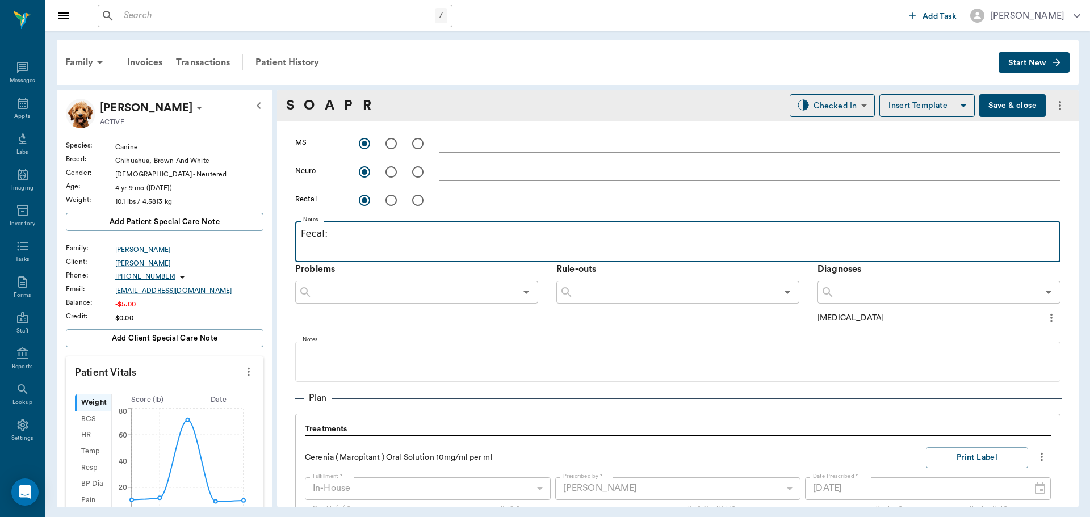
click at [371, 235] on p "Fecal:" at bounding box center [678, 234] width 754 height 14
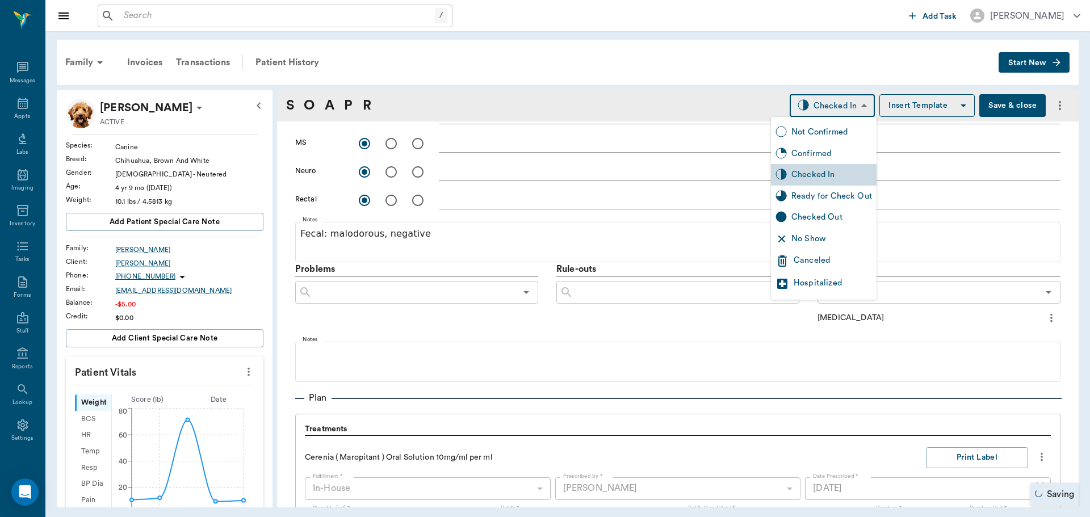
click at [853, 108] on body "/ ​ Add Task Dr. Bert Ellsworth Nectar Messages Appts Labs Imaging Inventory Ta…" at bounding box center [545, 258] width 1090 height 517
click at [837, 195] on div "Ready for Check Out" at bounding box center [832, 196] width 81 height 12
type input "READY_TO_CHECKOUT"
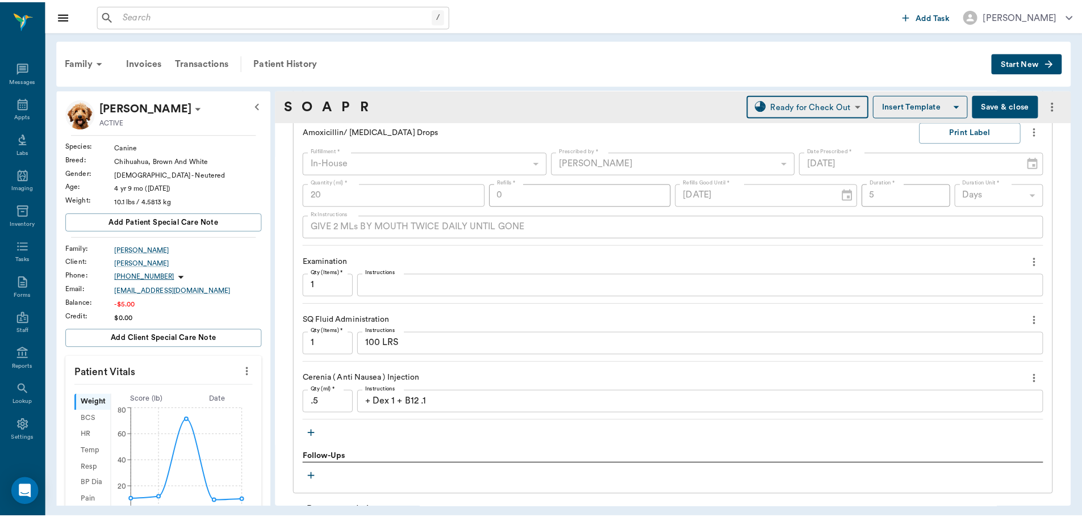
scroll to position [1281, 0]
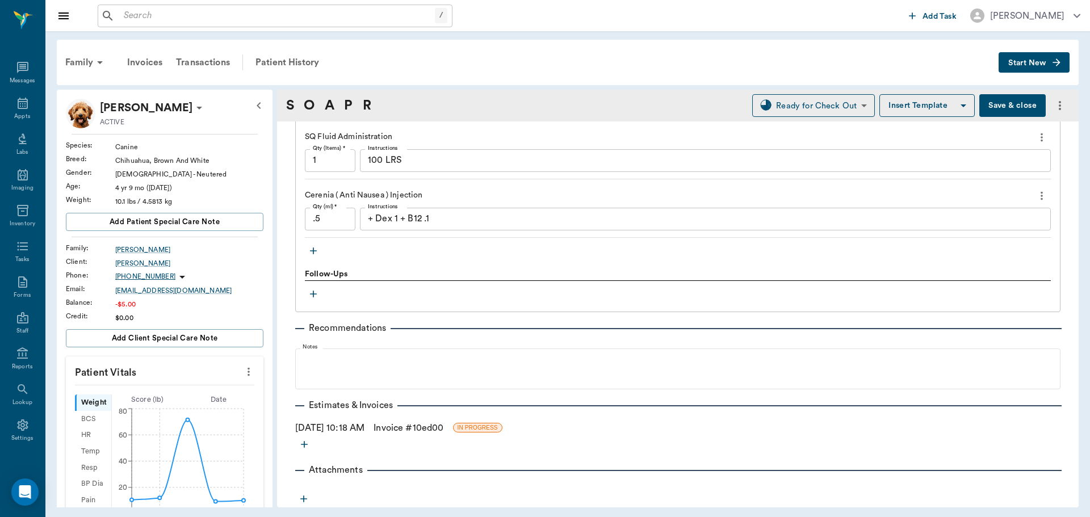
click at [417, 428] on link "Invoice # 10ed00" at bounding box center [409, 428] width 70 height 14
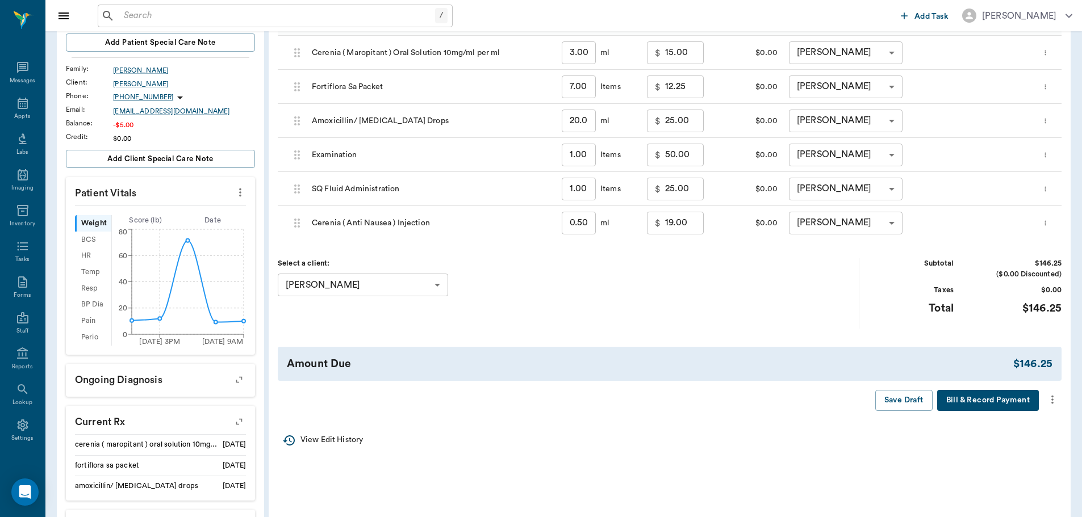
scroll to position [227, 0]
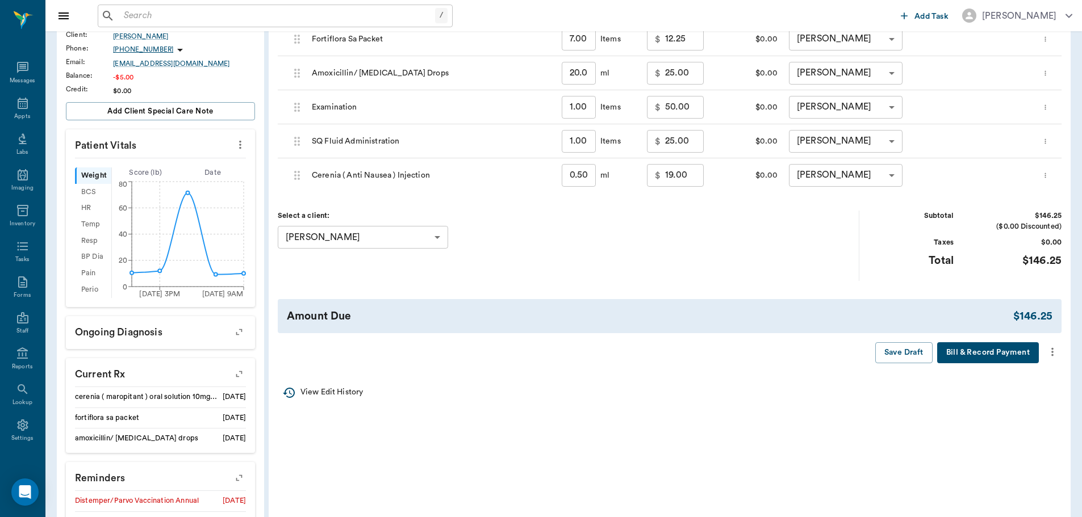
click at [1055, 352] on icon "more" at bounding box center [1052, 352] width 12 height 14
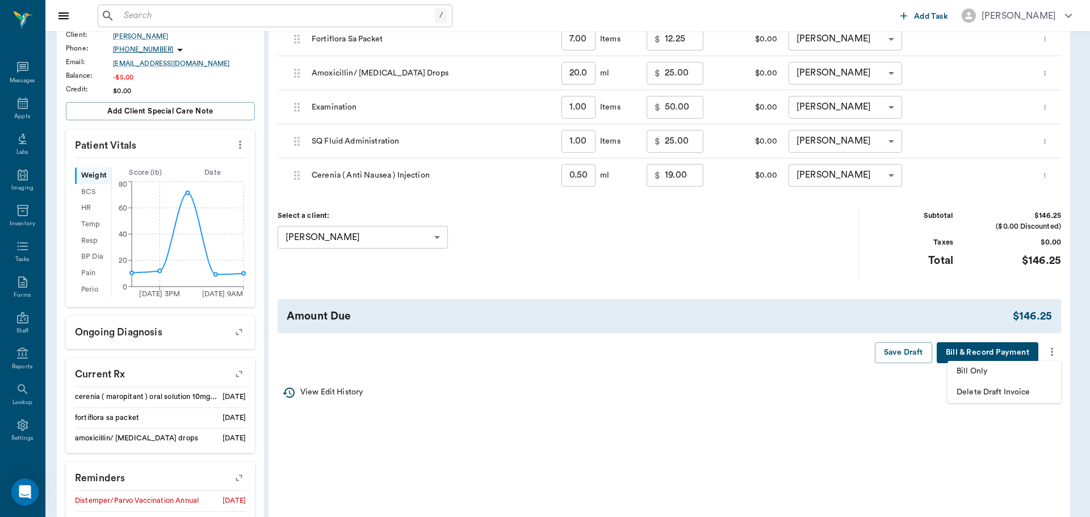
click at [970, 366] on span "Bill Only" at bounding box center [1004, 372] width 95 height 12
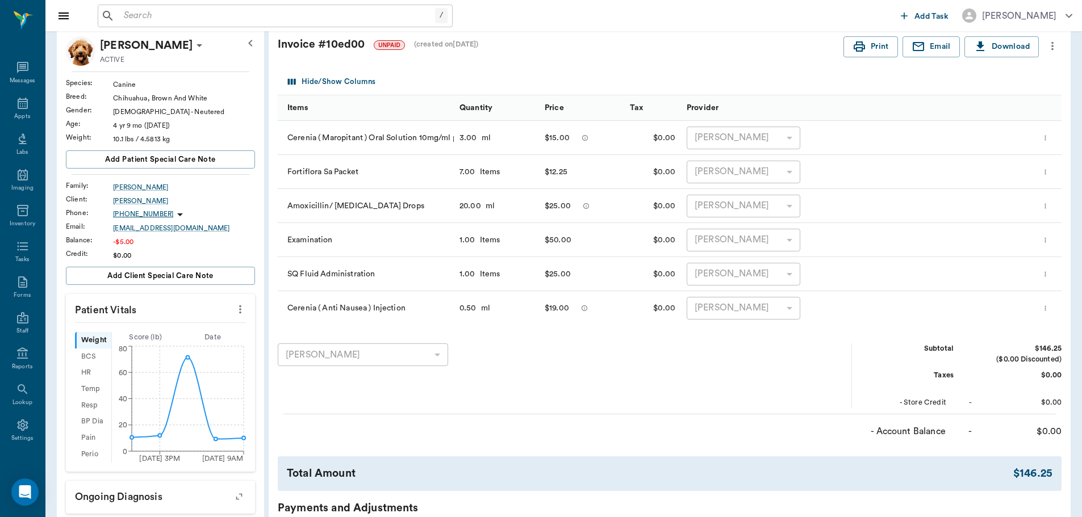
scroll to position [57, 0]
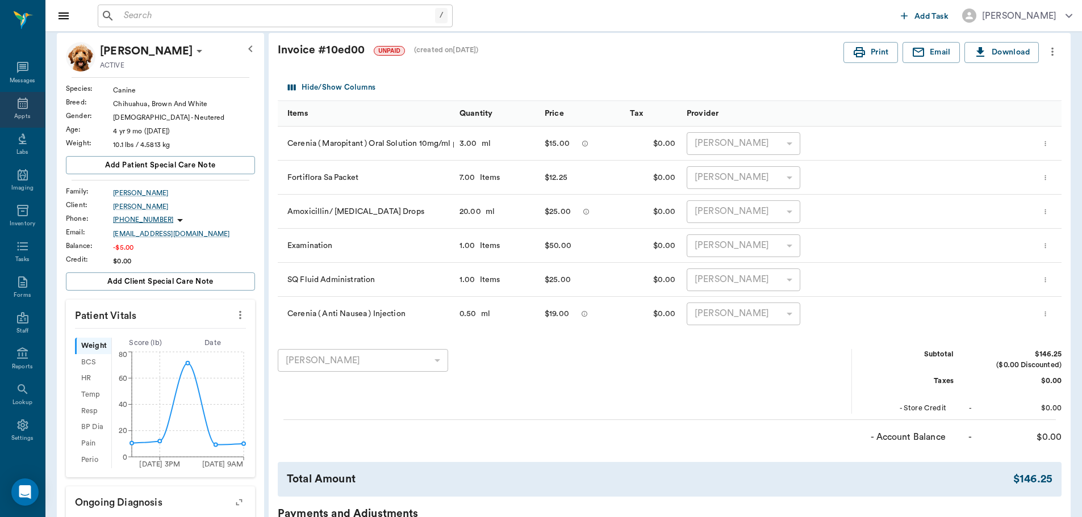
click at [9, 98] on div "Appts" at bounding box center [22, 110] width 45 height 36
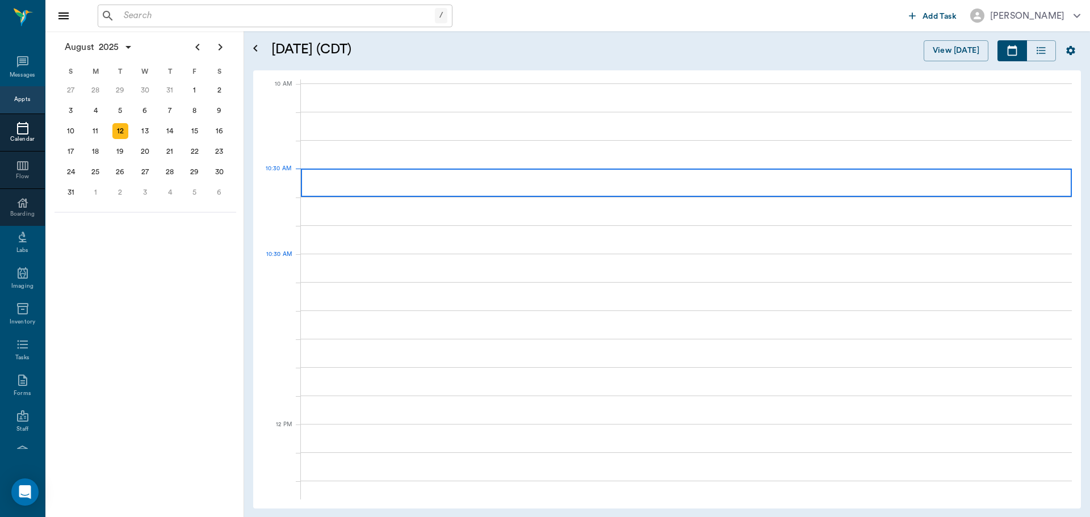
scroll to position [341, 0]
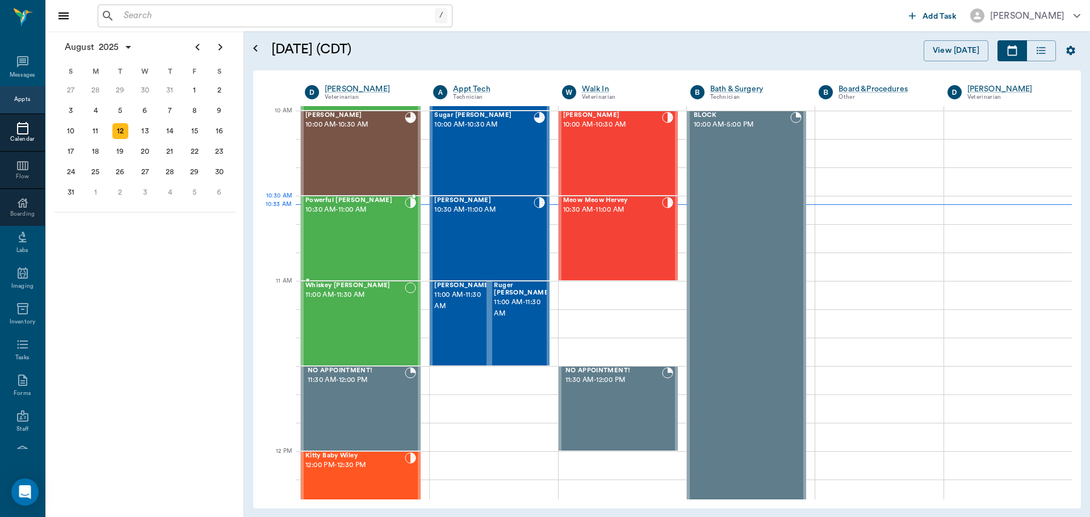
click at [378, 223] on div "Powerful Poise Elliott 10:30 AM - 11:00 AM" at bounding box center [355, 238] width 99 height 83
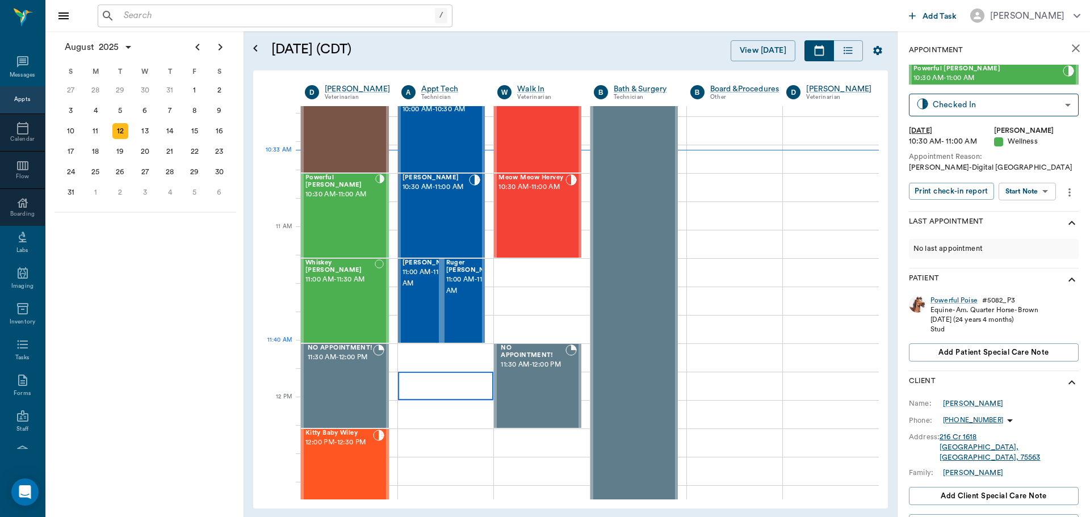
scroll to position [454, 0]
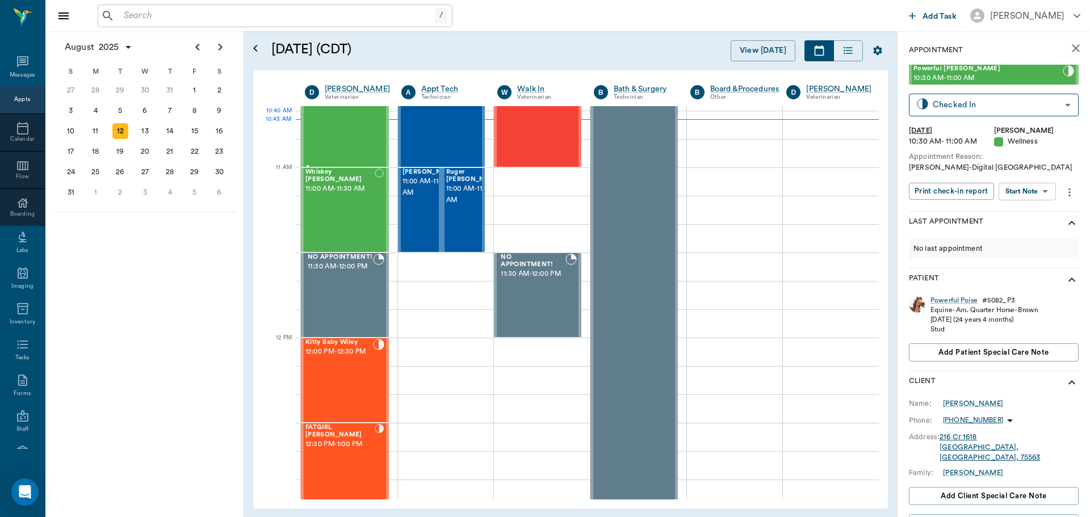
click at [342, 134] on div "Powerful Poise Elliott 10:30 AM - 11:00 AM" at bounding box center [341, 124] width 70 height 83
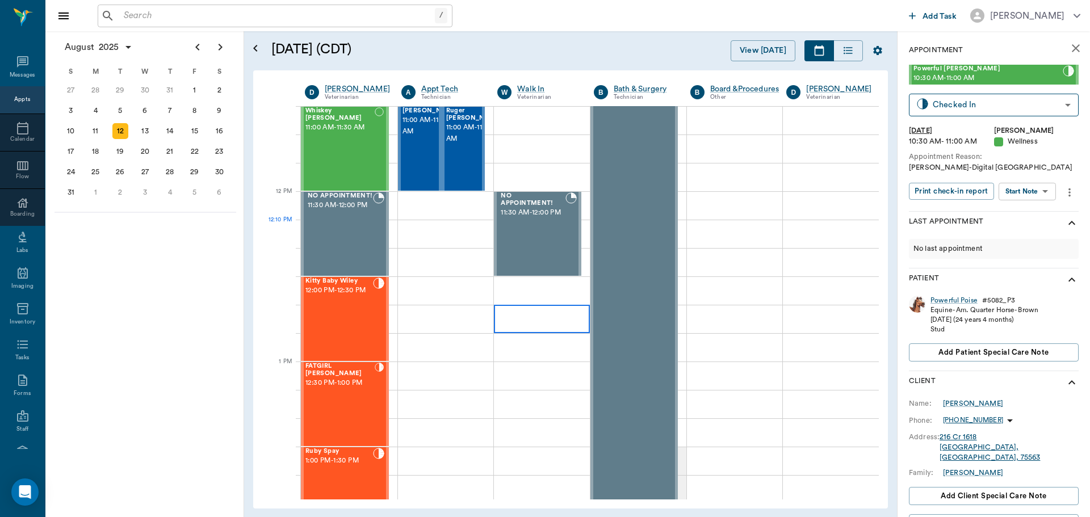
scroll to position [398, 0]
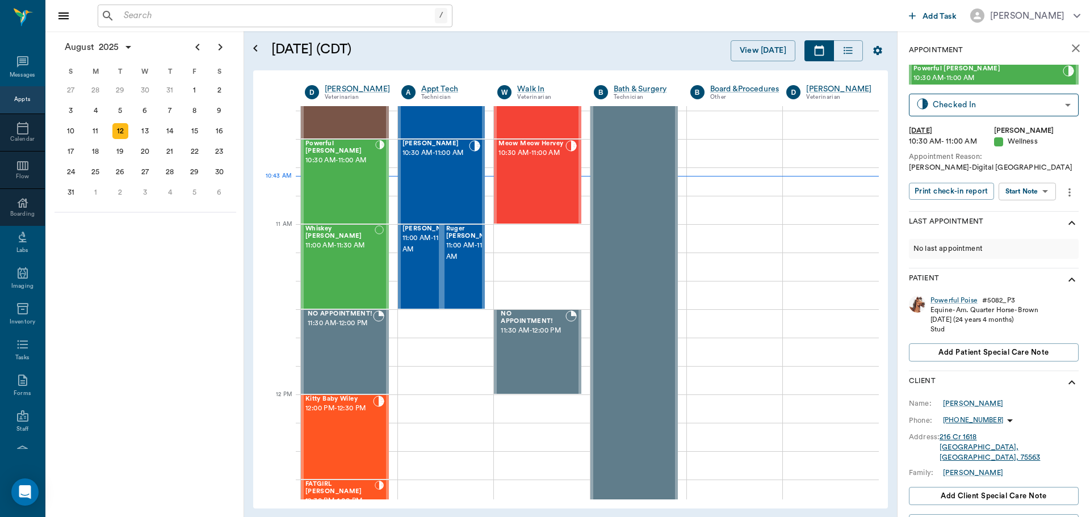
click at [1038, 191] on body "/ ​ Add Task Dr. Bert Ellsworth Nectar Messages Appts Calendar Flow Boarding La…" at bounding box center [545, 258] width 1090 height 517
click at [1025, 213] on button "Start SOAP" at bounding box center [1015, 214] width 39 height 13
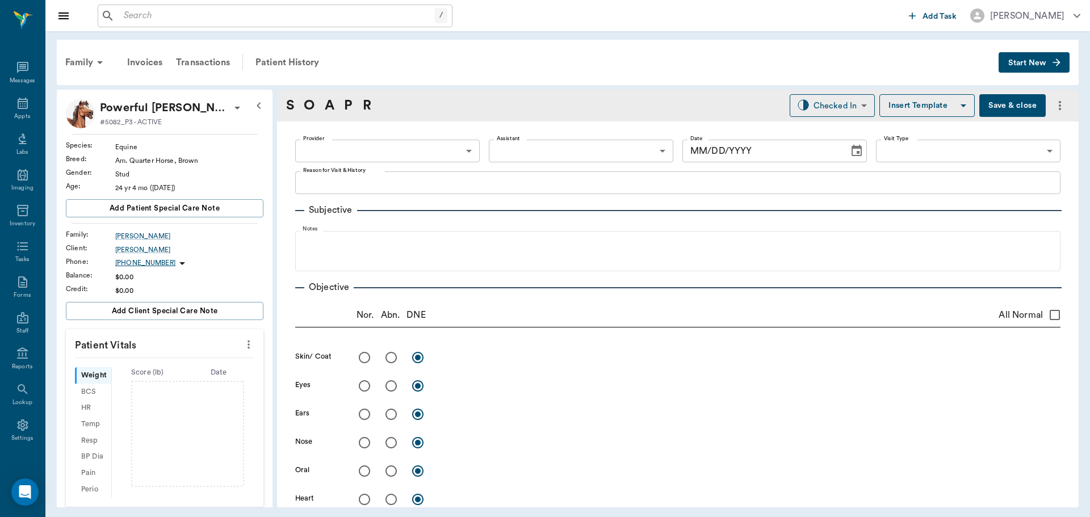
type input "63ec2f075fda476ae8351a4d"
type input "65d2be4f46e3a538d89b8c14"
type textarea "Coggins-Digital Caryn"
type input "[DATE]"
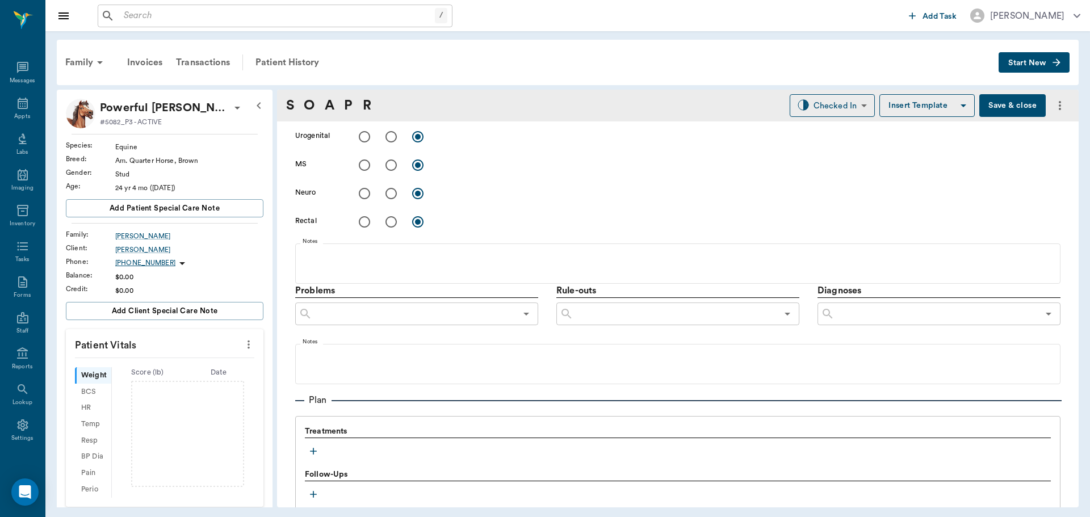
scroll to position [682, 0]
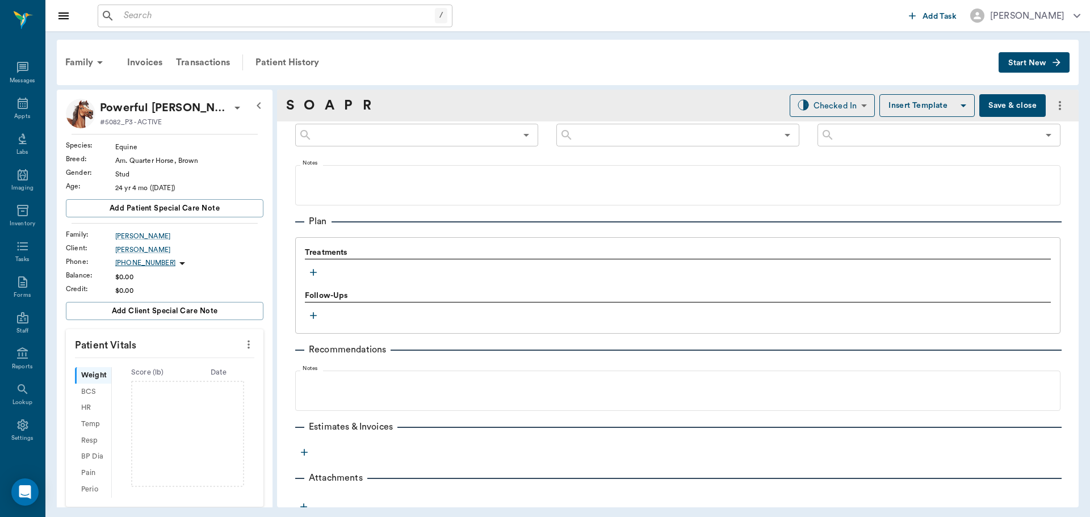
click at [313, 273] on icon "button" at bounding box center [313, 272] width 7 height 7
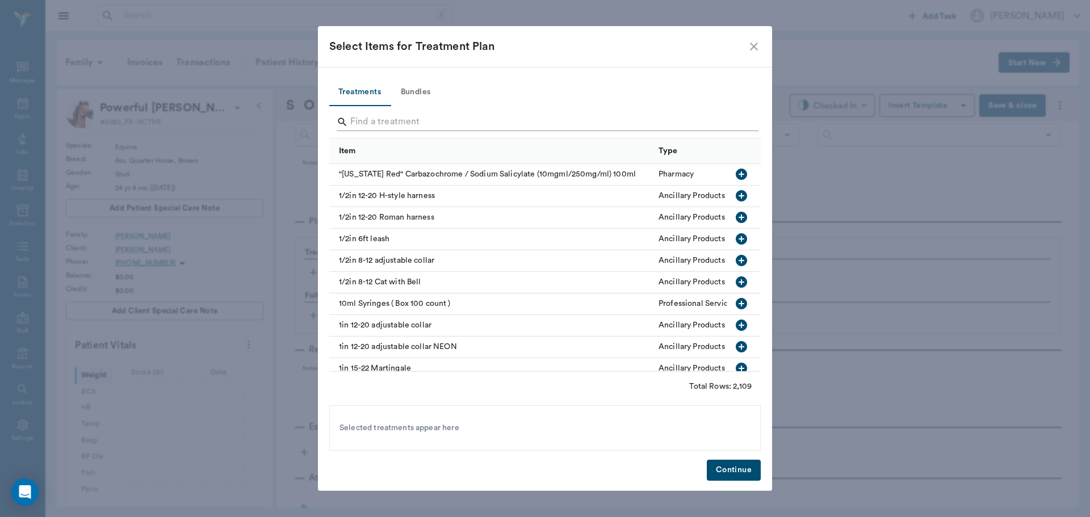
click at [423, 126] on input "Search" at bounding box center [545, 122] width 391 height 18
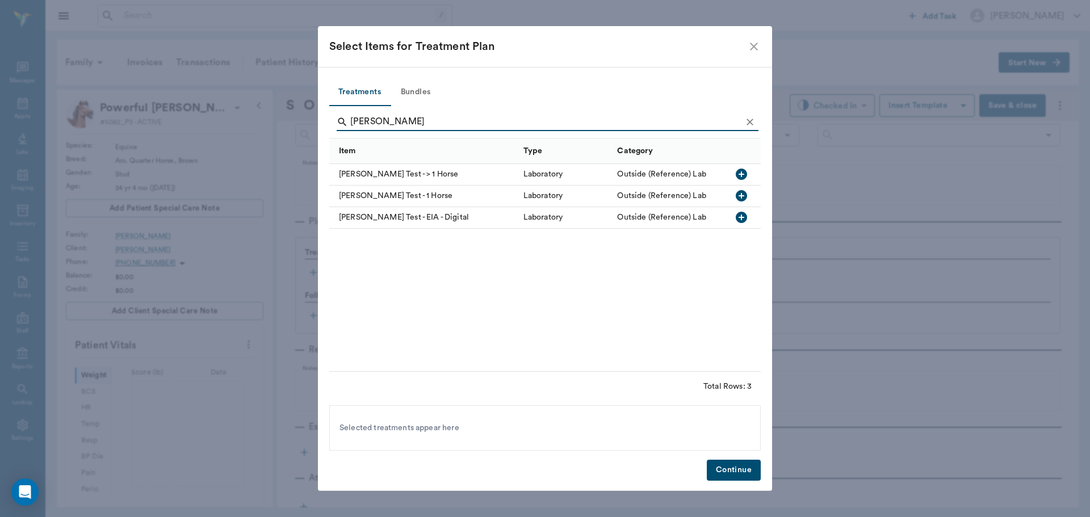
type input "coggin"
click at [740, 216] on icon "button" at bounding box center [741, 217] width 11 height 11
click at [749, 474] on button "Continue" at bounding box center [734, 470] width 54 height 21
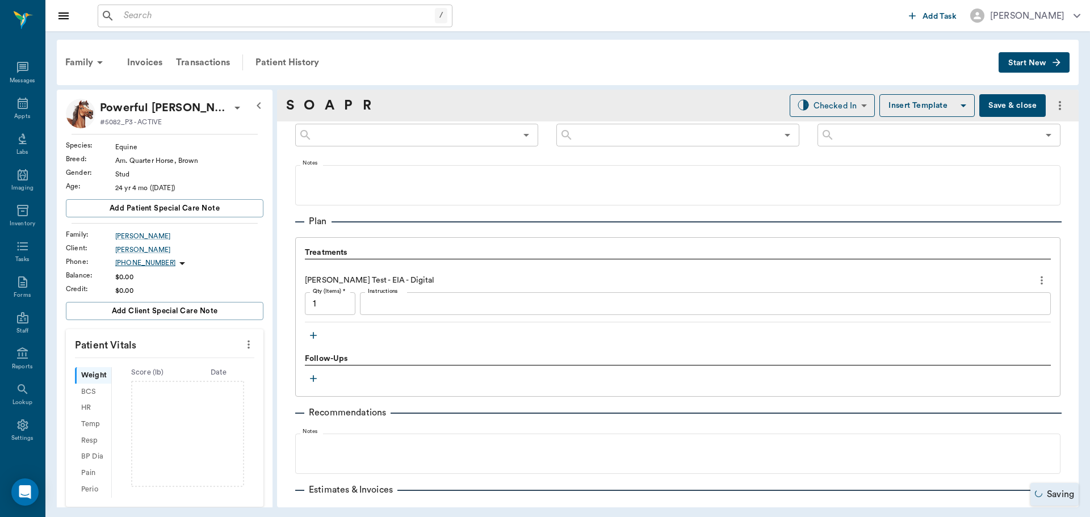
click at [312, 337] on icon "button" at bounding box center [313, 335] width 11 height 11
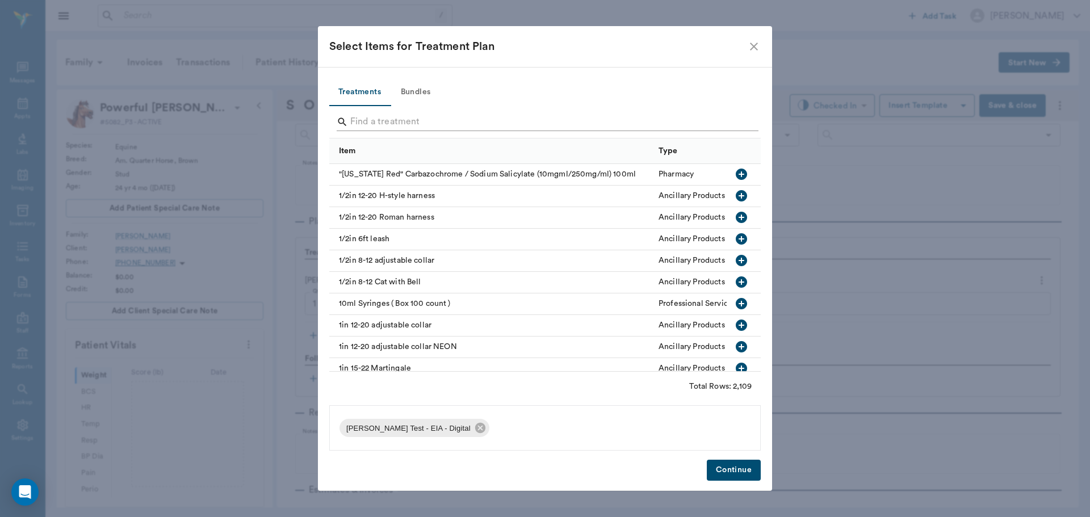
click at [384, 122] on input "Search" at bounding box center [545, 122] width 391 height 18
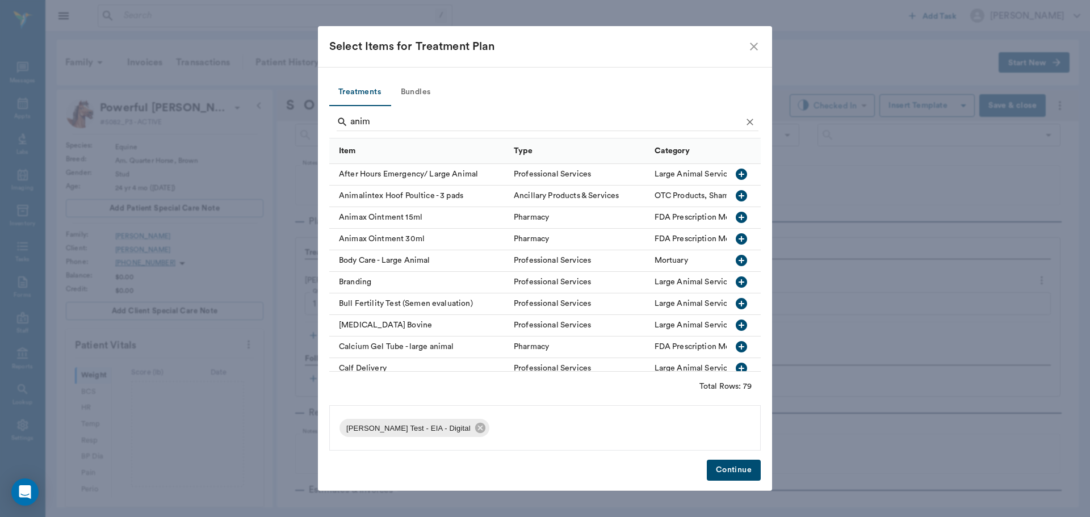
click at [736, 243] on icon "button" at bounding box center [741, 238] width 11 height 11
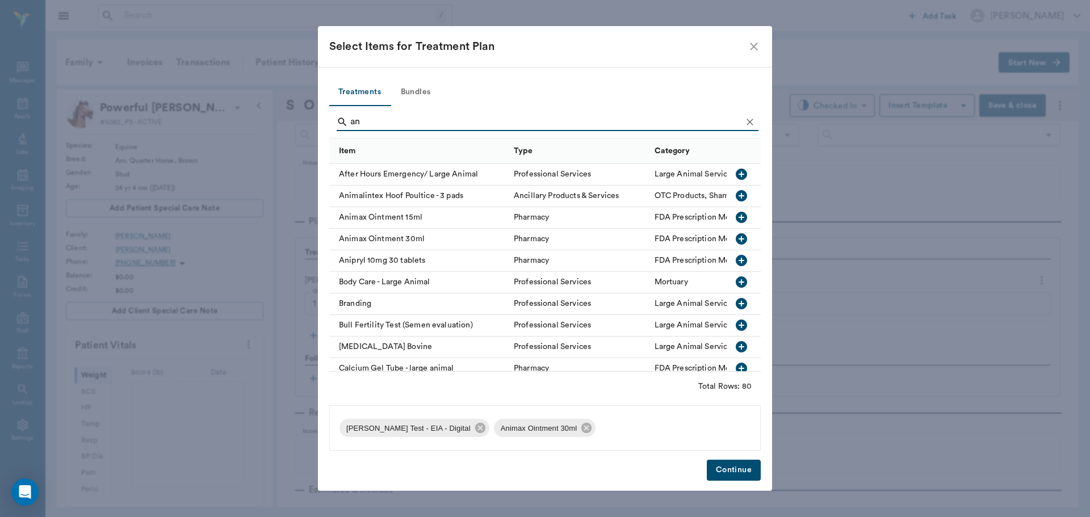
type input "a"
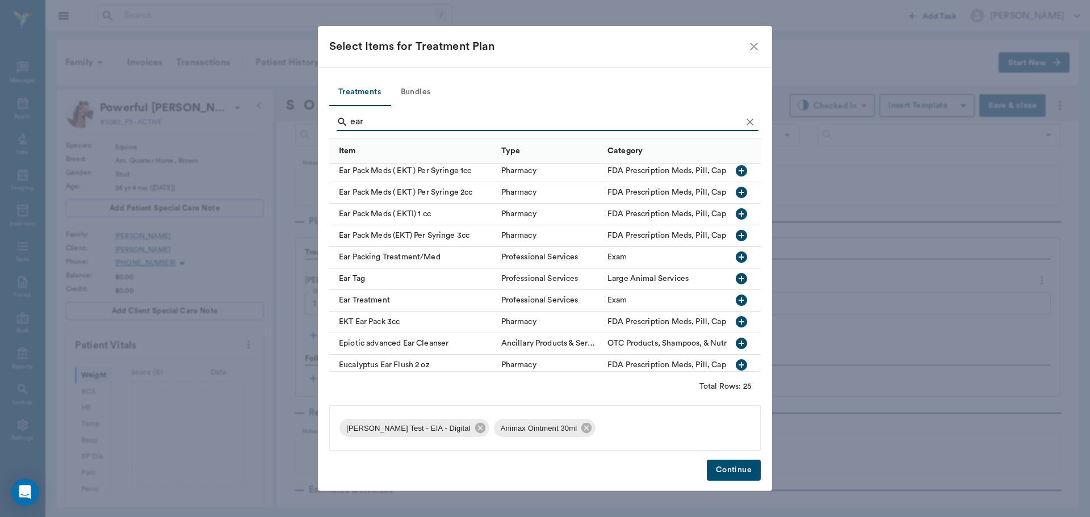
scroll to position [340, 0]
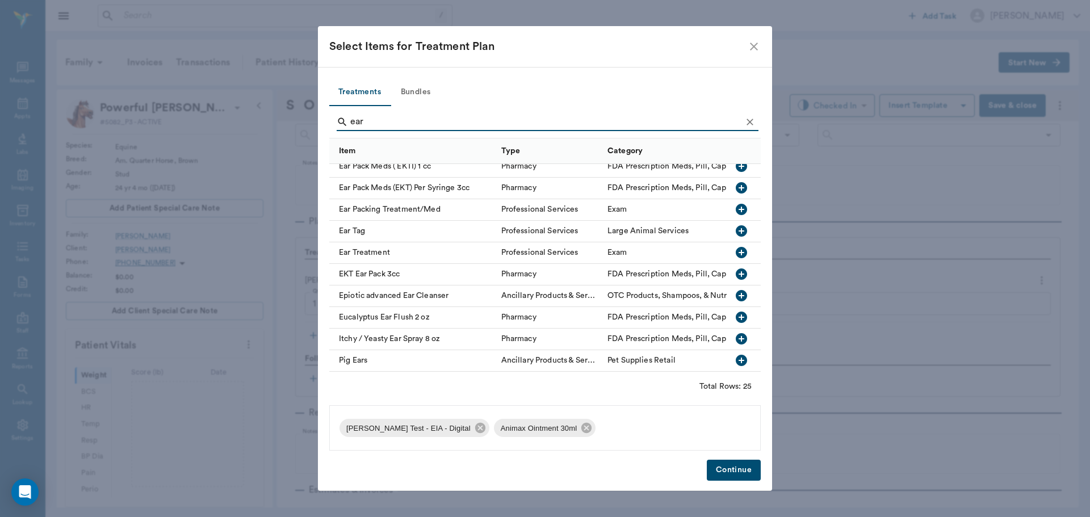
type input "ear"
click at [736, 247] on icon "button" at bounding box center [741, 252] width 11 height 11
click at [742, 474] on button "Continue" at bounding box center [734, 470] width 54 height 21
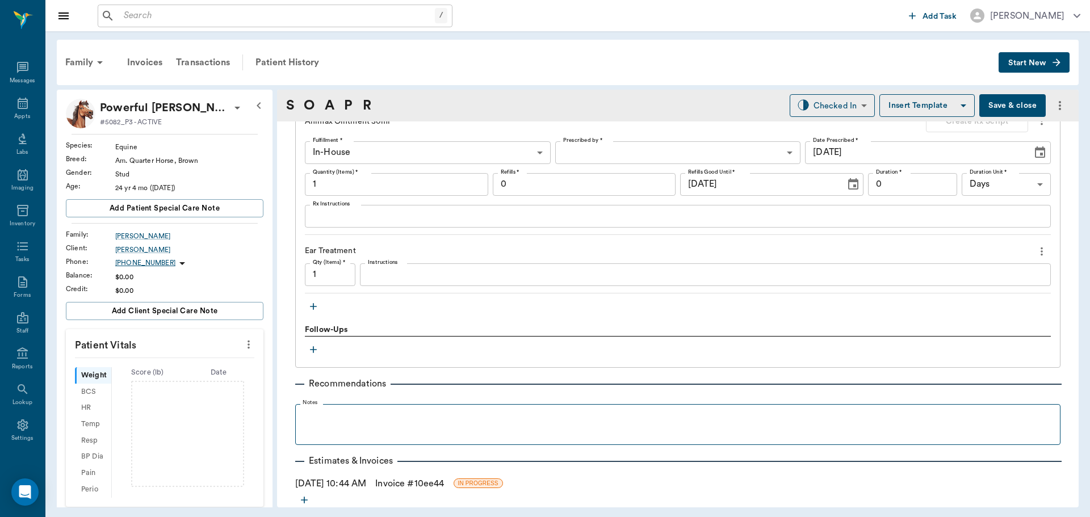
scroll to position [955, 0]
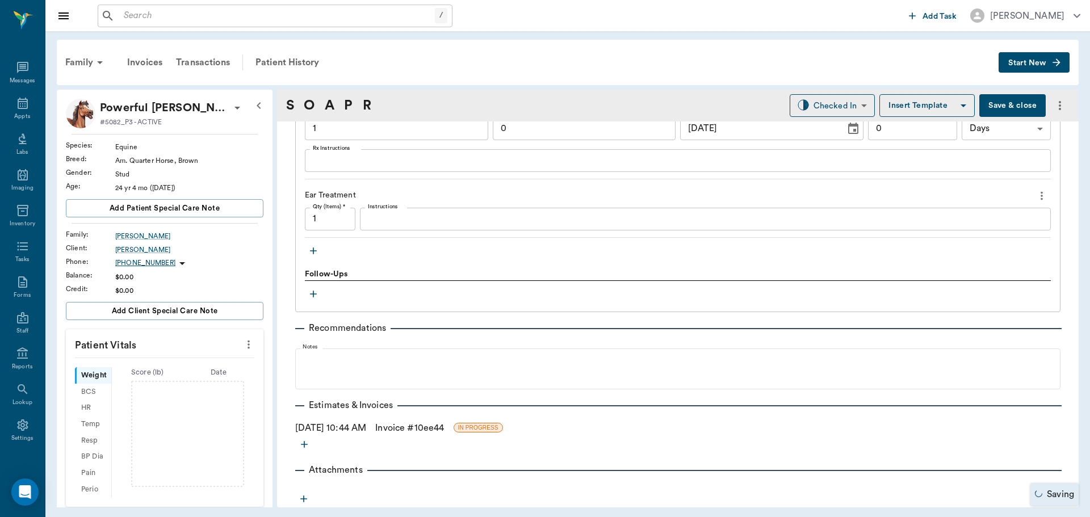
click at [411, 430] on link "Invoice # 10ee44" at bounding box center [409, 428] width 69 height 14
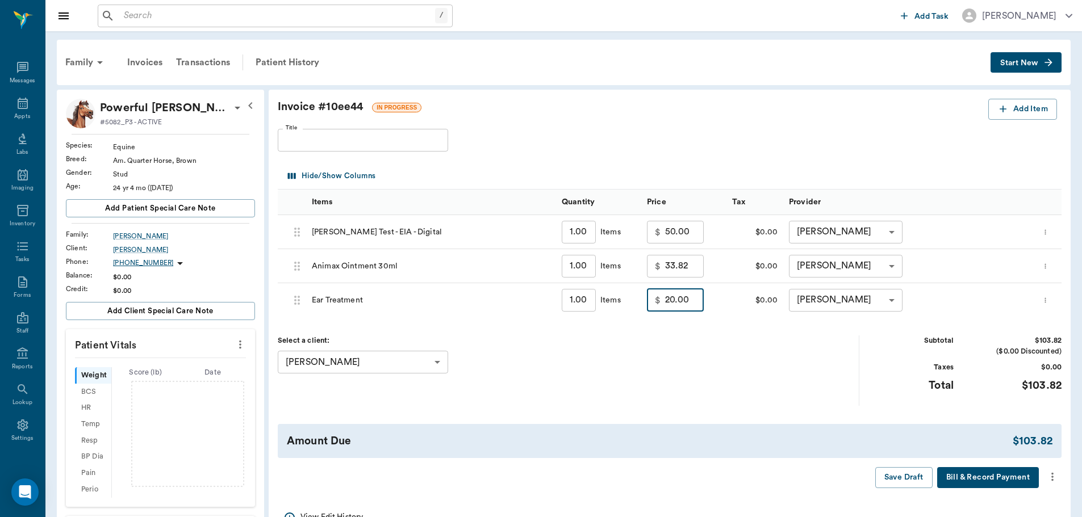
click at [687, 300] on input "20.00" at bounding box center [684, 300] width 39 height 23
type input "15.00"
click at [689, 337] on div "Select a client: Todd Elliott 63ec2e5e52e12b0ba117a509 ​" at bounding box center [569, 371] width 582 height 70
click at [1054, 477] on icon "more" at bounding box center [1052, 477] width 12 height 14
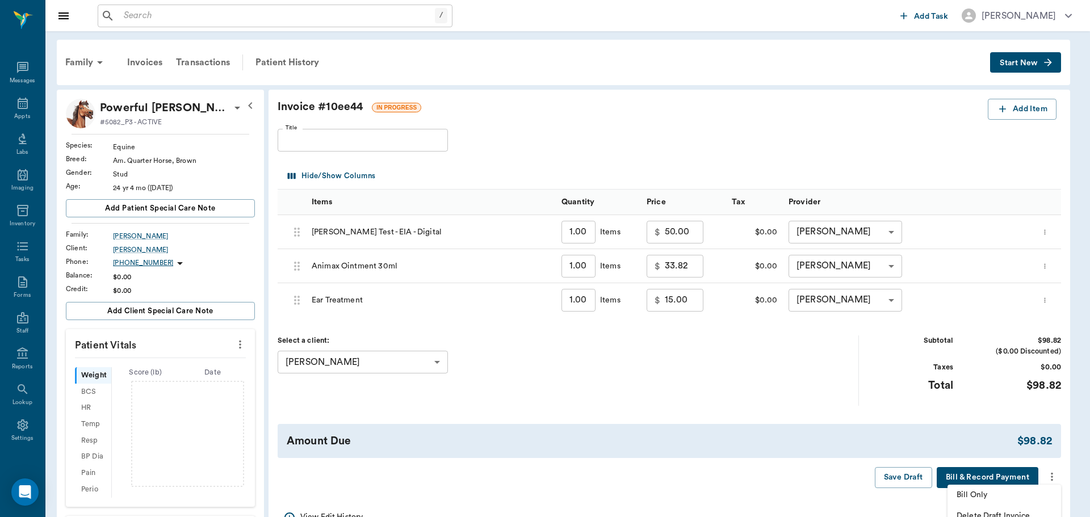
click at [971, 490] on span "Bill Only" at bounding box center [1004, 496] width 95 height 12
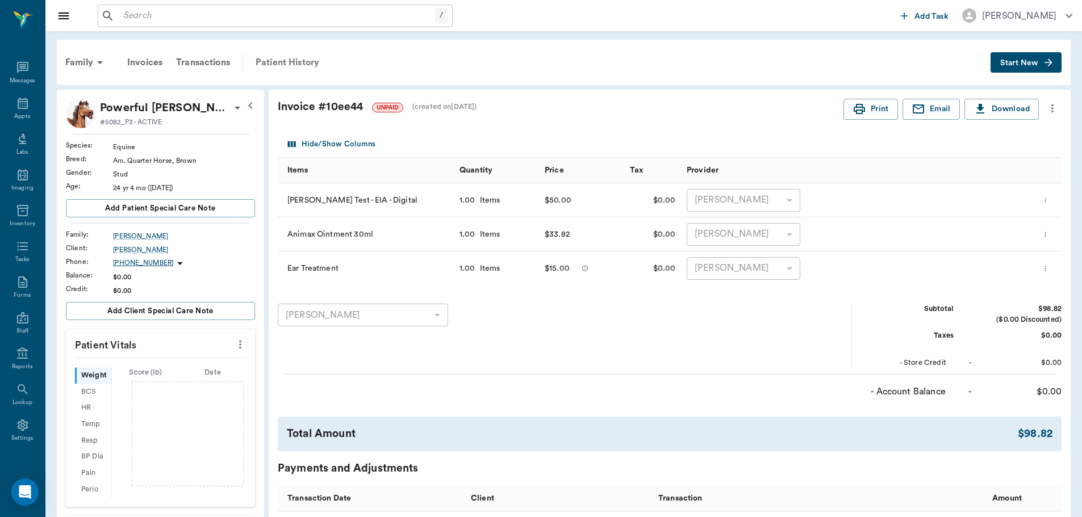
click at [270, 63] on div "Patient History" at bounding box center [287, 62] width 77 height 27
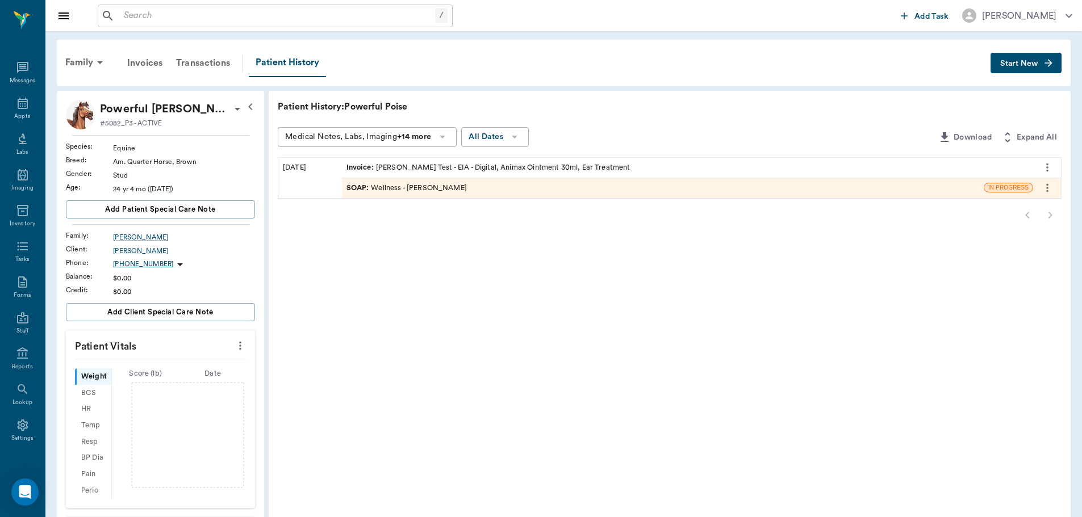
click at [410, 189] on div "SOAP : Wellness - Dr. Bert Ellsworth" at bounding box center [406, 188] width 120 height 11
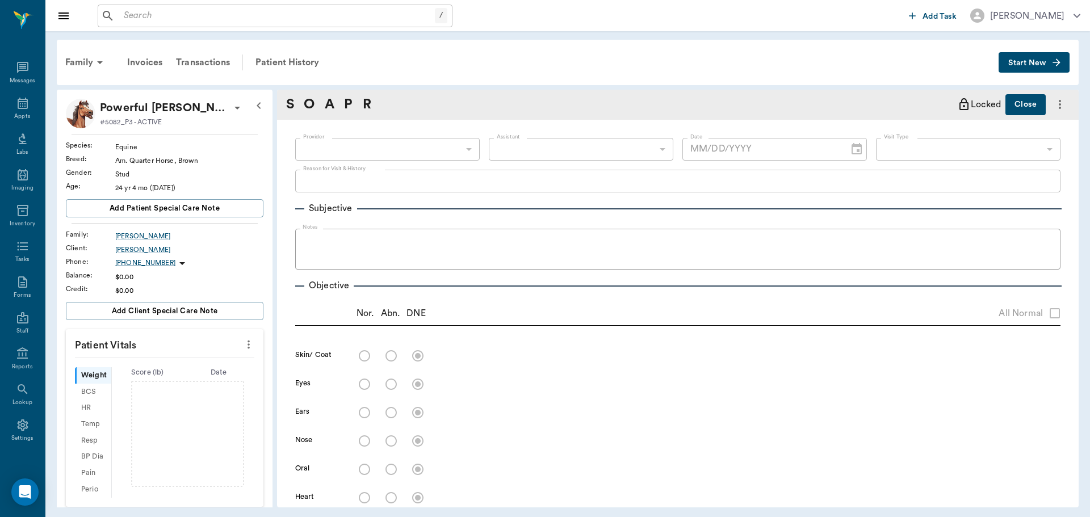
type input "63ec2f075fda476ae8351a4d"
type input "65d2be4f46e3a538d89b8c14"
type textarea "Coggins-Digital Caryn"
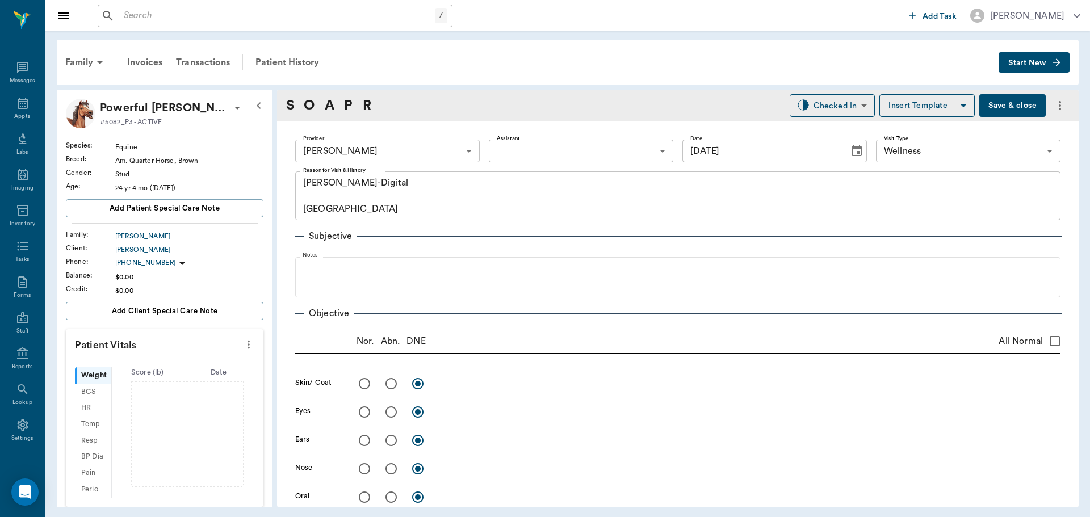
type input "[DATE]"
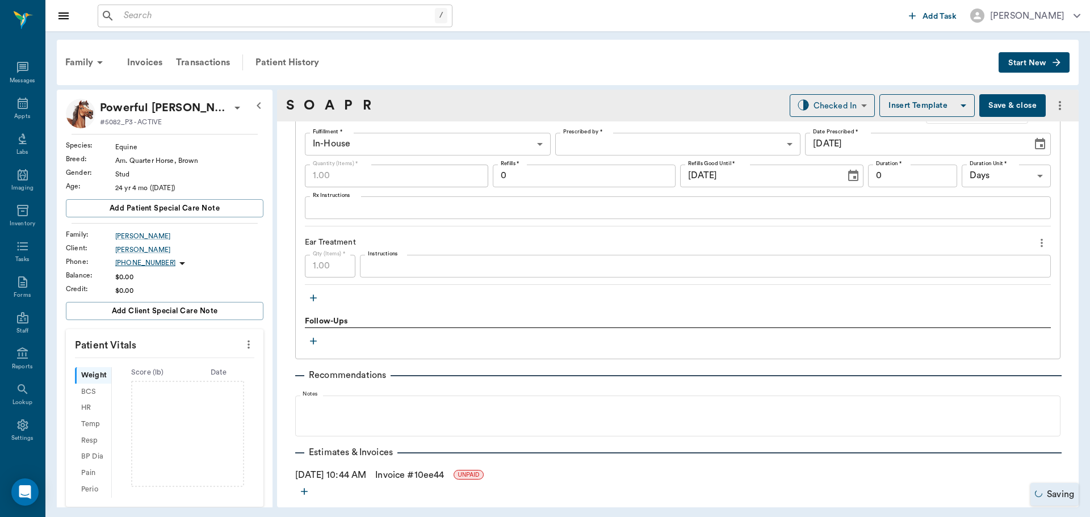
scroll to position [909, 0]
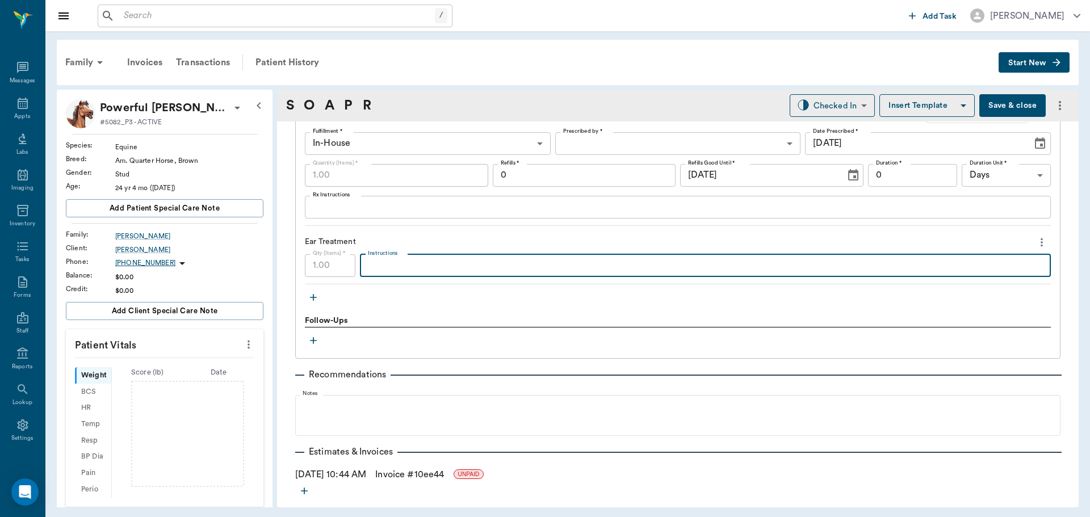
click at [377, 271] on textarea "Instructions" at bounding box center [705, 265] width 675 height 13
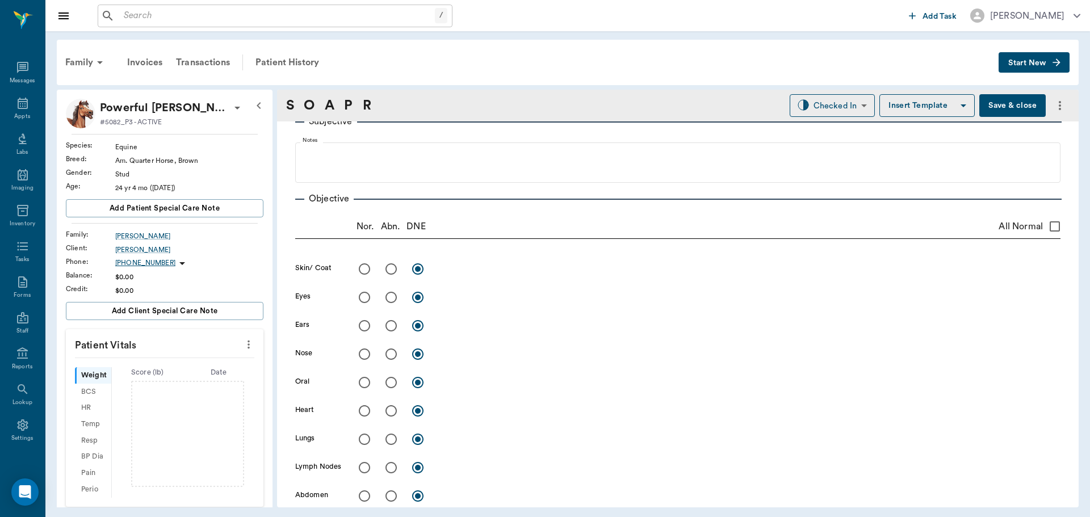
scroll to position [114, 0]
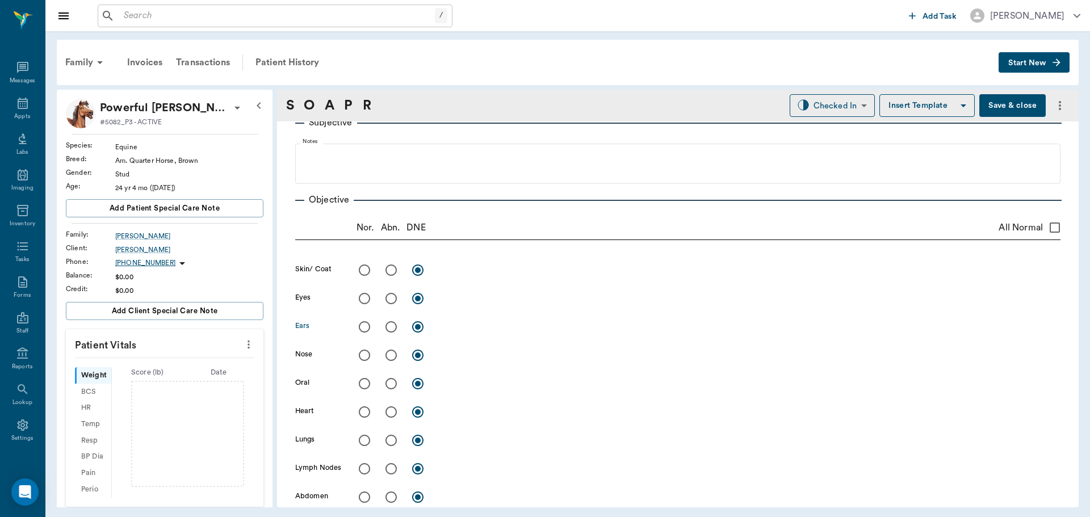
click at [390, 331] on input "radio" at bounding box center [391, 327] width 24 height 24
radio input "true"
click at [462, 327] on textarea at bounding box center [750, 326] width 622 height 13
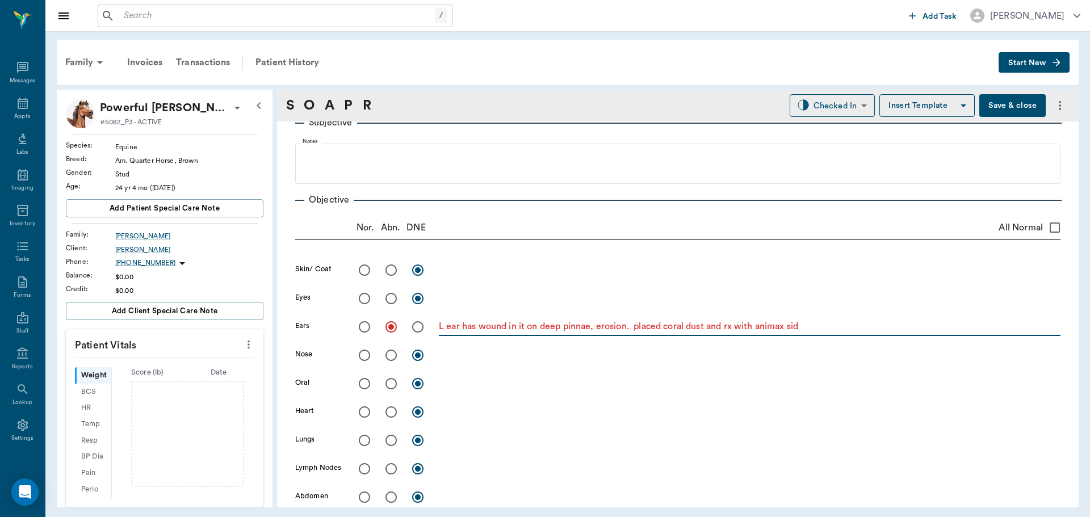
type textarea "L ear has wound in it on deep pinnae, erosion. placed coral dust and rx with an…"
click at [393, 383] on input "radio" at bounding box center [391, 384] width 24 height 24
radio input "true"
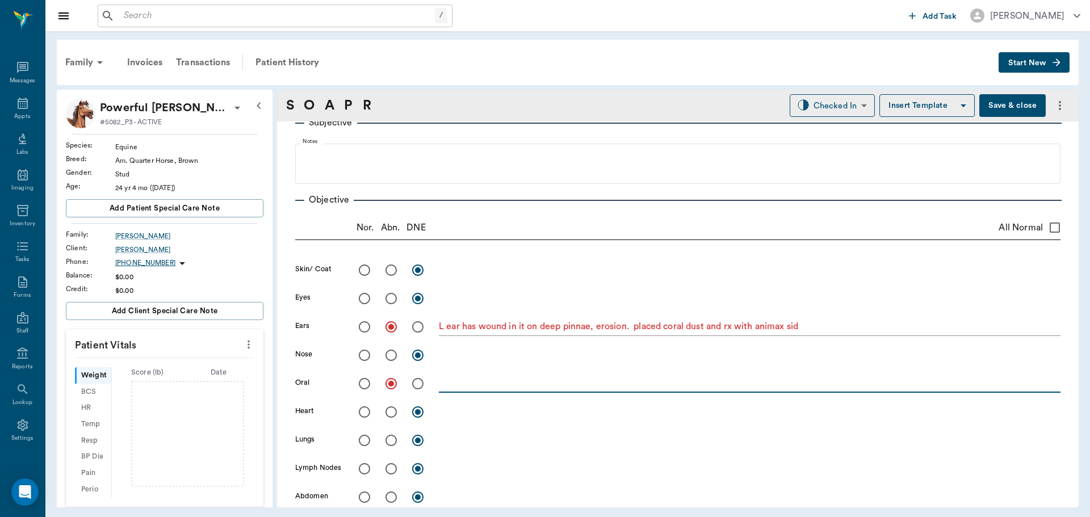
click at [471, 383] on textarea at bounding box center [750, 383] width 622 height 13
click at [858, 112] on body "/ ​ Add Task Dr. Bert Ellsworth Nectar Messages Appts Labs Imaging Inventory Ta…" at bounding box center [545, 258] width 1090 height 517
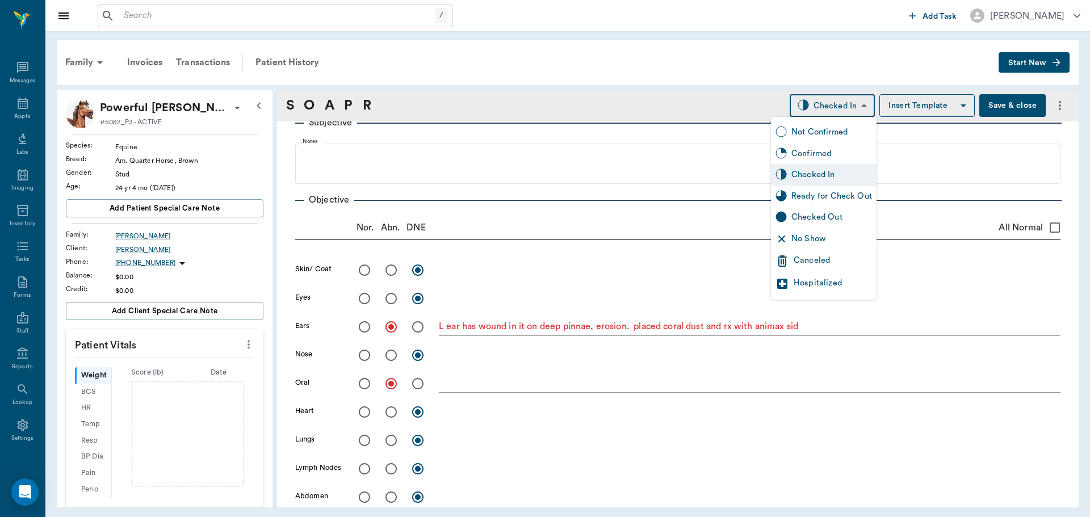
click at [843, 188] on div "Ready for Check Out" at bounding box center [824, 197] width 106 height 22
type input "READY_TO_CHECKOUT"
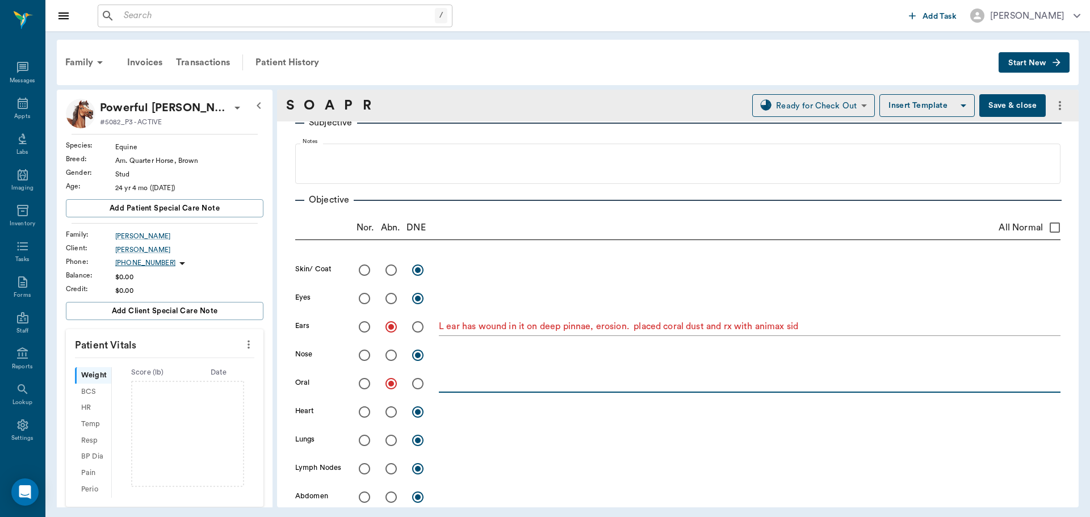
click at [459, 385] on textarea at bounding box center [750, 383] width 622 height 13
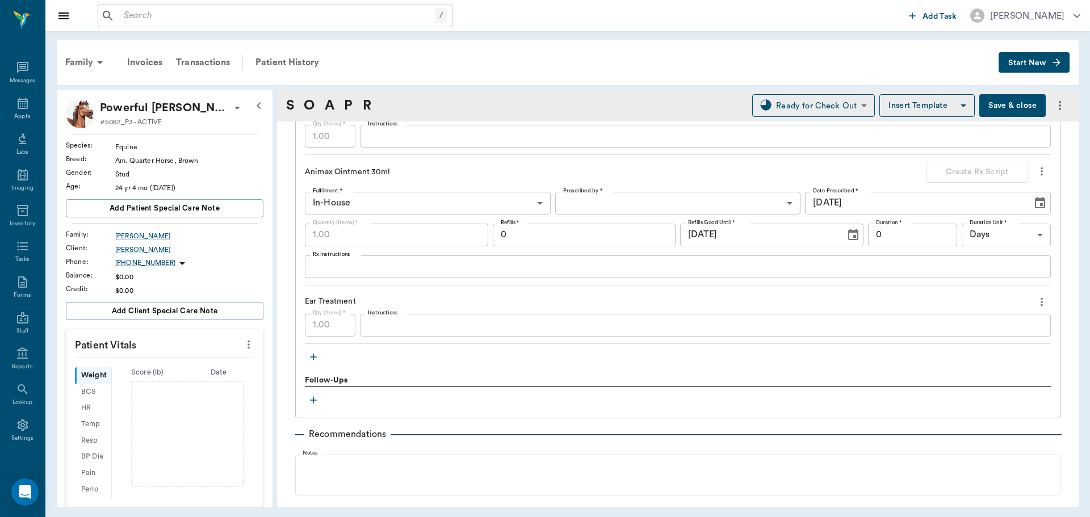
scroll to position [852, 0]
type textarea "Needs float"
click at [1010, 105] on button "Save & close" at bounding box center [1013, 105] width 66 height 23
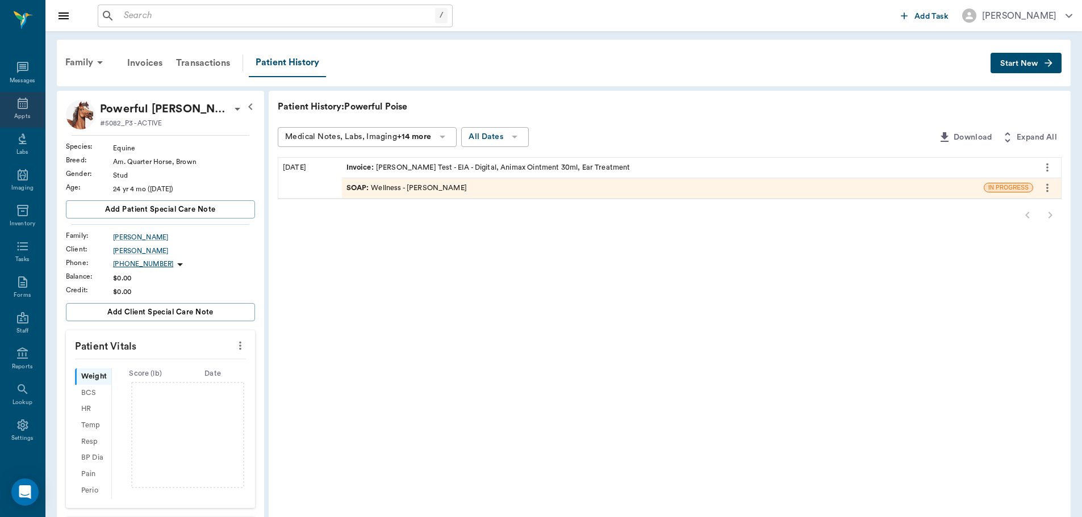
click at [20, 111] on div "Appts" at bounding box center [22, 110] width 45 height 36
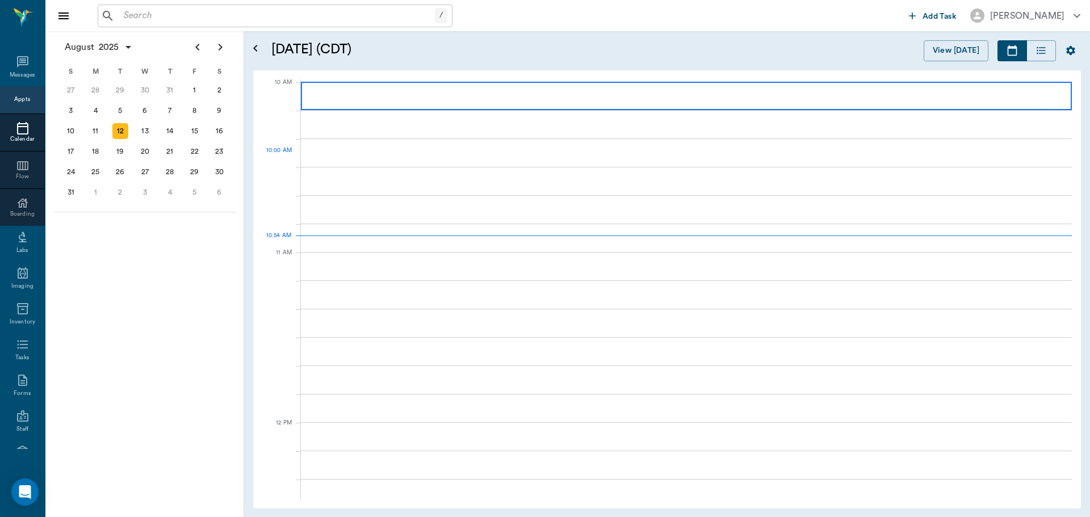
scroll to position [342, 0]
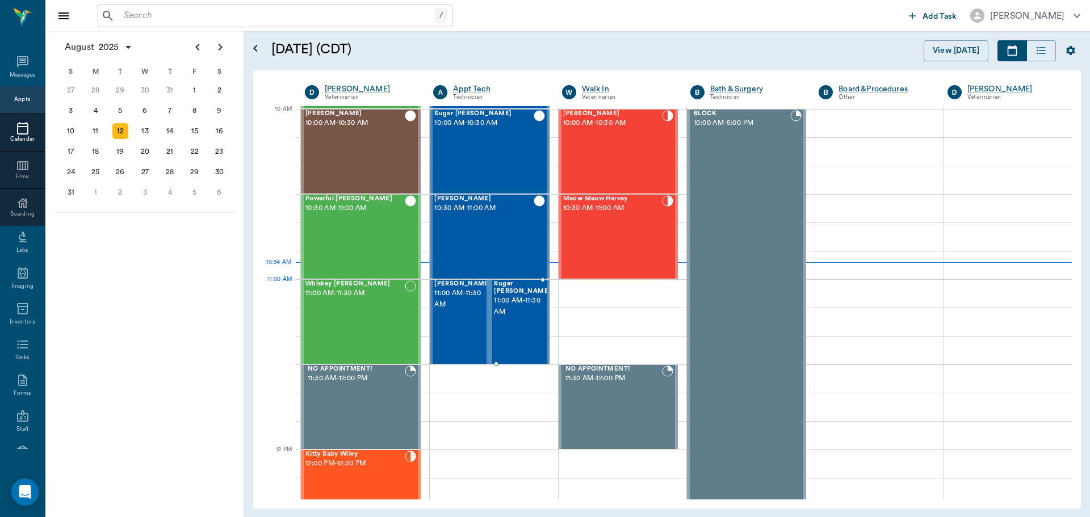
click at [520, 299] on span "11:00 AM - 11:30 AM" at bounding box center [522, 306] width 57 height 23
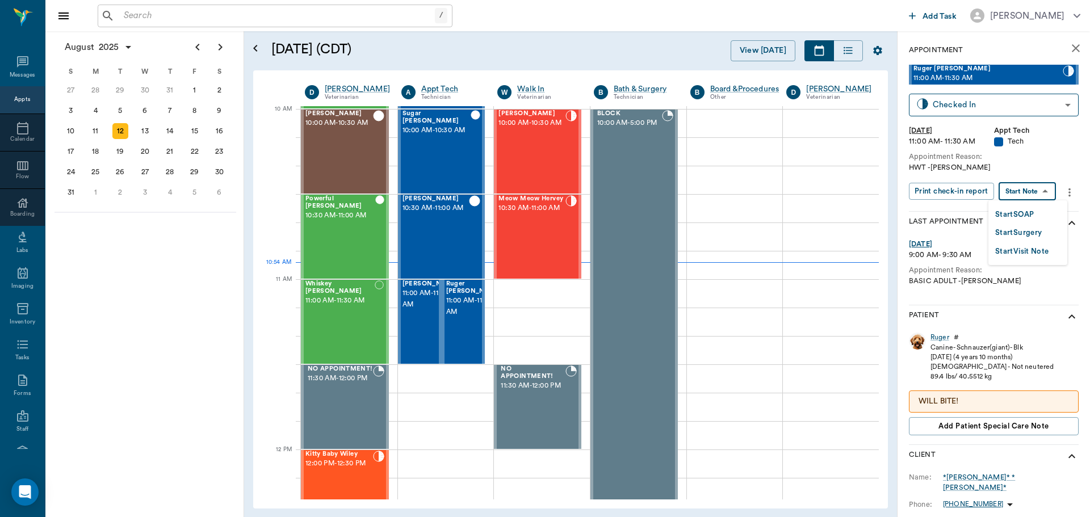
click at [1026, 191] on body "/ ​ Add Task Dr. Bert Ellsworth Nectar Messages Appts Calendar Flow Boarding La…" at bounding box center [545, 258] width 1090 height 517
click at [1025, 210] on button "Start SOAP" at bounding box center [1015, 214] width 39 height 13
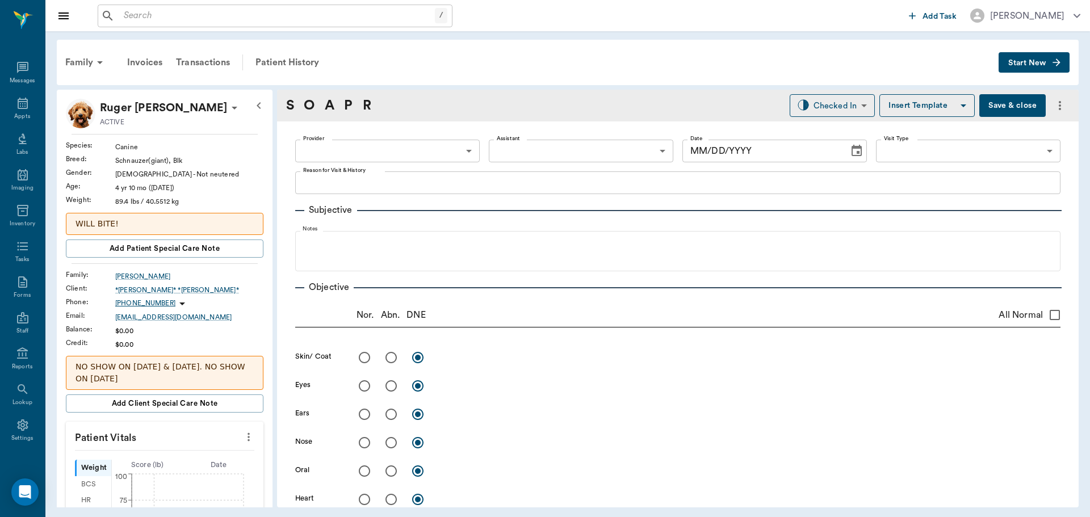
type input "63ec2f075fda476ae8351a4c"
type input "65d2be4f46e3a538d89b8c1a"
type textarea "HWT -[PERSON_NAME]"
type input "[DATE]"
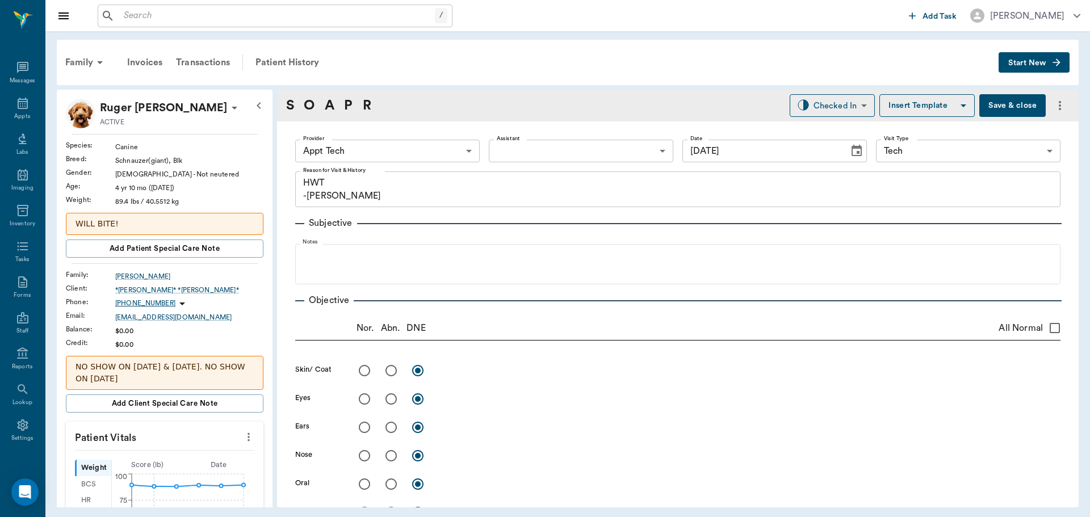
click at [243, 436] on icon "more" at bounding box center [249, 437] width 12 height 14
click at [208, 453] on span "Enter Vitals" at bounding box center [192, 457] width 95 height 12
click at [172, 471] on input "text" at bounding box center [164, 471] width 99 height 23
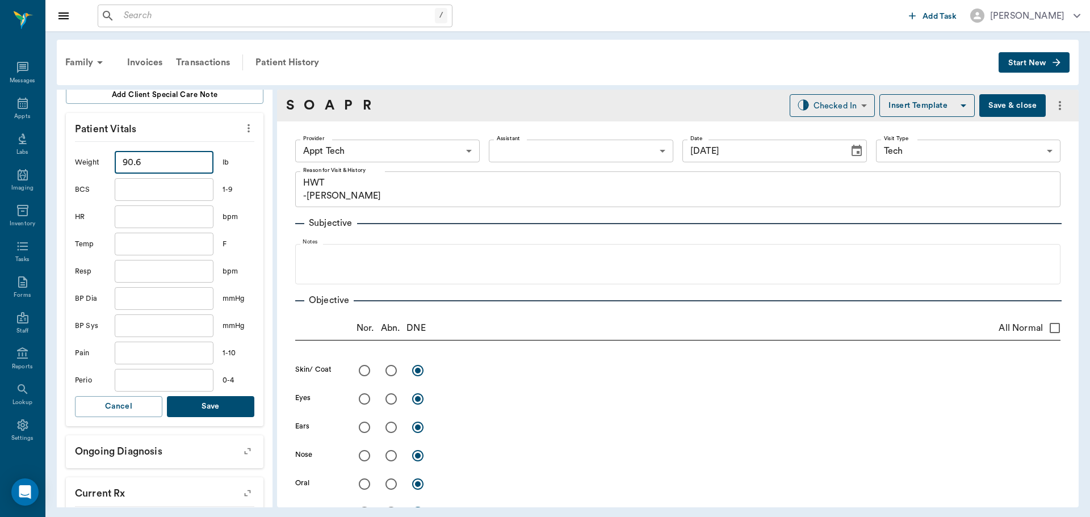
scroll to position [341, 0]
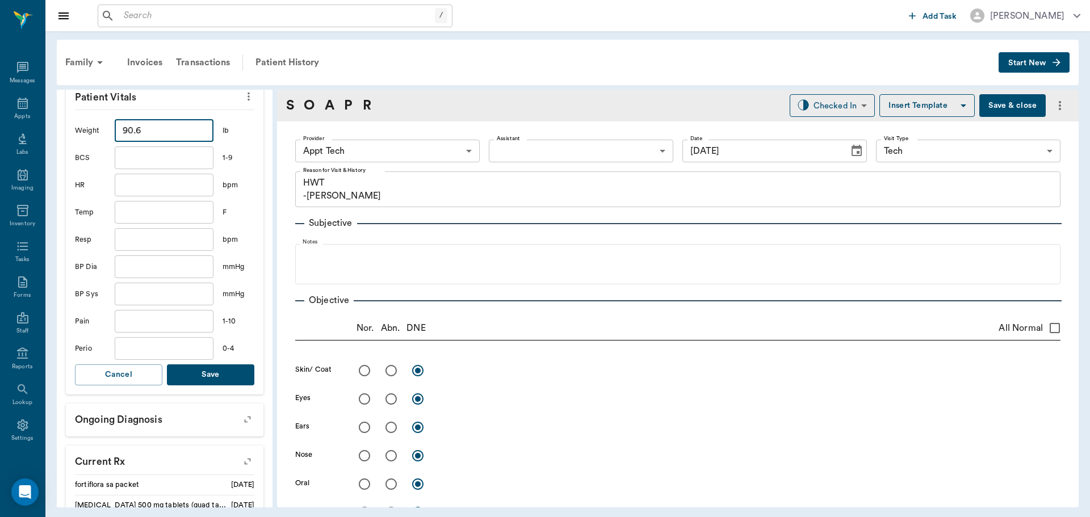
type input "90.6"
click at [227, 377] on button "Save" at bounding box center [210, 375] width 87 height 21
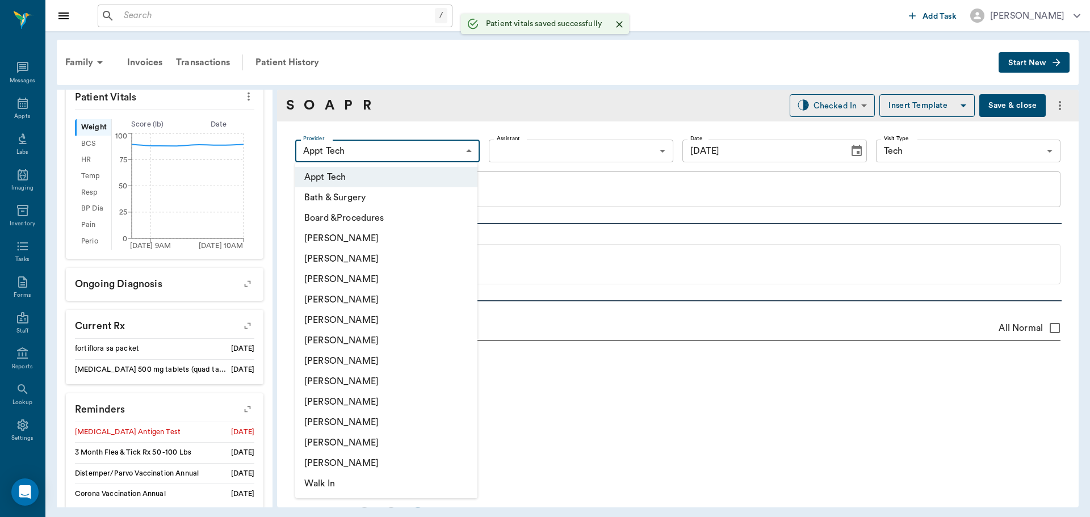
click at [388, 153] on body "/ ​ Add Task Dr. Bert Ellsworth Nectar Messages Appts Labs Imaging Inventory Ta…" at bounding box center [545, 258] width 1090 height 517
click at [396, 340] on li "[PERSON_NAME]" at bounding box center [386, 341] width 182 height 20
type input "682b670d8bdc6f7f8feef3db"
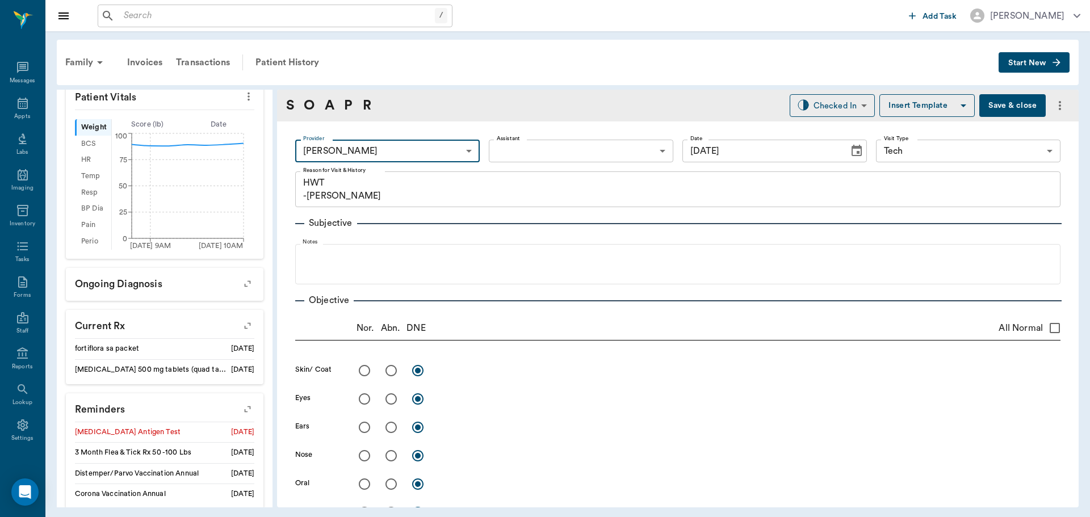
click at [546, 152] on body "/ ​ Add Task Dr. Bert Ellsworth Nectar Messages Appts Labs Imaging Inventory Ta…" at bounding box center [545, 258] width 1090 height 517
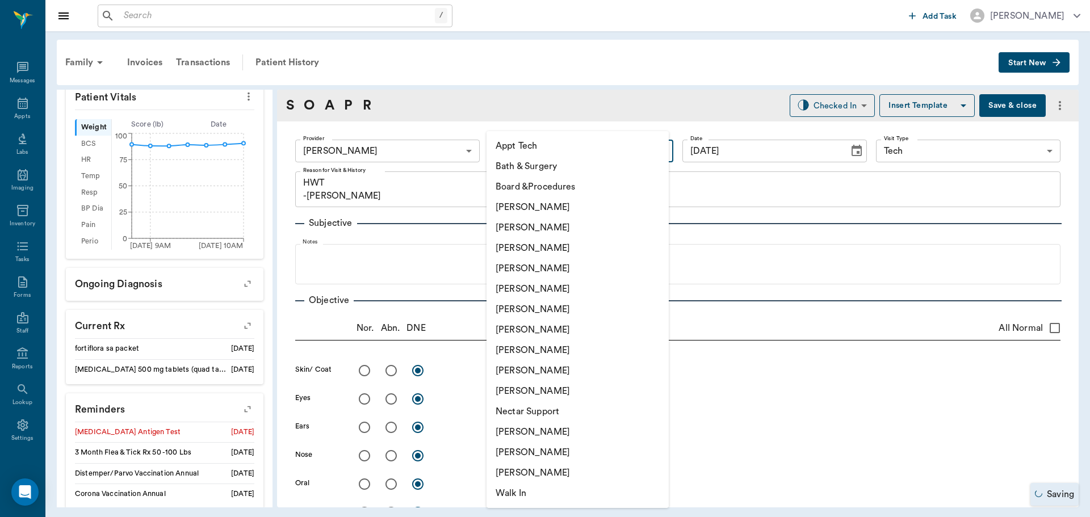
click at [545, 144] on li "Appt Tech" at bounding box center [578, 146] width 182 height 20
type input "63ec2f075fda476ae8351a4c"
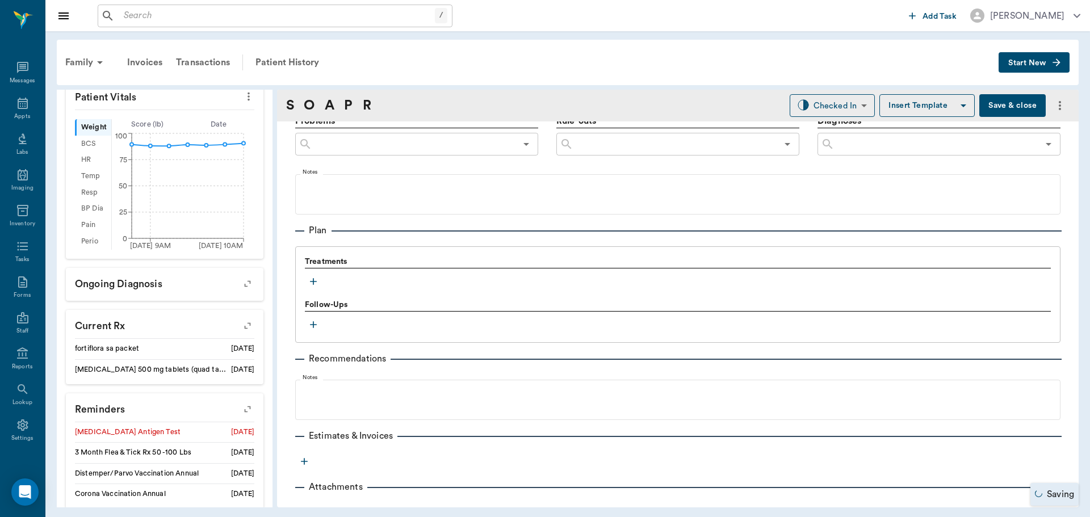
scroll to position [676, 0]
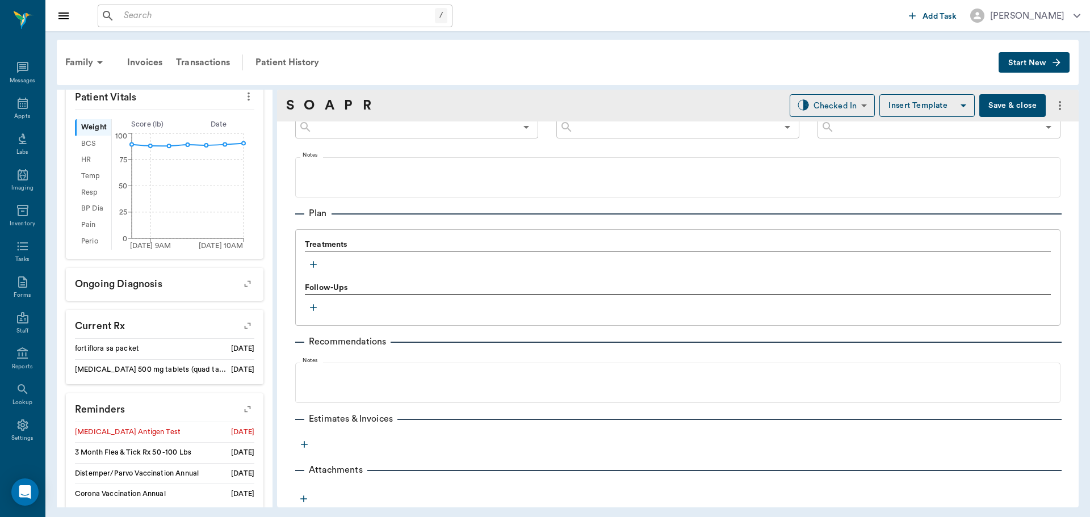
click at [312, 266] on icon "button" at bounding box center [313, 264] width 11 height 11
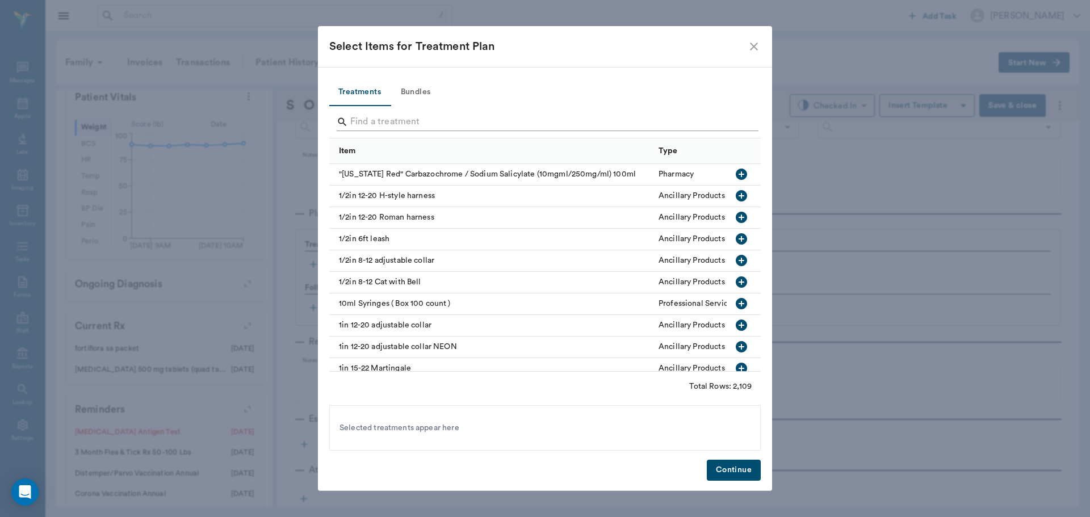
click at [402, 122] on input "Search" at bounding box center [545, 122] width 391 height 18
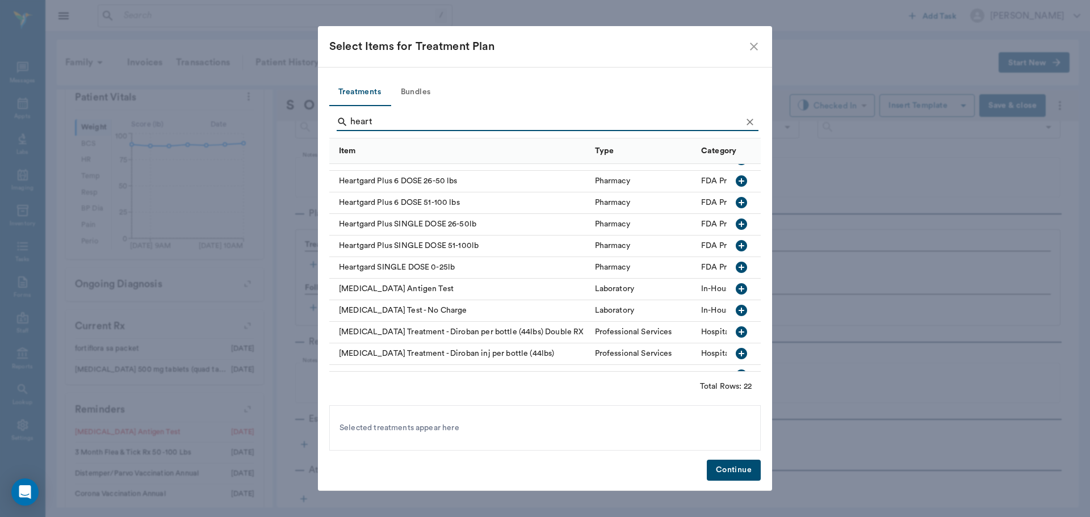
scroll to position [227, 0]
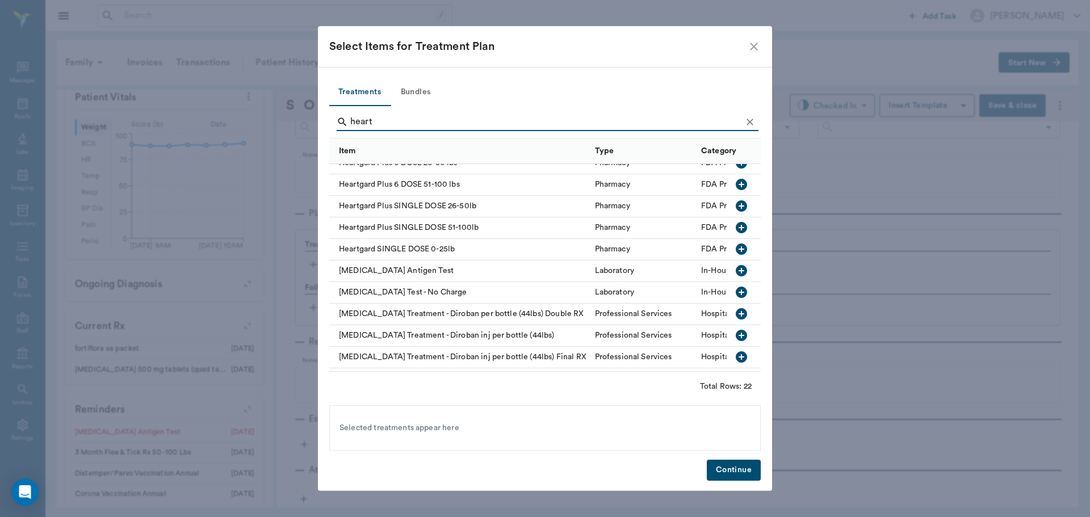
type input "heart"
click at [736, 268] on icon "button" at bounding box center [741, 270] width 11 height 11
click at [751, 124] on icon "Clear" at bounding box center [750, 121] width 11 height 11
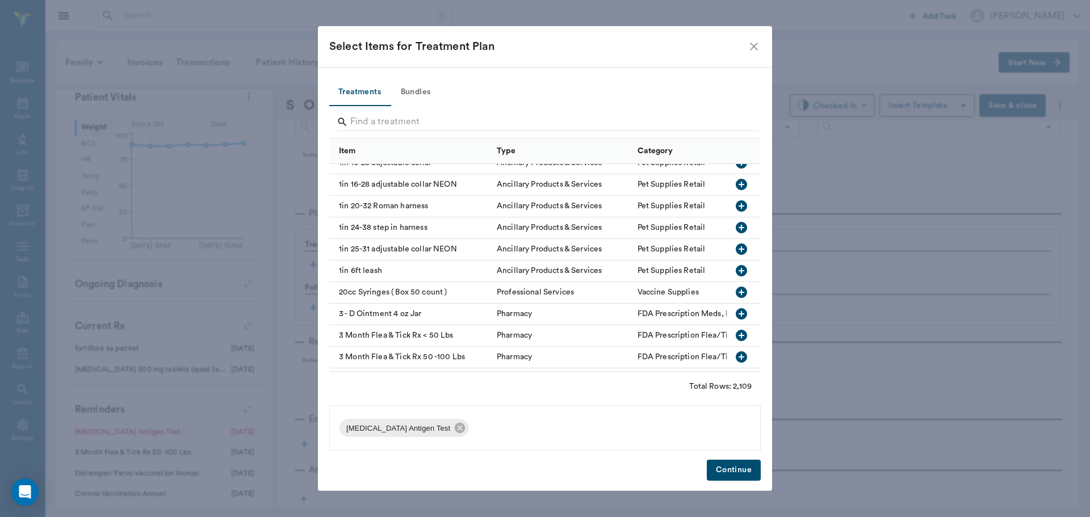
click at [726, 474] on button "Continue" at bounding box center [734, 470] width 54 height 21
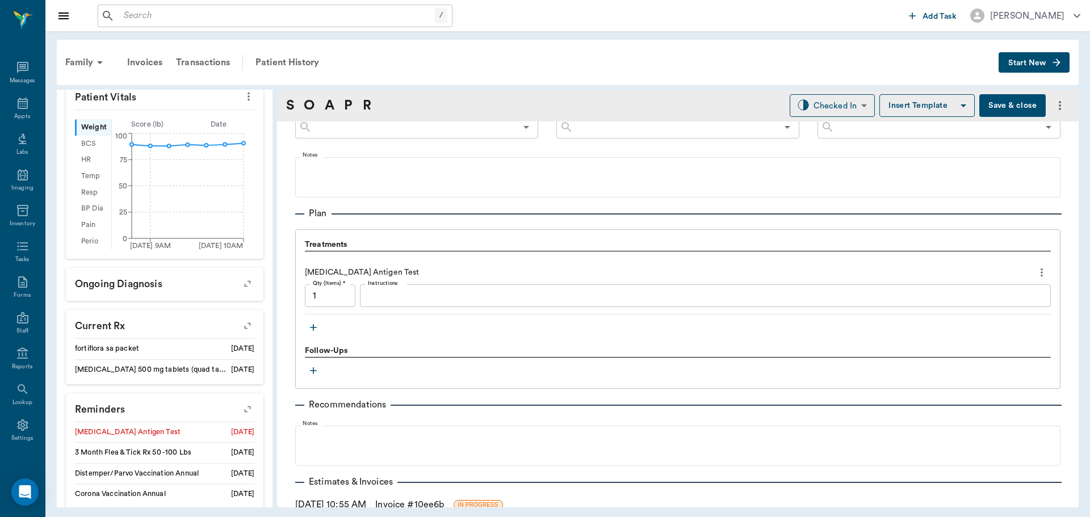
click at [434, 288] on div "x Instructions" at bounding box center [705, 296] width 691 height 23
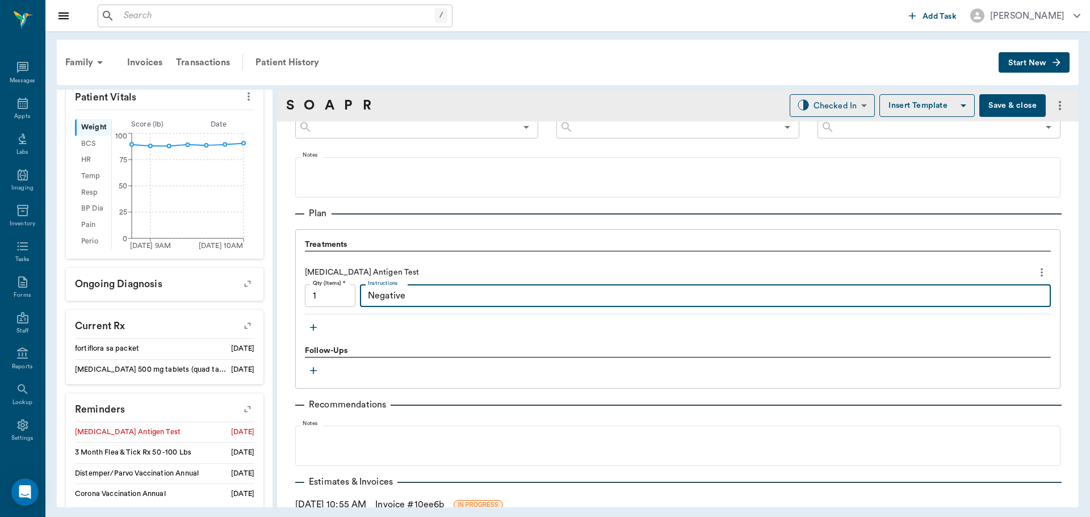
type textarea "Negative"
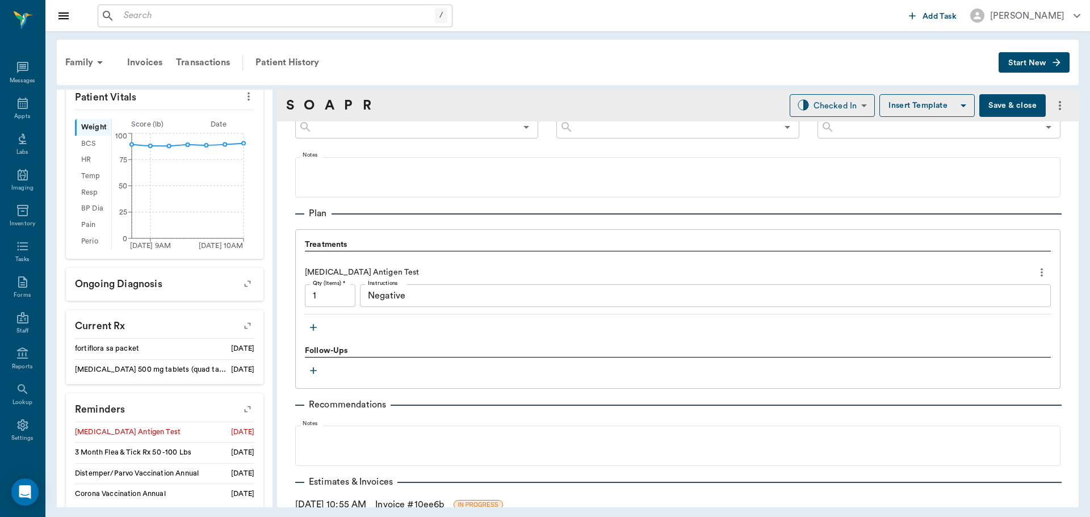
click at [318, 331] on icon "button" at bounding box center [313, 327] width 11 height 11
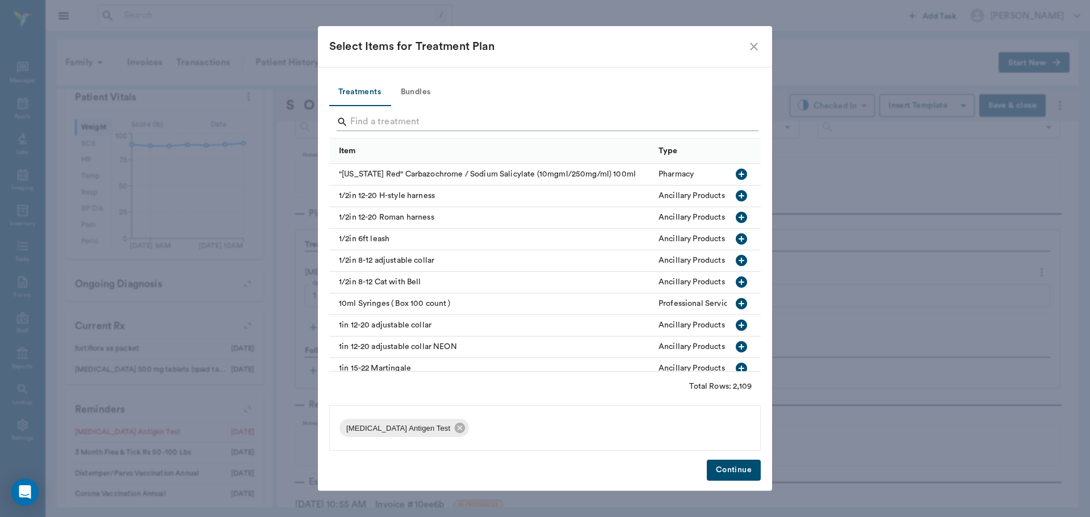
click at [473, 127] on input "Search" at bounding box center [545, 122] width 391 height 18
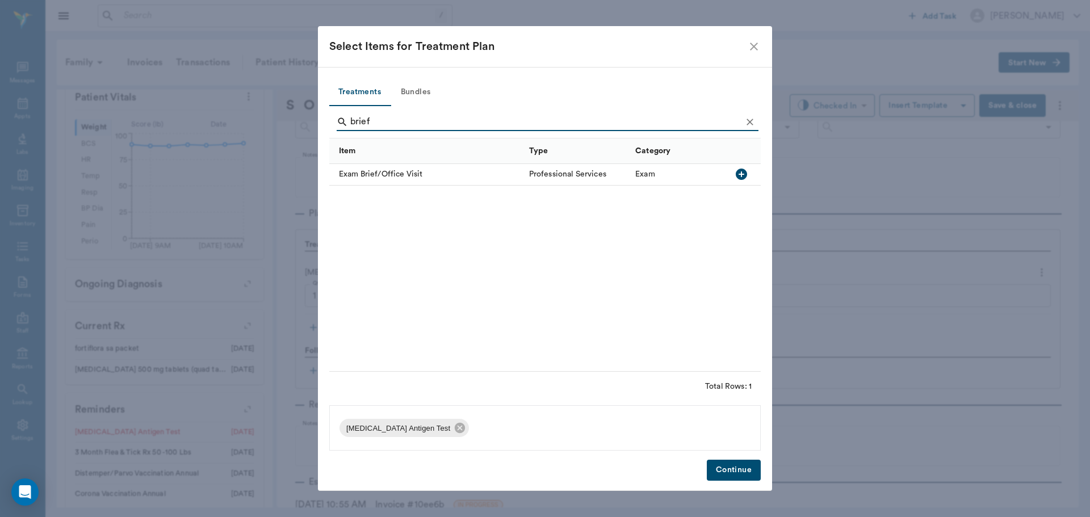
type input "brief"
click at [745, 176] on icon "button" at bounding box center [741, 174] width 11 height 11
click at [753, 45] on icon "close" at bounding box center [754, 47] width 8 height 8
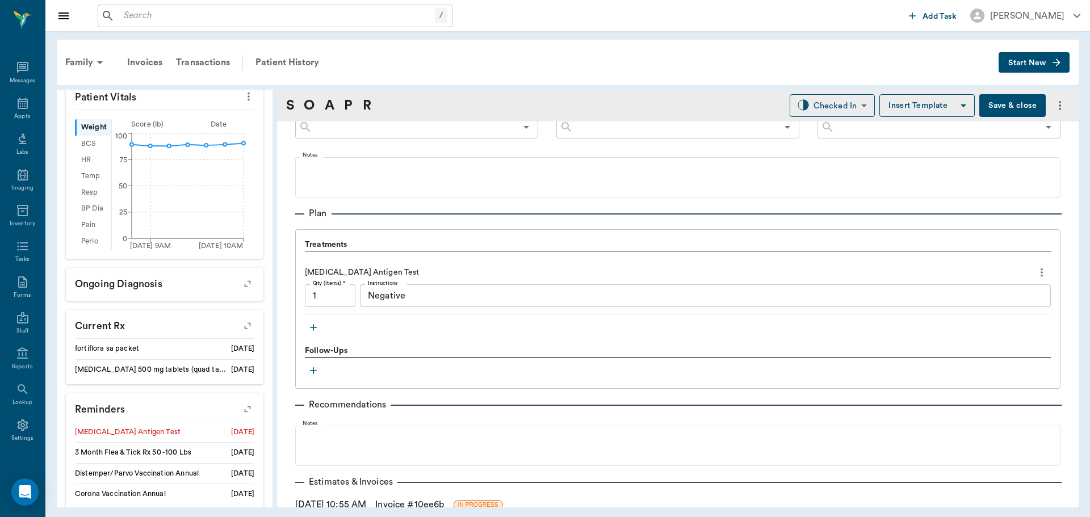
click at [539, 263] on div "[MEDICAL_DATA] Antigen Test" at bounding box center [678, 272] width 746 height 19
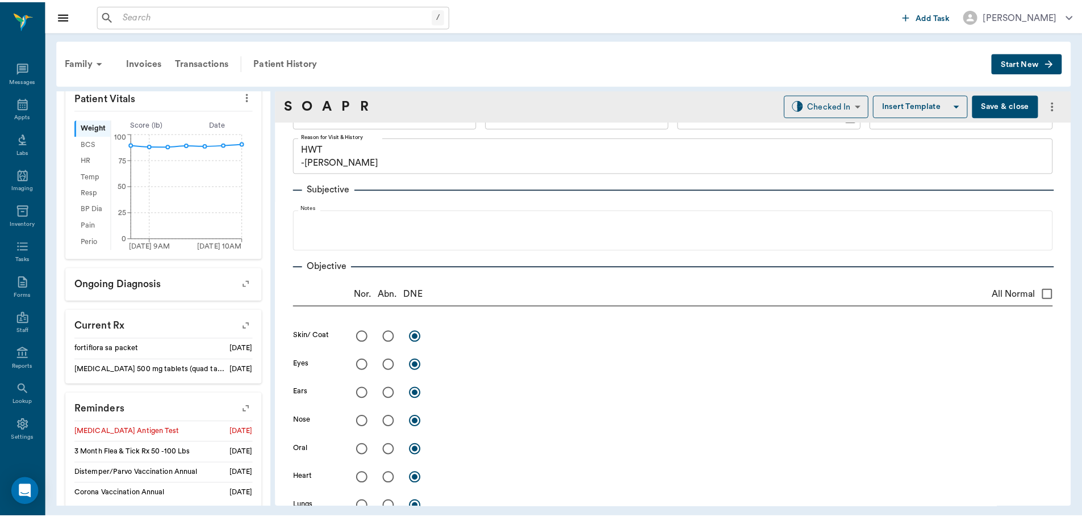
scroll to position [0, 0]
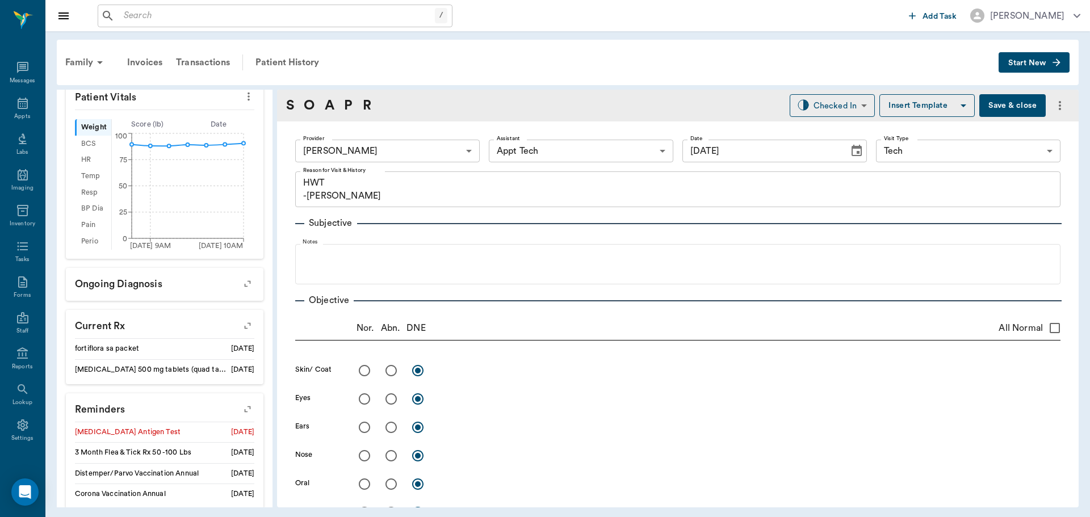
click at [1009, 104] on button "Save & close" at bounding box center [1013, 105] width 66 height 23
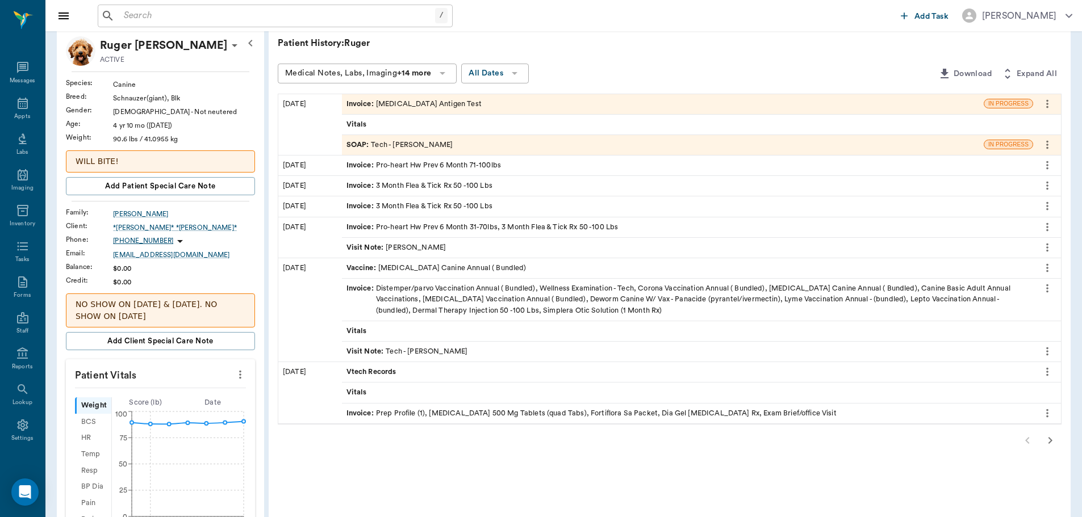
scroll to position [57, 0]
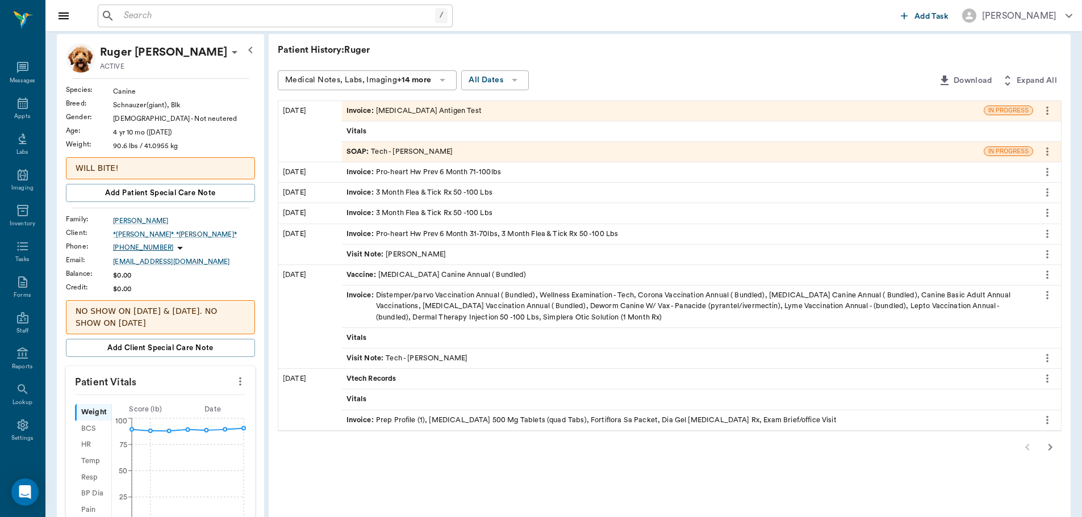
click at [404, 155] on div "SOAP : Tech - Hunter Graves" at bounding box center [399, 152] width 107 height 11
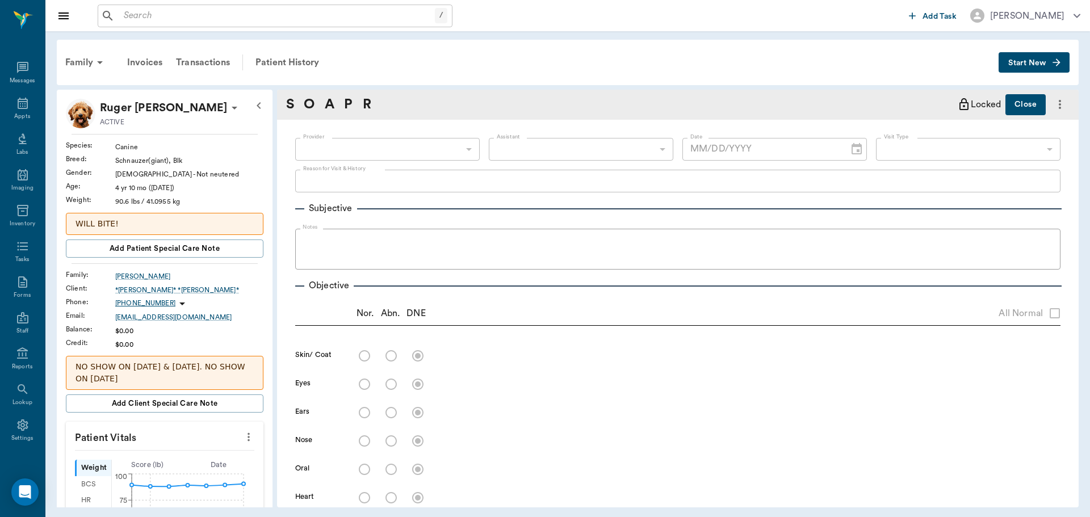
type input "682b670d8bdc6f7f8feef3db"
type input "63ec2f075fda476ae8351a4c"
type input "65d2be4f46e3a538d89b8c1a"
type textarea "HWT -[PERSON_NAME]"
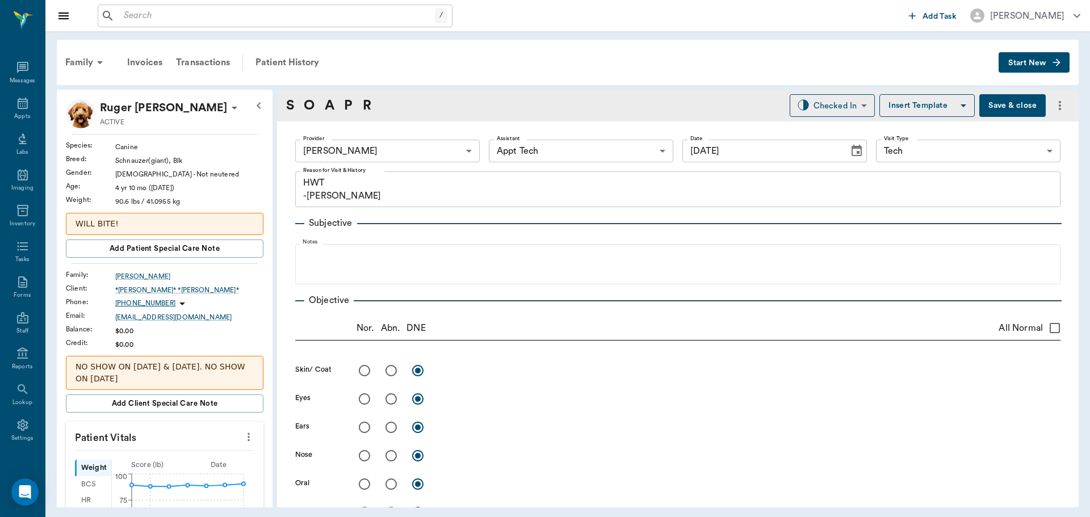
type input "[DATE]"
click at [848, 100] on body "/ ​ Add Task Dr. Bert Ellsworth Nectar Messages Appts Labs Imaging Inventory Ta…" at bounding box center [545, 258] width 1090 height 517
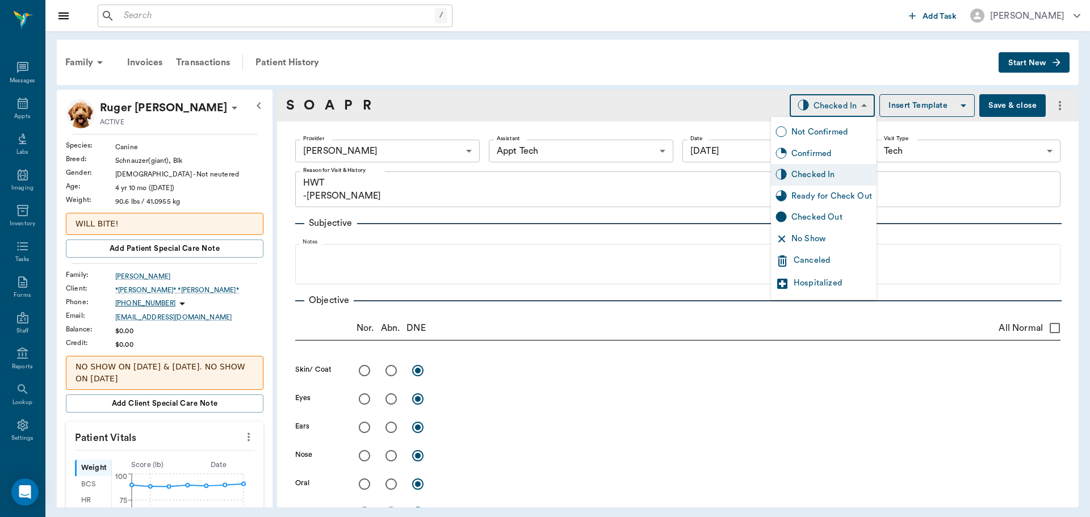
click at [825, 193] on div "Ready for Check Out" at bounding box center [832, 196] width 81 height 12
type input "READY_TO_CHECKOUT"
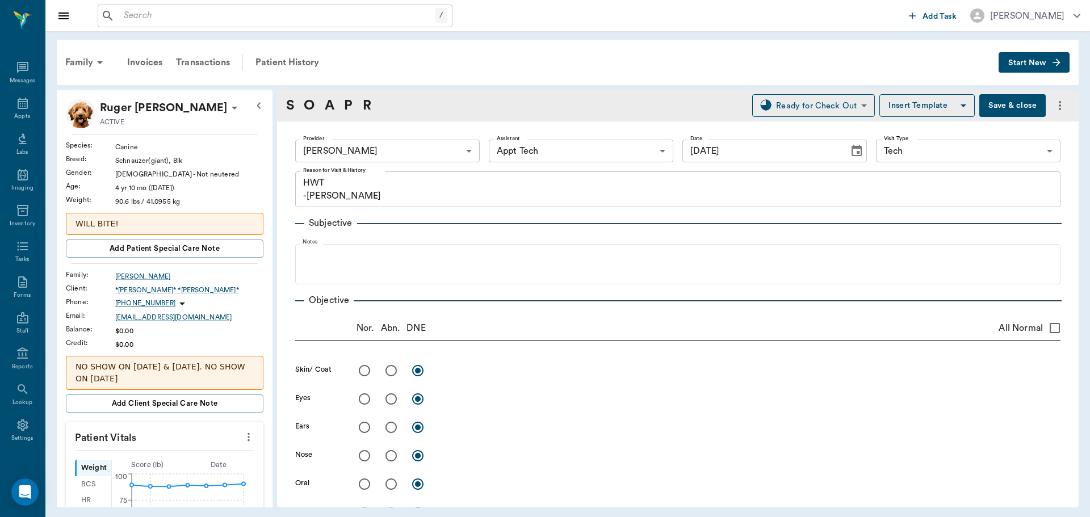
click at [1000, 104] on button "Save & close" at bounding box center [1013, 105] width 66 height 23
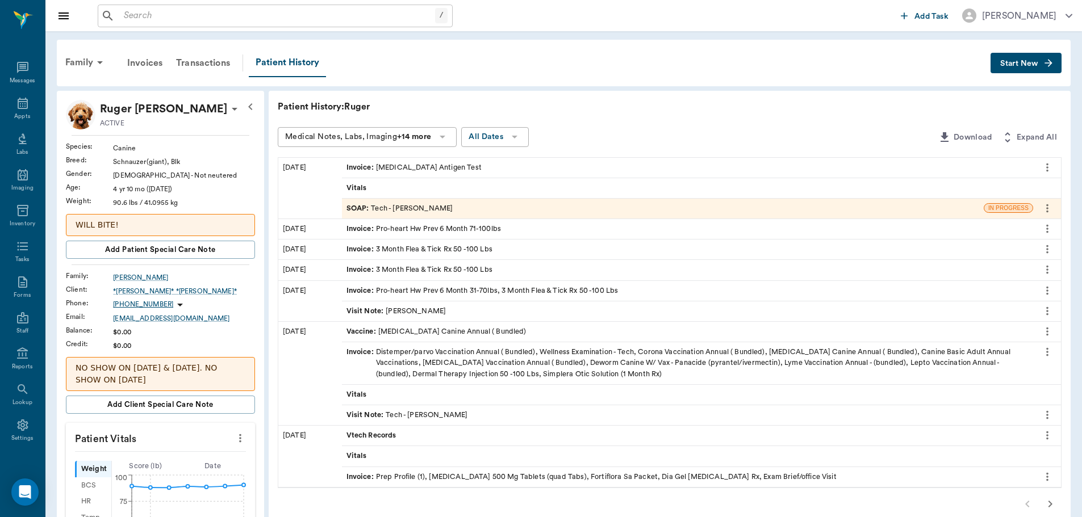
click at [414, 207] on div "SOAP : Tech - Hunter Graves" at bounding box center [399, 208] width 107 height 11
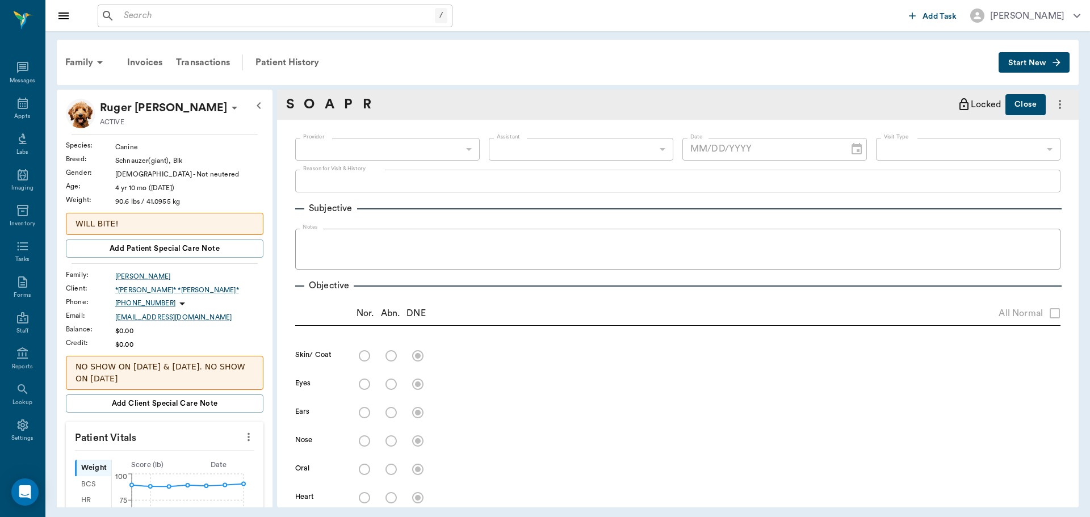
type input "682b670d8bdc6f7f8feef3db"
type input "63ec2f075fda476ae8351a4c"
type input "65d2be4f46e3a538d89b8c1a"
type textarea "HWT -[PERSON_NAME]"
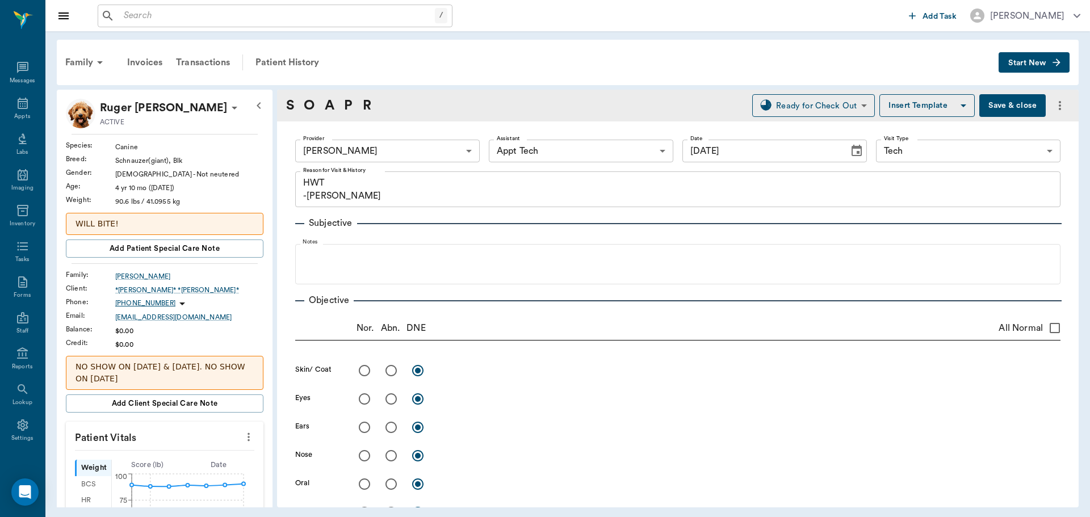
type input "[DATE]"
click at [521, 90] on div "S O A P R Ready for Check Out READY_TO_CHECKOUT ​ Insert Template Save & close" at bounding box center [678, 106] width 802 height 32
click at [387, 373] on input "radio" at bounding box center [391, 371] width 24 height 24
radio input "true"
click at [457, 374] on textarea at bounding box center [750, 370] width 622 height 13
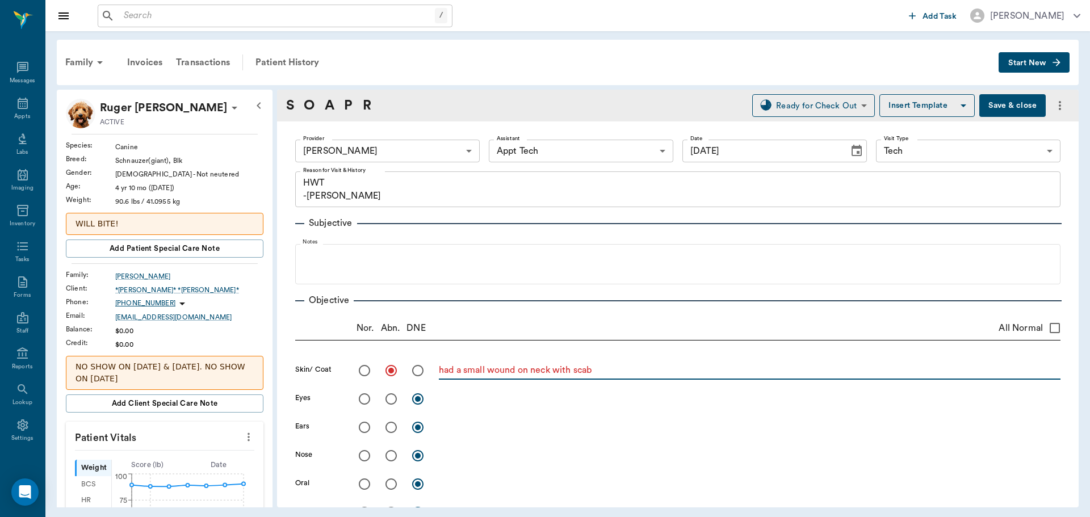
type textarea "had a small wound on neck with scab"
click at [1000, 102] on button "Save & close" at bounding box center [1013, 105] width 66 height 23
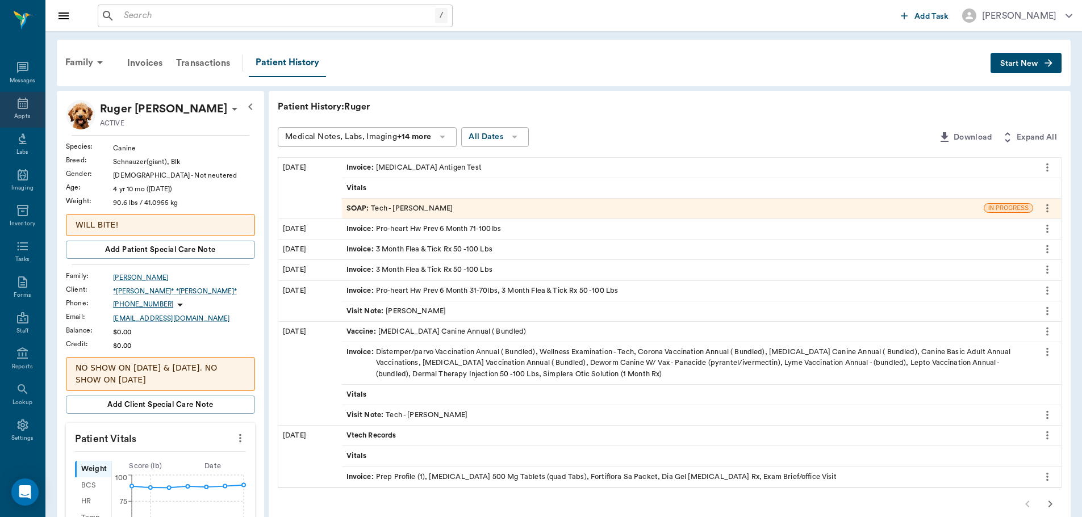
click at [16, 106] on icon at bounding box center [23, 104] width 14 height 14
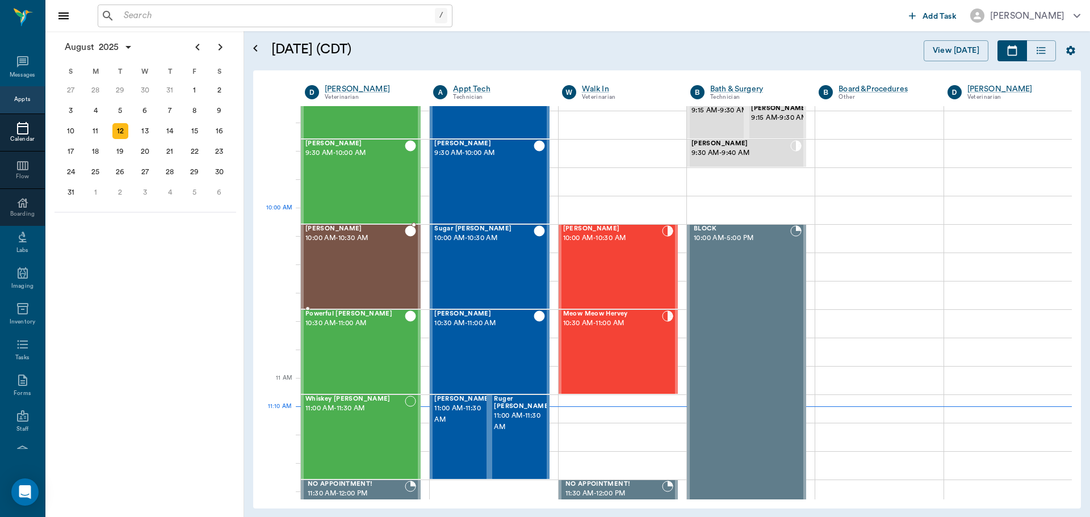
scroll to position [341, 0]
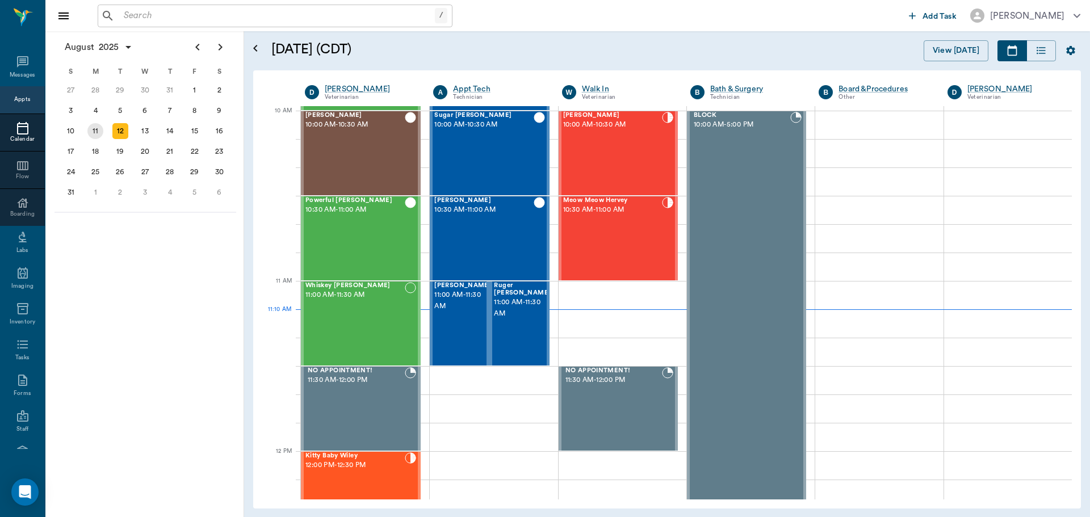
click at [95, 127] on div "11" at bounding box center [95, 131] width 16 height 16
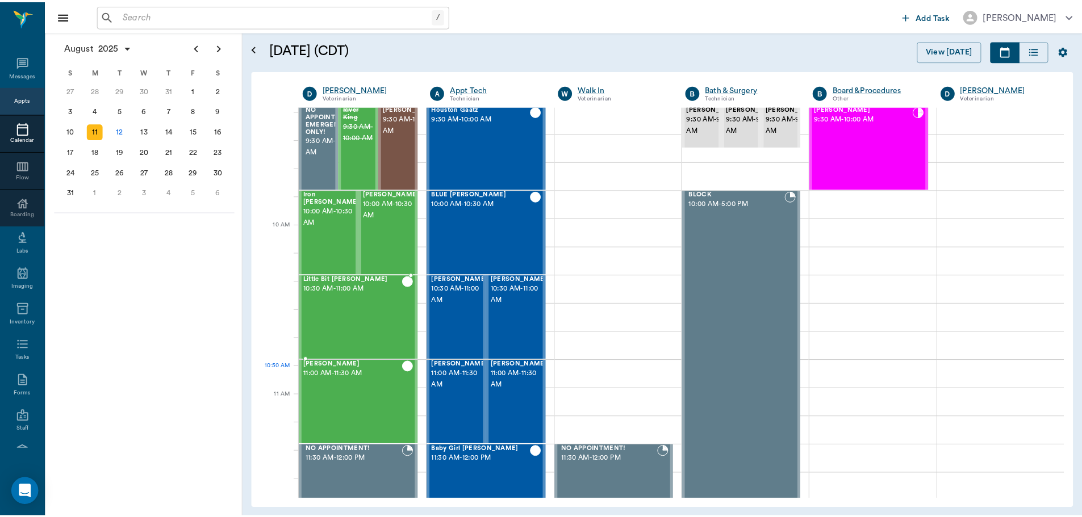
scroll to position [227, 0]
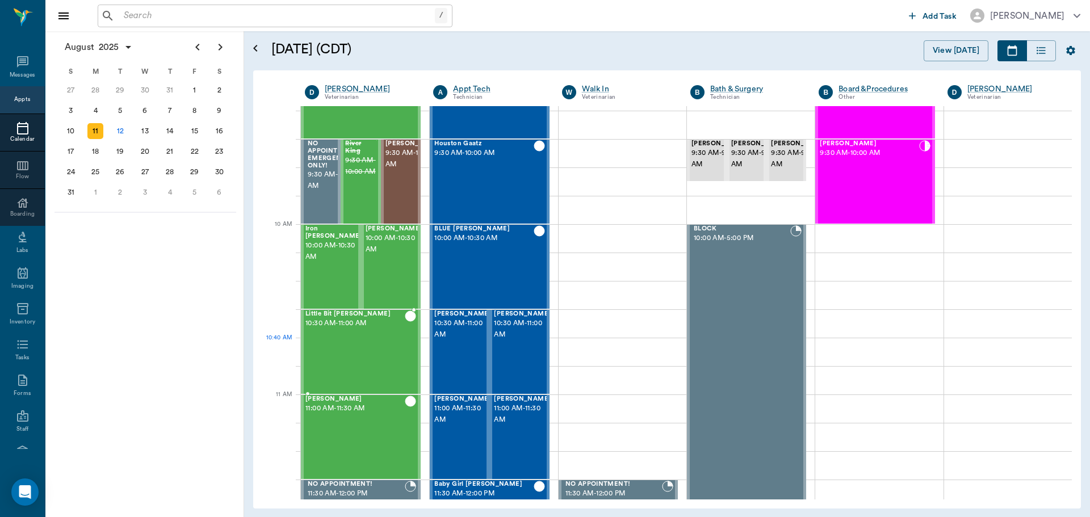
click at [367, 358] on div "Little Bit [PERSON_NAME] 10:30 AM - 11:00 AM" at bounding box center [355, 352] width 99 height 83
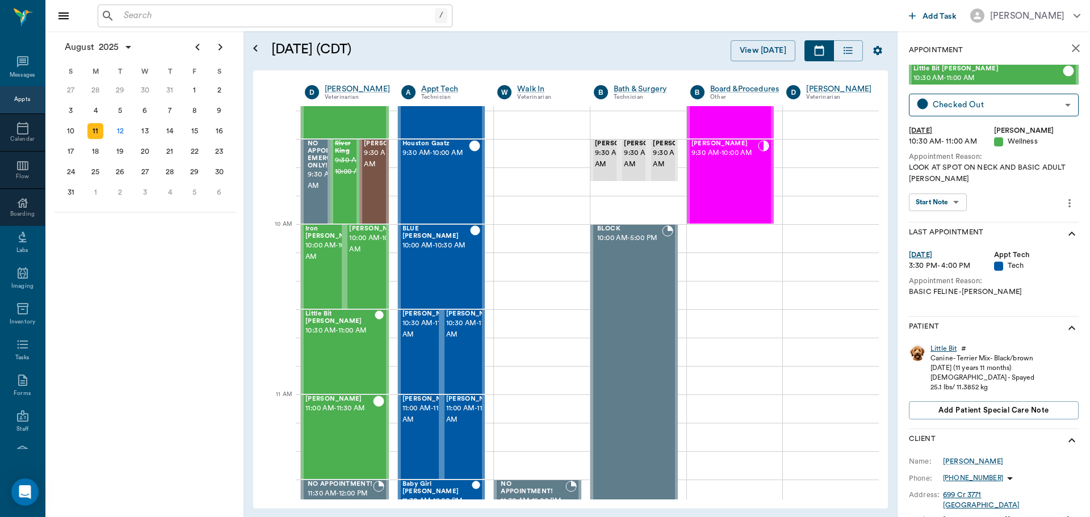
click at [948, 346] on div "Little Bit" at bounding box center [944, 349] width 26 height 10
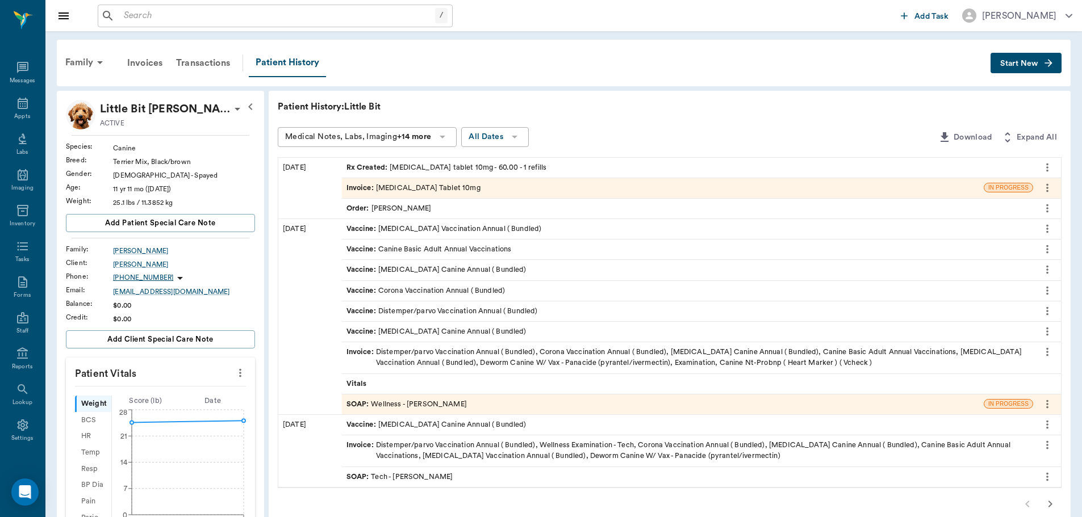
click at [442, 169] on div "Rx Created : [MEDICAL_DATA] tablet 10mg - 60.00 - 1 refills" at bounding box center [446, 167] width 200 height 11
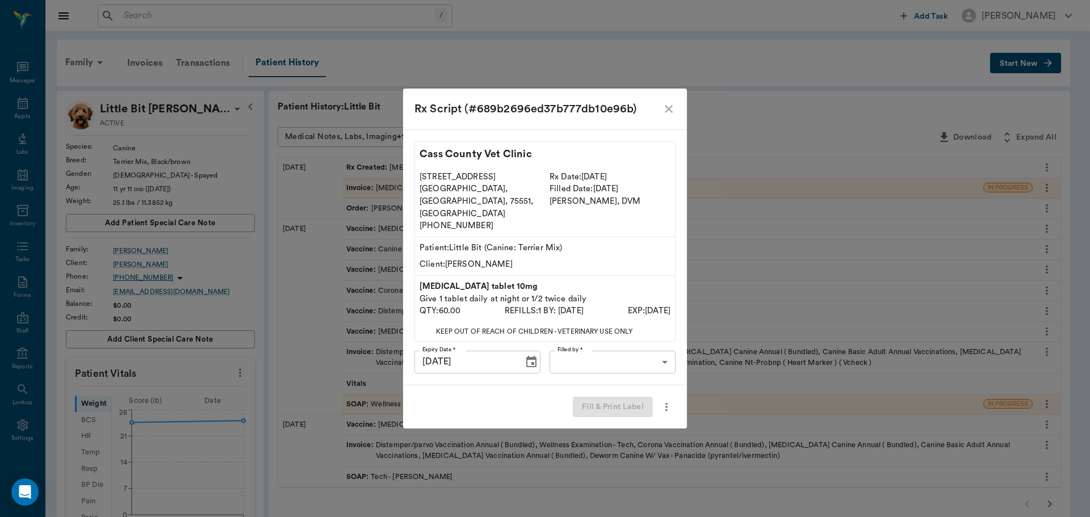
click at [657, 344] on body "/ ​ Add Task [PERSON_NAME] Nectar Messages Appts Labs Imaging Inventory Tasks F…" at bounding box center [545, 444] width 1090 height 889
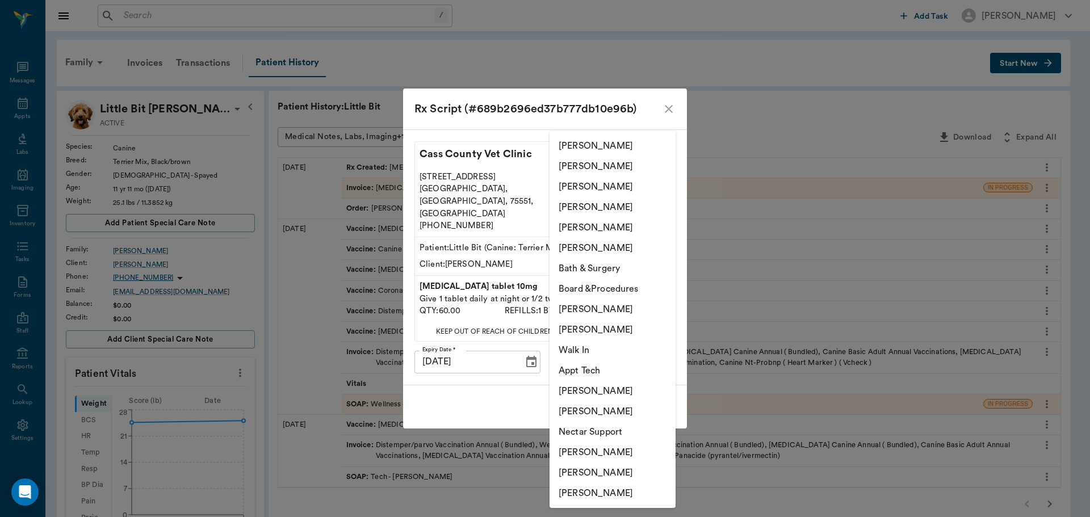
click at [626, 247] on li "[PERSON_NAME]" at bounding box center [613, 248] width 126 height 20
type input "63ec2f075fda476ae8351a4d"
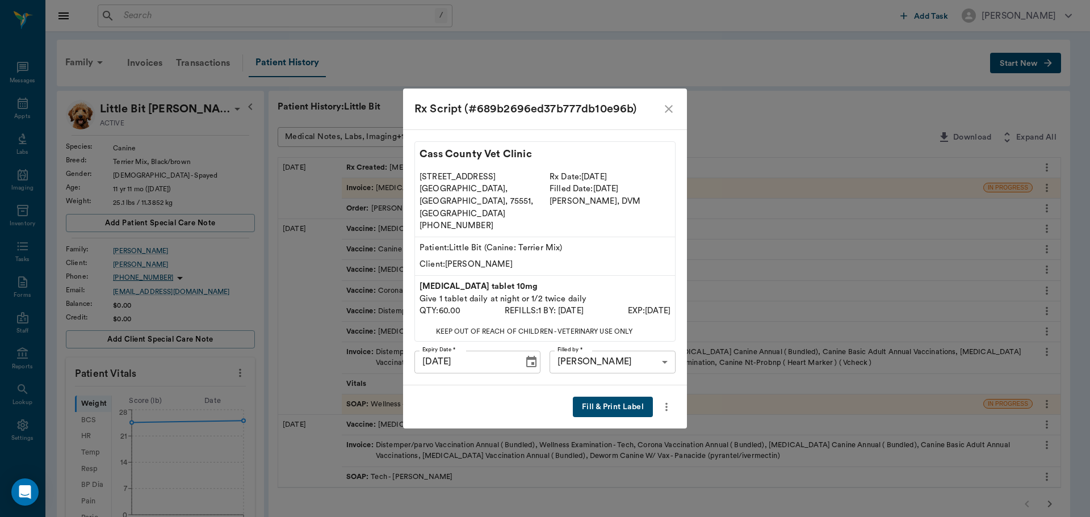
click at [625, 398] on button "Fill & Print Label" at bounding box center [613, 407] width 80 height 21
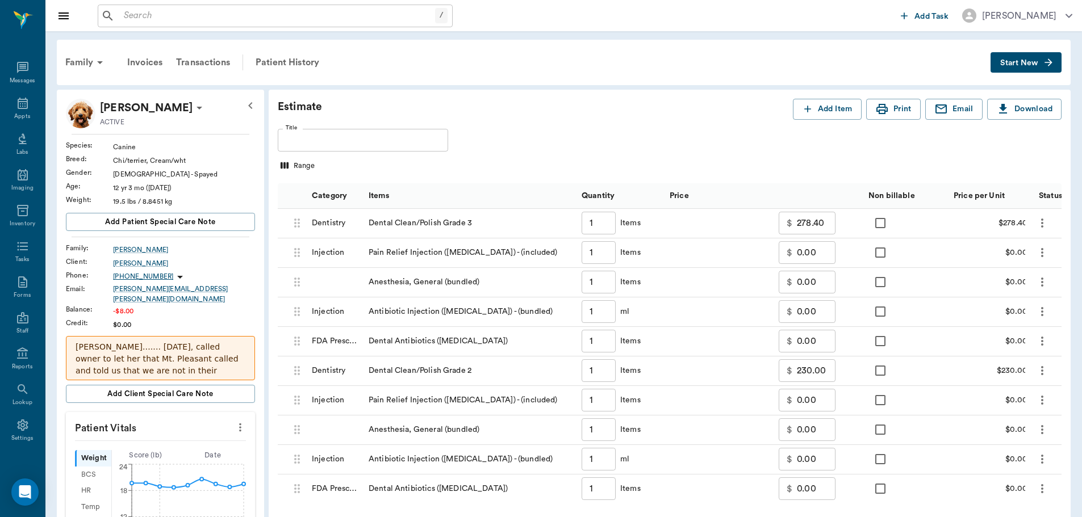
scroll to position [265, 0]
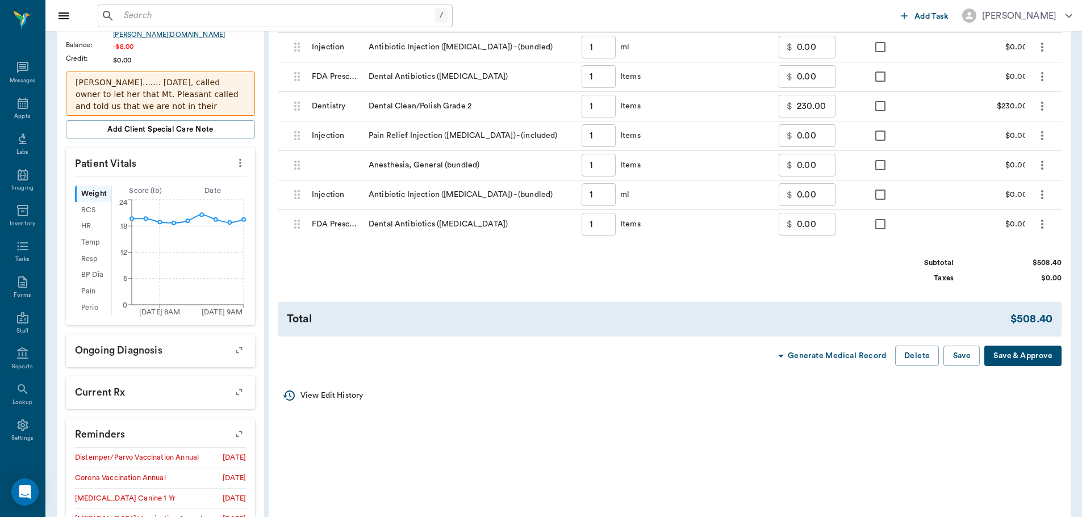
drag, startPoint x: 0, startPoint y: 0, endPoint x: 597, endPoint y: 51, distance: 599.6
click at [11, 106] on div "Appts" at bounding box center [22, 110] width 45 height 36
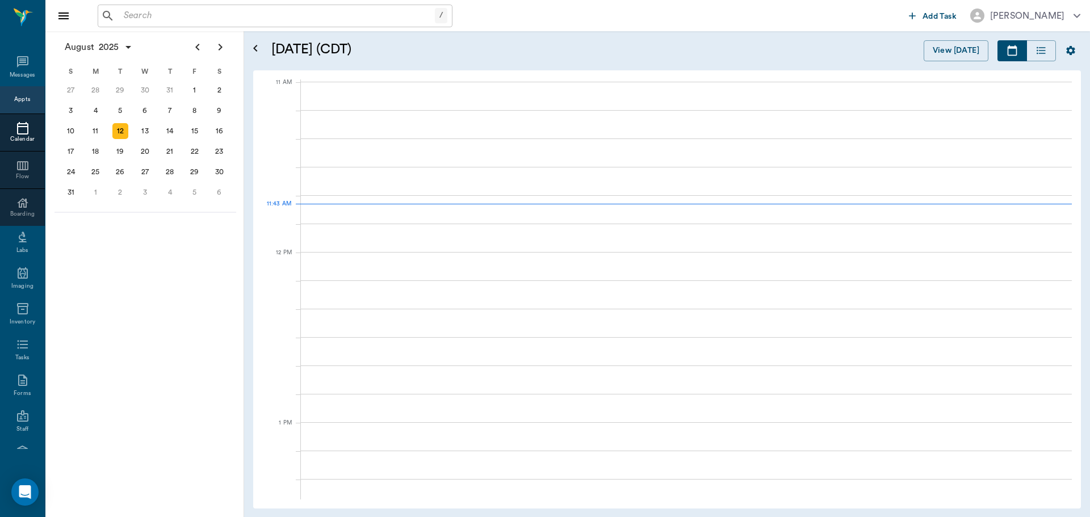
scroll to position [512, 0]
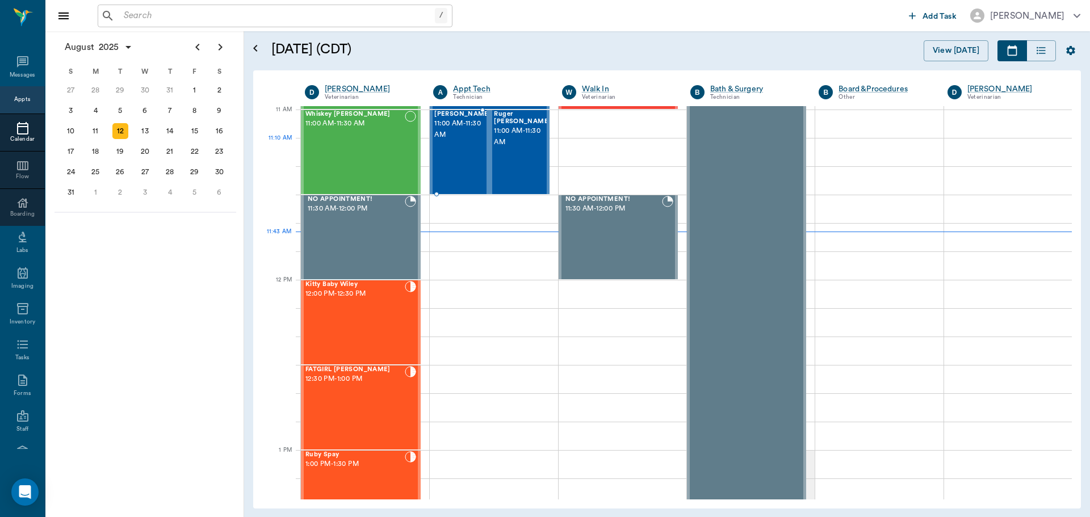
click at [453, 161] on div "Katana [PERSON_NAME] 11:00 AM - 11:30 AM" at bounding box center [462, 152] width 57 height 83
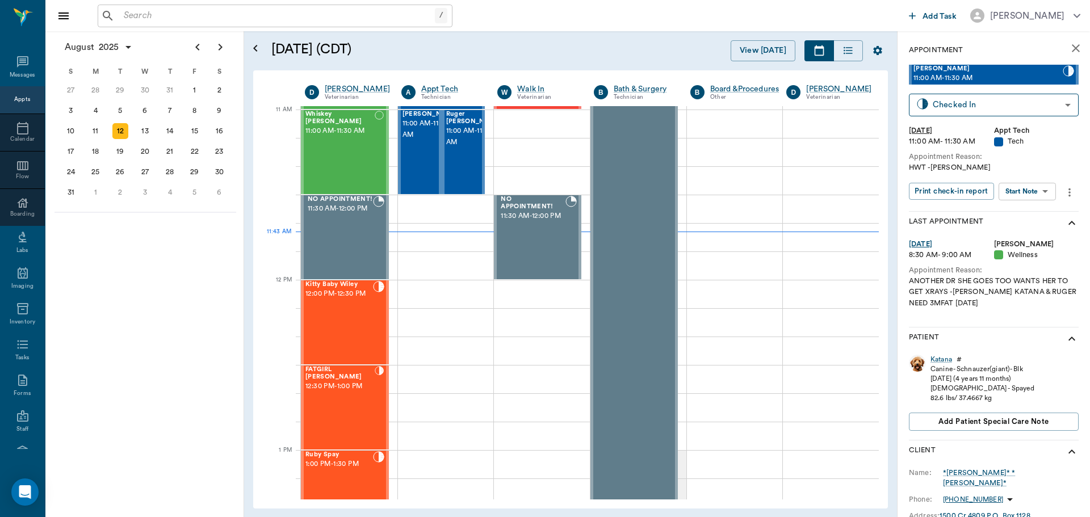
click at [1048, 199] on body "/ ​ Add Task [PERSON_NAME] Nectar Messages Appts Calendar Flow Boarding Labs Im…" at bounding box center [545, 258] width 1090 height 517
click at [1045, 221] on li "Start SOAP" at bounding box center [1028, 214] width 79 height 19
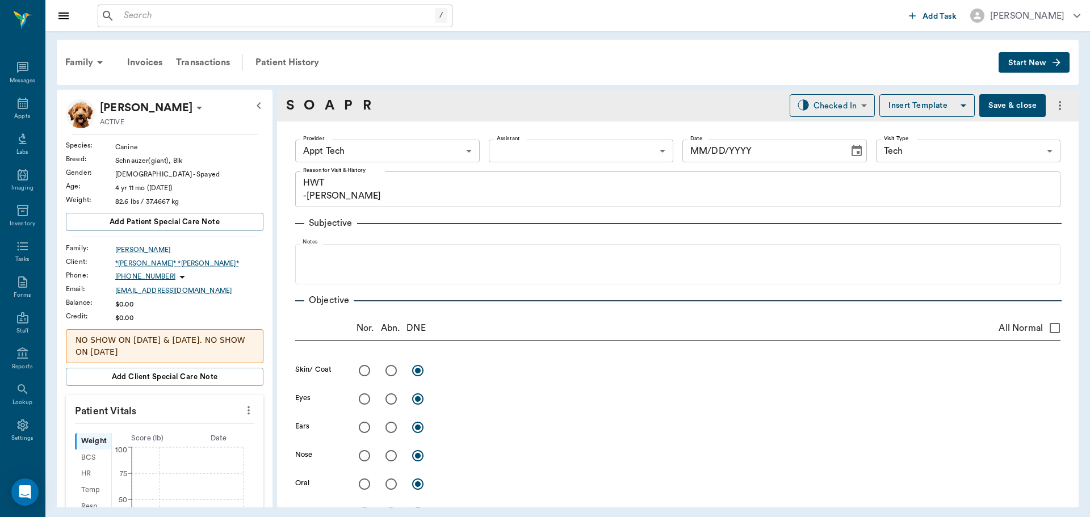
type input "63ec2f075fda476ae8351a4c"
type input "65d2be4f46e3a538d89b8c1a"
type textarea "HWT -[PERSON_NAME]"
type input "[DATE]"
click at [432, 161] on body "/ ​ Add Task [PERSON_NAME] Nectar Messages Appts Labs Imaging Inventory Tasks F…" at bounding box center [545, 258] width 1090 height 517
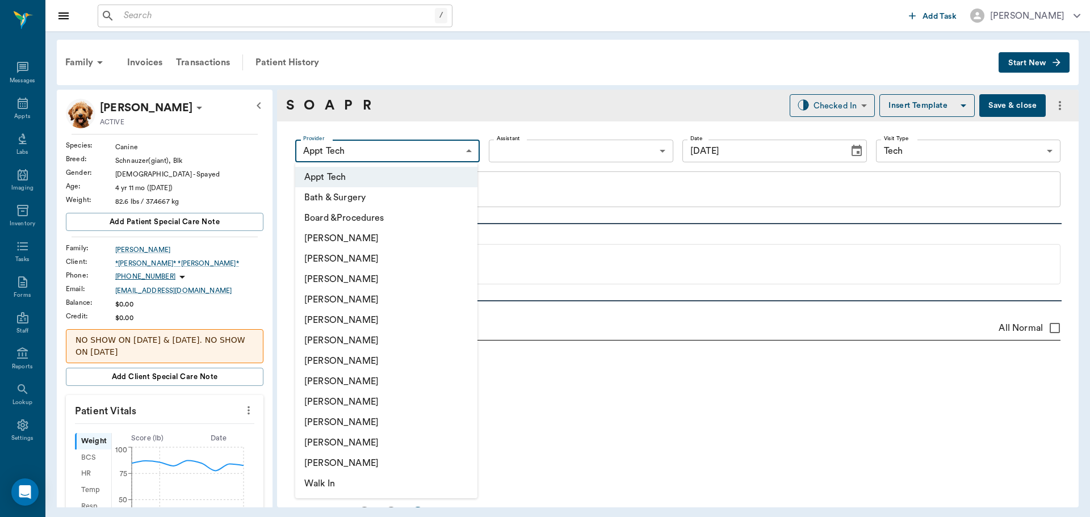
click at [382, 261] on li "[PERSON_NAME]" at bounding box center [386, 259] width 182 height 20
type input "642ef10e332a41444de2bad1"
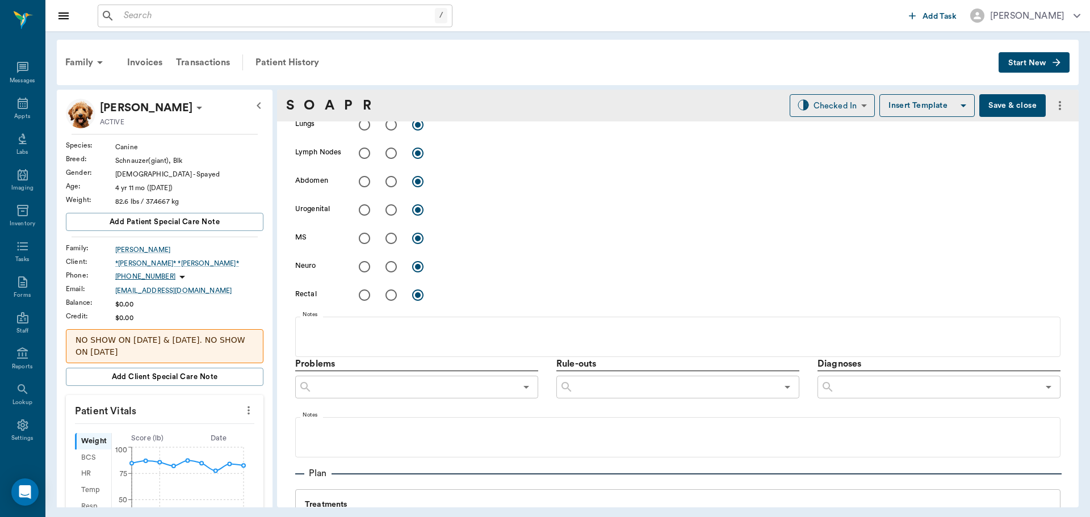
scroll to position [625, 0]
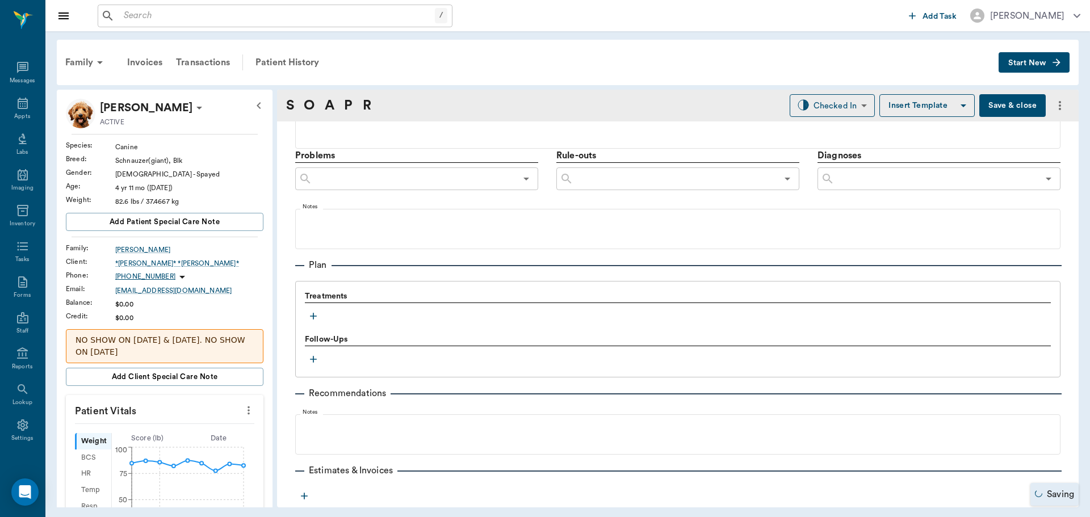
click at [312, 316] on icon "button" at bounding box center [313, 316] width 11 height 11
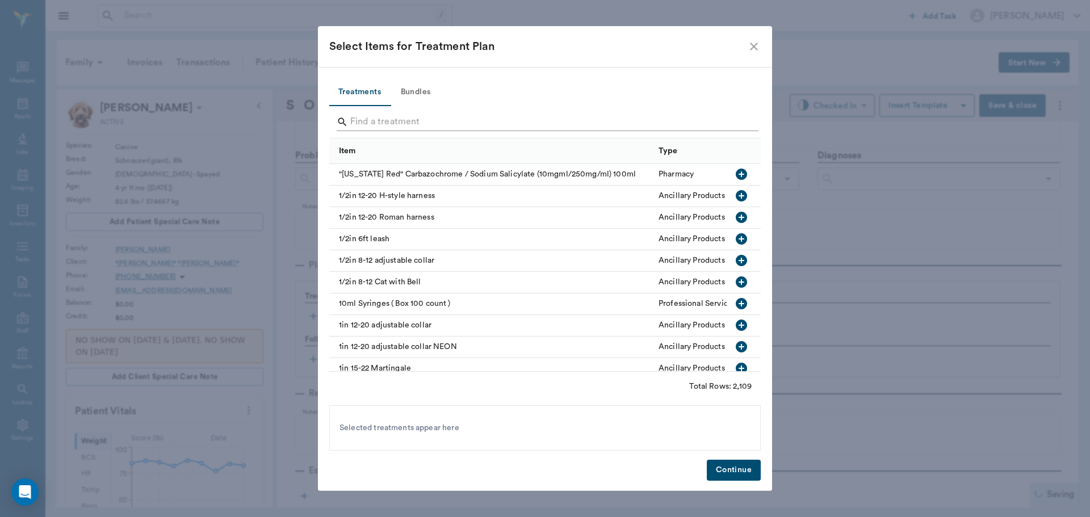
click at [462, 116] on input "Search" at bounding box center [545, 122] width 391 height 18
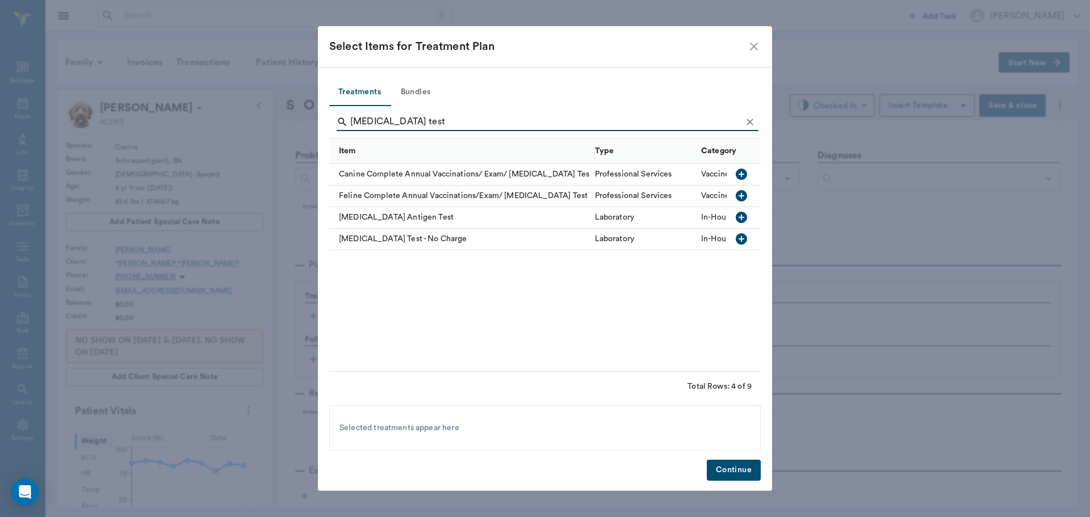
type input "[MEDICAL_DATA] test"
click at [745, 209] on button "button" at bounding box center [741, 217] width 19 height 19
click at [742, 473] on button "Continue" at bounding box center [734, 470] width 54 height 21
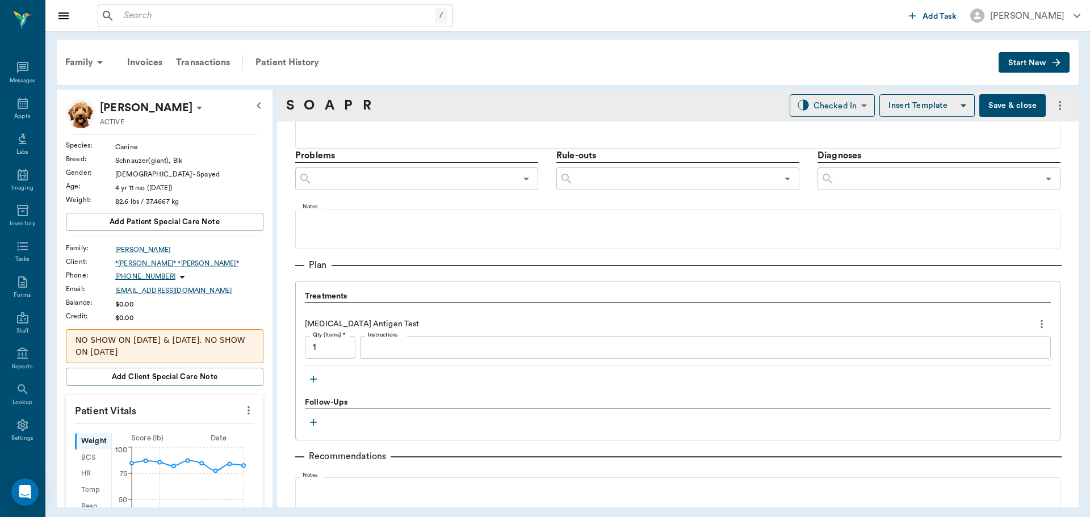
click at [415, 343] on textarea "Instructions" at bounding box center [705, 347] width 675 height 13
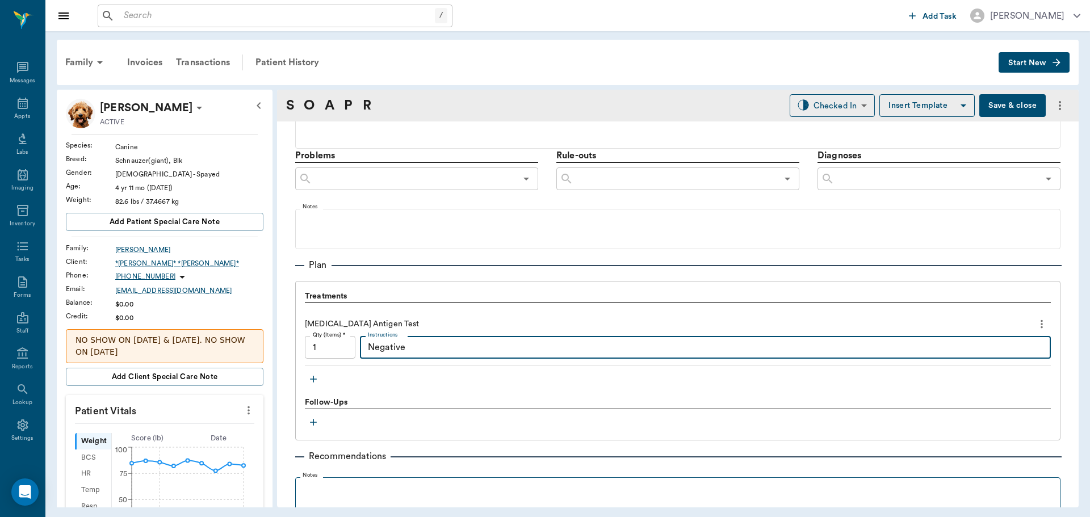
scroll to position [753, 0]
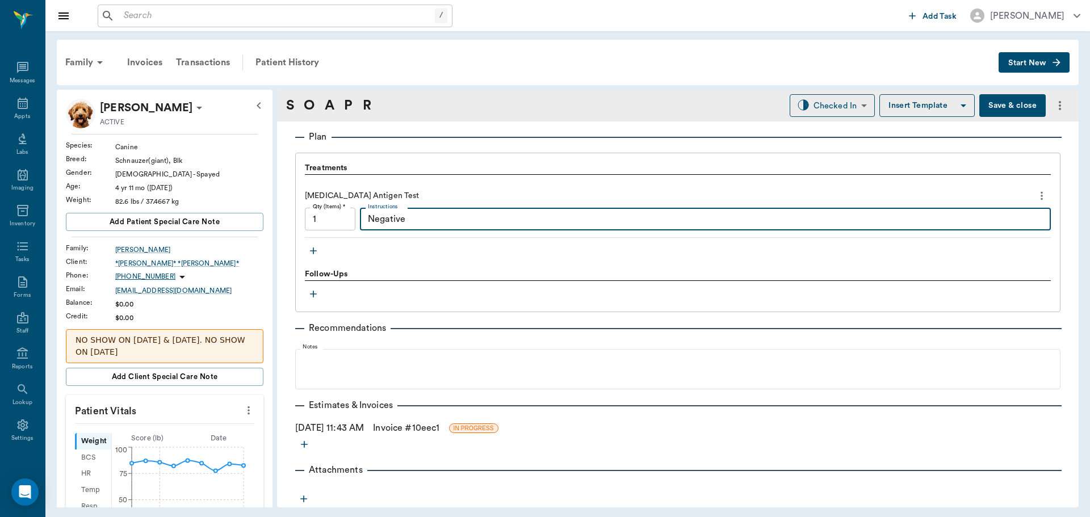
type textarea "Negative"
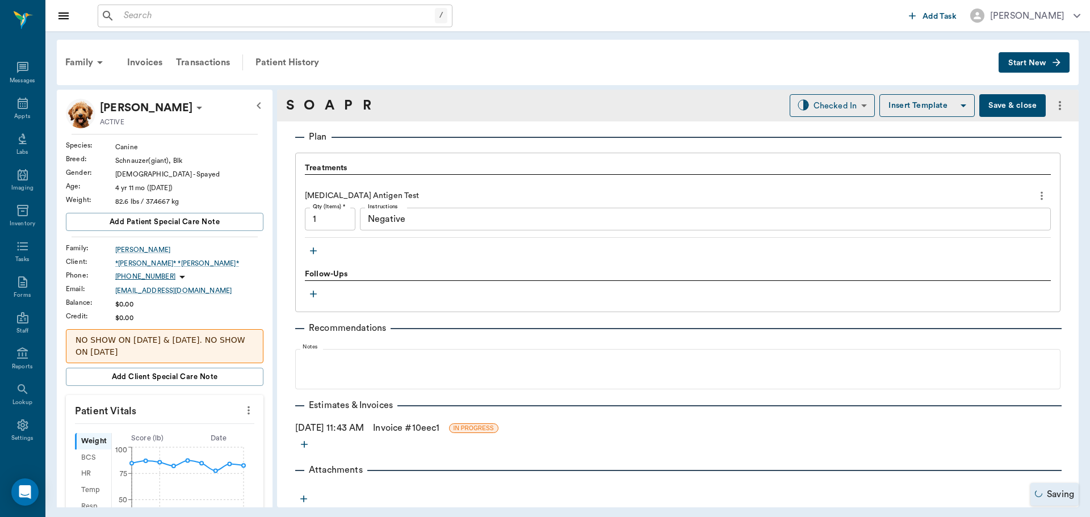
click at [440, 427] on link "Invoice # 10eec1" at bounding box center [406, 428] width 66 height 14
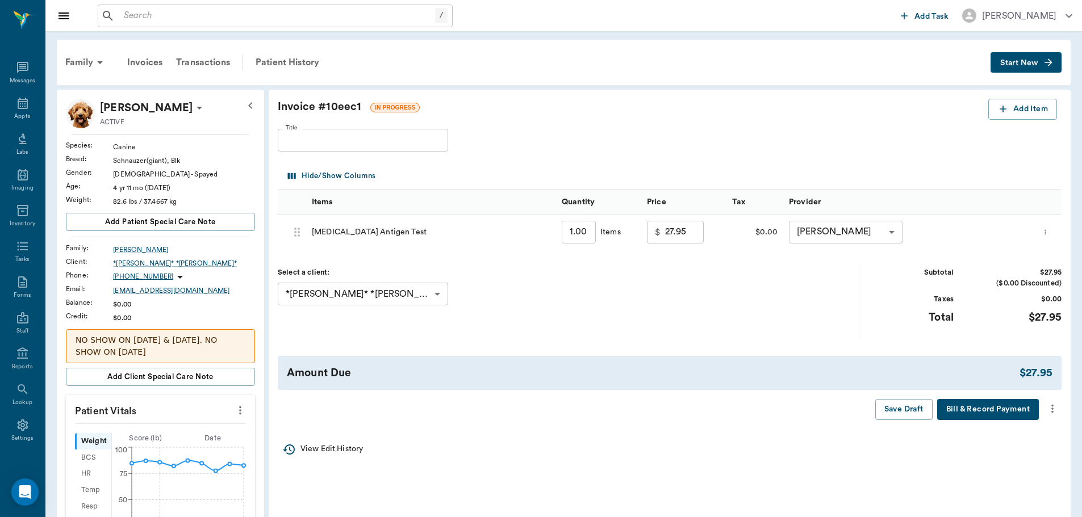
click at [1057, 404] on icon "more" at bounding box center [1052, 409] width 12 height 14
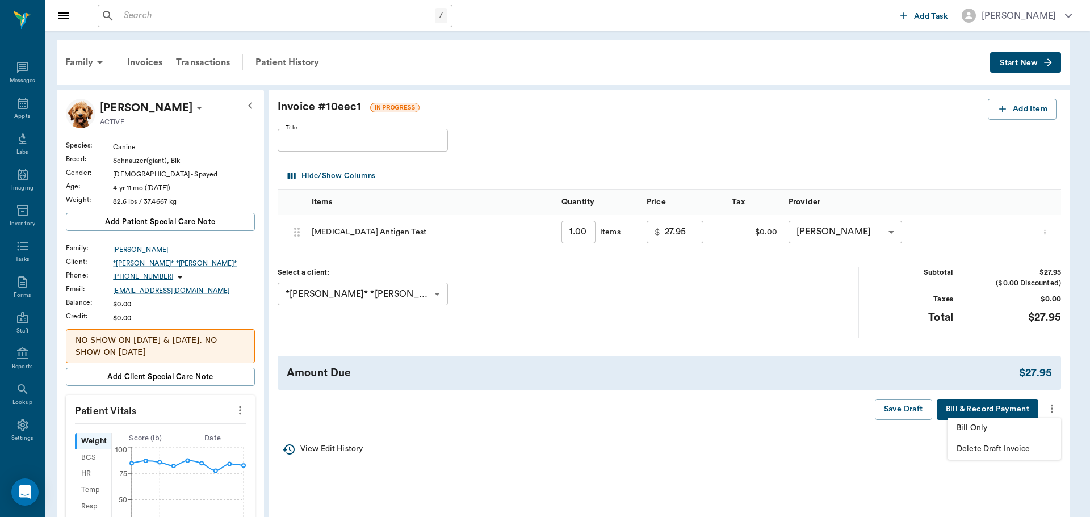
click at [1004, 430] on span "Bill Only" at bounding box center [1004, 429] width 95 height 12
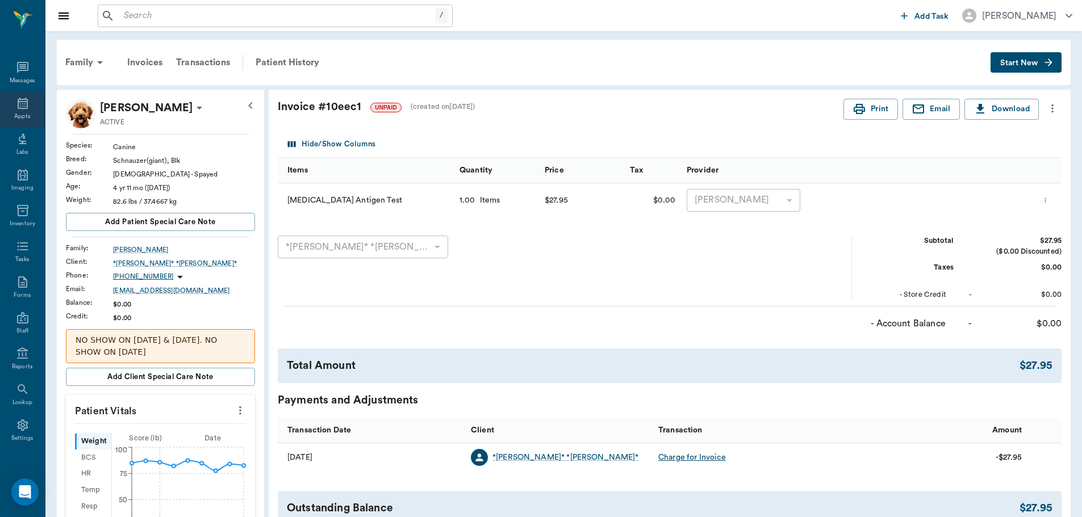
click at [16, 110] on icon at bounding box center [23, 104] width 14 height 14
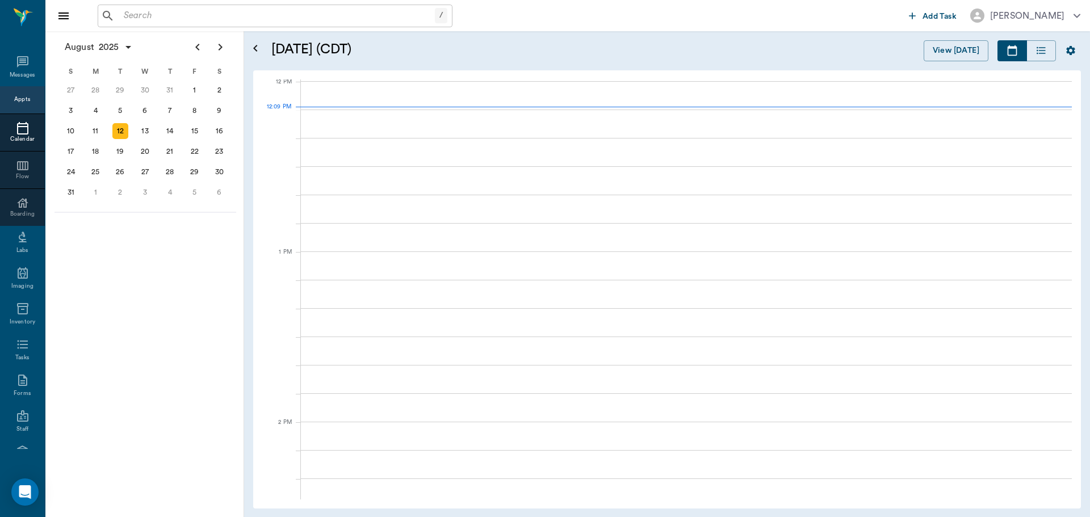
scroll to position [683, 0]
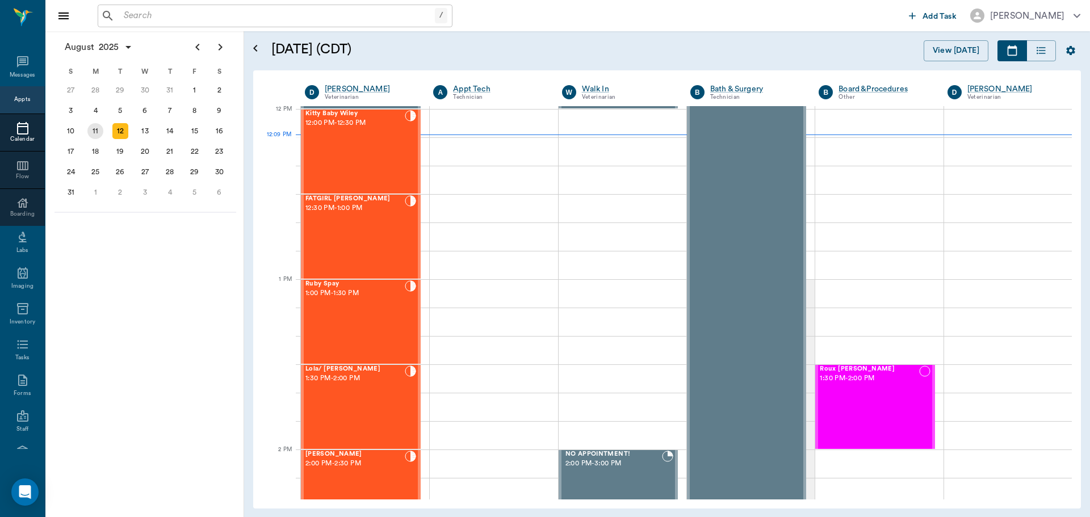
click at [95, 131] on div "11" at bounding box center [95, 131] width 16 height 16
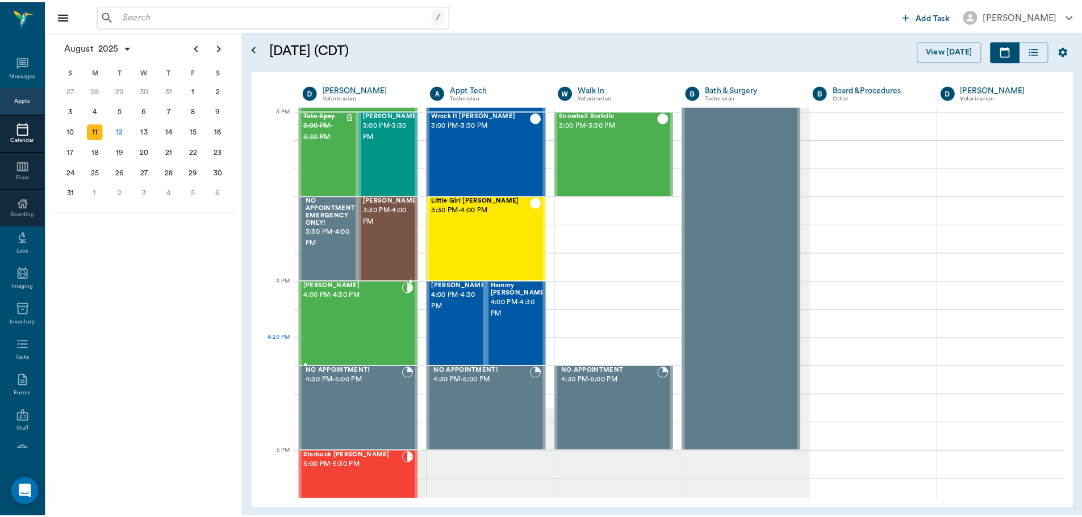
scroll to position [1477, 0]
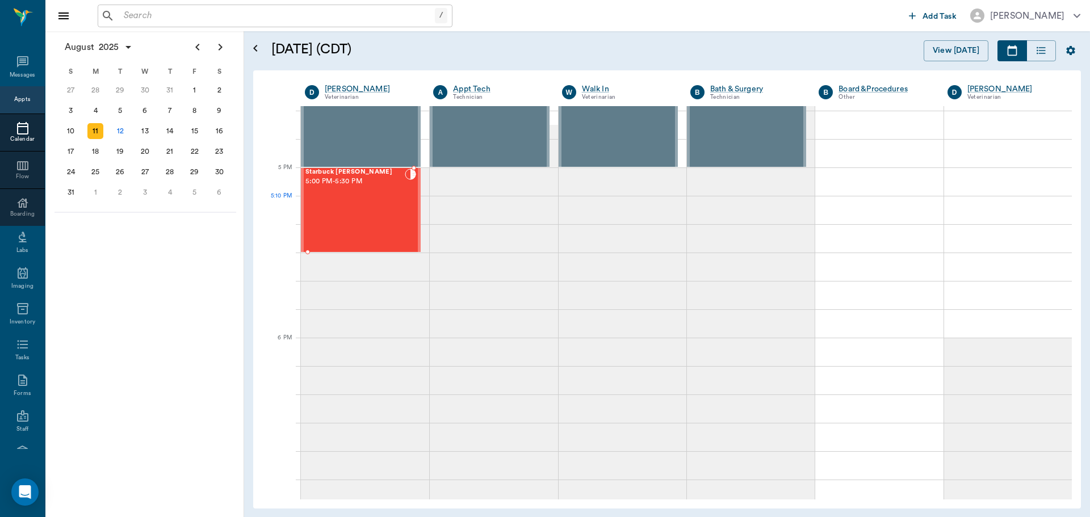
click at [375, 207] on div "Starbuck [PERSON_NAME] 5:00 PM - 5:30 PM" at bounding box center [355, 210] width 99 height 83
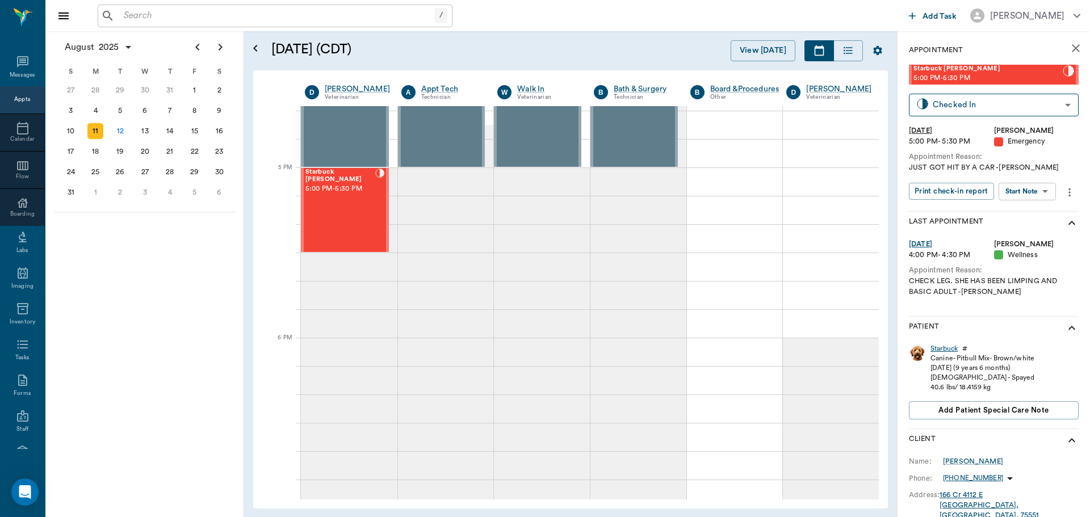
click at [950, 349] on div "Starbuck" at bounding box center [944, 349] width 27 height 10
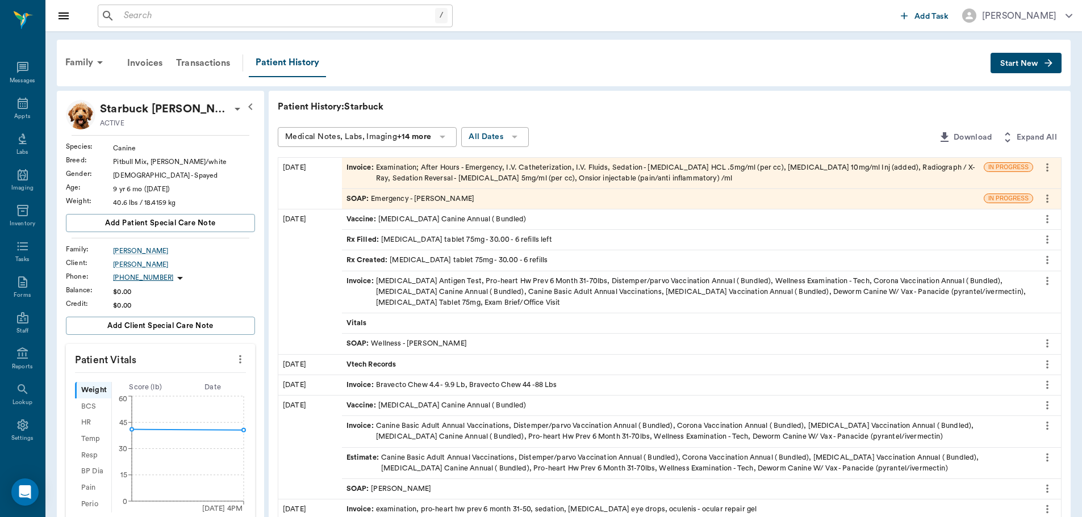
click at [549, 171] on div "Invoice : Examination; After Hours - Emergency, I.V. Catheterization, I.V. Flui…" at bounding box center [662, 173] width 633 height 22
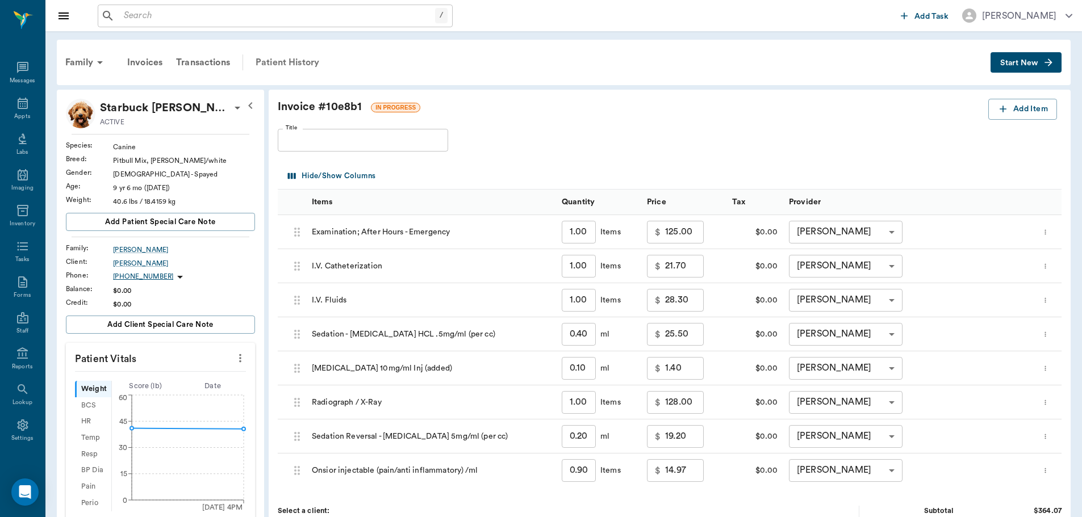
click at [298, 58] on div "Patient History" at bounding box center [287, 62] width 77 height 27
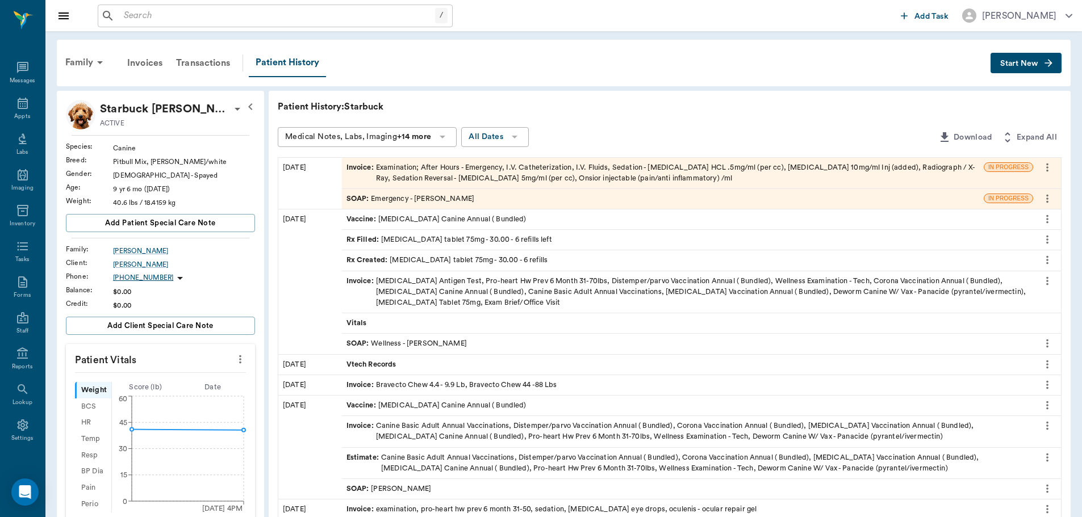
click at [1023, 68] on button "Start New" at bounding box center [1025, 63] width 71 height 21
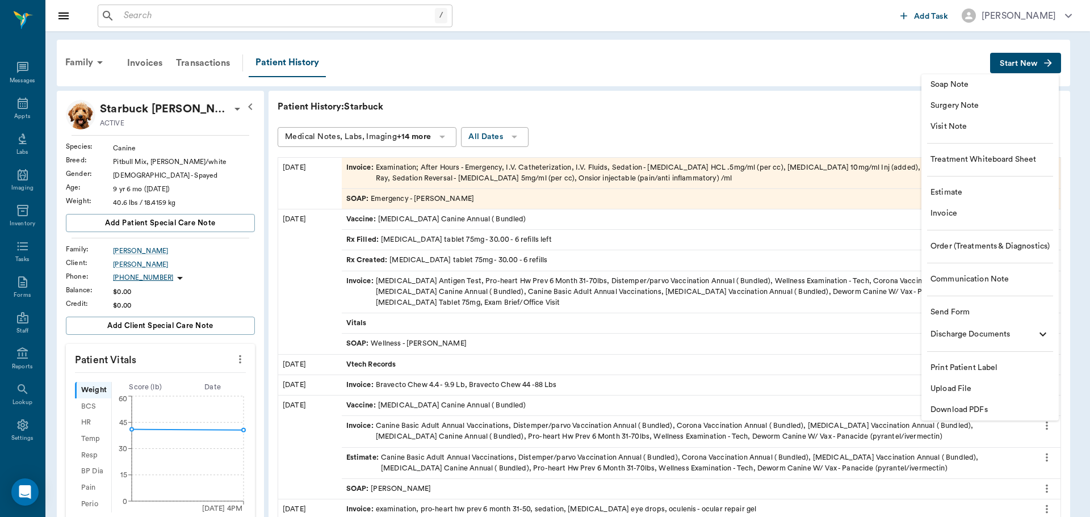
click at [980, 190] on span "Estimate" at bounding box center [990, 193] width 119 height 12
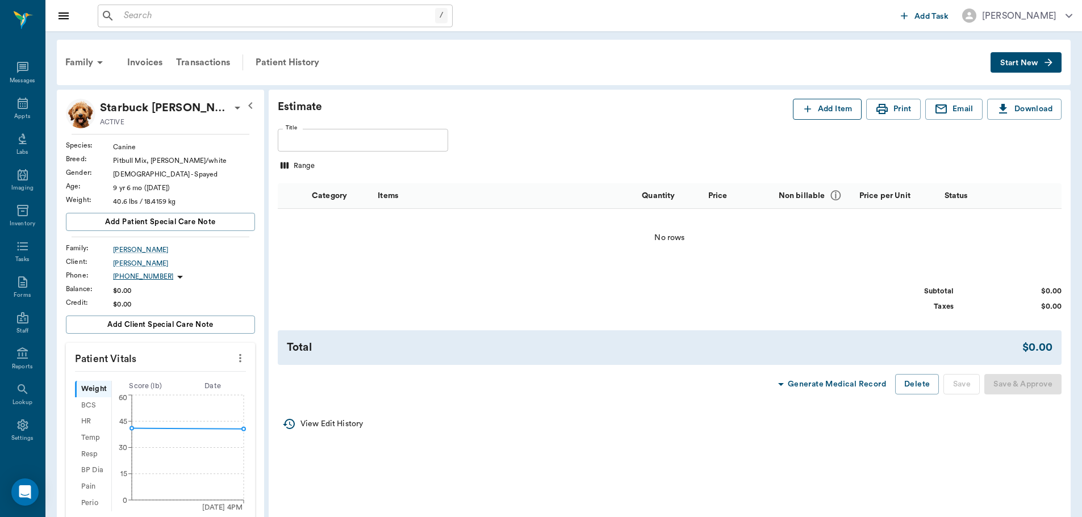
click at [814, 115] on button "Add Item" at bounding box center [827, 109] width 69 height 21
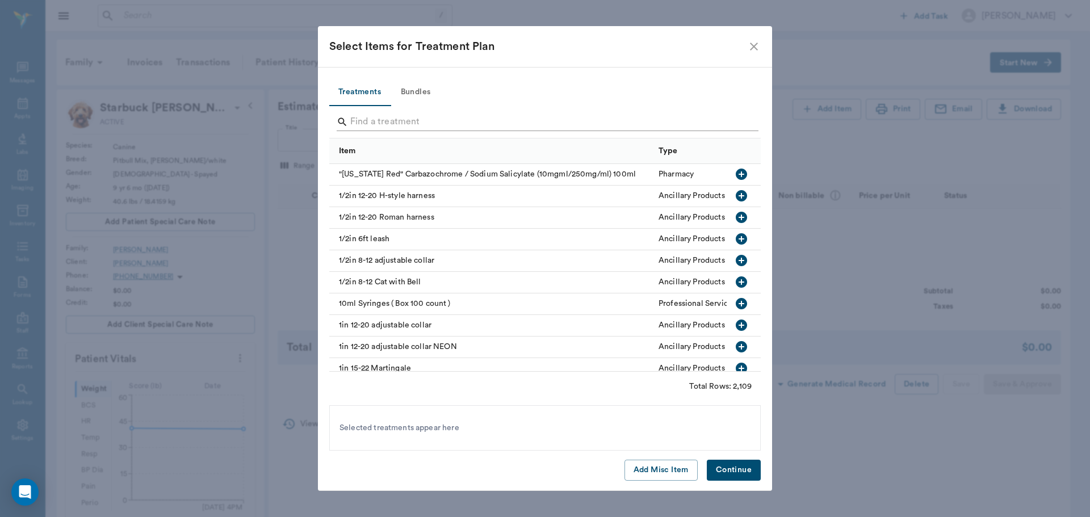
click at [529, 119] on input "Search" at bounding box center [545, 122] width 391 height 18
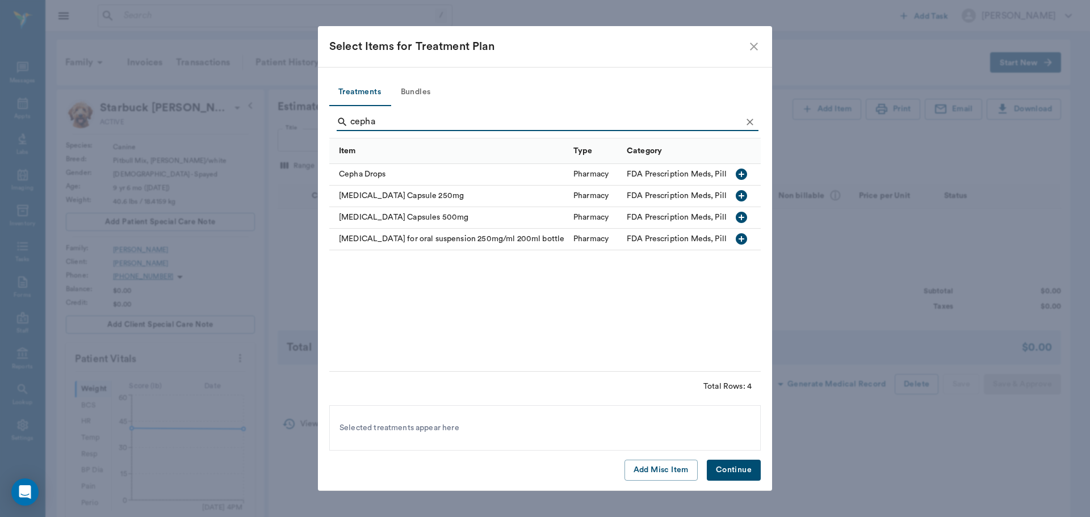
click at [742, 196] on icon "button" at bounding box center [742, 196] width 14 height 14
click at [419, 122] on input "cepha" at bounding box center [545, 122] width 391 height 18
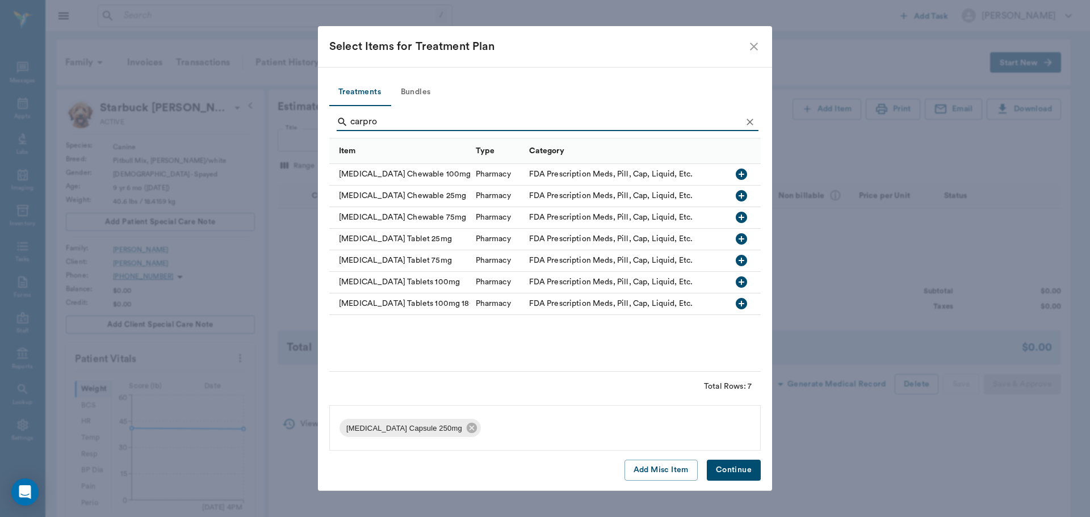
type input "carpro"
click at [740, 261] on icon "button" at bounding box center [742, 261] width 14 height 14
click at [739, 465] on button "Continue" at bounding box center [734, 470] width 54 height 21
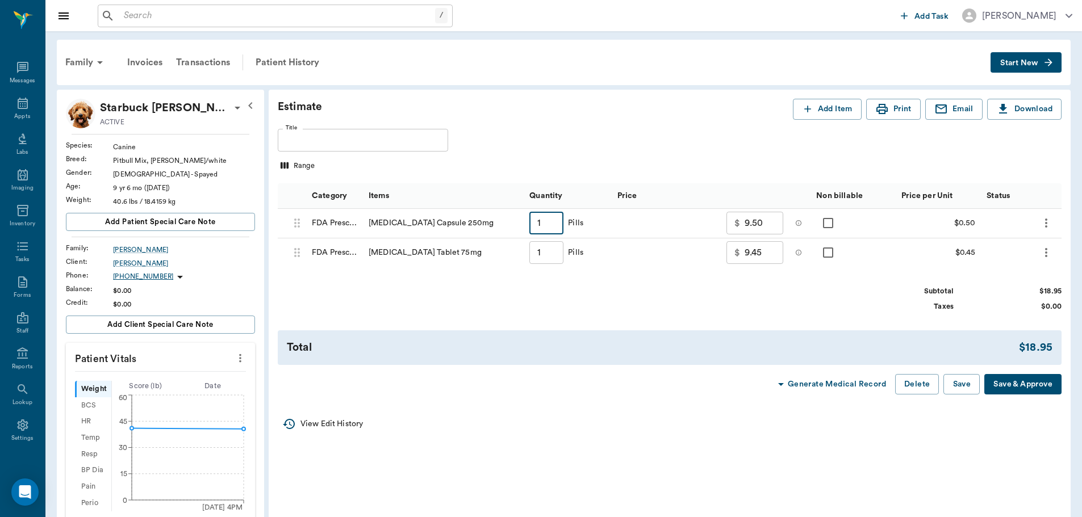
click at [559, 226] on input "1" at bounding box center [546, 223] width 34 height 23
type input "15"
type input "16.50"
type input "15"
click at [559, 254] on input "1" at bounding box center [546, 252] width 34 height 23
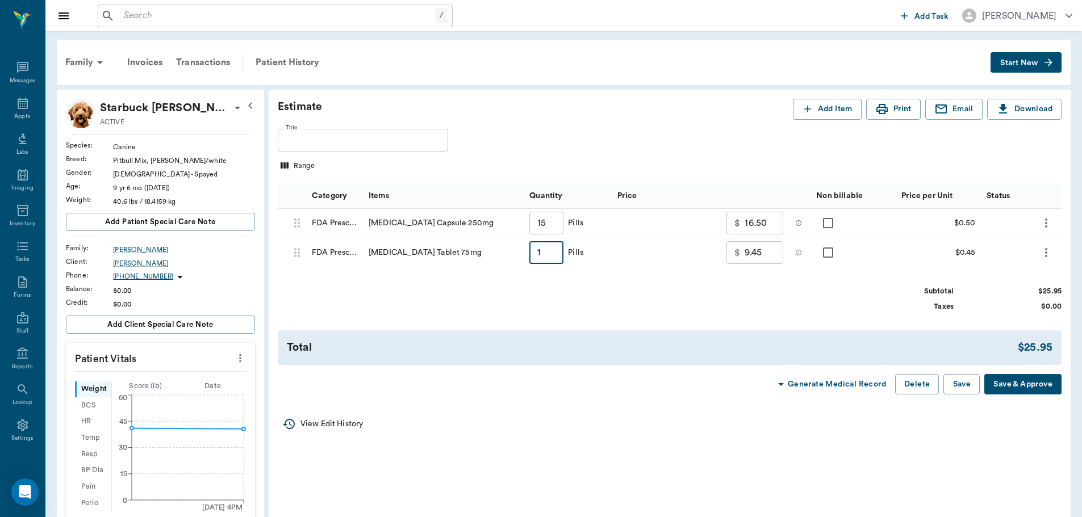
type input "3"
type input "10.35"
type input "30"
type input "21.15"
type input "30"
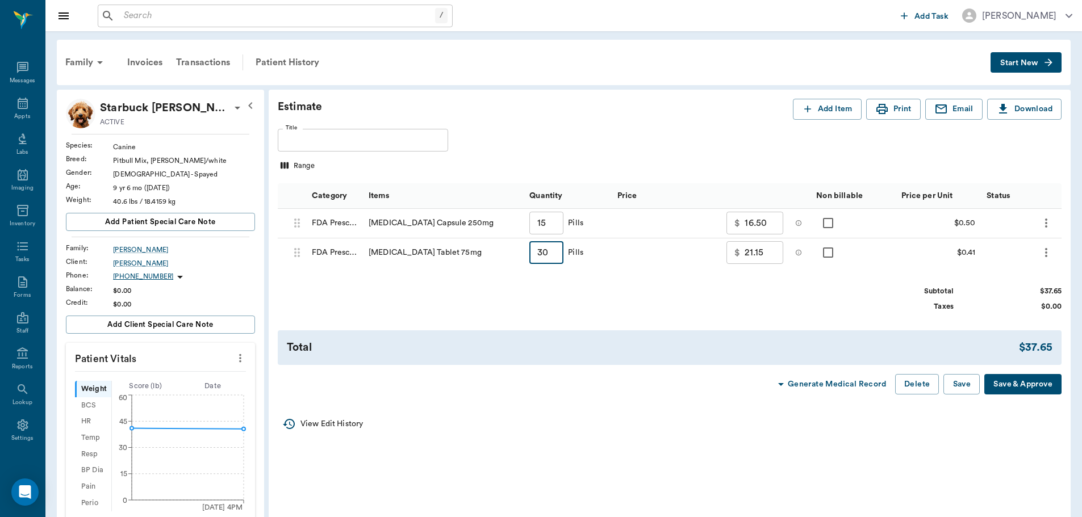
click at [621, 346] on div "Total" at bounding box center [653, 348] width 732 height 16
click at [904, 107] on button "Print" at bounding box center [893, 109] width 55 height 21
click at [1049, 223] on icon "more" at bounding box center [1046, 223] width 14 height 14
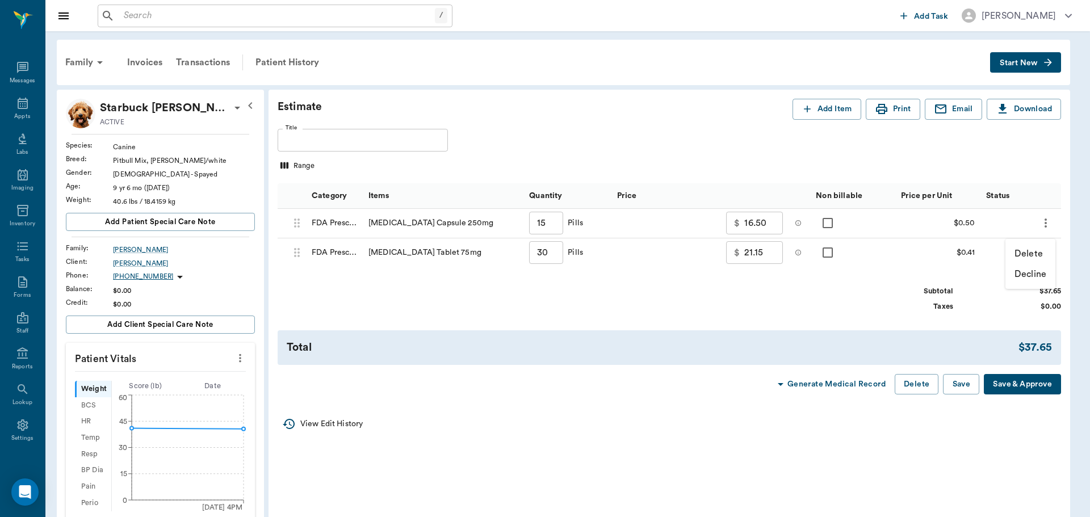
click at [1035, 253] on p "Delete" at bounding box center [1029, 254] width 28 height 14
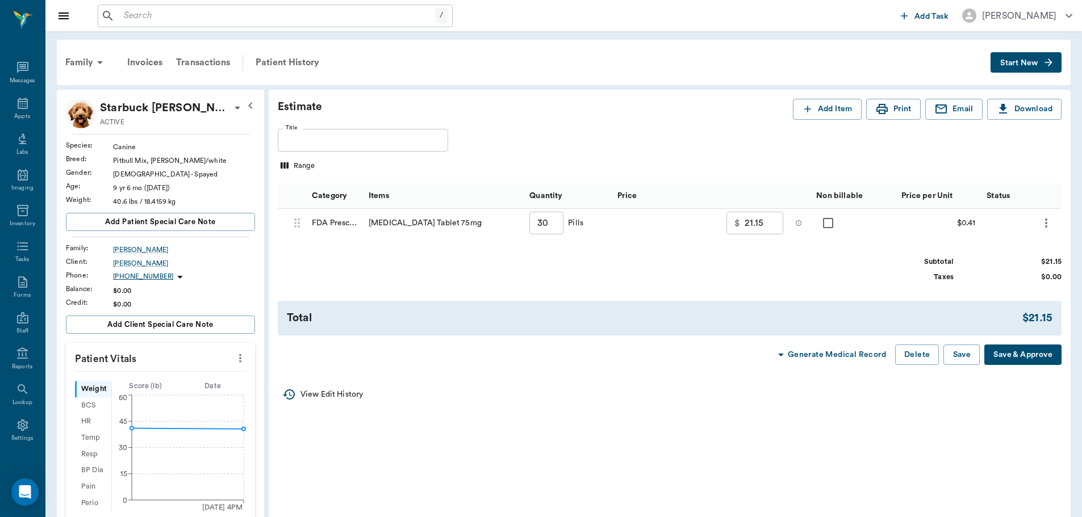
click at [1049, 224] on icon "more" at bounding box center [1046, 223] width 14 height 14
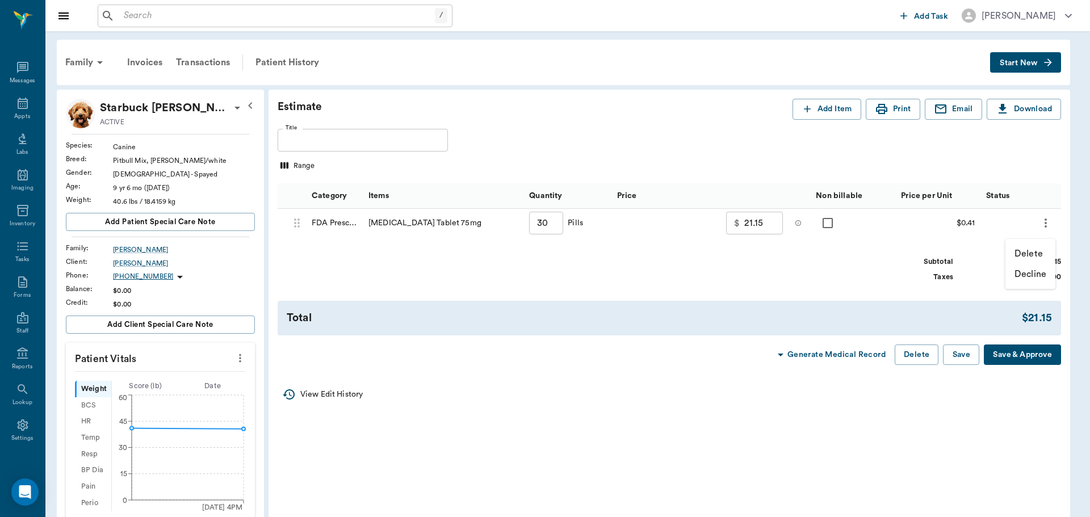
click at [1022, 256] on p "Delete" at bounding box center [1029, 254] width 28 height 14
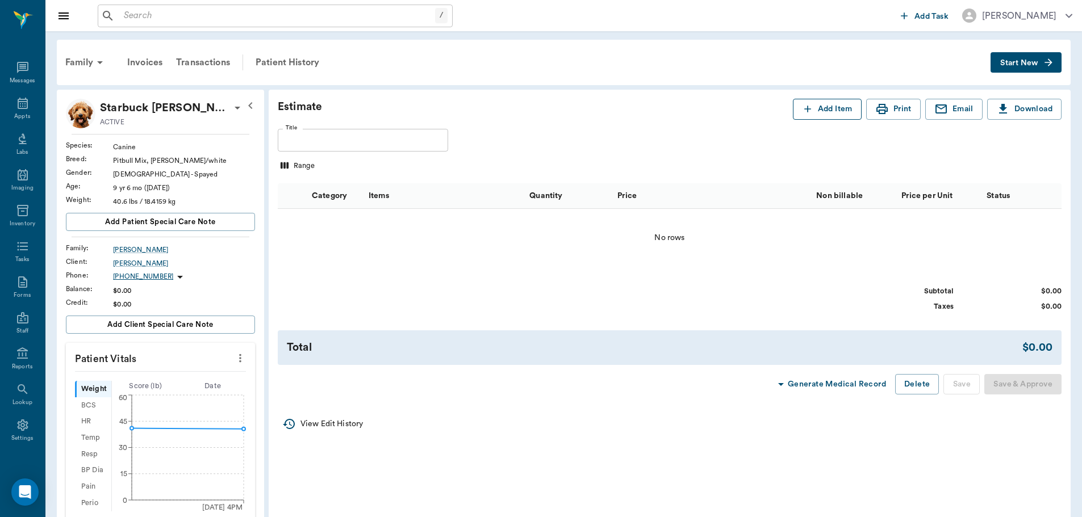
click at [816, 110] on button "Add Item" at bounding box center [827, 109] width 69 height 21
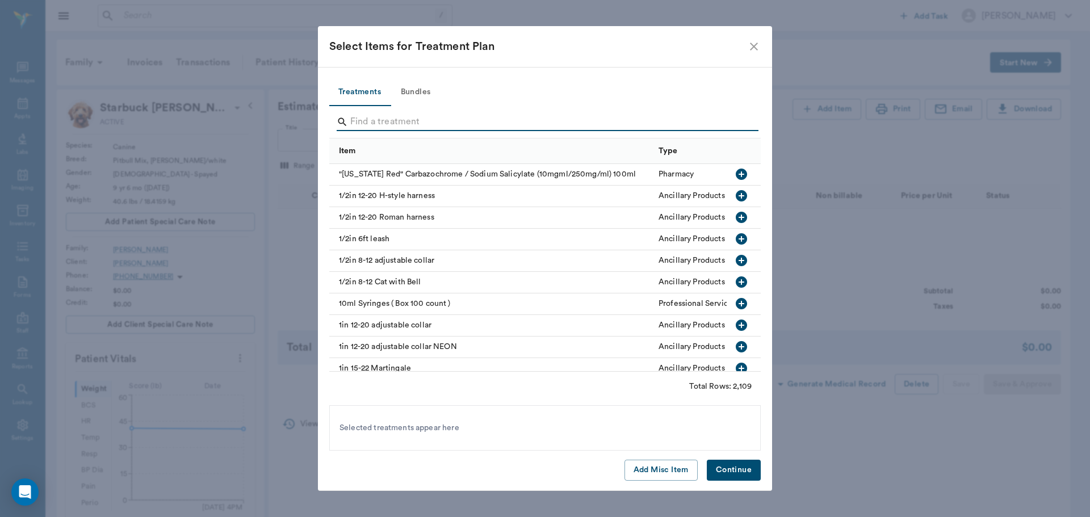
click at [550, 118] on input "Search" at bounding box center [545, 122] width 391 height 18
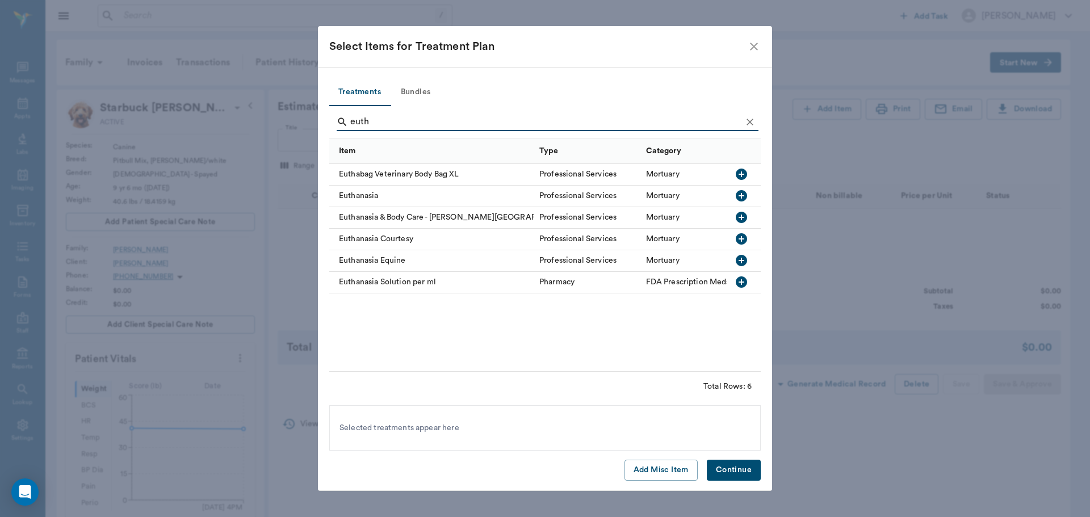
type input "euth"
click at [739, 197] on icon "button" at bounding box center [742, 196] width 14 height 14
click at [753, 470] on button "Continue" at bounding box center [734, 470] width 54 height 21
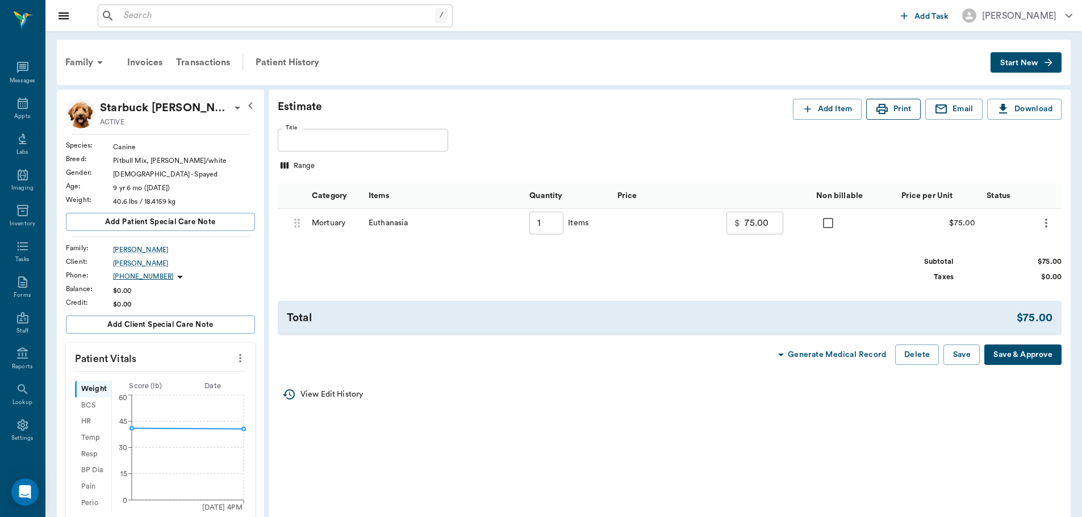
click at [895, 112] on button "Print" at bounding box center [893, 109] width 55 height 21
click at [907, 356] on button "Delete" at bounding box center [917, 355] width 44 height 21
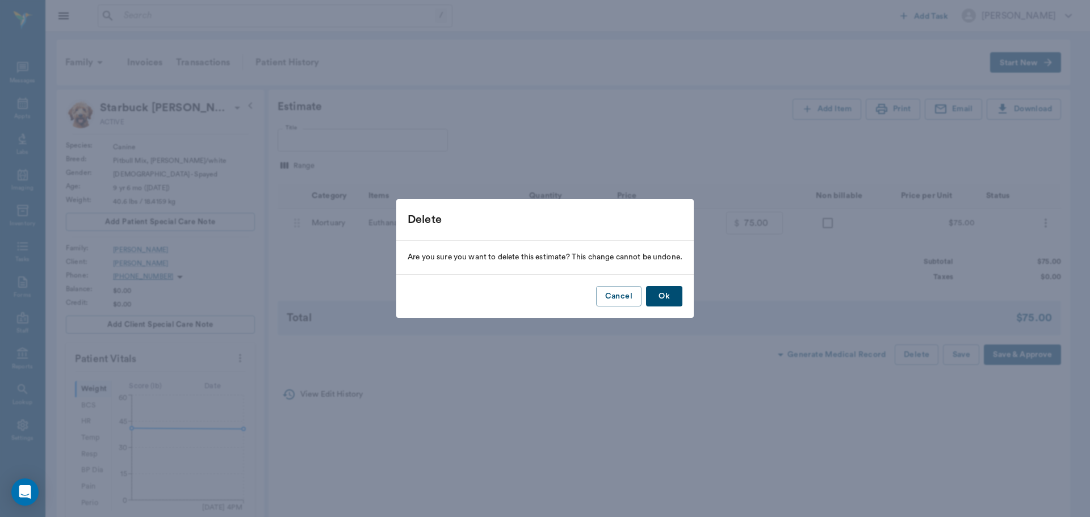
click at [663, 296] on button "Ok" at bounding box center [664, 296] width 36 height 21
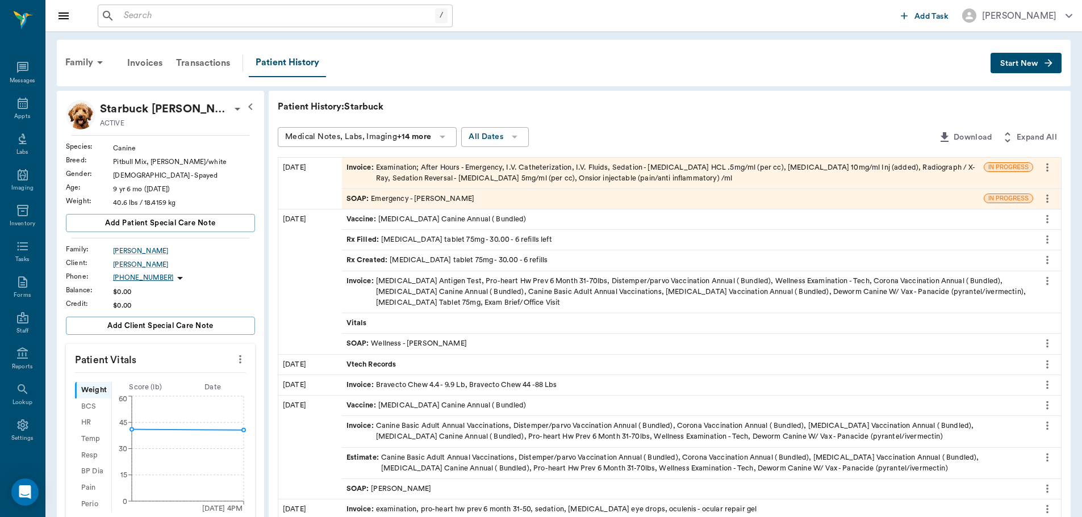
click at [530, 168] on div "Invoice : Examination; After Hours - Emergency, I.V. Catheterization, I.V. Flui…" at bounding box center [662, 173] width 633 height 22
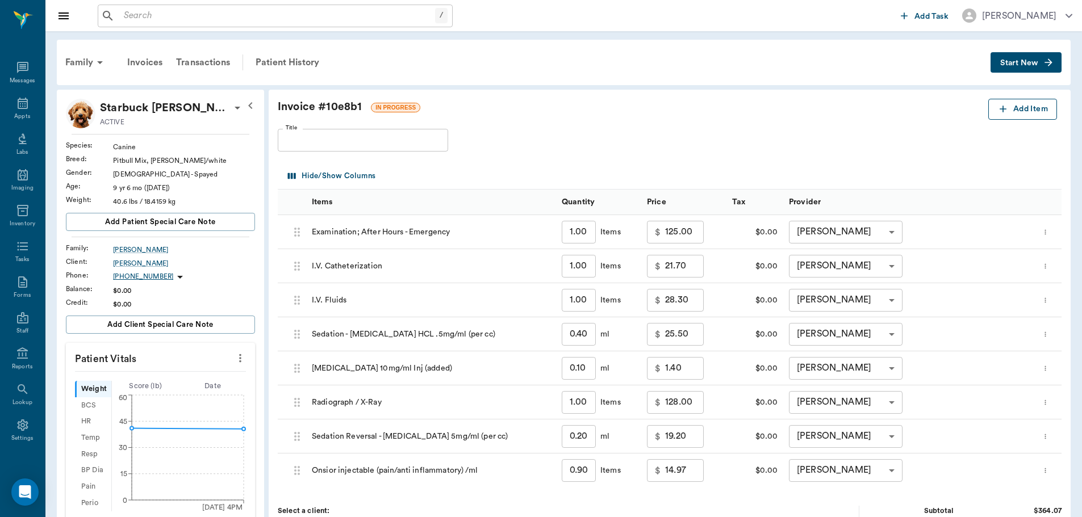
click at [995, 106] on button "Add Item" at bounding box center [1022, 109] width 69 height 21
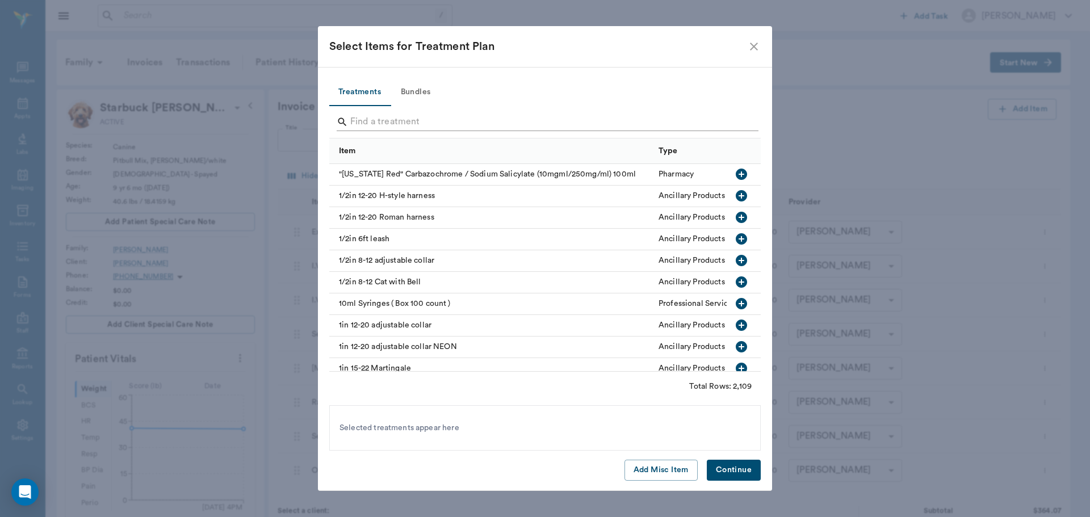
click at [529, 123] on input "Search" at bounding box center [545, 122] width 391 height 18
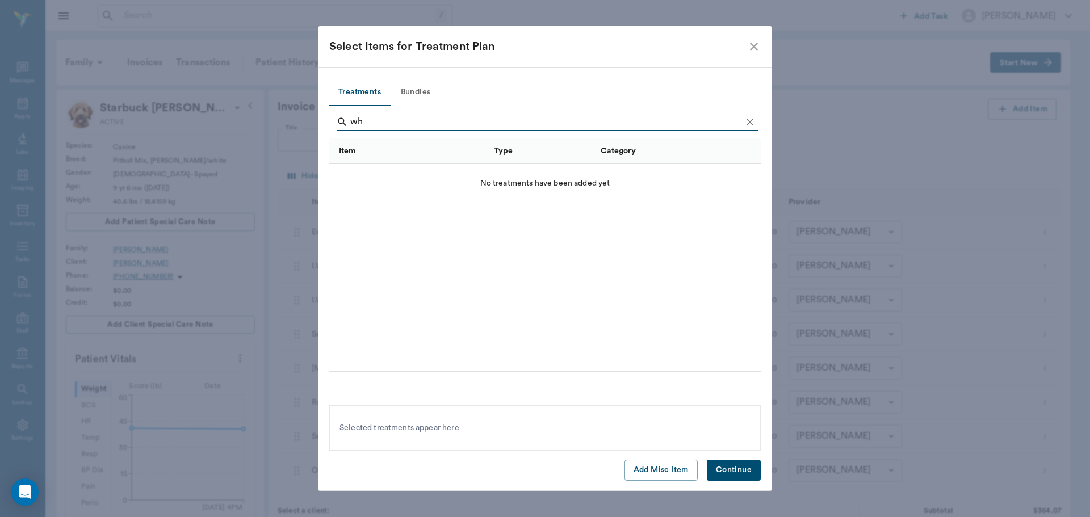
type input "w"
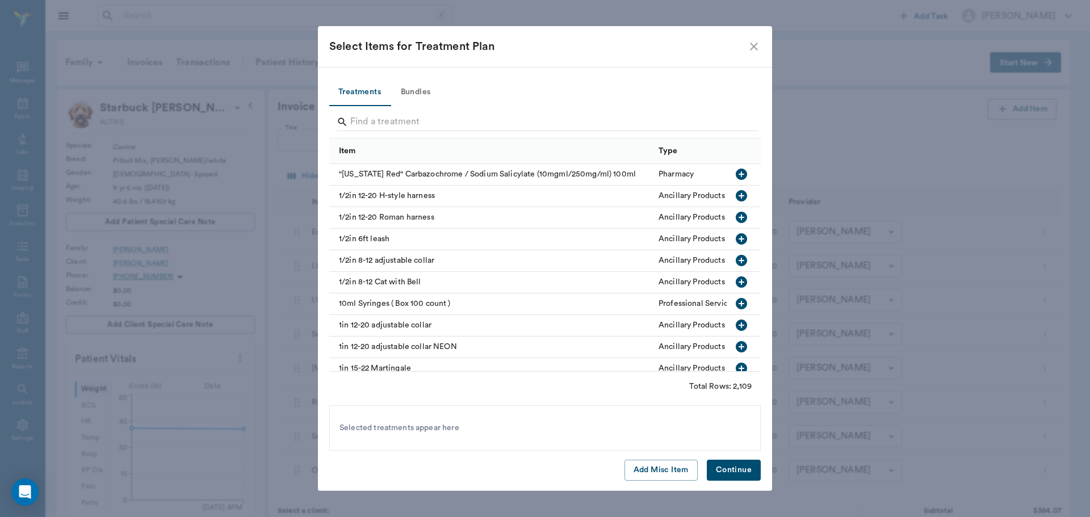
click at [754, 45] on icon "close" at bounding box center [754, 47] width 8 height 8
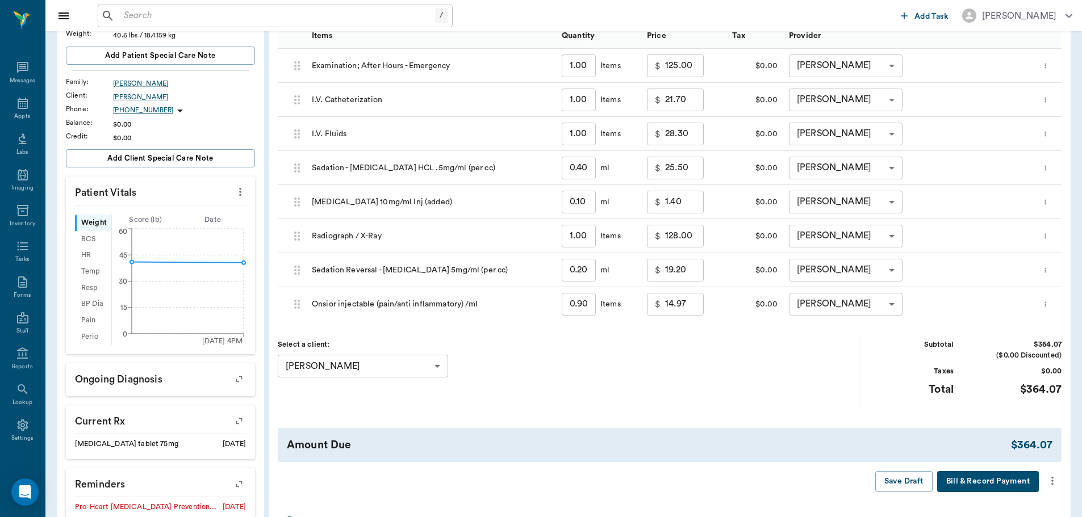
scroll to position [284, 0]
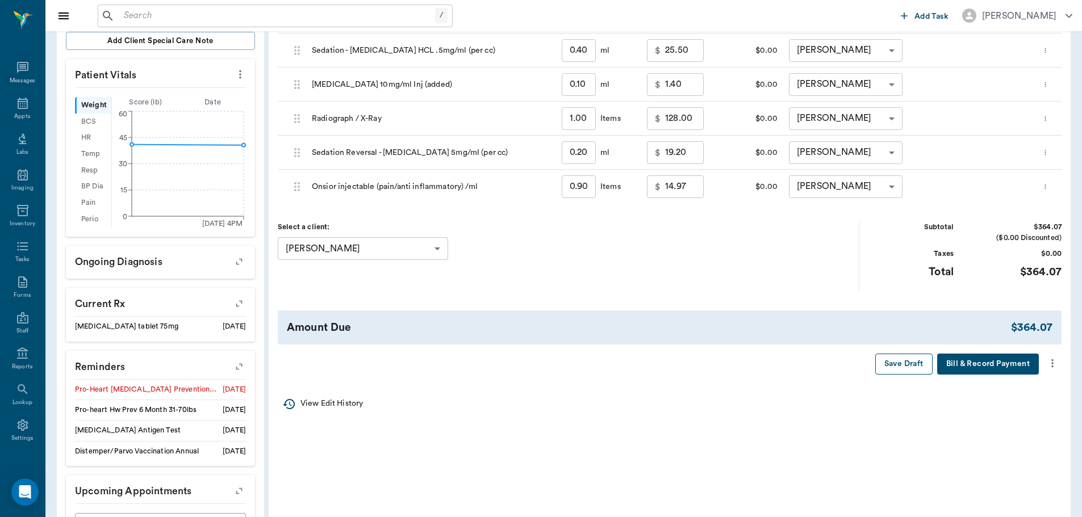
click at [880, 367] on button "Save Draft" at bounding box center [903, 364] width 57 height 21
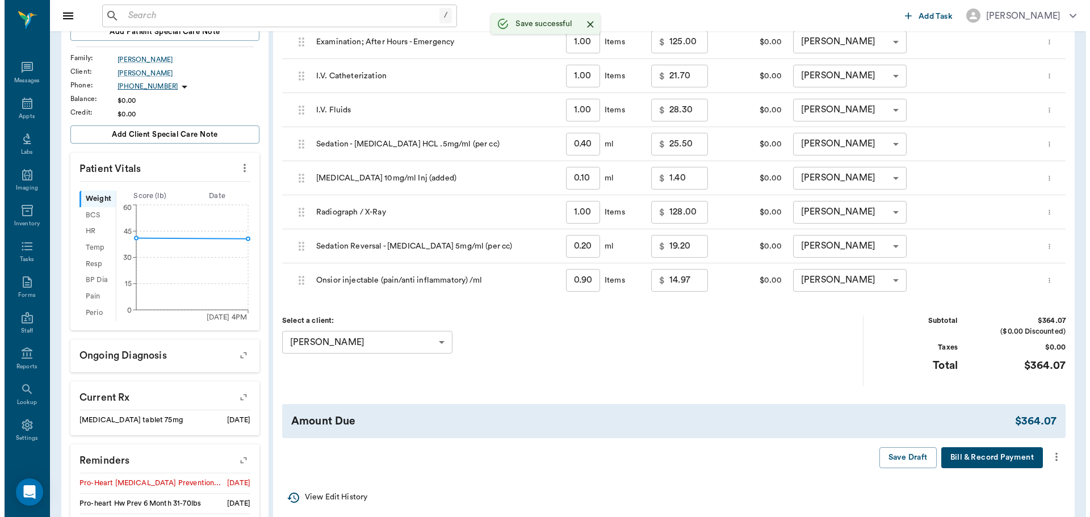
scroll to position [0, 0]
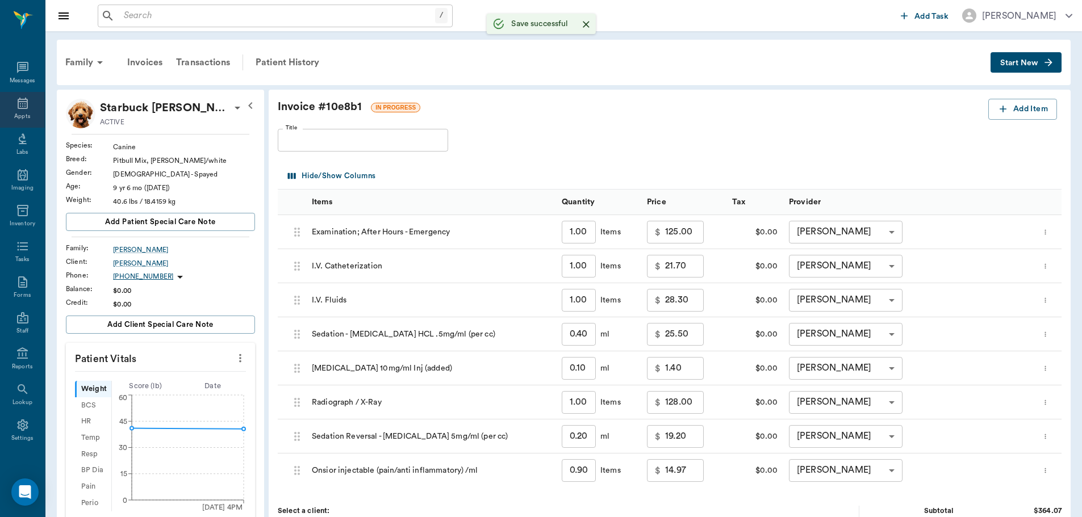
click at [17, 107] on icon at bounding box center [23, 104] width 14 height 14
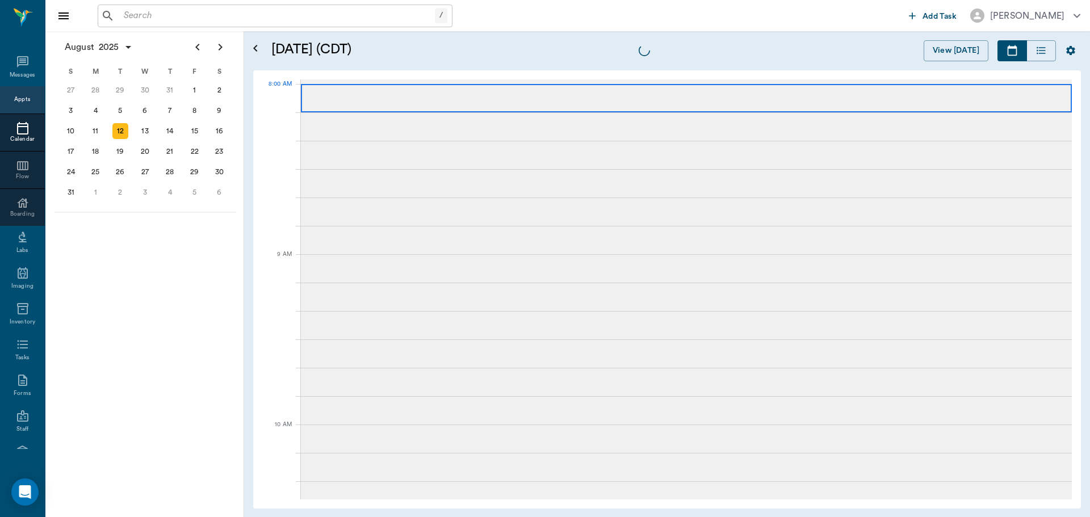
scroll to position [682, 0]
